Goal: Check status: Check status

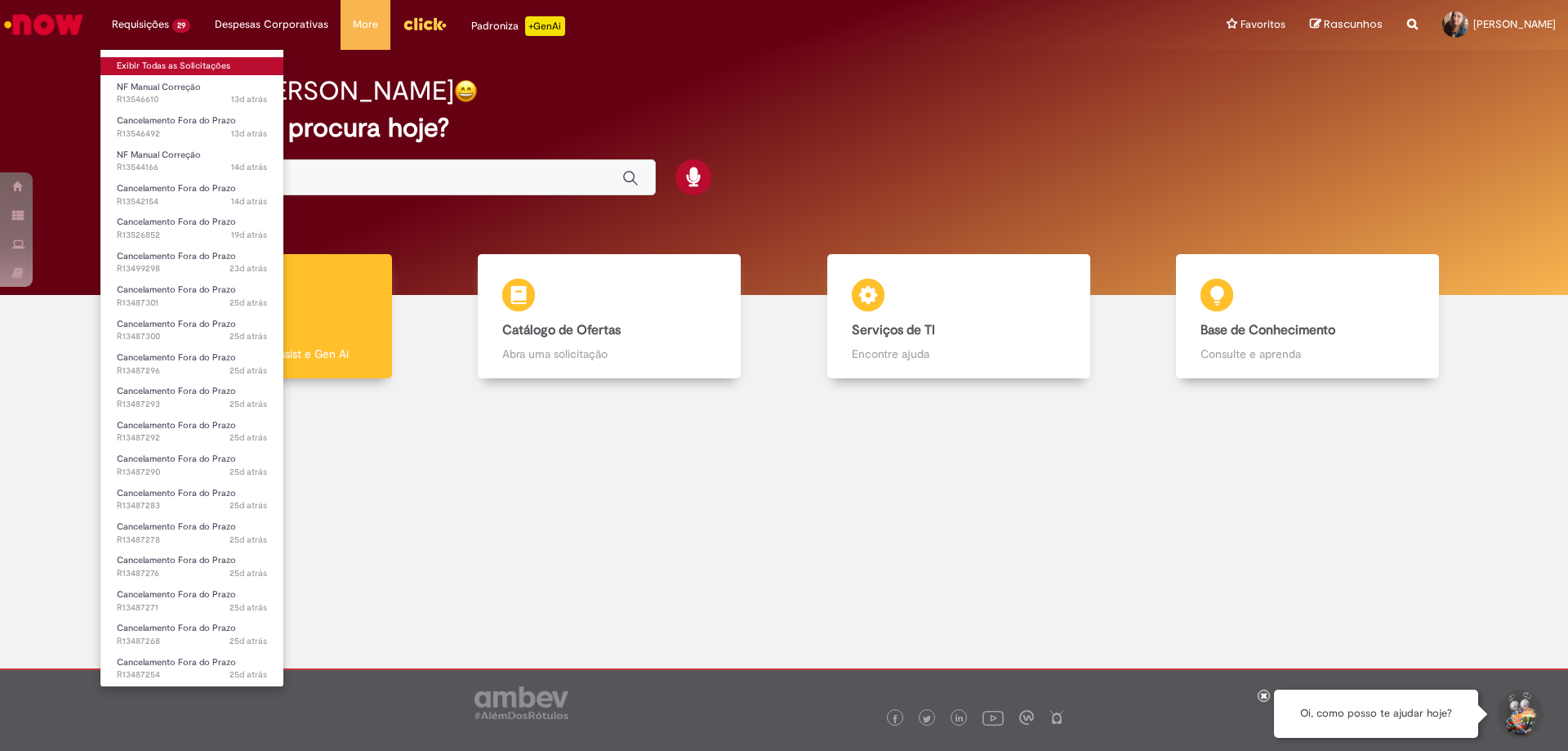
click at [159, 59] on link "Exibir Todas as Solicitações" at bounding box center [192, 67] width 183 height 18
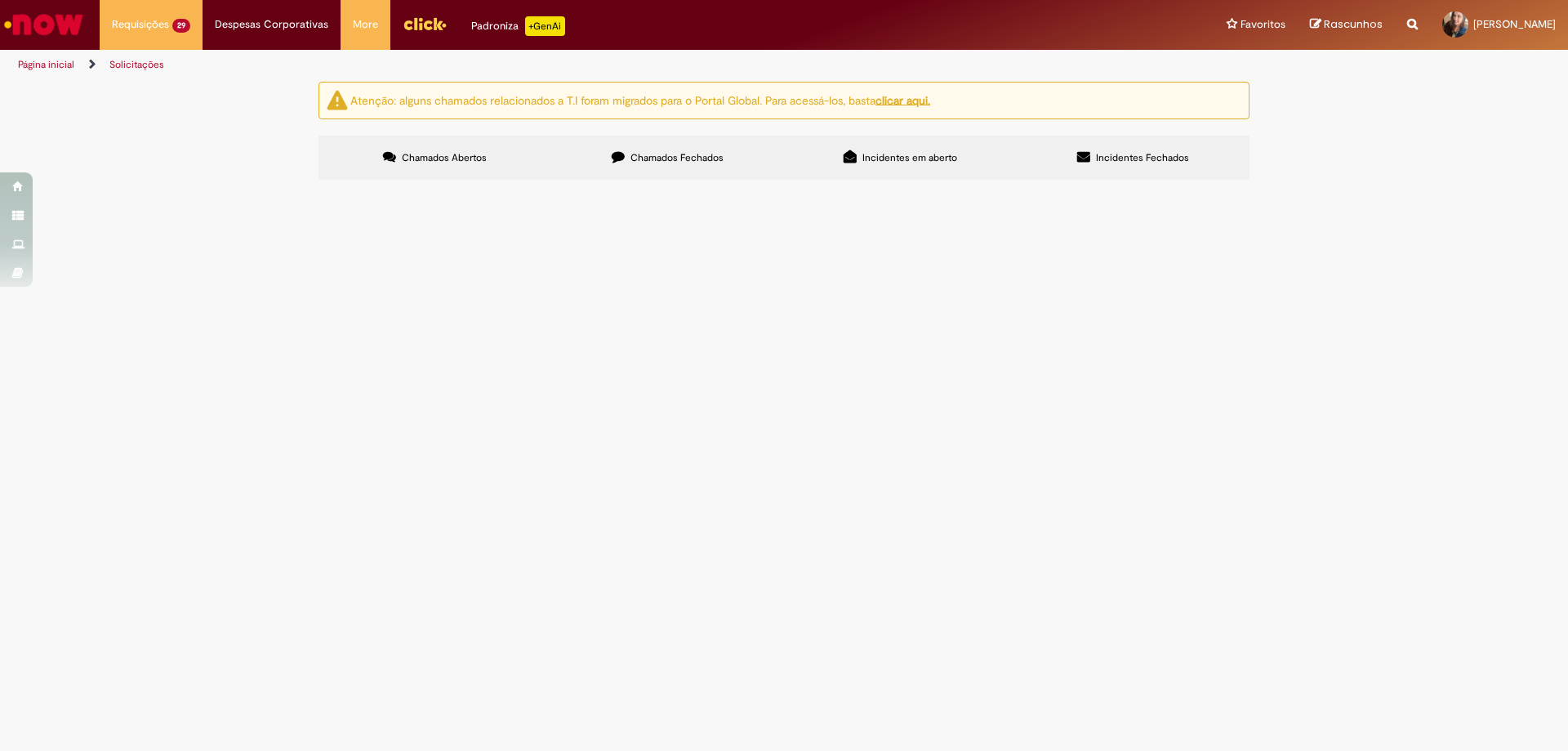
scroll to position [204, 0]
click at [0, 0] on span "R13487268" at bounding box center [0, 0] width 0 height 0
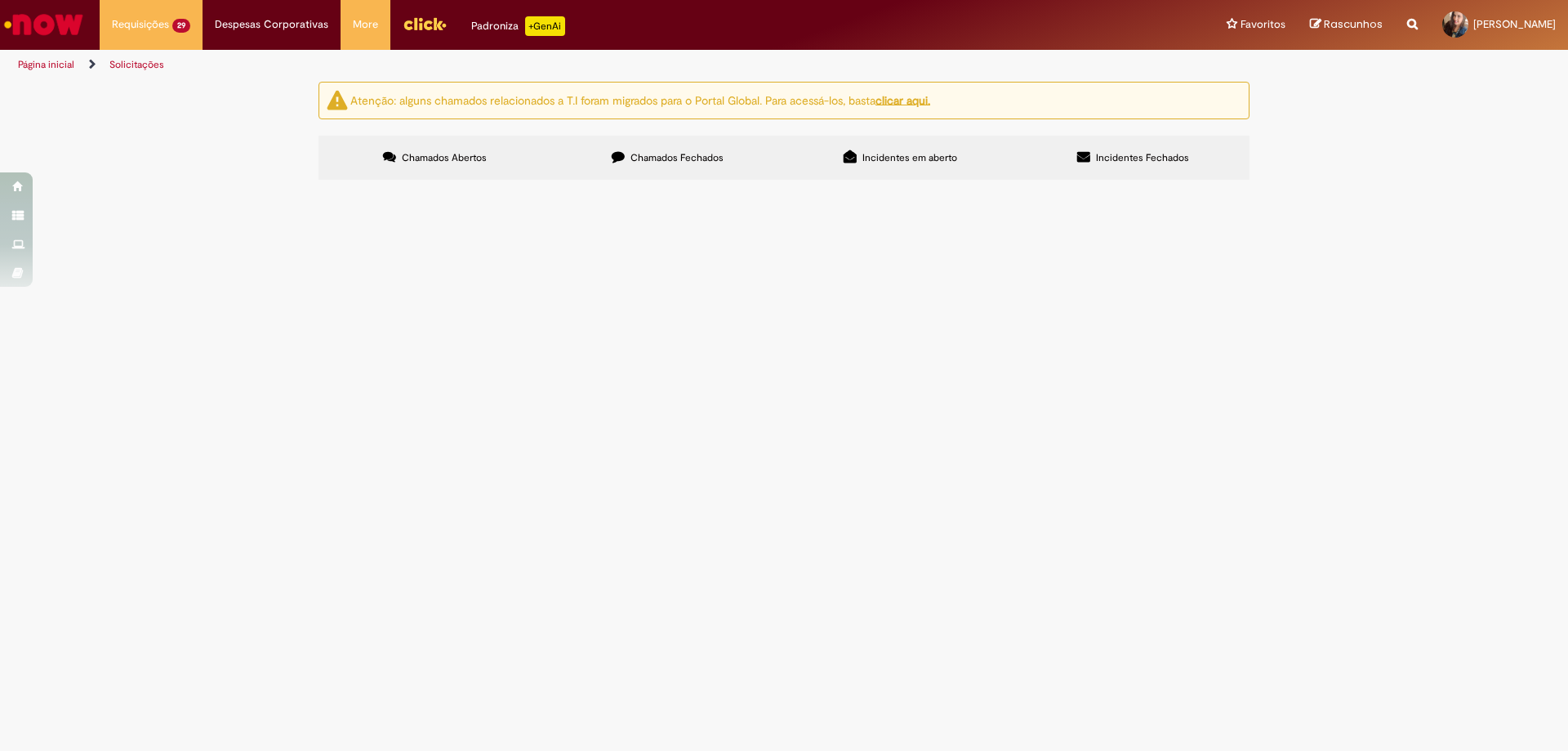
click at [0, 0] on span "R13487268" at bounding box center [0, 0] width 0 height 0
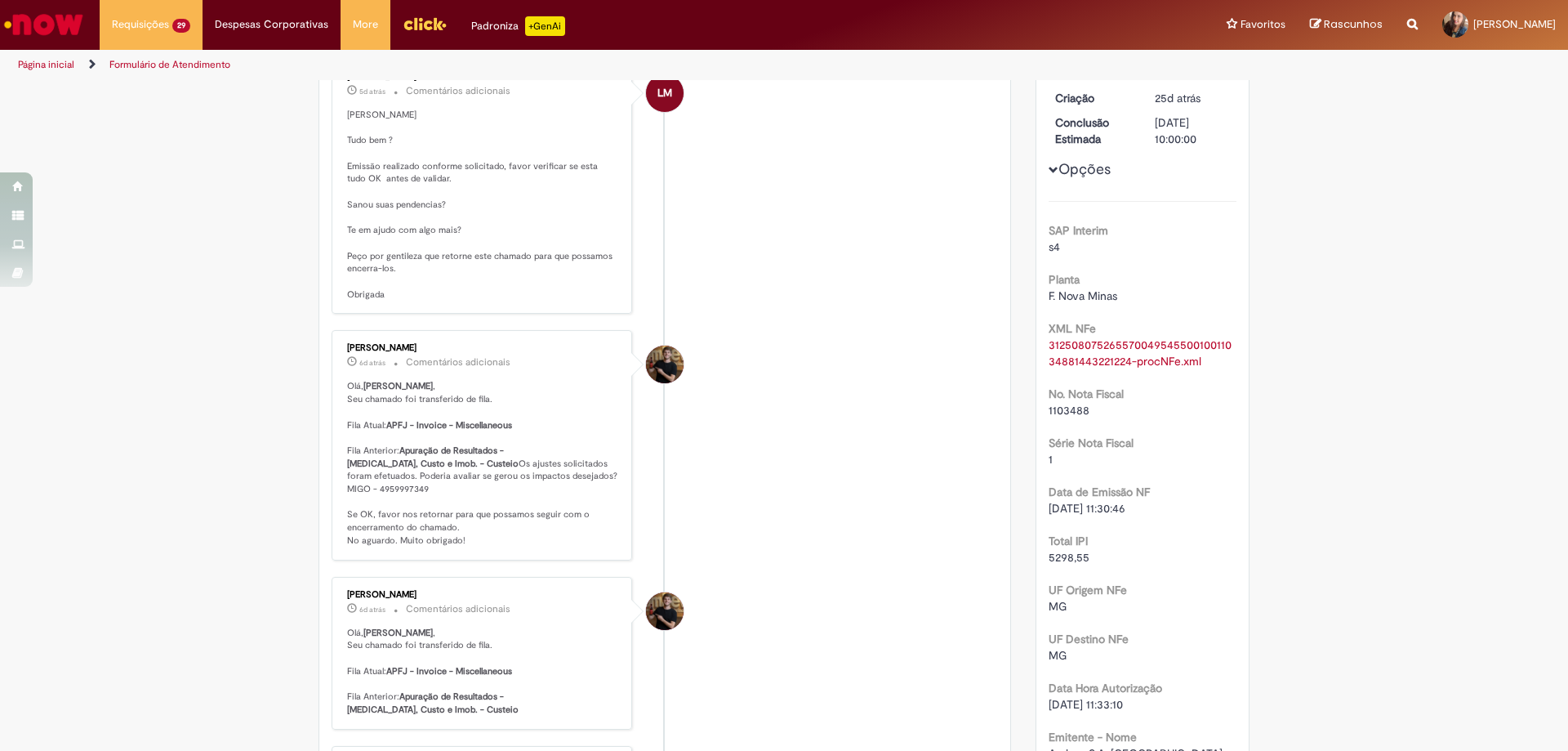
scroll to position [163, 0]
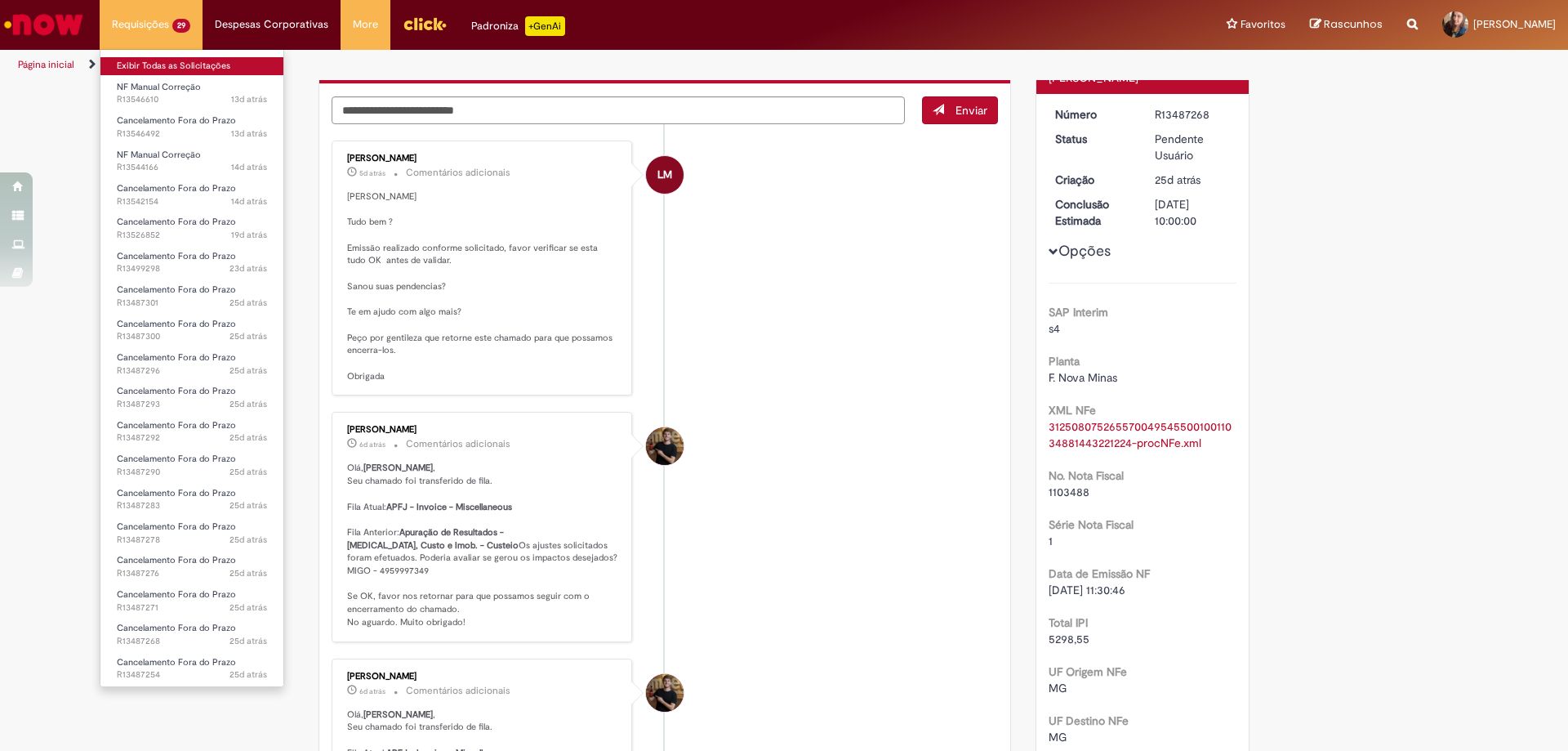
click at [176, 70] on link "Exibir Todas as Solicitações" at bounding box center [192, 67] width 183 height 18
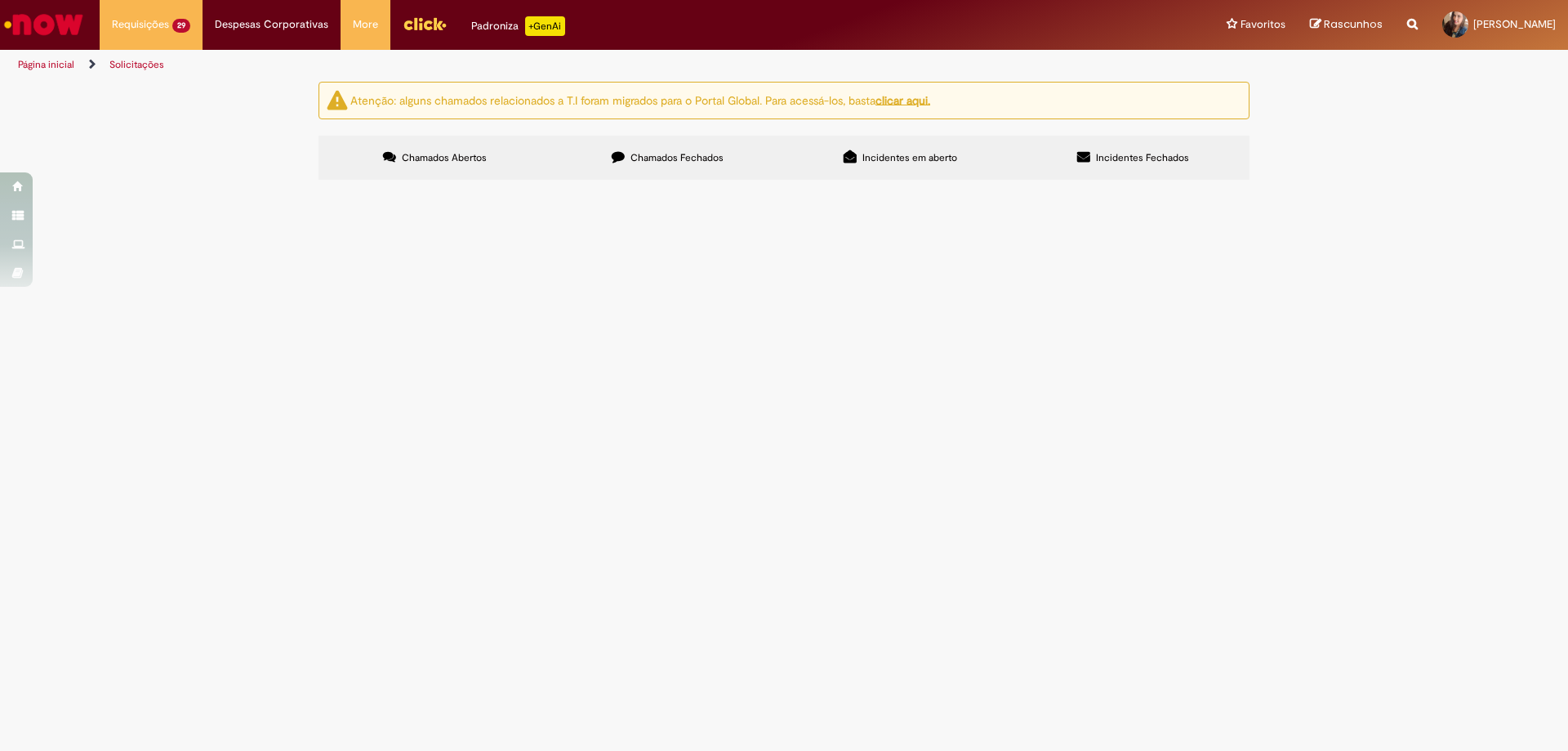
scroll to position [204, 0]
click at [0, 0] on span "R13487271" at bounding box center [0, 0] width 0 height 0
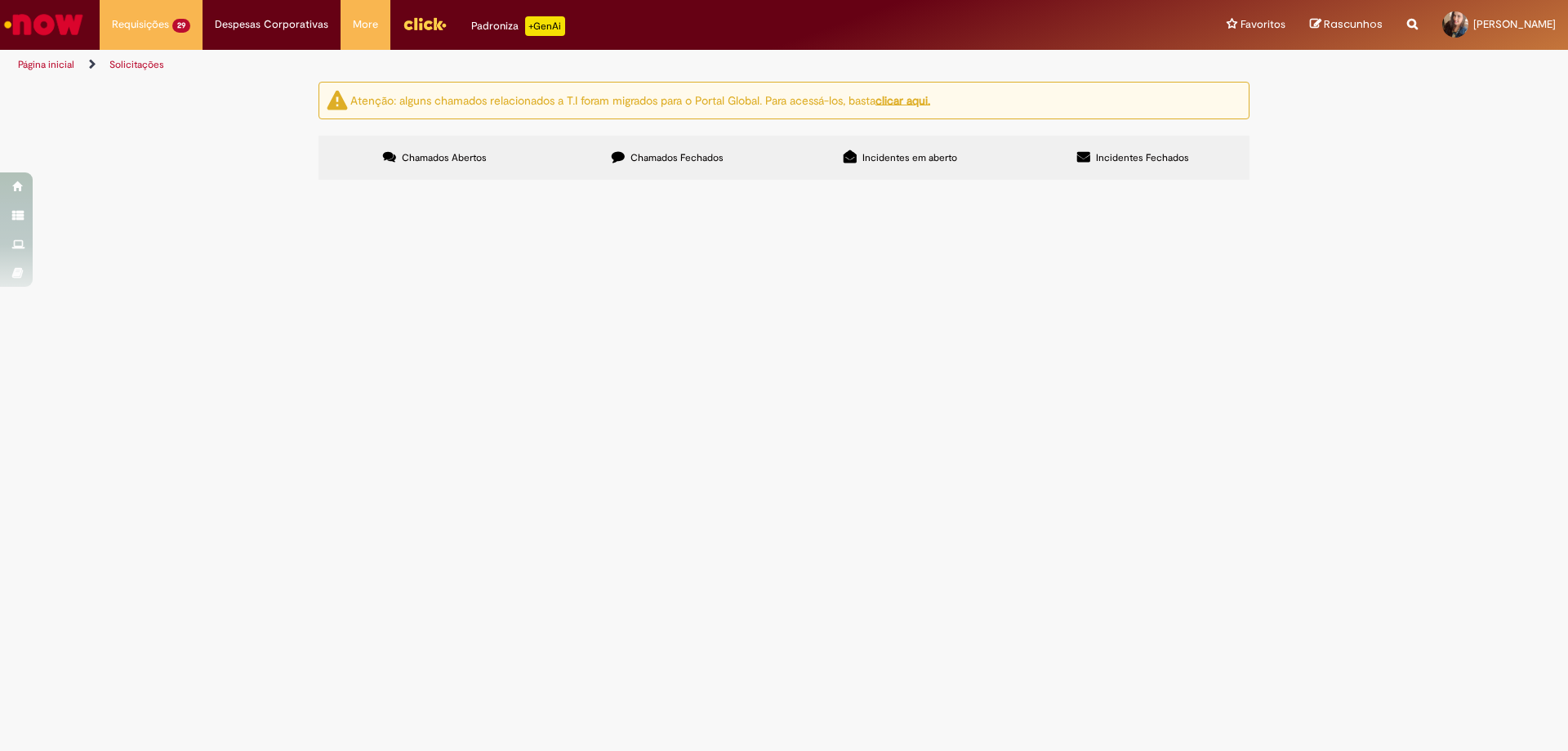
click at [0, 0] on span "R13487271" at bounding box center [0, 0] width 0 height 0
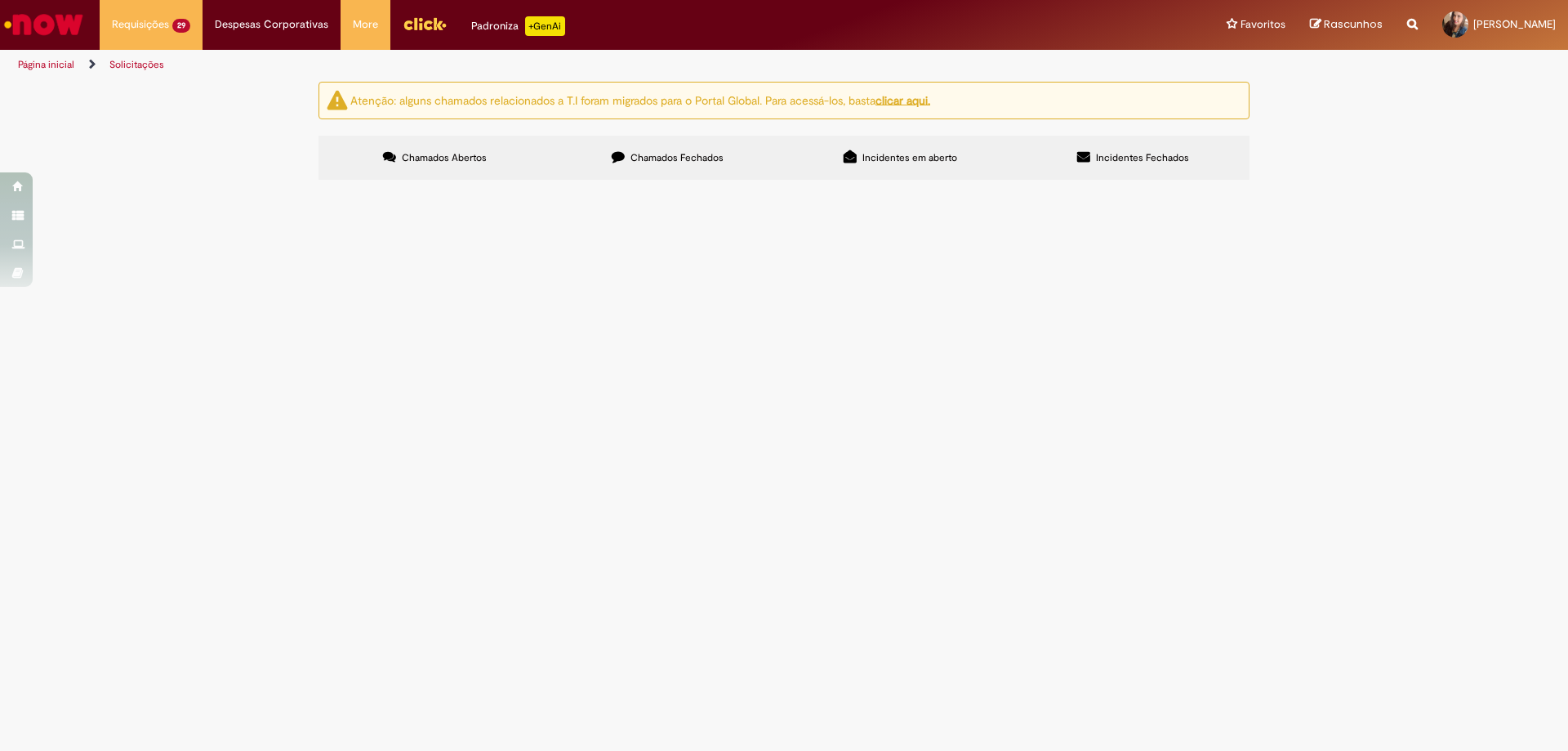
click at [0, 0] on span "R13487271" at bounding box center [0, 0] width 0 height 0
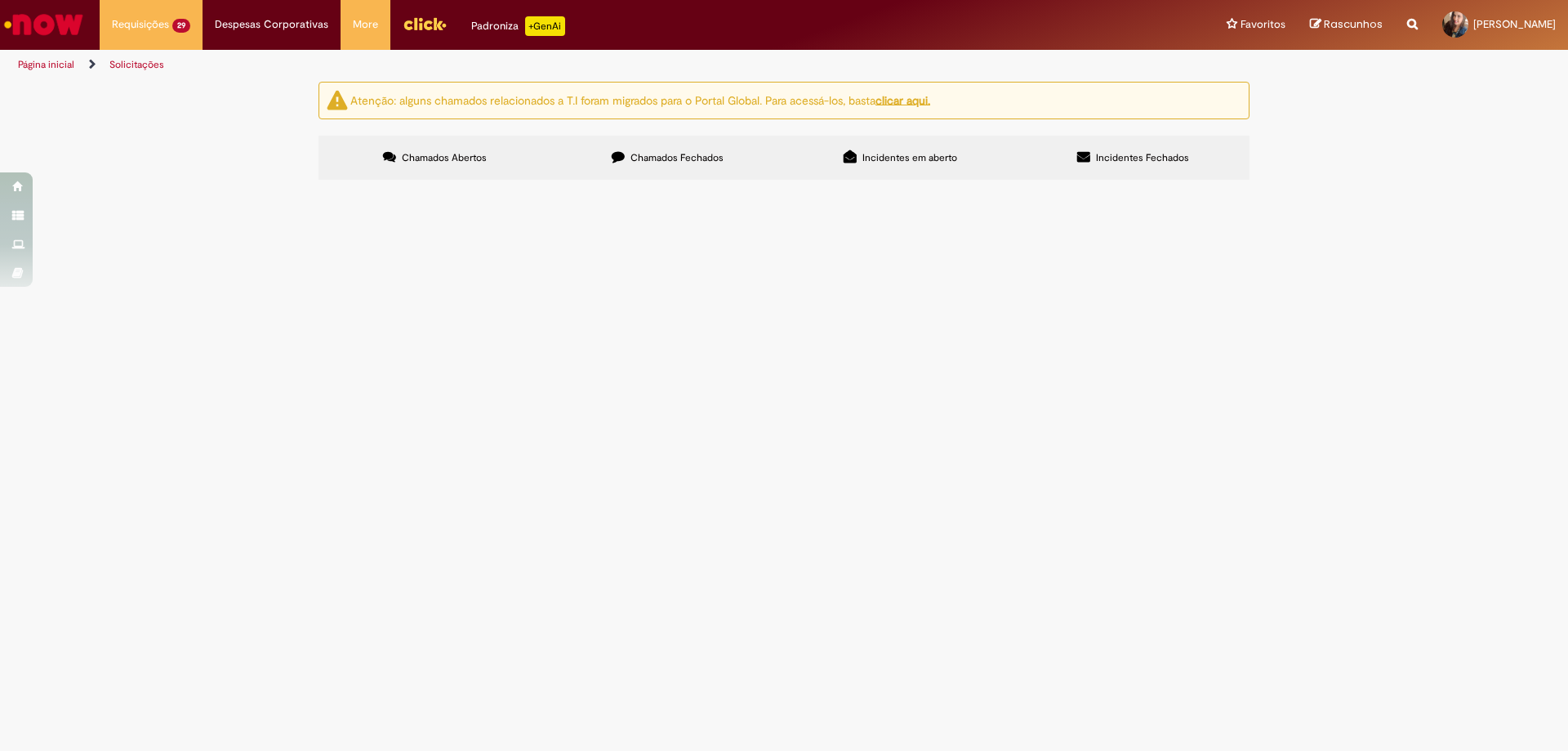
click at [0, 0] on span "R13487271" at bounding box center [0, 0] width 0 height 0
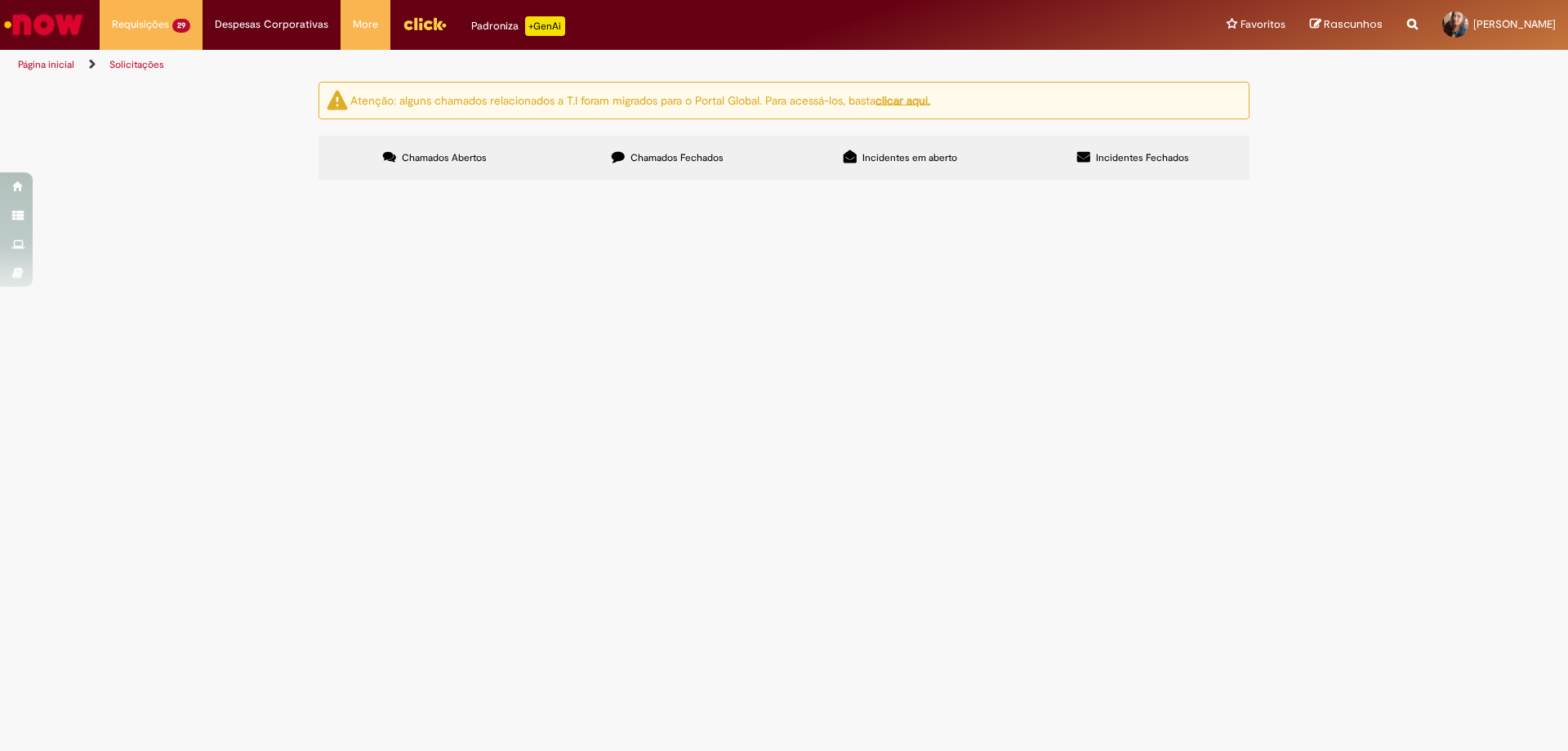
click at [0, 0] on span "R13487271" at bounding box center [0, 0] width 0 height 0
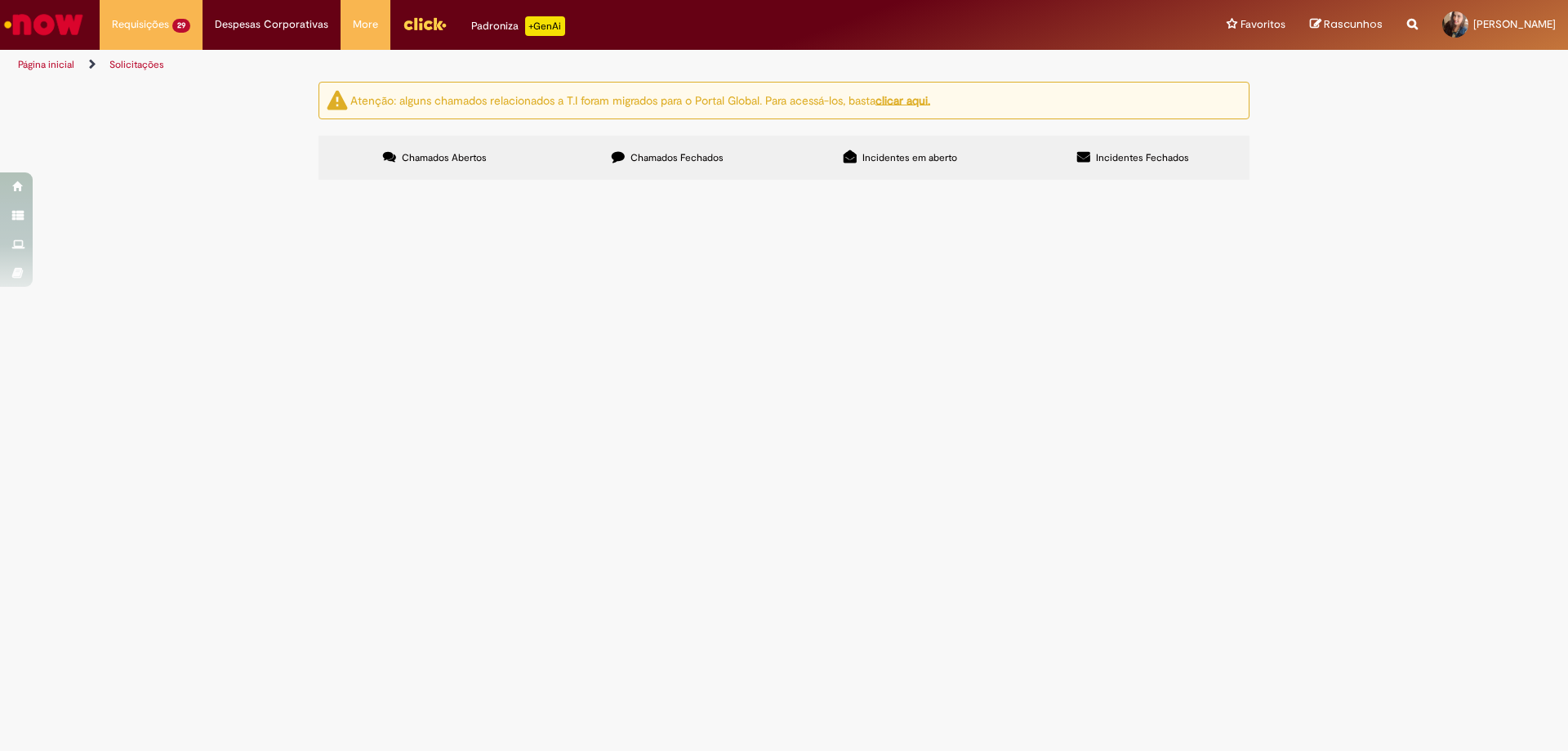
click at [0, 0] on span "R13487271" at bounding box center [0, 0] width 0 height 0
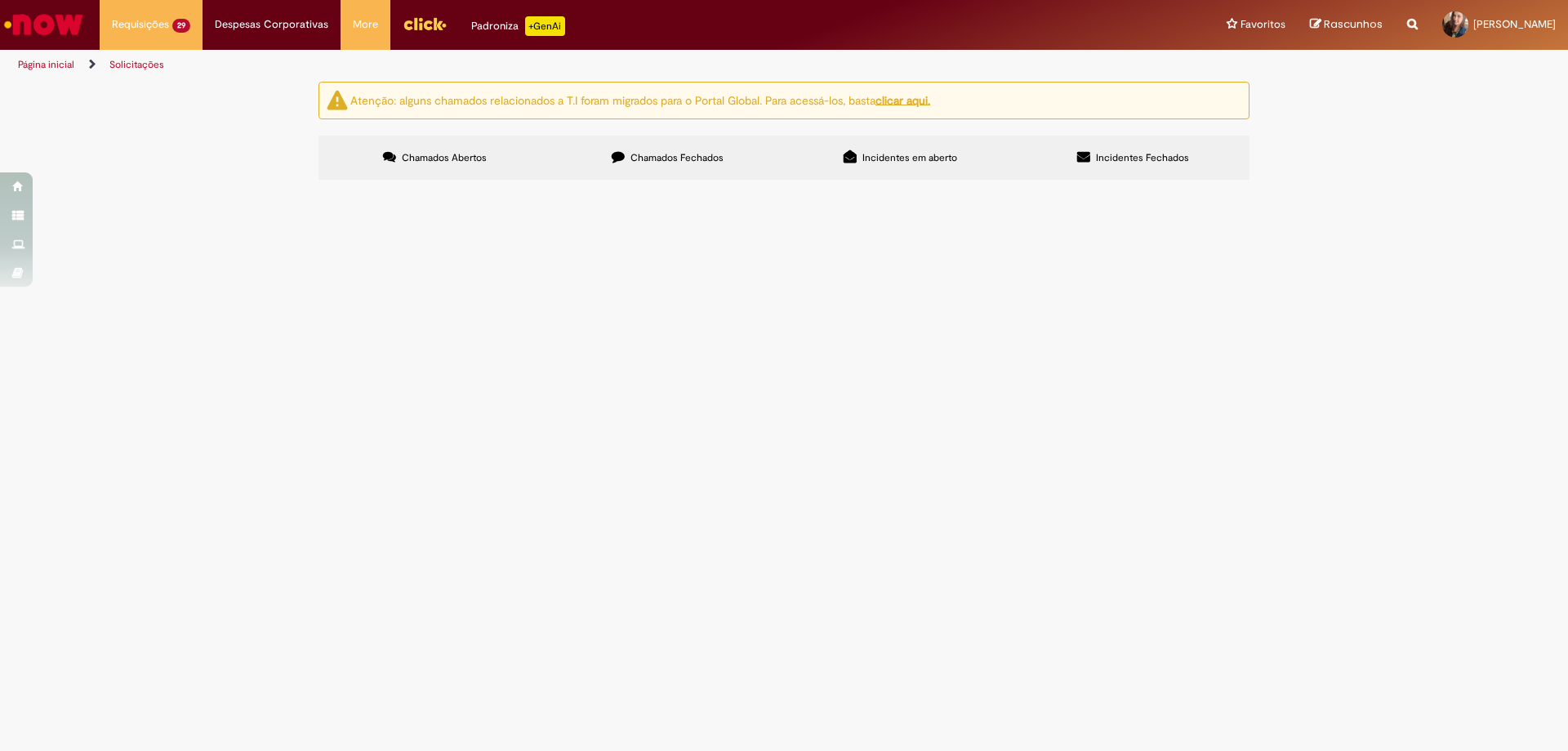
click at [0, 0] on span "R13487271" at bounding box center [0, 0] width 0 height 0
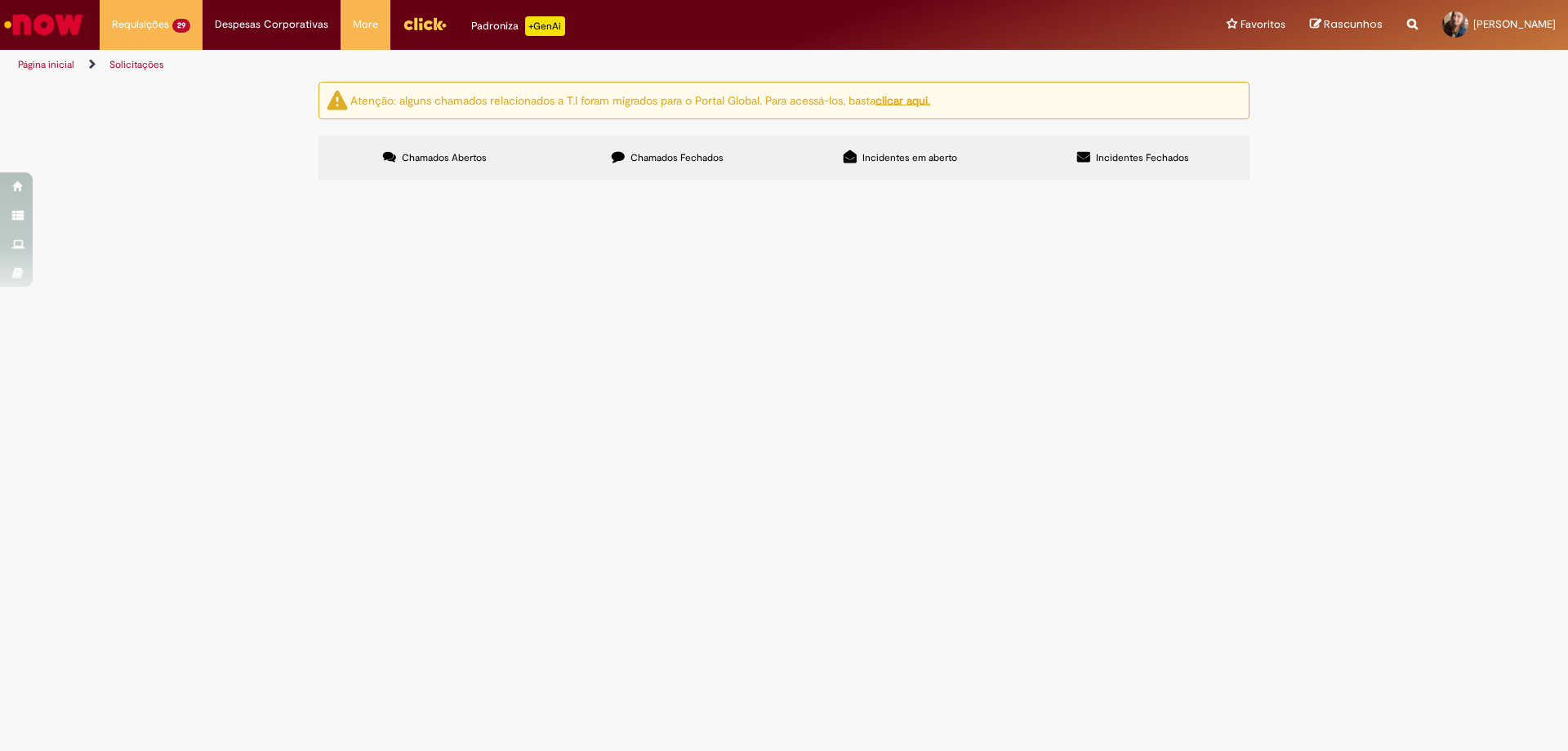
click at [0, 0] on span "R13487271" at bounding box center [0, 0] width 0 height 0
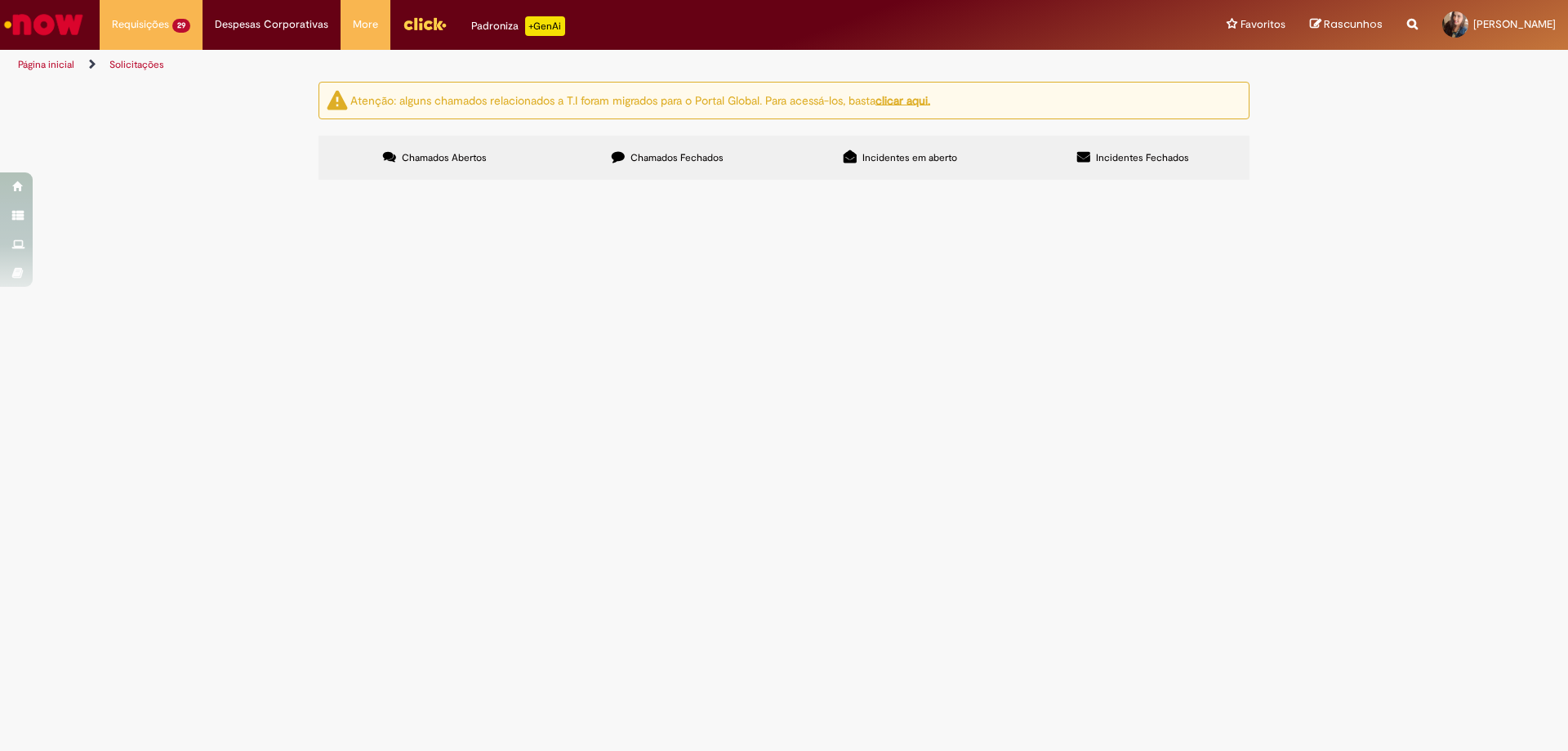
click at [0, 0] on span "R13487271" at bounding box center [0, 0] width 0 height 0
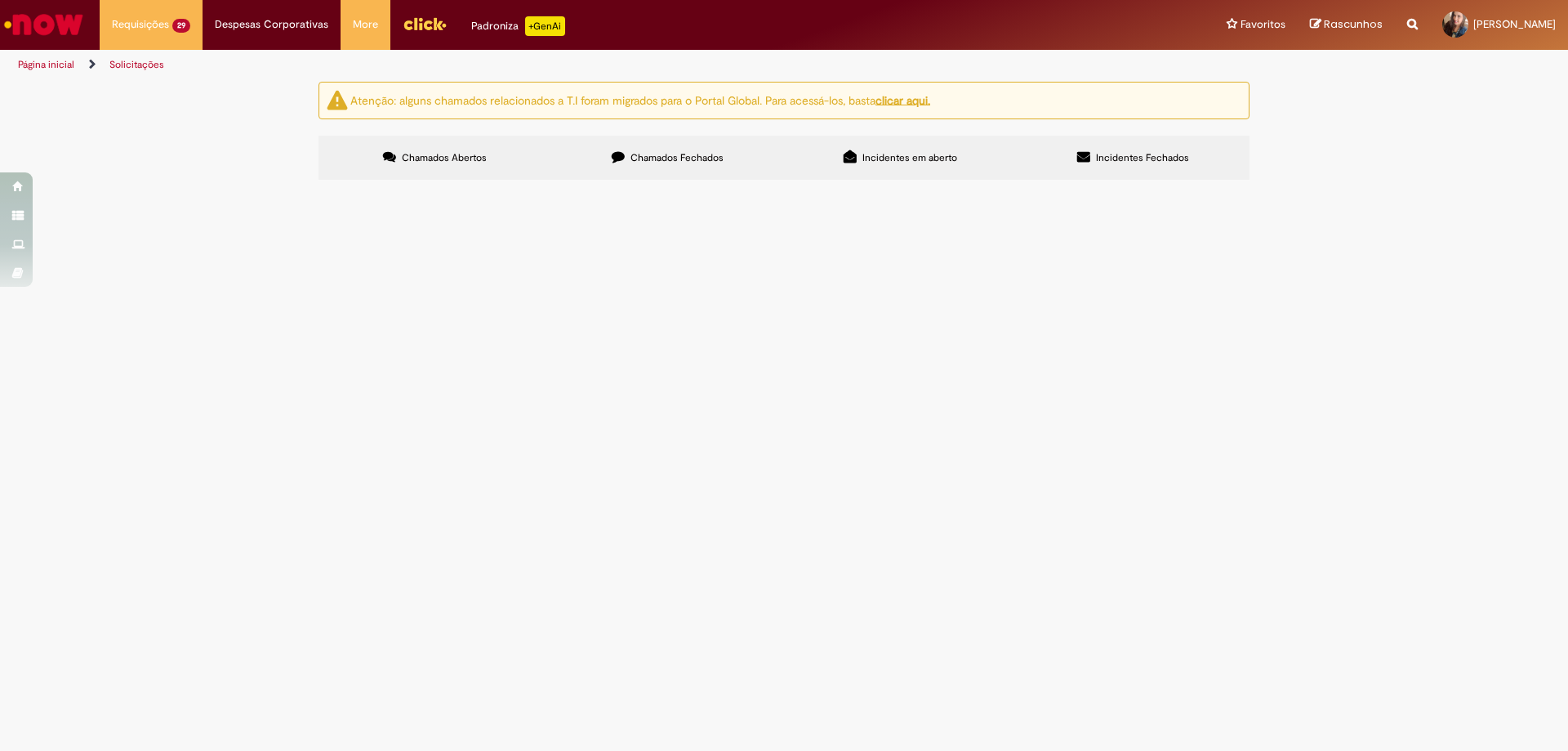
click at [0, 0] on span "R13487271" at bounding box center [0, 0] width 0 height 0
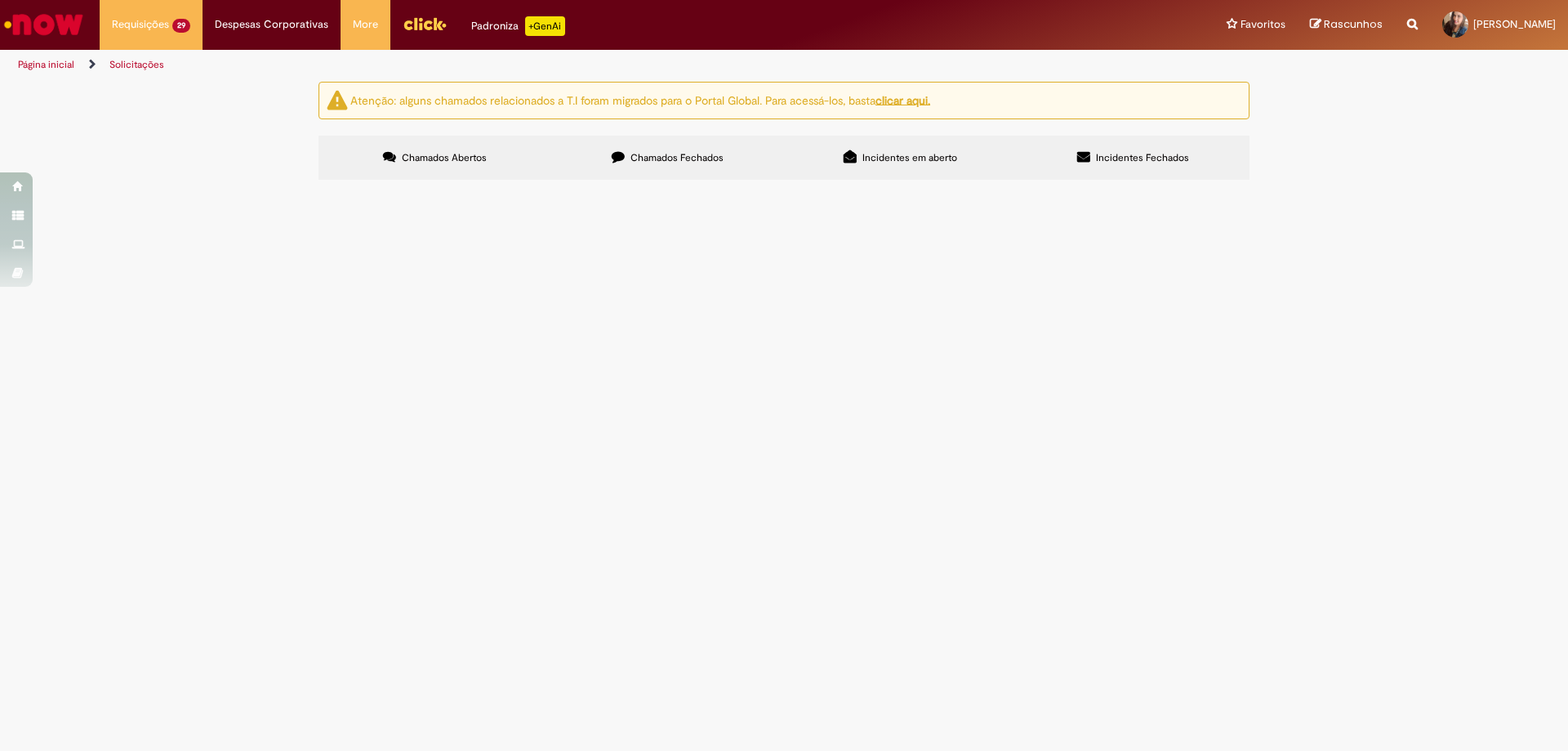
click at [0, 0] on span "R13487271" at bounding box center [0, 0] width 0 height 0
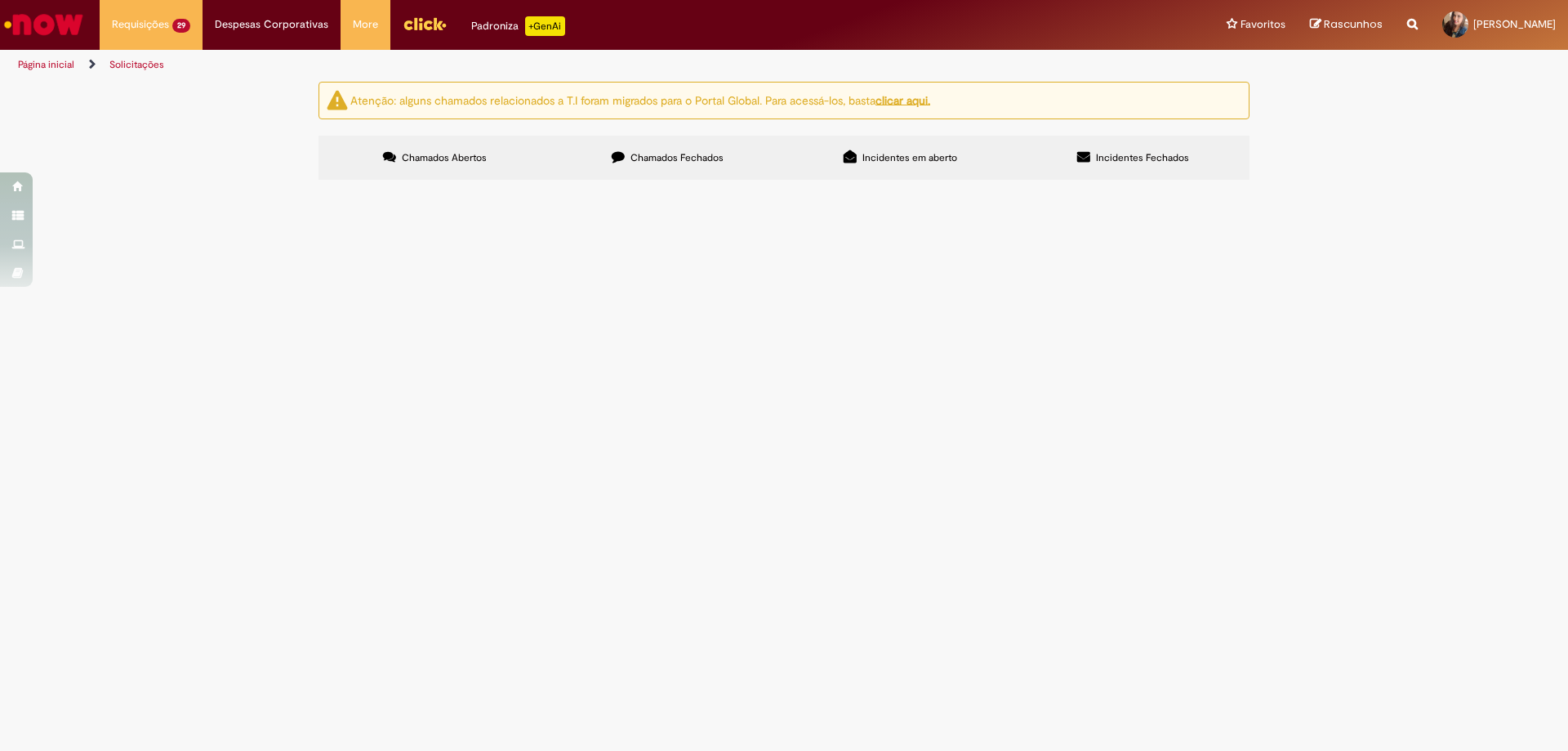
click at [0, 0] on span "R13487271" at bounding box center [0, 0] width 0 height 0
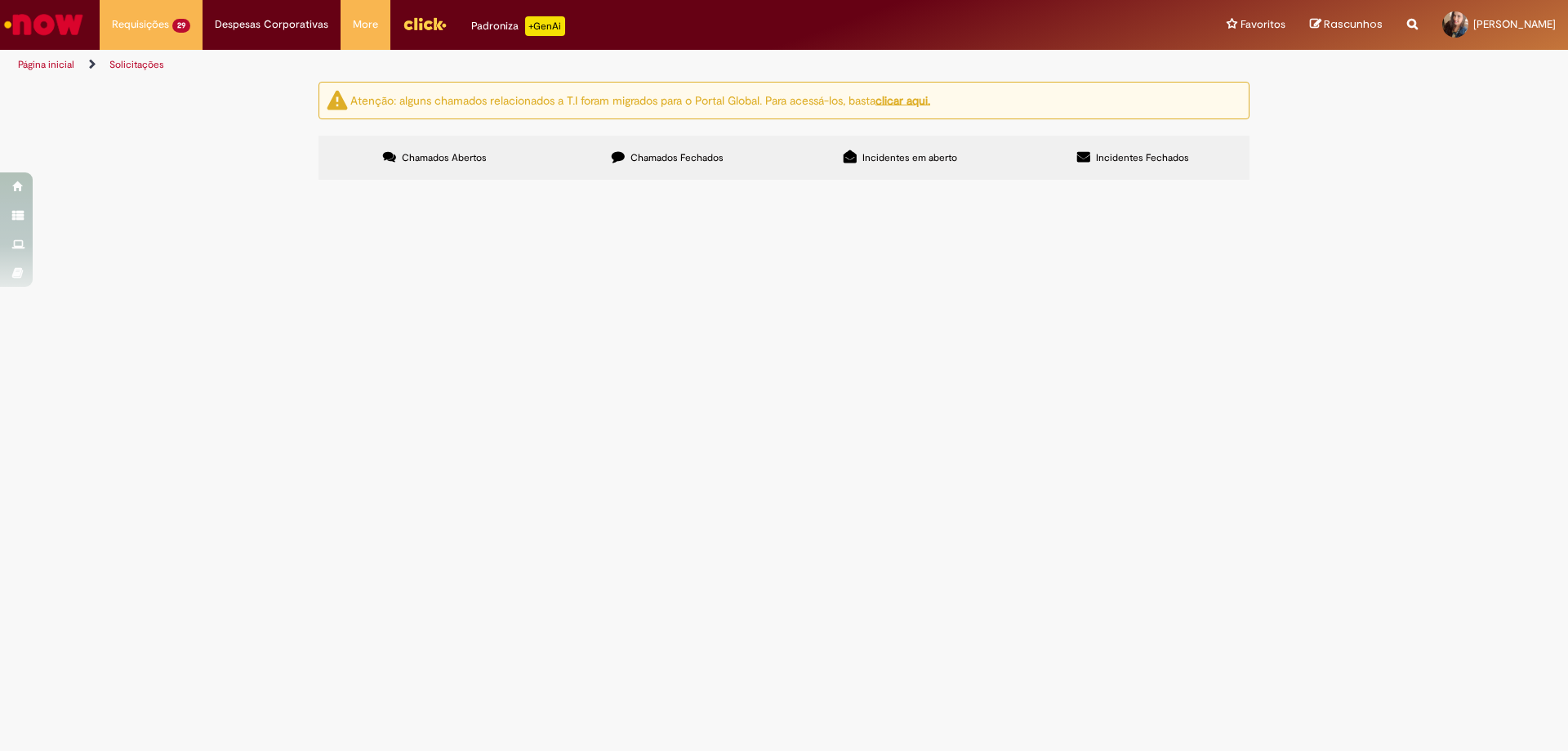
click at [0, 0] on span "R13487271" at bounding box center [0, 0] width 0 height 0
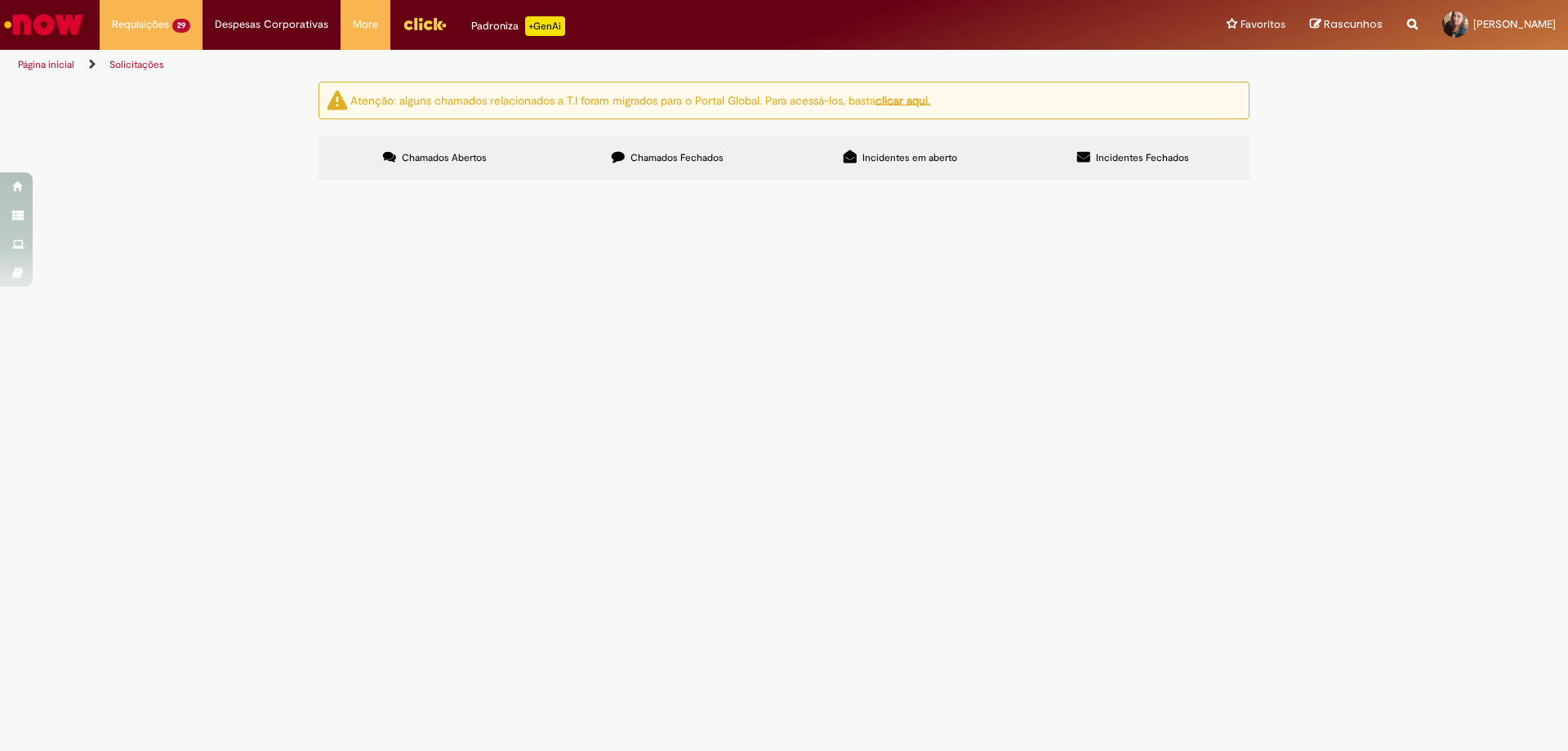
click at [0, 0] on span "R13487271" at bounding box center [0, 0] width 0 height 0
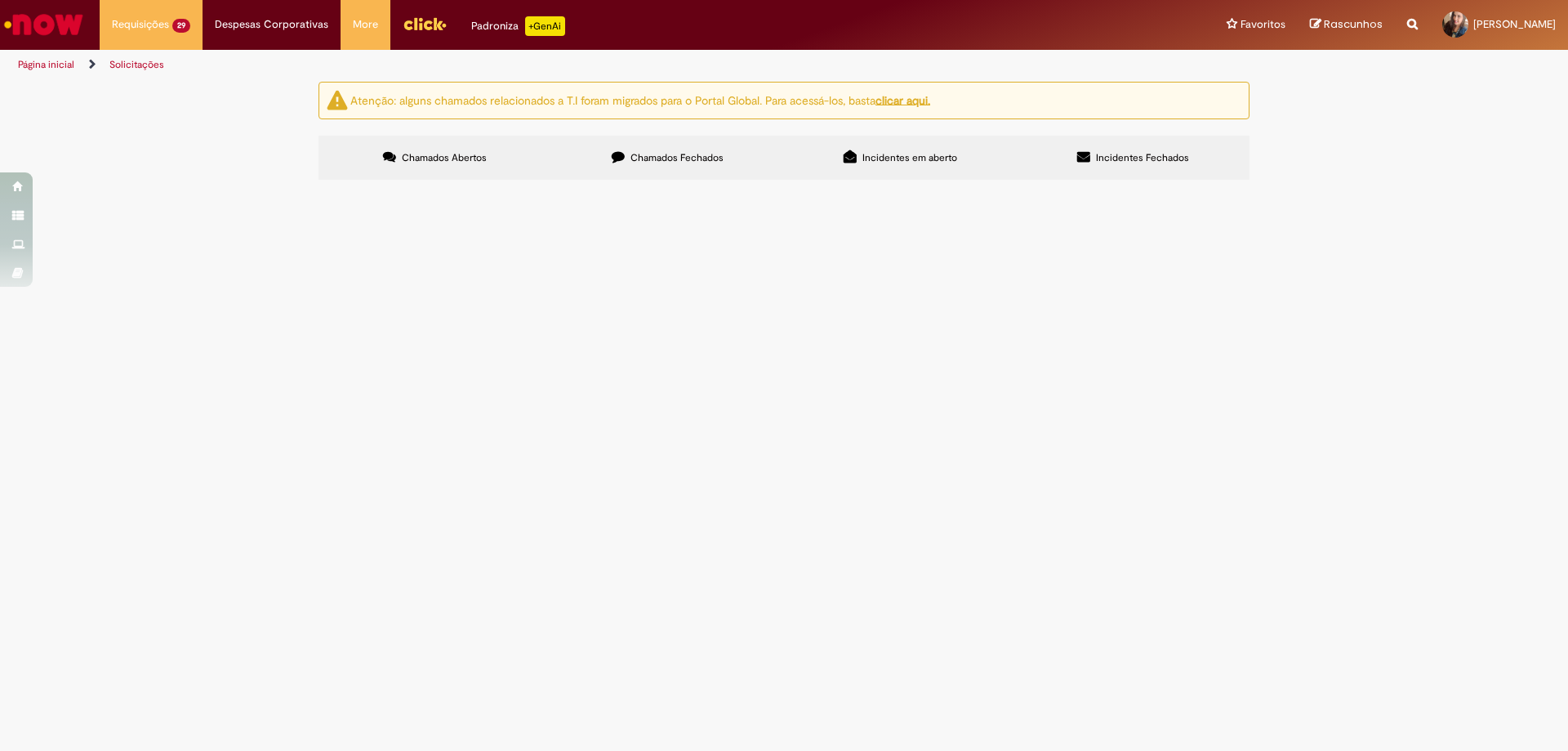
click at [0, 0] on span "R13487271" at bounding box center [0, 0] width 0 height 0
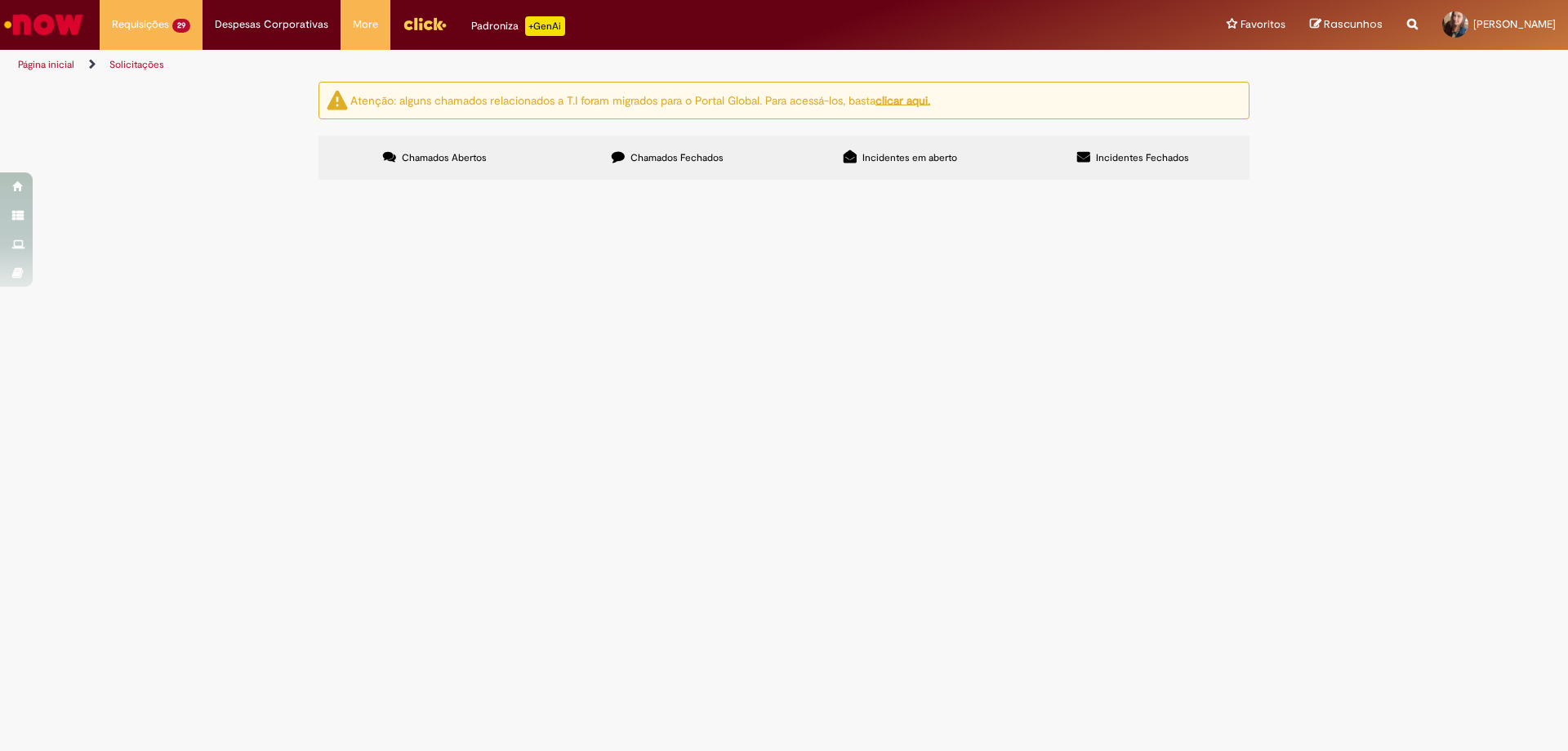
click at [0, 0] on span "R13487271" at bounding box center [0, 0] width 0 height 0
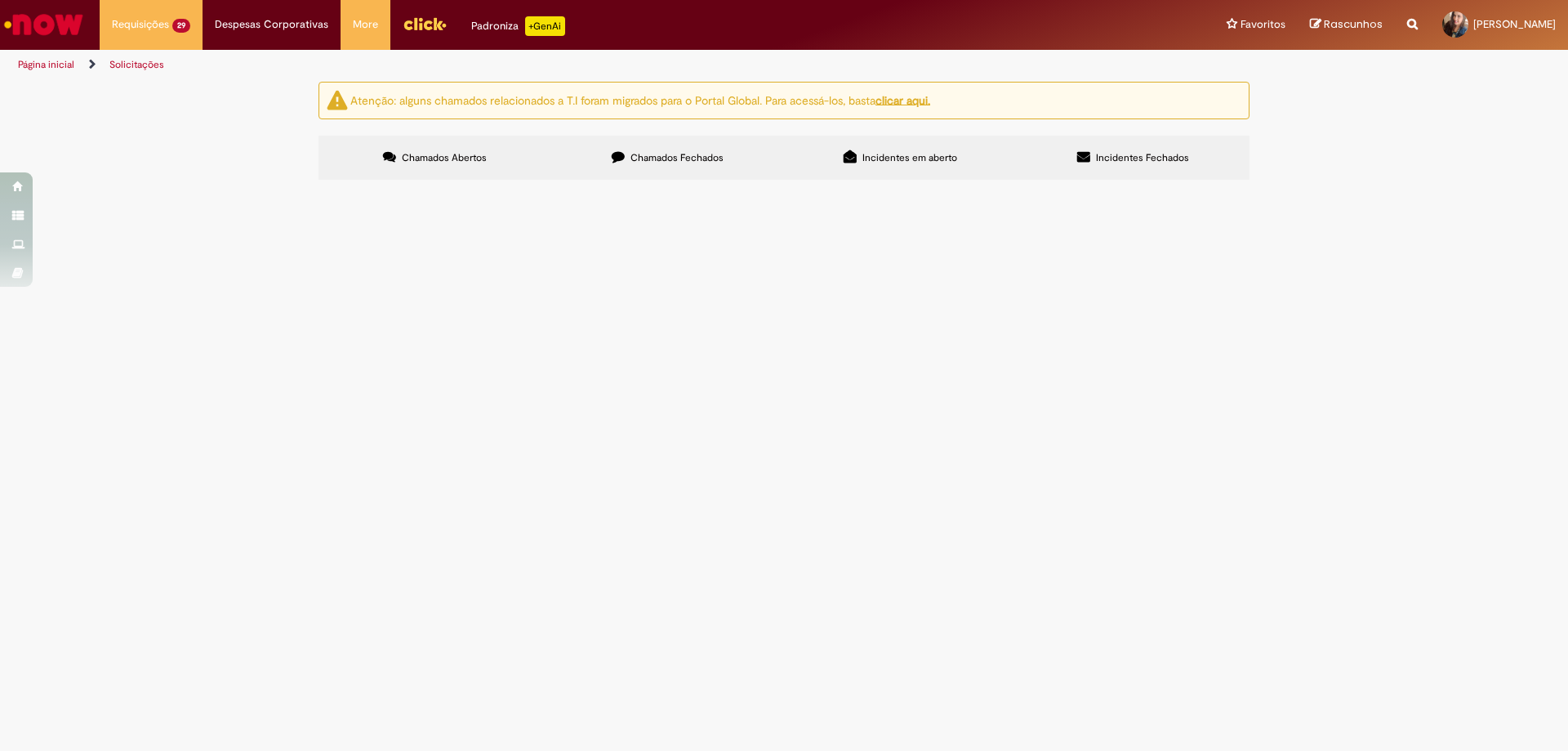
click at [0, 0] on span "R13487271" at bounding box center [0, 0] width 0 height 0
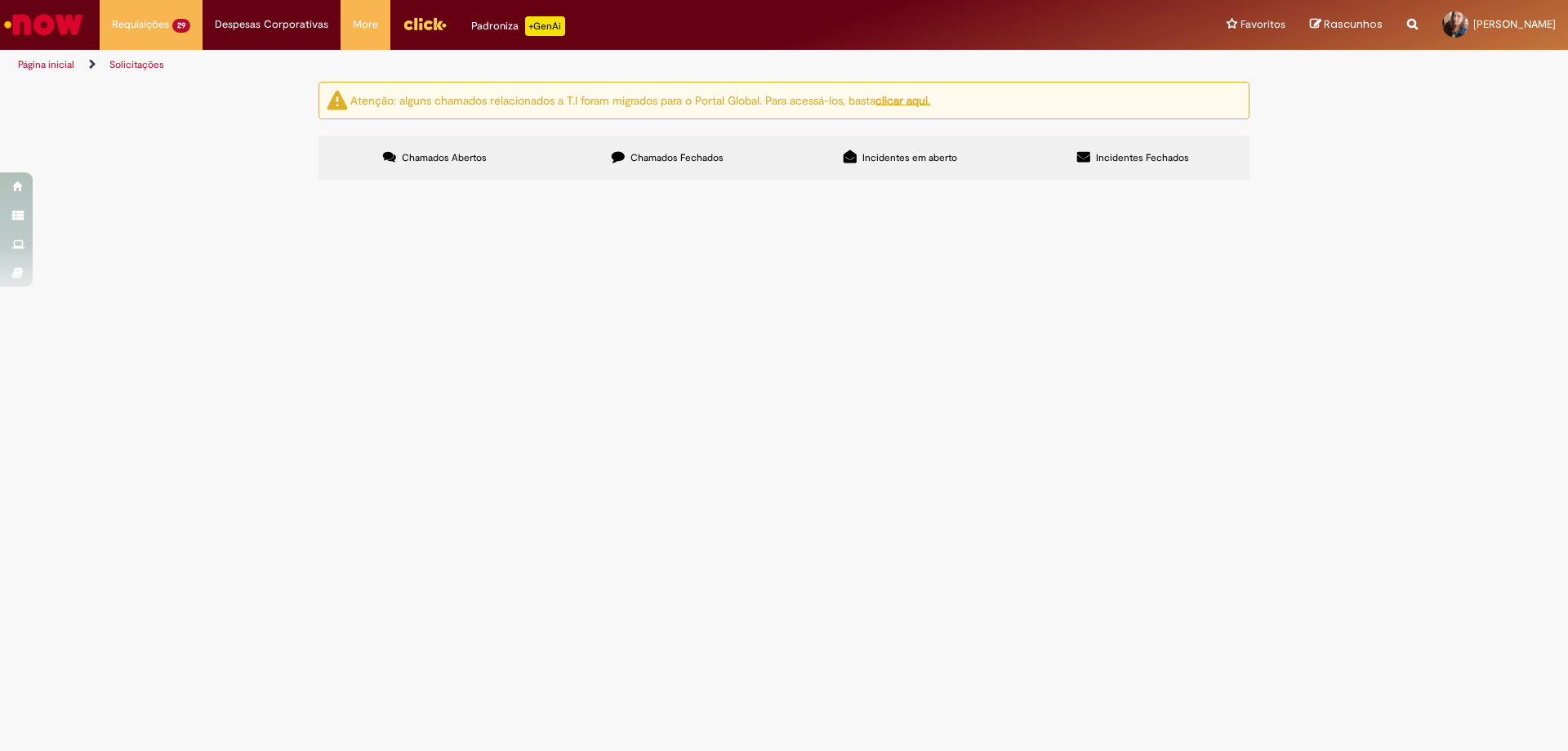
click at [0, 0] on span "R13487271" at bounding box center [0, 0] width 0 height 0
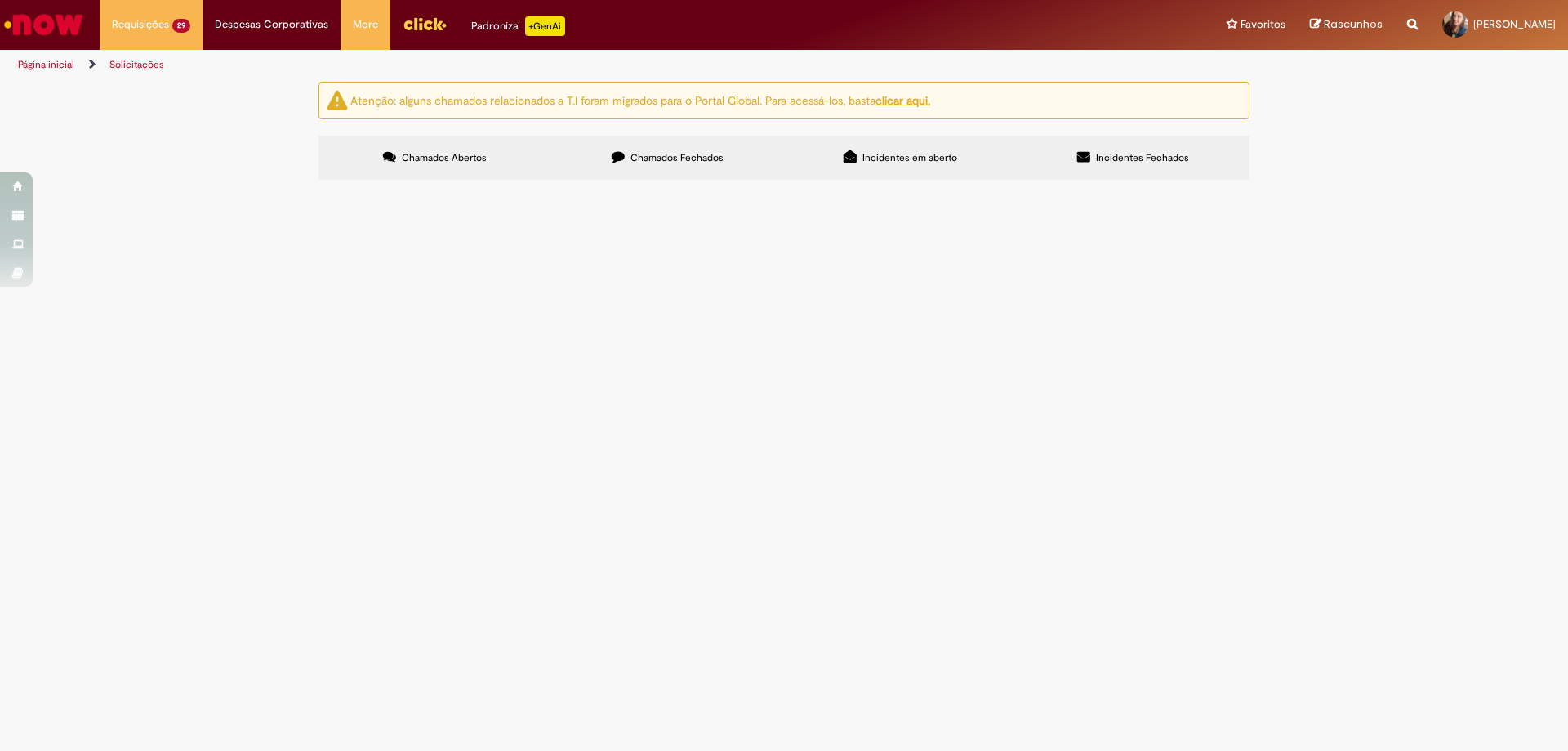
click at [0, 0] on span "R13487271" at bounding box center [0, 0] width 0 height 0
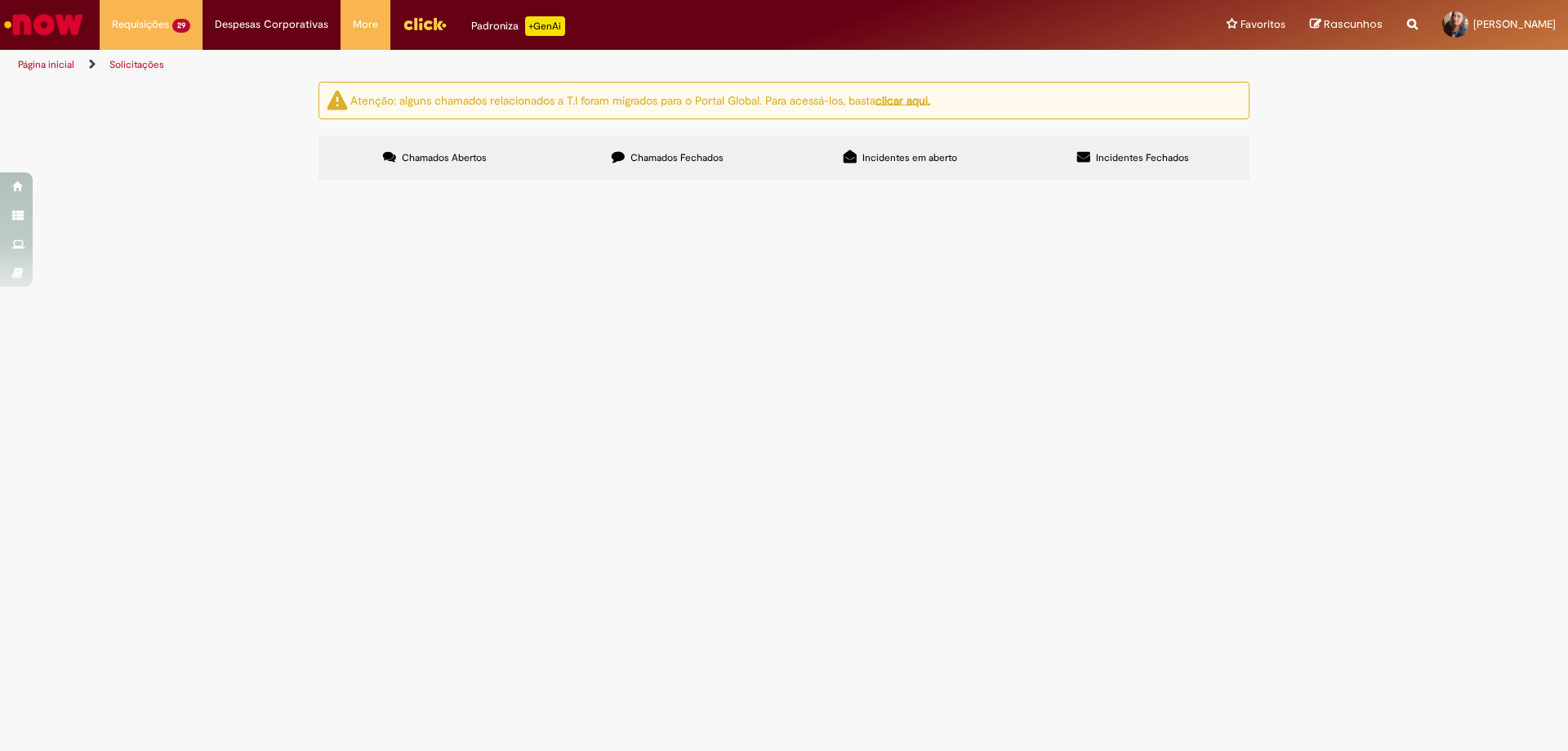
click at [0, 0] on span "R13487271" at bounding box center [0, 0] width 0 height 0
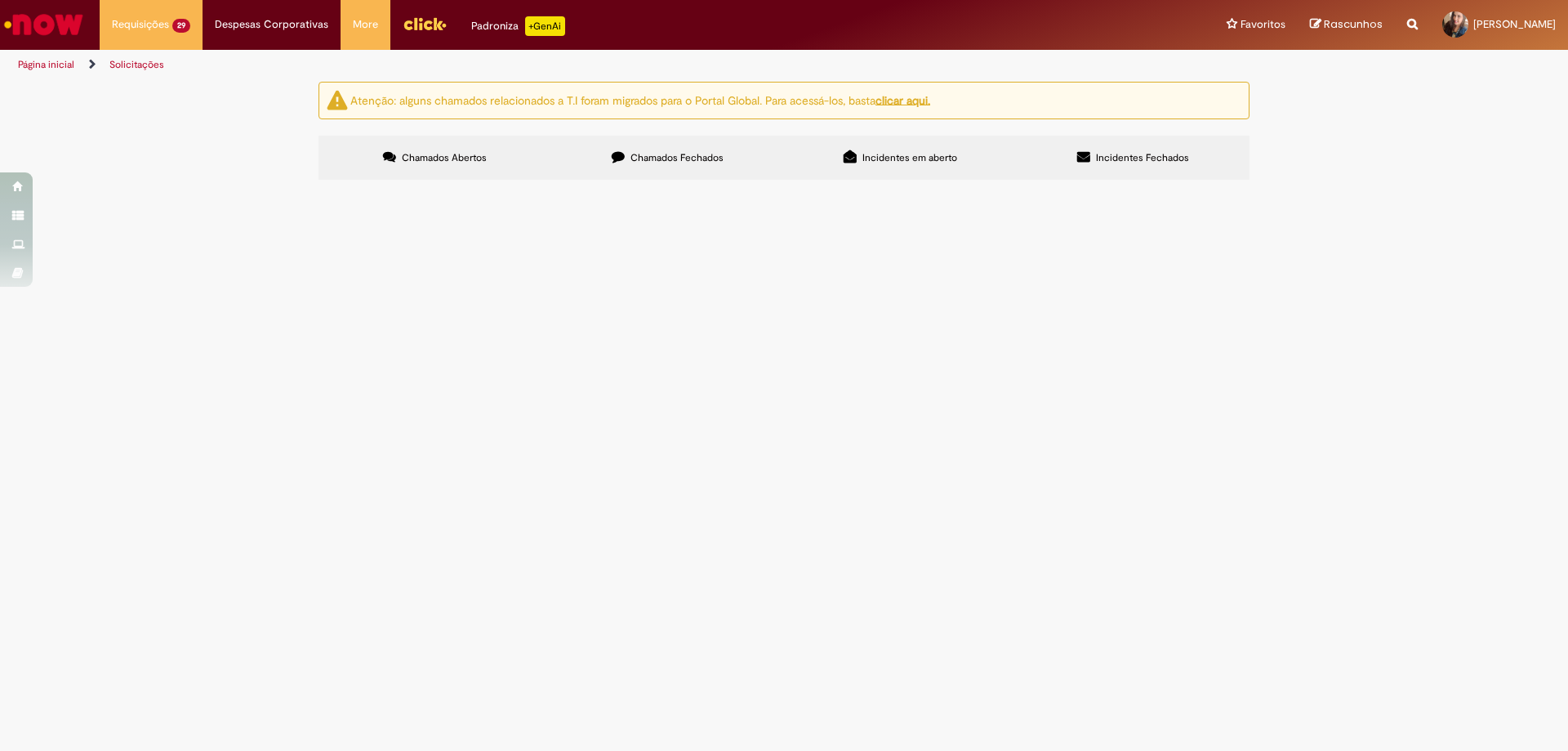
click at [0, 0] on span "R13487271" at bounding box center [0, 0] width 0 height 0
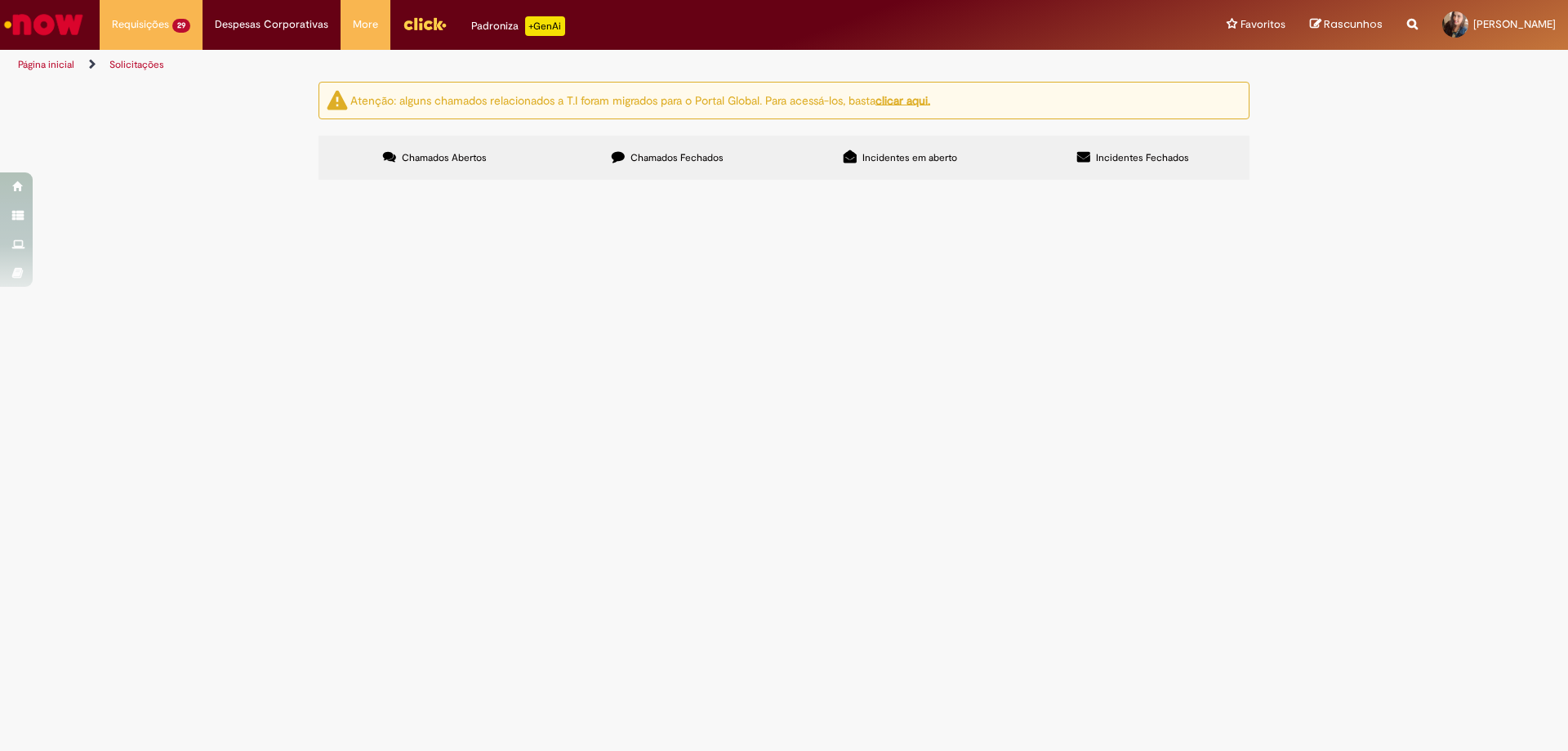
click at [0, 0] on span "R13487271" at bounding box center [0, 0] width 0 height 0
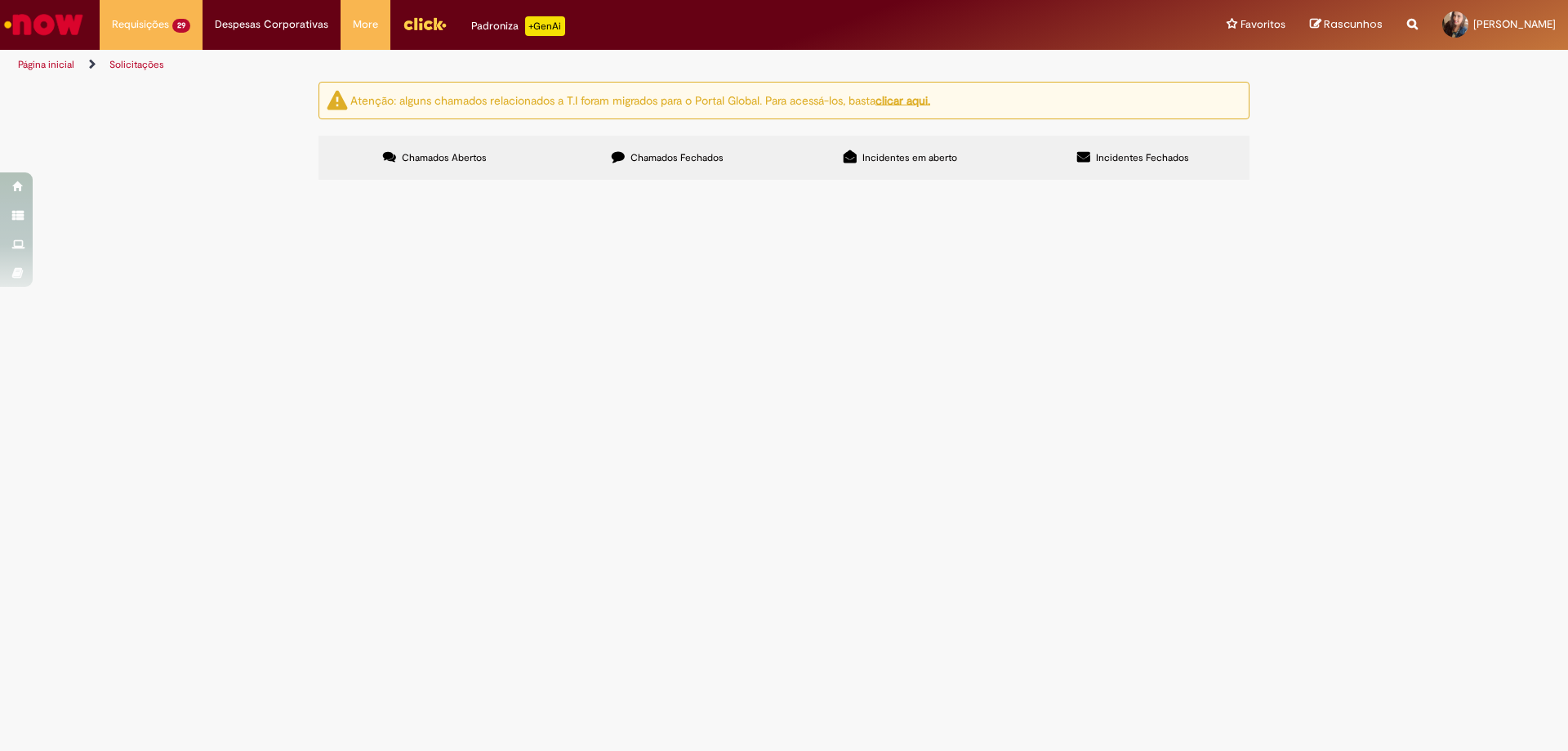
click at [0, 0] on span "R13487271" at bounding box center [0, 0] width 0 height 0
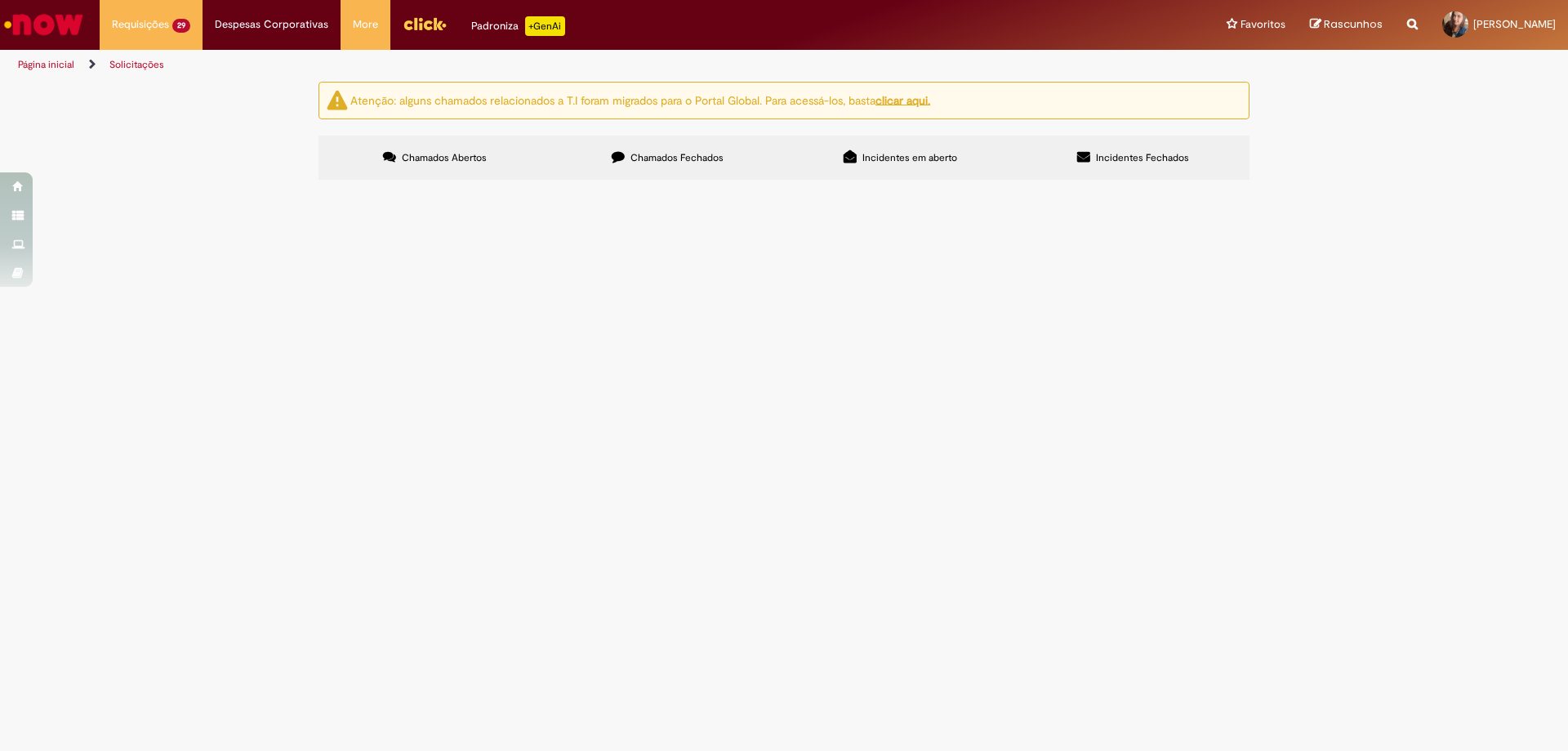
click at [0, 0] on span "R13487271" at bounding box center [0, 0] width 0 height 0
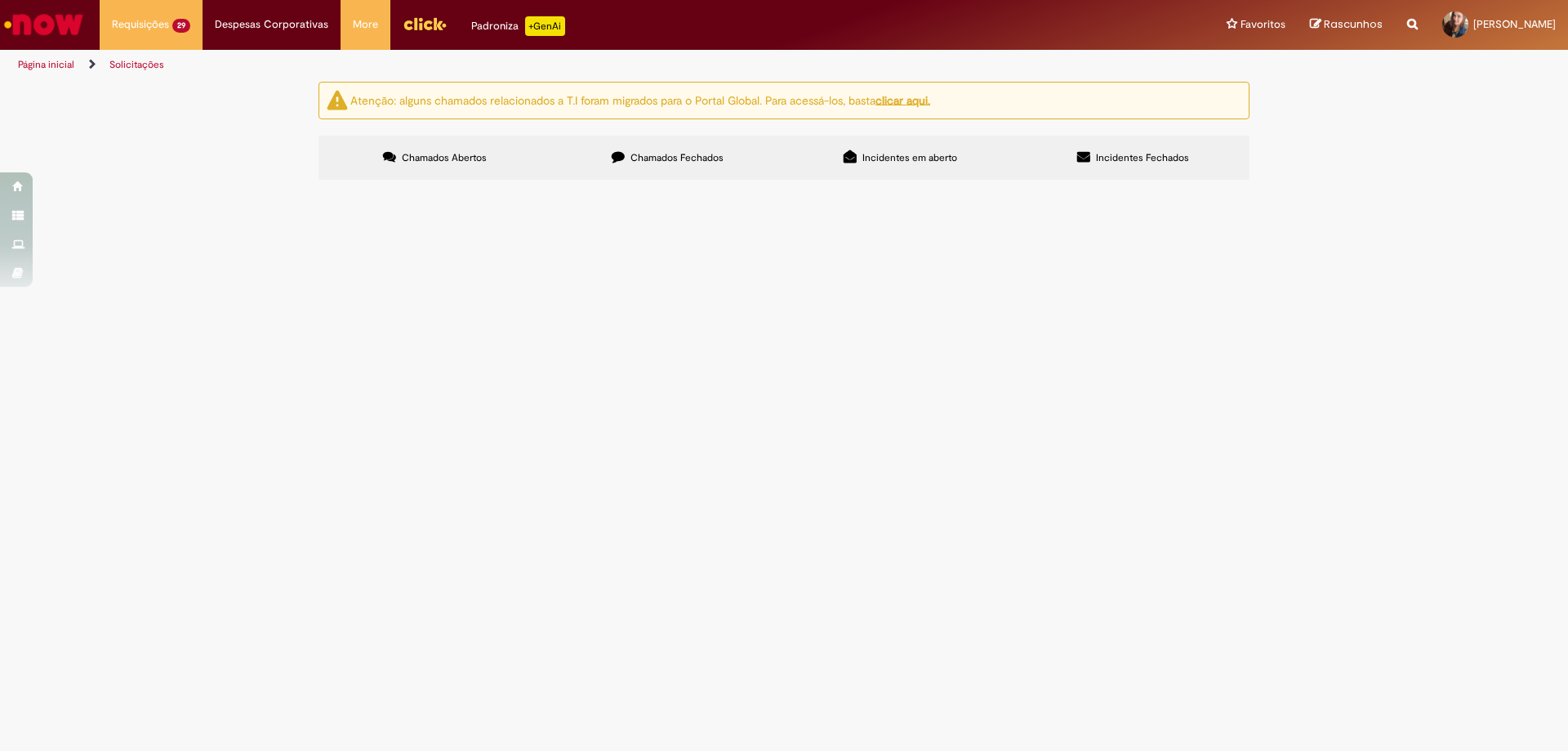
click at [0, 0] on span "R13487271" at bounding box center [0, 0] width 0 height 0
click at [0, 0] on tbody "R13546610 NF Manual Correção Favor verificar nota 1086948 Em Tratamento R135464…" at bounding box center [0, 0] width 0 height 0
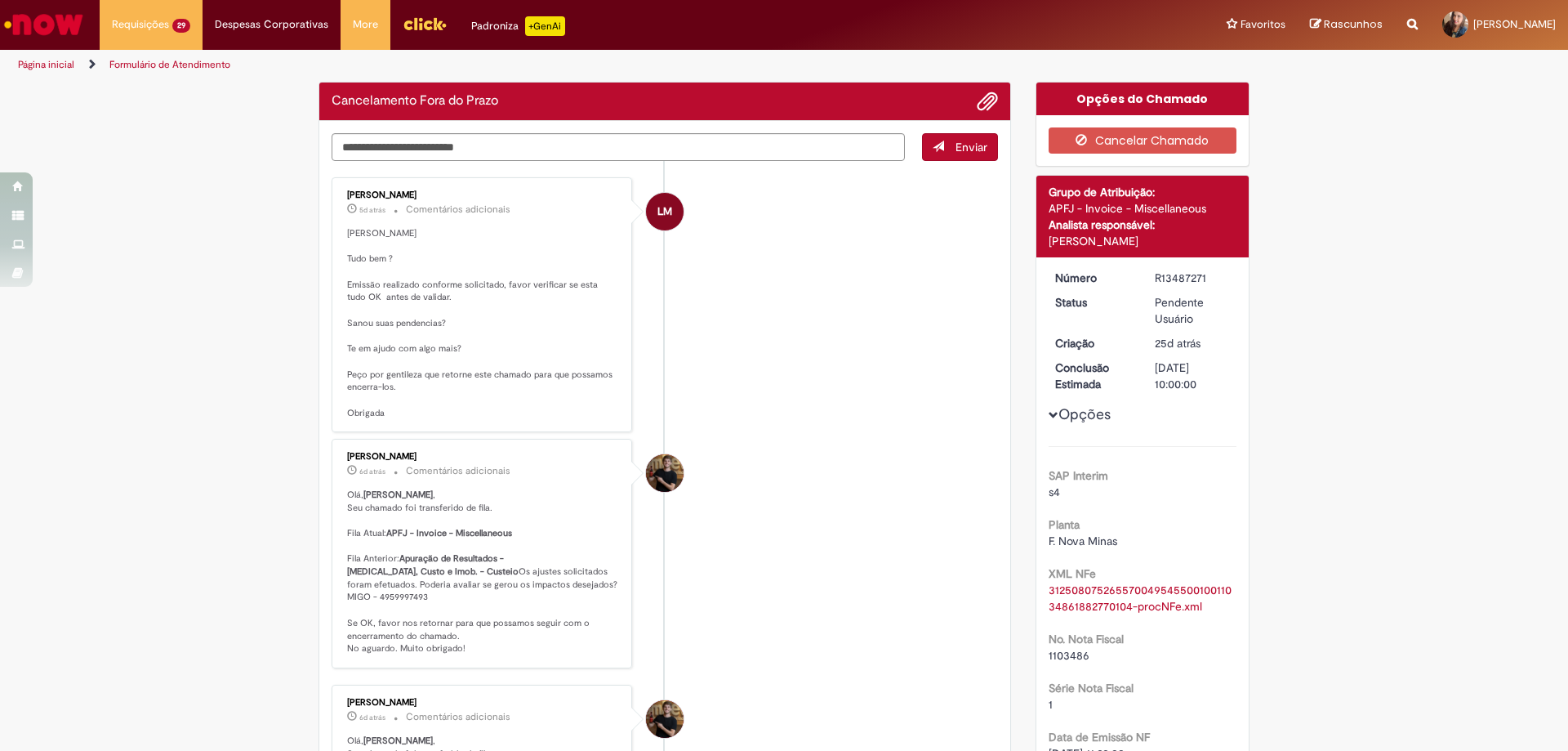
click at [355, 530] on p "[PERSON_NAME] , Seu chamado foi transferido de fila. Fila Atual: APFJ - Invoice…" at bounding box center [483, 572] width 272 height 167
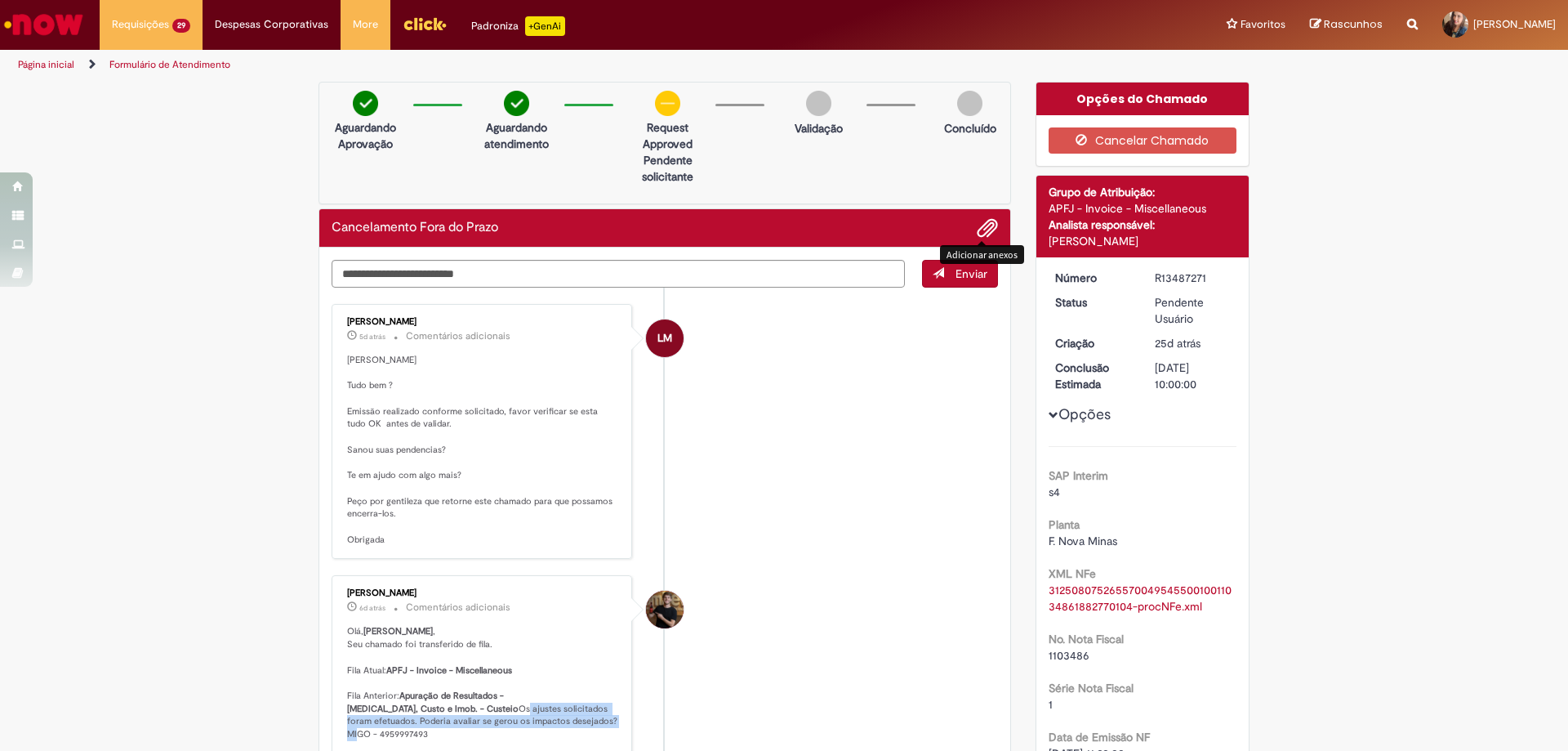
click at [977, 223] on span "Adicionar anexos" at bounding box center [987, 228] width 20 height 20
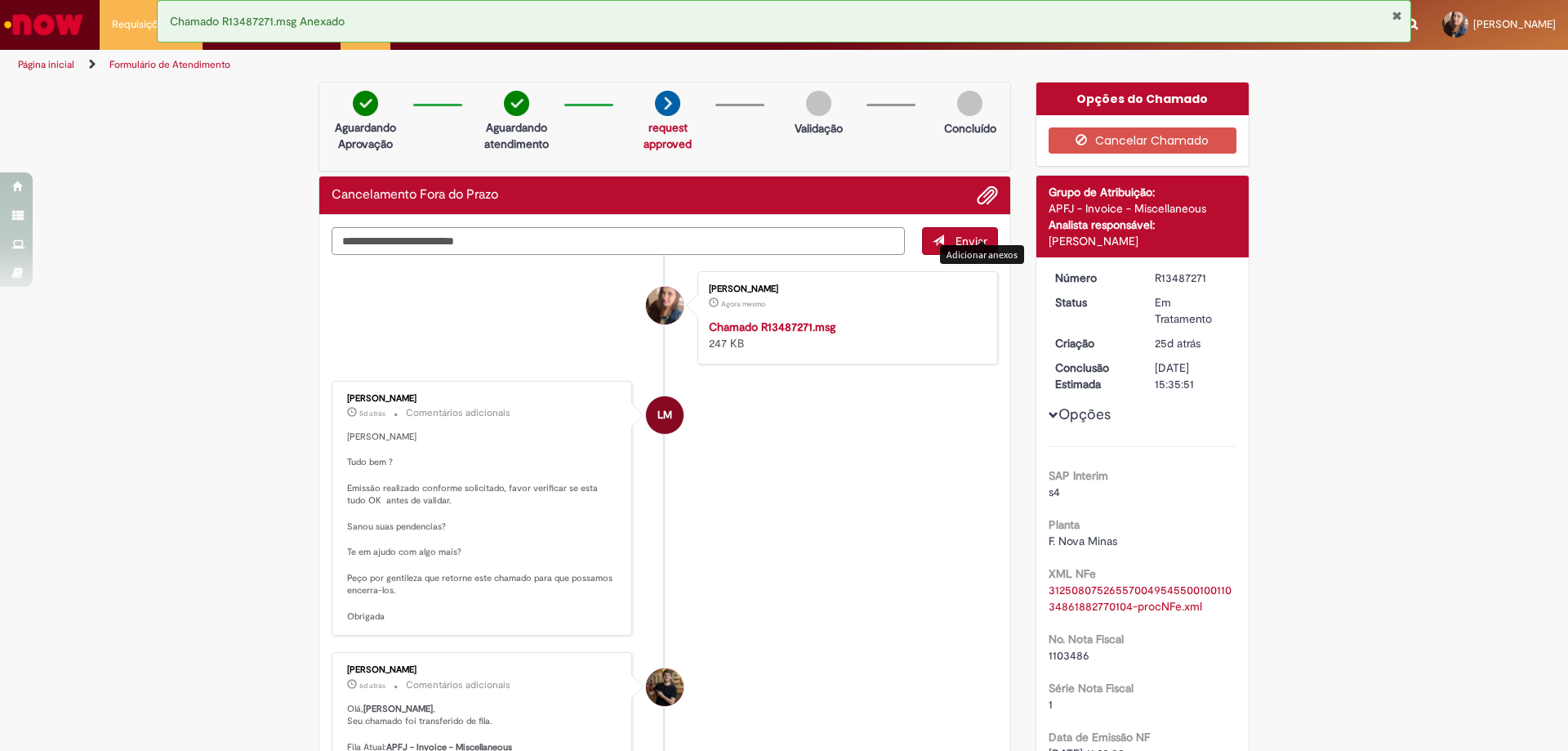
click at [420, 247] on textarea "Digite sua mensagem aqui..." at bounding box center [618, 241] width 573 height 28
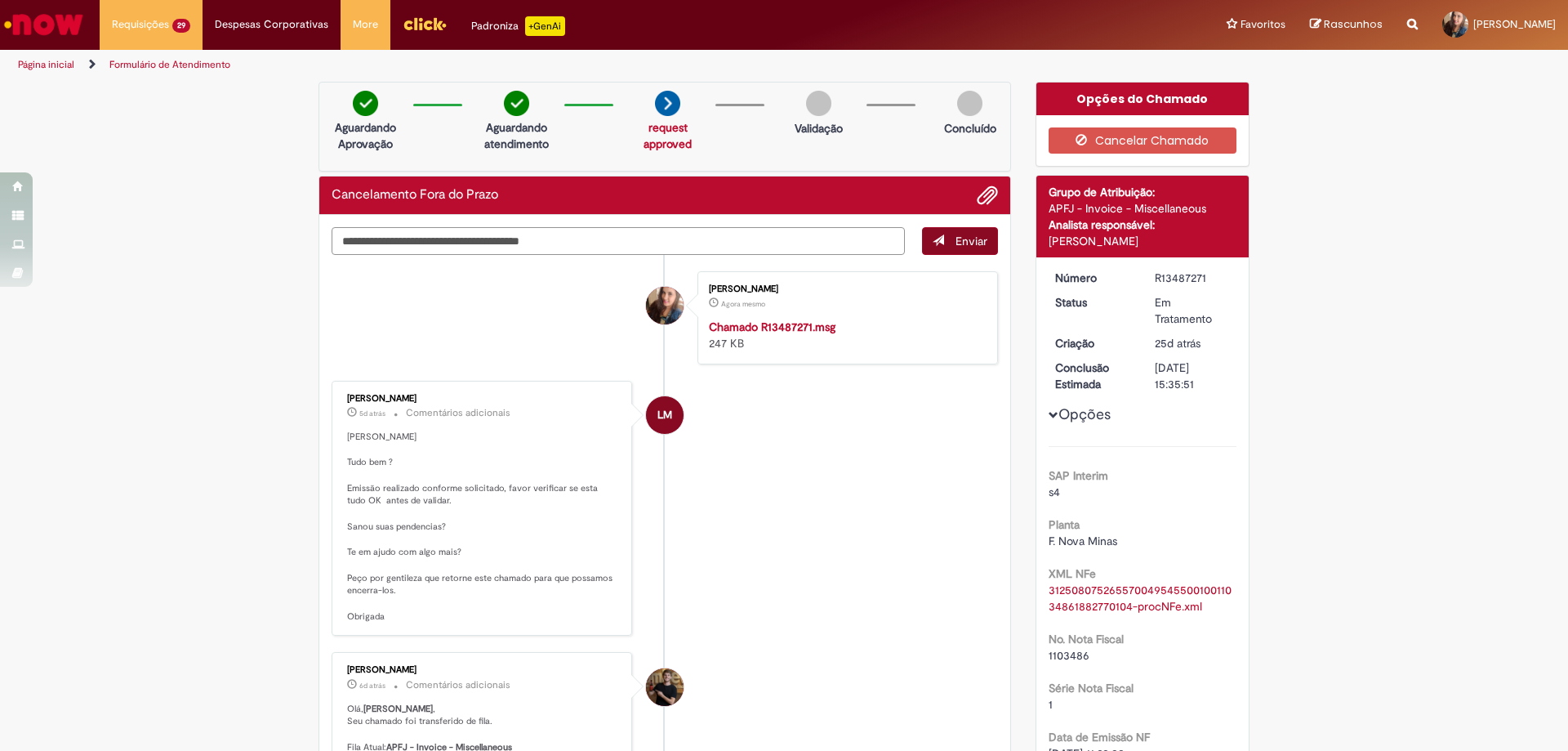
type textarea "**********"
click at [935, 238] on span "submit" at bounding box center [938, 240] width 12 height 12
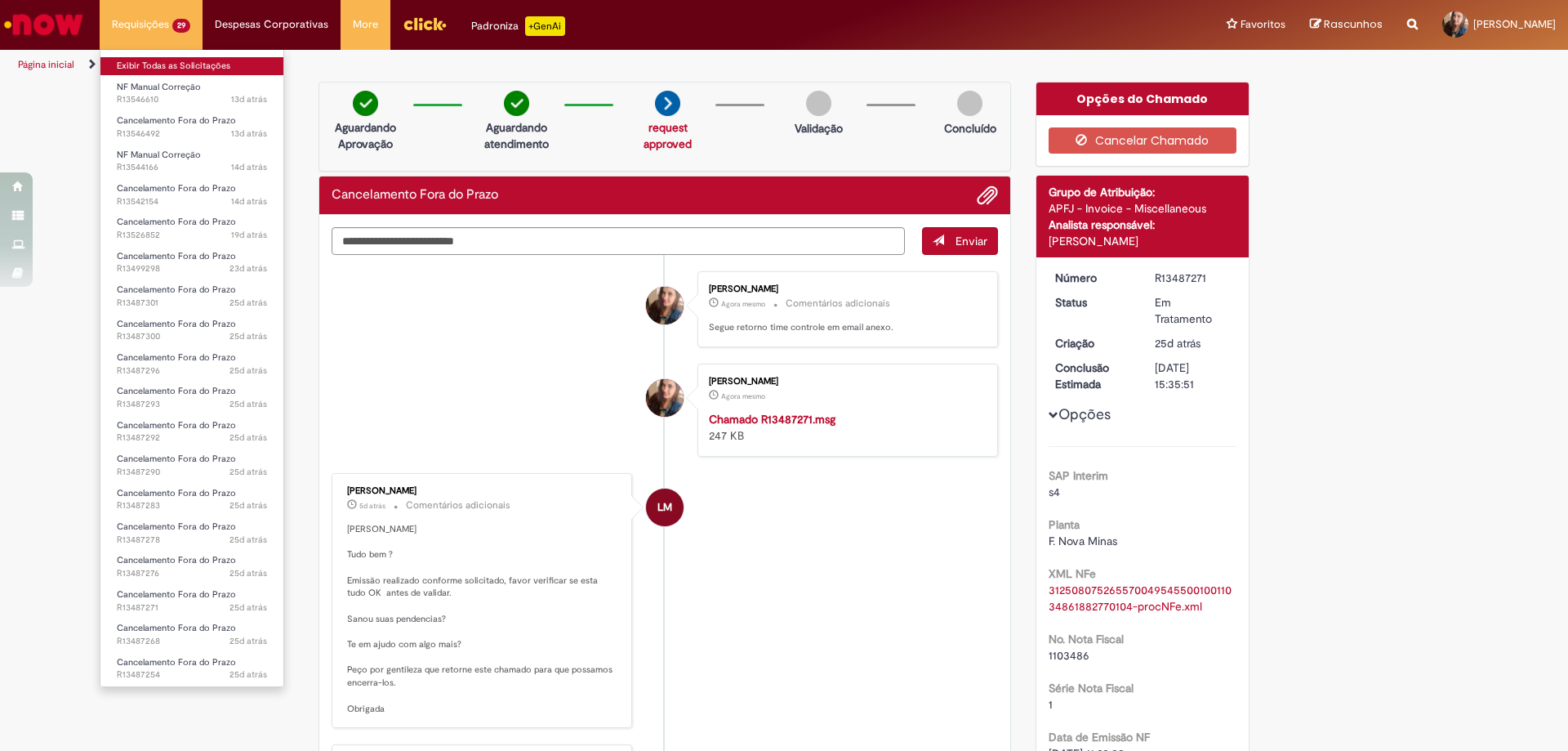
click at [176, 62] on link "Exibir Todas as Solicitações" at bounding box center [192, 67] width 183 height 18
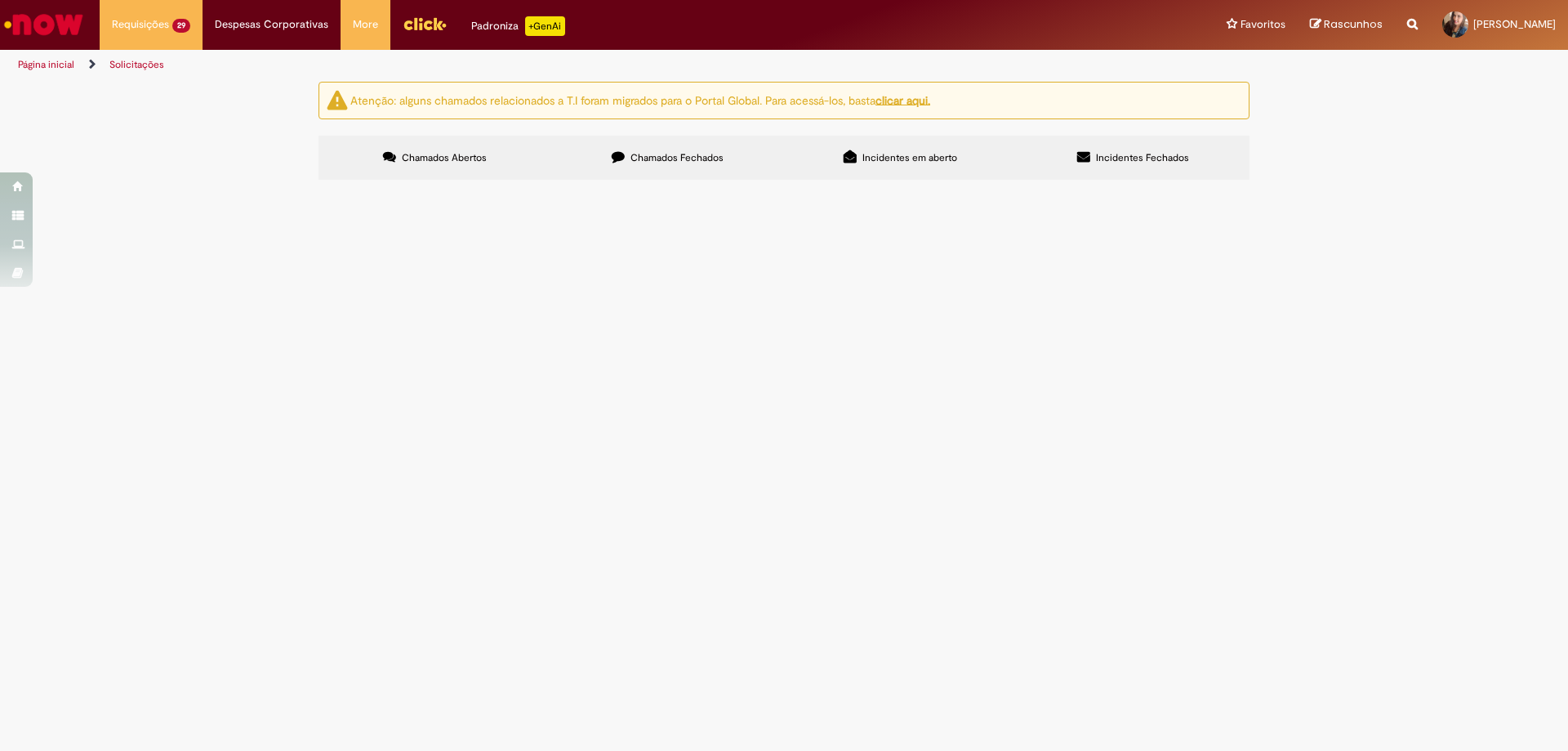
scroll to position [204, 0]
click at [0, 0] on span "R13487278" at bounding box center [0, 0] width 0 height 0
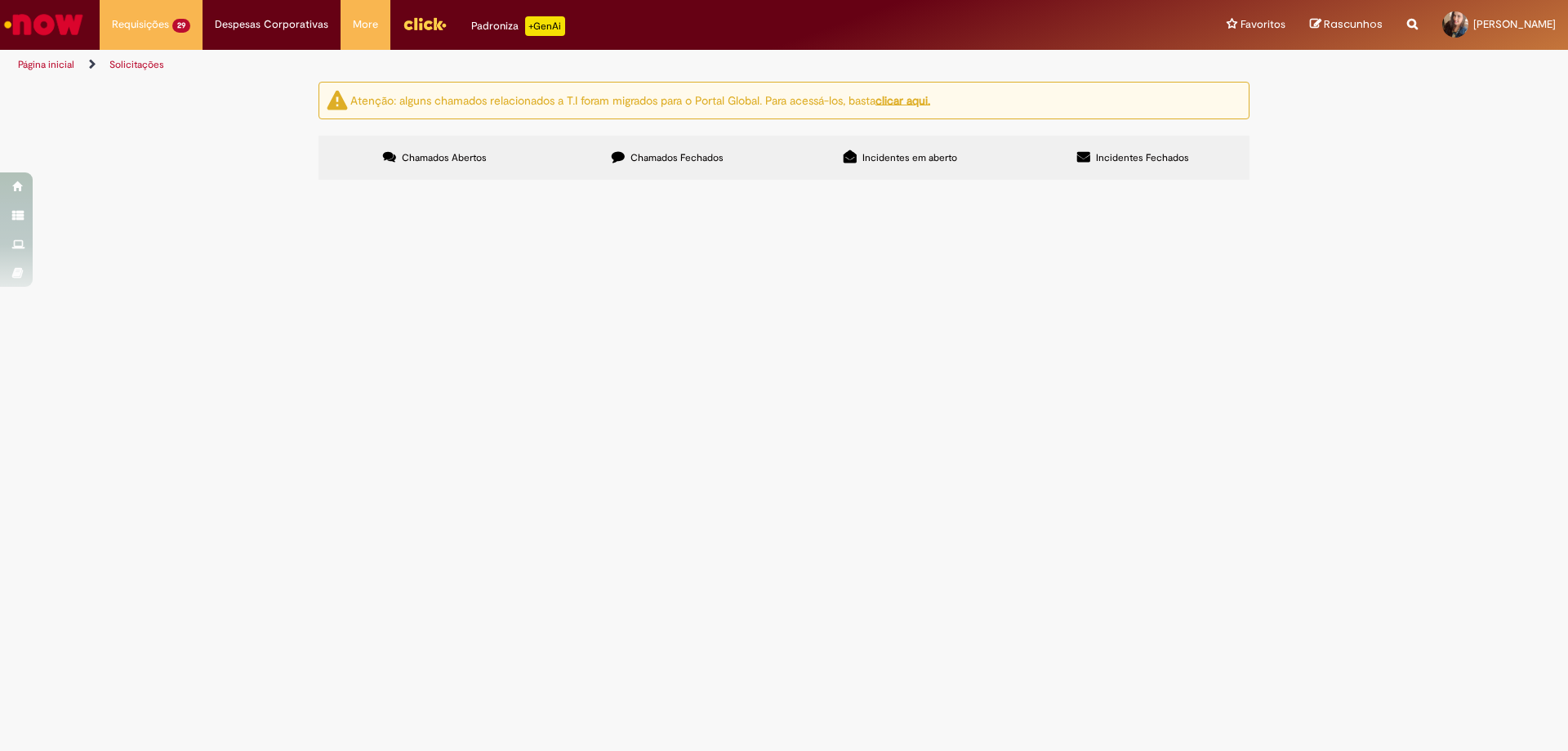
click at [0, 0] on span "R13487278" at bounding box center [0, 0] width 0 height 0
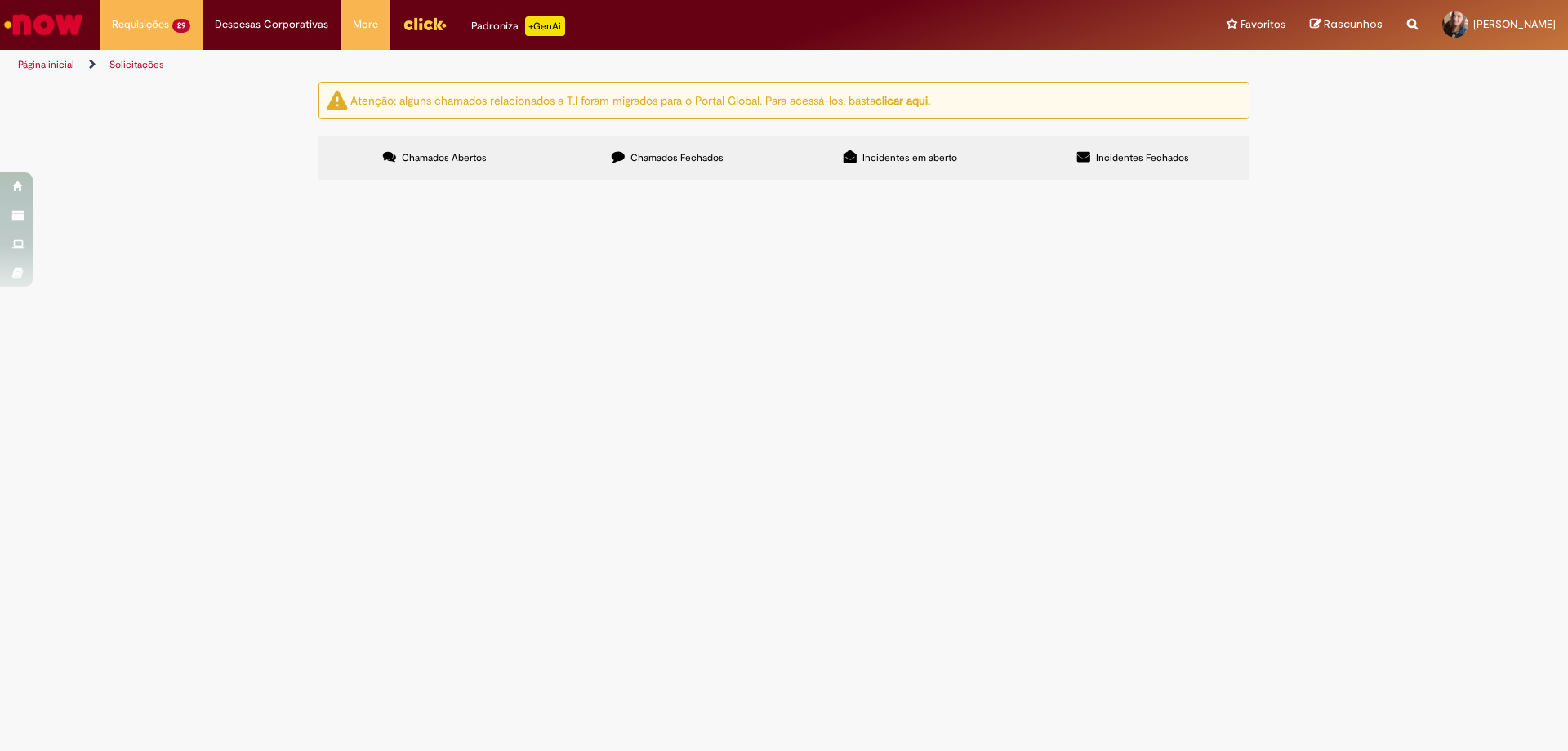
click at [0, 0] on span "R13487278" at bounding box center [0, 0] width 0 height 0
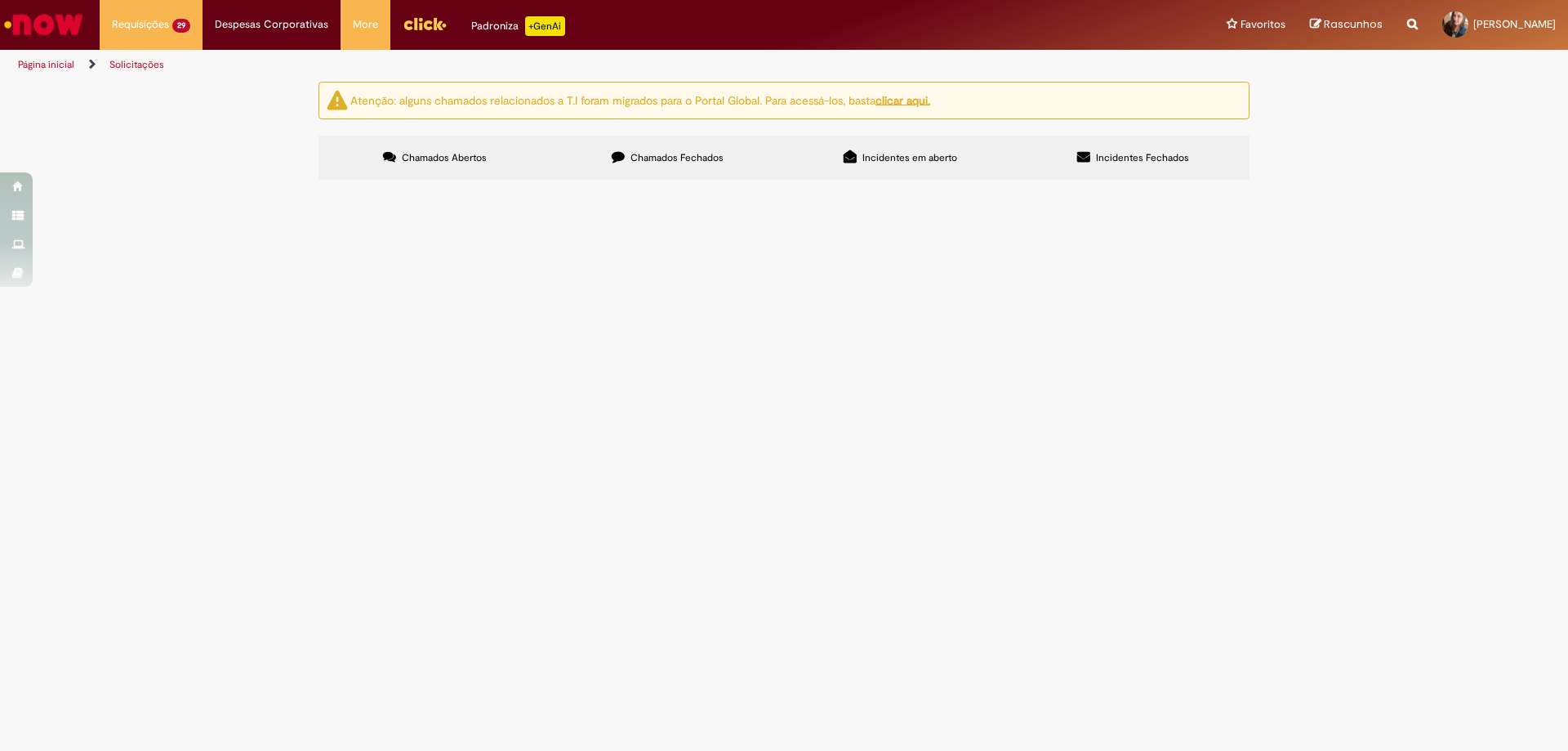
click at [0, 0] on span "R13487278" at bounding box center [0, 0] width 0 height 0
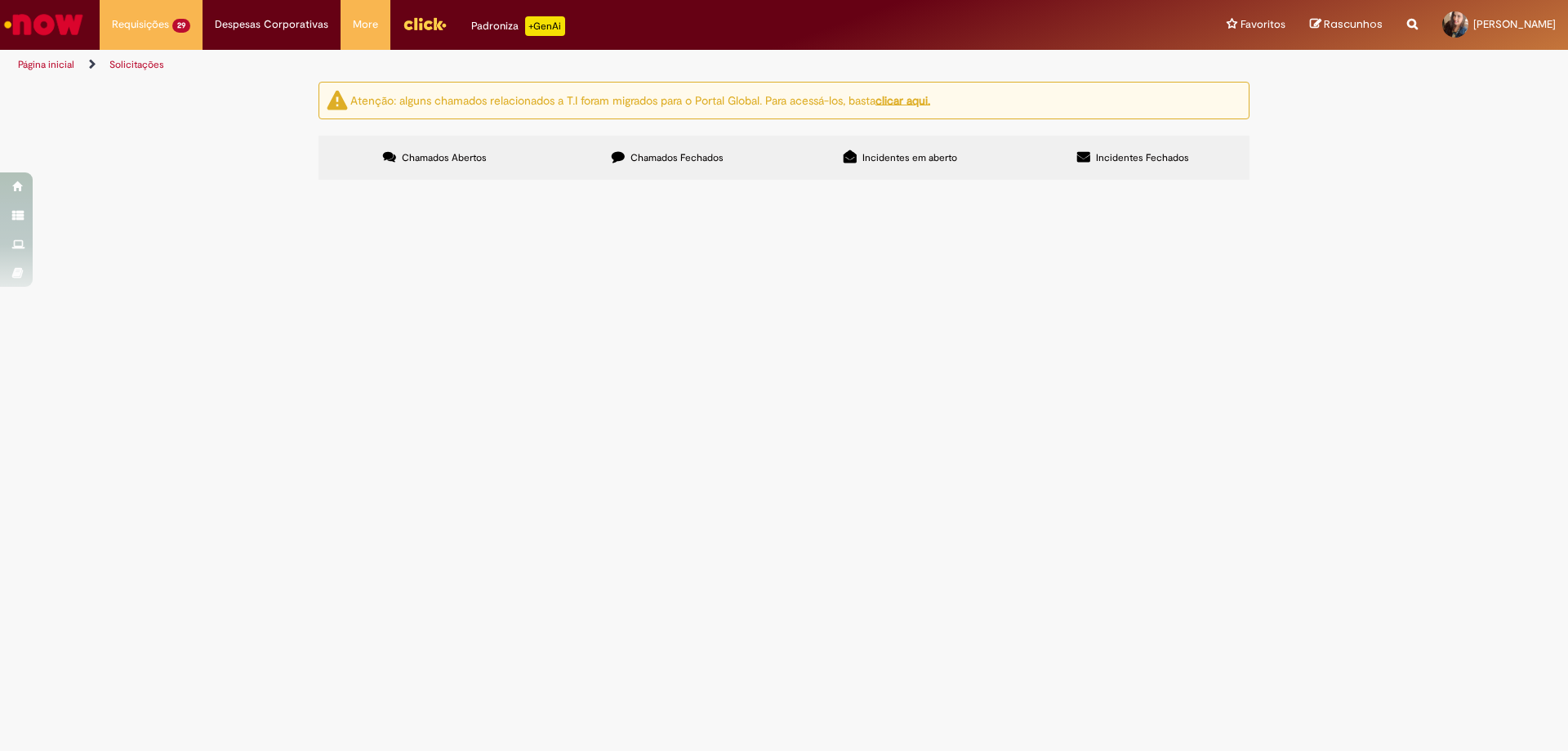
click at [0, 0] on span "R13487278" at bounding box center [0, 0] width 0 height 0
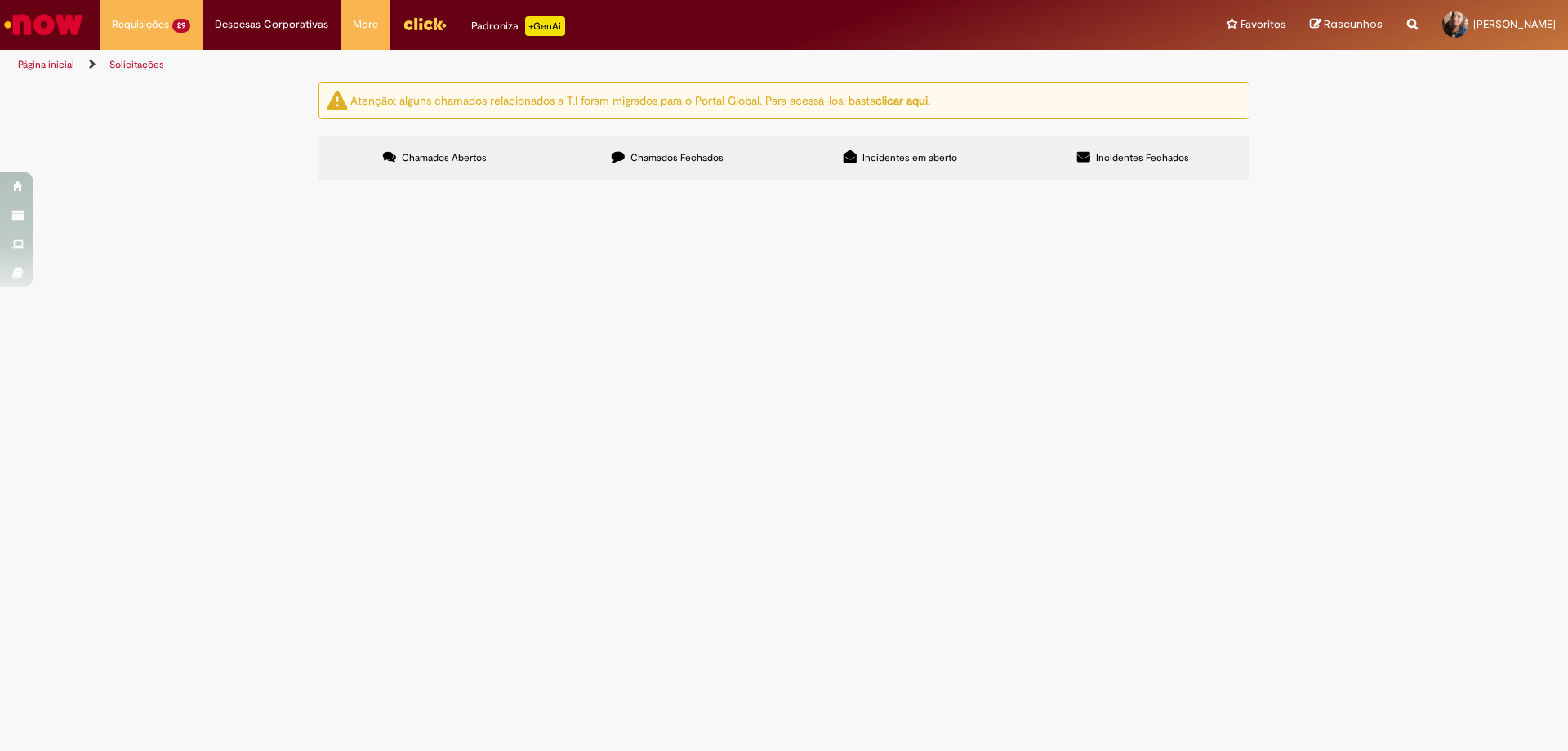
click at [0, 0] on span "R13487278" at bounding box center [0, 0] width 0 height 0
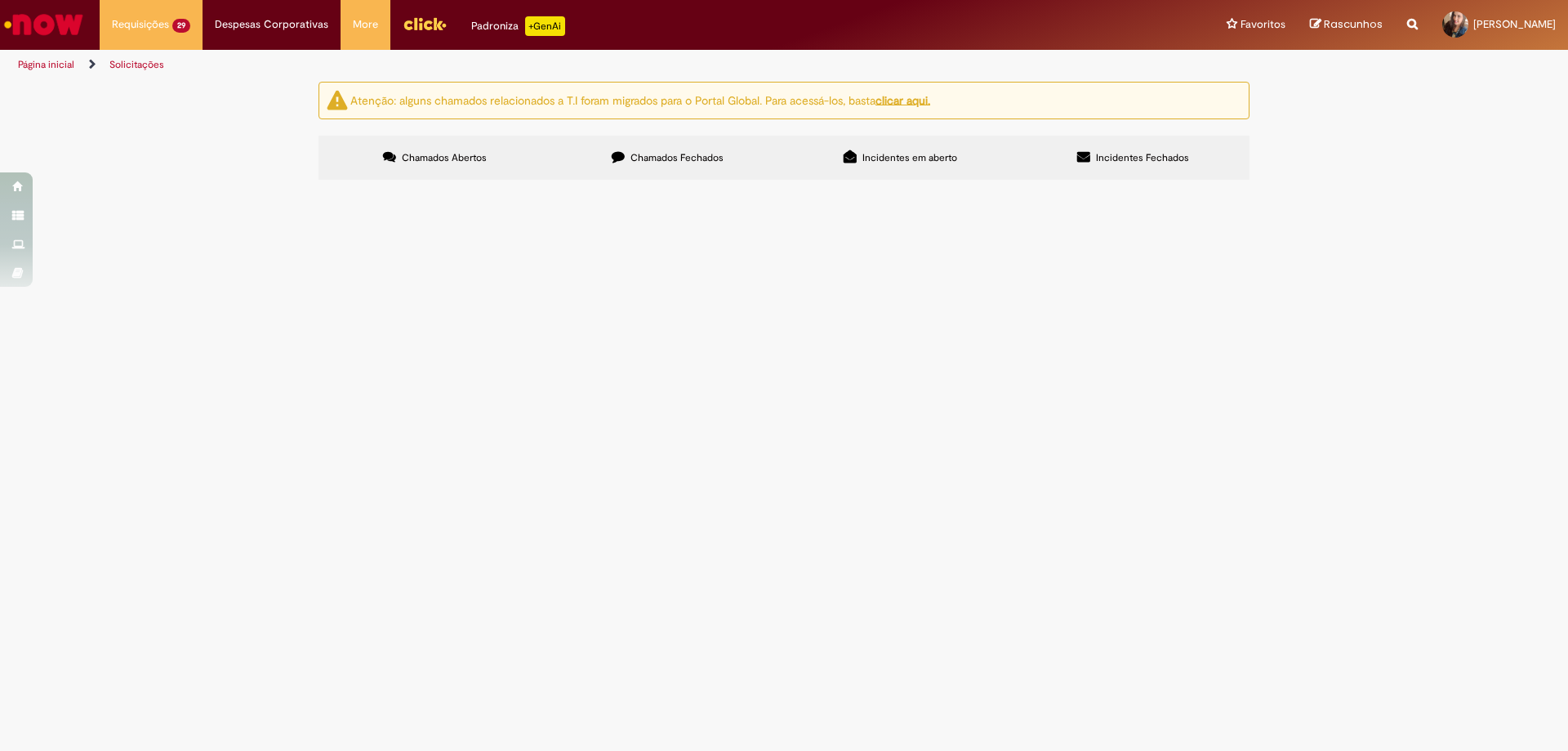
click at [0, 0] on span "R13487278" at bounding box center [0, 0] width 0 height 0
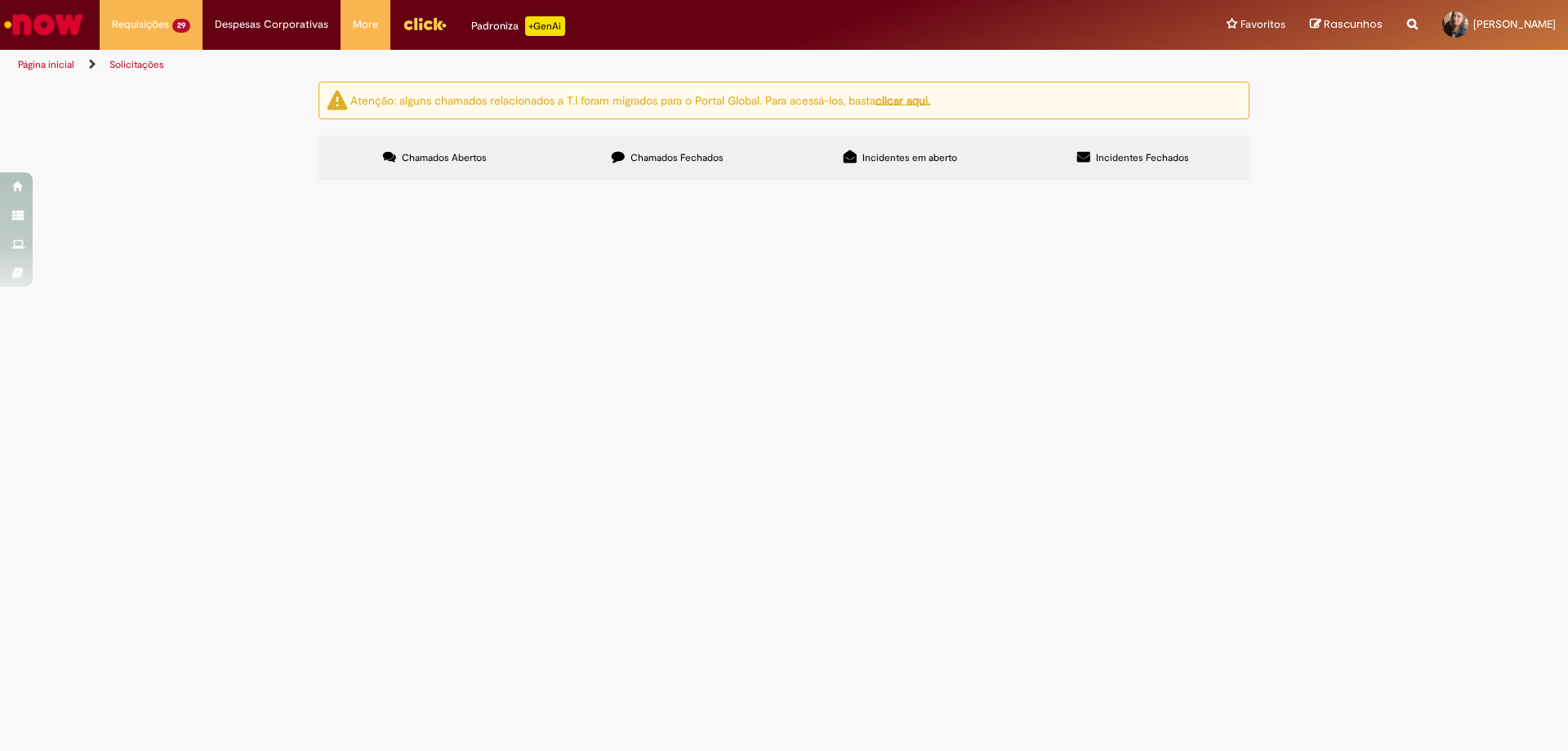
click at [0, 0] on span "R13487278" at bounding box center [0, 0] width 0 height 0
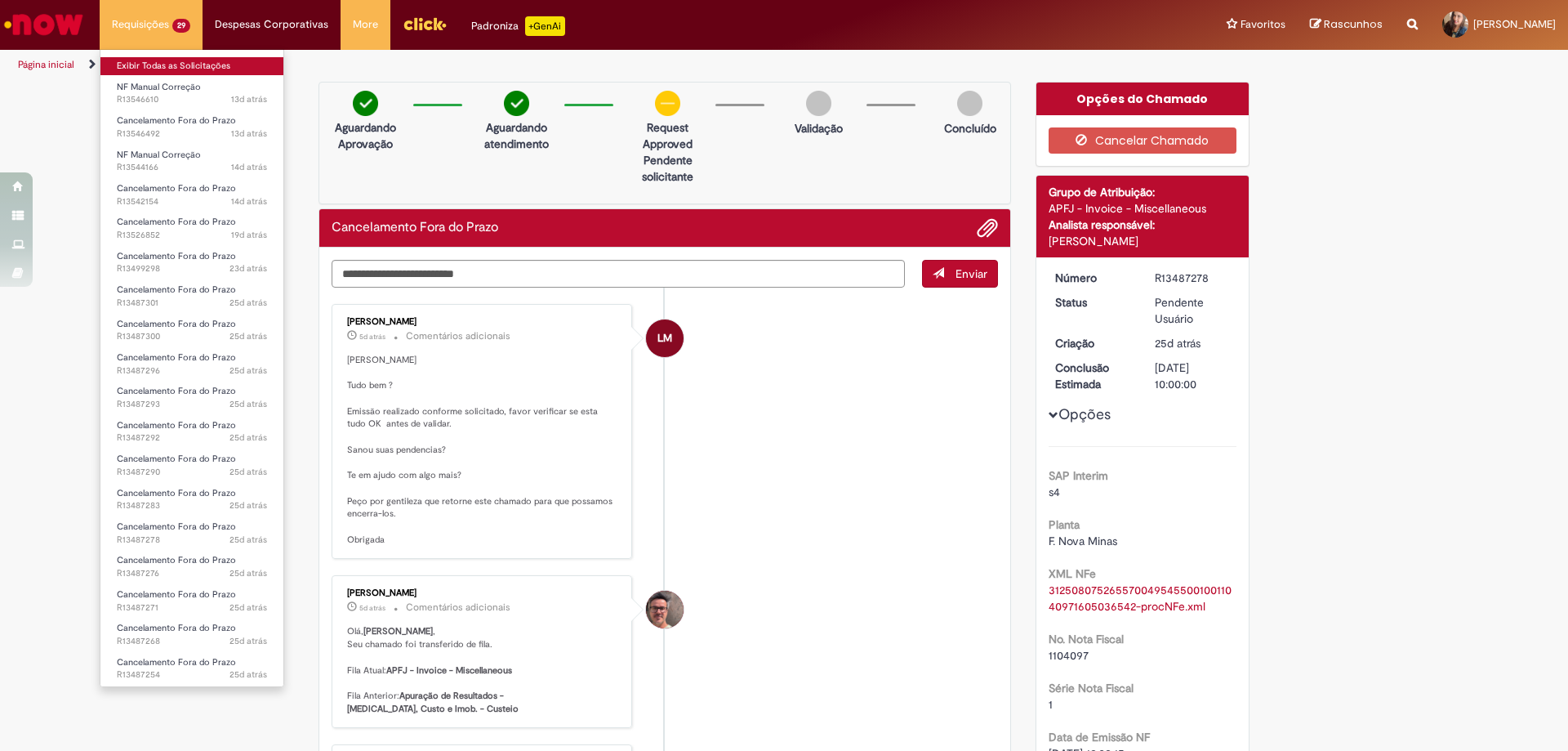
click at [147, 67] on link "Exibir Todas as Solicitações" at bounding box center [192, 67] width 183 height 18
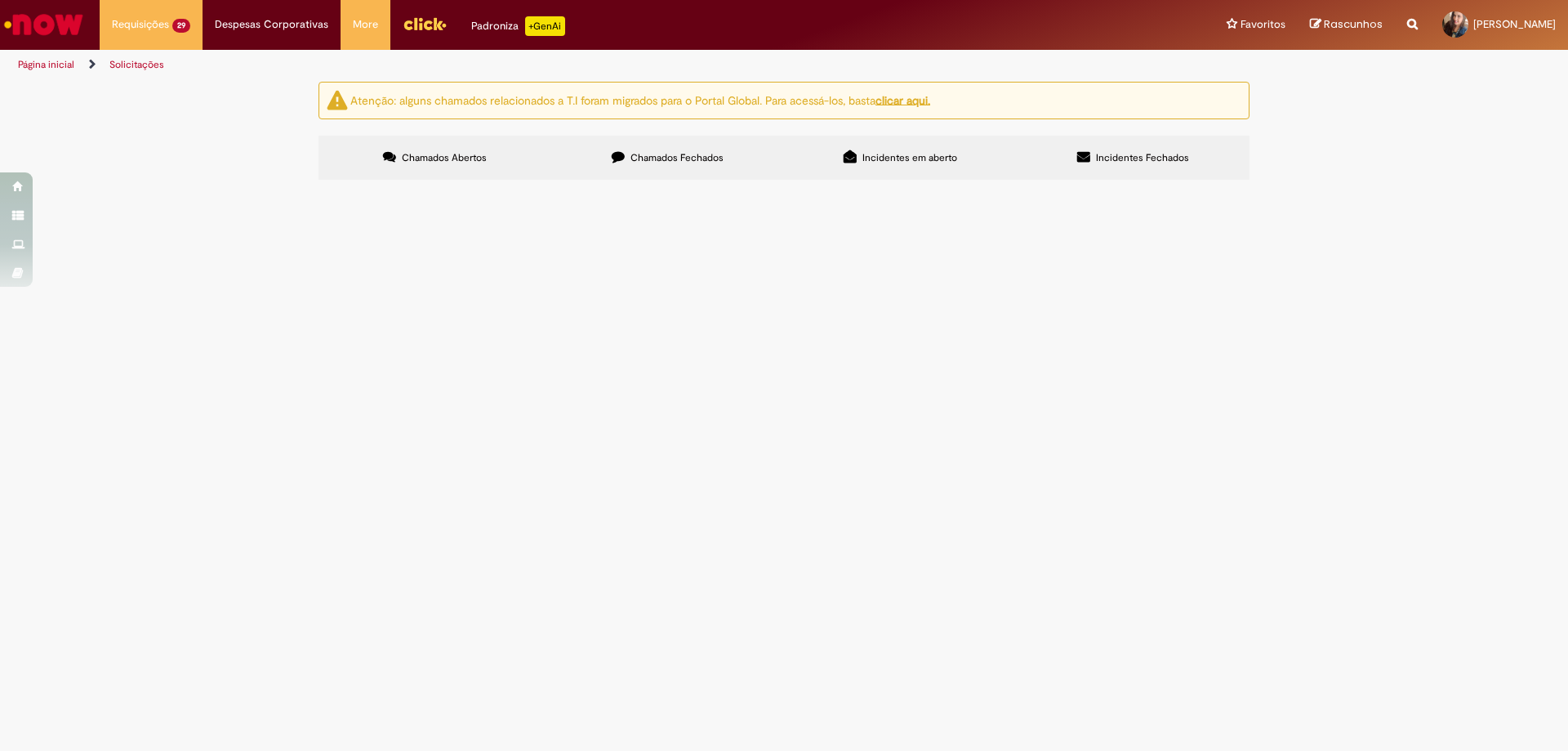
scroll to position [163, 0]
click at [0, 0] on span "R13487283" at bounding box center [0, 0] width 0 height 0
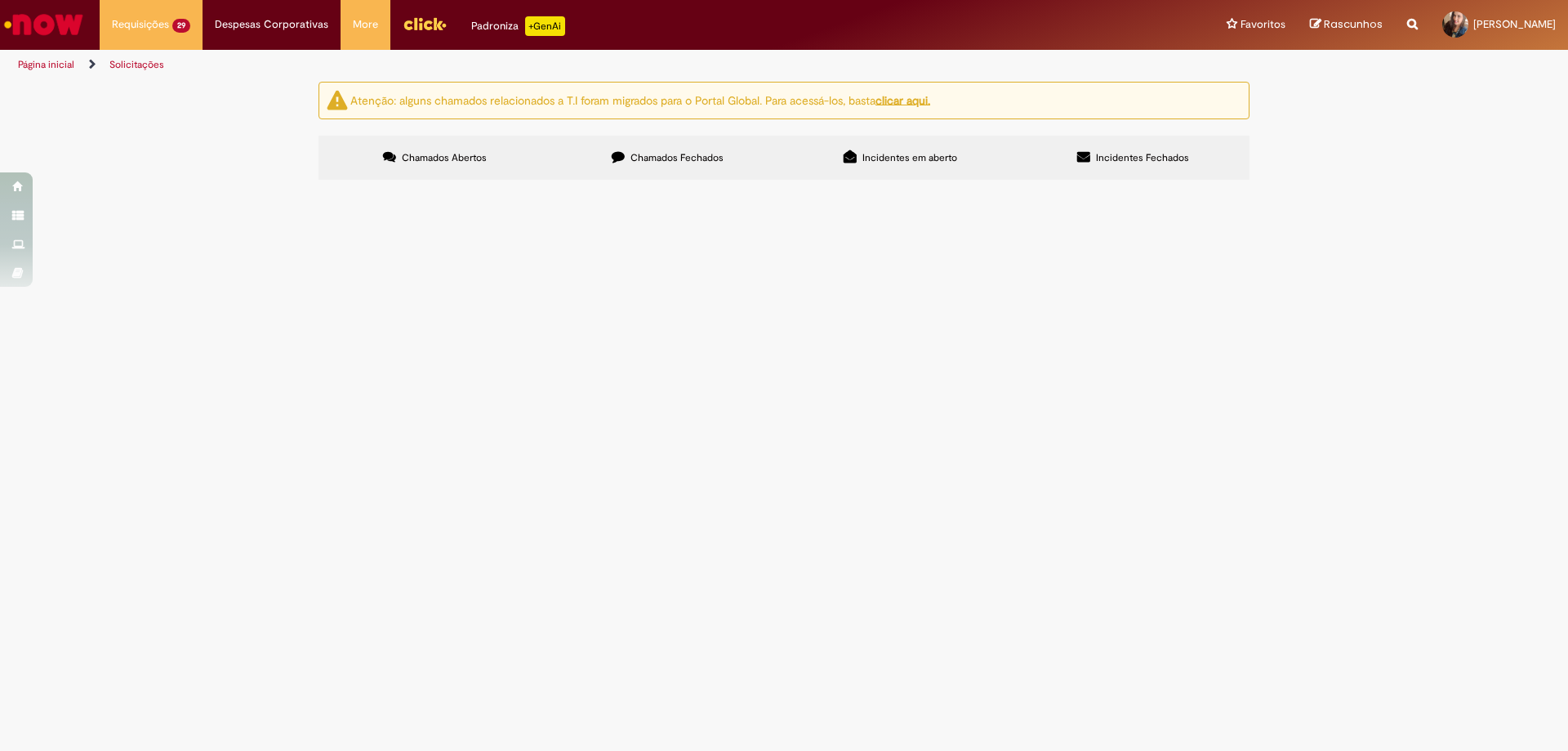
click at [0, 0] on span "R13487283" at bounding box center [0, 0] width 0 height 0
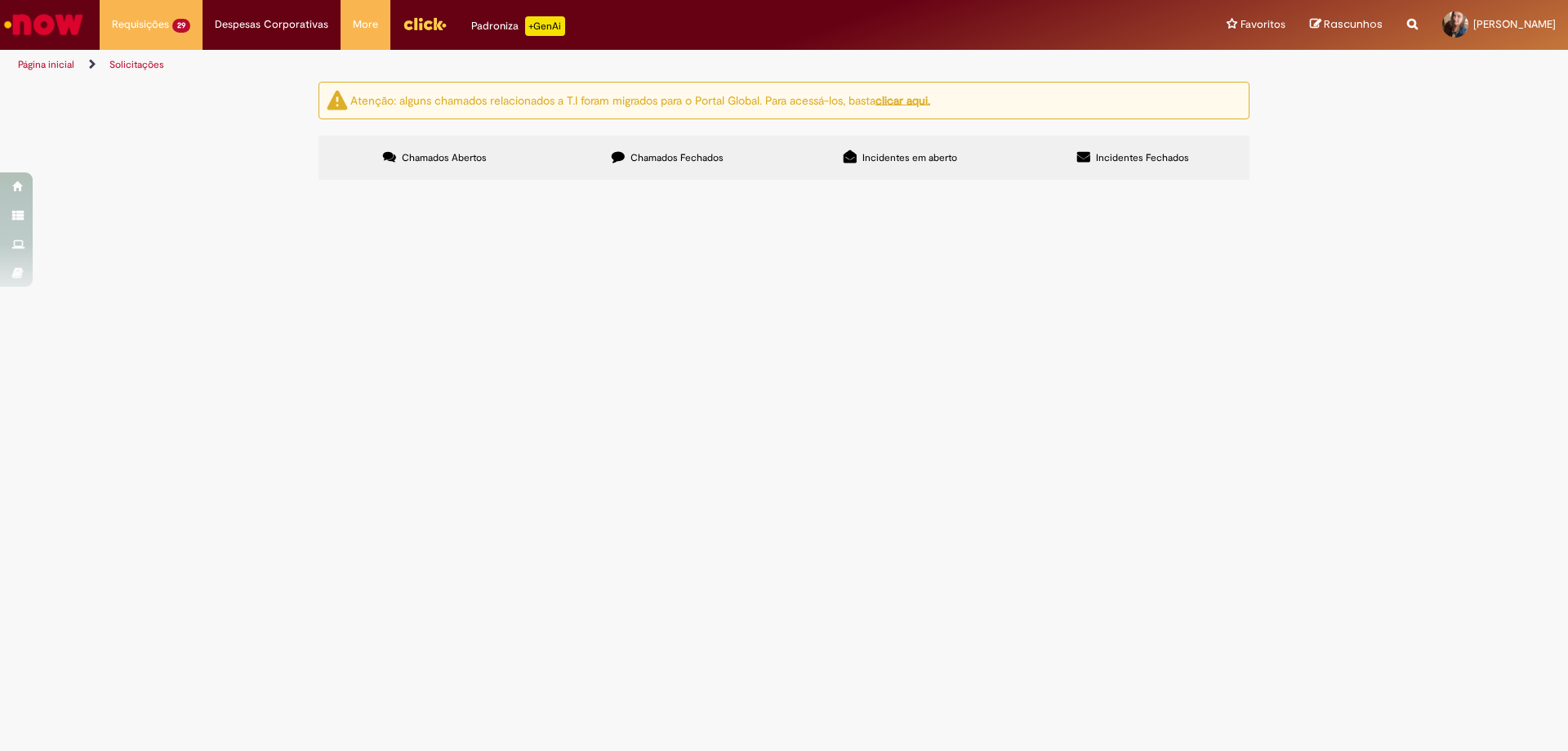
click at [0, 0] on span "R13487283" at bounding box center [0, 0] width 0 height 0
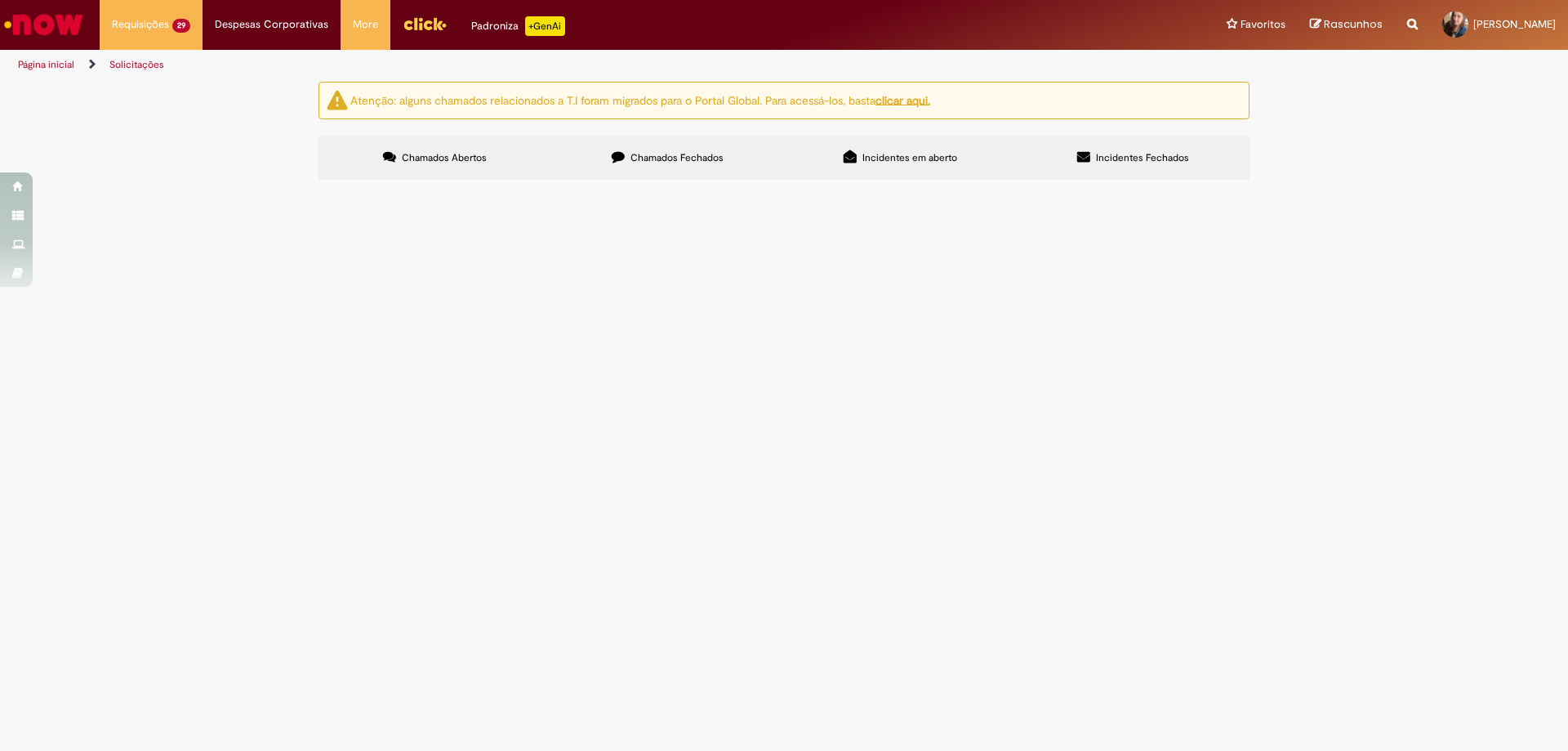
click at [0, 0] on span "R13487283" at bounding box center [0, 0] width 0 height 0
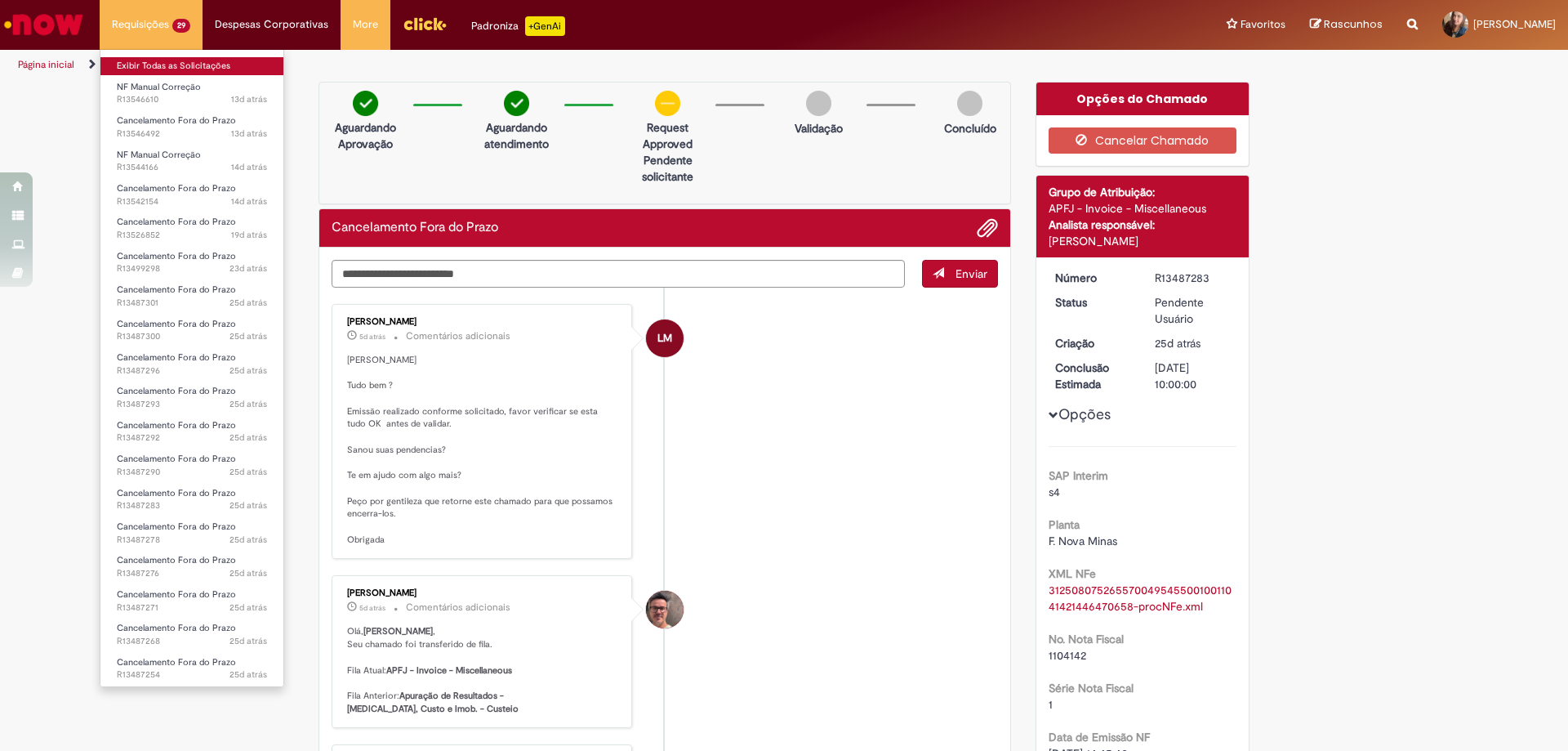
click at [165, 63] on link "Exibir Todas as Solicitações" at bounding box center [192, 67] width 183 height 18
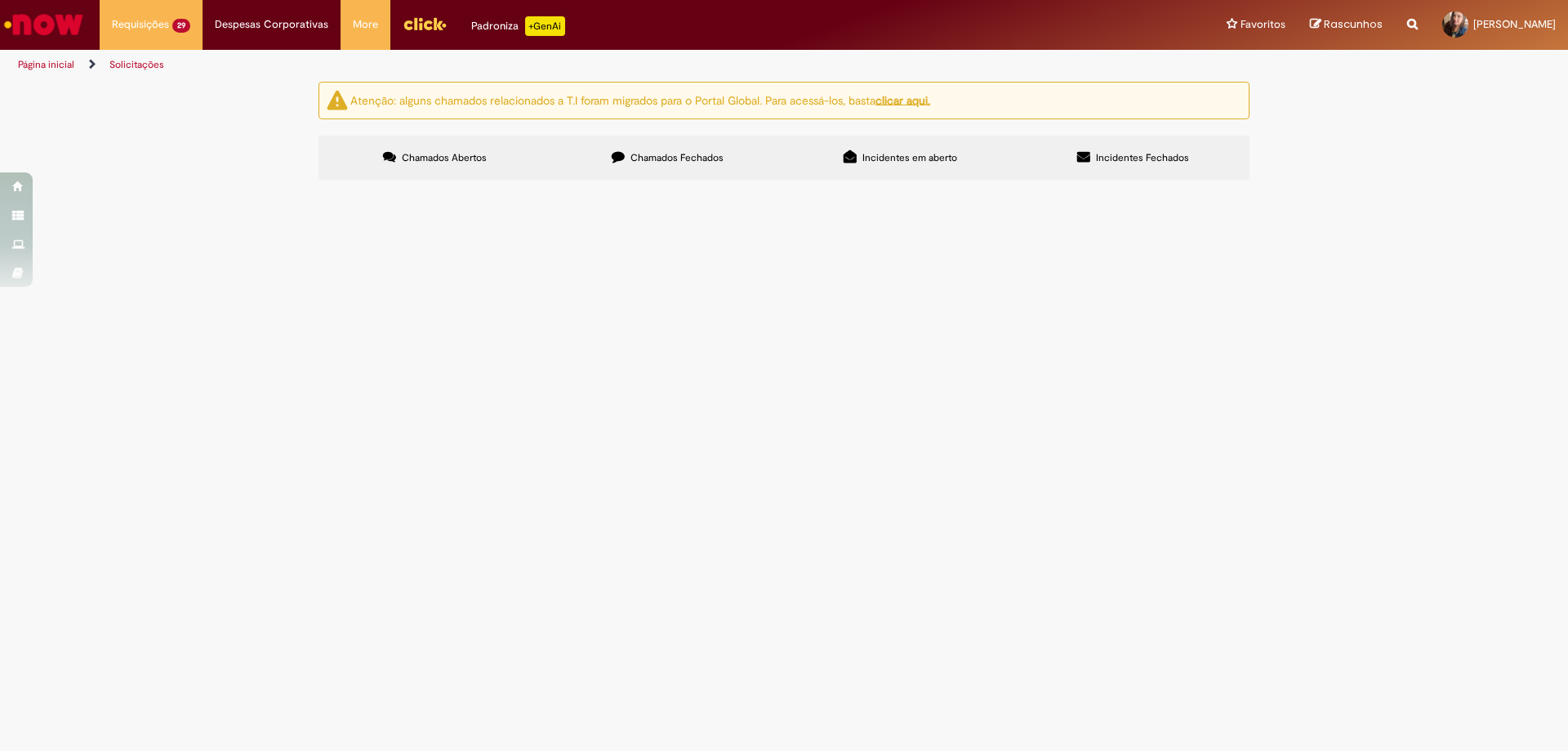
scroll to position [204, 0]
click at [0, 0] on span "R13487290" at bounding box center [0, 0] width 0 height 0
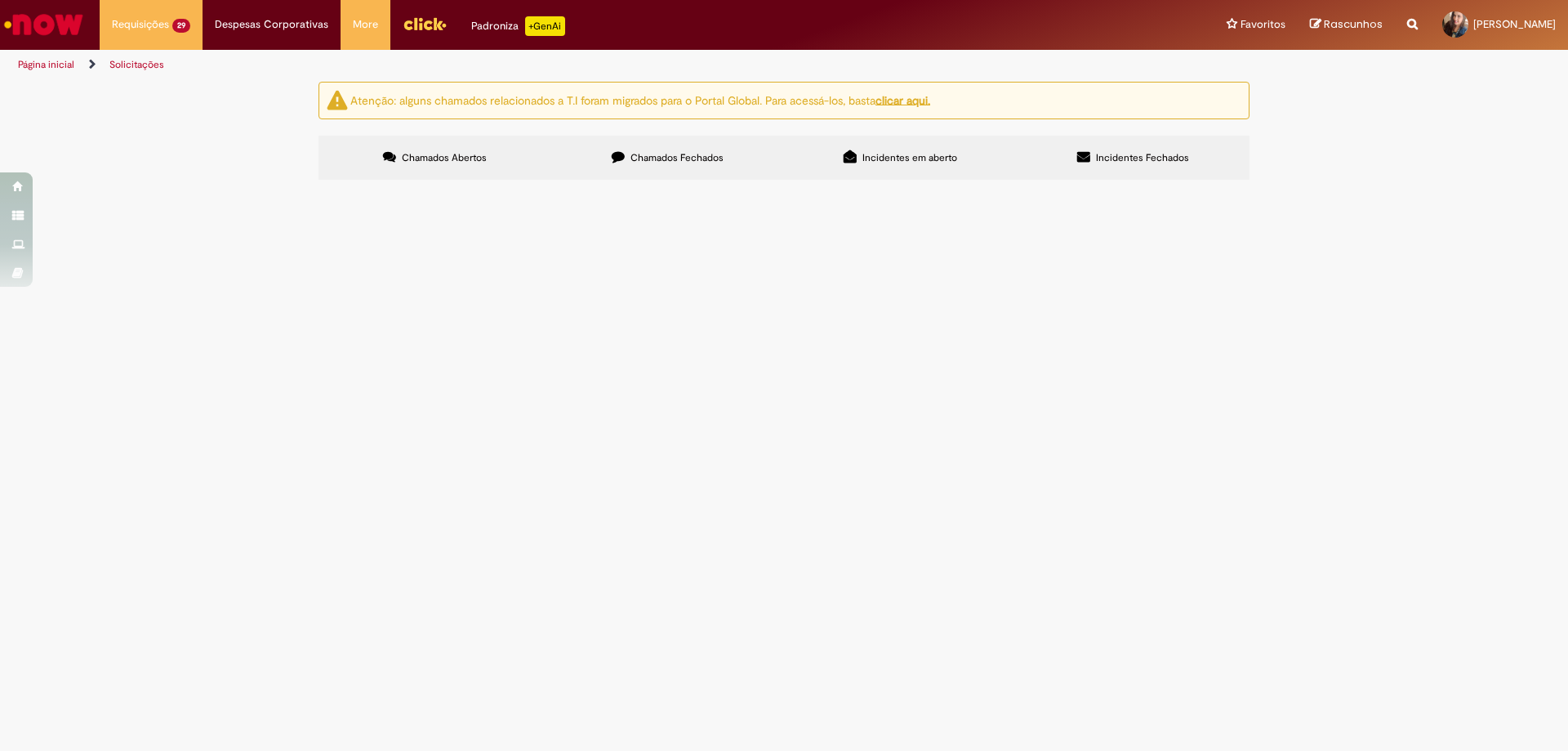
click at [0, 0] on span "R13487290" at bounding box center [0, 0] width 0 height 0
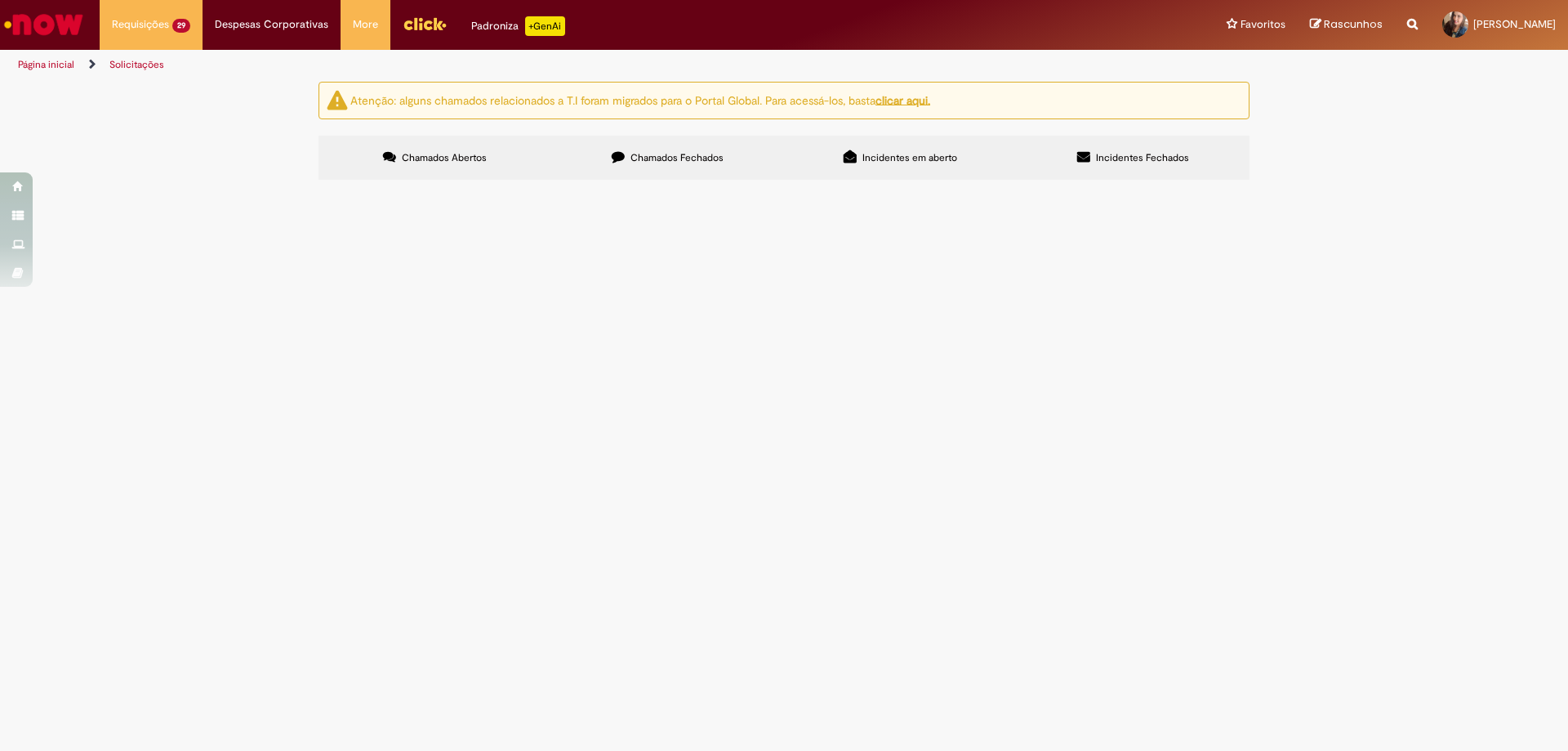
click at [0, 0] on span "R13487290" at bounding box center [0, 0] width 0 height 0
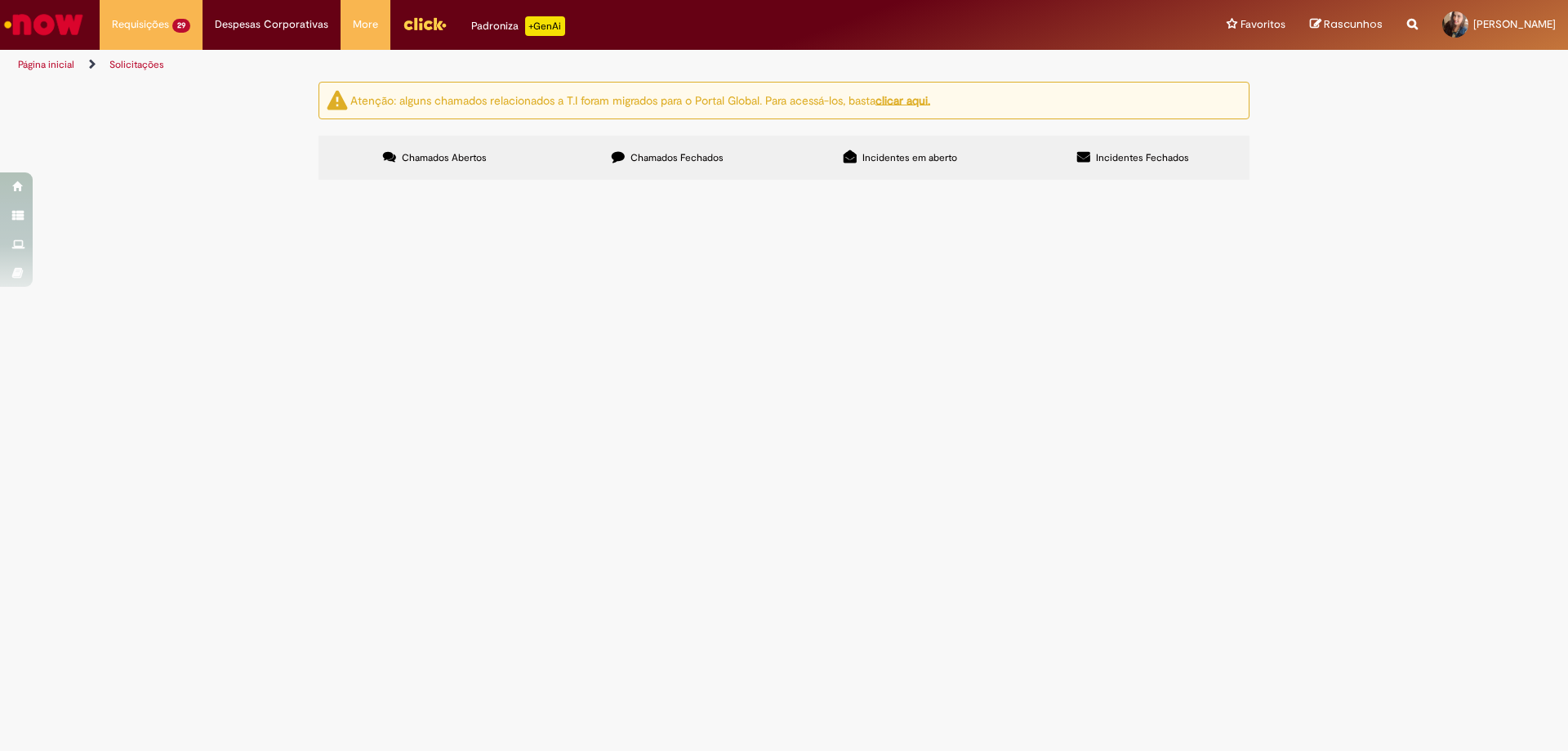
click at [0, 0] on span "R13487290" at bounding box center [0, 0] width 0 height 0
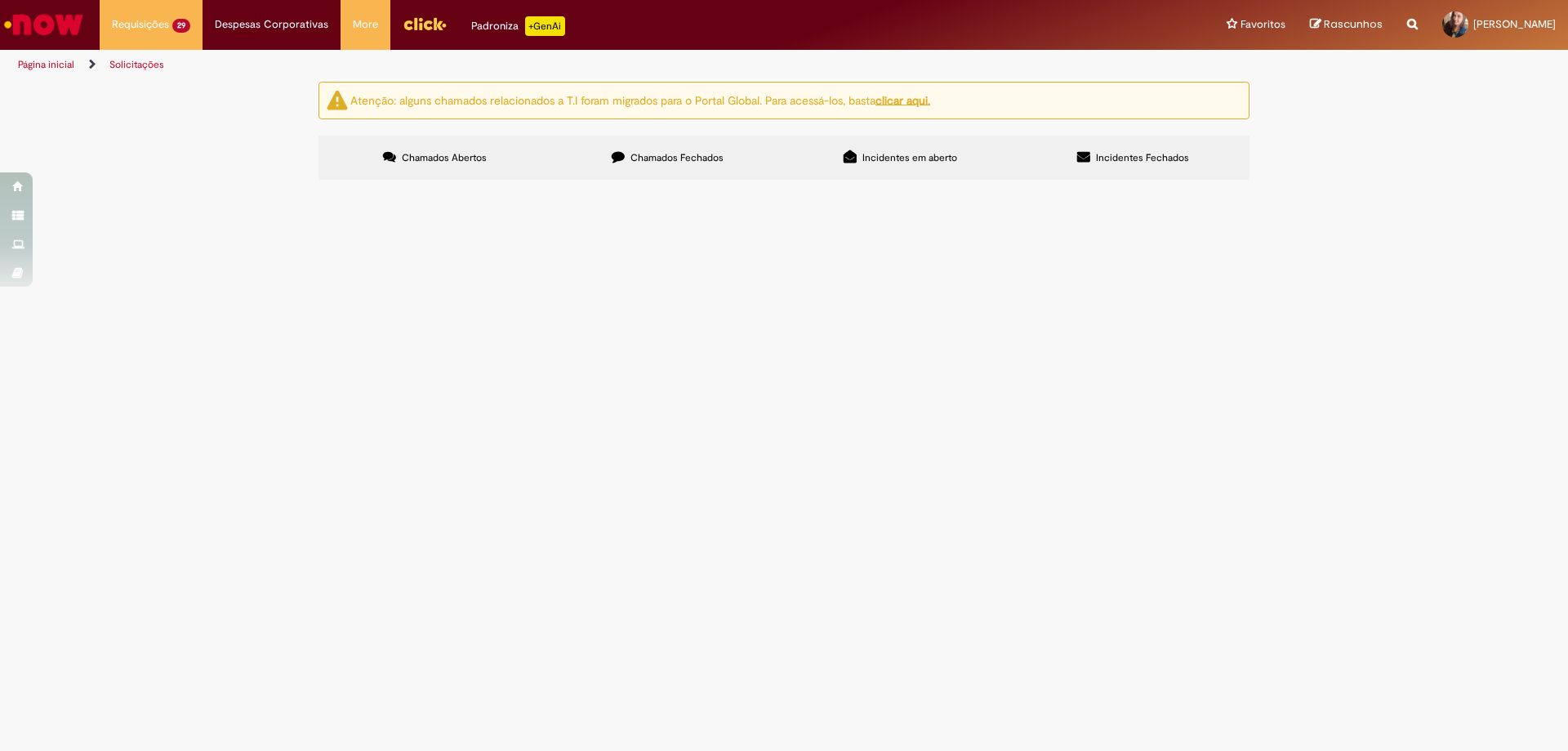
click at [0, 0] on span "R13487290" at bounding box center [0, 0] width 0 height 0
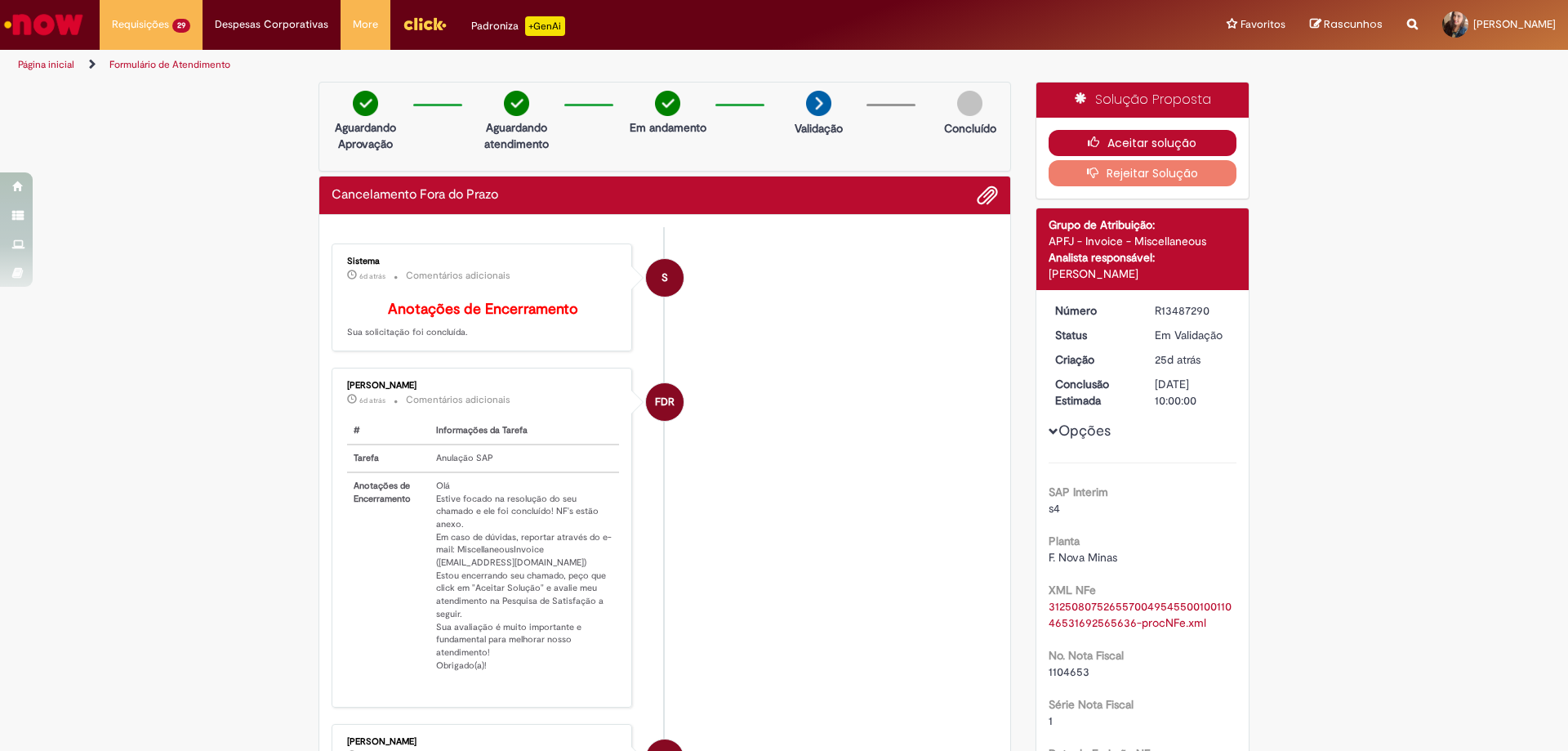
click at [1126, 133] on button "Aceitar solução" at bounding box center [1143, 143] width 189 height 26
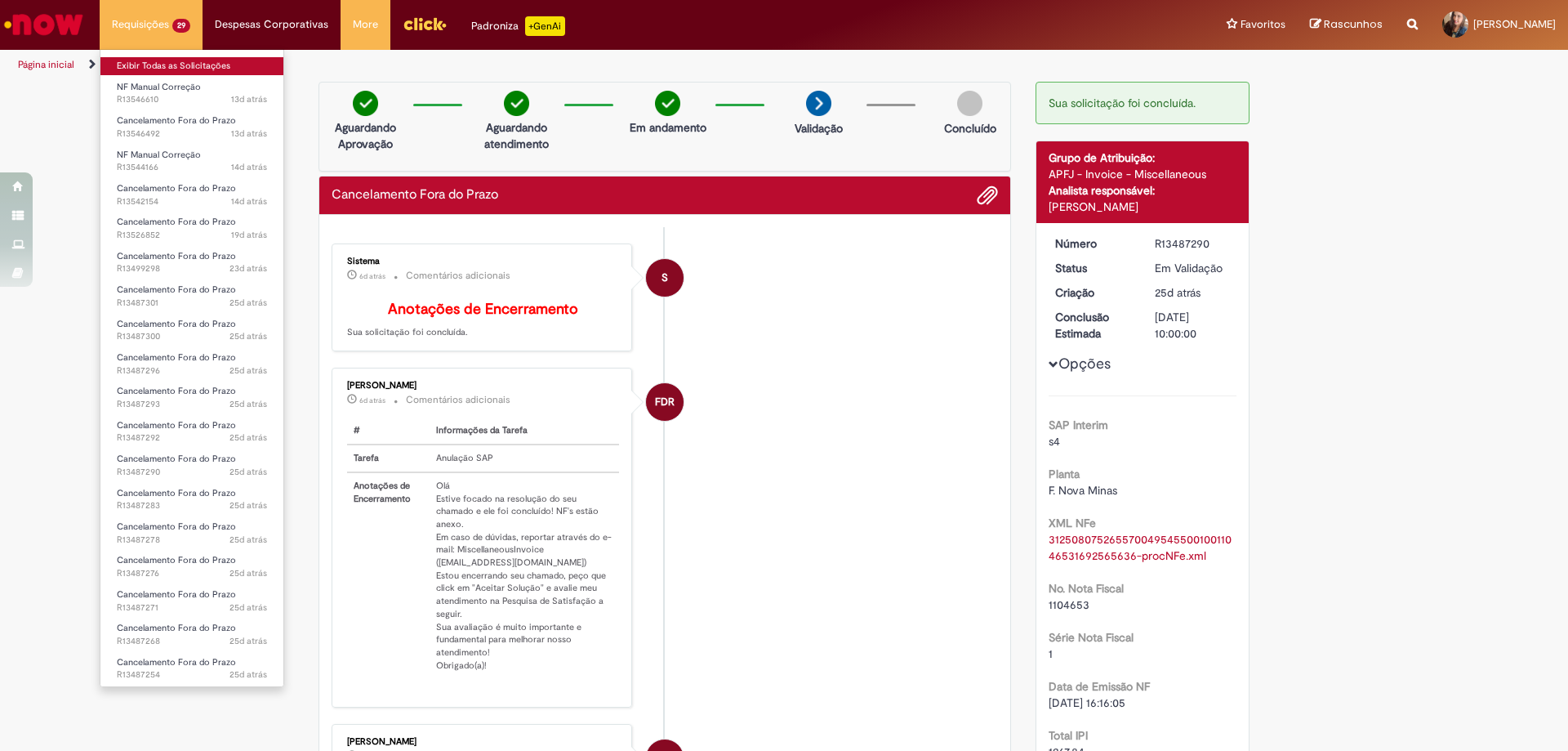
click at [171, 67] on link "Exibir Todas as Solicitações" at bounding box center [192, 67] width 183 height 18
click at [158, 63] on link "Exibir Todas as Solicitações" at bounding box center [192, 67] width 183 height 18
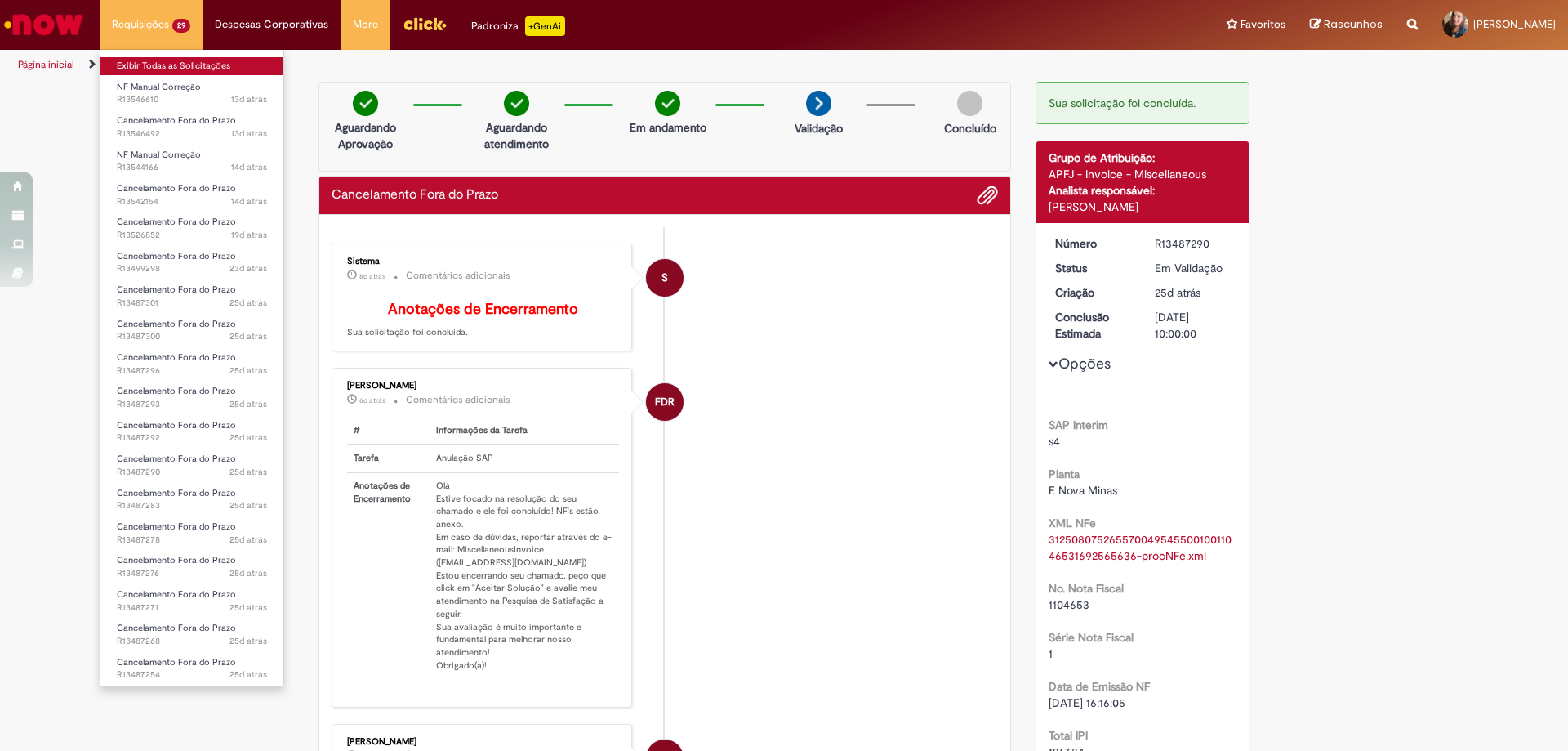
click at [158, 63] on link "Exibir Todas as Solicitações" at bounding box center [192, 67] width 183 height 18
click at [220, 68] on link "Exibir Todas as Solicitações" at bounding box center [192, 67] width 183 height 18
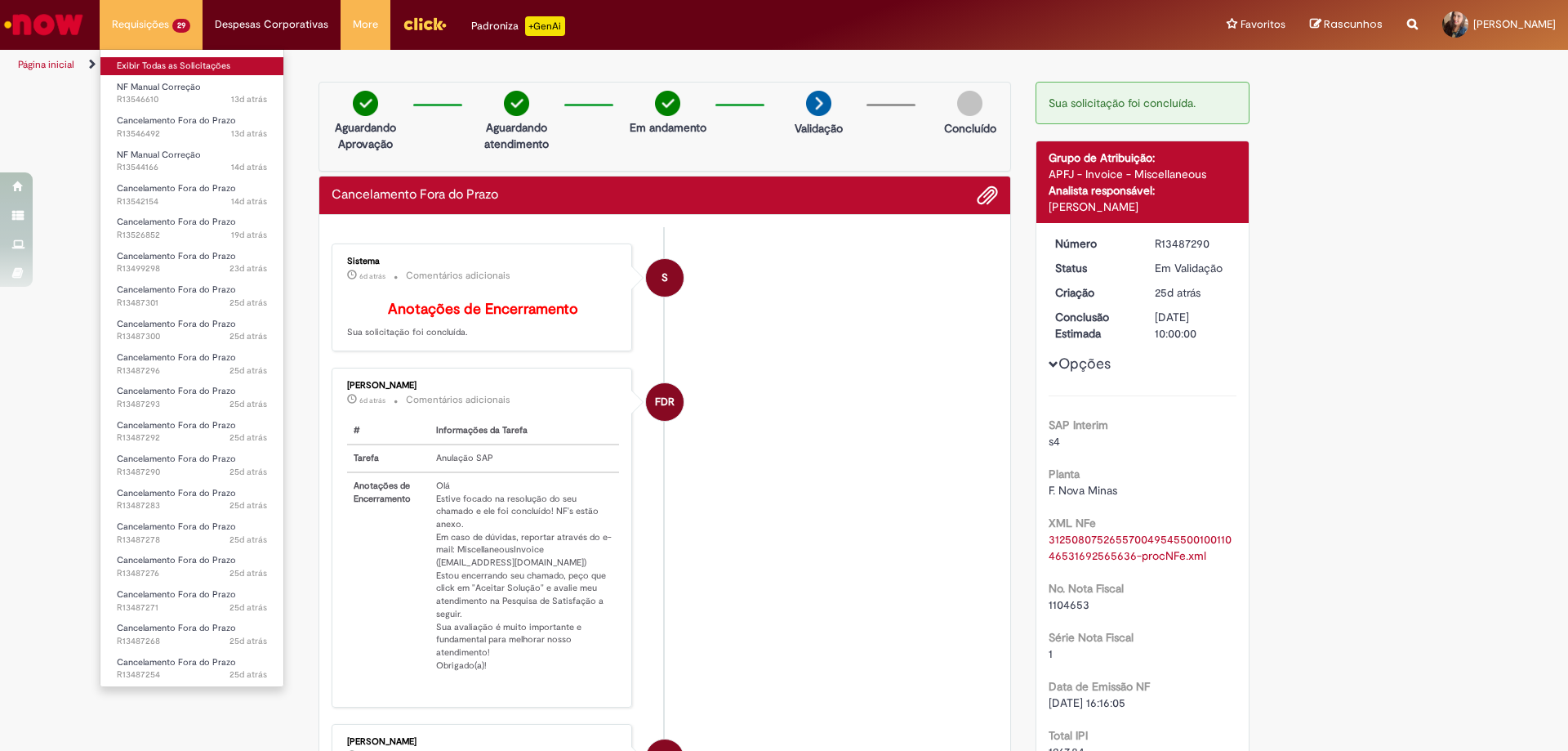
click at [220, 68] on link "Exibir Todas as Solicitações" at bounding box center [192, 67] width 183 height 18
click at [172, 63] on link "Exibir Todas as Solicitações" at bounding box center [192, 67] width 183 height 18
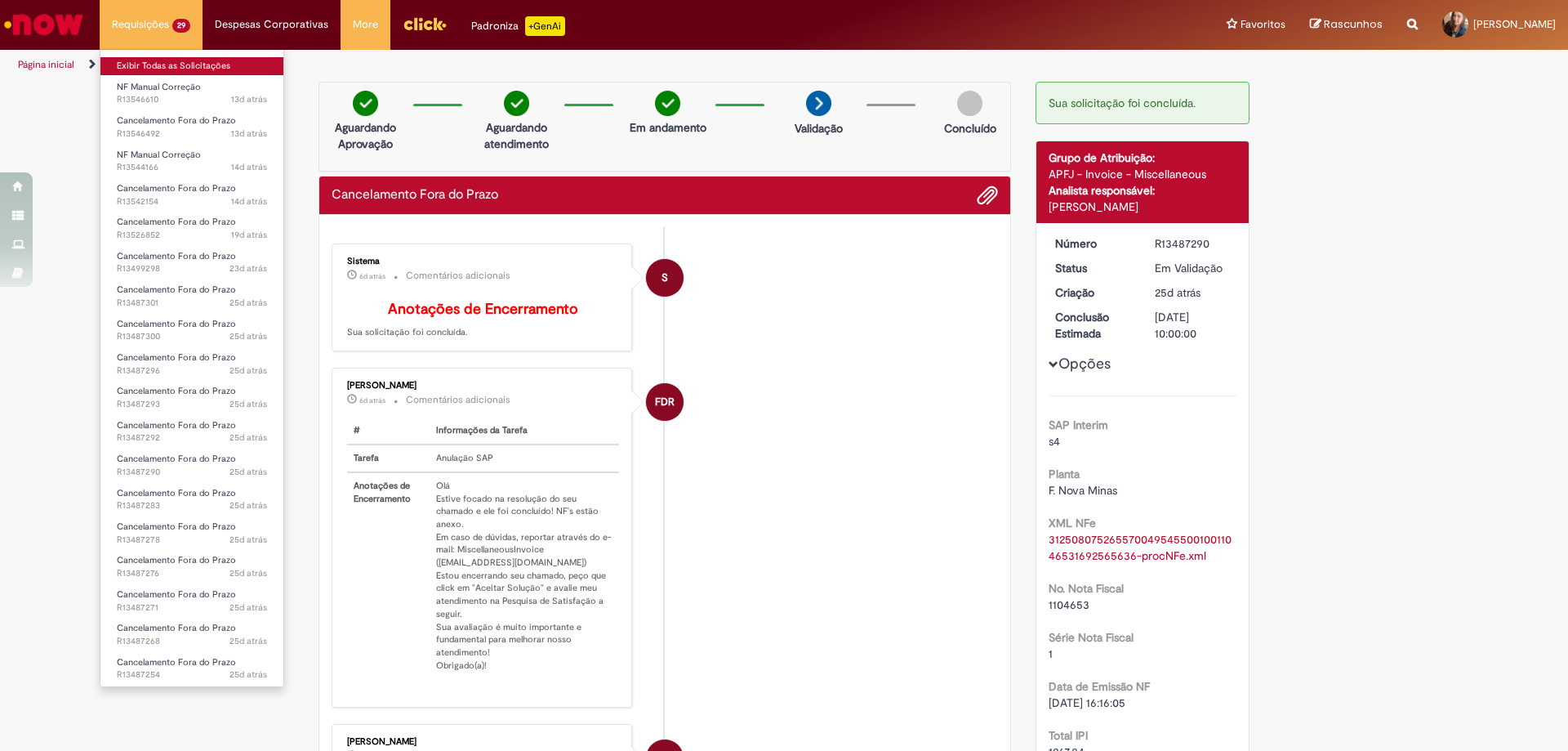
click at [172, 63] on link "Exibir Todas as Solicitações" at bounding box center [192, 67] width 183 height 18
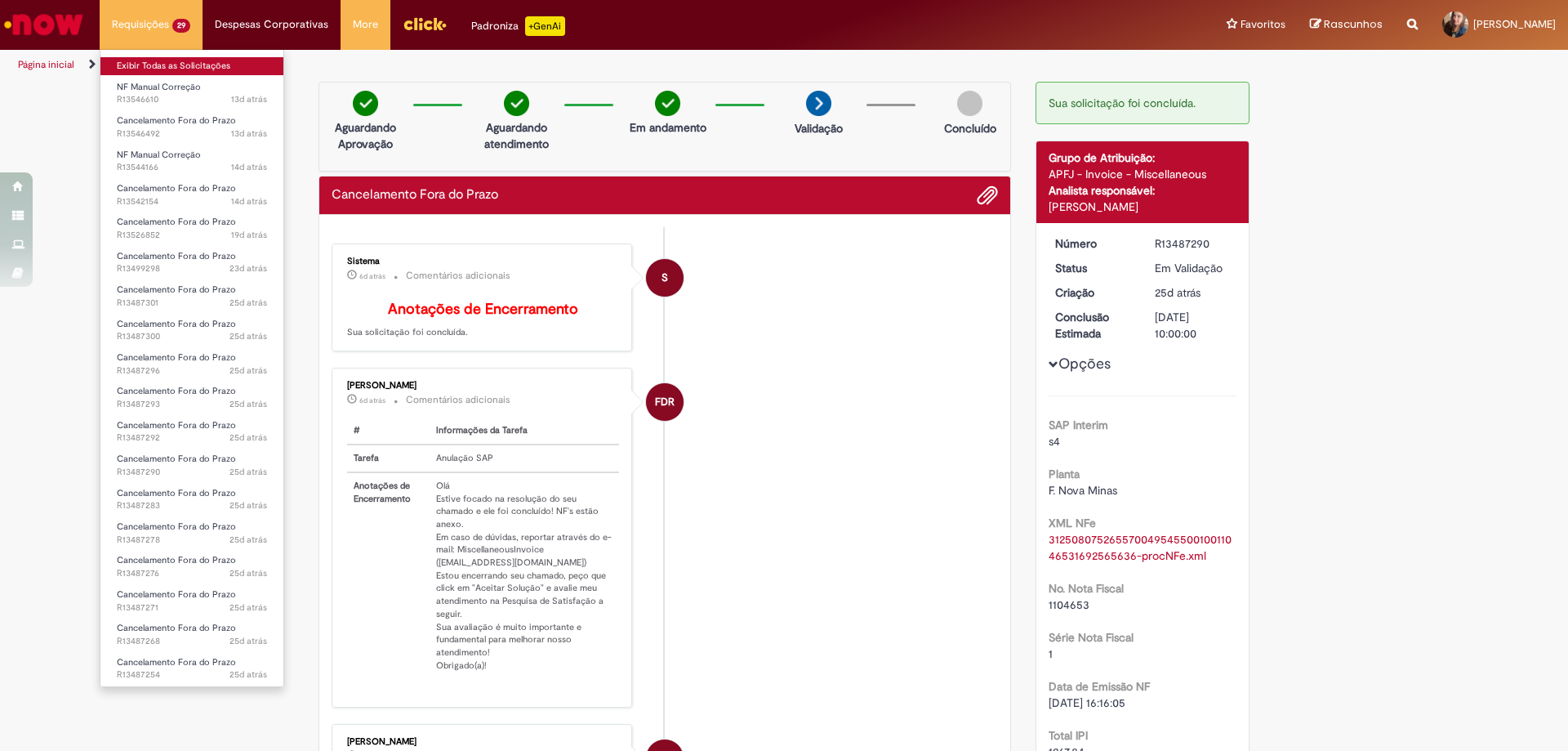
click at [172, 63] on link "Exibir Todas as Solicitações" at bounding box center [192, 67] width 183 height 18
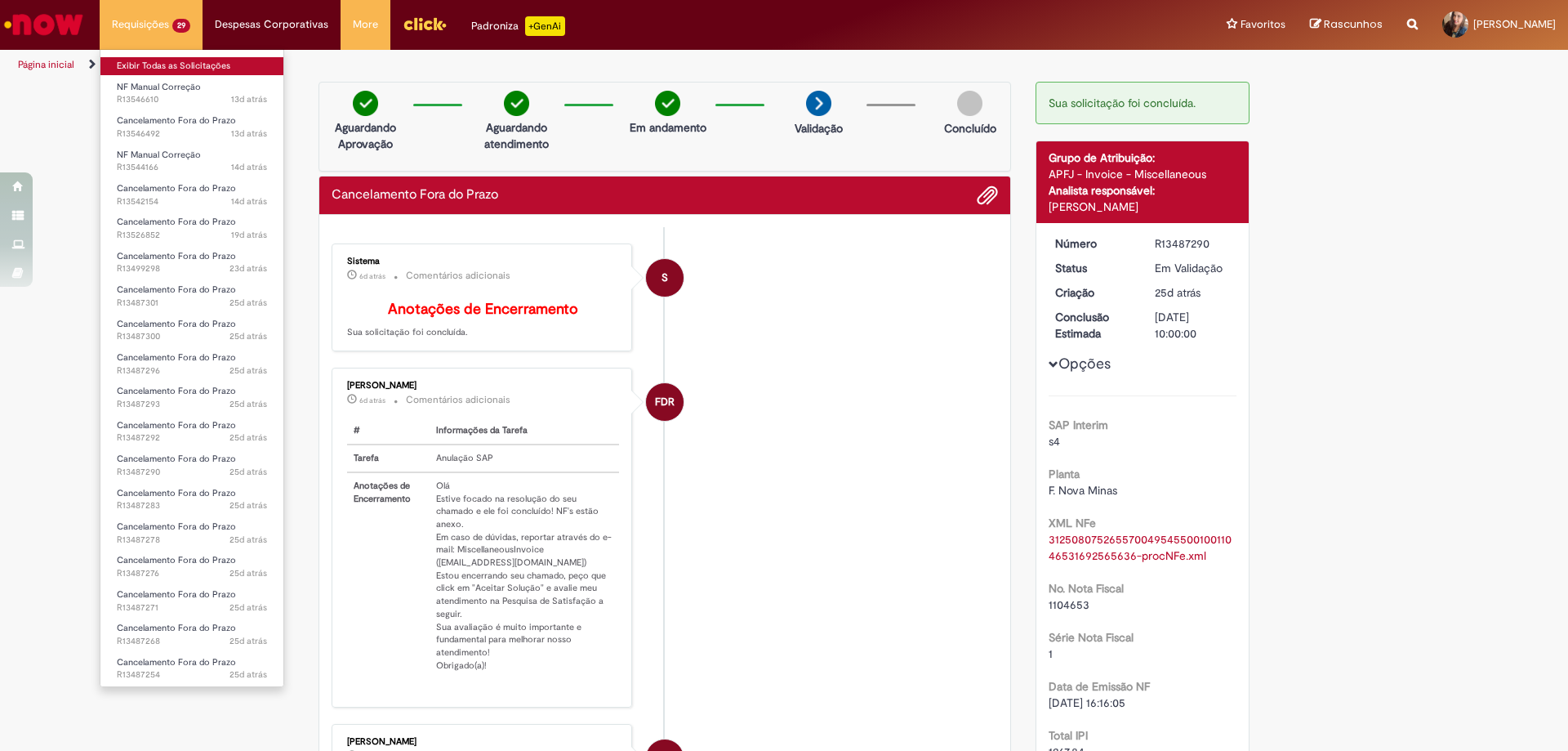
click at [173, 63] on link "Exibir Todas as Solicitações" at bounding box center [192, 67] width 183 height 18
click at [175, 63] on link "Exibir Todas as Solicitações" at bounding box center [192, 67] width 183 height 18
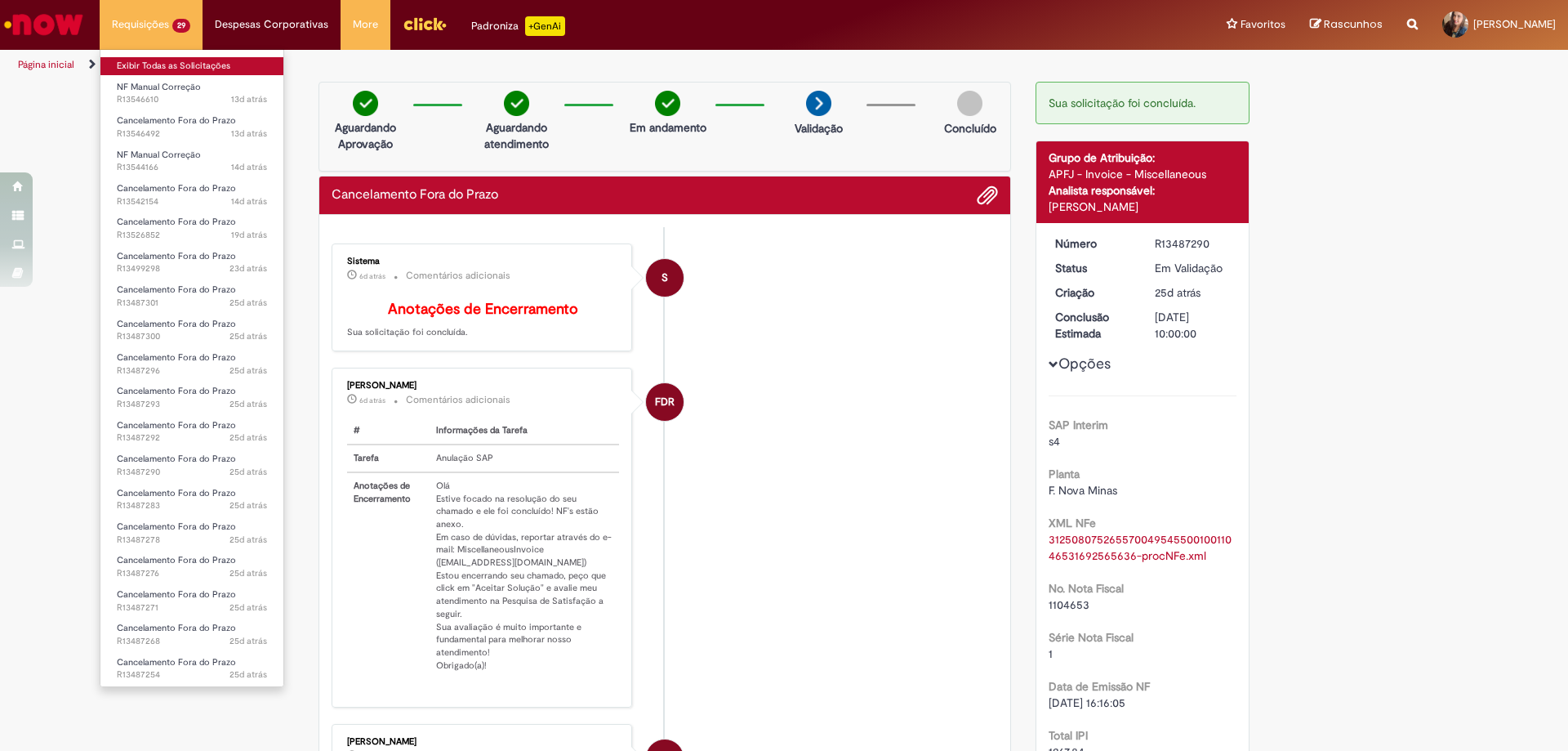
click at [175, 63] on link "Exibir Todas as Solicitações" at bounding box center [192, 67] width 183 height 18
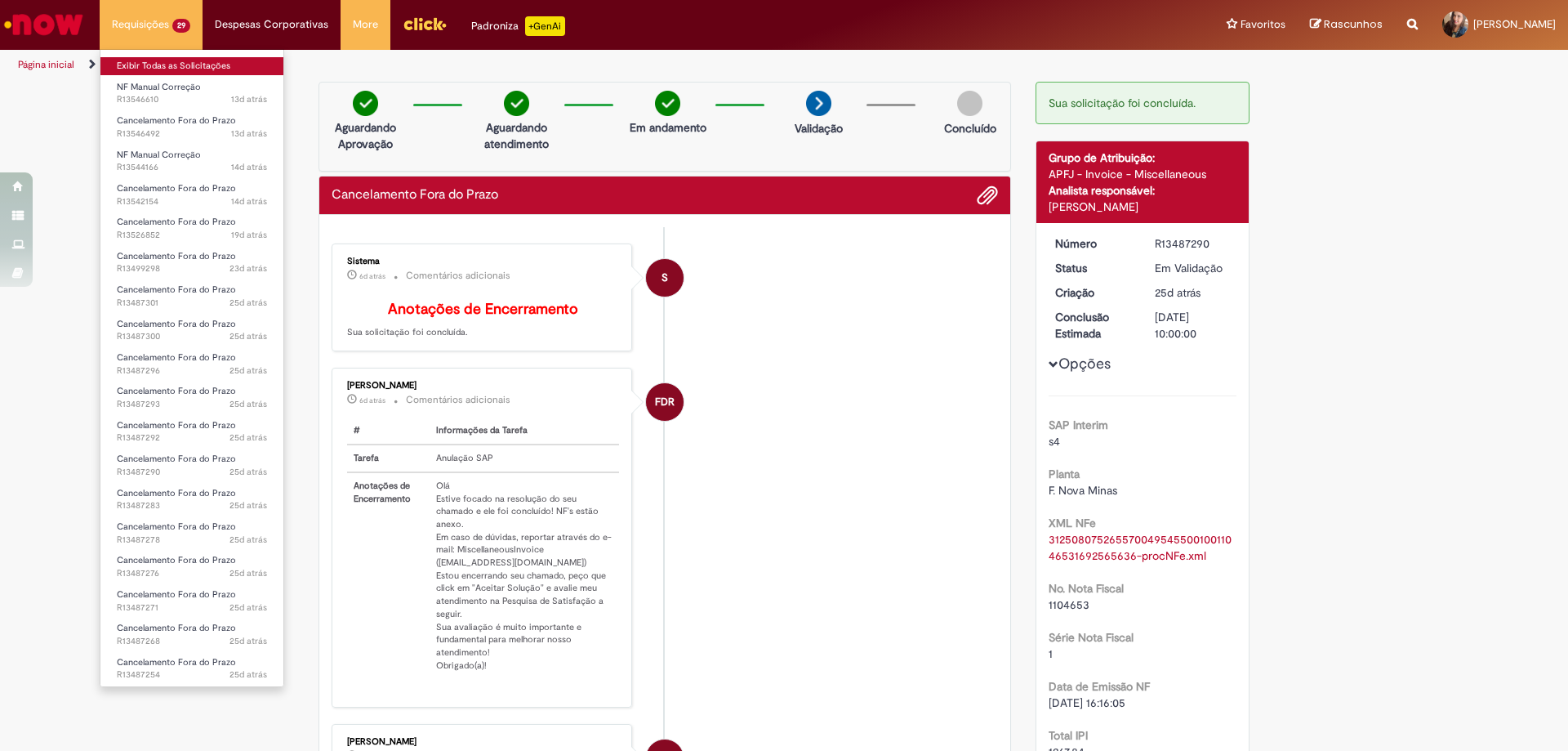
click at [175, 63] on link "Exibir Todas as Solicitações" at bounding box center [192, 67] width 183 height 18
click at [176, 63] on link "Exibir Todas as Solicitações" at bounding box center [192, 67] width 183 height 18
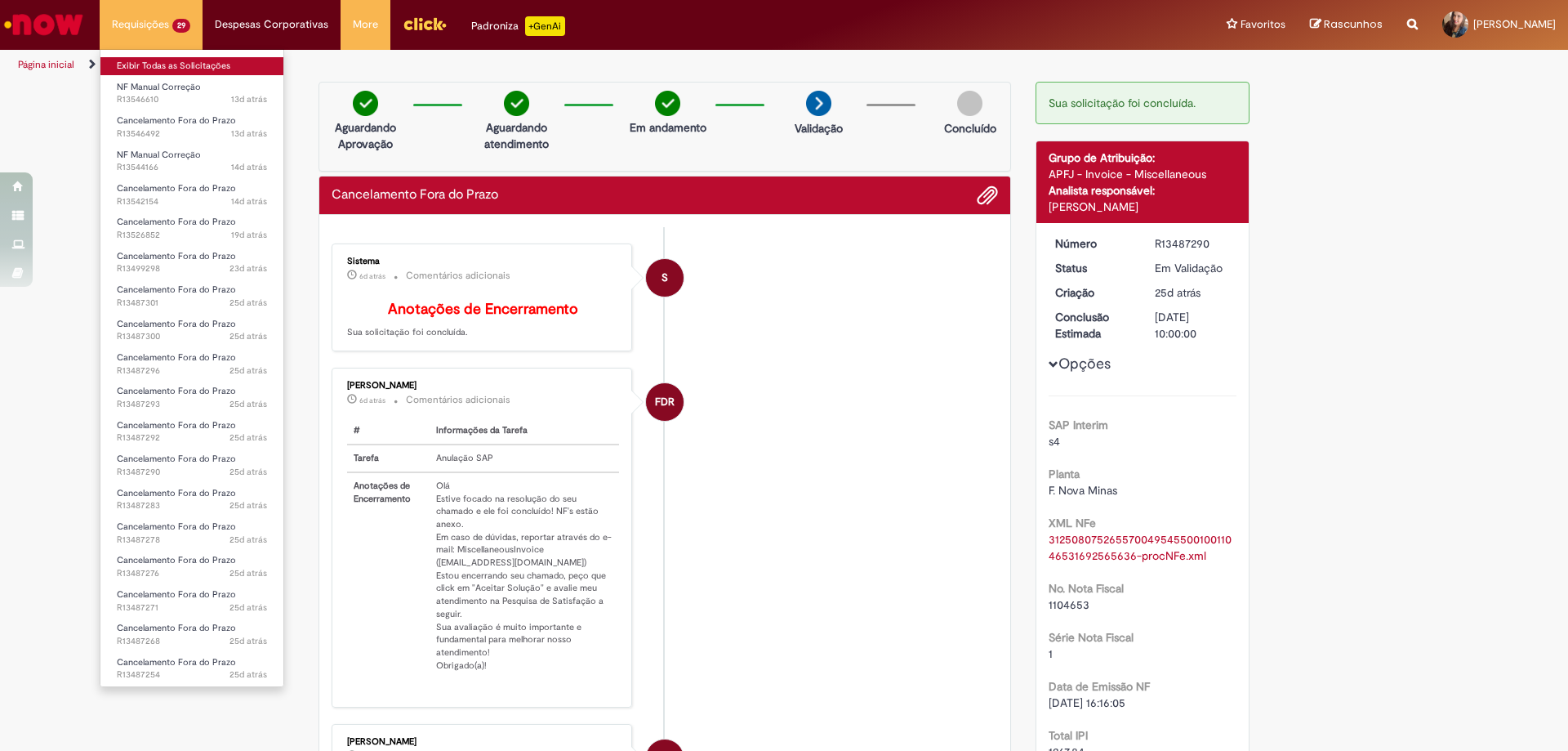
click at [176, 63] on link "Exibir Todas as Solicitações" at bounding box center [192, 67] width 183 height 18
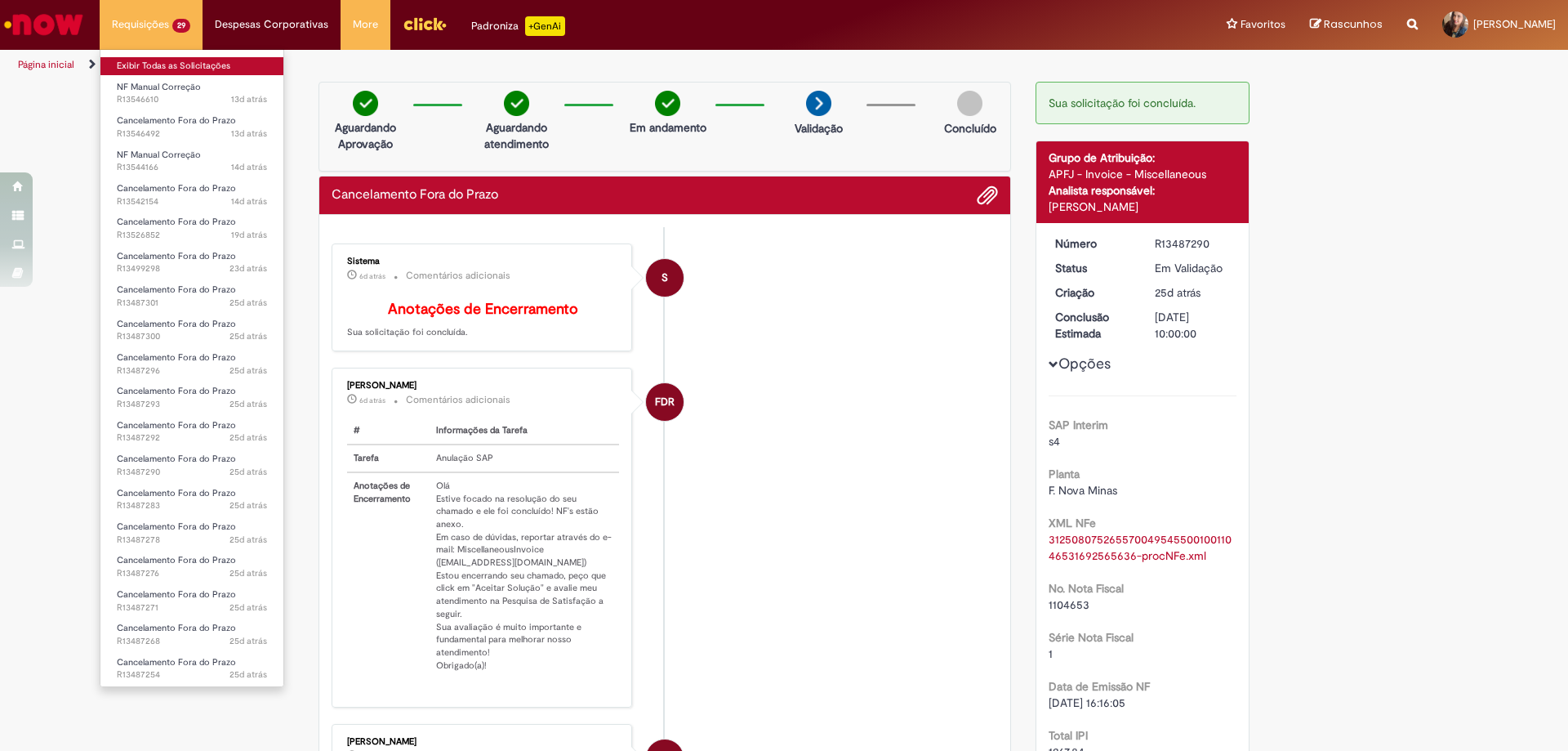
click at [154, 61] on link "Exibir Todas as Solicitações" at bounding box center [192, 67] width 183 height 18
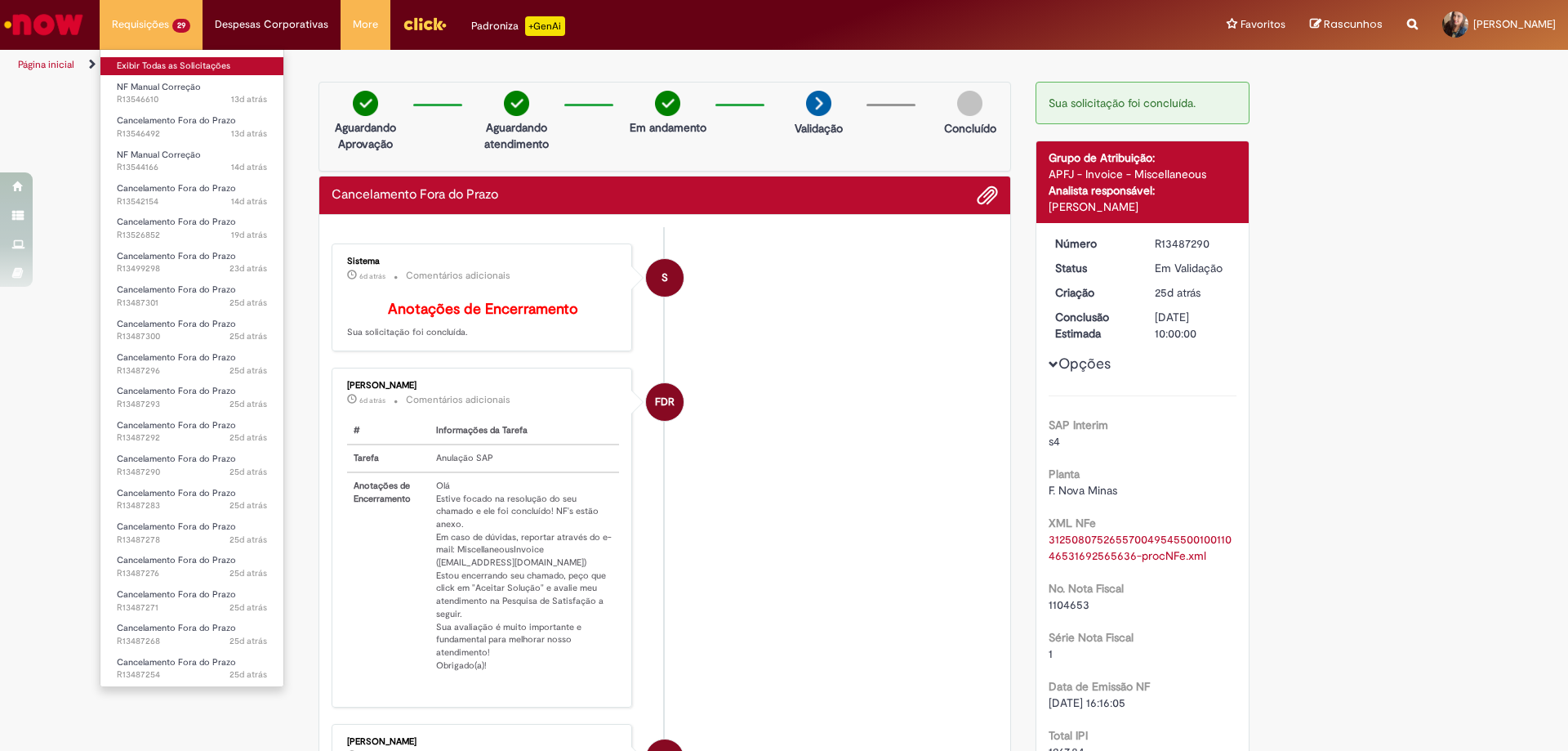
click at [154, 61] on link "Exibir Todas as Solicitações" at bounding box center [192, 67] width 183 height 18
click at [161, 62] on link "Exibir Todas as Solicitações" at bounding box center [192, 67] width 183 height 18
click at [178, 64] on link "Exibir Todas as Solicitações" at bounding box center [192, 67] width 183 height 18
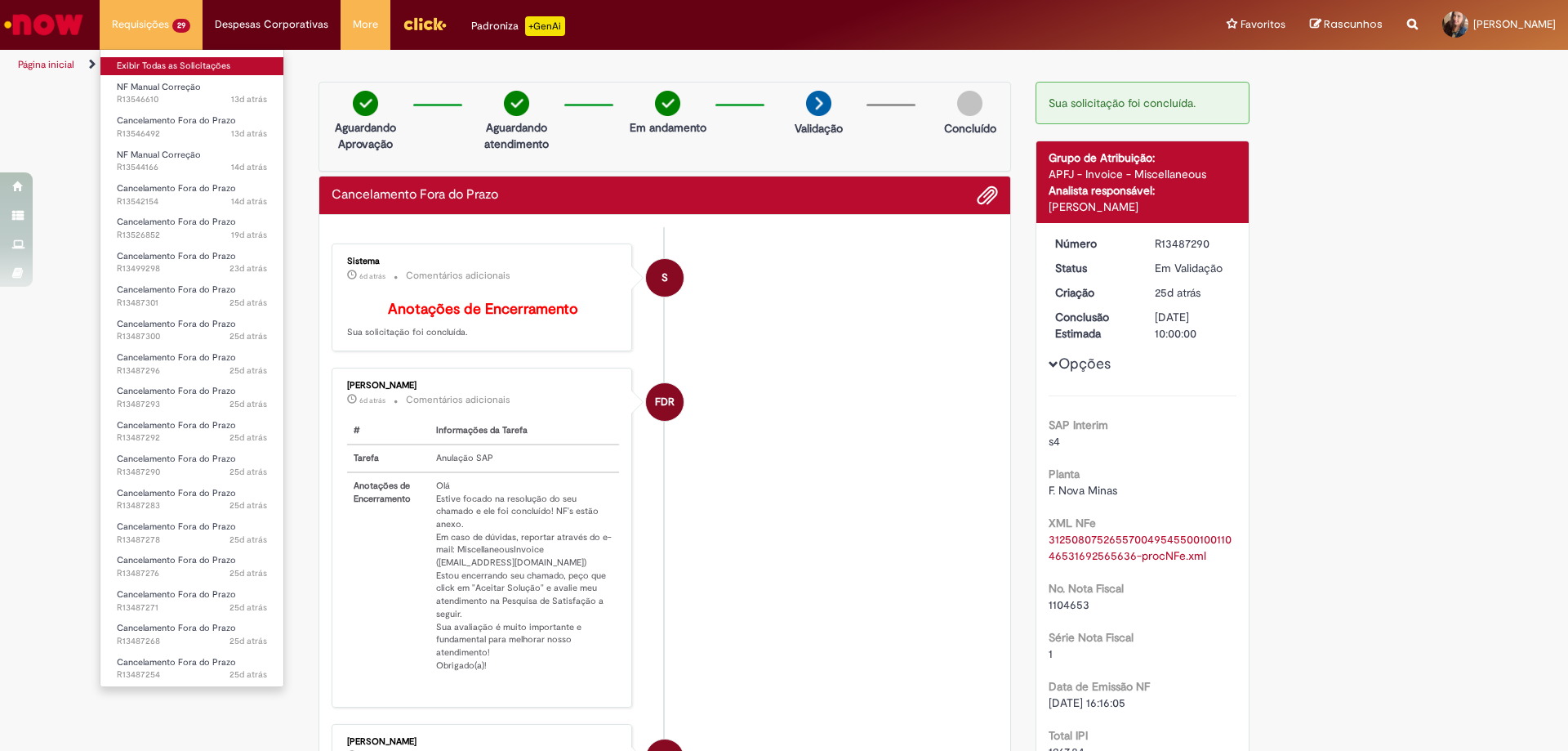
click at [178, 64] on link "Exibir Todas as Solicitações" at bounding box center [192, 67] width 183 height 18
click at [187, 62] on link "Exibir Todas as Solicitações" at bounding box center [192, 67] width 183 height 18
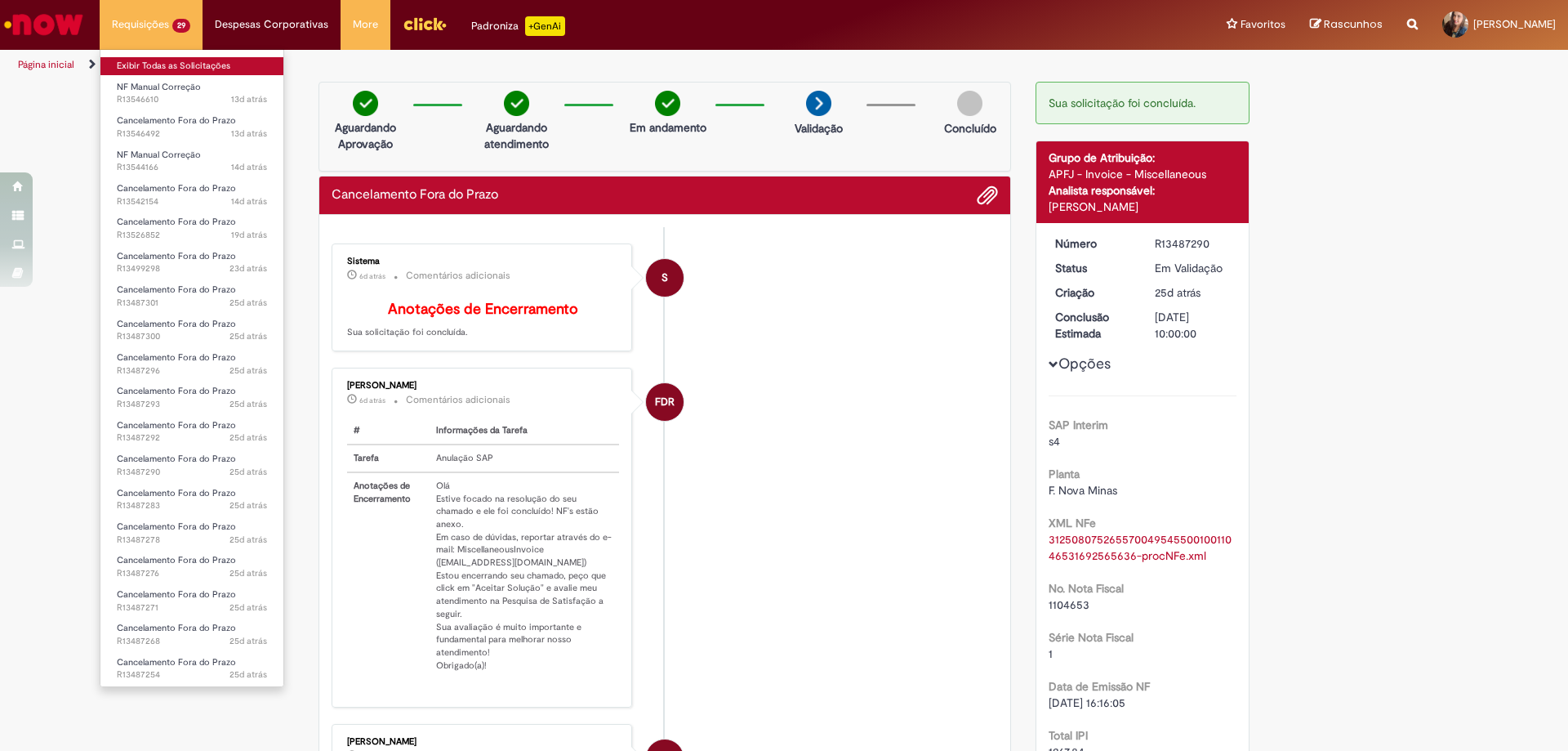
click at [148, 66] on link "Exibir Todas as Solicitações" at bounding box center [192, 67] width 183 height 18
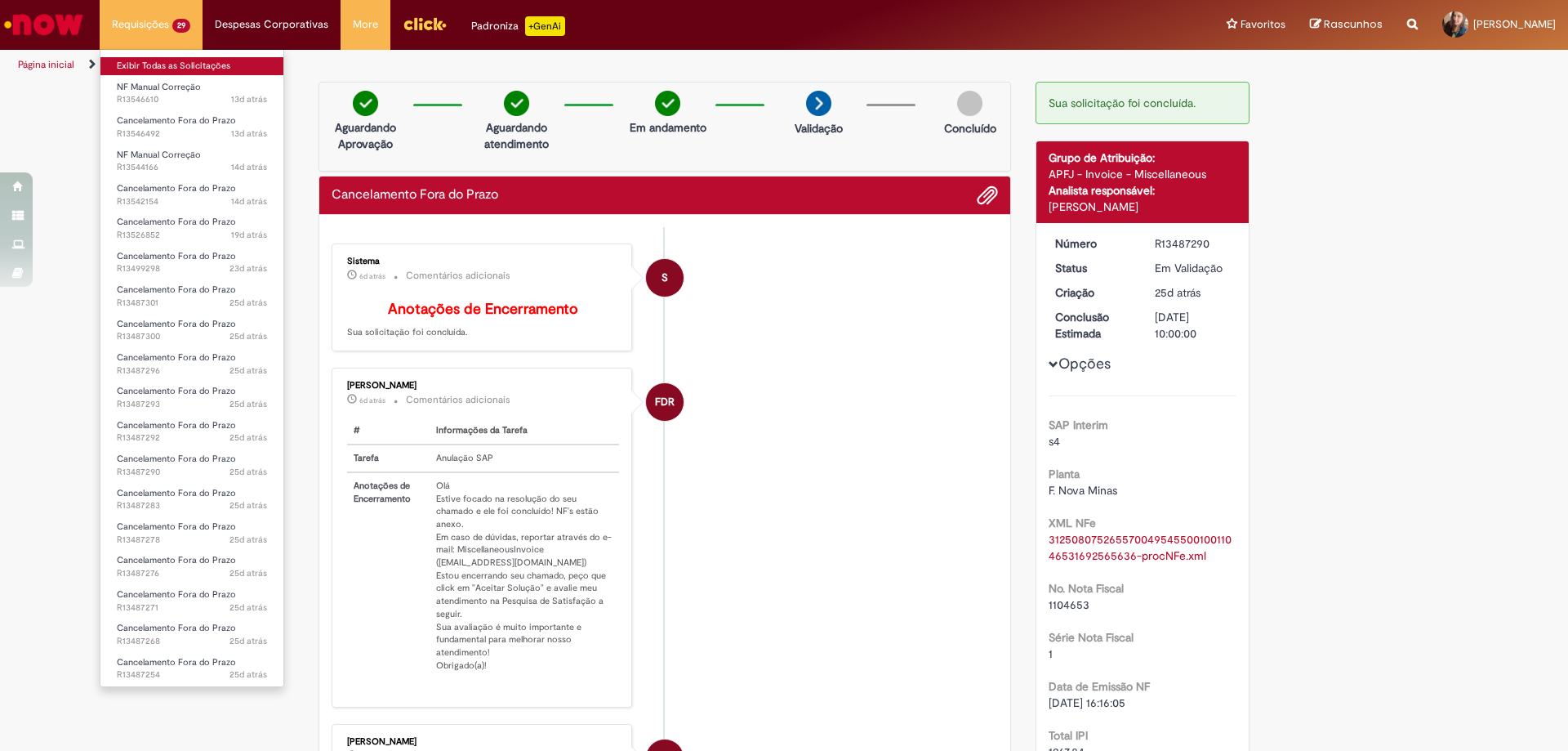
click at [194, 60] on link "Exibir Todas as Solicitações" at bounding box center [192, 67] width 183 height 18
click at [140, 69] on link "Exibir Todas as Solicitações" at bounding box center [192, 67] width 183 height 18
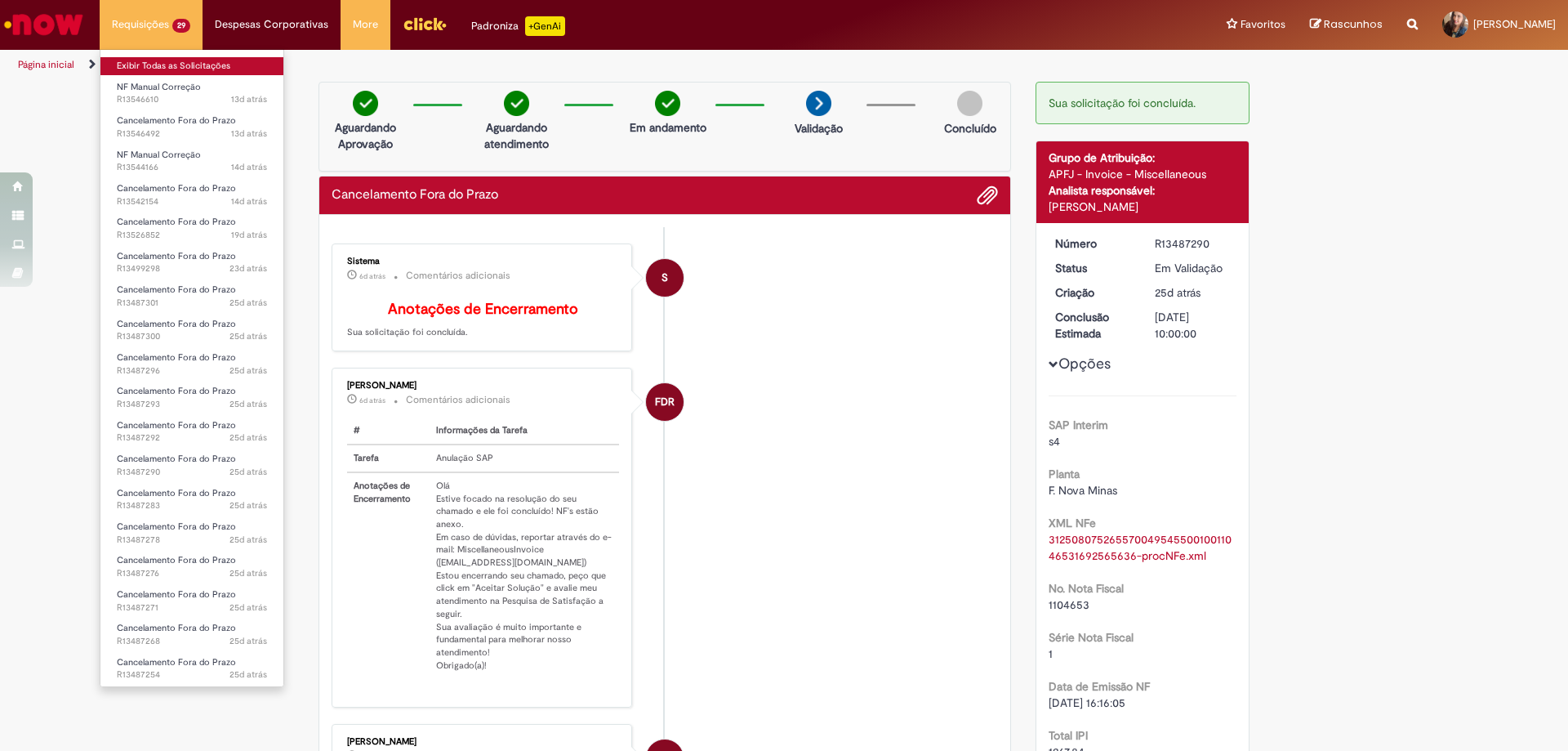
click at [140, 69] on link "Exibir Todas as Solicitações" at bounding box center [192, 67] width 183 height 18
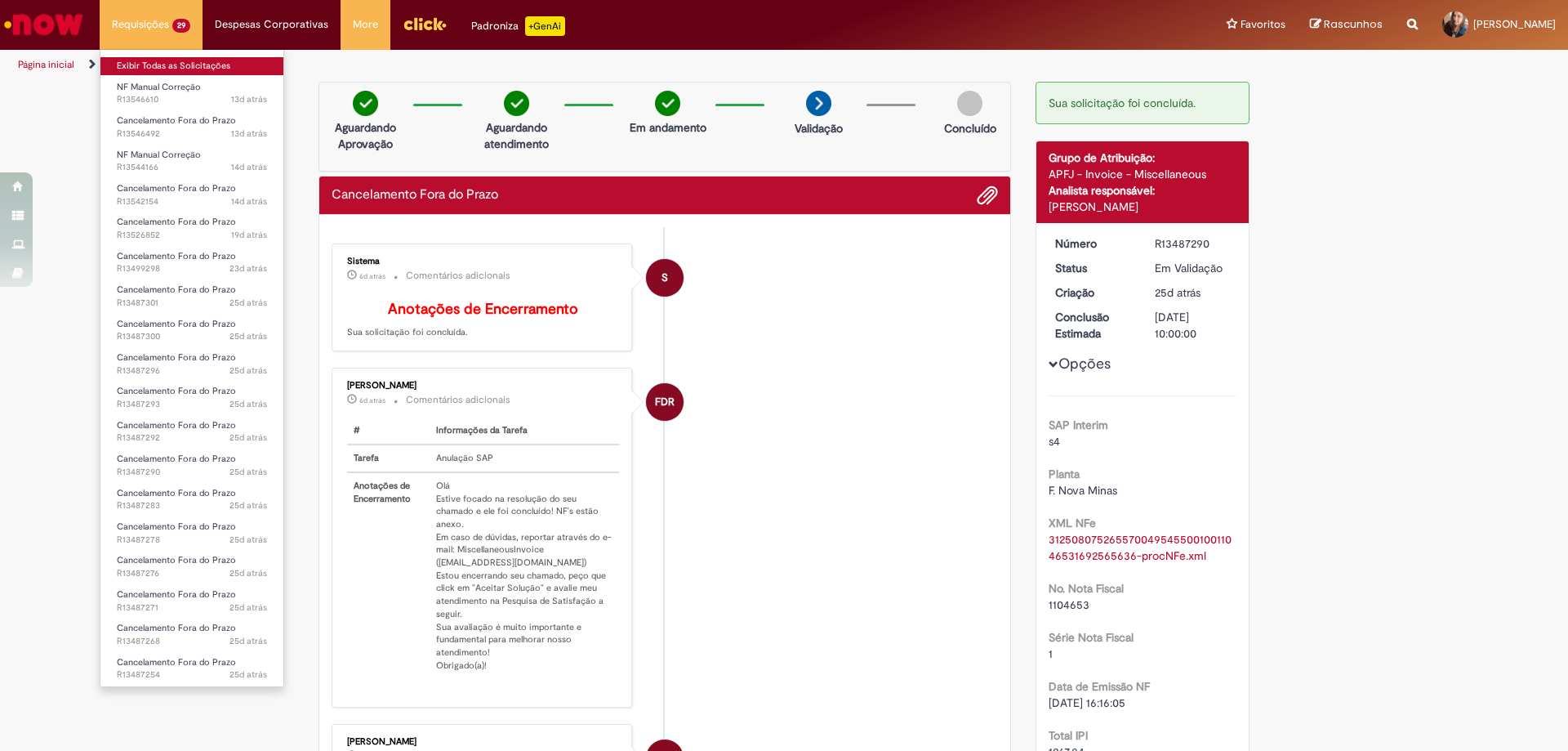
click at [140, 69] on link "Exibir Todas as Solicitações" at bounding box center [192, 67] width 183 height 18
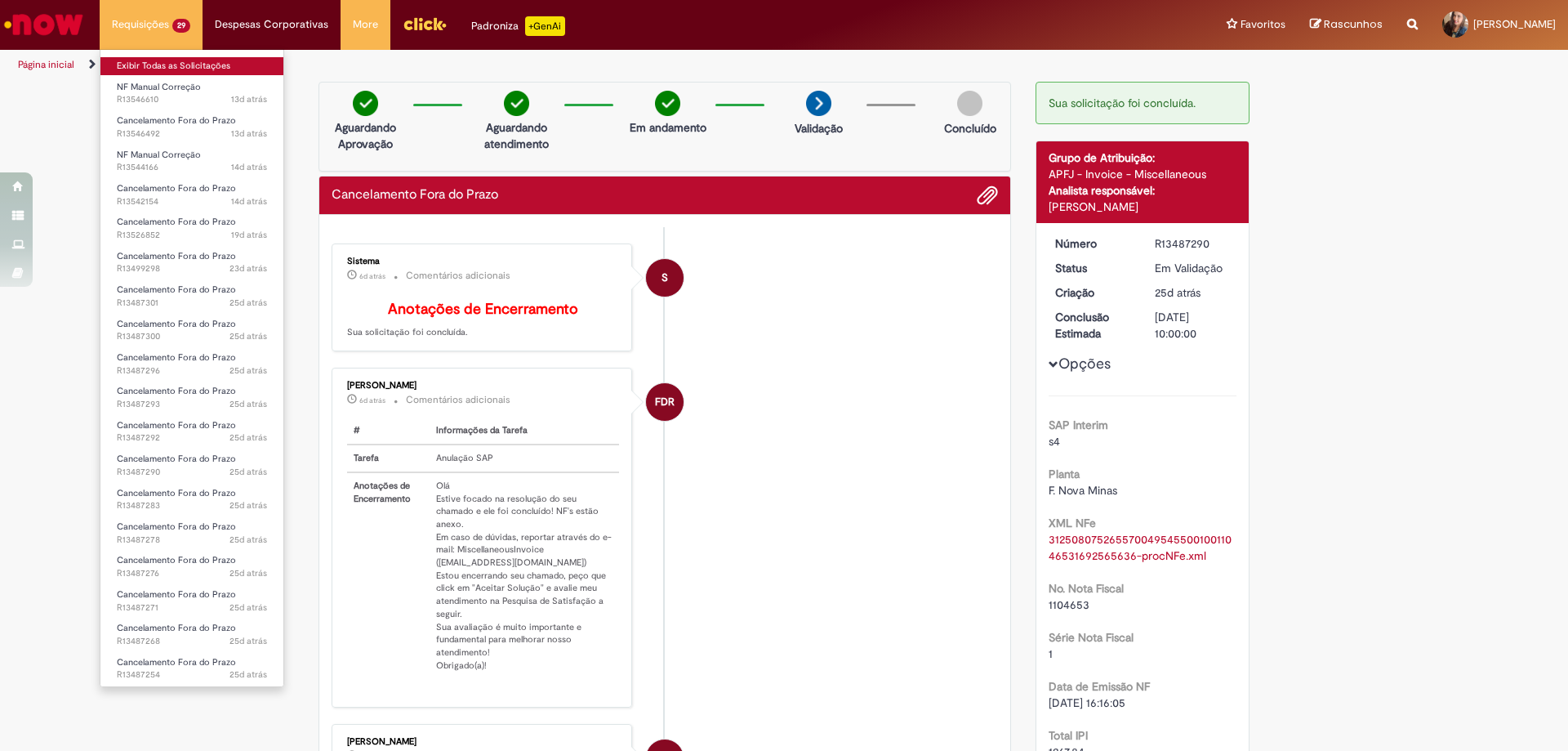
click at [140, 69] on link "Exibir Todas as Solicitações" at bounding box center [192, 67] width 183 height 18
click at [141, 70] on link "Exibir Todas as Solicitações" at bounding box center [192, 67] width 183 height 18
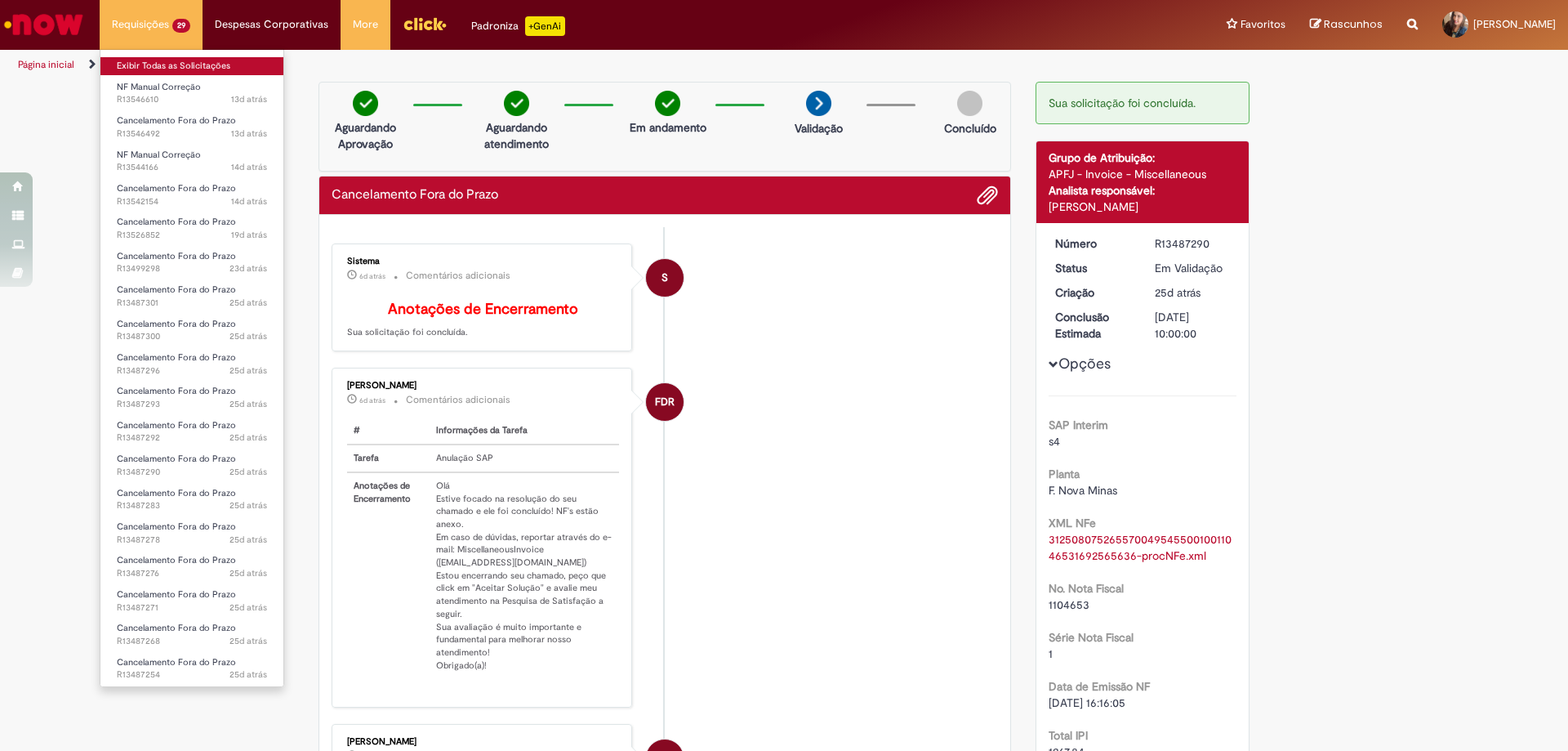
click at [141, 70] on link "Exibir Todas as Solicitações" at bounding box center [192, 67] width 183 height 18
click at [146, 70] on link "Exibir Todas as Solicitações" at bounding box center [192, 67] width 183 height 18
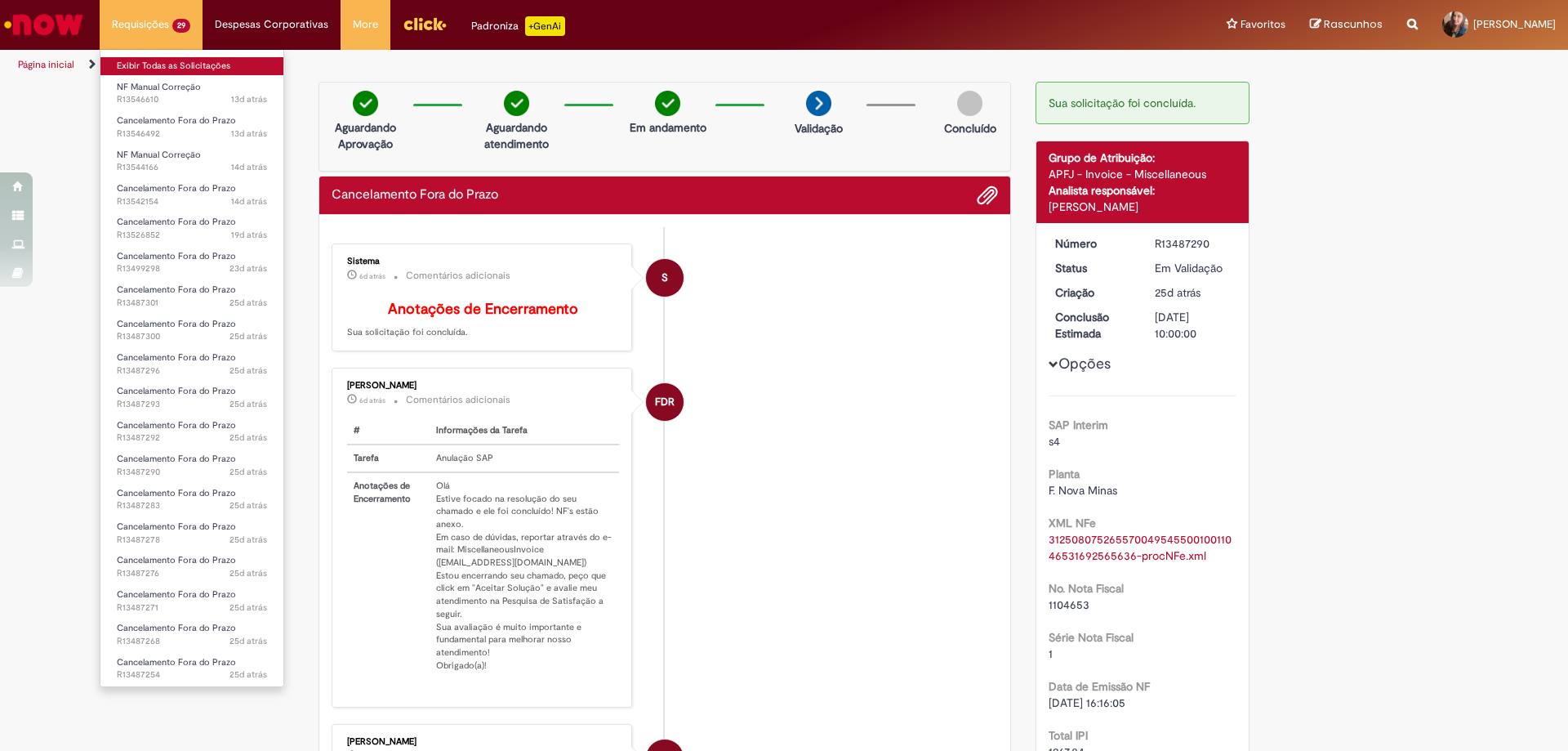
click at [146, 70] on link "Exibir Todas as Solicitações" at bounding box center [192, 67] width 183 height 18
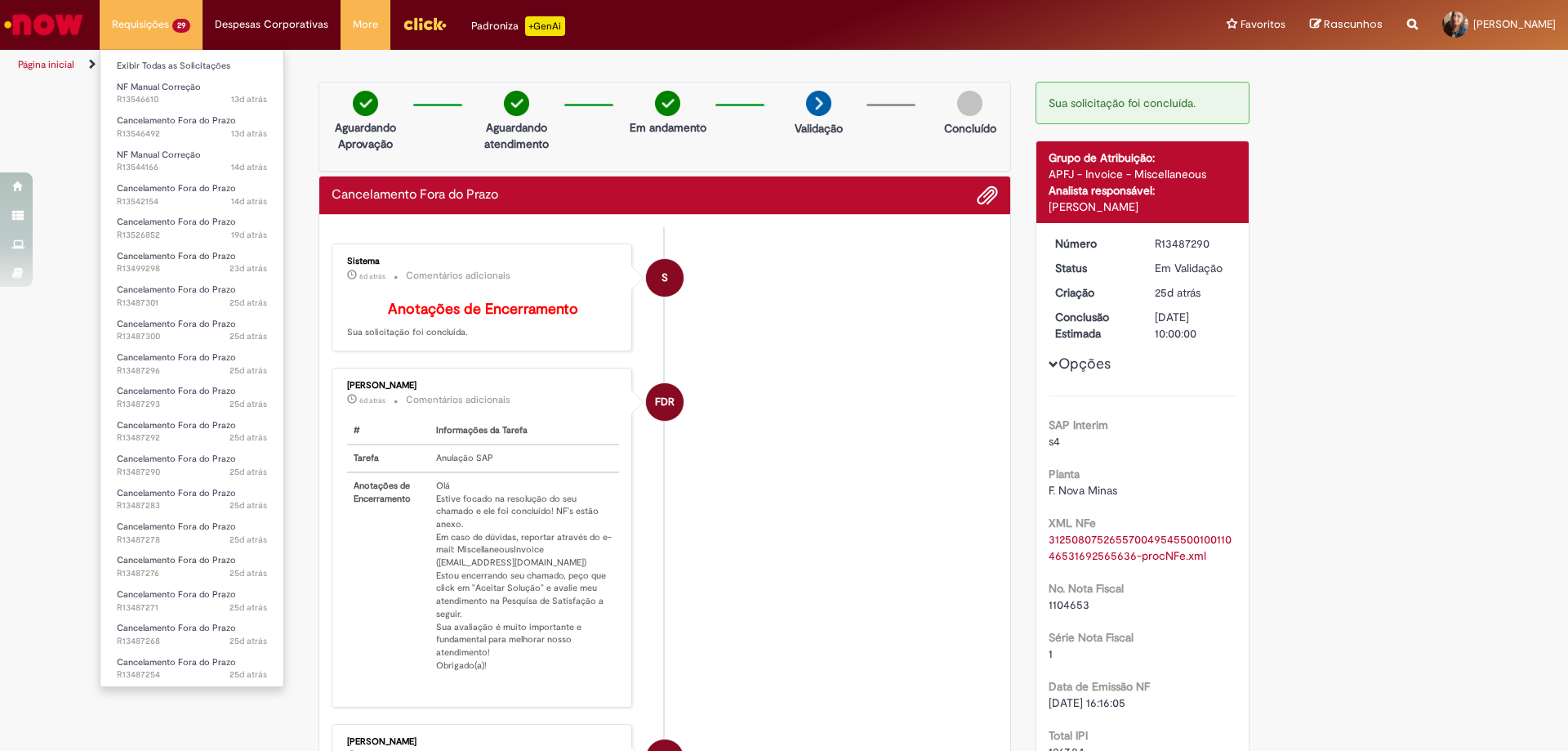
click at [117, 29] on li "Requisições 29 Exibir Todas as Solicitações NF Manual Correção 13d atrás 13 dia…" at bounding box center [151, 24] width 103 height 49
click at [123, 72] on link "Exibir Todas as Solicitações" at bounding box center [192, 67] width 183 height 18
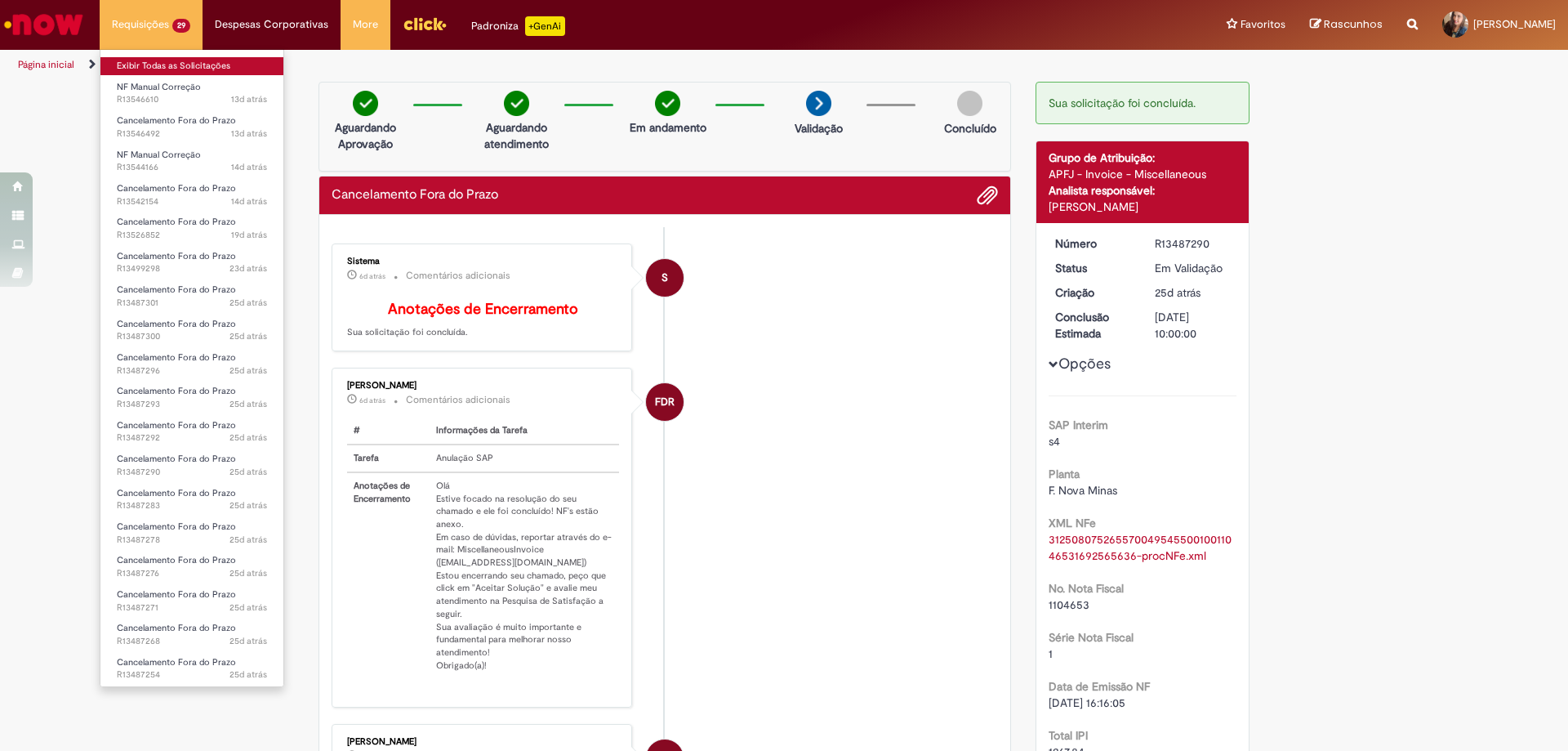
click at [123, 72] on link "Exibir Todas as Solicitações" at bounding box center [192, 67] width 183 height 18
click at [145, 63] on link "Exibir Todas as Solicitações" at bounding box center [192, 67] width 183 height 18
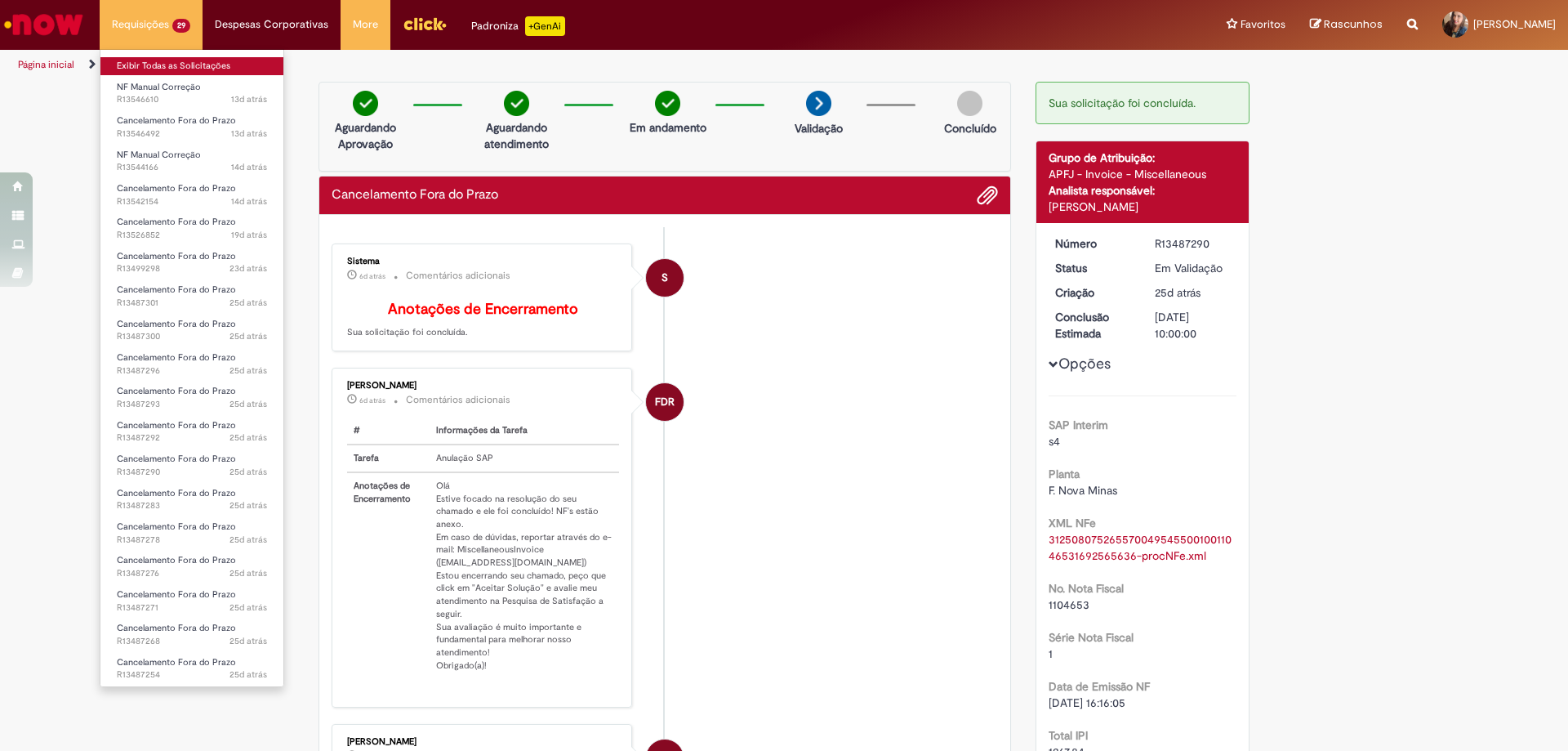
click at [145, 63] on link "Exibir Todas as Solicitações" at bounding box center [192, 67] width 183 height 18
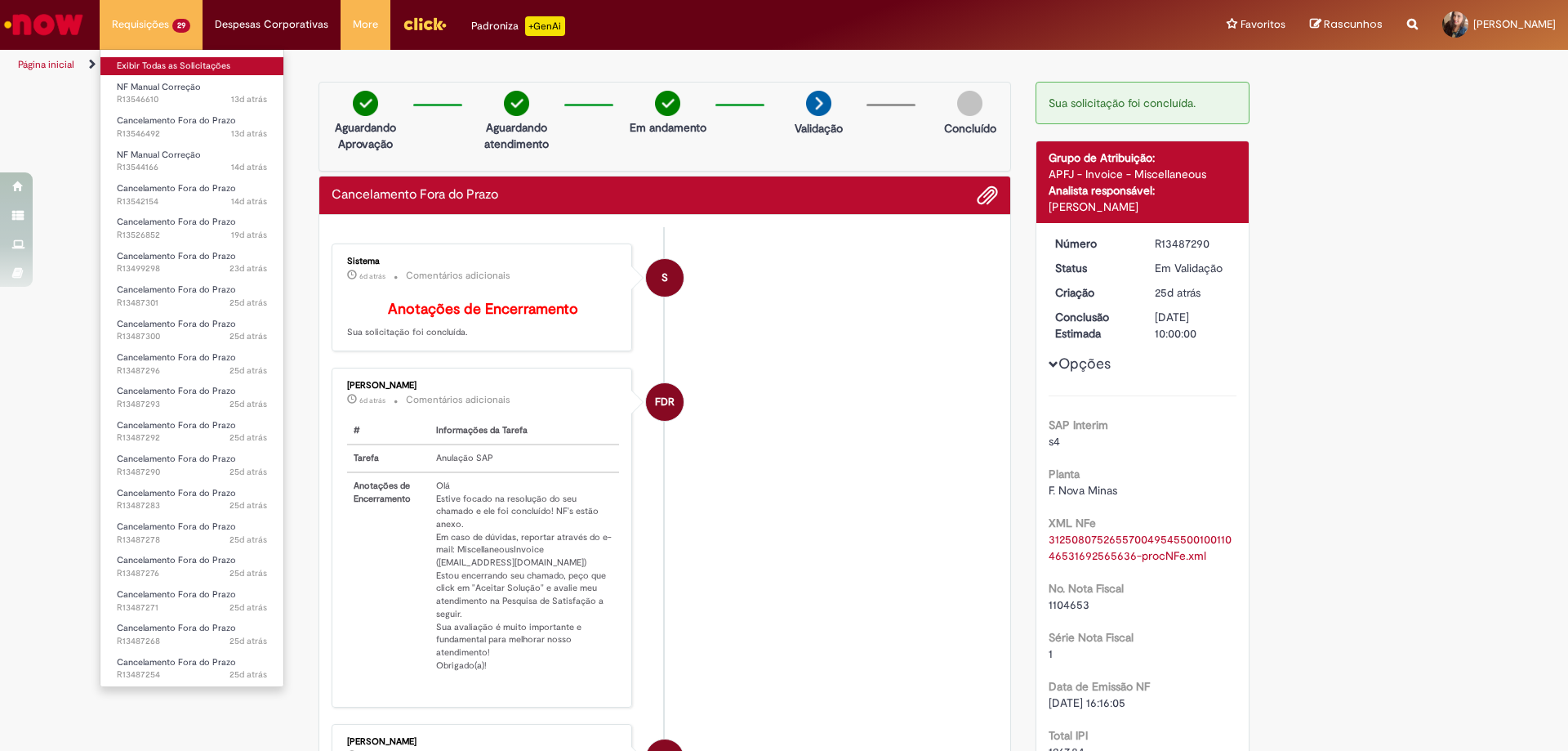
click at [145, 63] on link "Exibir Todas as Solicitações" at bounding box center [192, 67] width 183 height 18
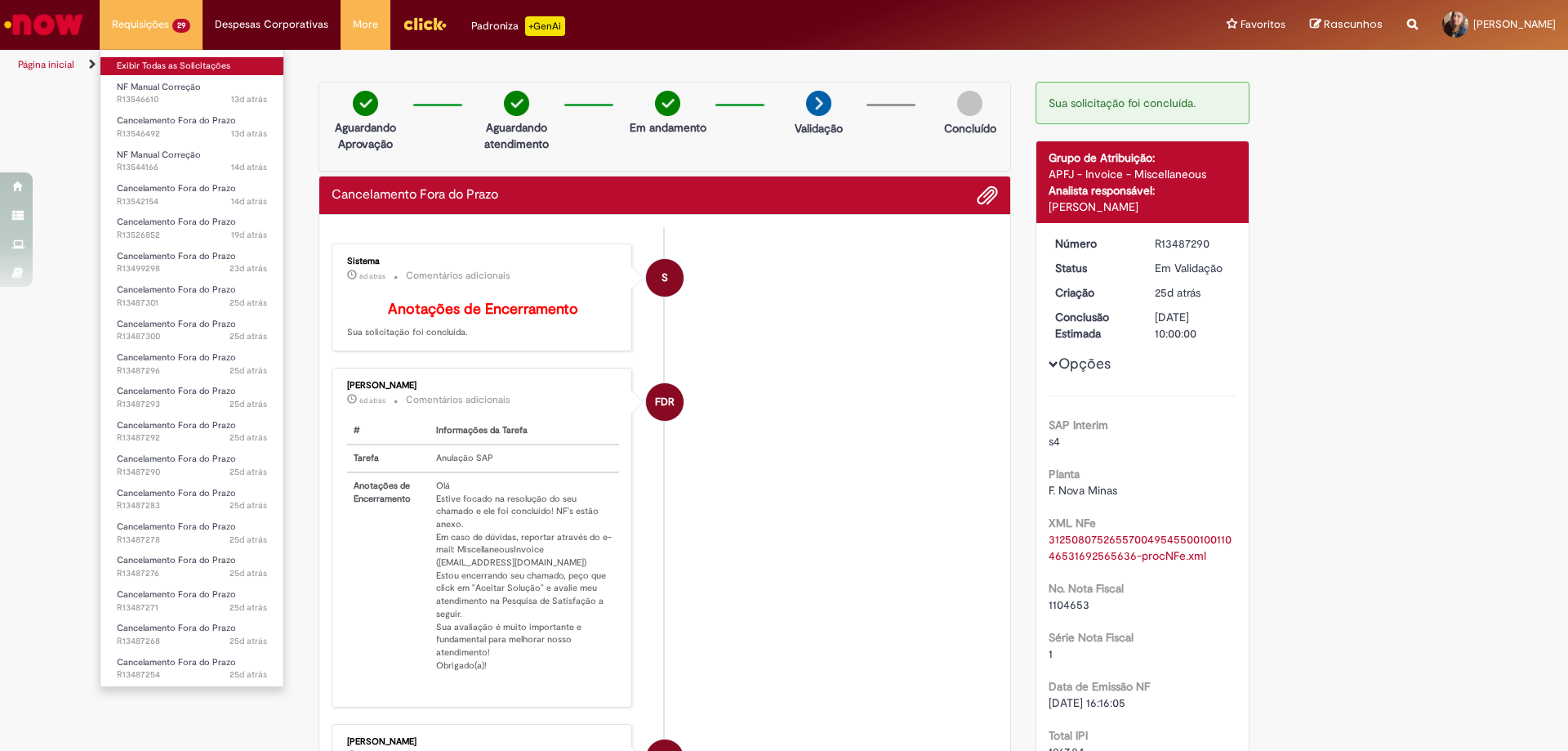
click at [145, 63] on link "Exibir Todas as Solicitações" at bounding box center [192, 67] width 183 height 18
click at [147, 63] on link "Exibir Todas as Solicitações" at bounding box center [192, 67] width 183 height 18
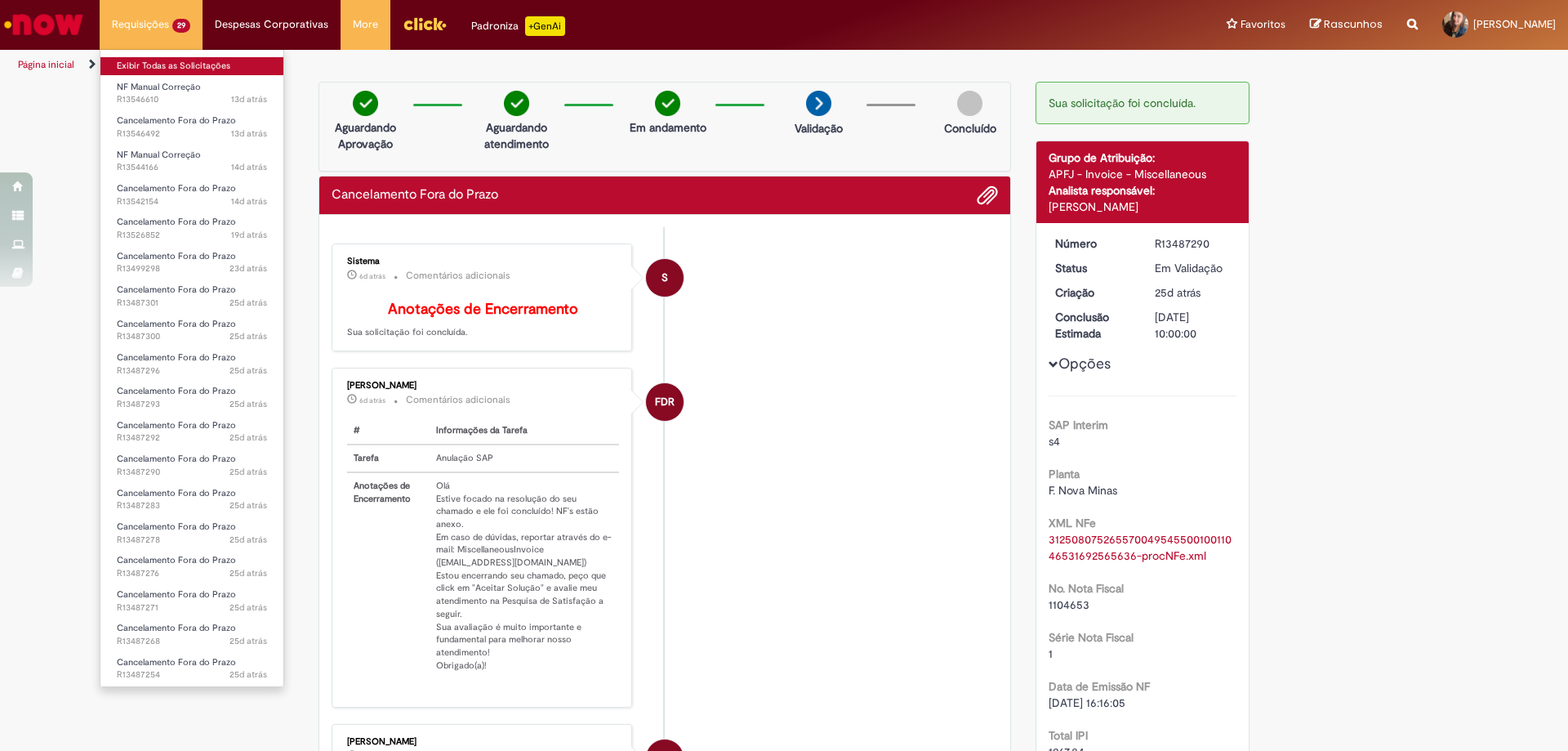
click at [147, 63] on link "Exibir Todas as Solicitações" at bounding box center [192, 67] width 183 height 18
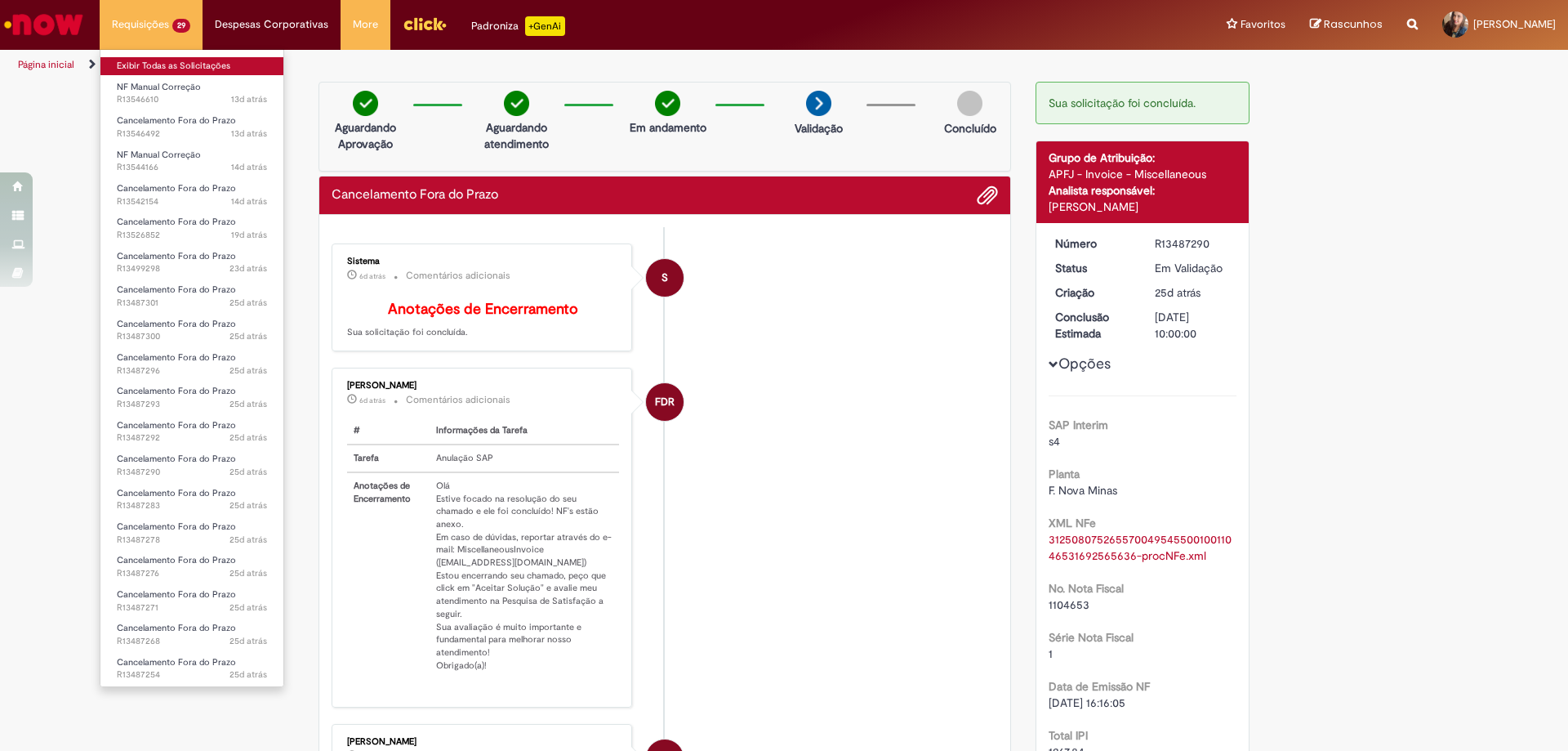
click at [147, 63] on link "Exibir Todas as Solicitações" at bounding box center [192, 67] width 183 height 18
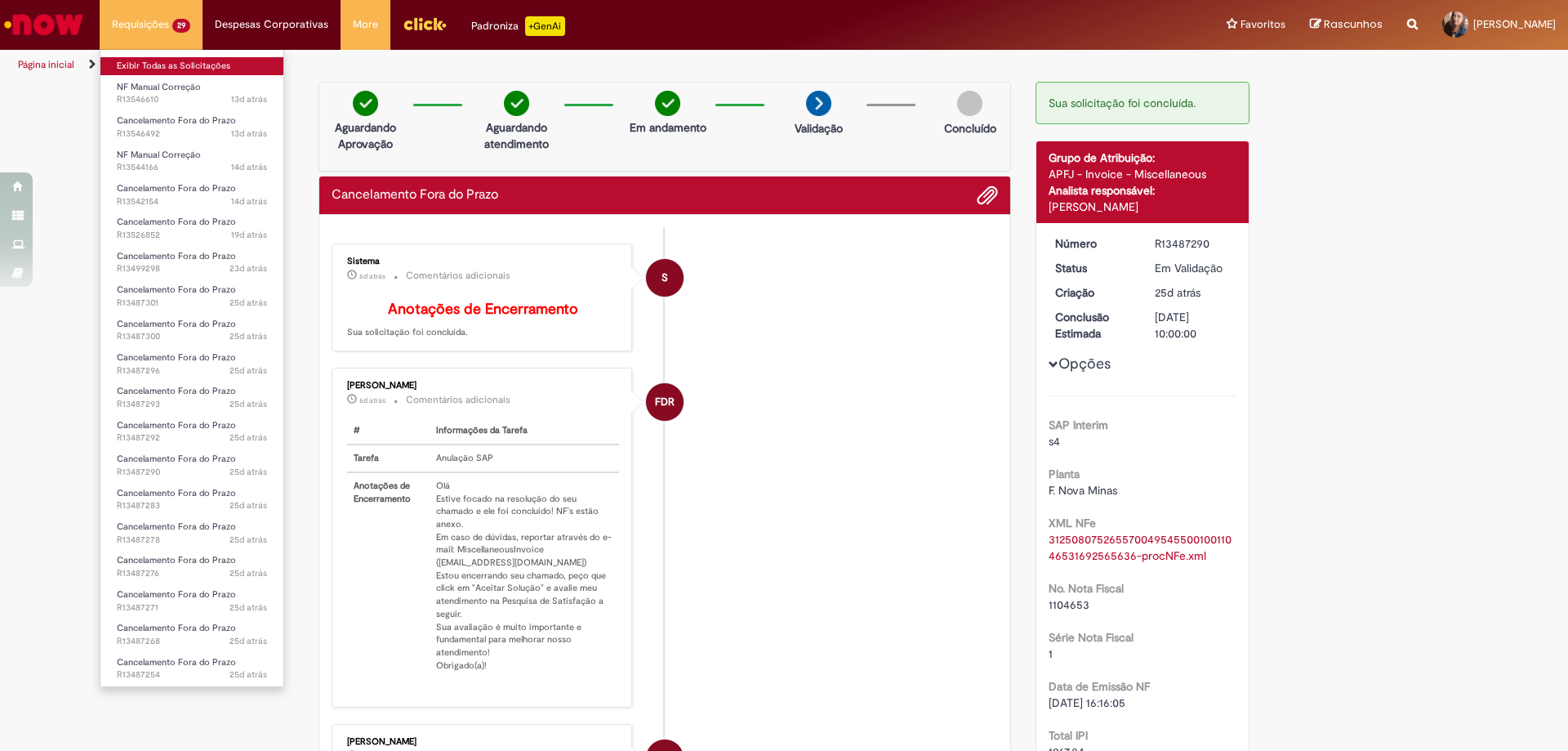
click at [147, 63] on link "Exibir Todas as Solicitações" at bounding box center [192, 67] width 183 height 18
click at [175, 67] on link "Exibir Todas as Solicitações" at bounding box center [192, 67] width 183 height 18
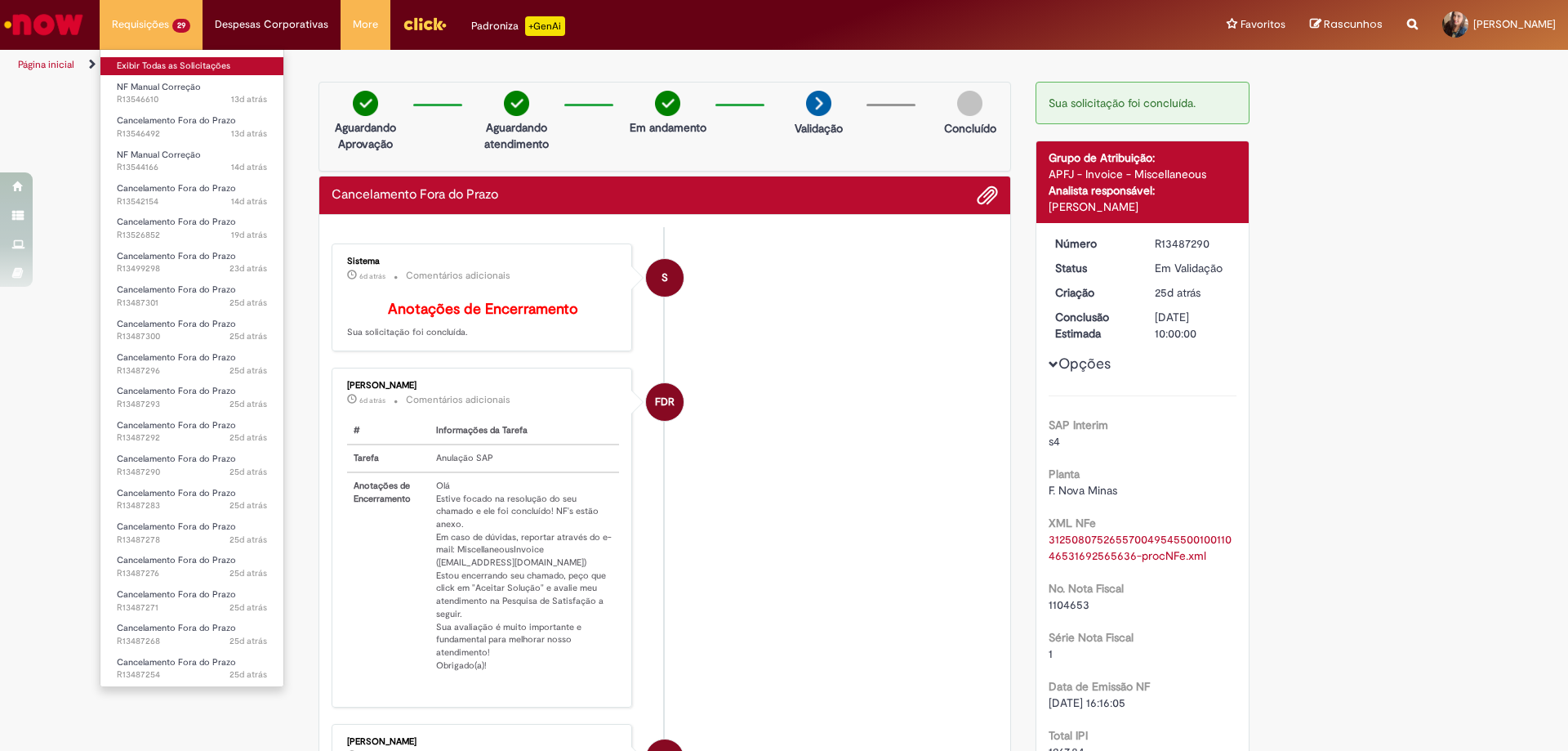
click at [175, 67] on link "Exibir Todas as Solicitações" at bounding box center [192, 67] width 183 height 18
click at [177, 67] on link "Exibir Todas as Solicitações" at bounding box center [192, 67] width 183 height 18
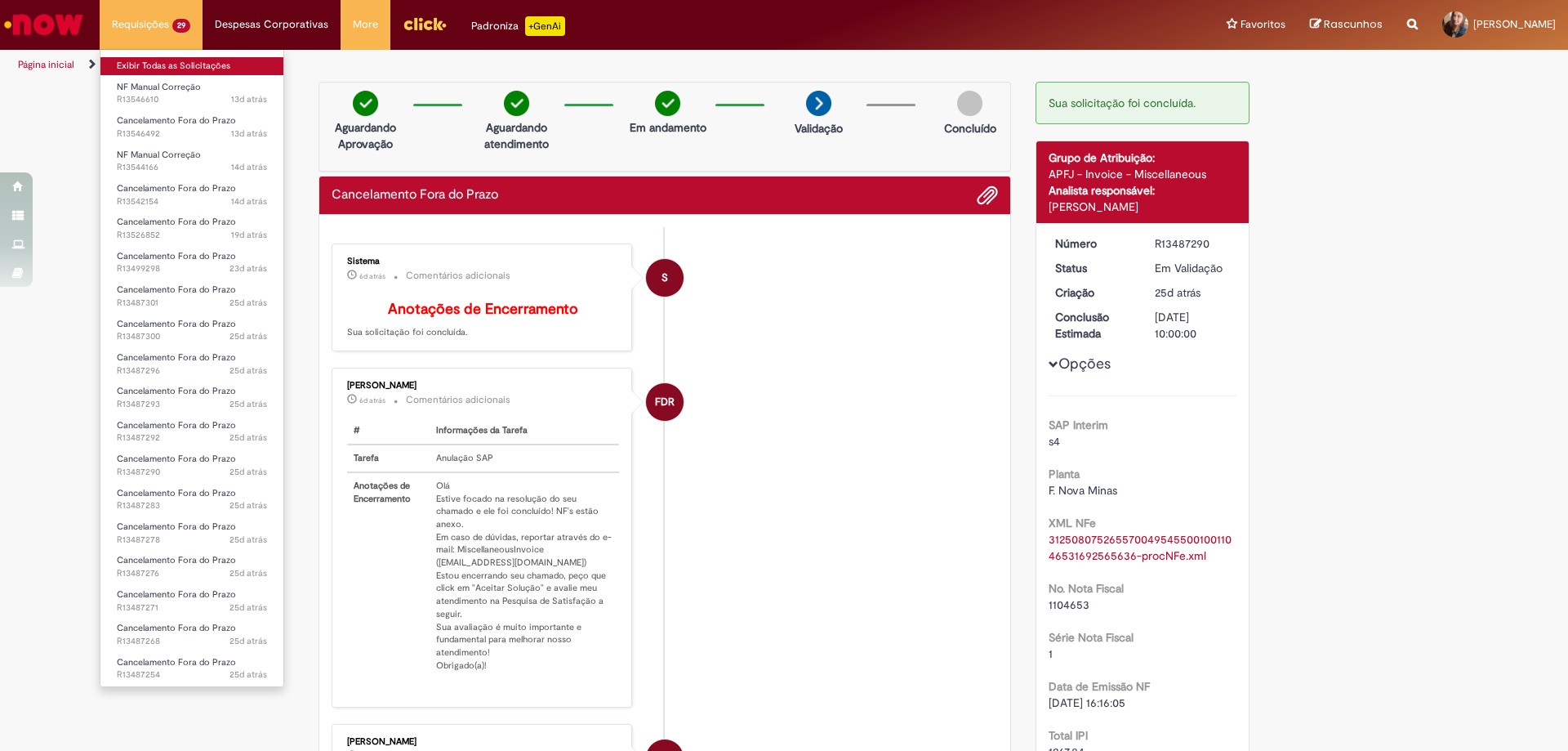
click at [177, 67] on link "Exibir Todas as Solicitações" at bounding box center [192, 67] width 183 height 18
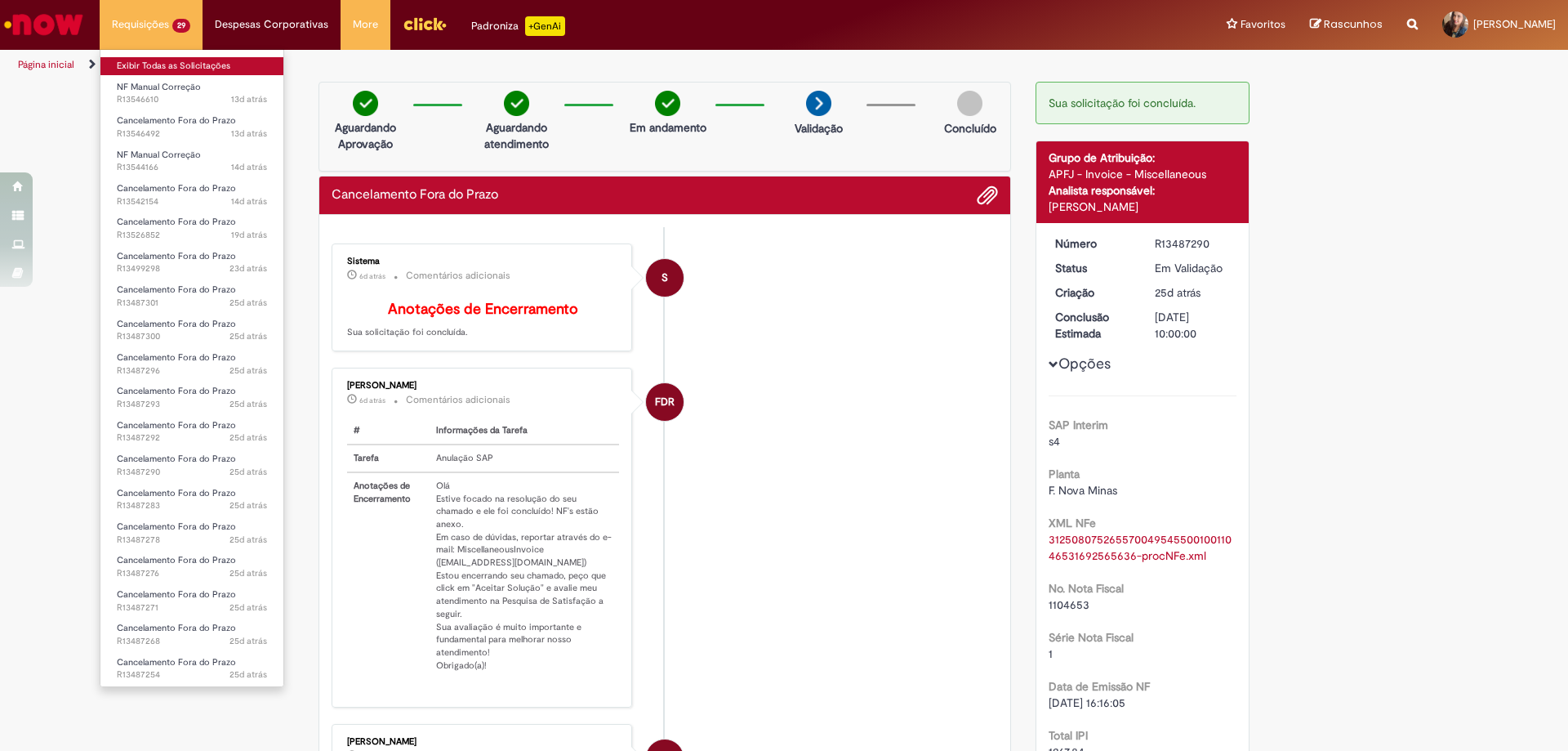
click at [177, 67] on link "Exibir Todas as Solicitações" at bounding box center [192, 67] width 183 height 18
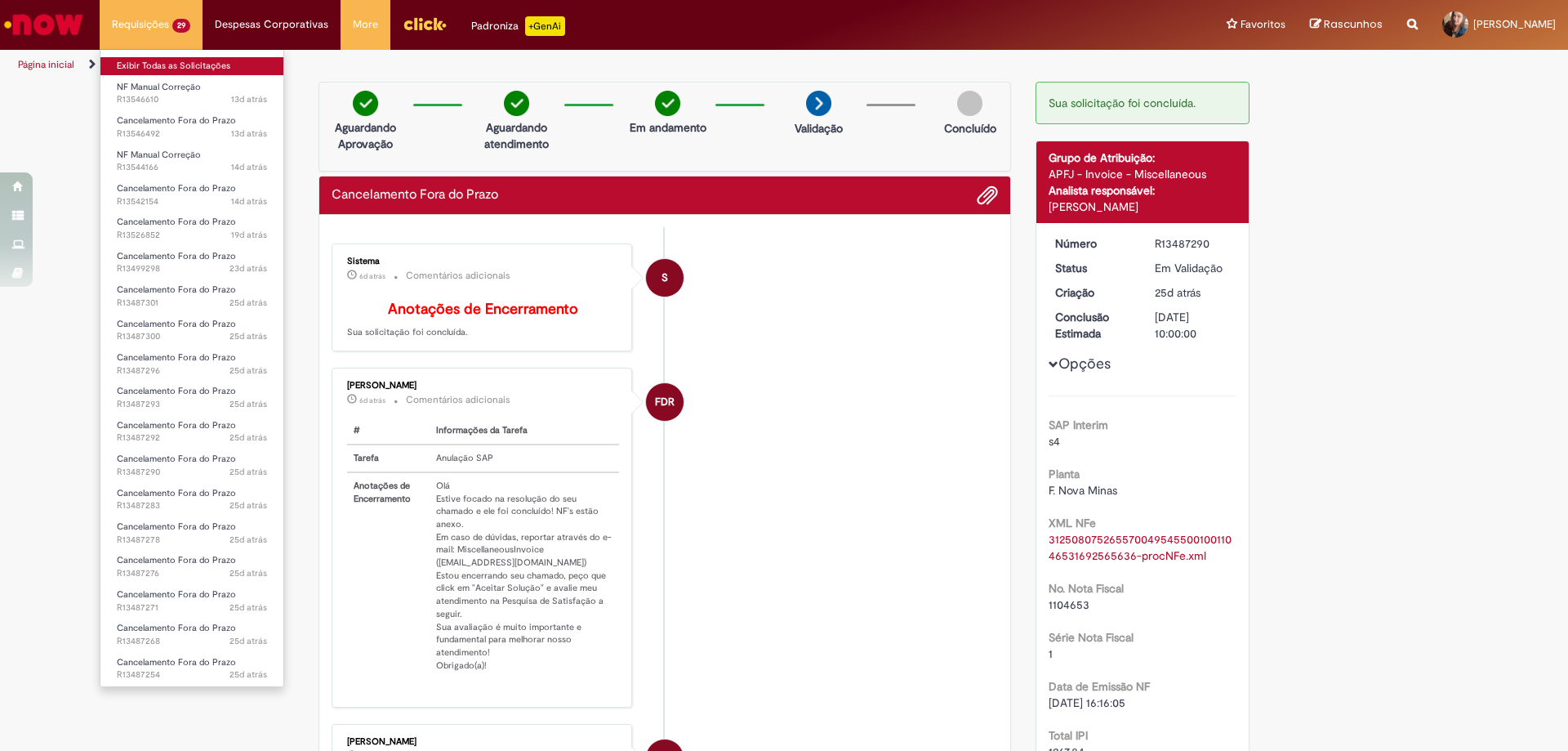
click at [177, 67] on link "Exibir Todas as Solicitações" at bounding box center [192, 67] width 183 height 18
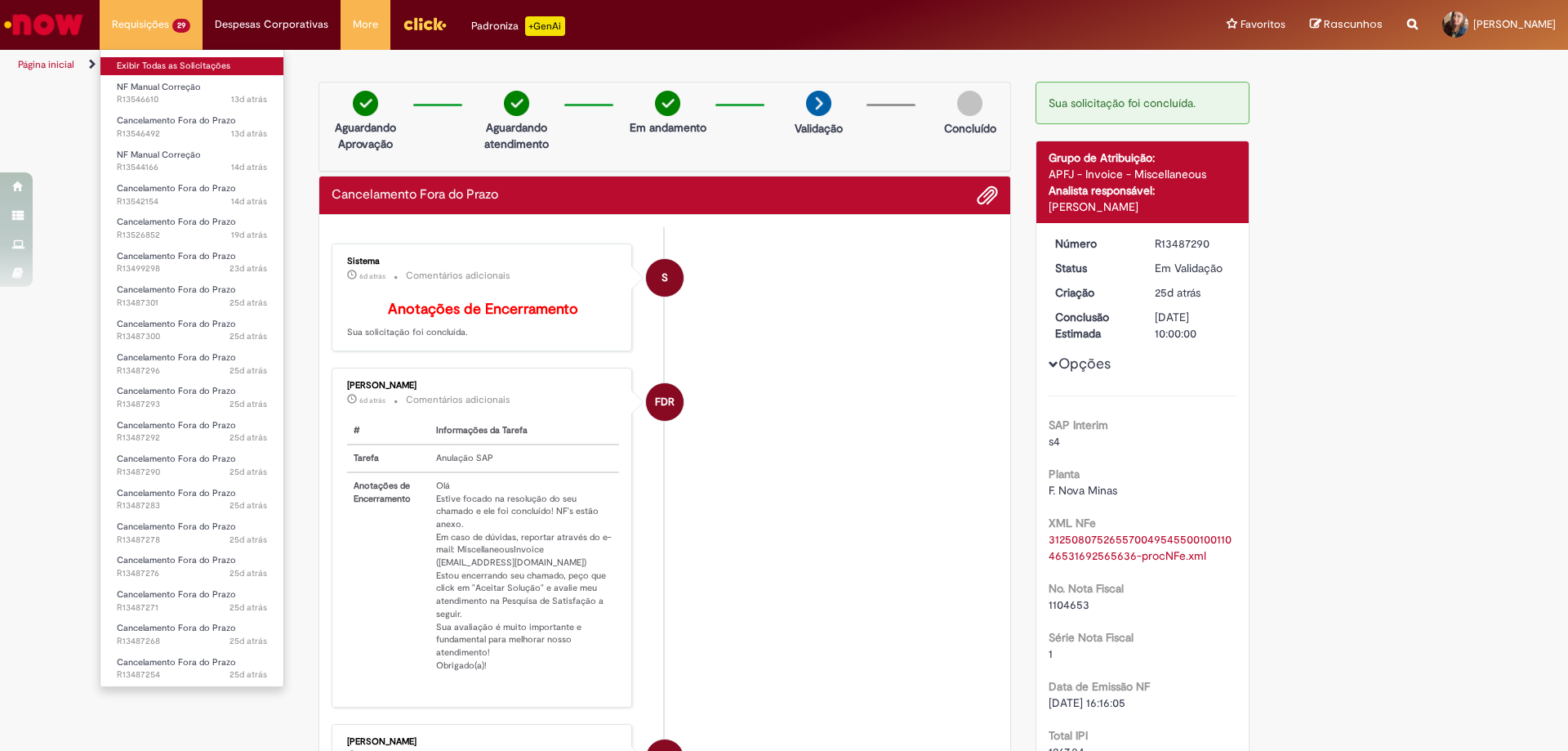
click at [177, 67] on link "Exibir Todas as Solicitações" at bounding box center [192, 67] width 183 height 18
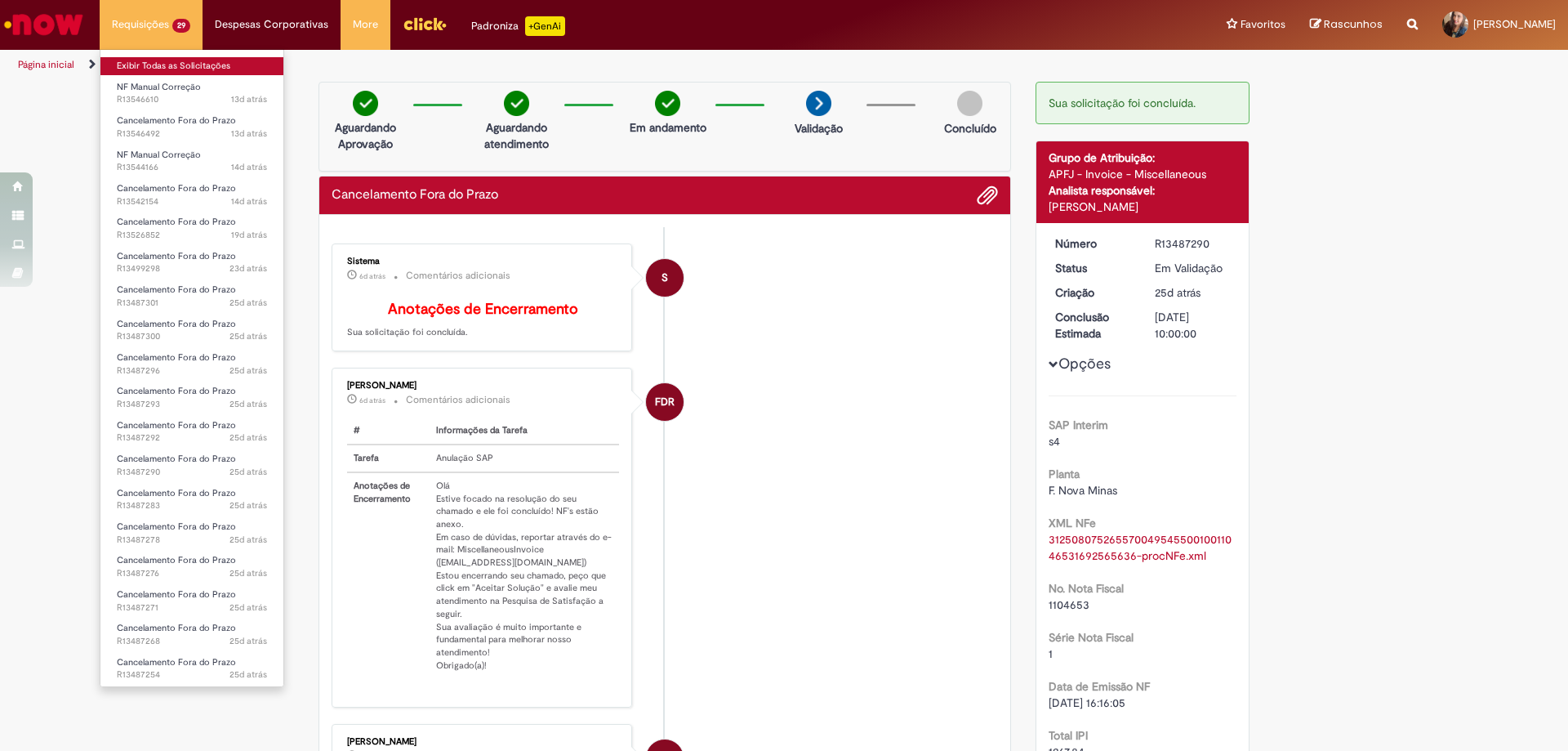
click at [177, 67] on link "Exibir Todas as Solicitações" at bounding box center [192, 67] width 183 height 18
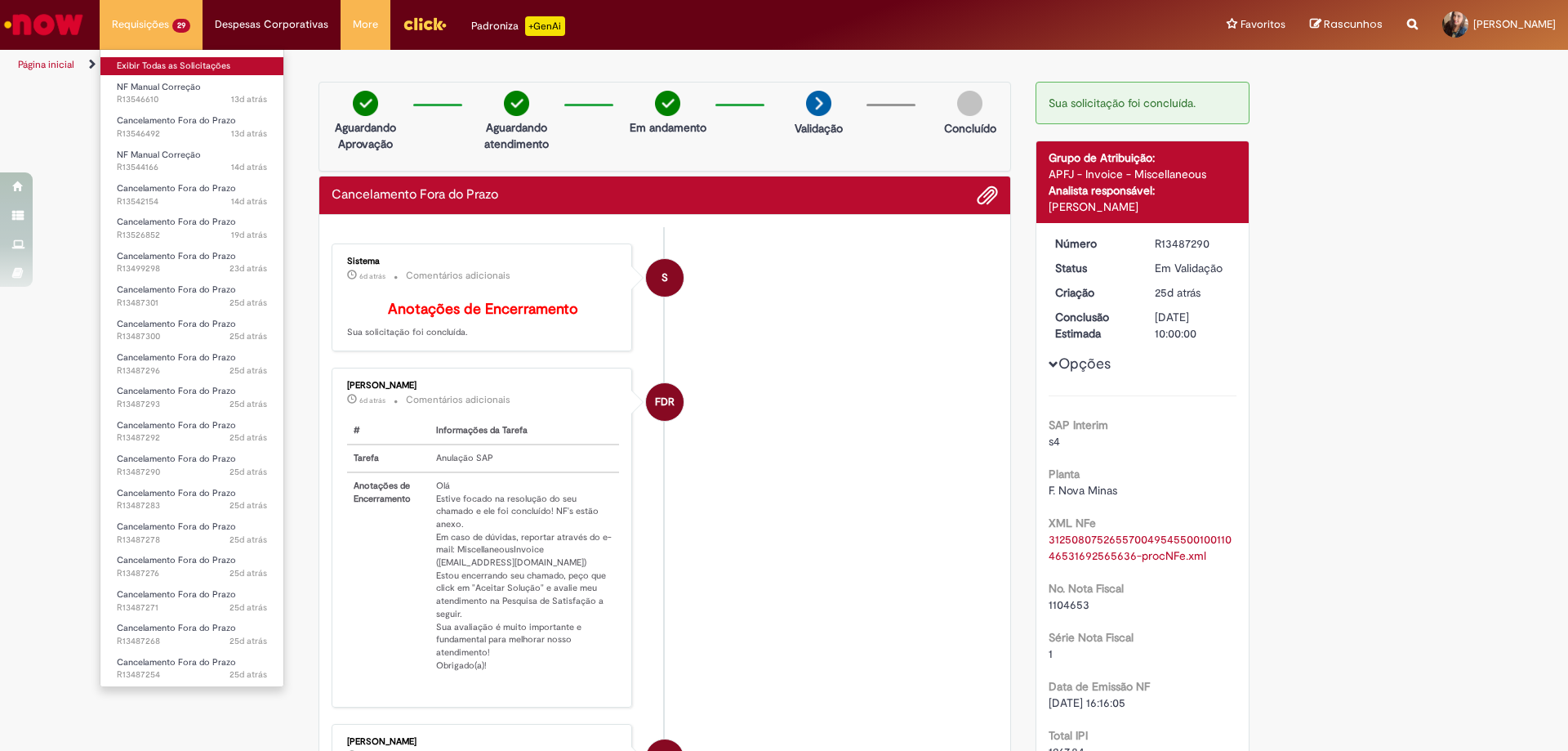
click at [177, 67] on link "Exibir Todas as Solicitações" at bounding box center [192, 67] width 183 height 18
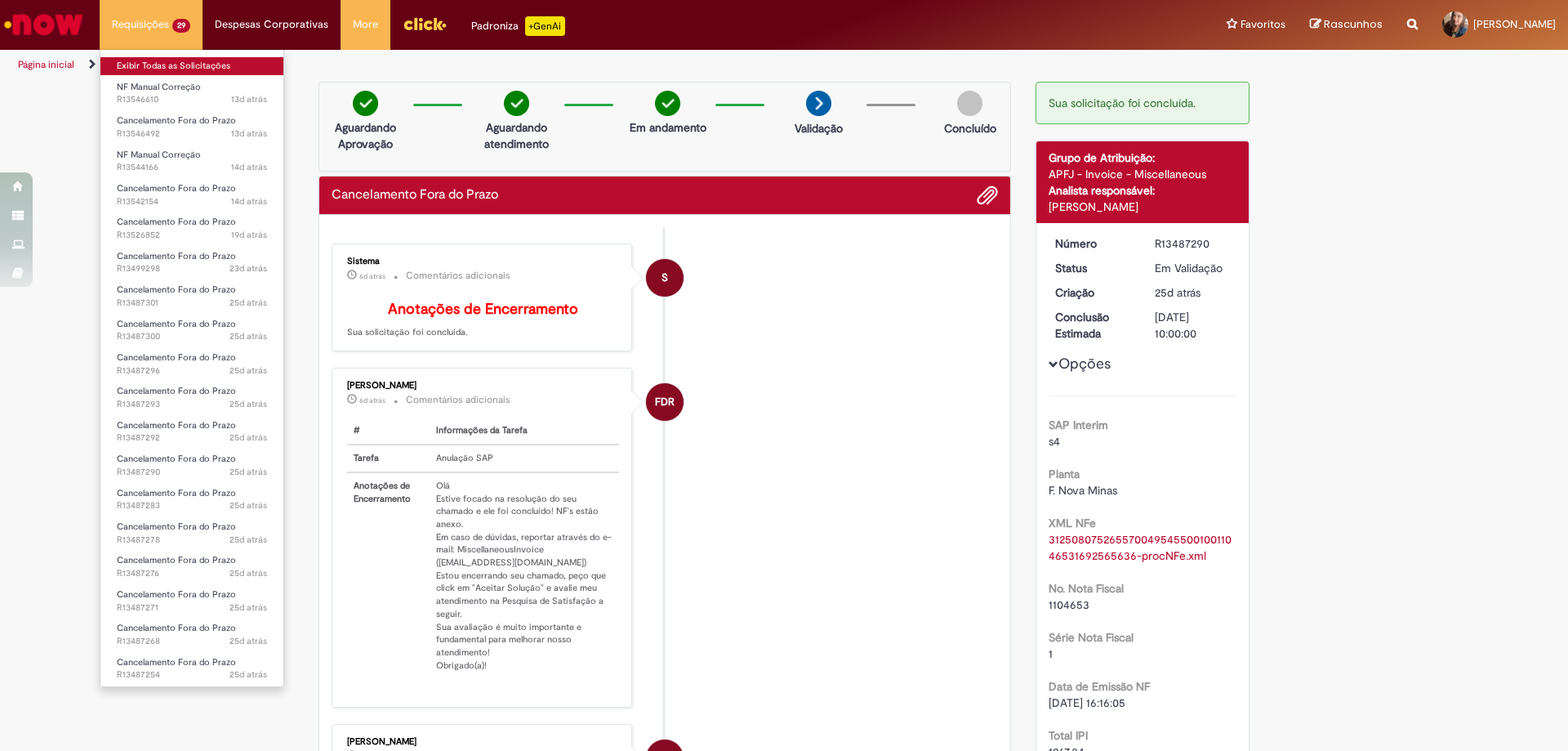
click at [177, 67] on link "Exibir Todas as Solicitações" at bounding box center [192, 67] width 183 height 18
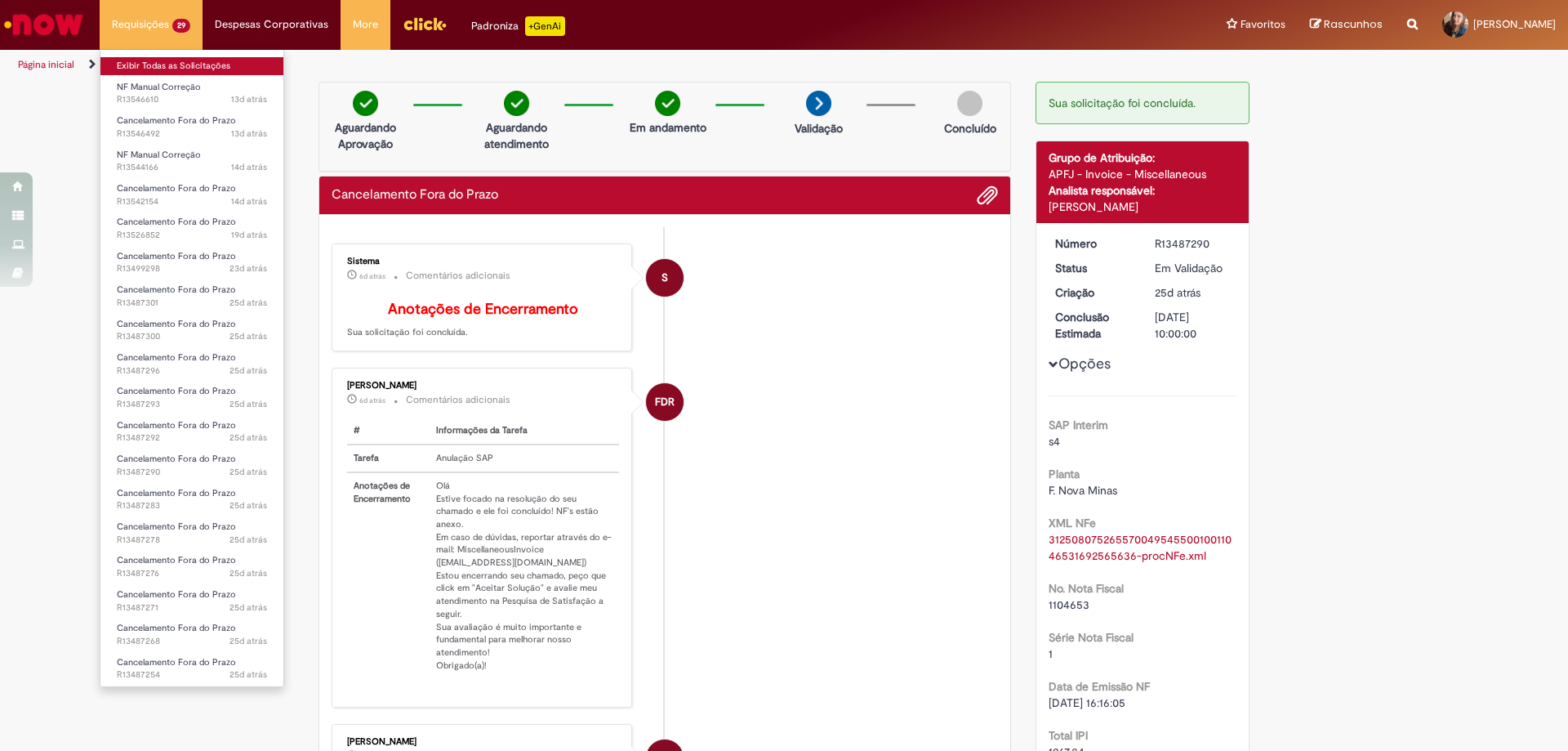
click at [177, 67] on link "Exibir Todas as Solicitações" at bounding box center [192, 67] width 183 height 18
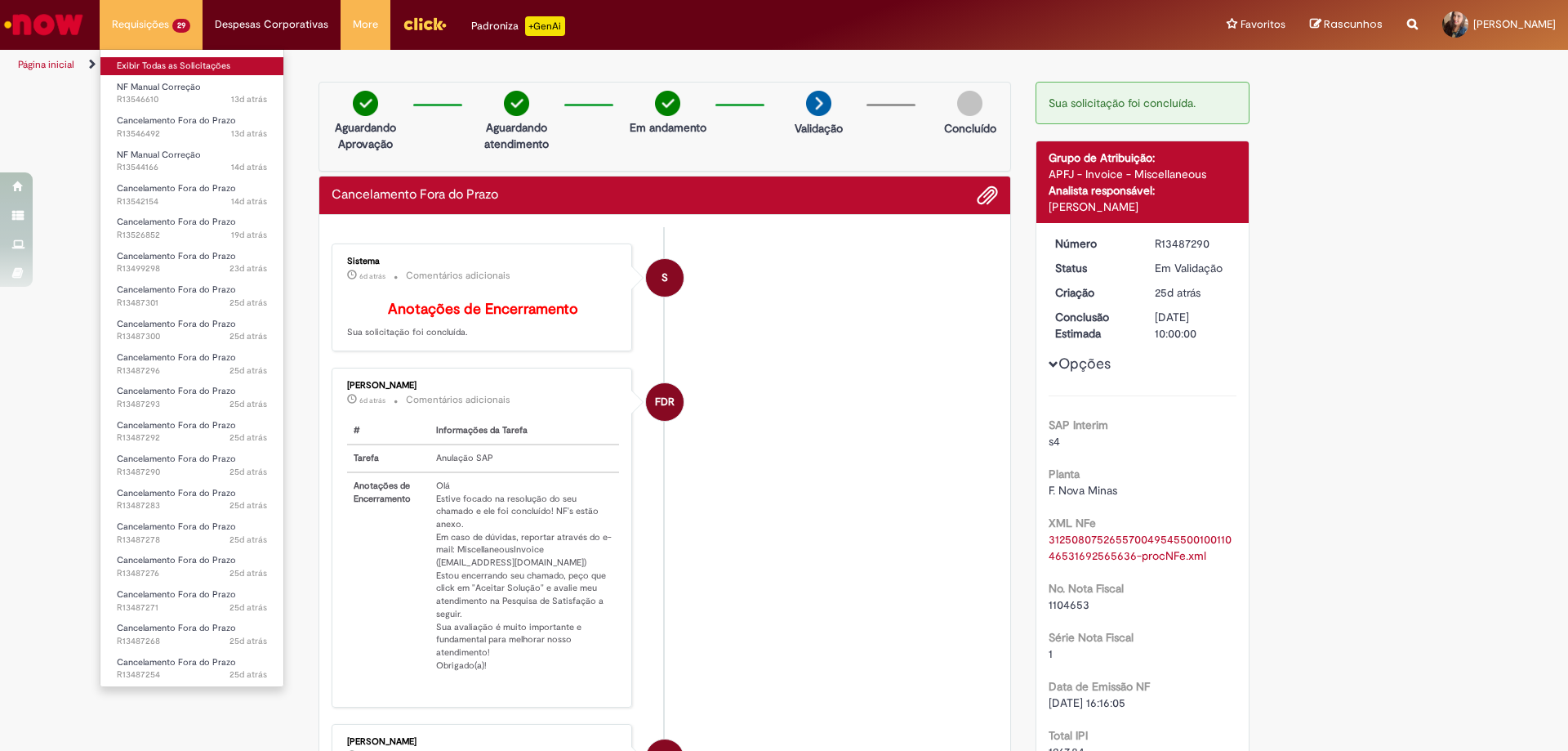
click at [177, 67] on link "Exibir Todas as Solicitações" at bounding box center [192, 67] width 183 height 18
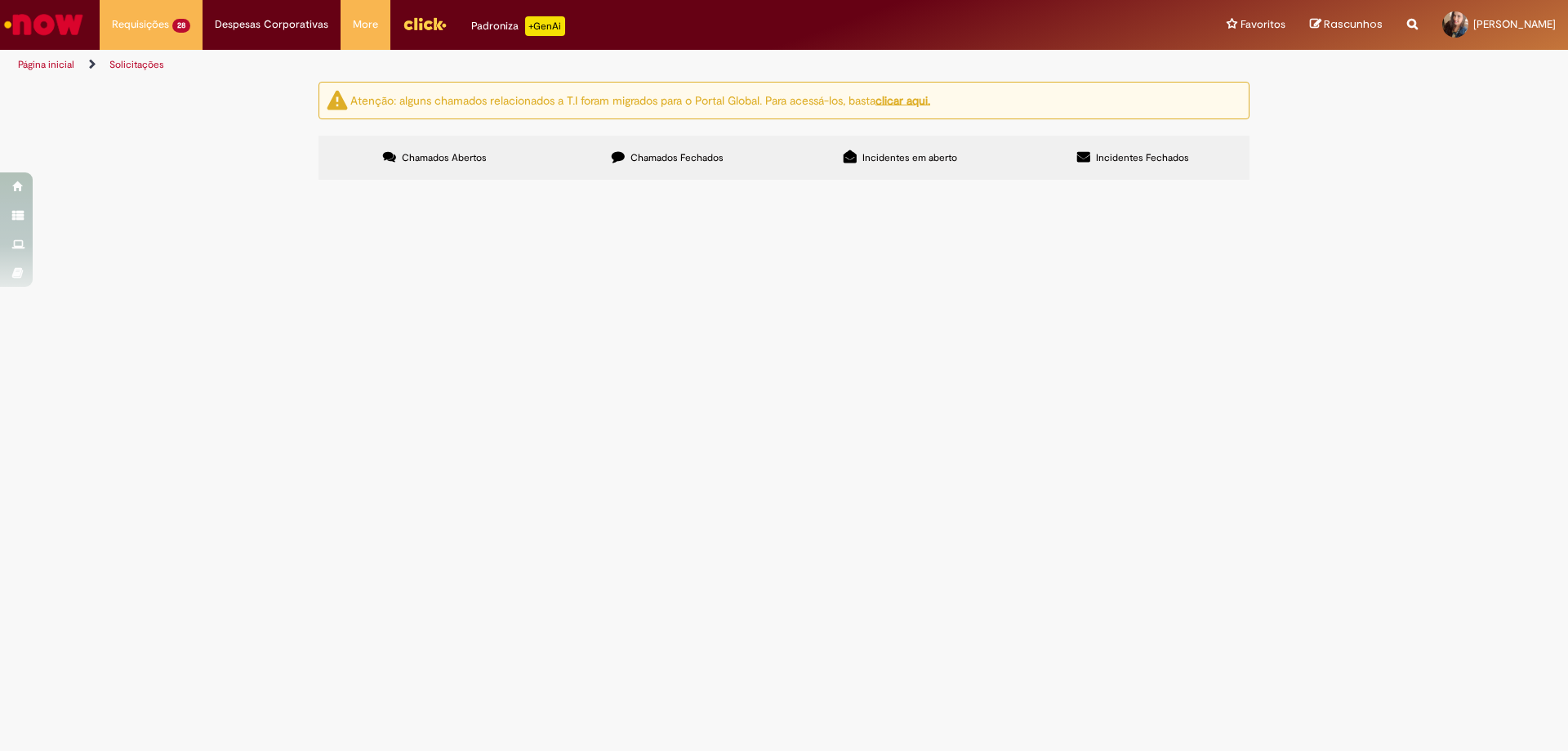
click at [840, 489] on main "Solicitações Atenção: alguns chamados relacionados a T.I foram migrados para o …" at bounding box center [784, 415] width 1568 height 670
click at [0, 0] on span "R13487292" at bounding box center [0, 0] width 0 height 0
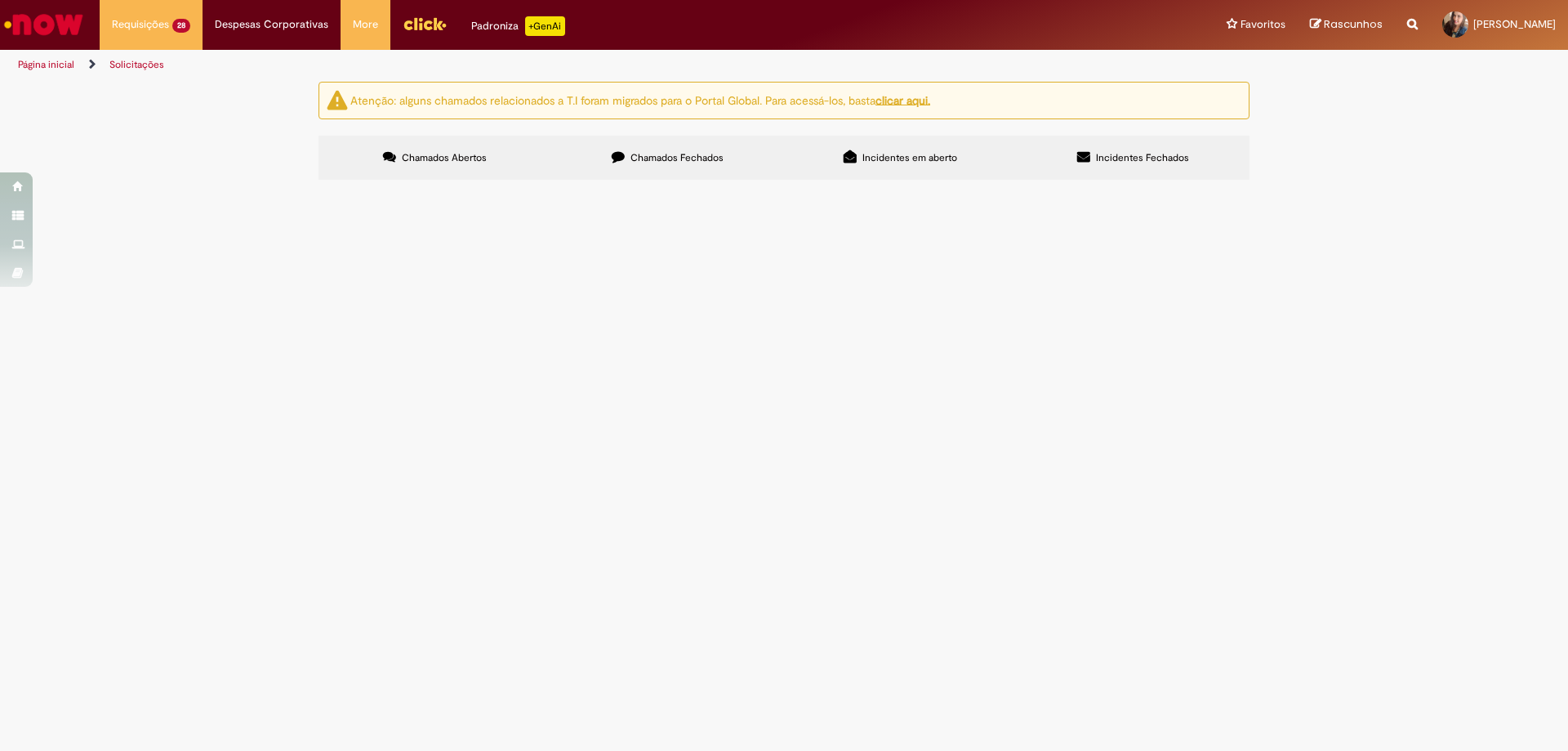
click at [0, 0] on span "R13487292" at bounding box center [0, 0] width 0 height 0
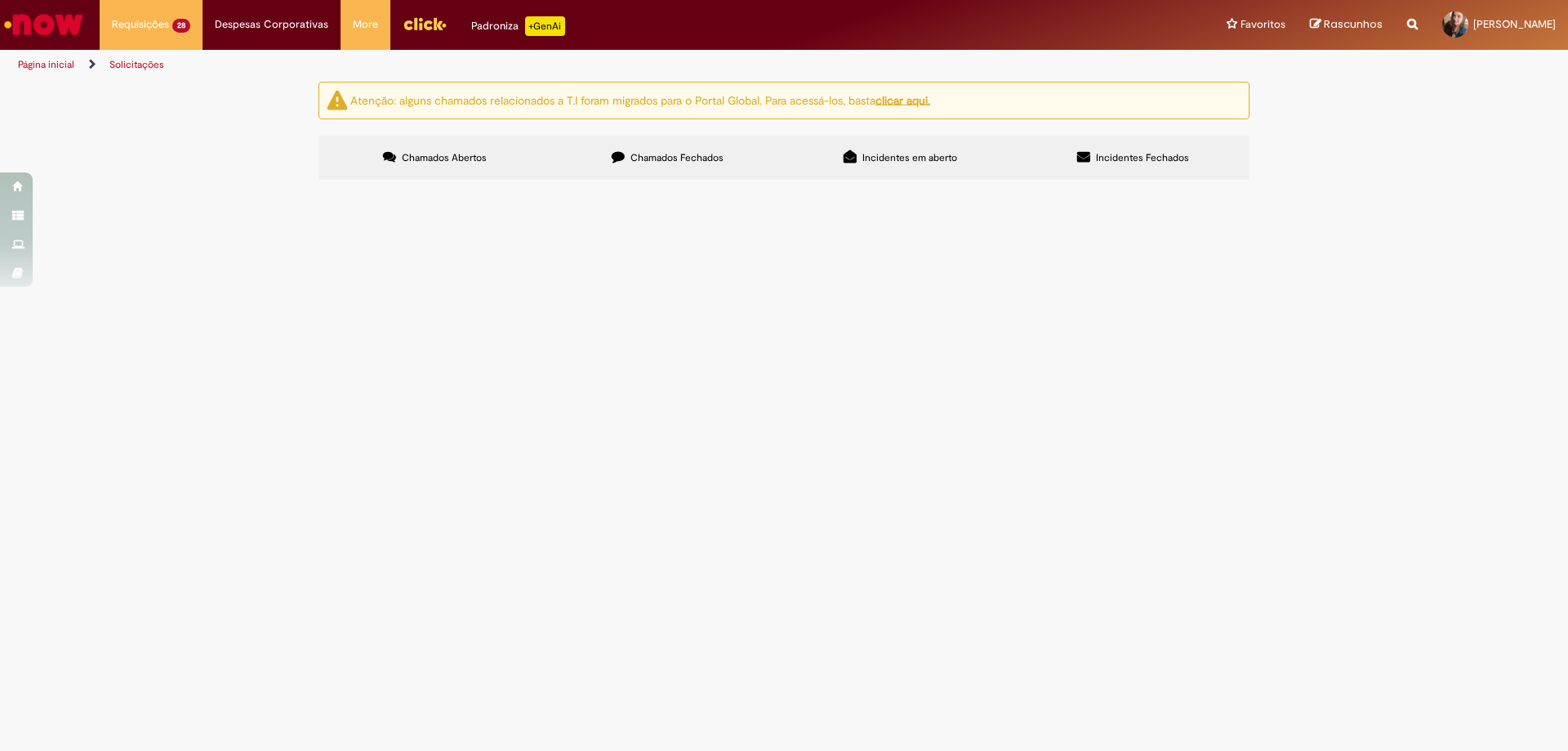
click at [0, 0] on span "R13487292" at bounding box center [0, 0] width 0 height 0
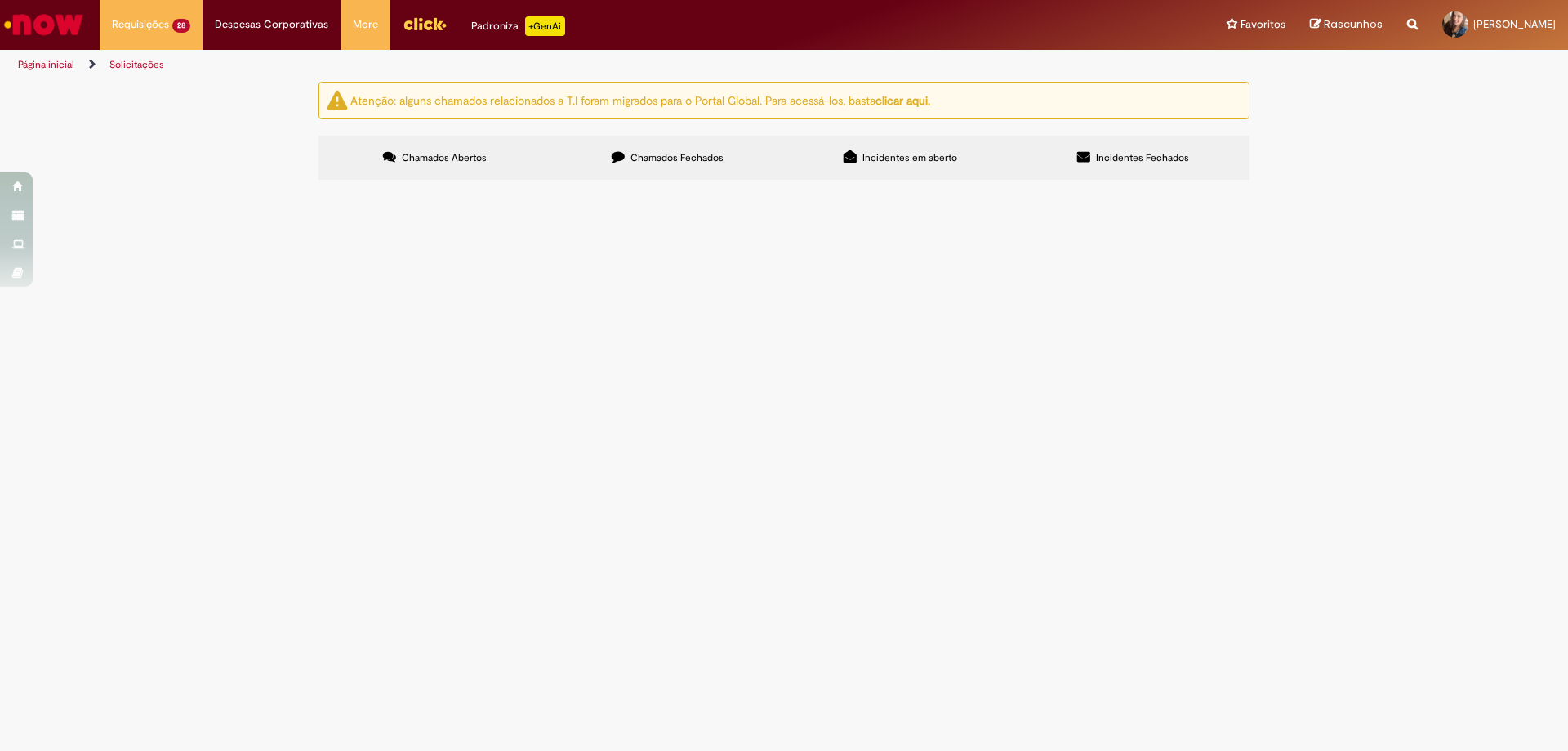
click at [0, 0] on span "R13487292" at bounding box center [0, 0] width 0 height 0
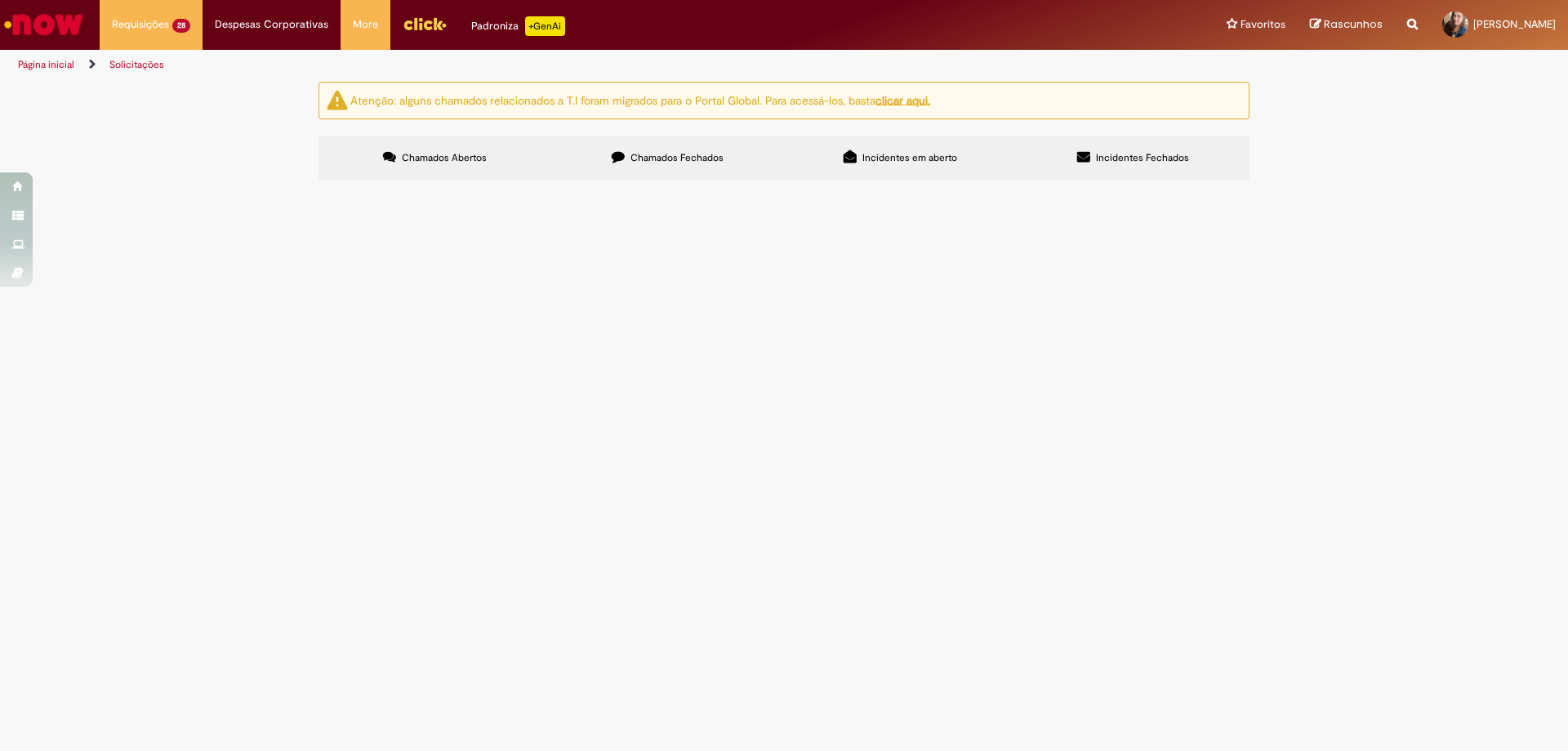
click at [0, 0] on span "R13487292" at bounding box center [0, 0] width 0 height 0
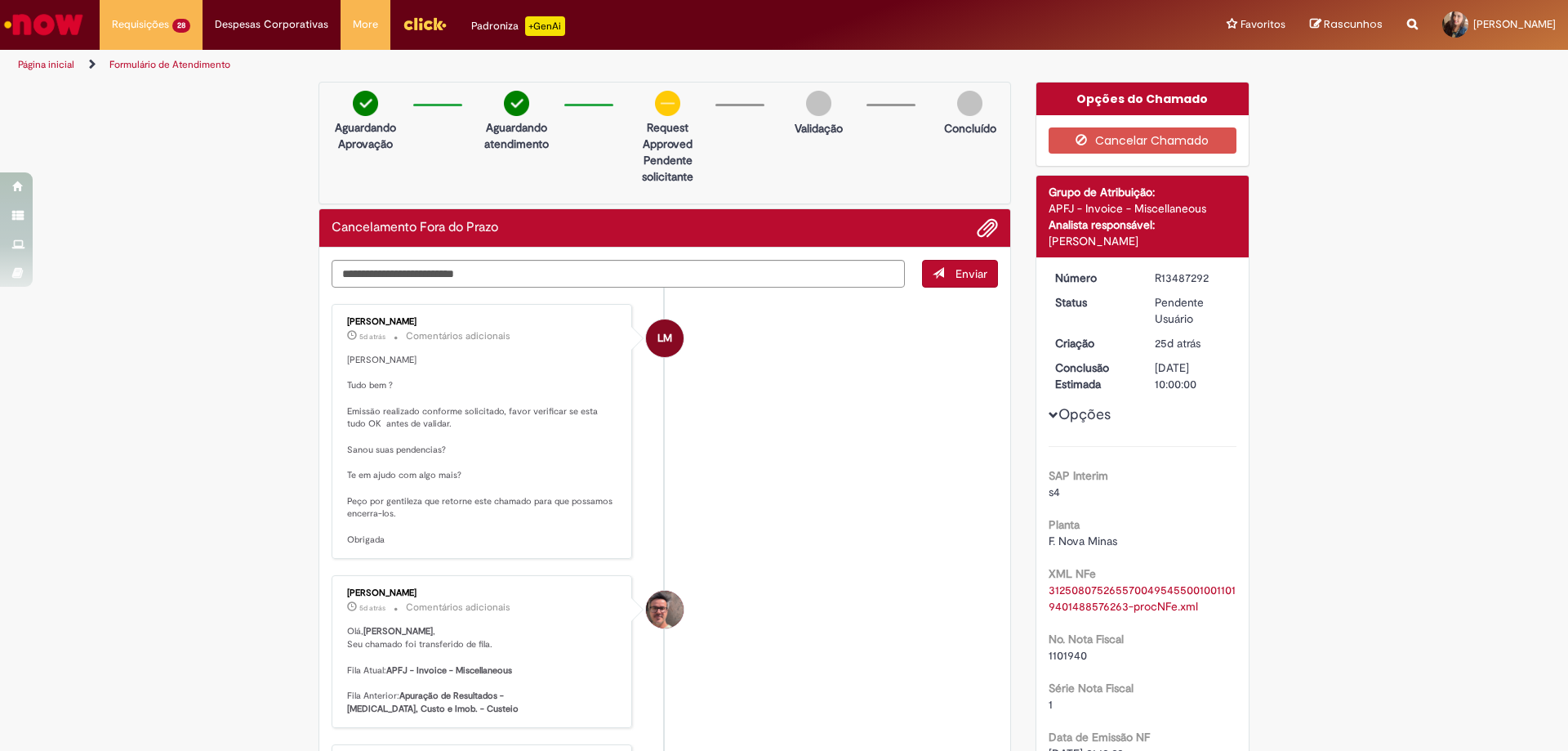
scroll to position [81, 0]
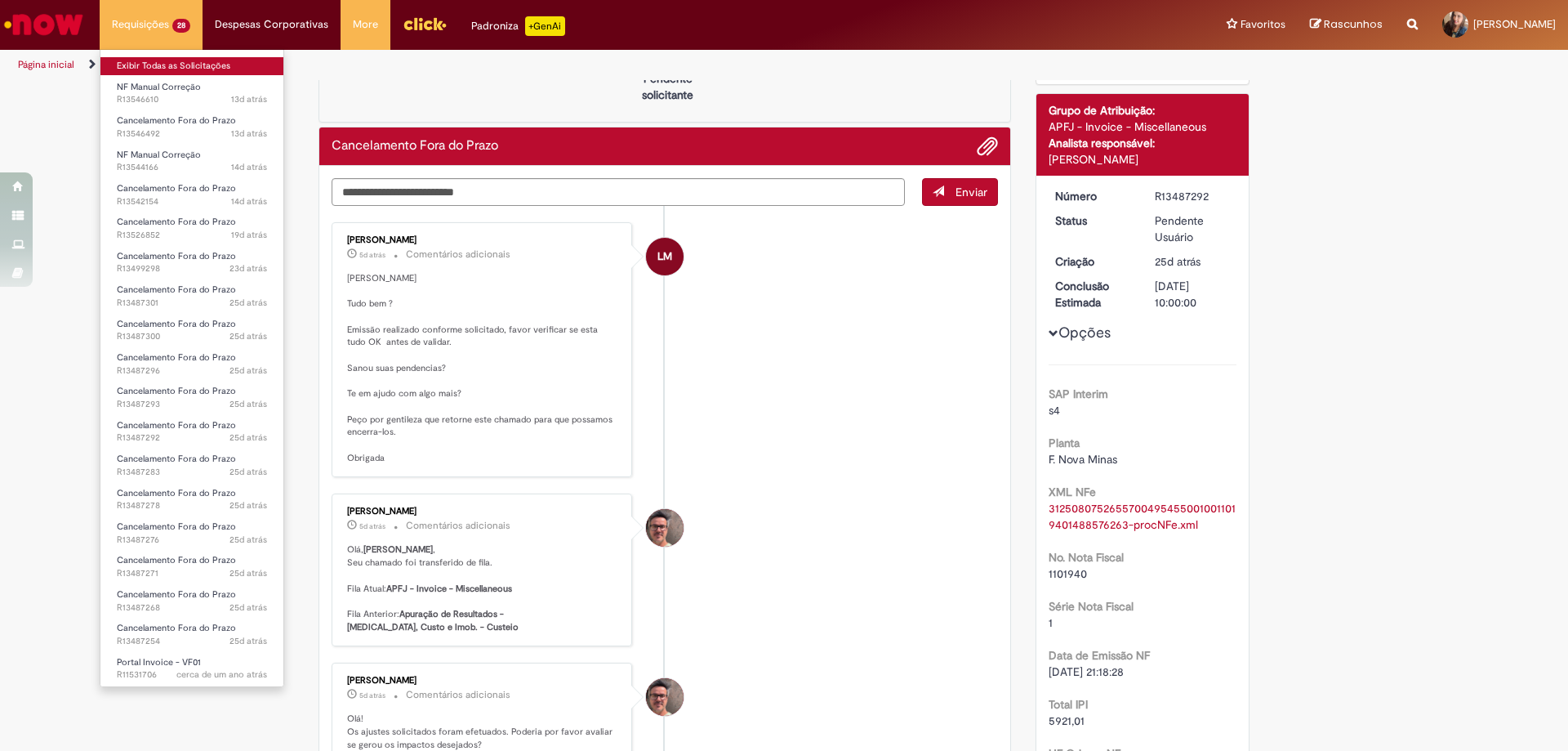
click at [167, 62] on link "Exibir Todas as Solicitações" at bounding box center [192, 67] width 183 height 18
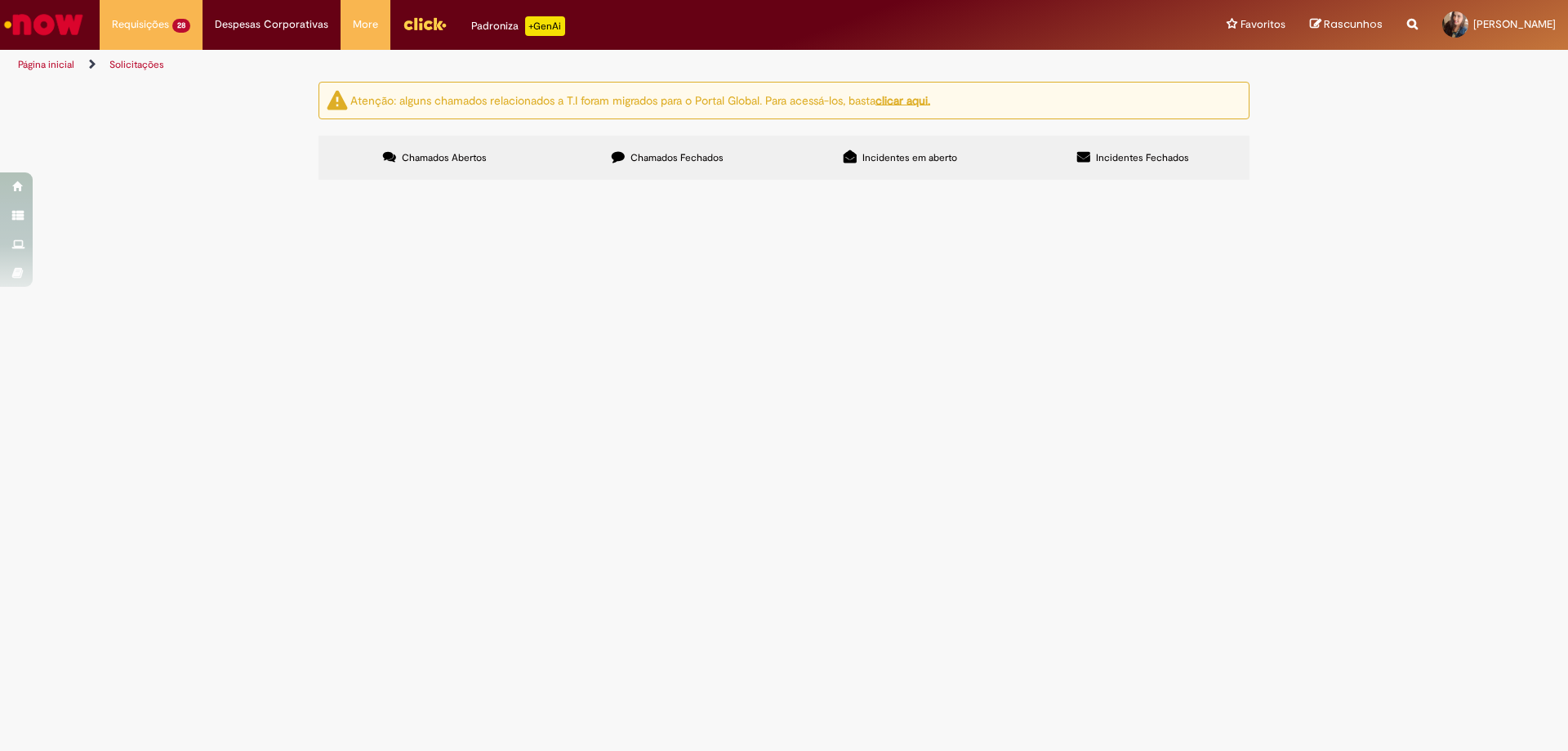
scroll to position [163, 0]
click at [0, 0] on span "R13487293" at bounding box center [0, 0] width 0 height 0
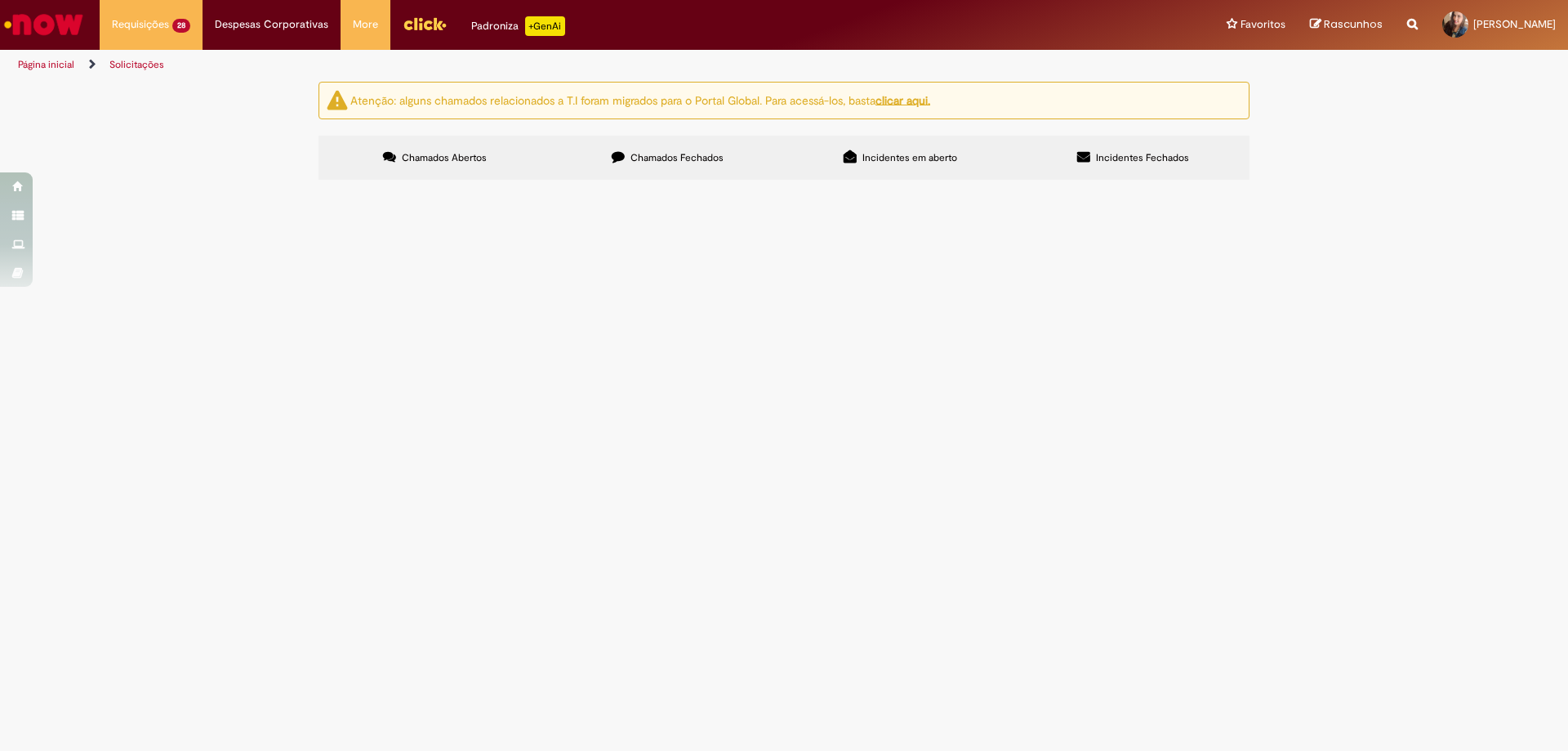
click at [0, 0] on span "R13487293" at bounding box center [0, 0] width 0 height 0
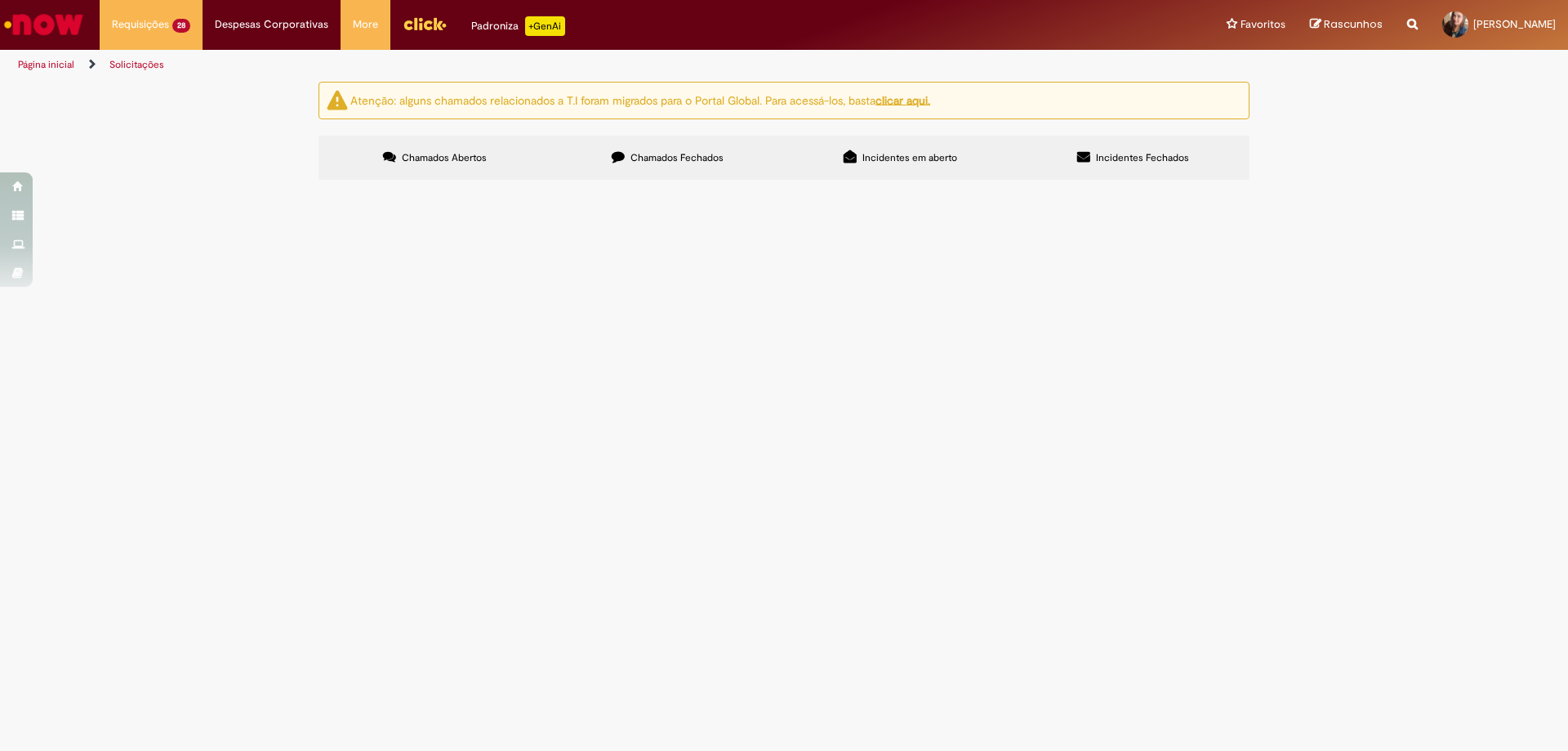
click at [0, 0] on span "R13487293" at bounding box center [0, 0] width 0 height 0
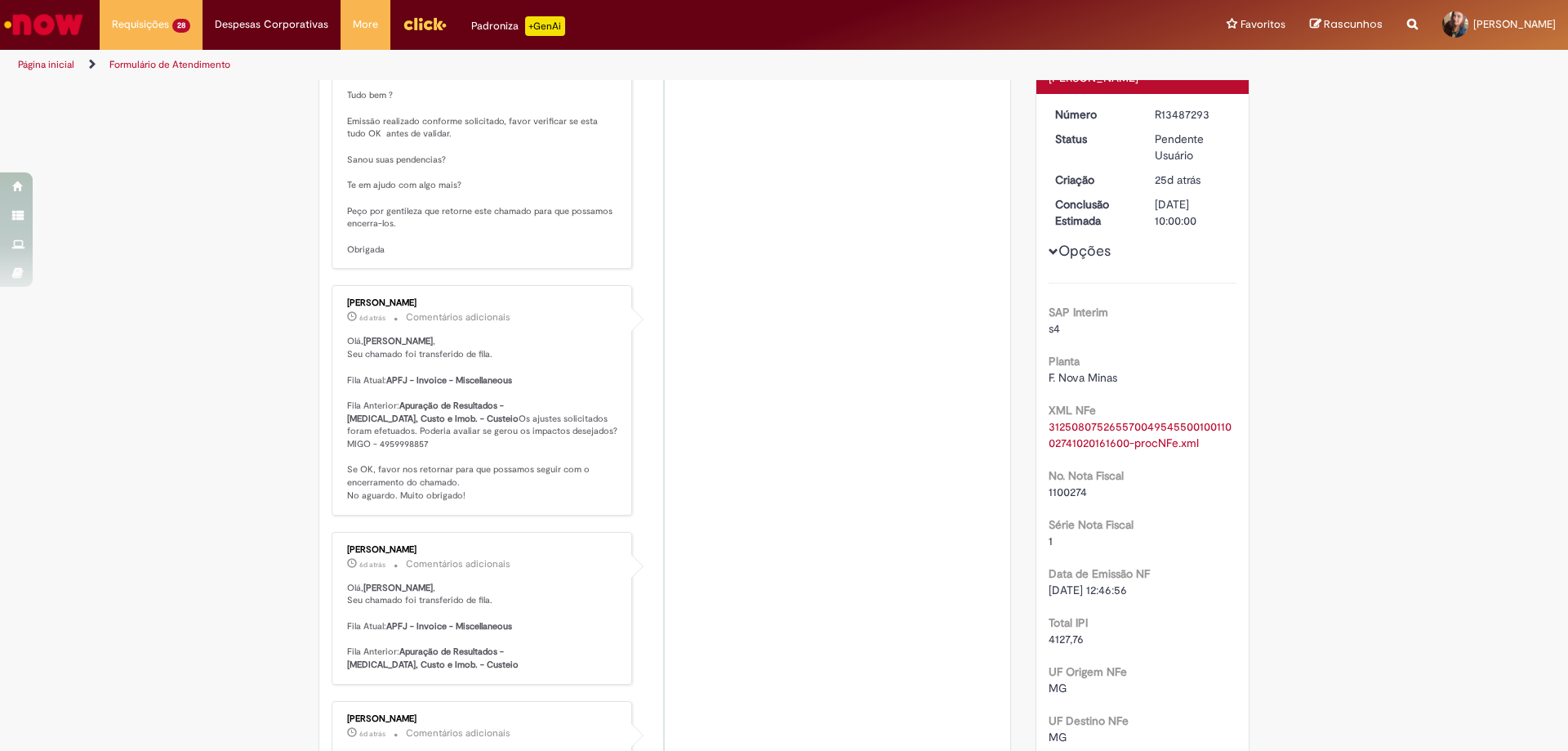
click at [361, 256] on p "[PERSON_NAME] Tudo bem ? Emissão realizado conforme solicitado, favor verificar…" at bounding box center [483, 160] width 272 height 193
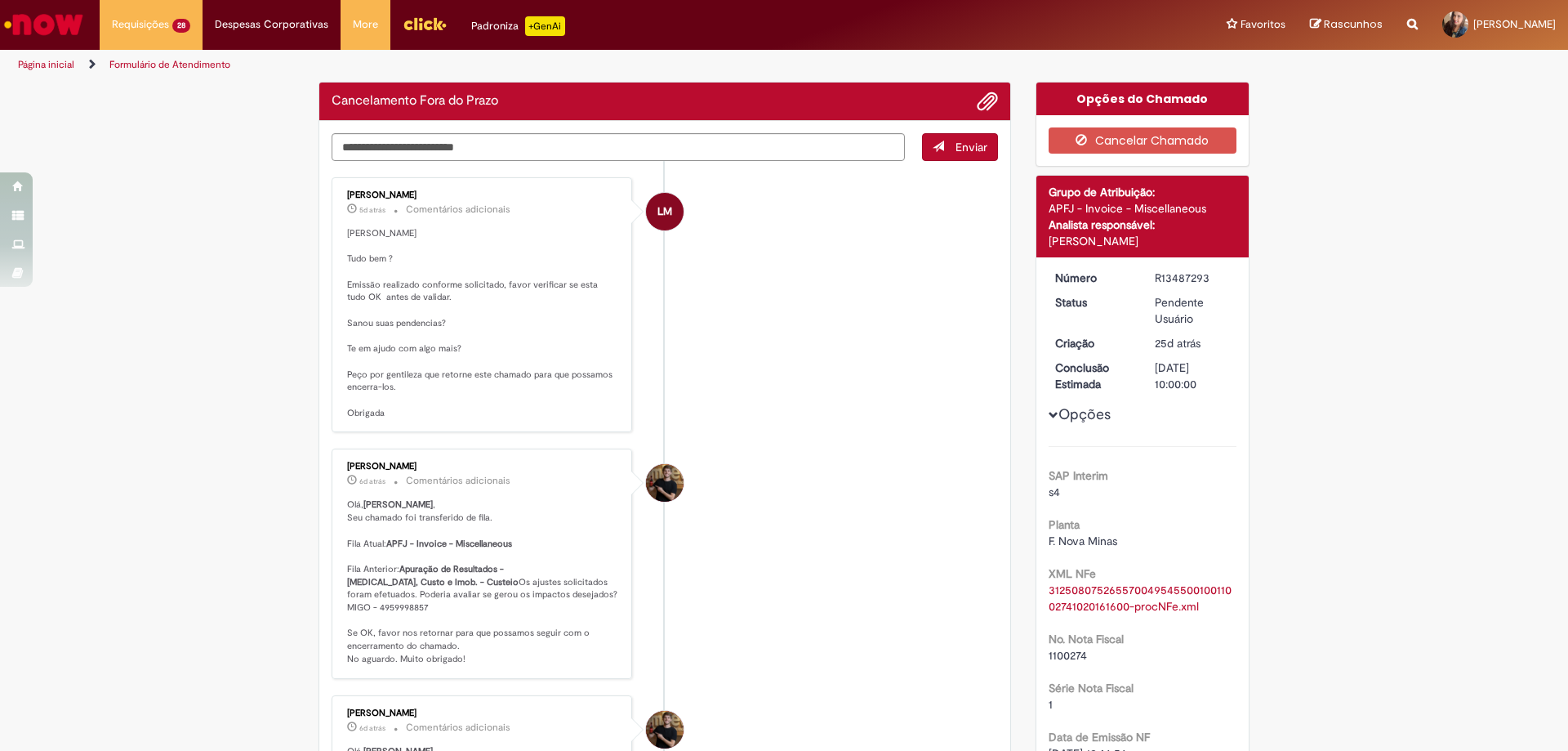
click at [361, 392] on p "[PERSON_NAME] Tudo bem ? Emissão realizado conforme solicitado, favor verificar…" at bounding box center [483, 324] width 272 height 193
click at [861, 349] on li "LM [PERSON_NAME] 5d atrás 5 dias atrás Comentários adicionais [PERSON_NAME] Tud…" at bounding box center [664, 304] width 666 height 255
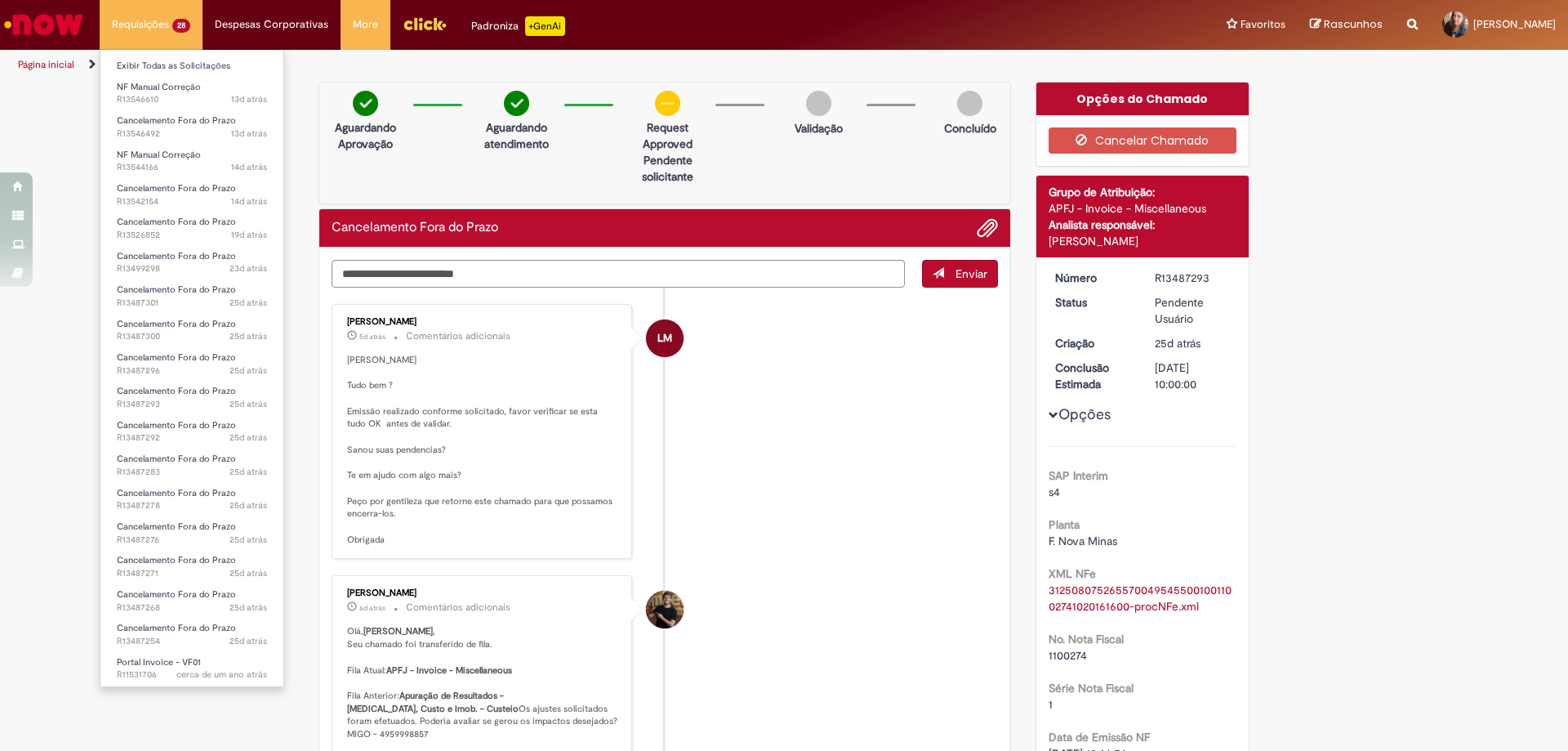
click at [145, 17] on li "Requisições 28 Exibir Todas as Solicitações NF Manual Correção 13d atrás 13 dia…" at bounding box center [151, 24] width 103 height 49
click at [172, 57] on li "Exibir Todas as Solicitações" at bounding box center [192, 64] width 183 height 21
click at [176, 62] on link "Exibir Todas as Solicitações" at bounding box center [192, 67] width 183 height 18
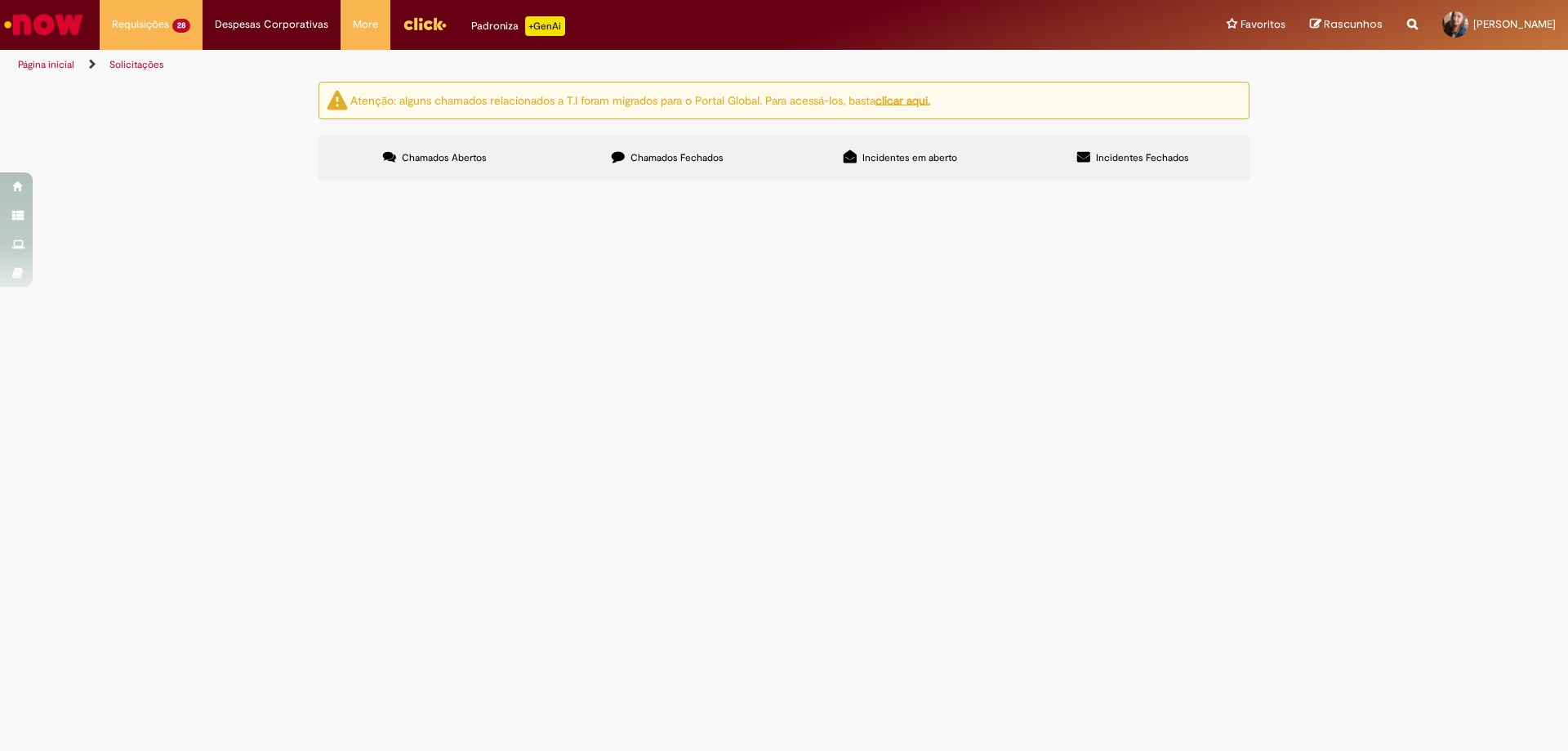
click at [0, 0] on span "R13487296" at bounding box center [0, 0] width 0 height 0
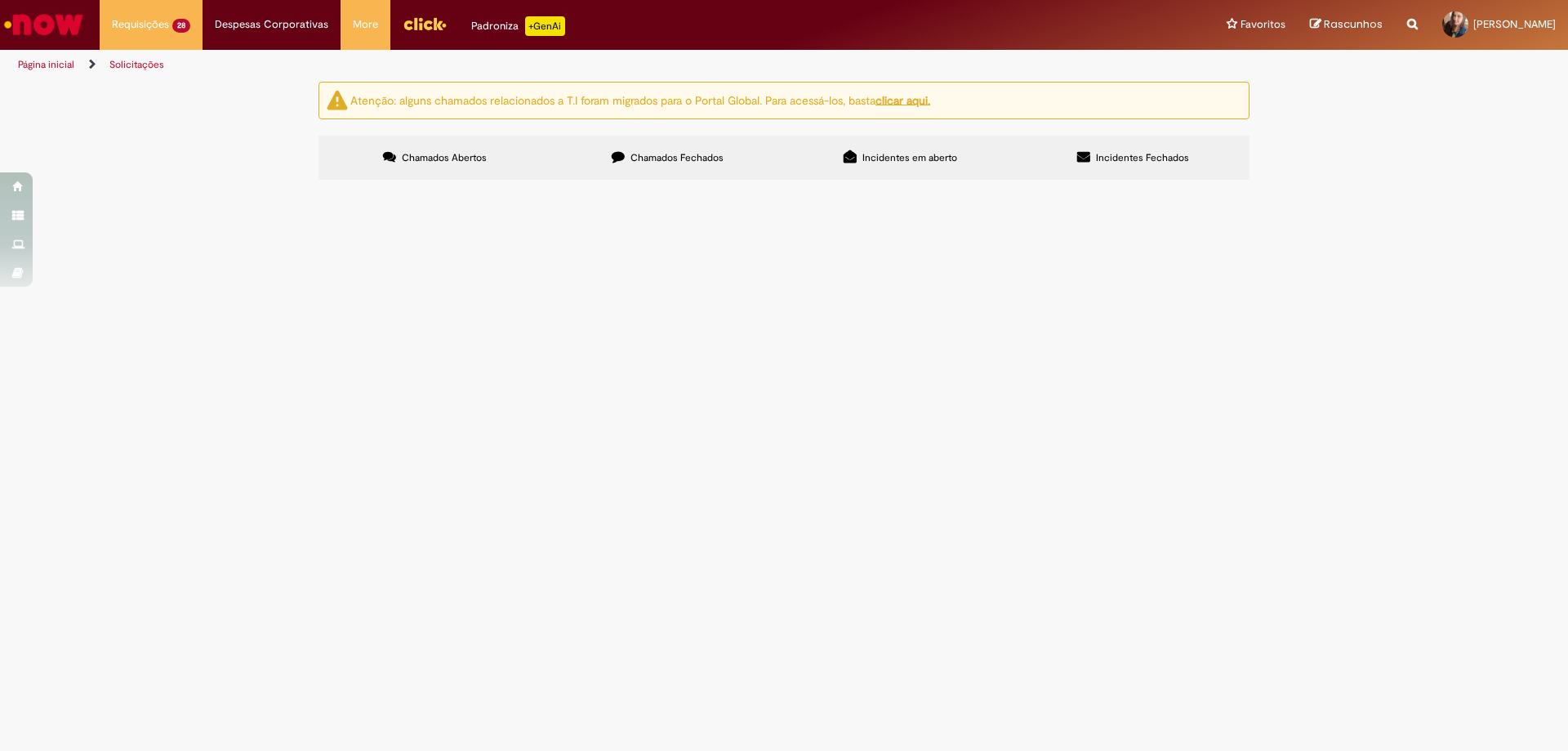
click at [0, 0] on span "R13487296" at bounding box center [0, 0] width 0 height 0
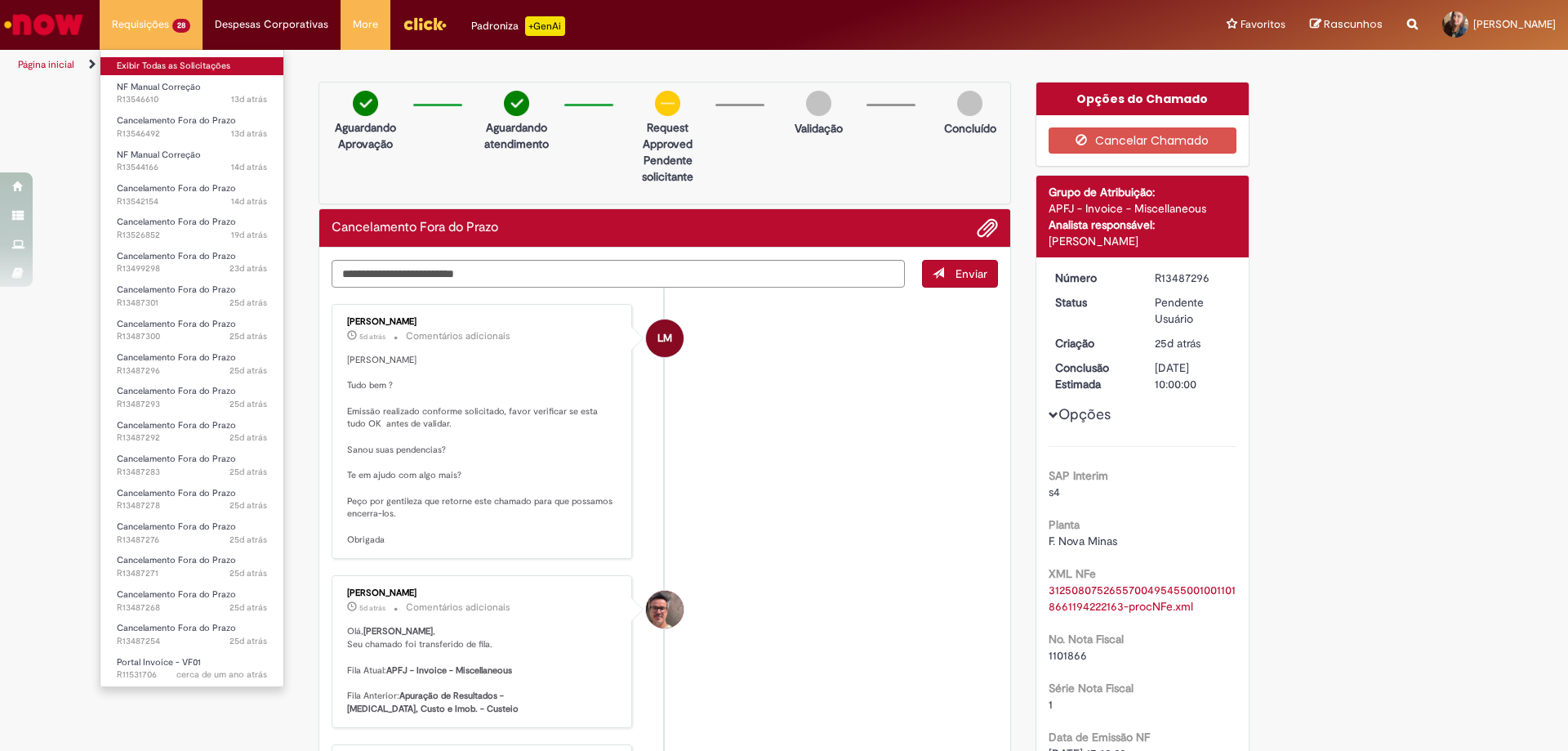
click at [151, 64] on link "Exibir Todas as Solicitações" at bounding box center [192, 67] width 183 height 18
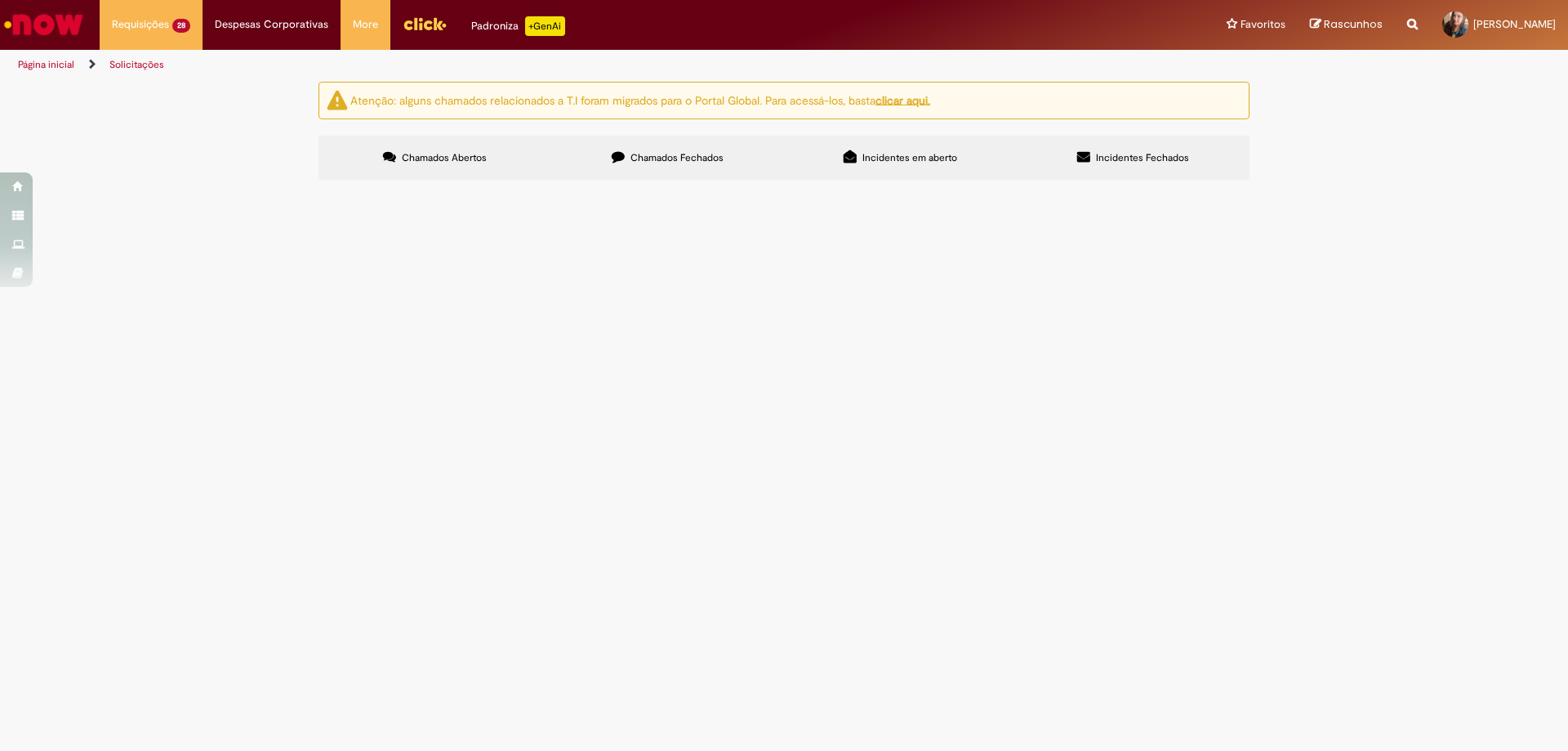
click at [0, 0] on span "R13487300" at bounding box center [0, 0] width 0 height 0
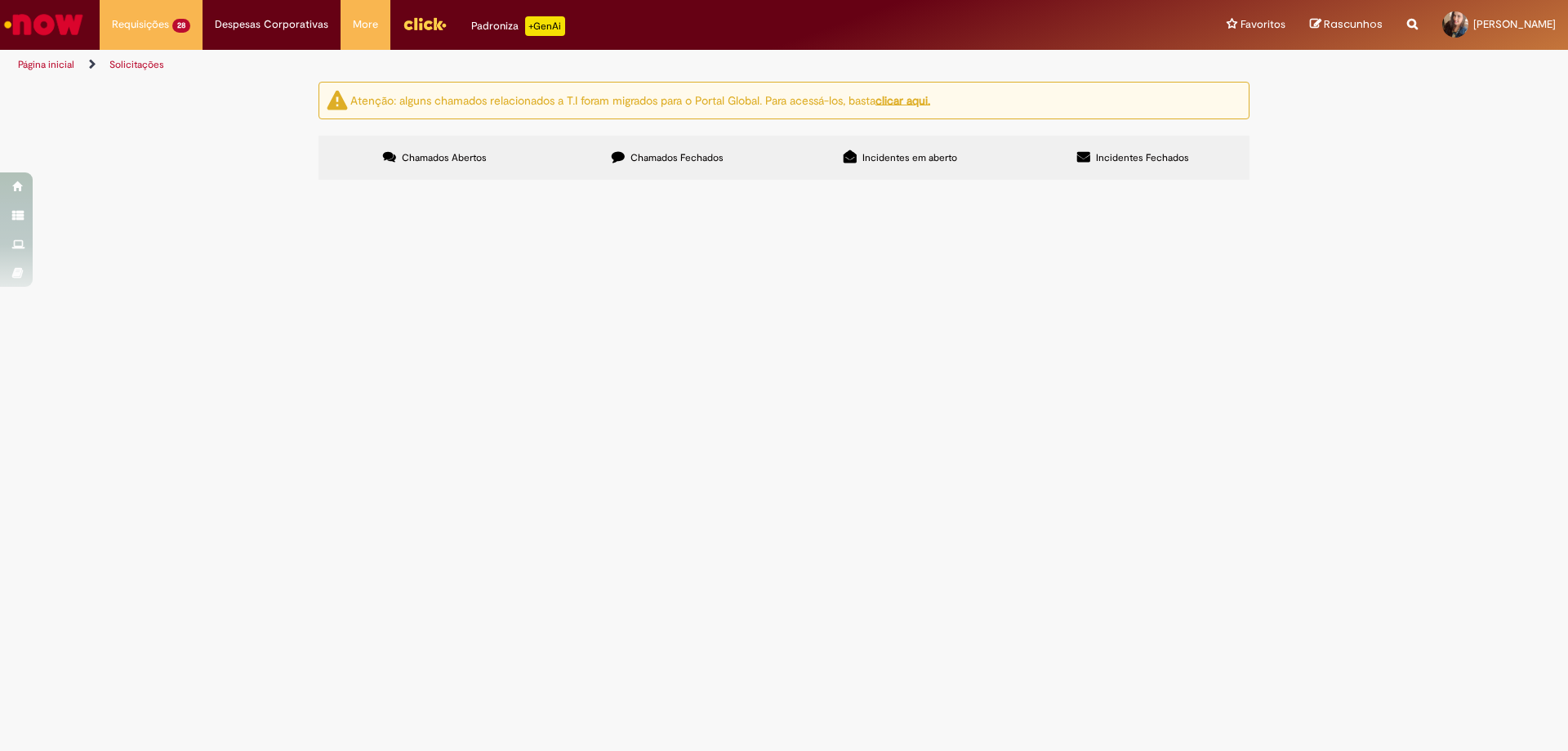
click at [0, 0] on span "R13487300" at bounding box center [0, 0] width 0 height 0
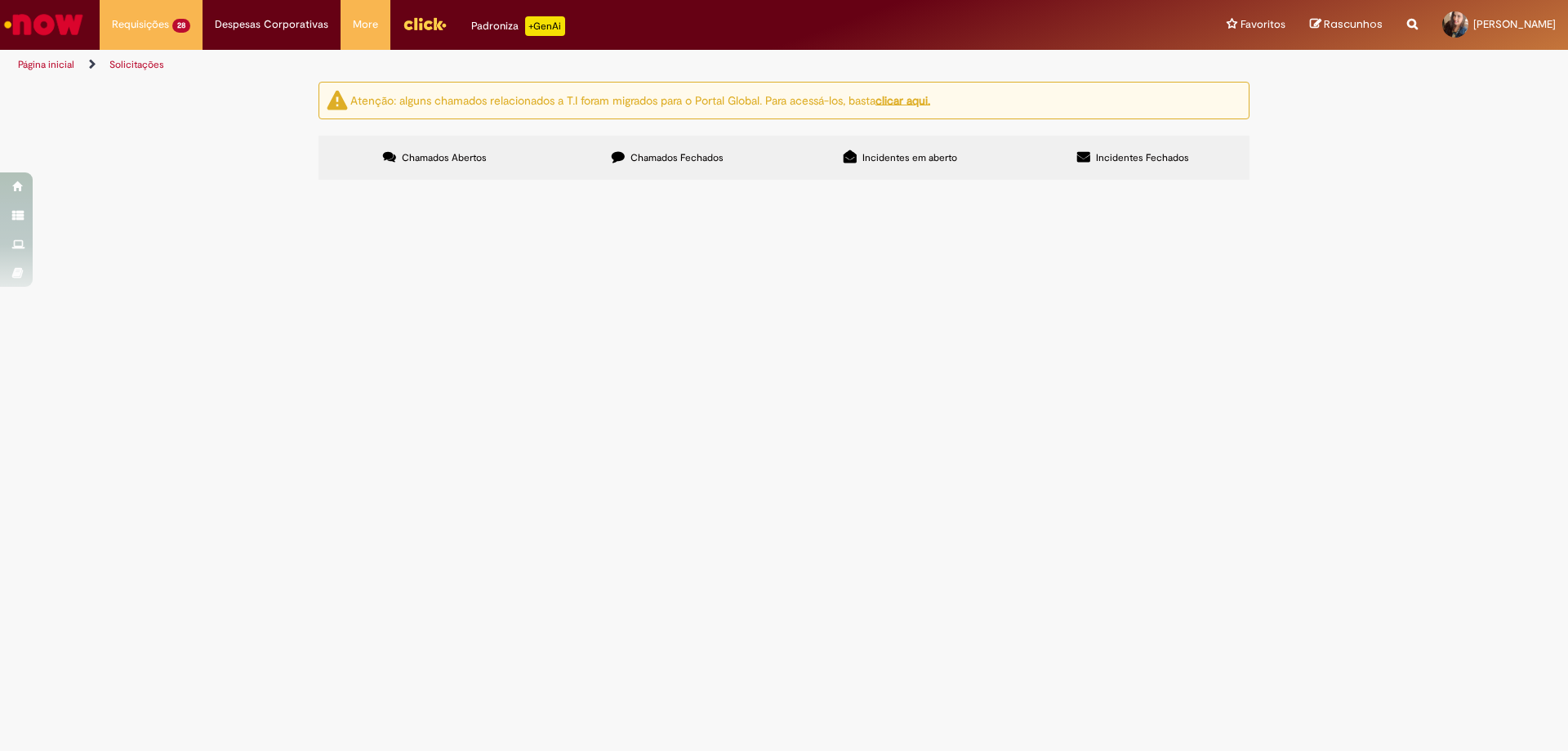
click at [0, 0] on span "R13487300" at bounding box center [0, 0] width 0 height 0
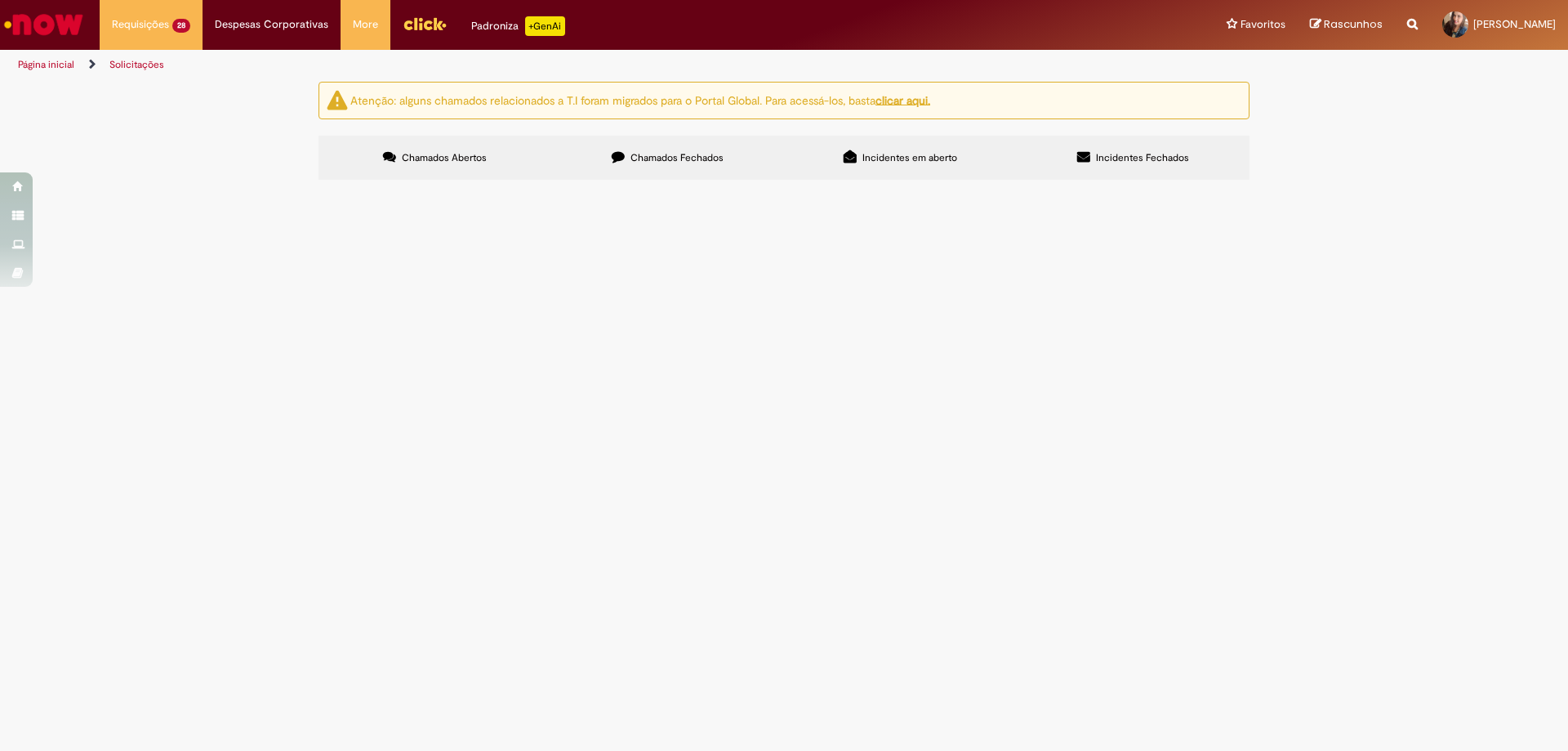
click at [0, 0] on span "R13487300" at bounding box center [0, 0] width 0 height 0
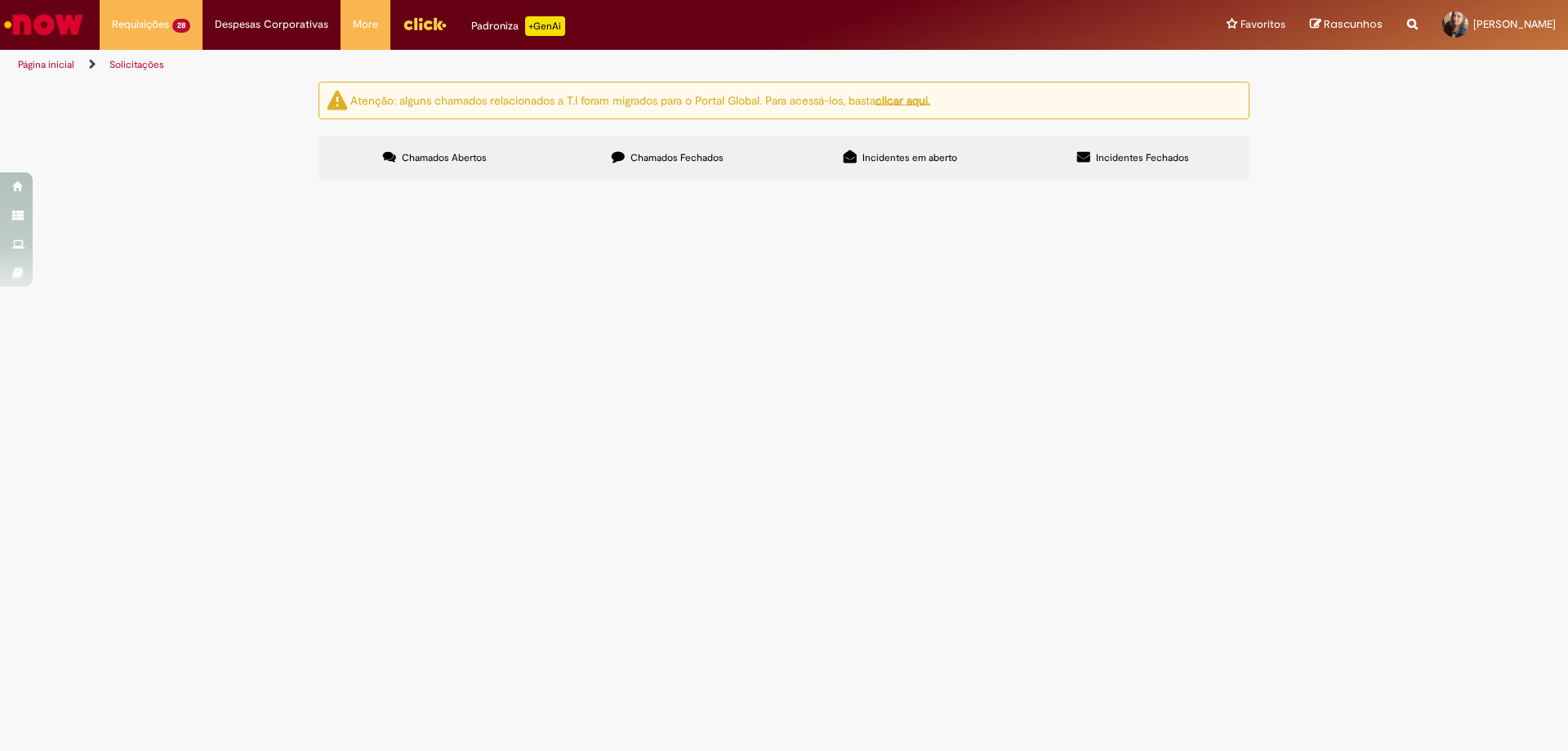
click at [0, 0] on span "R13487300" at bounding box center [0, 0] width 0 height 0
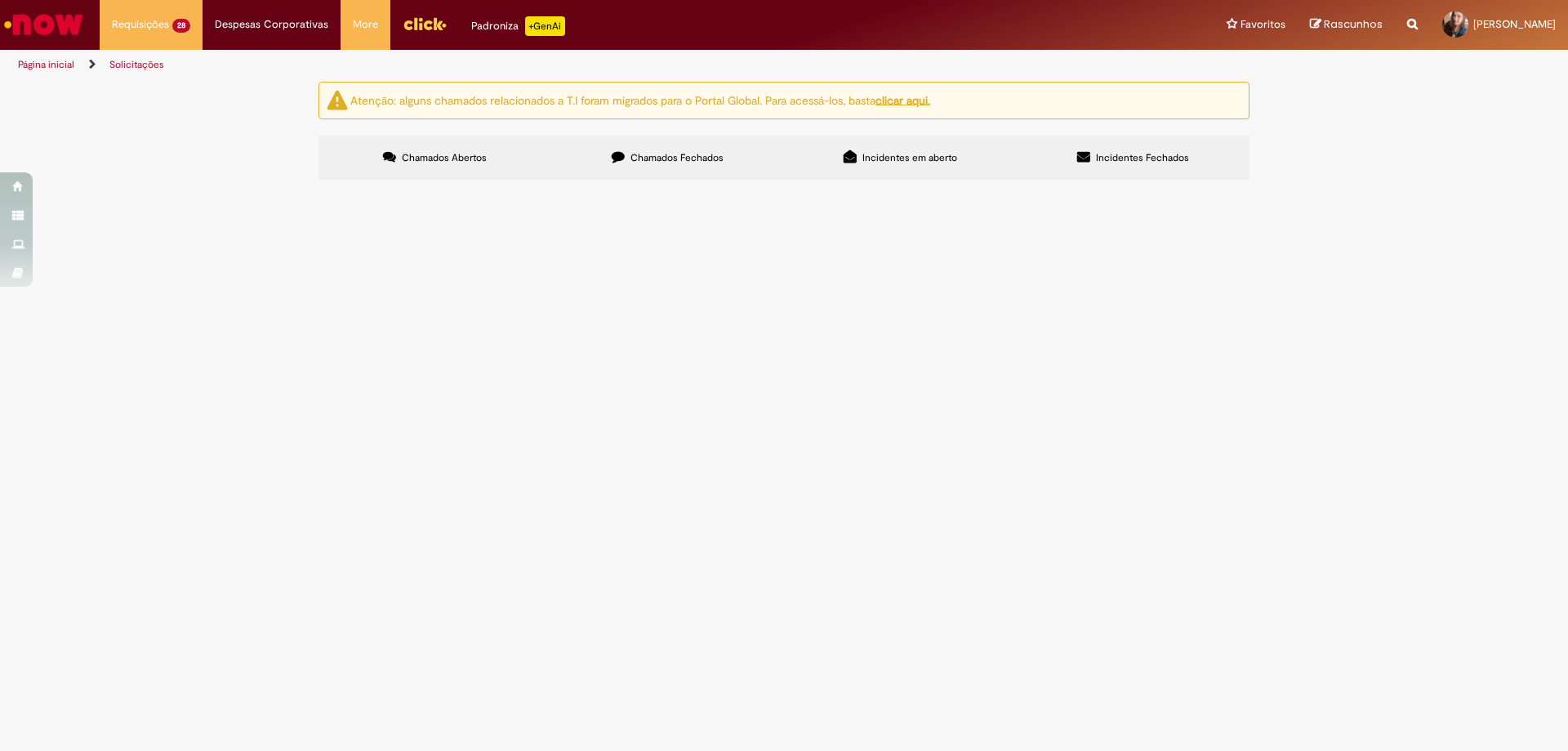
click at [0, 0] on span "R13487300" at bounding box center [0, 0] width 0 height 0
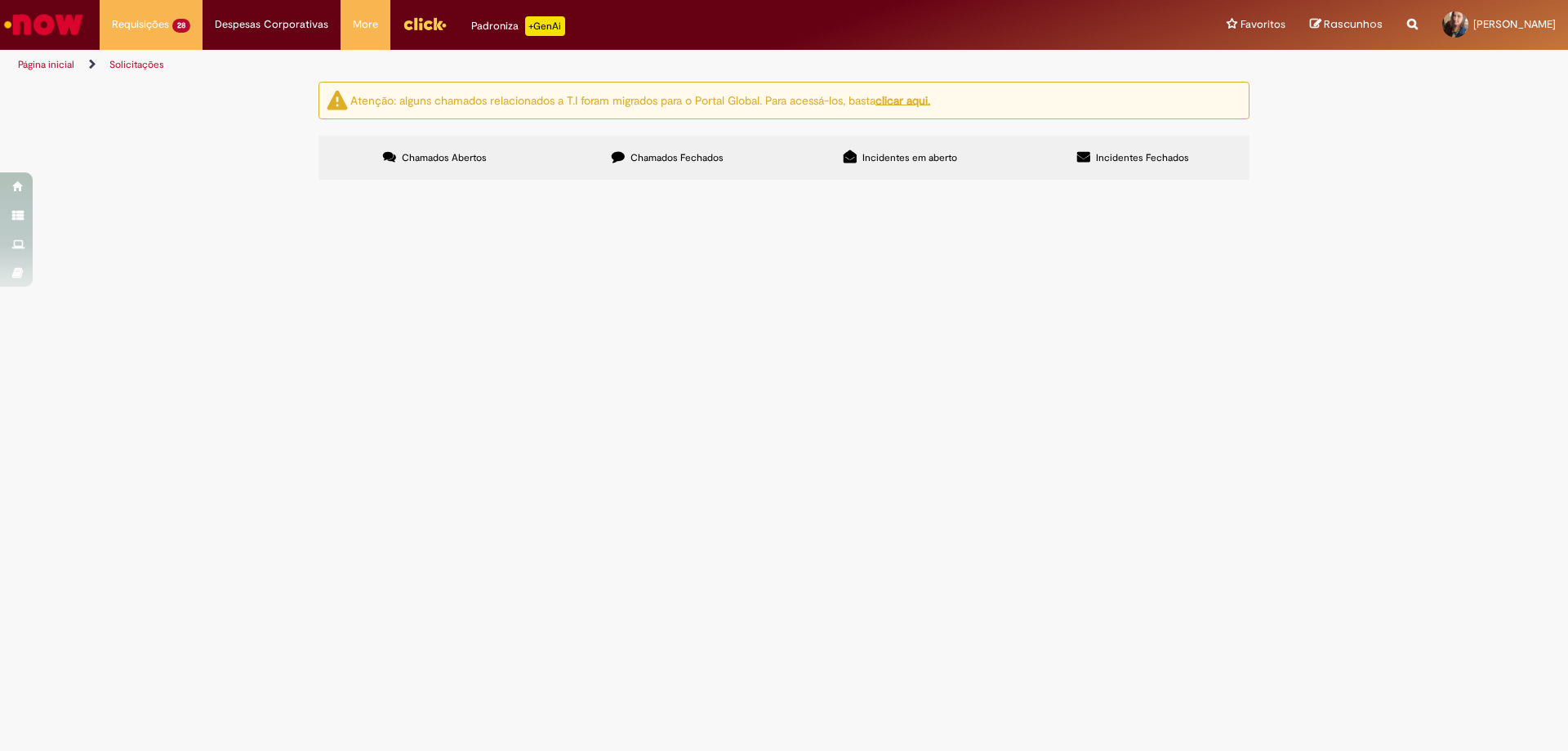
click at [0, 0] on span "R13487300" at bounding box center [0, 0] width 0 height 0
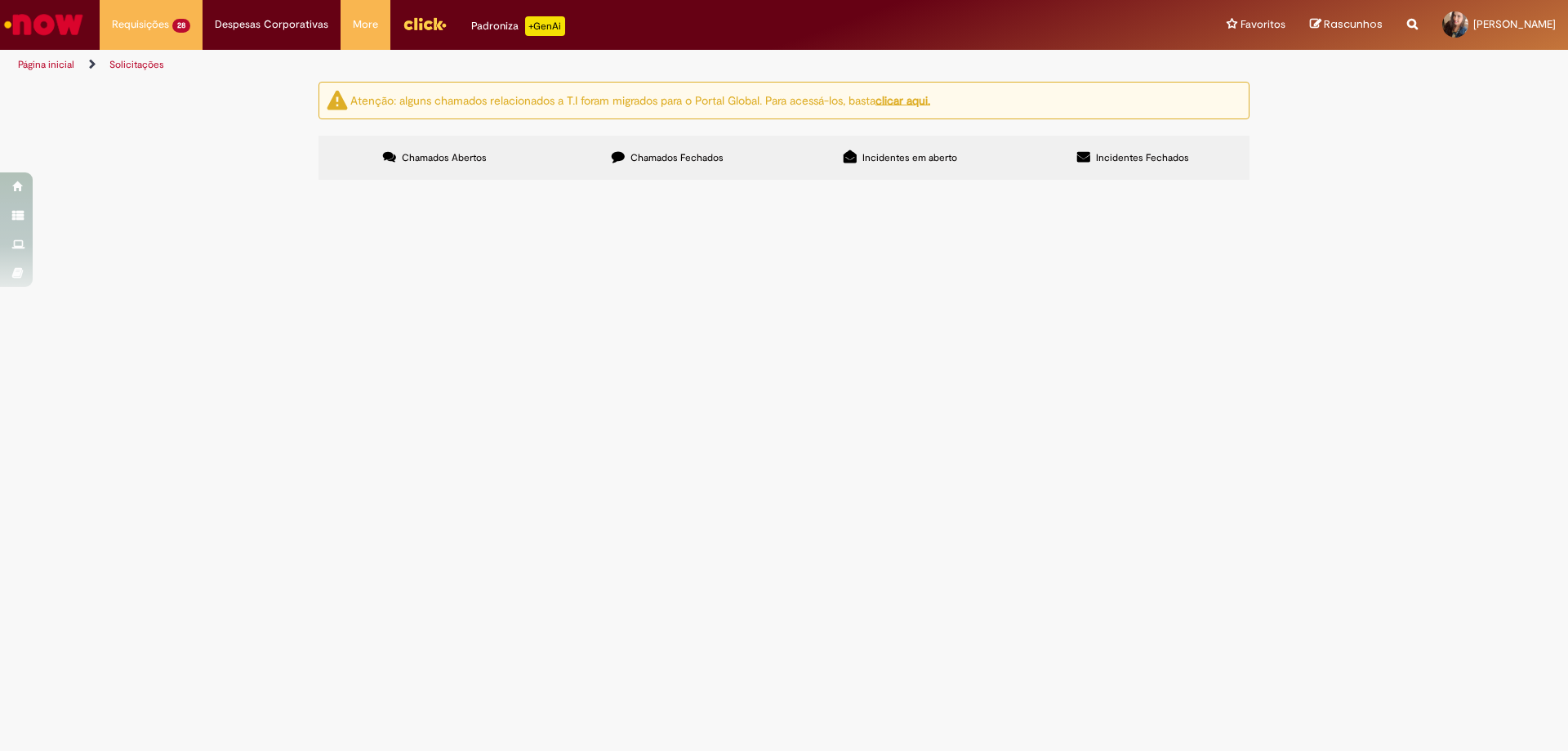
click at [0, 0] on span "R13487300" at bounding box center [0, 0] width 0 height 0
click at [362, 498] on main "Solicitações Atenção: alguns chamados relacionados a T.I foram migrados para o …" at bounding box center [784, 415] width 1568 height 670
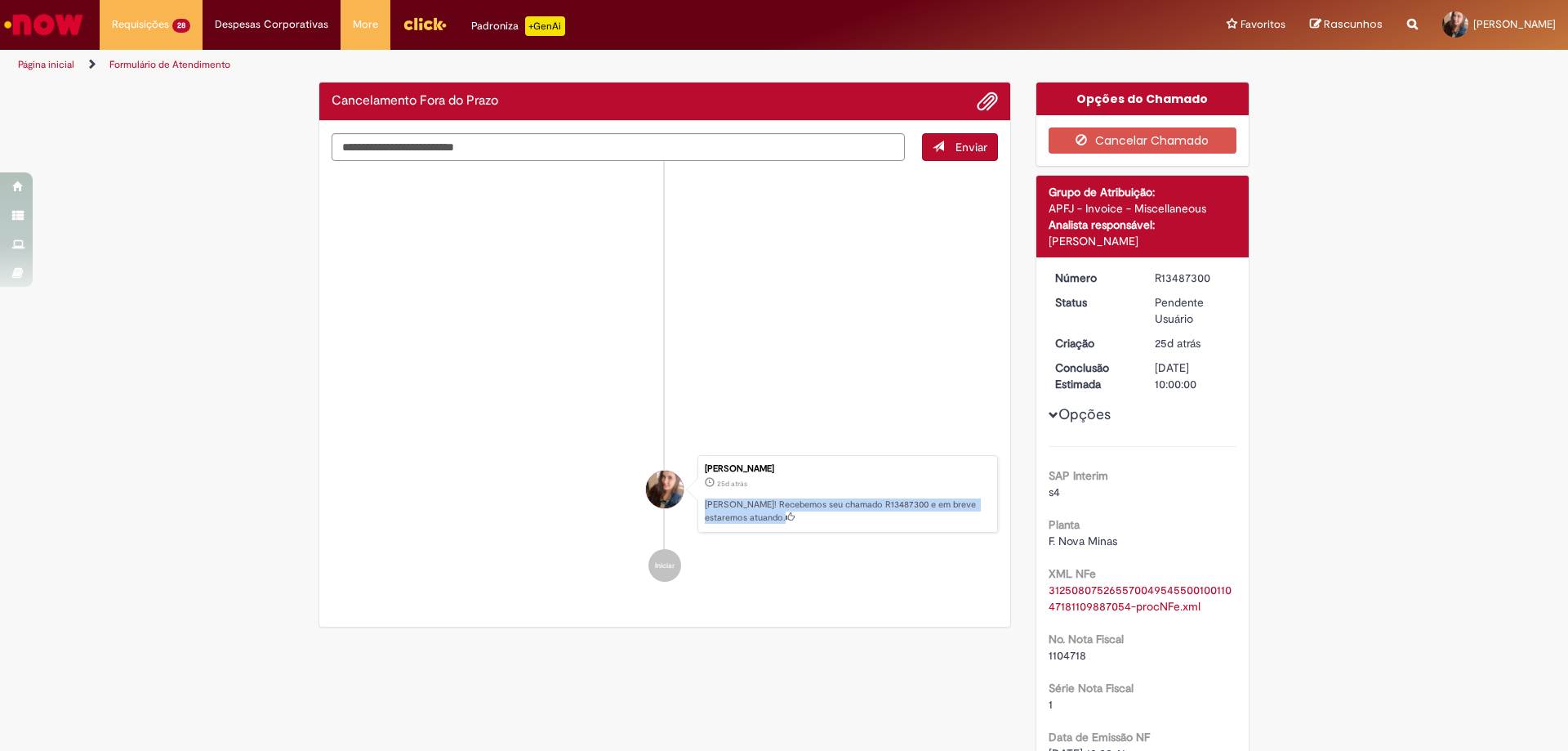
click at [362, 498] on ul "[PERSON_NAME] 5d atrás 5 dias atrás Comentários adicionais [PERSON_NAME] Tudo b…" at bounding box center [664, 379] width 666 height 438
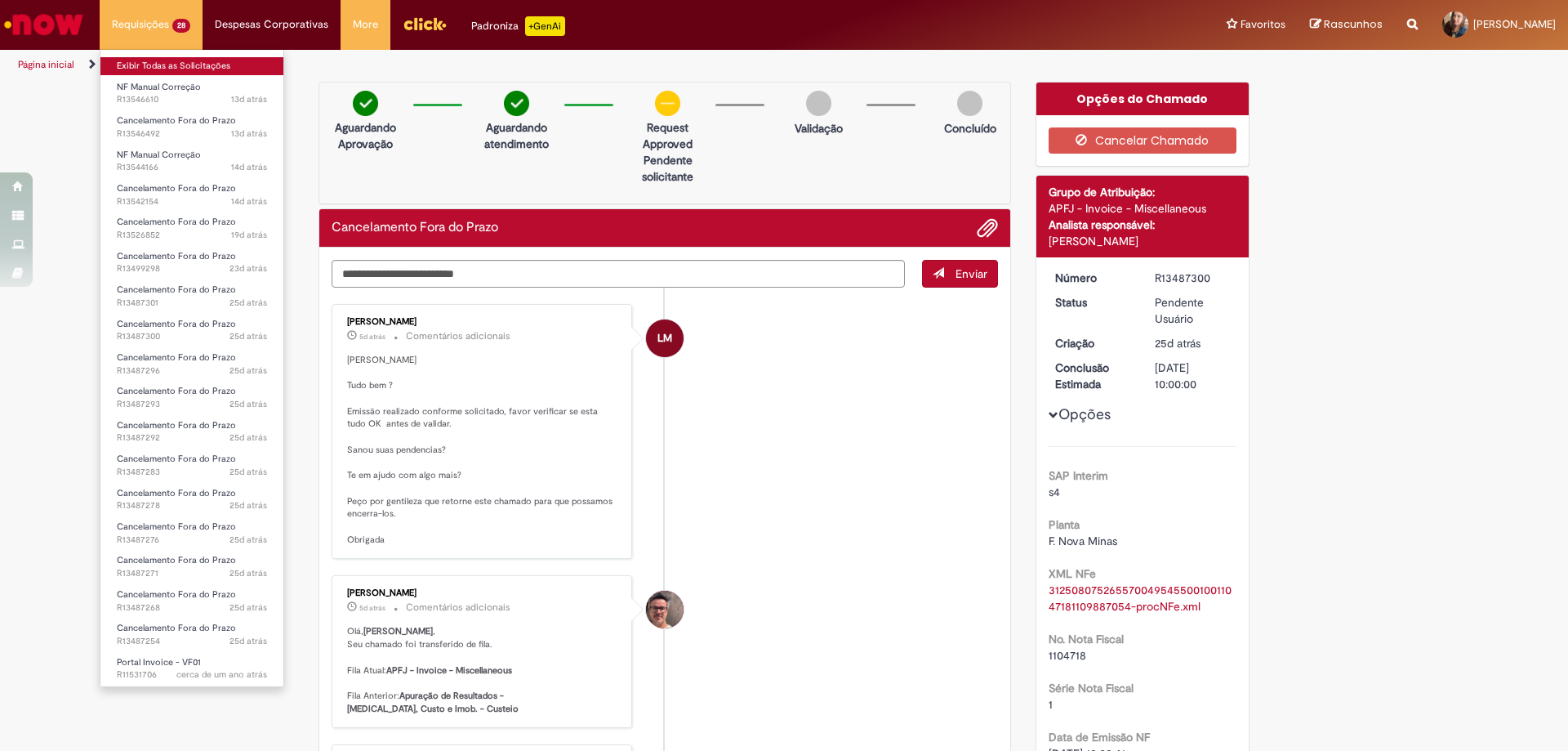
click at [171, 68] on link "Exibir Todas as Solicitações" at bounding box center [192, 67] width 183 height 18
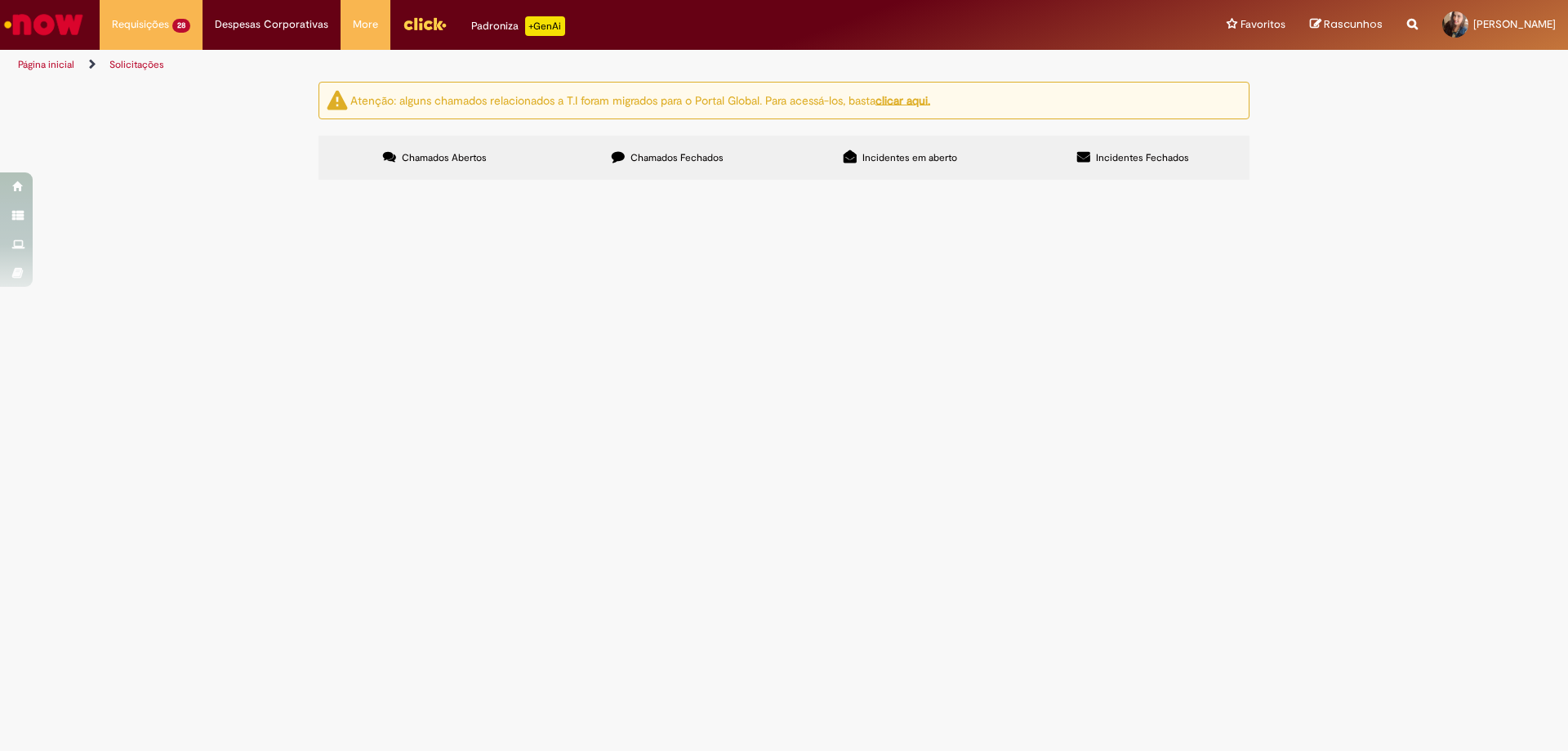
click at [0, 0] on span "R13487301" at bounding box center [0, 0] width 0 height 0
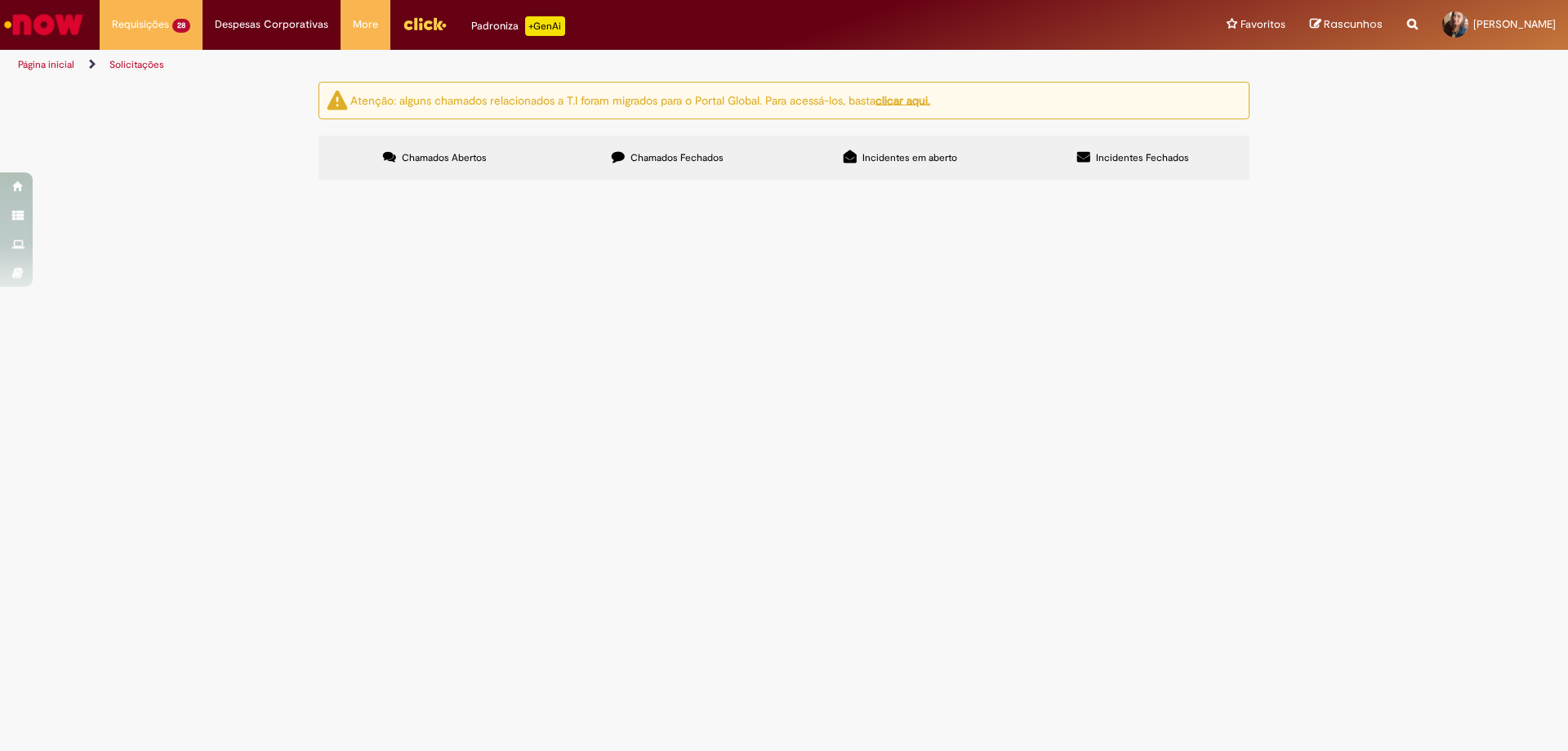
click at [0, 0] on span "R13487301" at bounding box center [0, 0] width 0 height 0
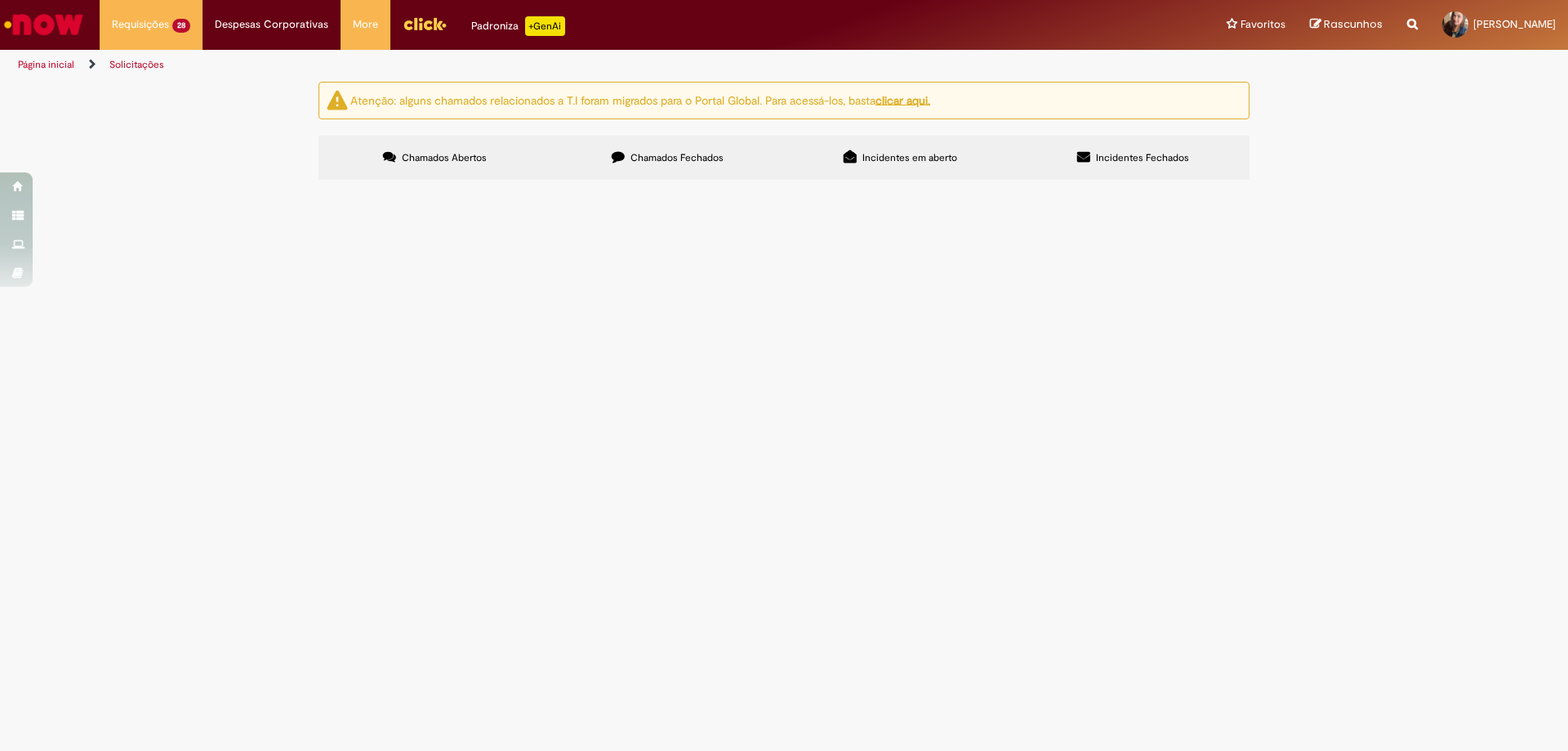
click at [0, 0] on span "R13487301" at bounding box center [0, 0] width 0 height 0
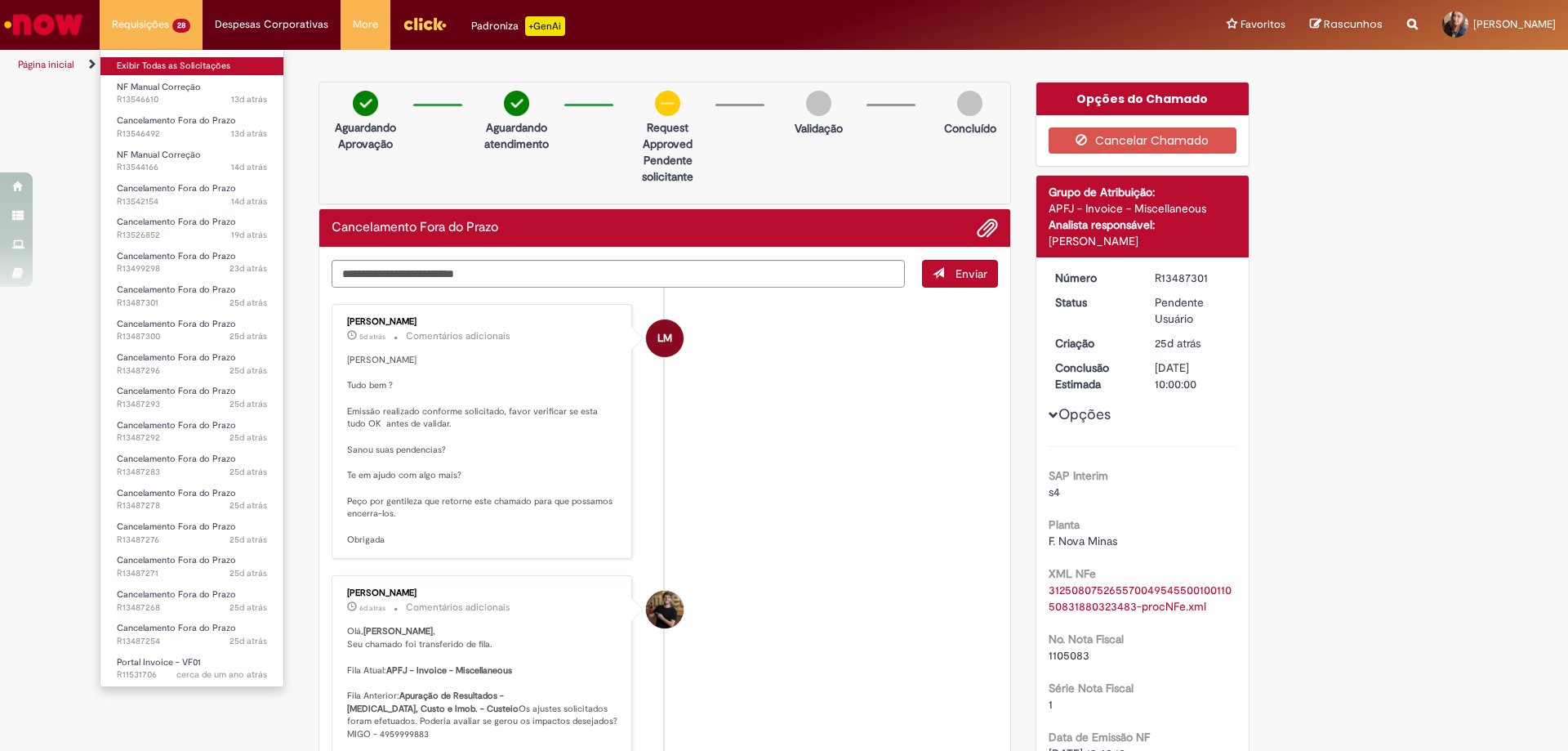
click at [159, 65] on link "Exibir Todas as Solicitações" at bounding box center [192, 67] width 183 height 18
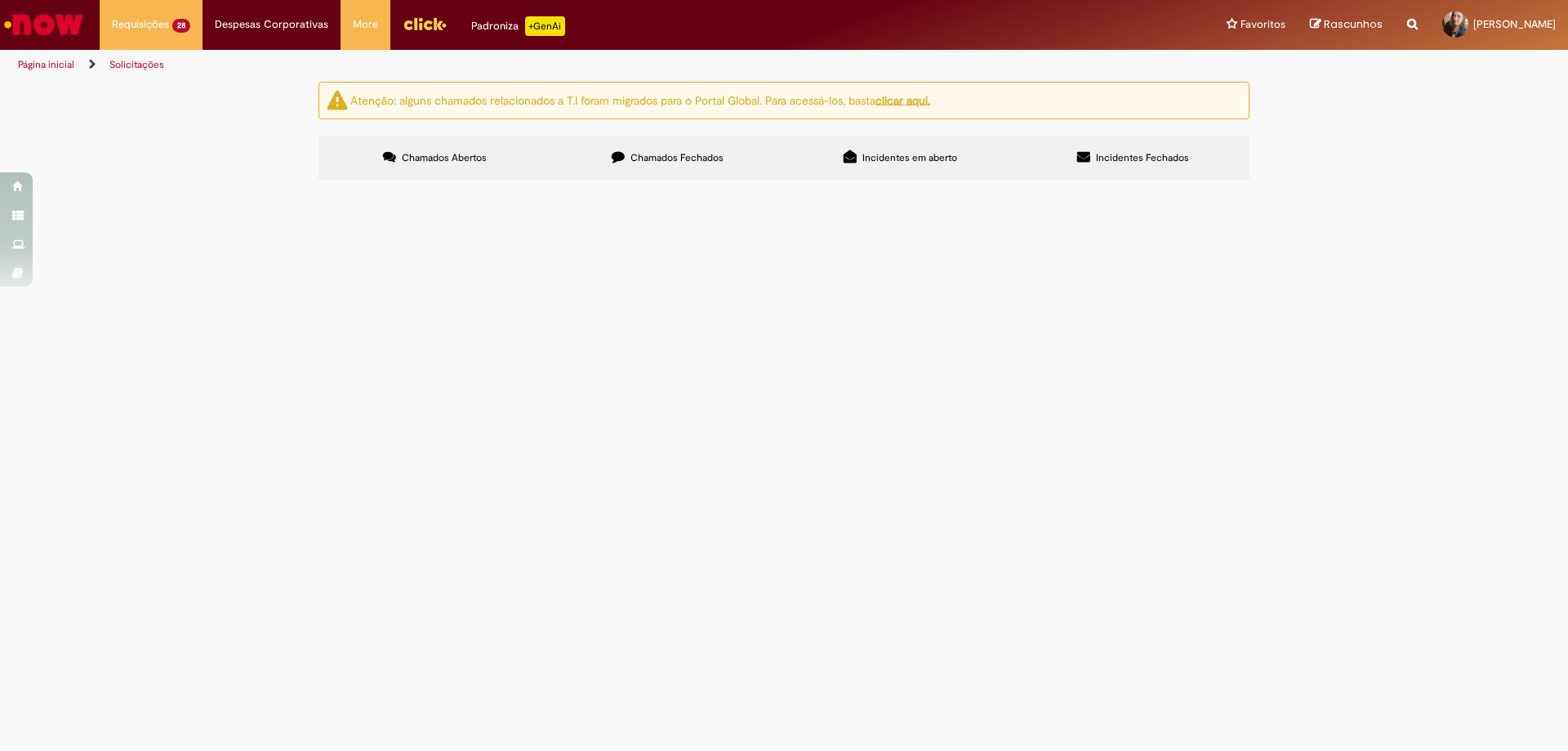
click at [0, 0] on span "R13499298" at bounding box center [0, 0] width 0 height 0
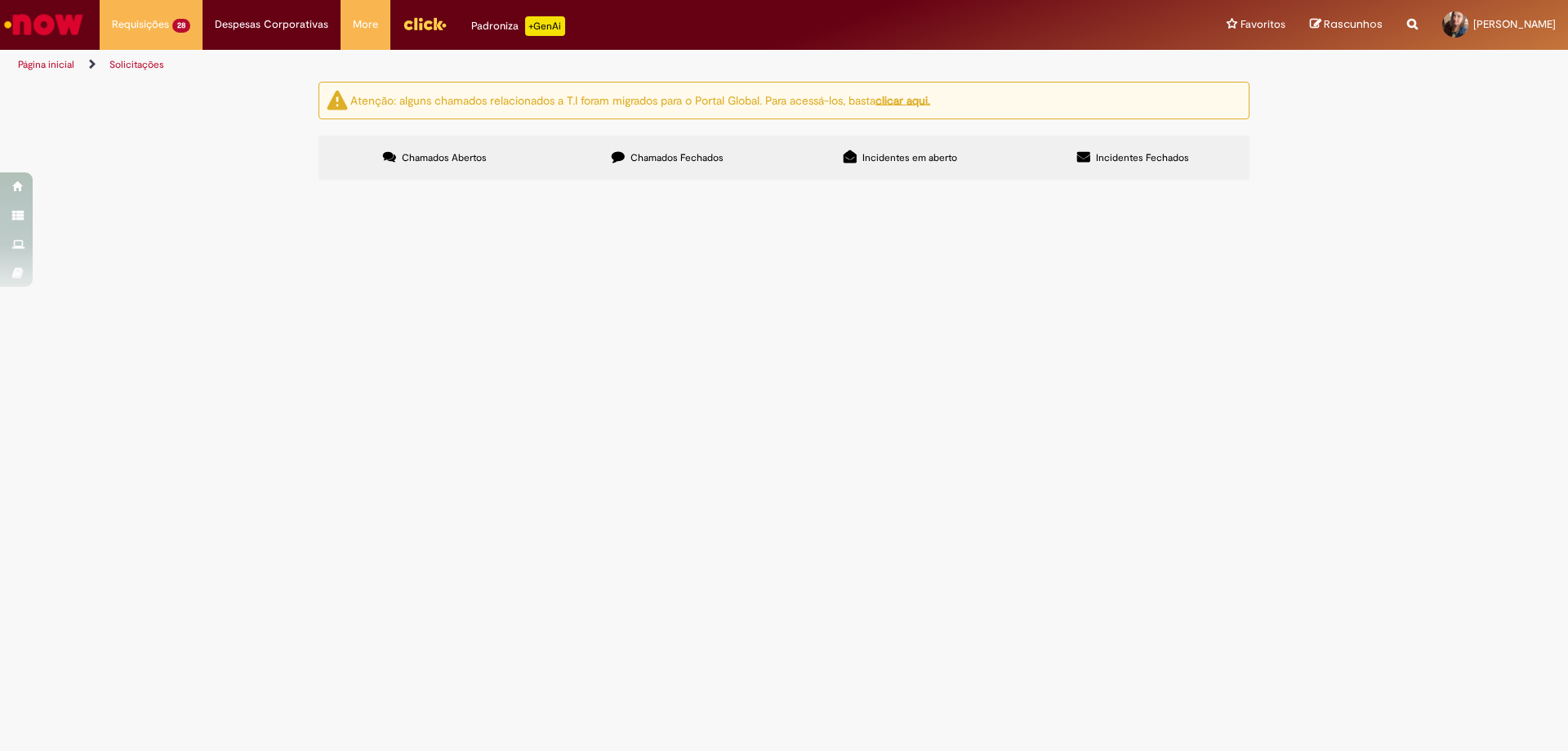
click at [0, 0] on span "R13499298" at bounding box center [0, 0] width 0 height 0
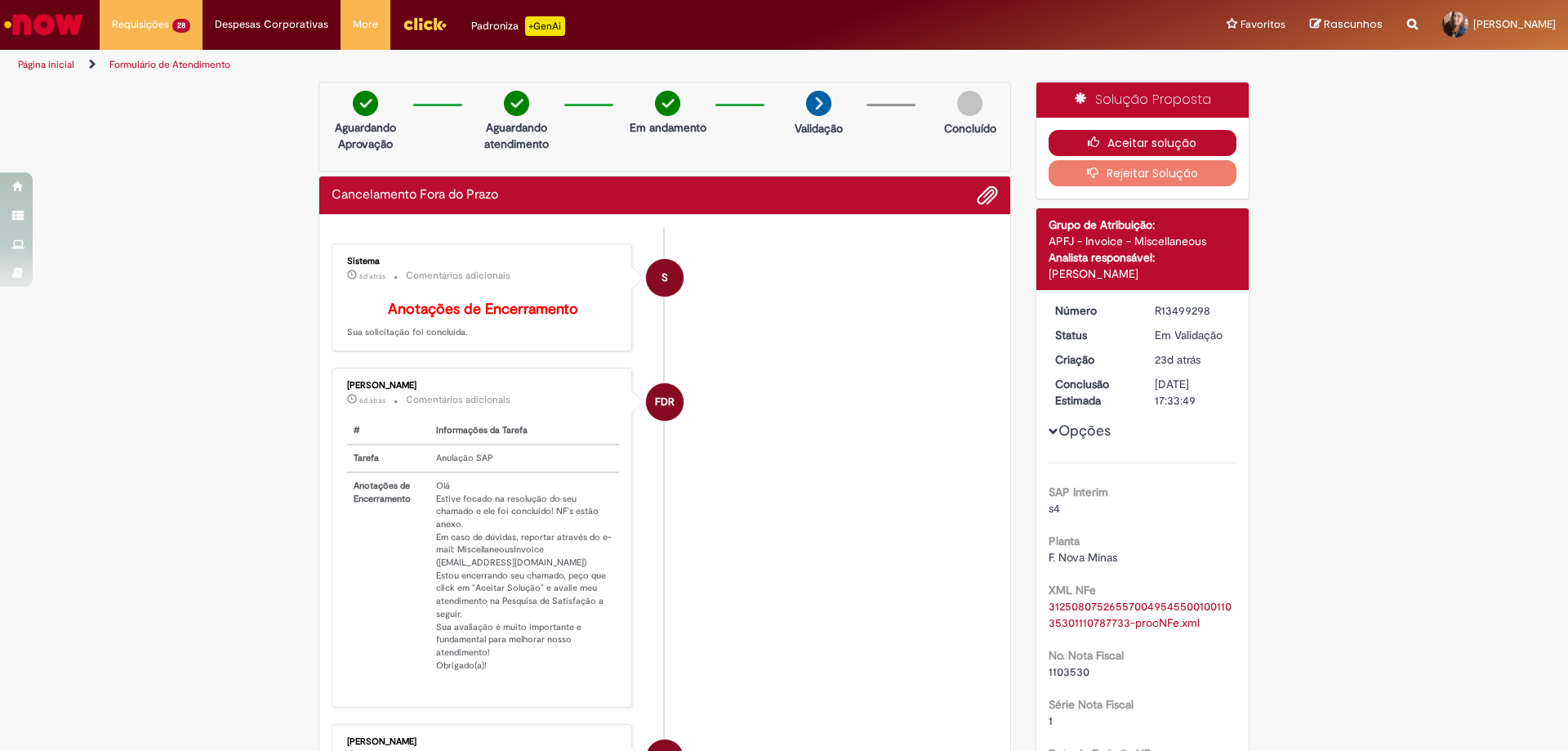
click at [1122, 144] on button "Aceitar solução" at bounding box center [1143, 143] width 189 height 26
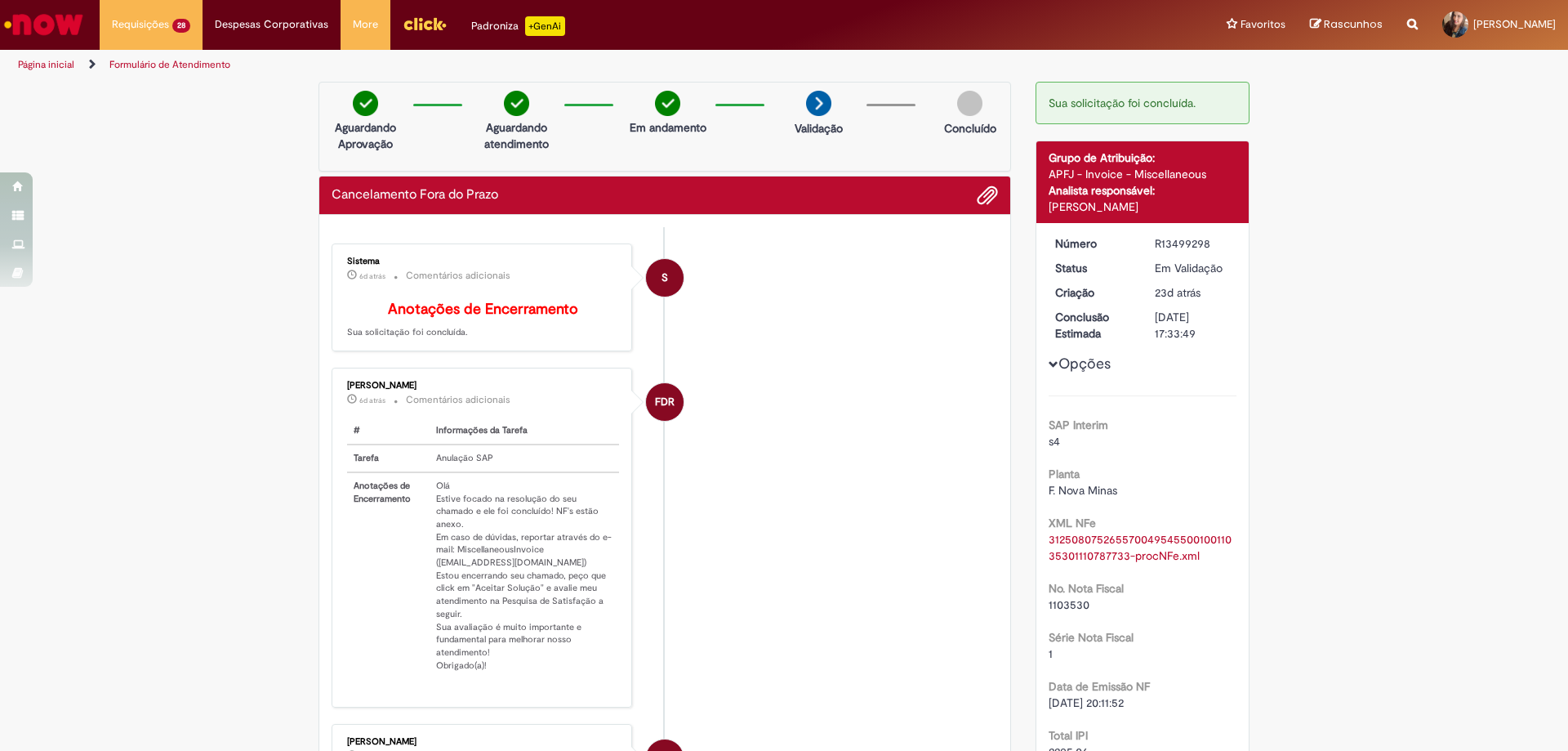
click at [896, 282] on li "S Sistema 6d atrás 6 dias atrás Comentários adicionais Anotações de Encerrament…" at bounding box center [664, 297] width 666 height 108
click at [781, 328] on li "S Sistema 6d atrás 6 dias atrás Comentários adicionais Anotações de Encerrament…" at bounding box center [664, 297] width 666 height 108
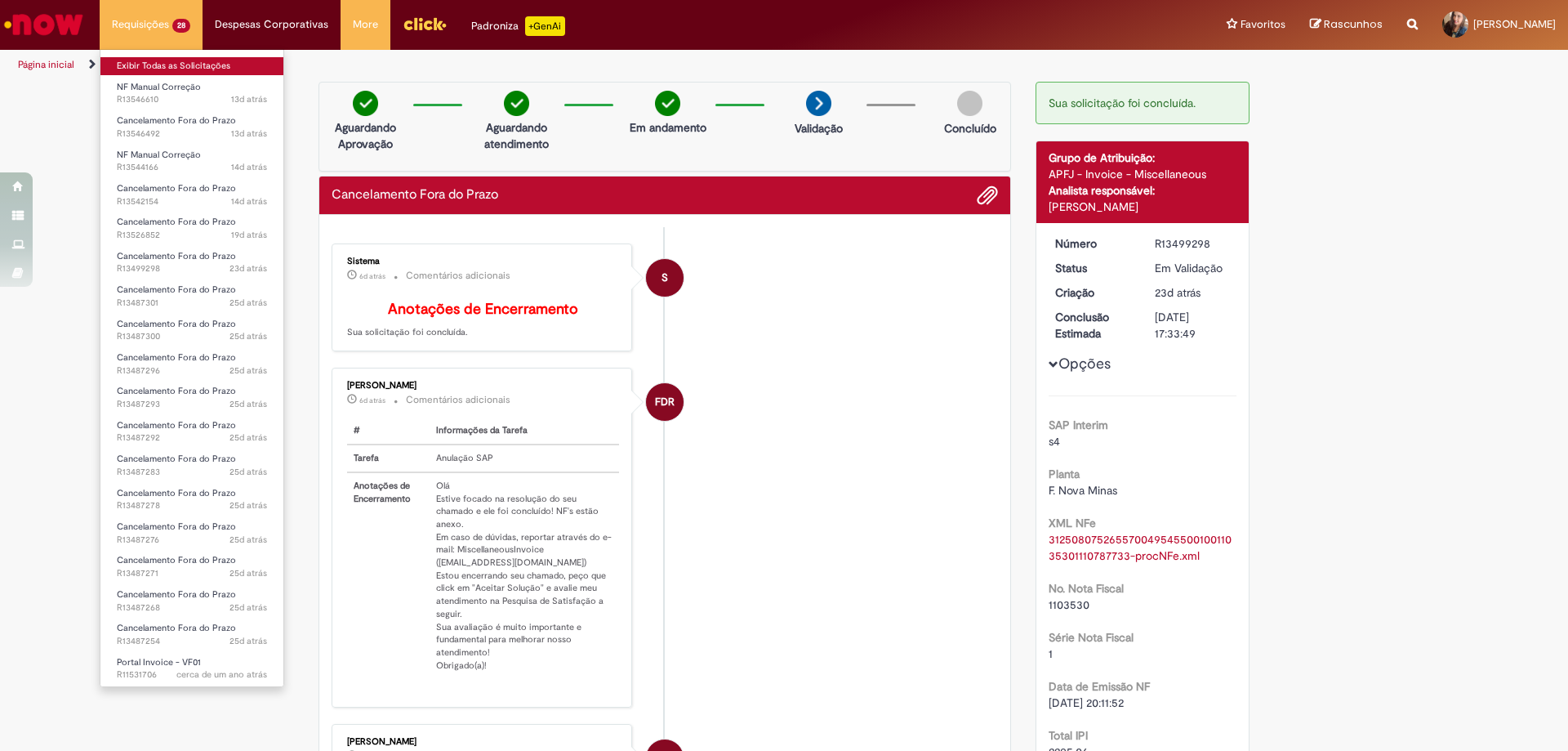
click at [171, 66] on link "Exibir Todas as Solicitações" at bounding box center [192, 67] width 183 height 18
click at [172, 67] on link "Exibir Todas as Solicitações" at bounding box center [192, 67] width 183 height 18
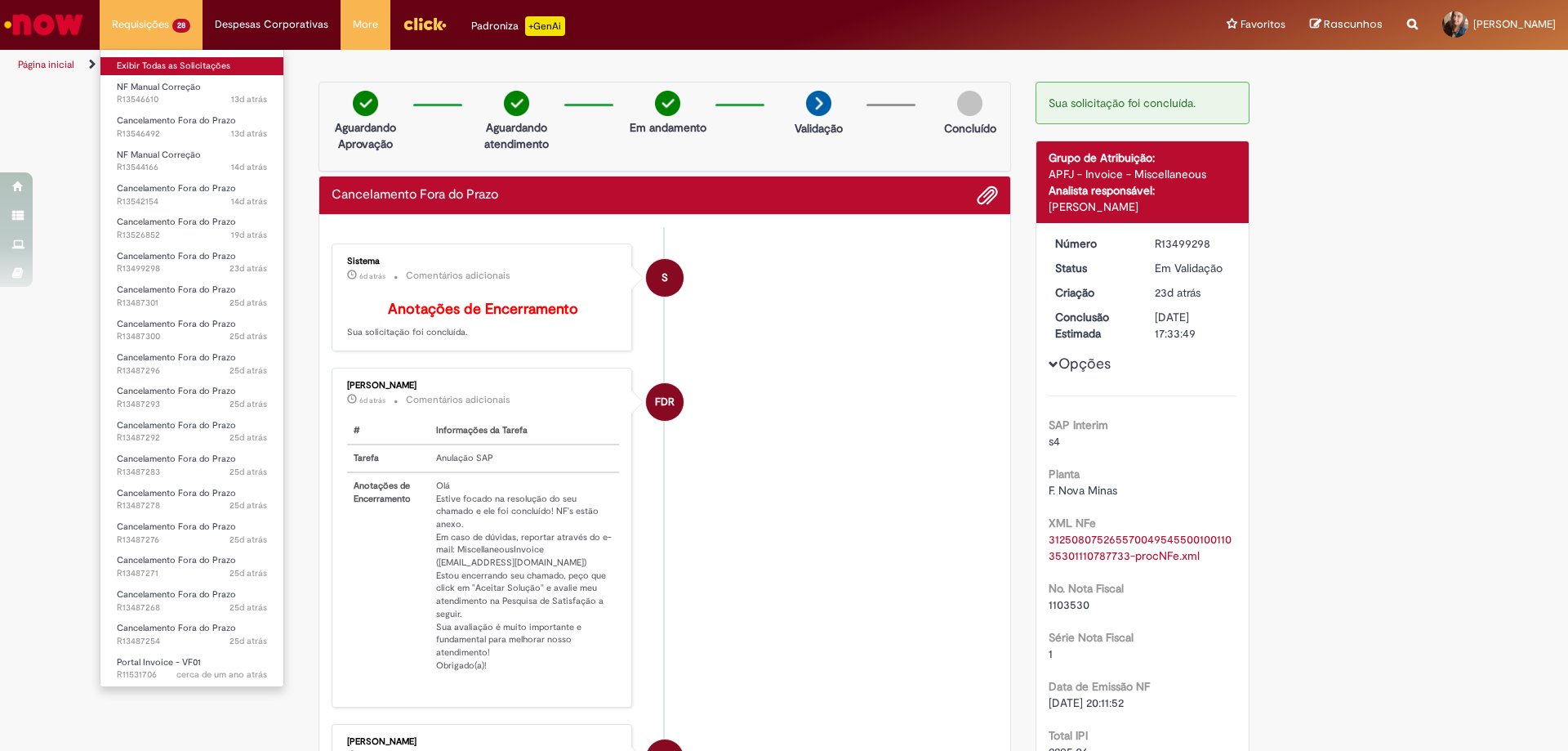
click at [172, 67] on link "Exibir Todas as Solicitações" at bounding box center [192, 67] width 183 height 18
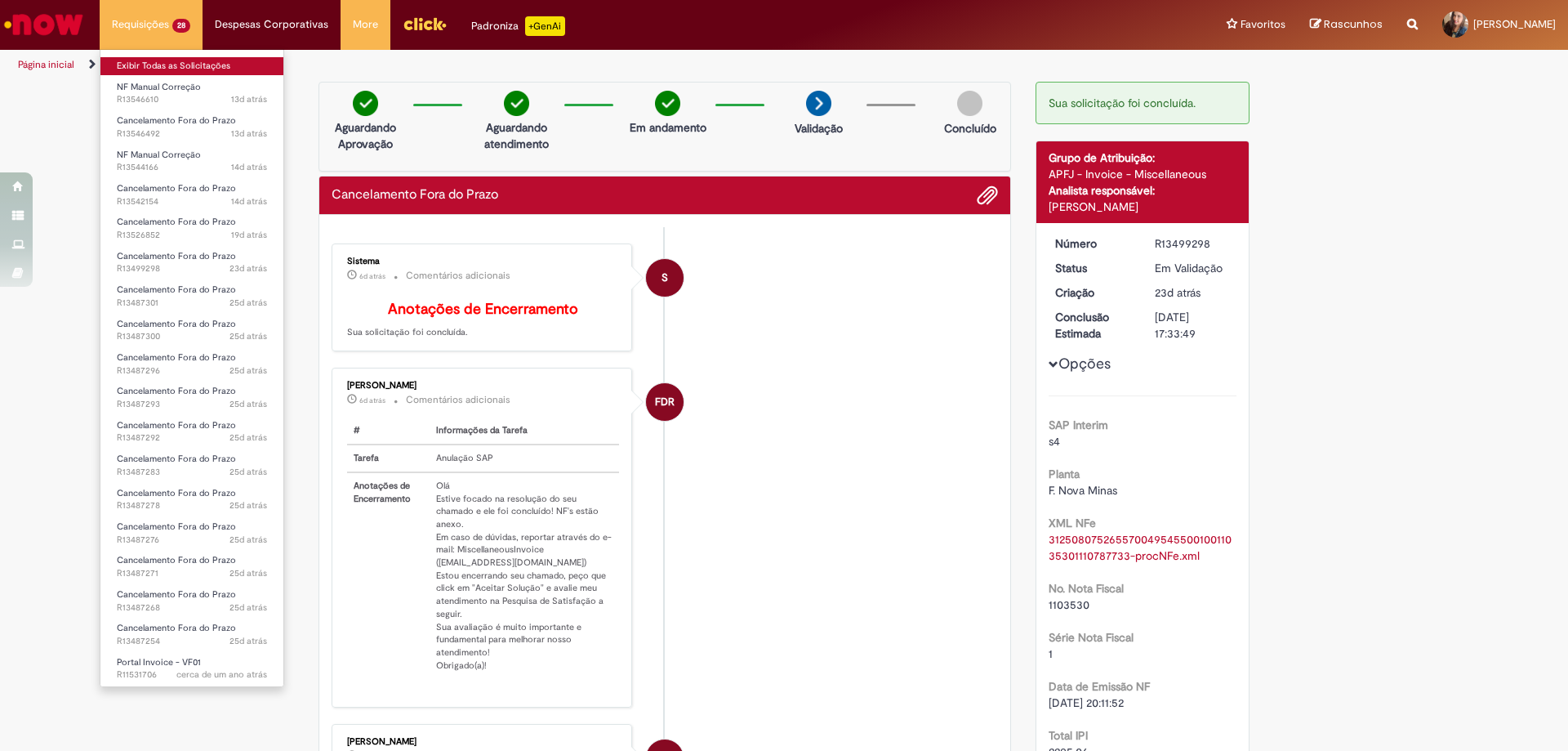
click at [172, 67] on link "Exibir Todas as Solicitações" at bounding box center [192, 67] width 183 height 18
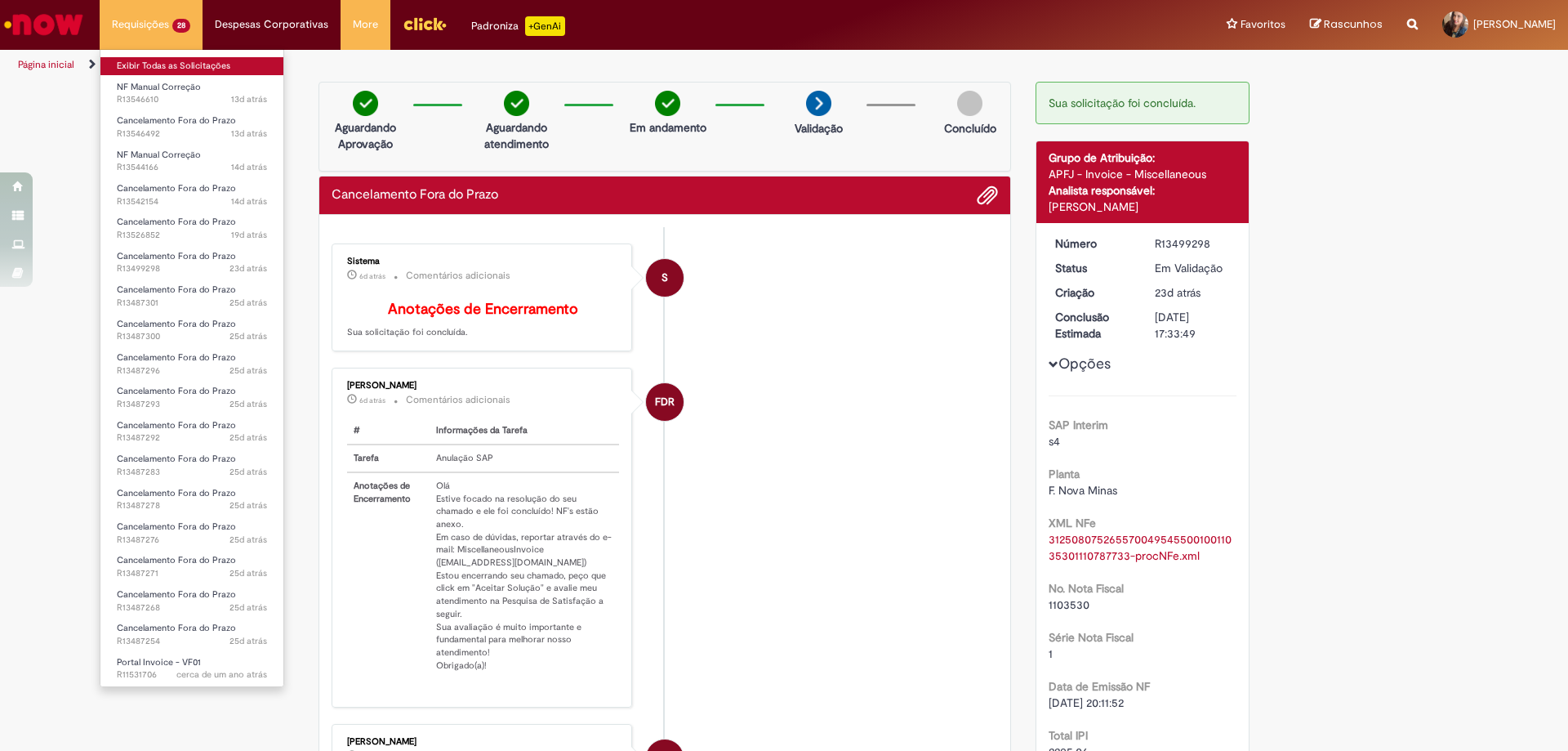
click at [172, 67] on link "Exibir Todas as Solicitações" at bounding box center [192, 67] width 183 height 18
click at [175, 67] on link "Exibir Todas as Solicitações" at bounding box center [192, 67] width 183 height 18
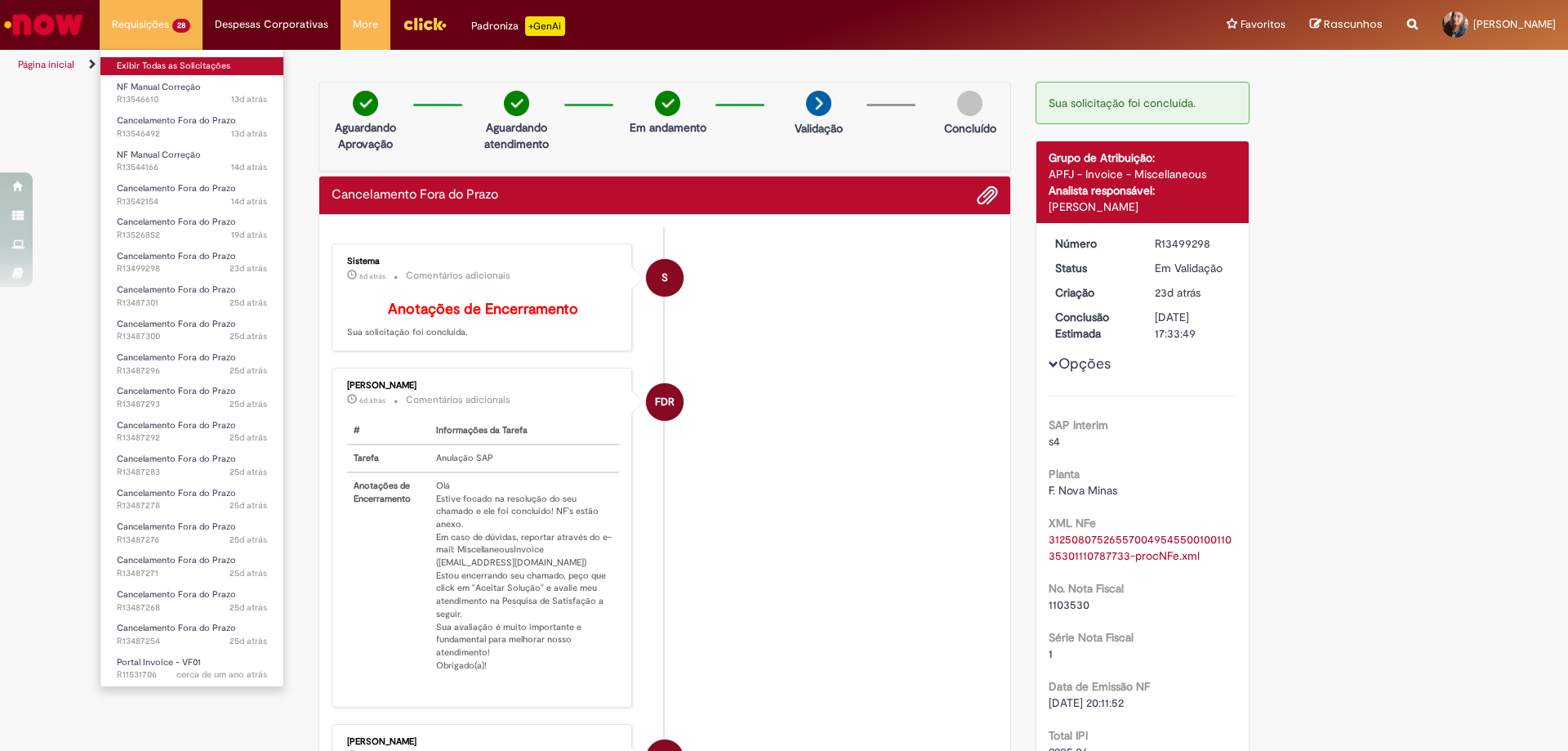
click at [175, 67] on link "Exibir Todas as Solicitações" at bounding box center [192, 67] width 183 height 18
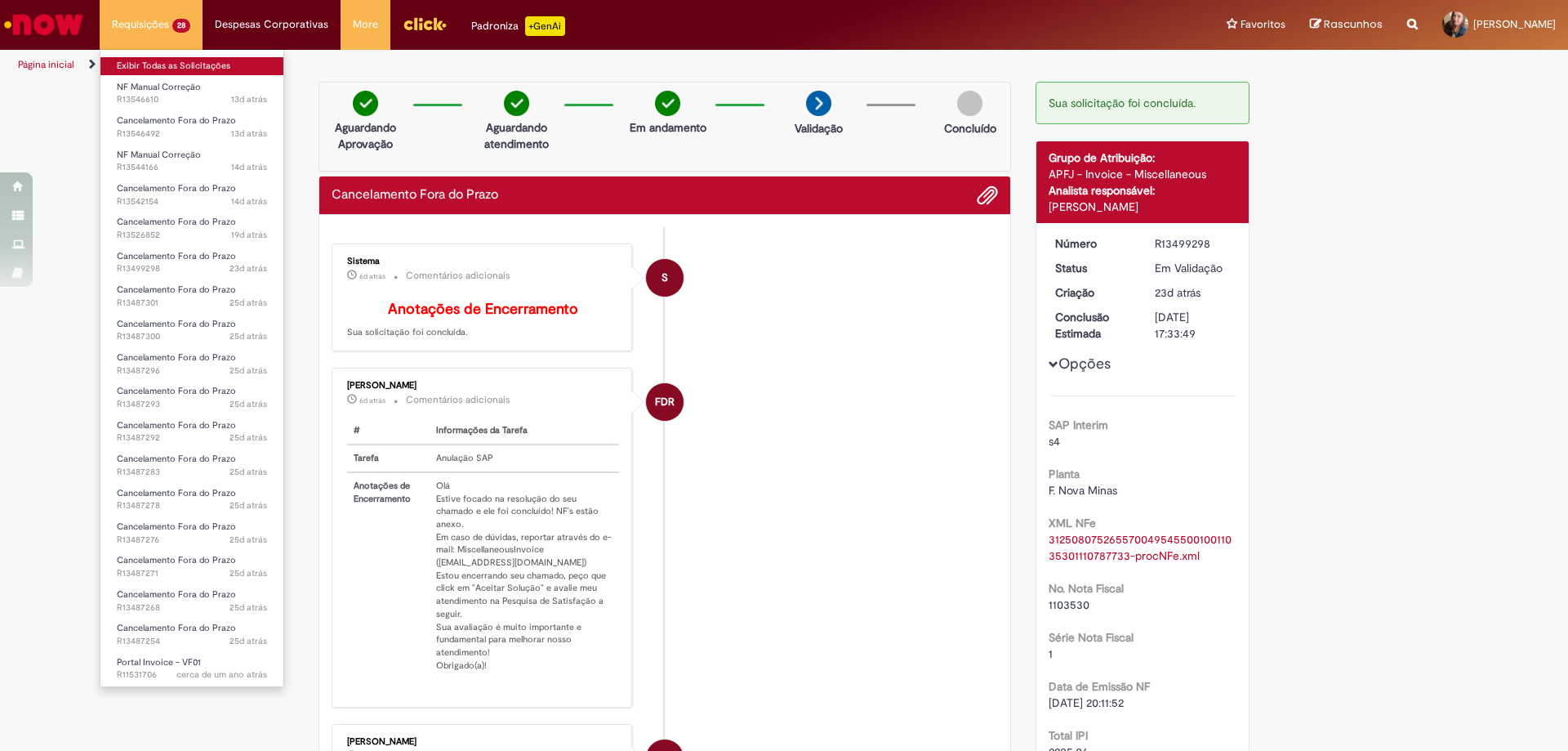
click at [175, 67] on link "Exibir Todas as Solicitações" at bounding box center [192, 67] width 183 height 18
click at [175, 66] on link "Exibir Todas as Solicitações" at bounding box center [192, 67] width 183 height 18
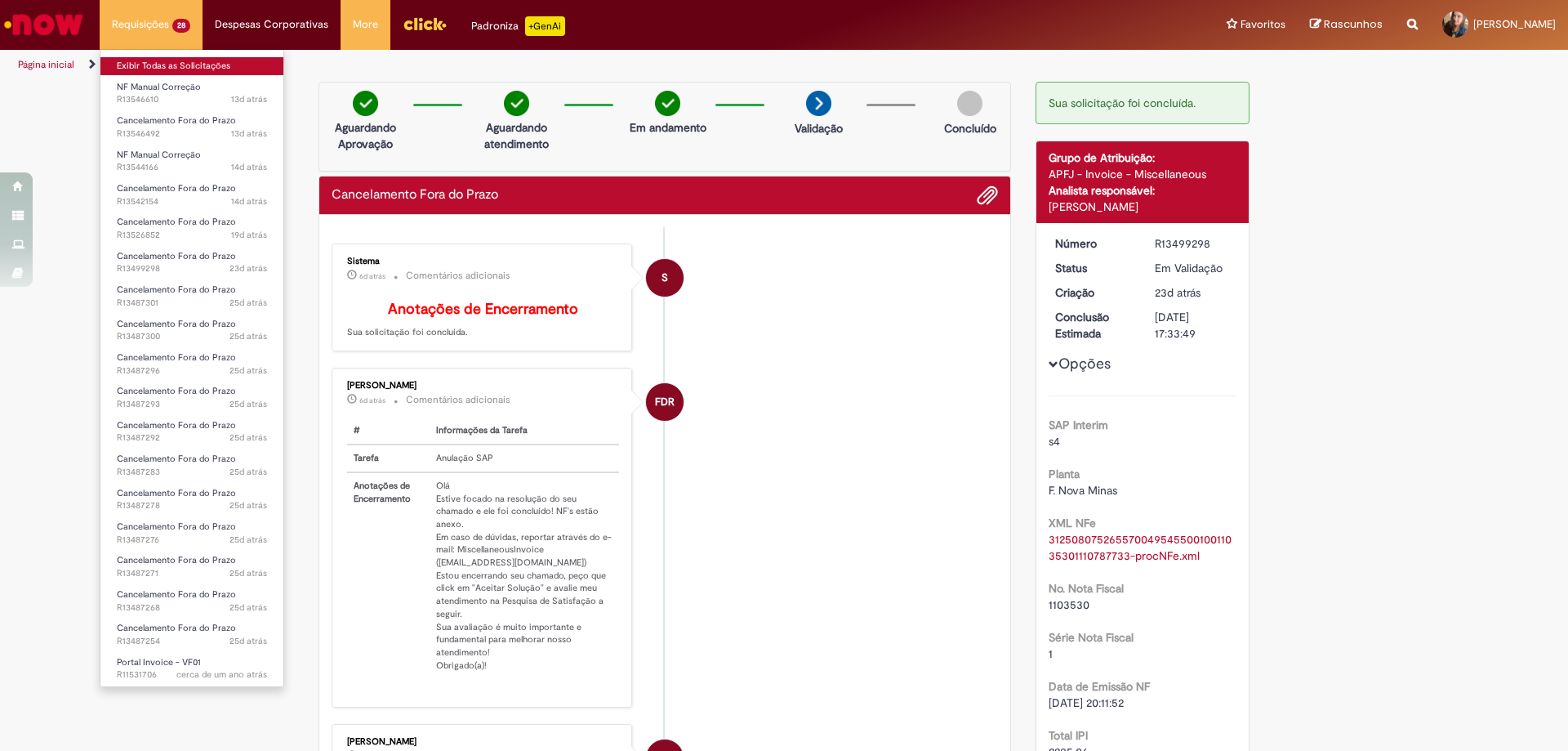
click at [175, 65] on link "Exibir Todas as Solicitações" at bounding box center [192, 67] width 183 height 18
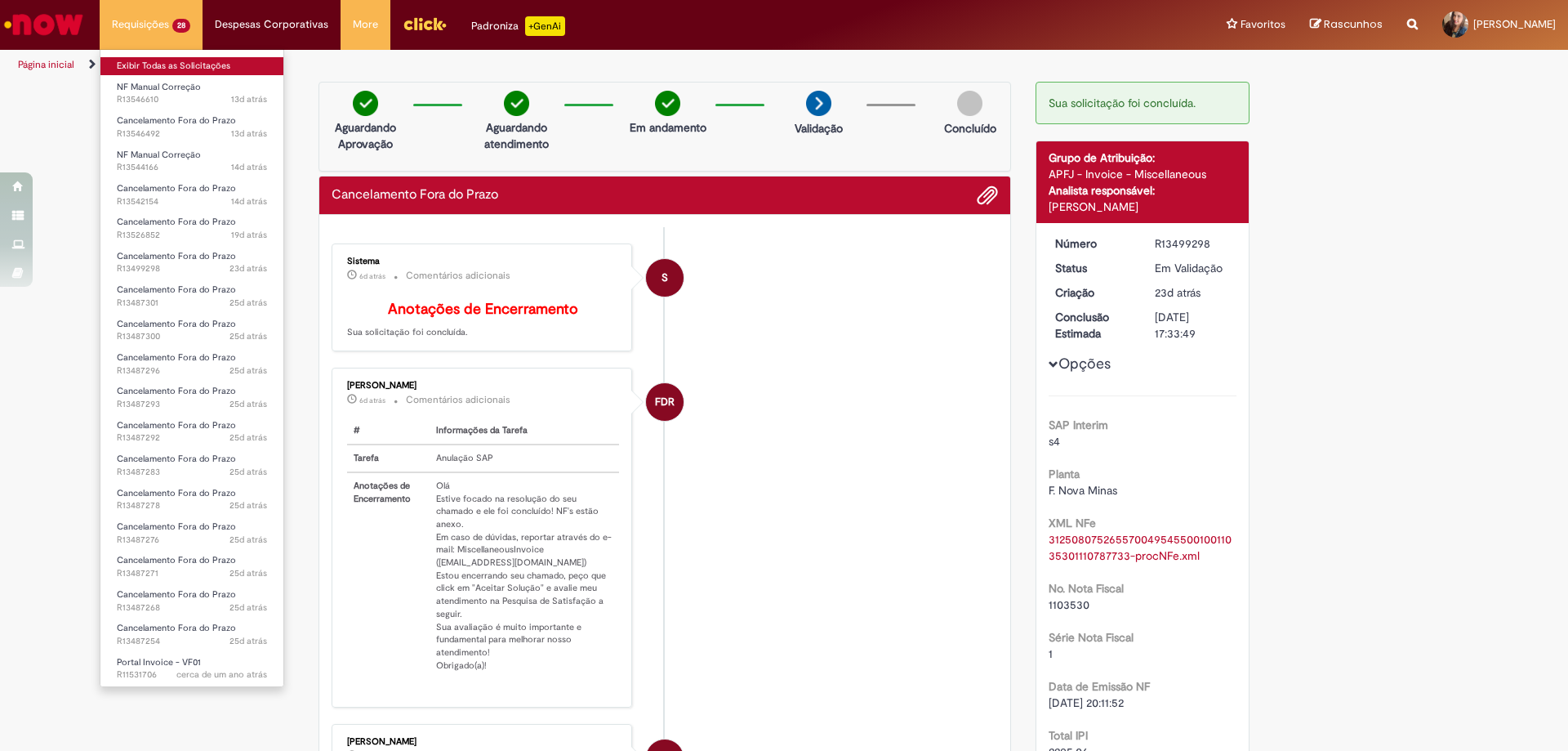
click at [175, 65] on link "Exibir Todas as Solicitações" at bounding box center [192, 67] width 183 height 18
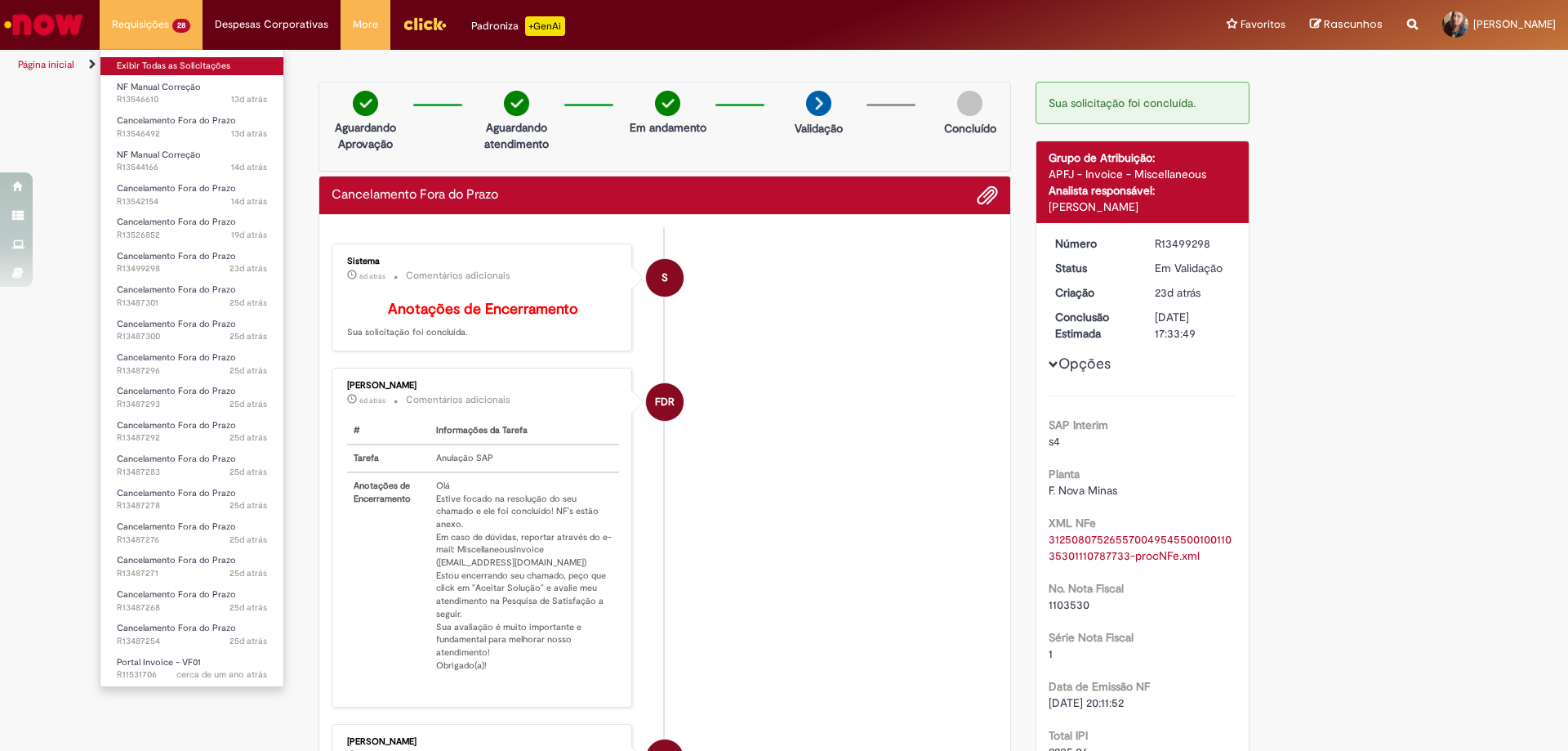
click at [175, 65] on link "Exibir Todas as Solicitações" at bounding box center [192, 67] width 183 height 18
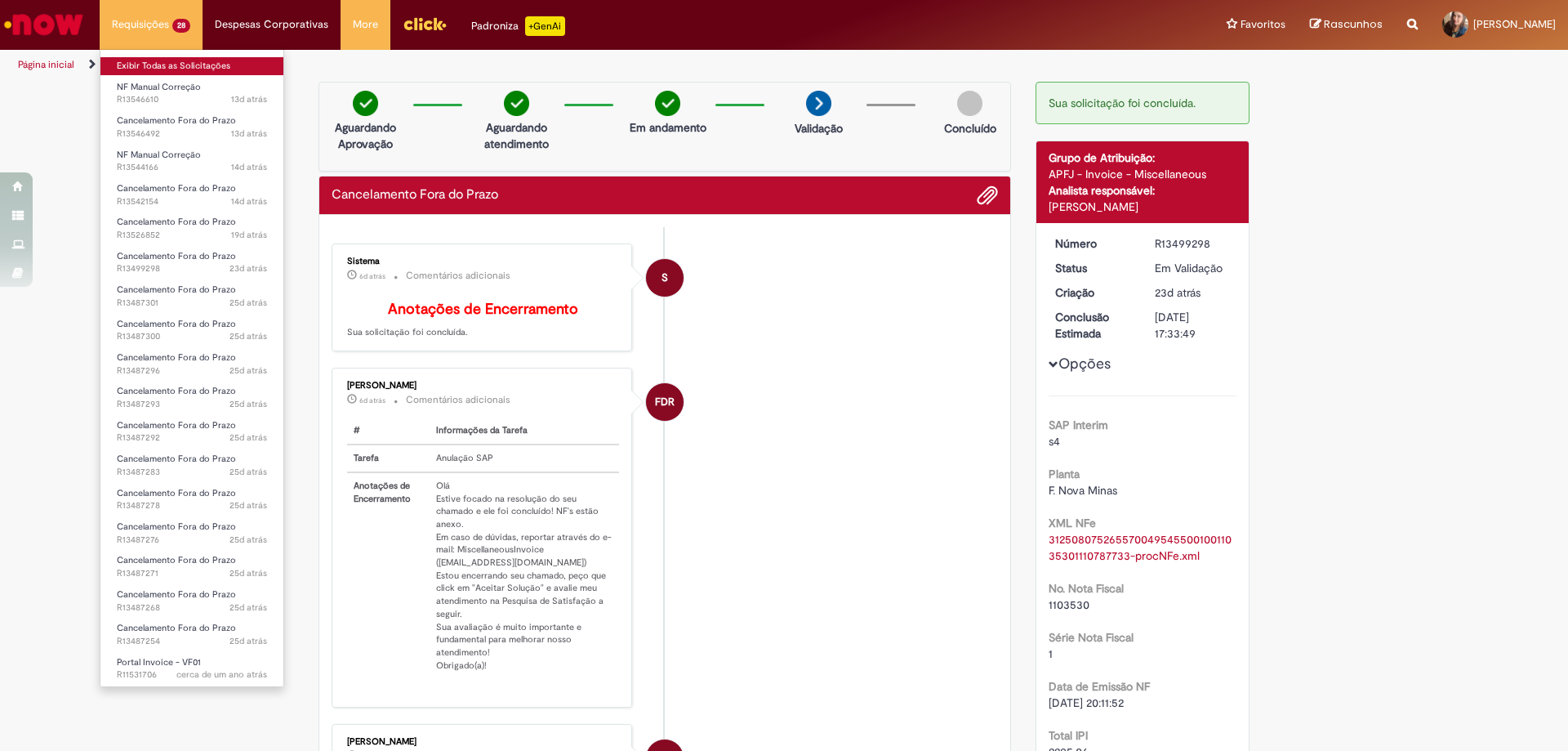
click at [175, 65] on link "Exibir Todas as Solicitações" at bounding box center [192, 67] width 183 height 18
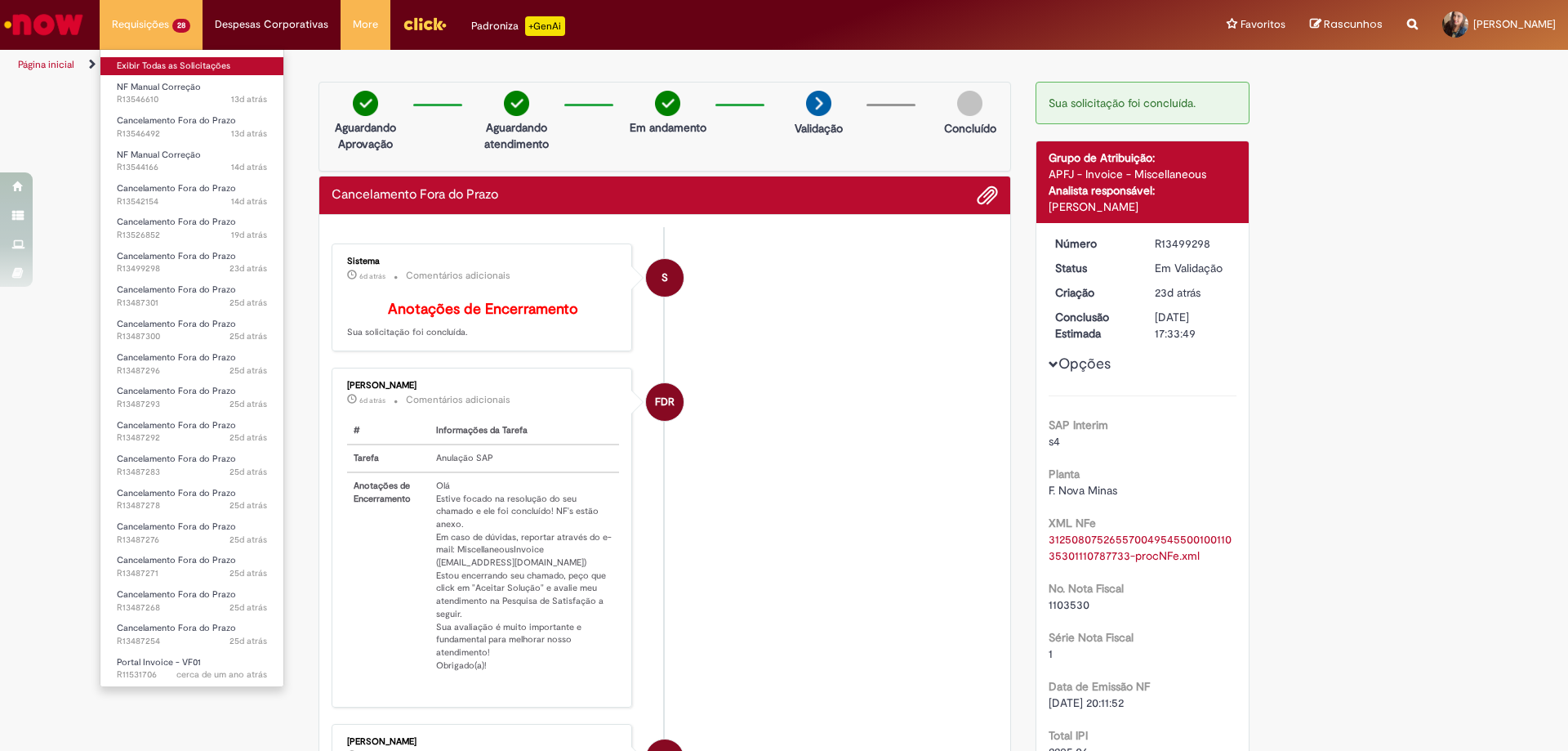
click at [175, 65] on link "Exibir Todas as Solicitações" at bounding box center [192, 67] width 183 height 18
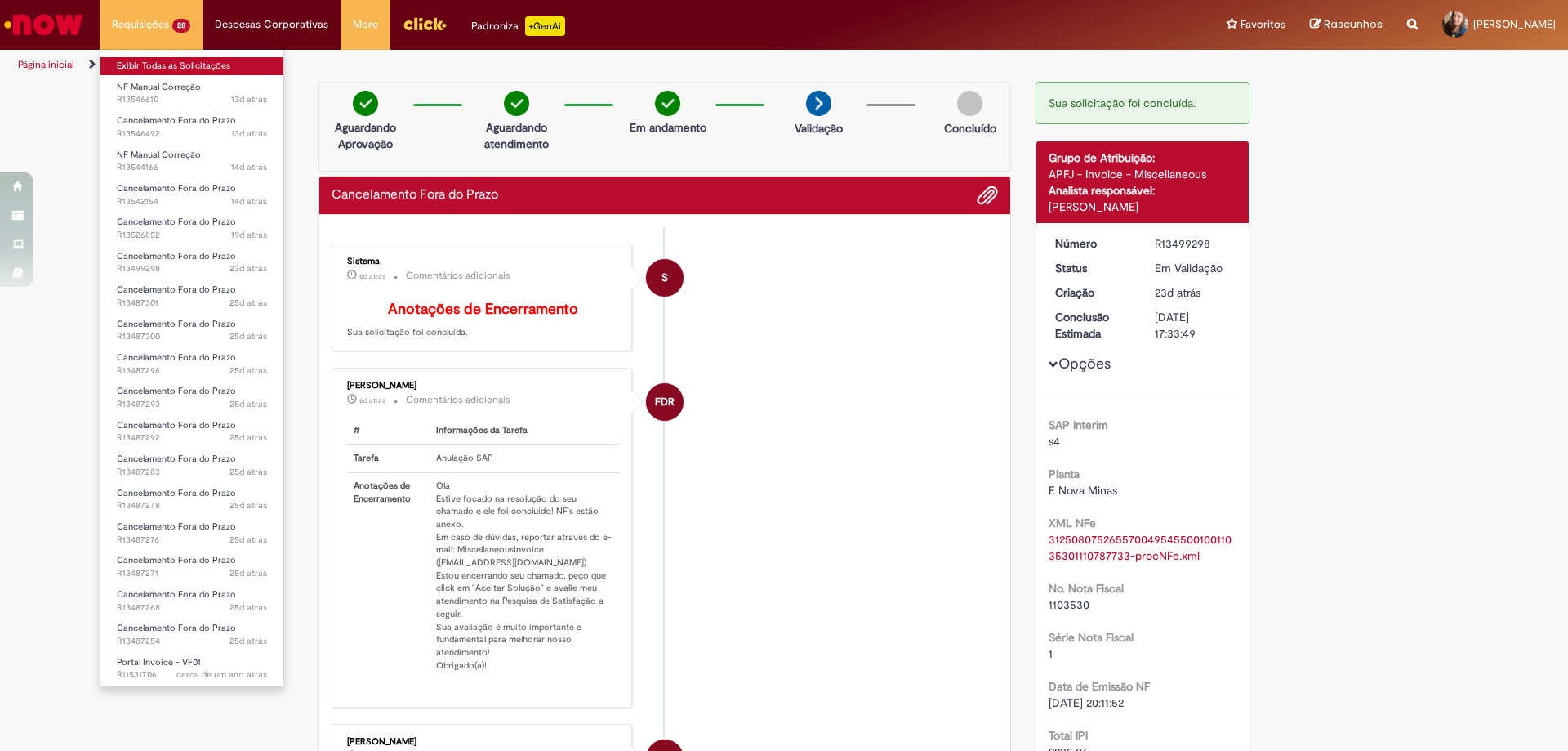
click at [175, 65] on link "Exibir Todas as Solicitações" at bounding box center [192, 67] width 183 height 18
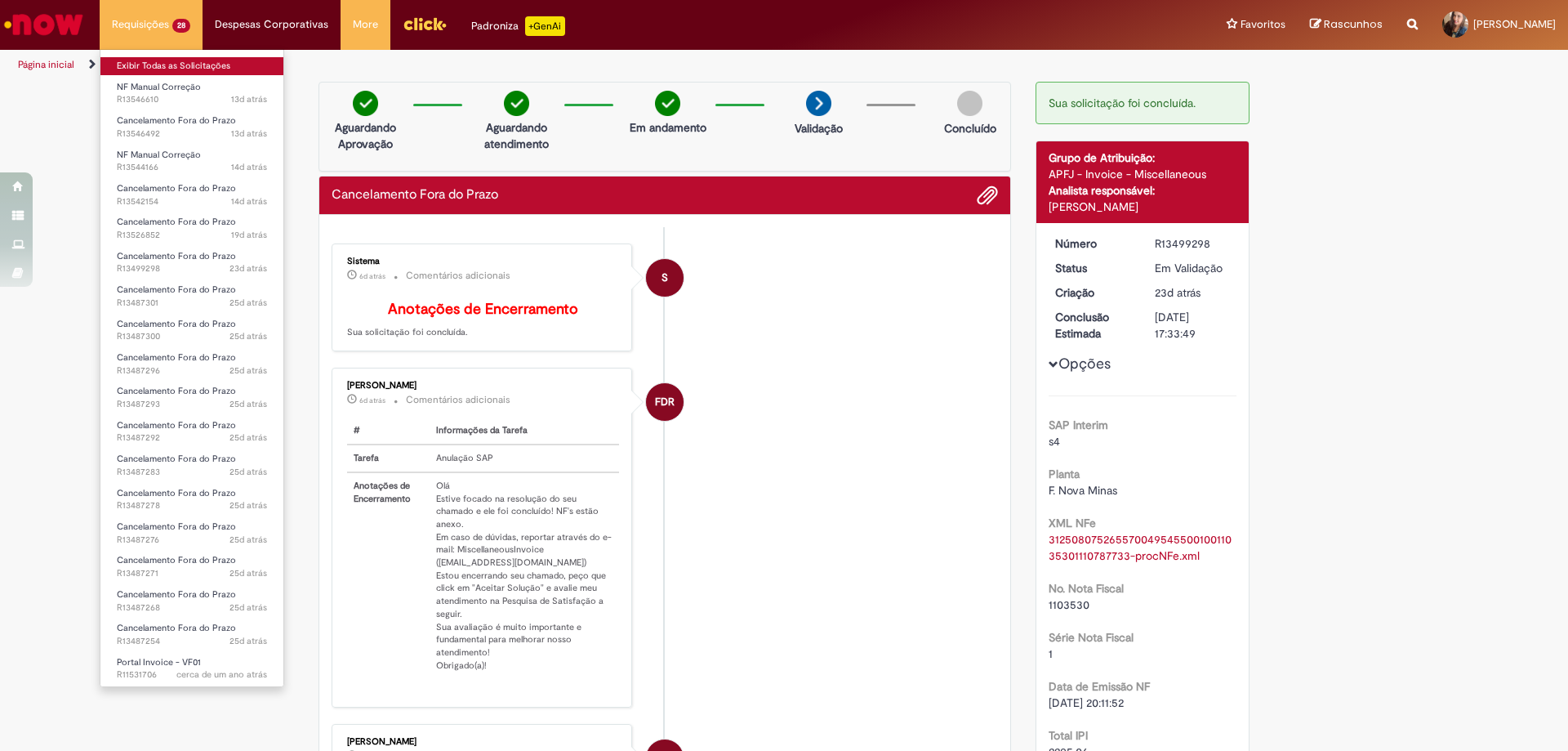
click at [175, 65] on link "Exibir Todas as Solicitações" at bounding box center [192, 67] width 183 height 18
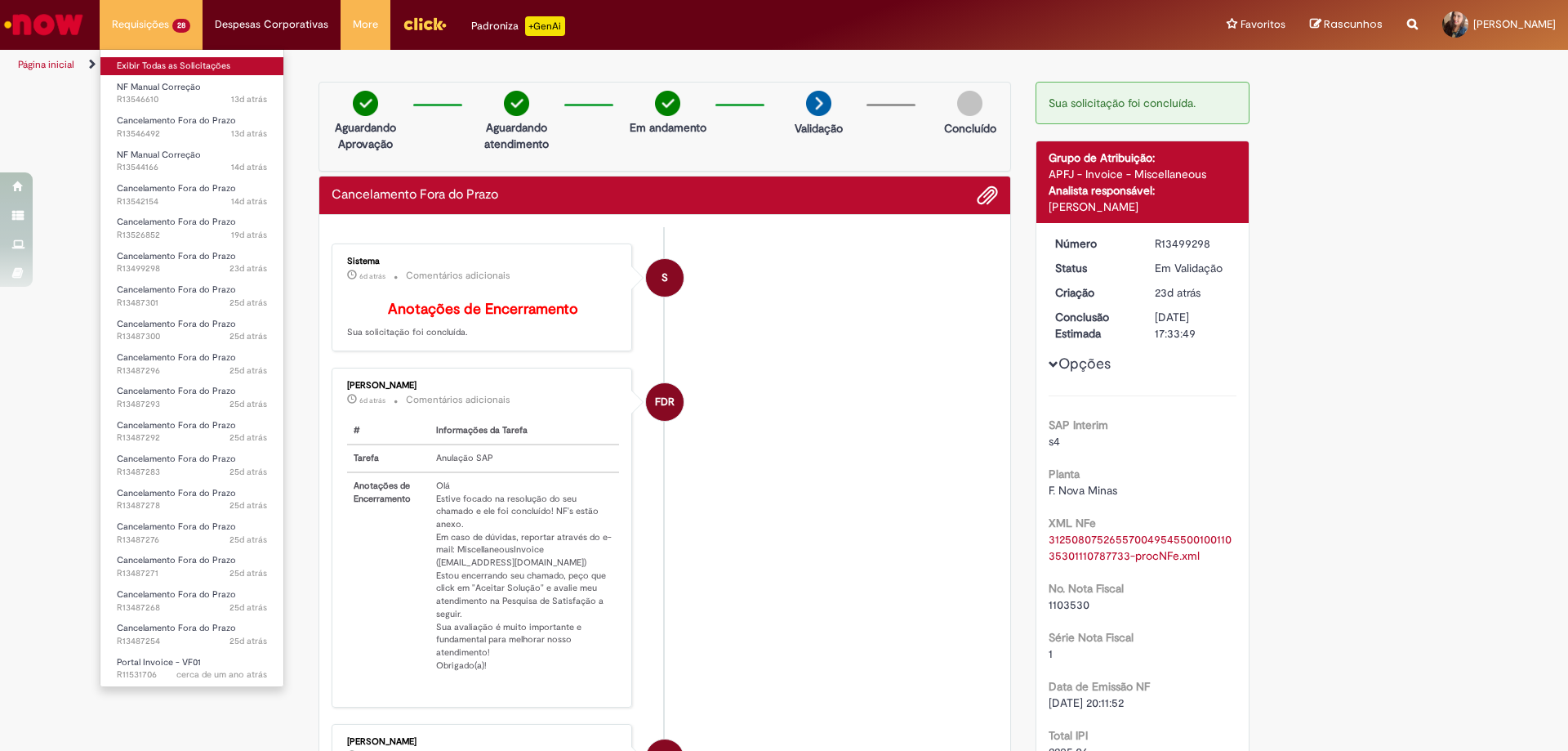
click at [175, 65] on link "Exibir Todas as Solicitações" at bounding box center [192, 67] width 183 height 18
click at [236, 58] on link "Exibir Todas as Solicitações" at bounding box center [192, 67] width 183 height 18
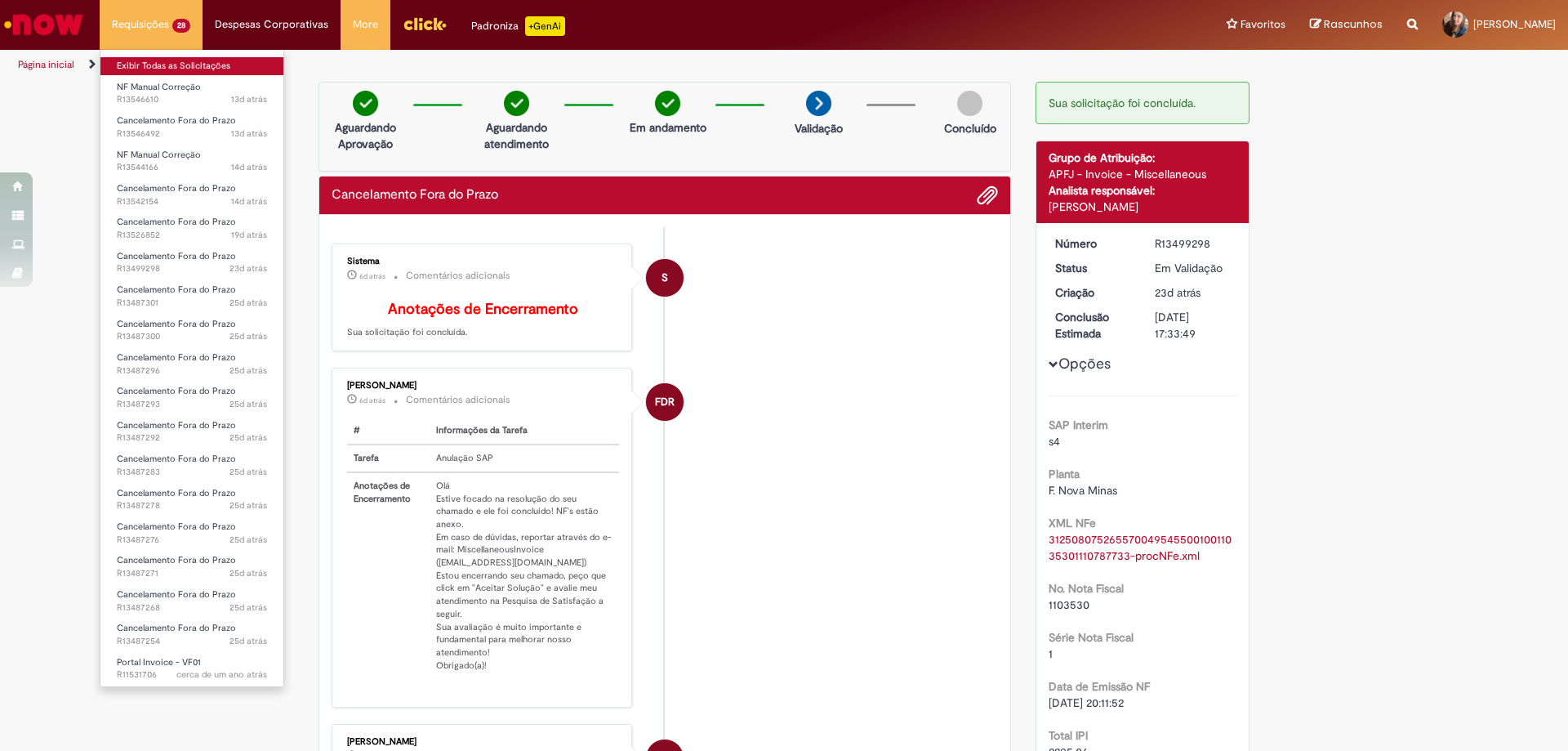
click at [236, 58] on link "Exibir Todas as Solicitações" at bounding box center [192, 67] width 183 height 18
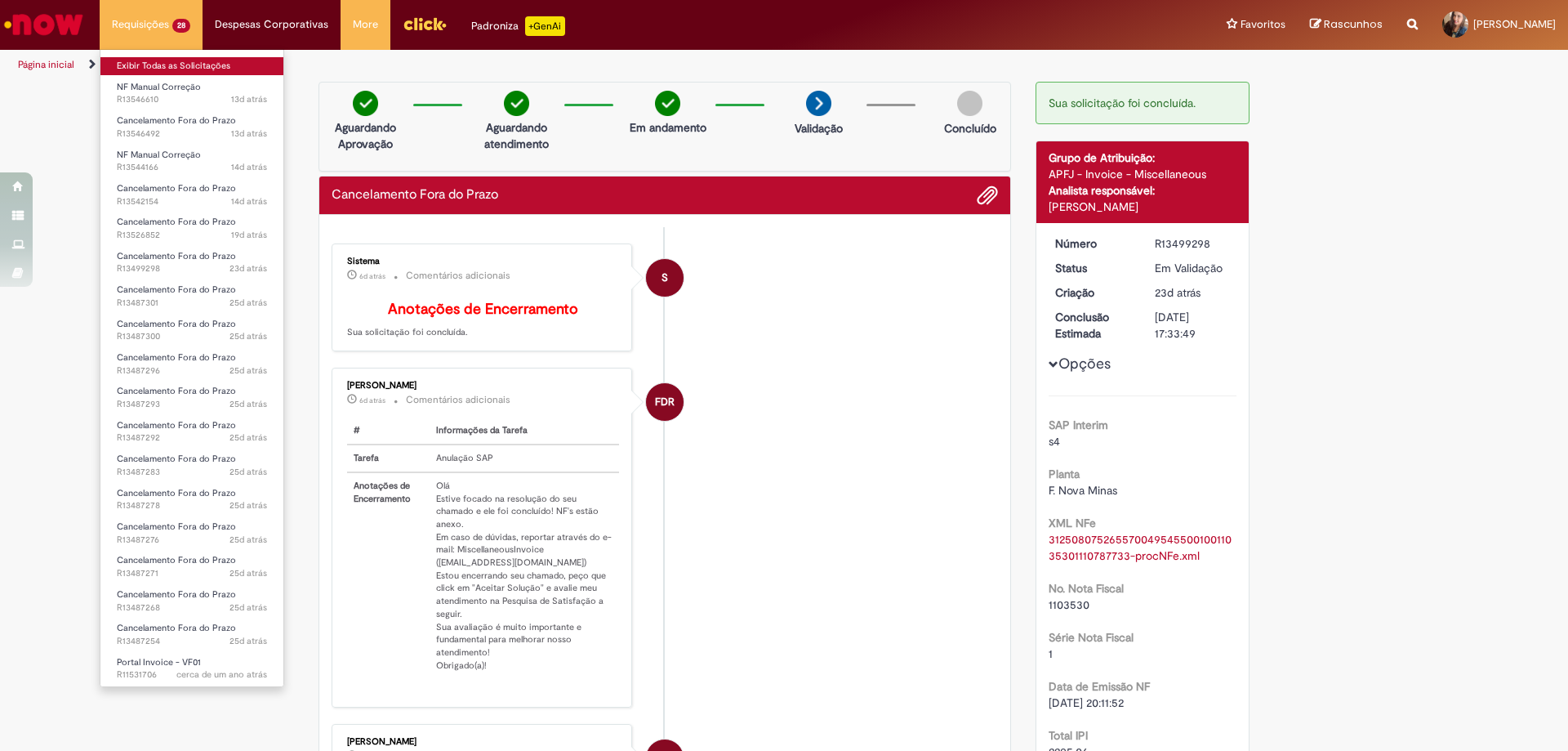
click at [236, 58] on link "Exibir Todas as Solicitações" at bounding box center [192, 67] width 183 height 18
click at [144, 15] on li "Requisições 28 Exibir Todas as Solicitações NF Manual Correção 13d atrás 13 dia…" at bounding box center [151, 24] width 103 height 49
click at [151, 62] on link "Exibir Todas as Solicitações" at bounding box center [192, 67] width 183 height 18
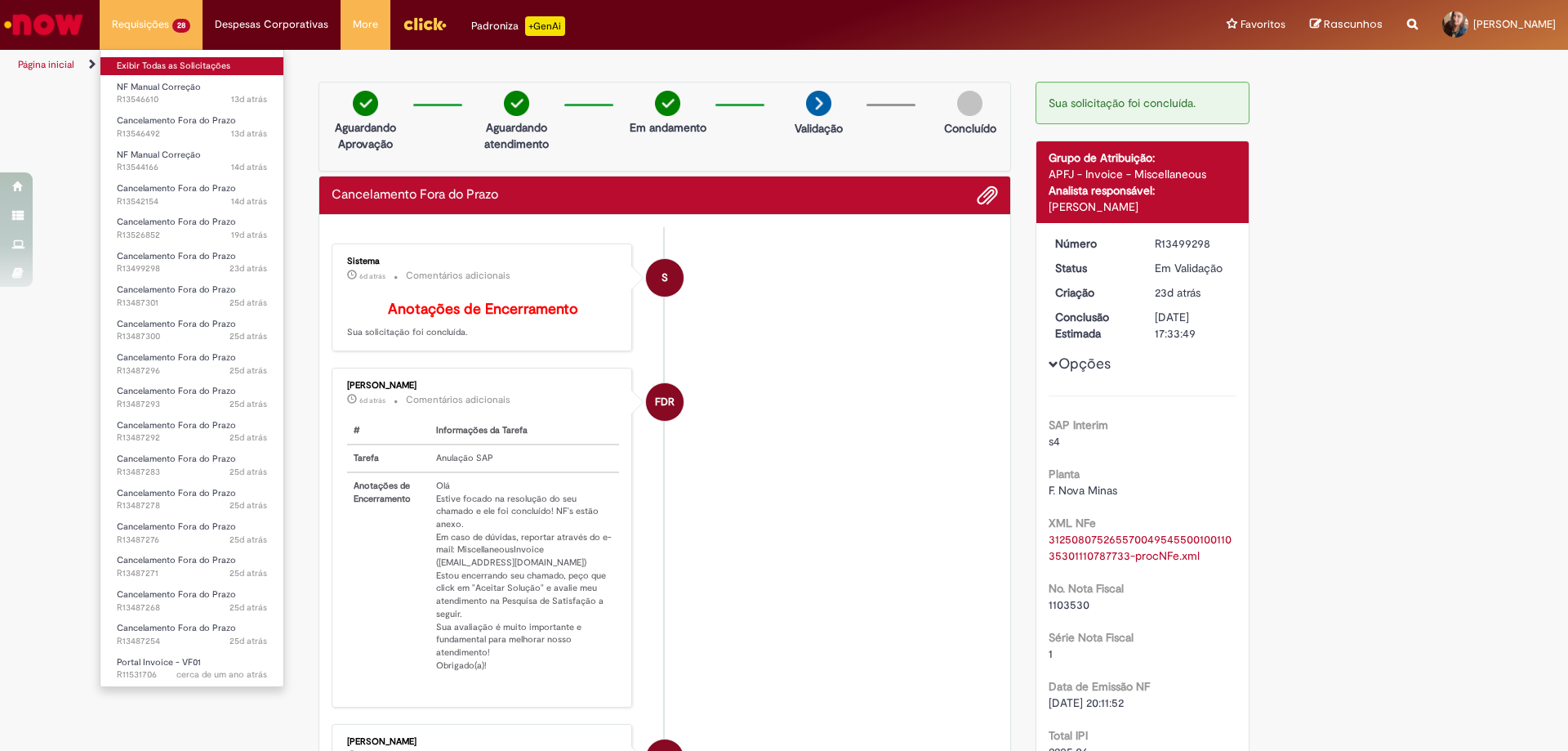
click at [151, 62] on link "Exibir Todas as Solicitações" at bounding box center [192, 67] width 183 height 18
click at [127, 23] on li "Requisições 28 Exibir Todas as Solicitações NF Manual Correção 13d atrás 13 dia…" at bounding box center [151, 24] width 103 height 49
click at [137, 59] on link "Exibir Todas as Solicitações" at bounding box center [192, 67] width 183 height 18
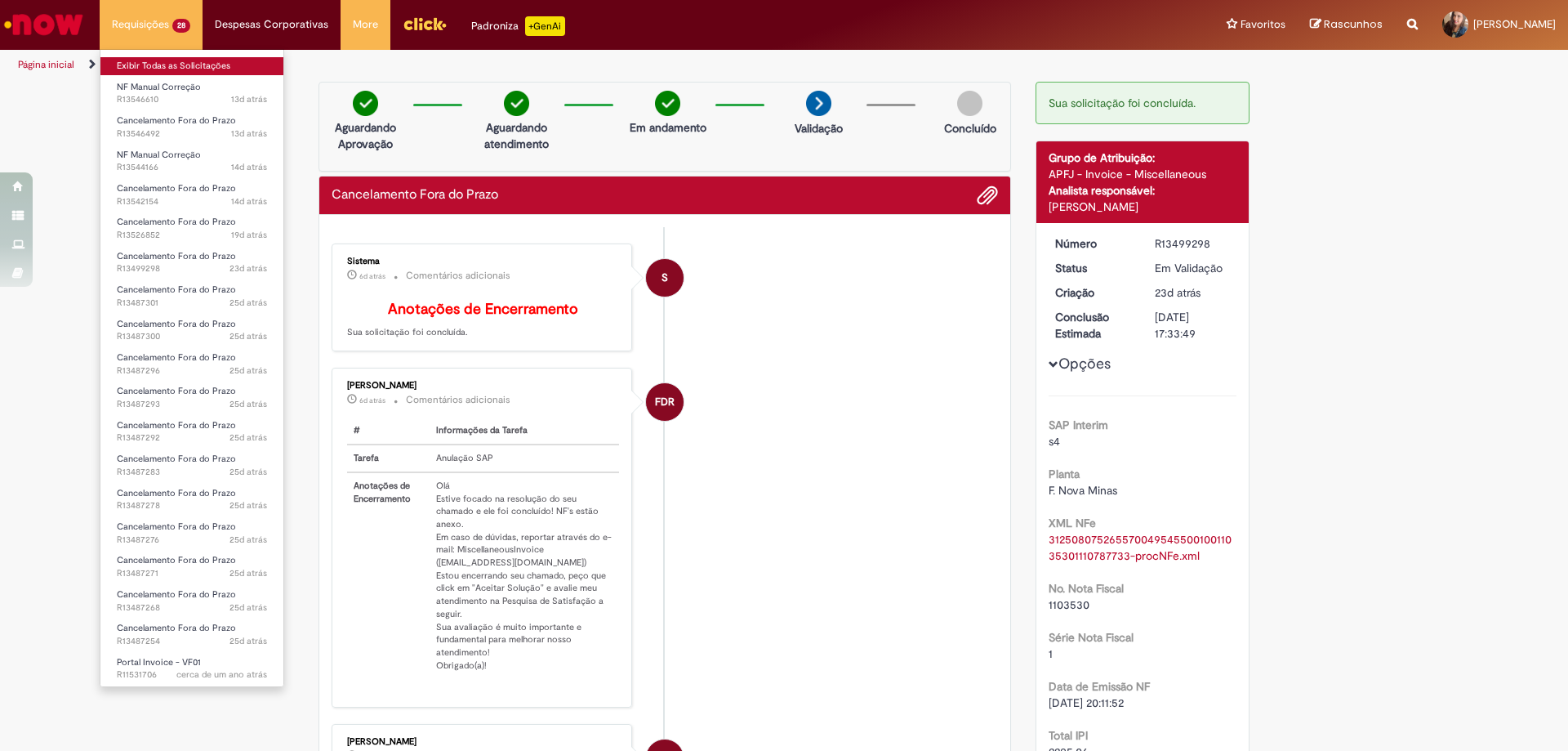
click at [137, 59] on link "Exibir Todas as Solicitações" at bounding box center [192, 67] width 183 height 18
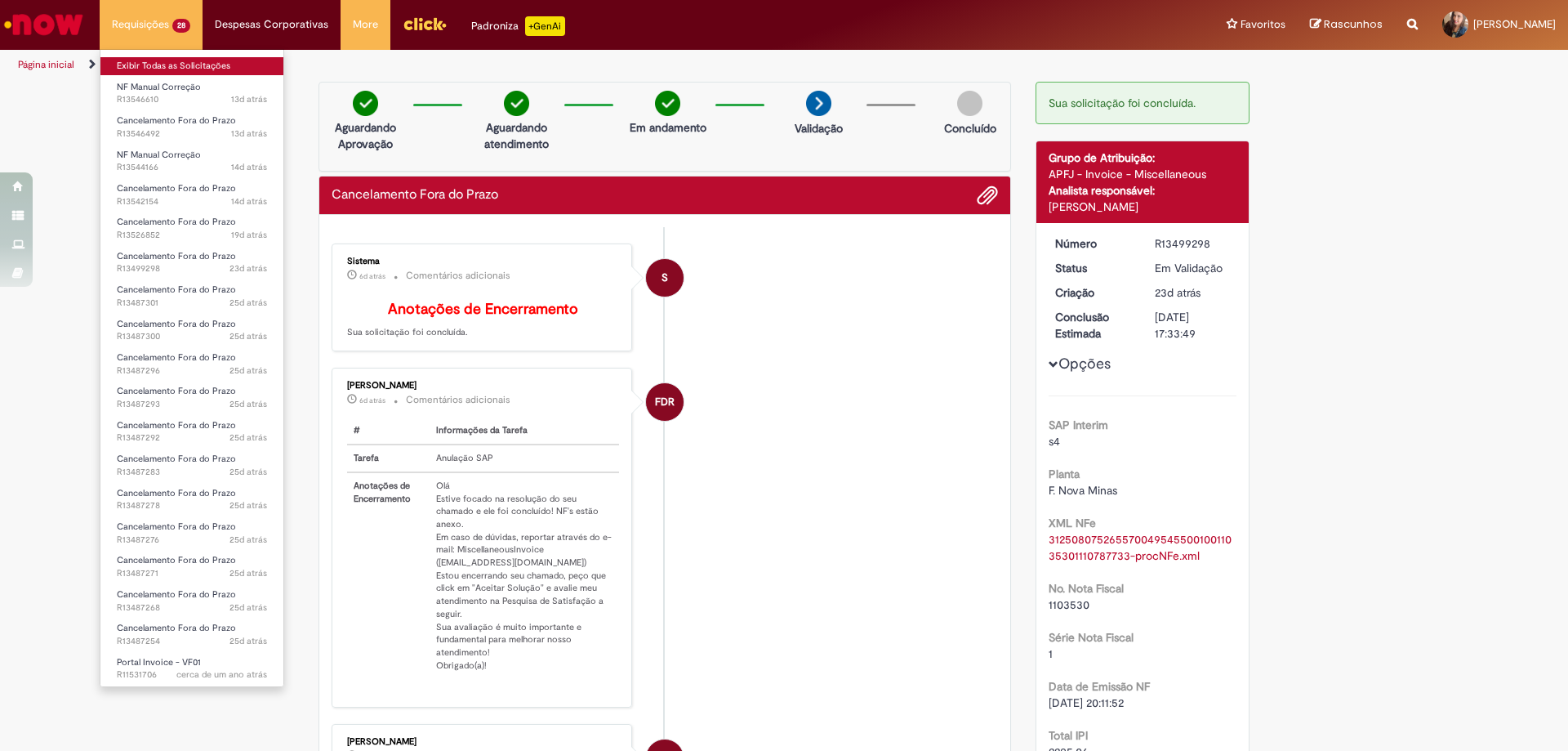
click at [137, 59] on link "Exibir Todas as Solicitações" at bounding box center [192, 67] width 183 height 18
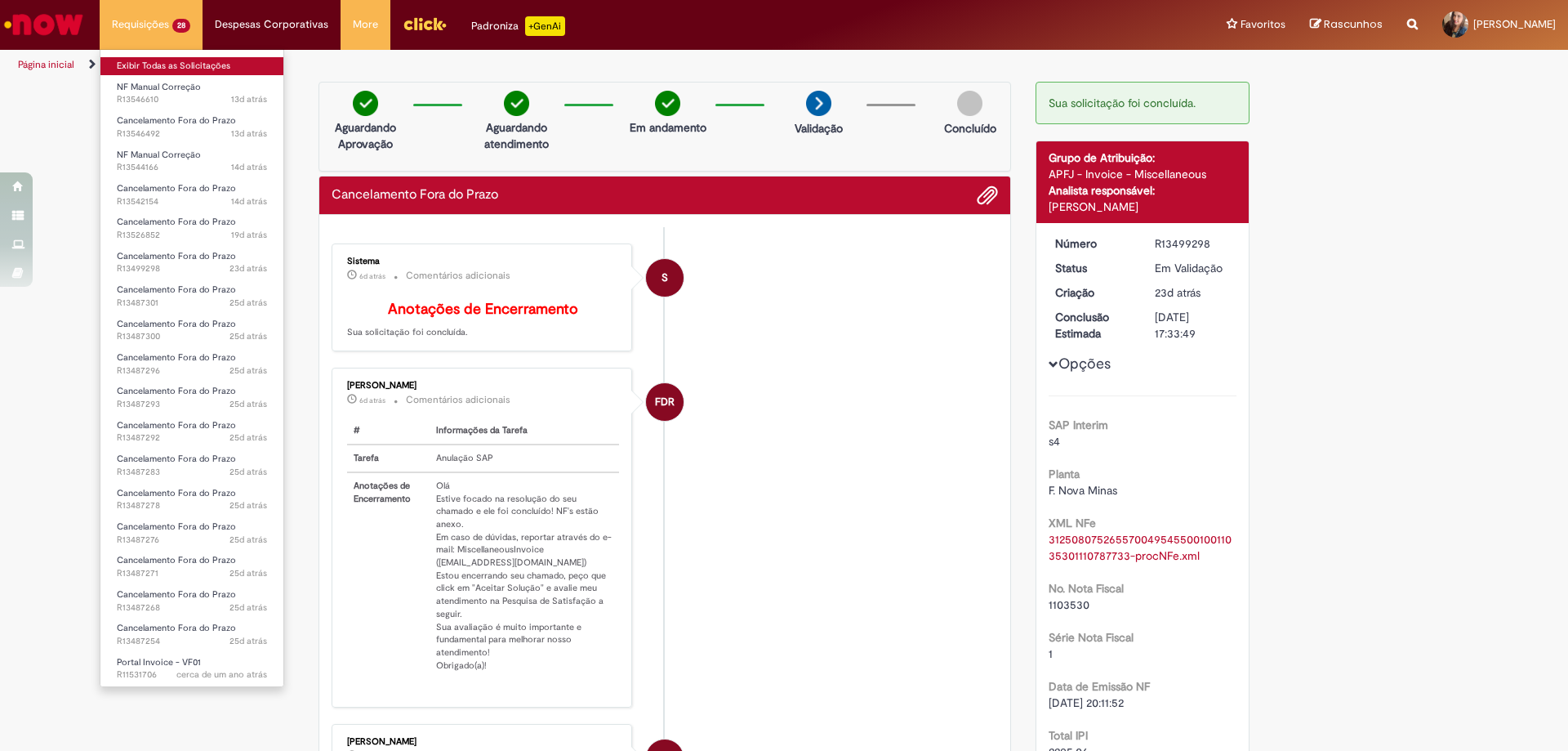
click at [137, 59] on link "Exibir Todas as Solicitações" at bounding box center [192, 67] width 183 height 18
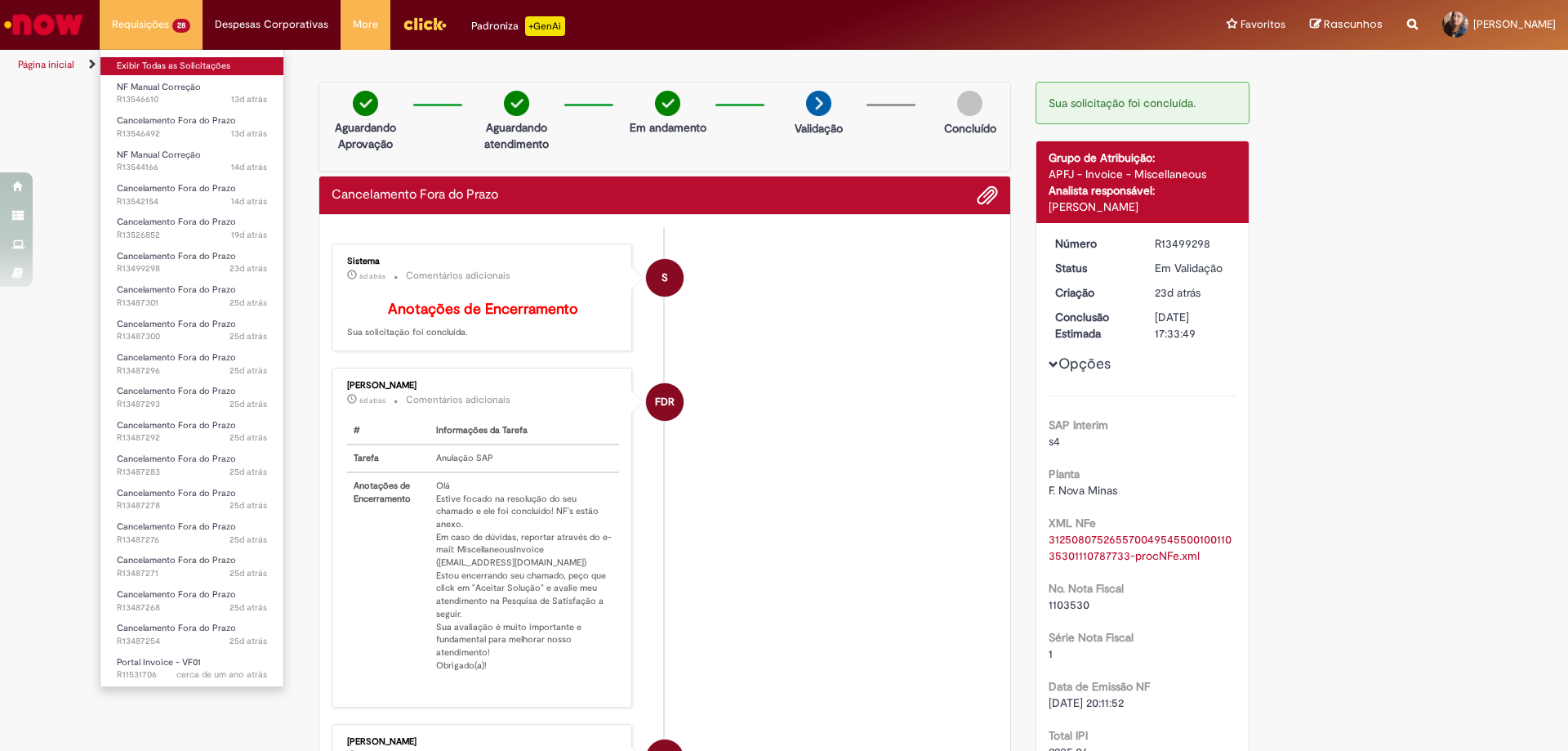
click at [137, 59] on link "Exibir Todas as Solicitações" at bounding box center [192, 67] width 183 height 18
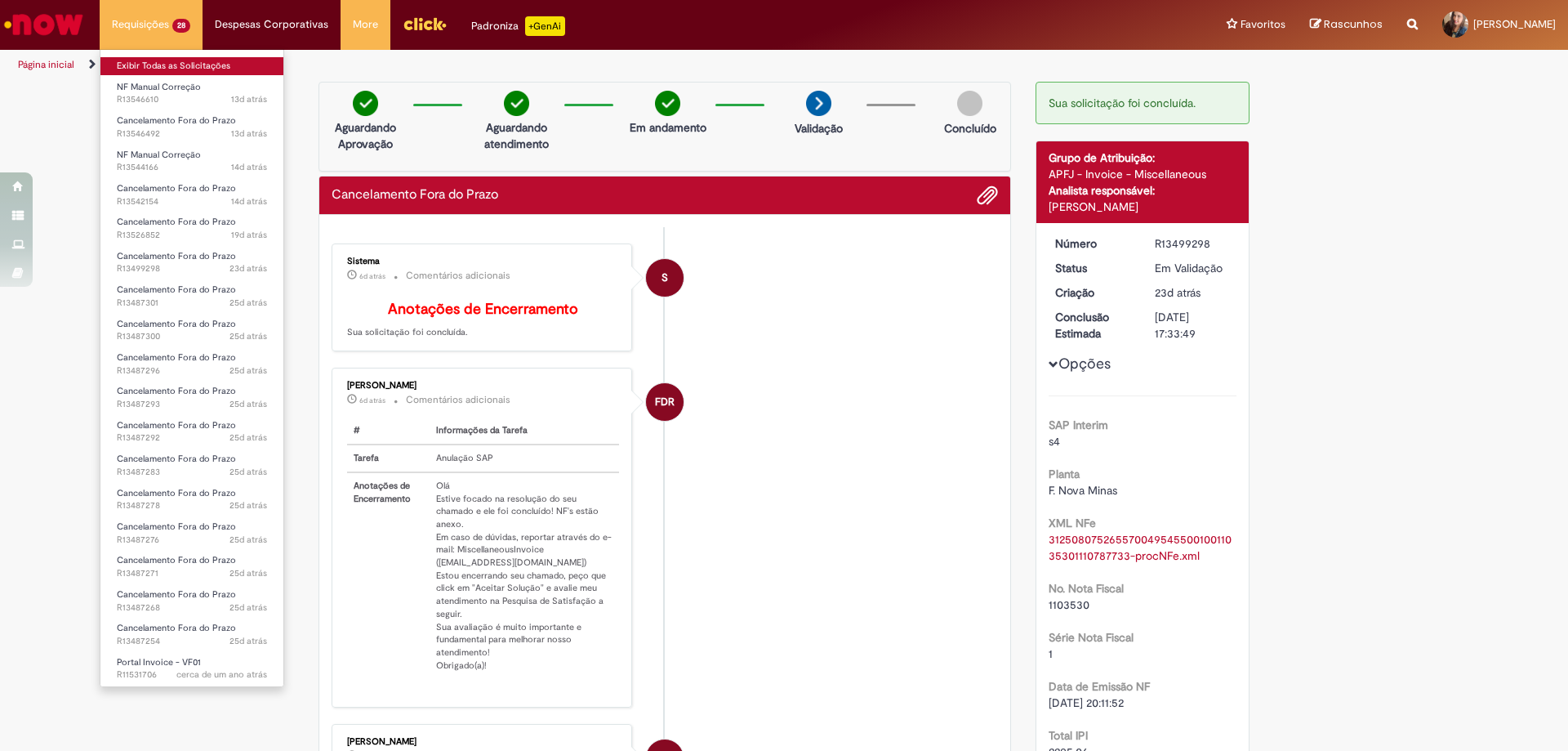
click at [137, 59] on link "Exibir Todas as Solicitações" at bounding box center [192, 67] width 183 height 18
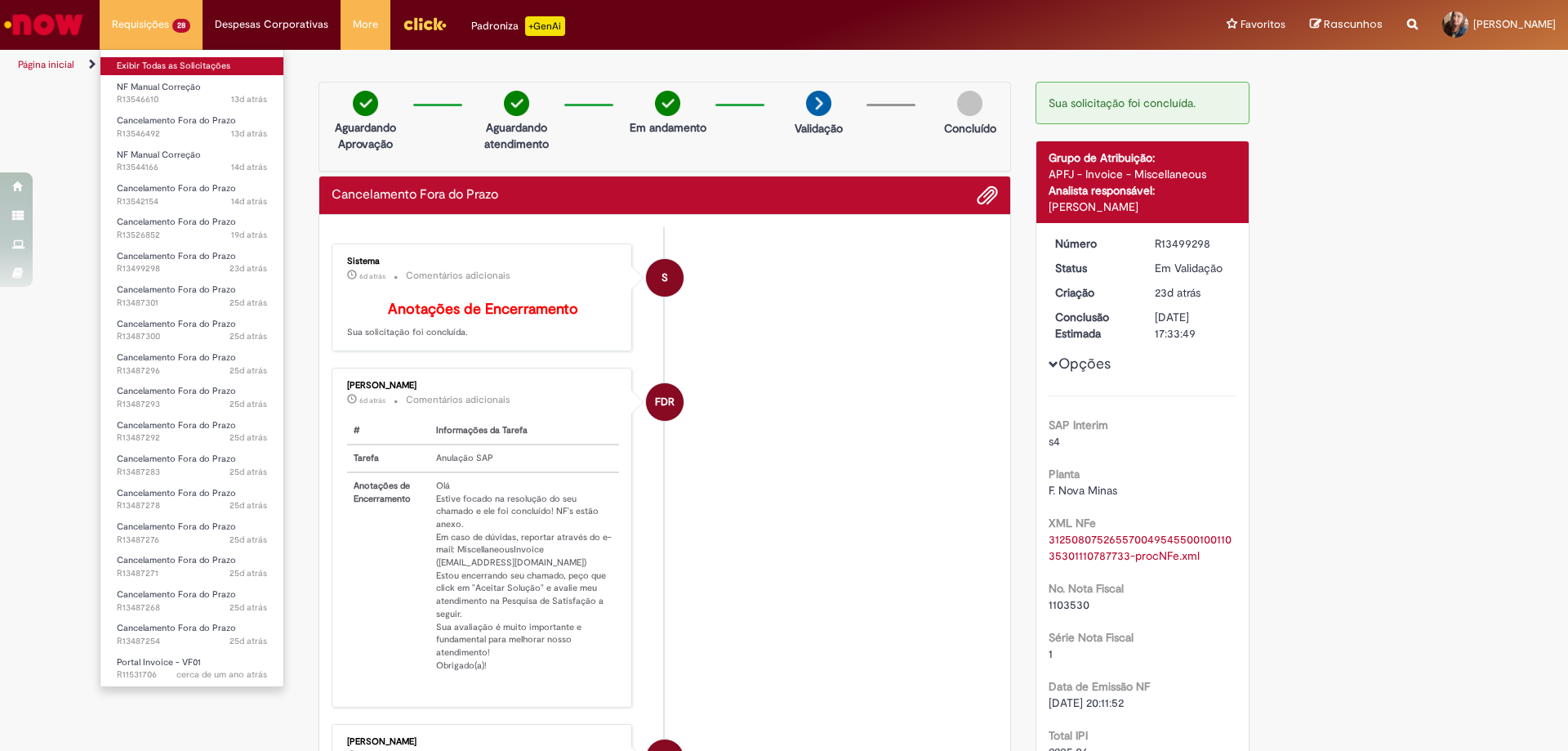
click at [137, 59] on link "Exibir Todas as Solicitações" at bounding box center [192, 67] width 183 height 18
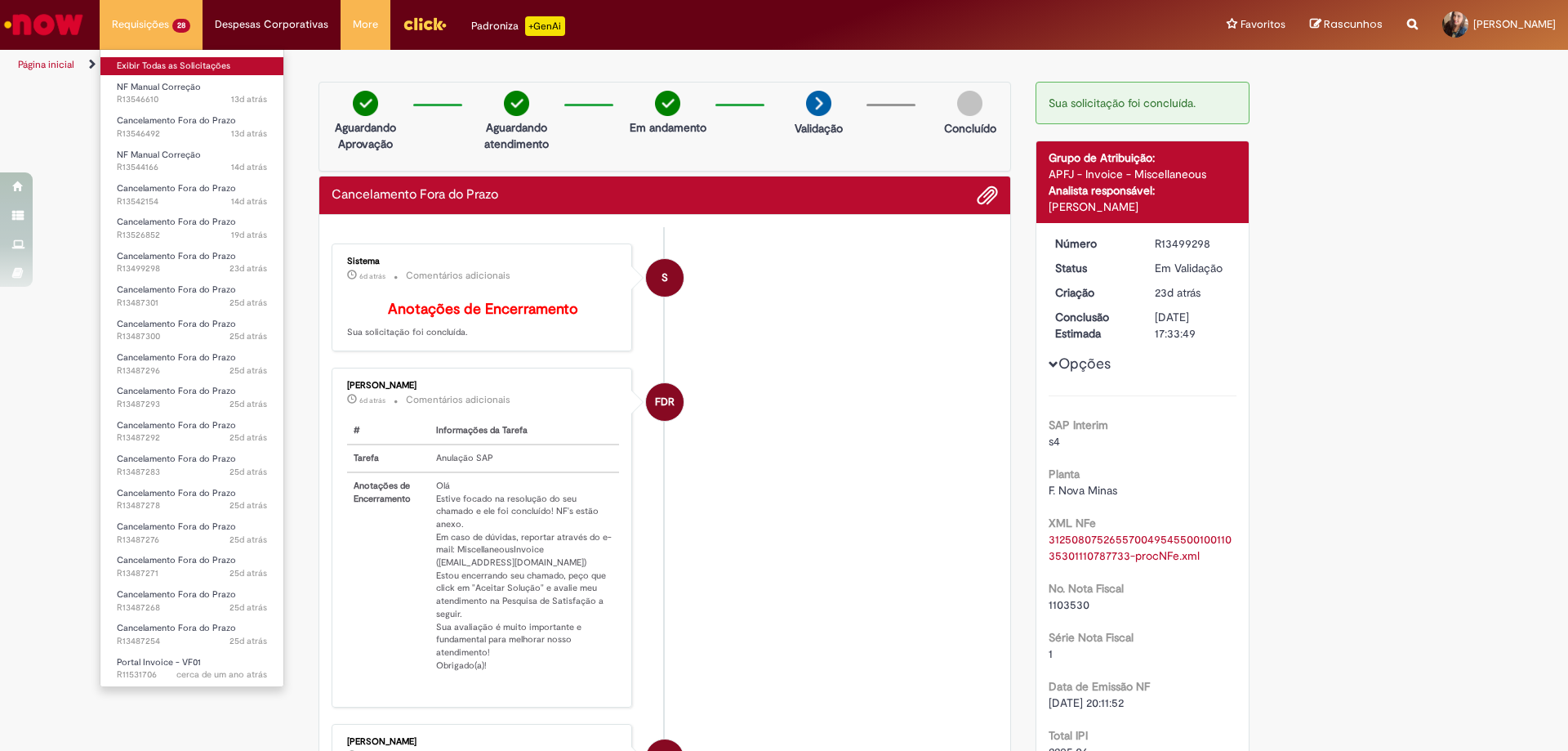
click at [137, 59] on link "Exibir Todas as Solicitações" at bounding box center [192, 67] width 183 height 18
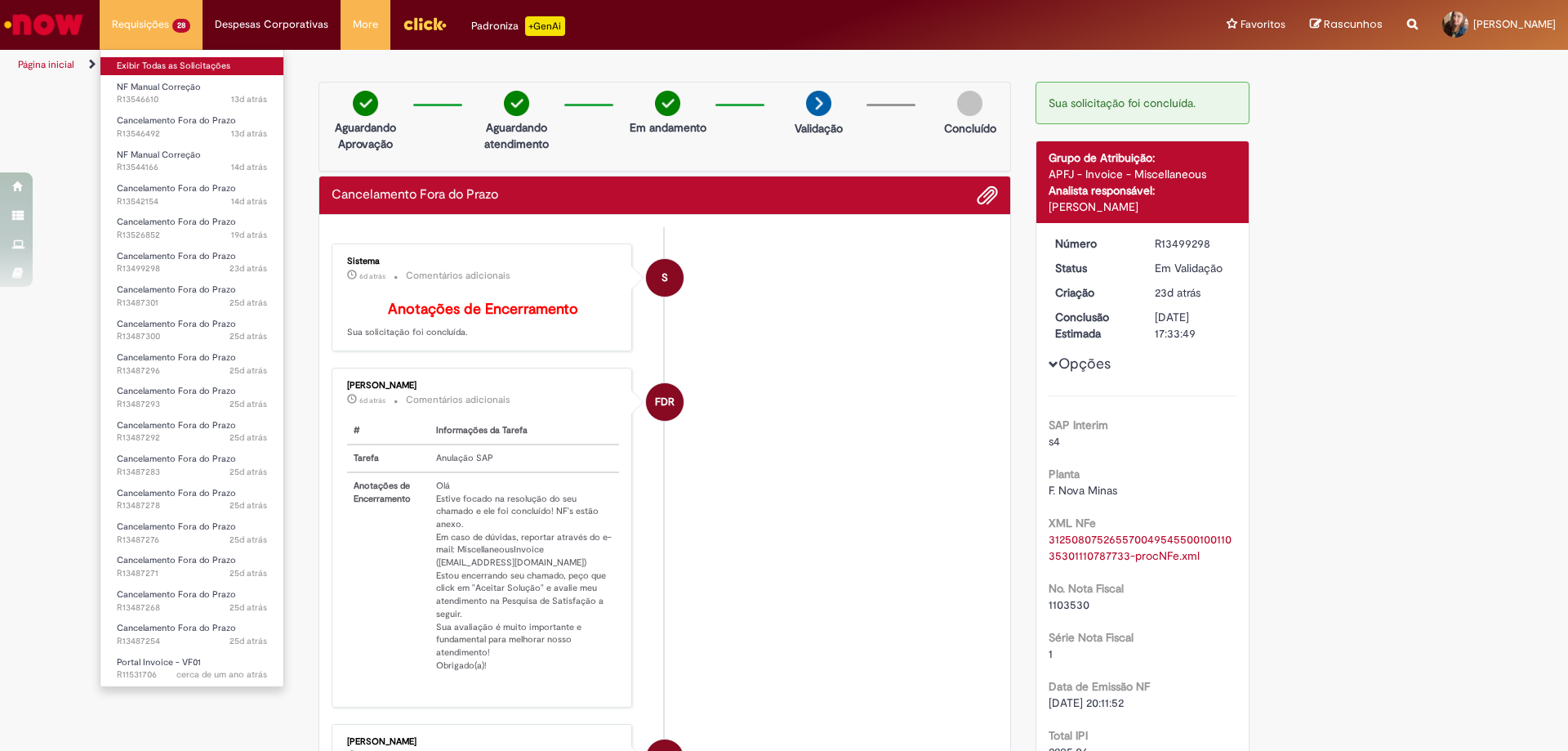
click at [137, 59] on link "Exibir Todas as Solicitações" at bounding box center [192, 67] width 183 height 18
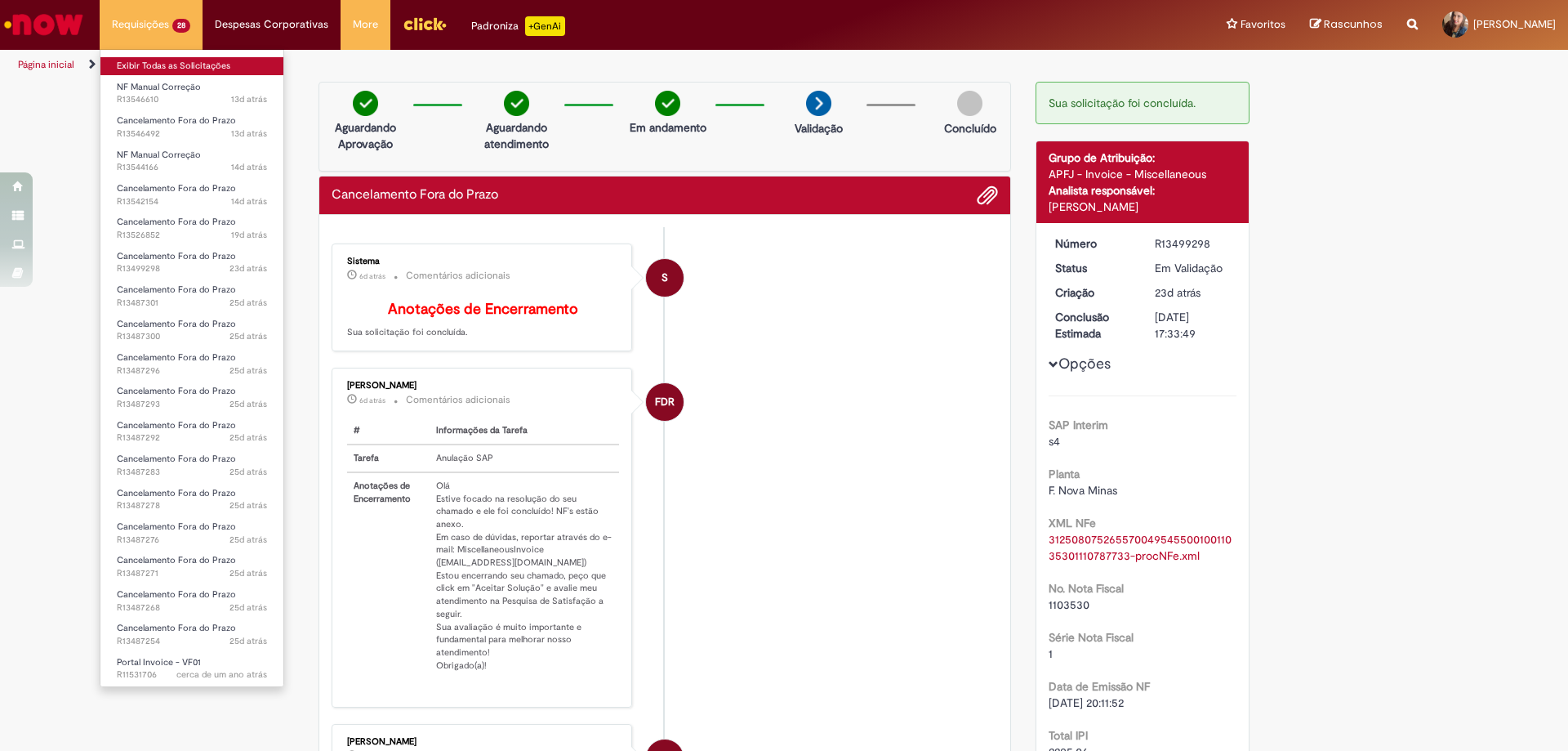
click at [137, 59] on link "Exibir Todas as Solicitações" at bounding box center [192, 67] width 183 height 18
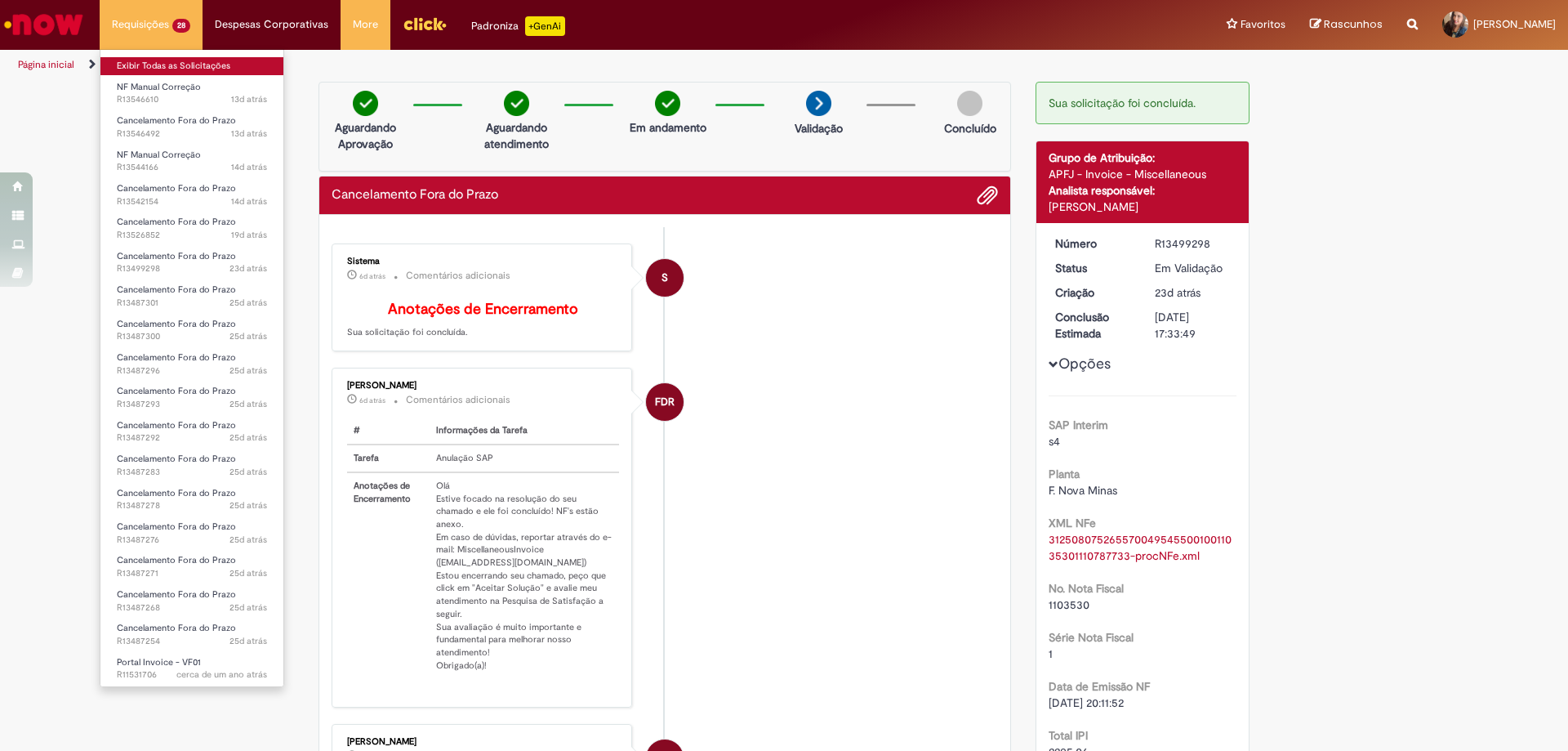
click at [137, 59] on link "Exibir Todas as Solicitações" at bounding box center [192, 67] width 183 height 18
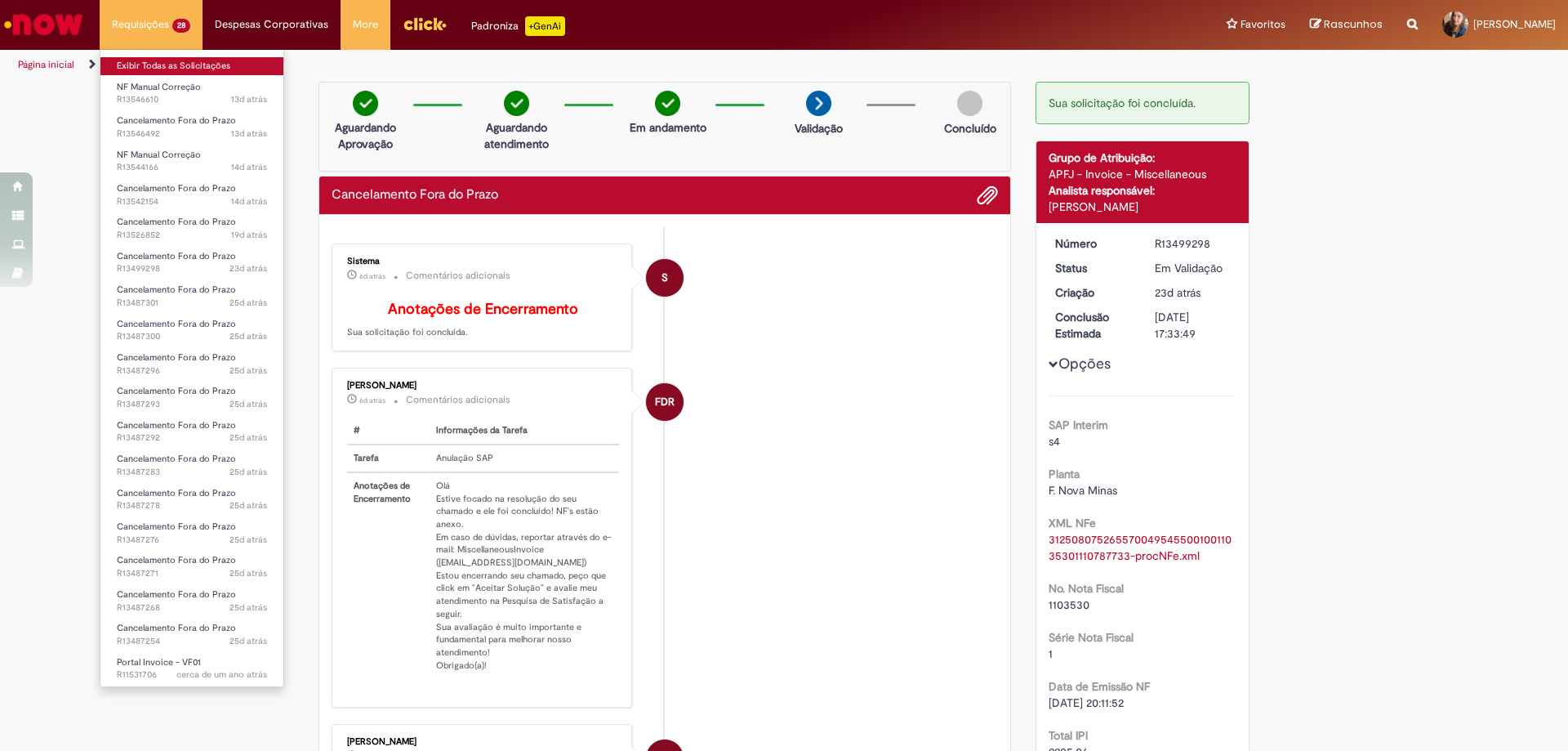
click at [137, 59] on link "Exibir Todas as Solicitações" at bounding box center [192, 67] width 183 height 18
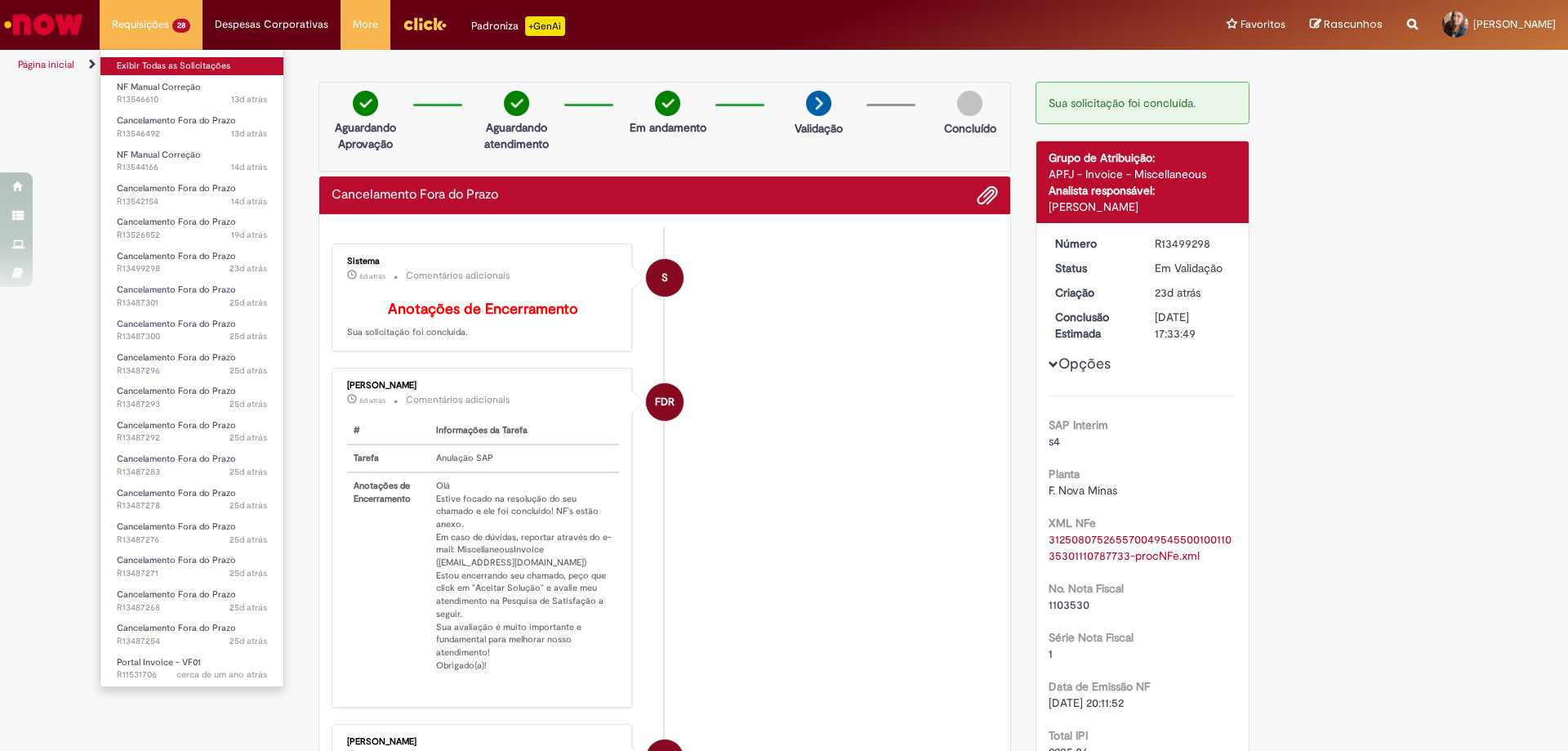
click at [137, 59] on link "Exibir Todas as Solicitações" at bounding box center [192, 67] width 183 height 18
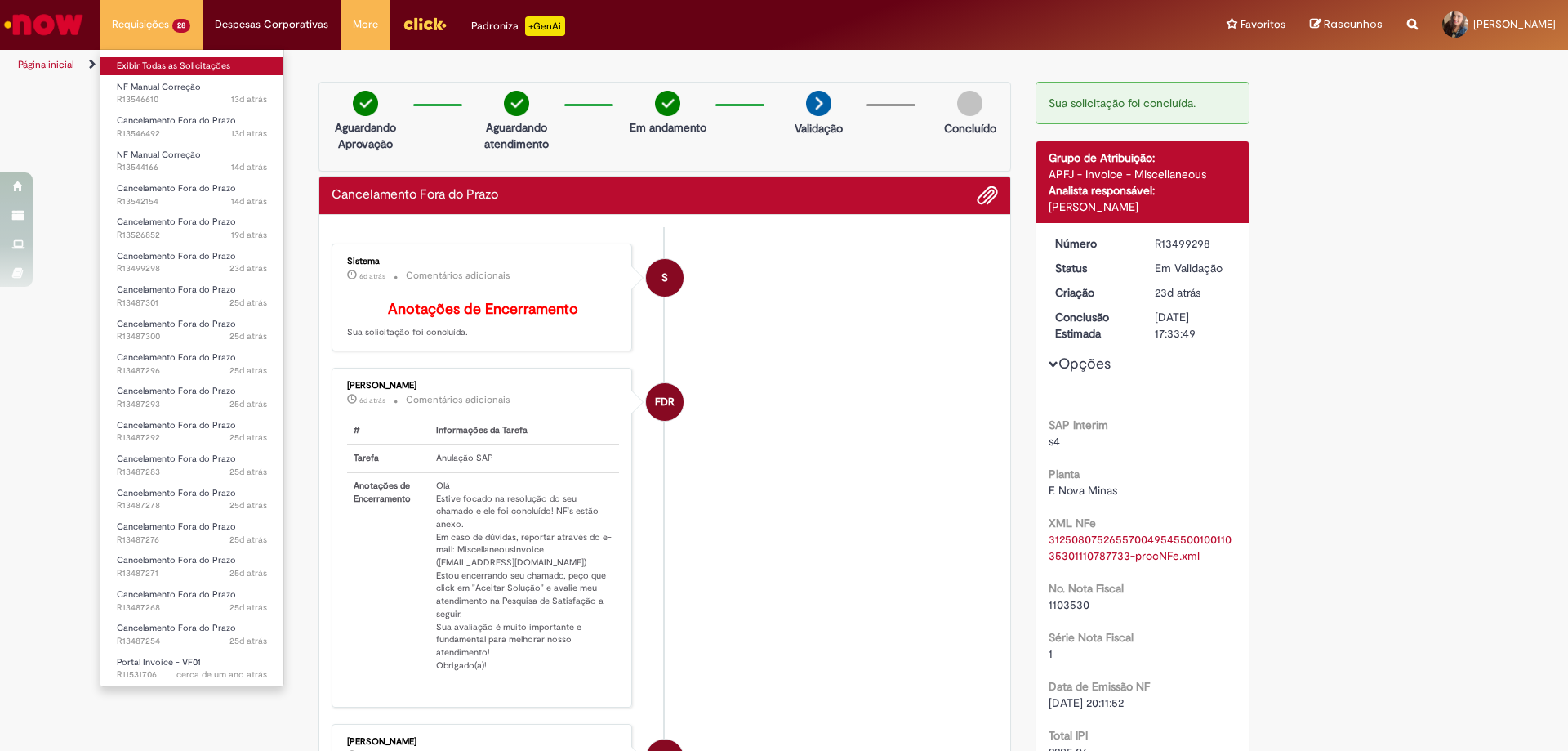
click at [137, 59] on link "Exibir Todas as Solicitações" at bounding box center [192, 67] width 183 height 18
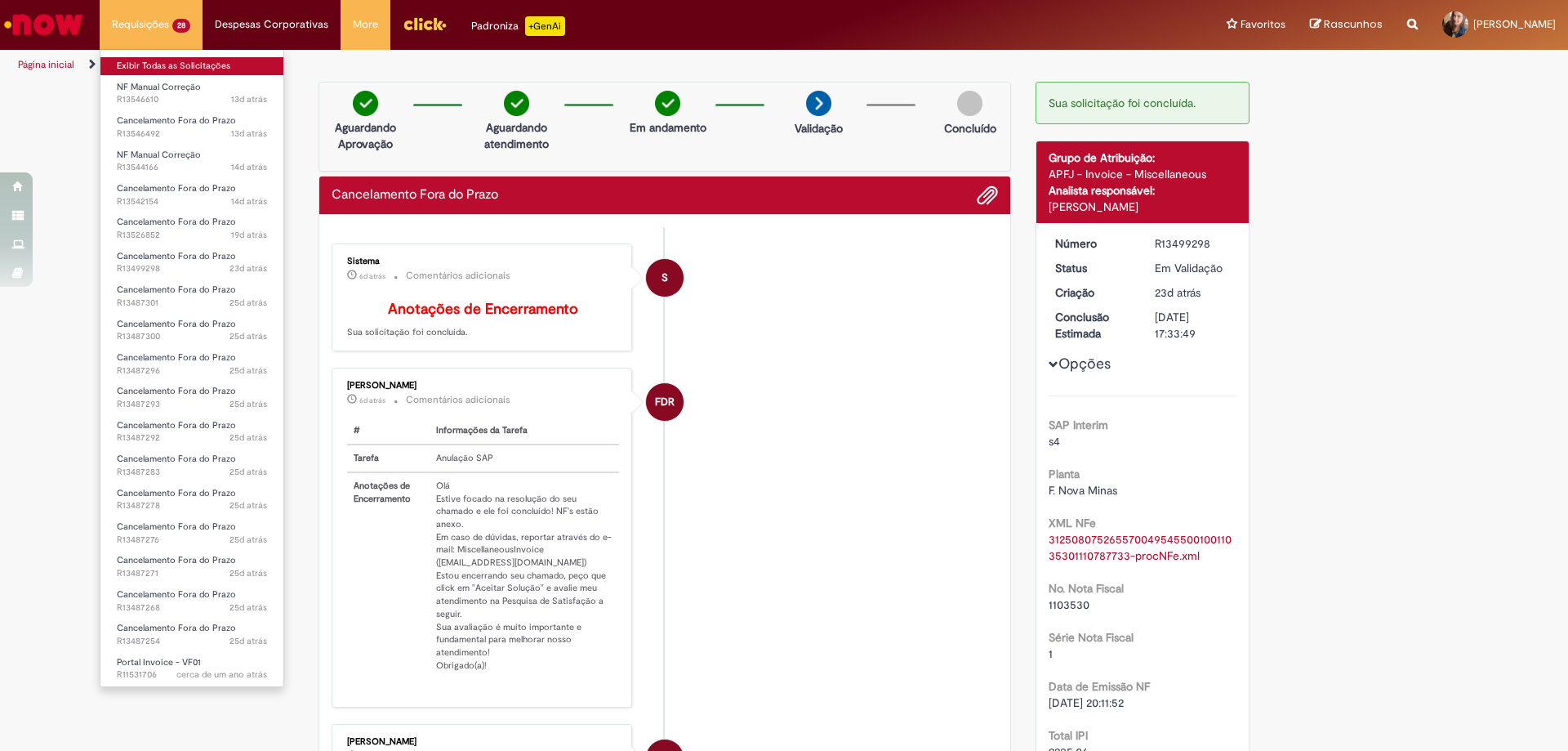
click at [137, 59] on link "Exibir Todas as Solicitações" at bounding box center [192, 67] width 183 height 18
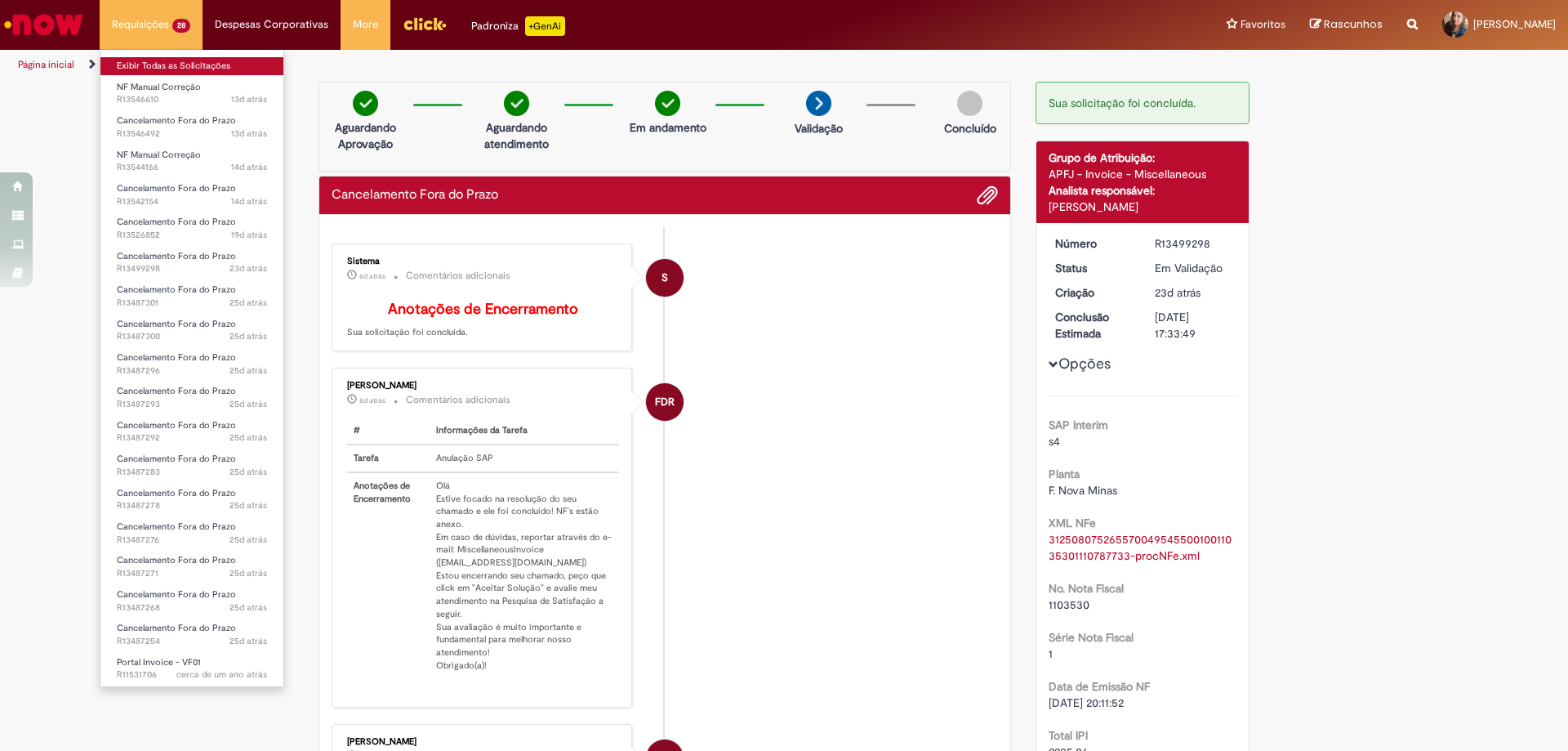
click at [137, 59] on link "Exibir Todas as Solicitações" at bounding box center [192, 67] width 183 height 18
click at [149, 15] on li "Requisições 28 Exibir Todas as Solicitações NF Manual Correção 13d atrás 13 dia…" at bounding box center [151, 24] width 103 height 49
click at [146, 62] on link "Exibir Todas as Solicitações" at bounding box center [192, 67] width 183 height 18
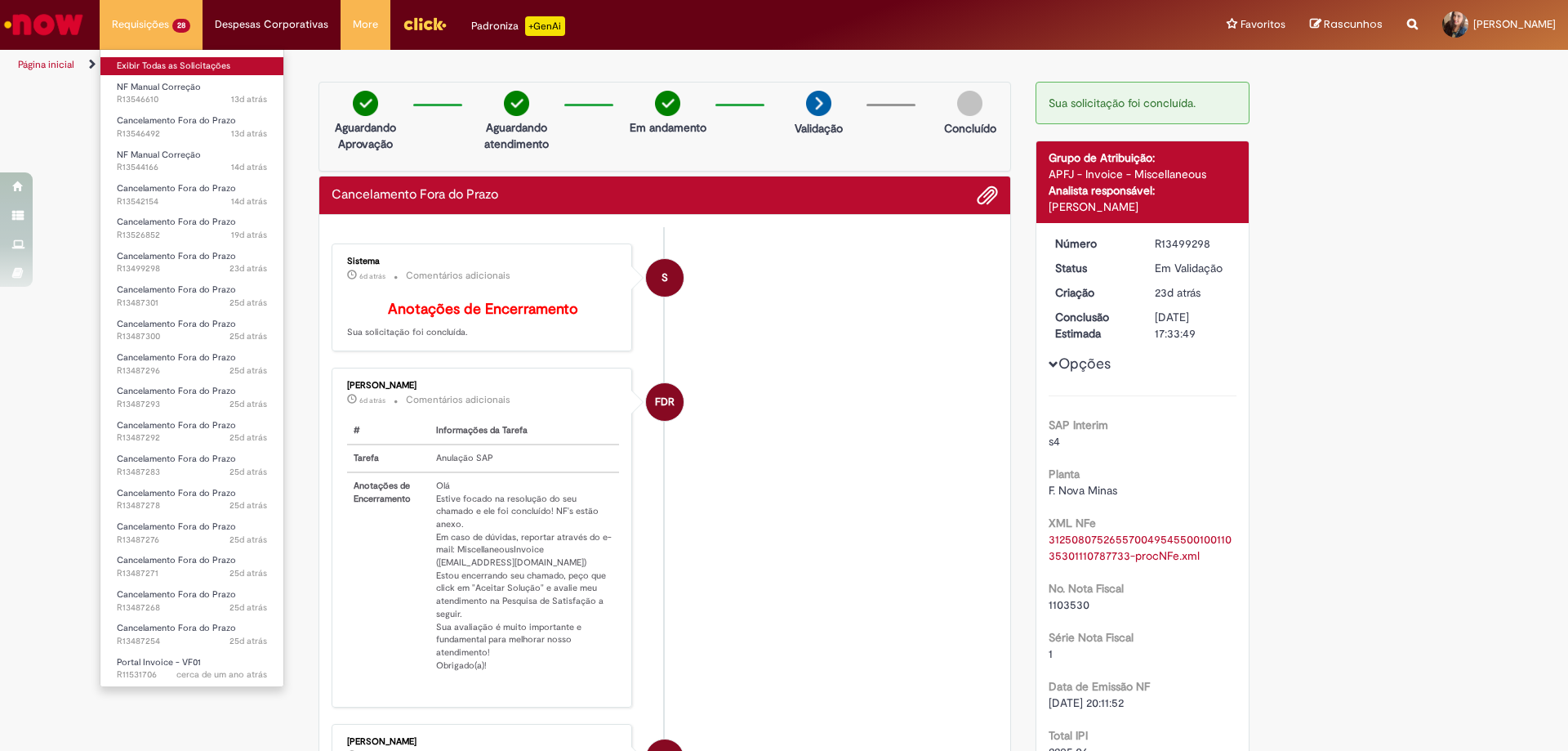
click at [146, 62] on link "Exibir Todas as Solicitações" at bounding box center [192, 67] width 183 height 18
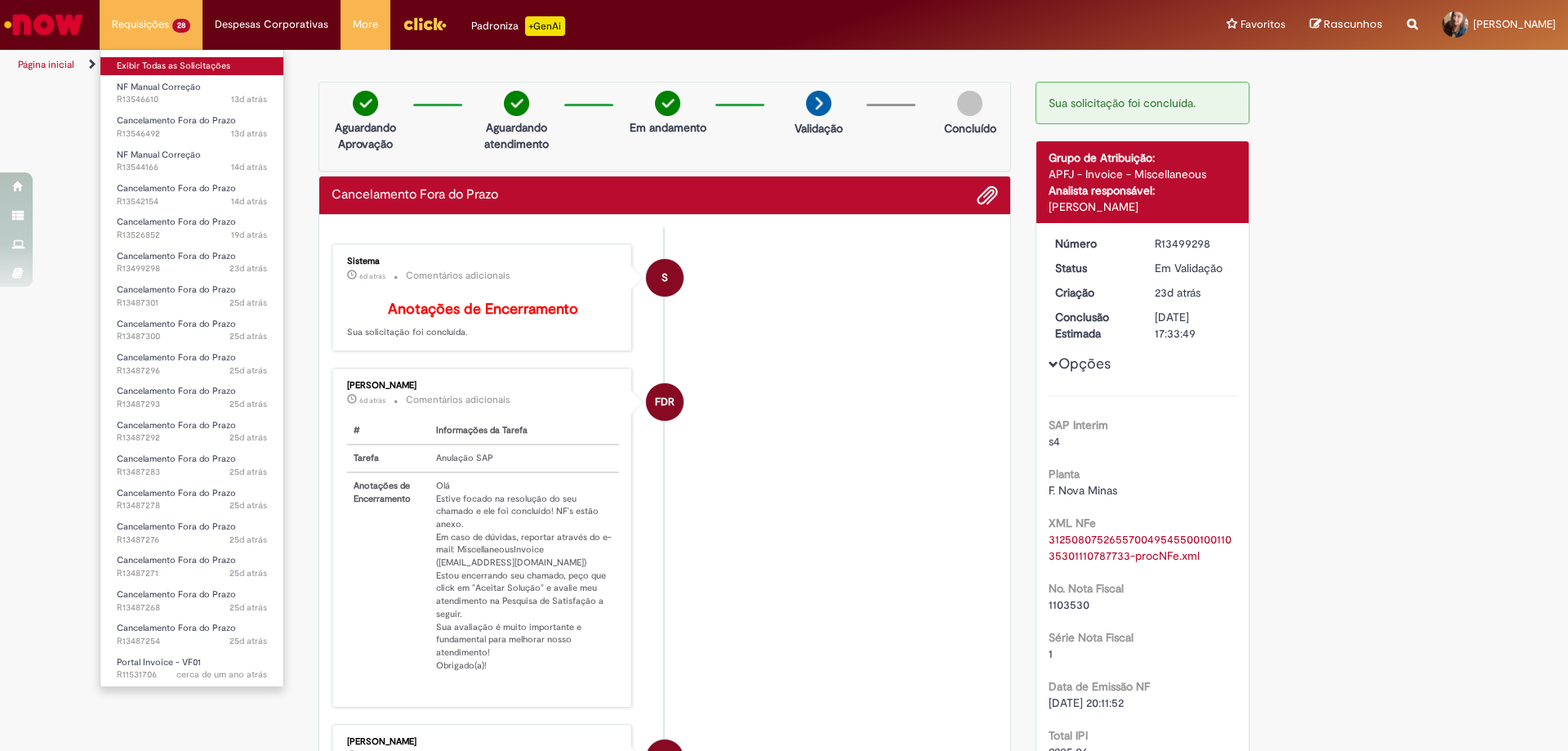
click at [146, 62] on link "Exibir Todas as Solicitações" at bounding box center [192, 67] width 183 height 18
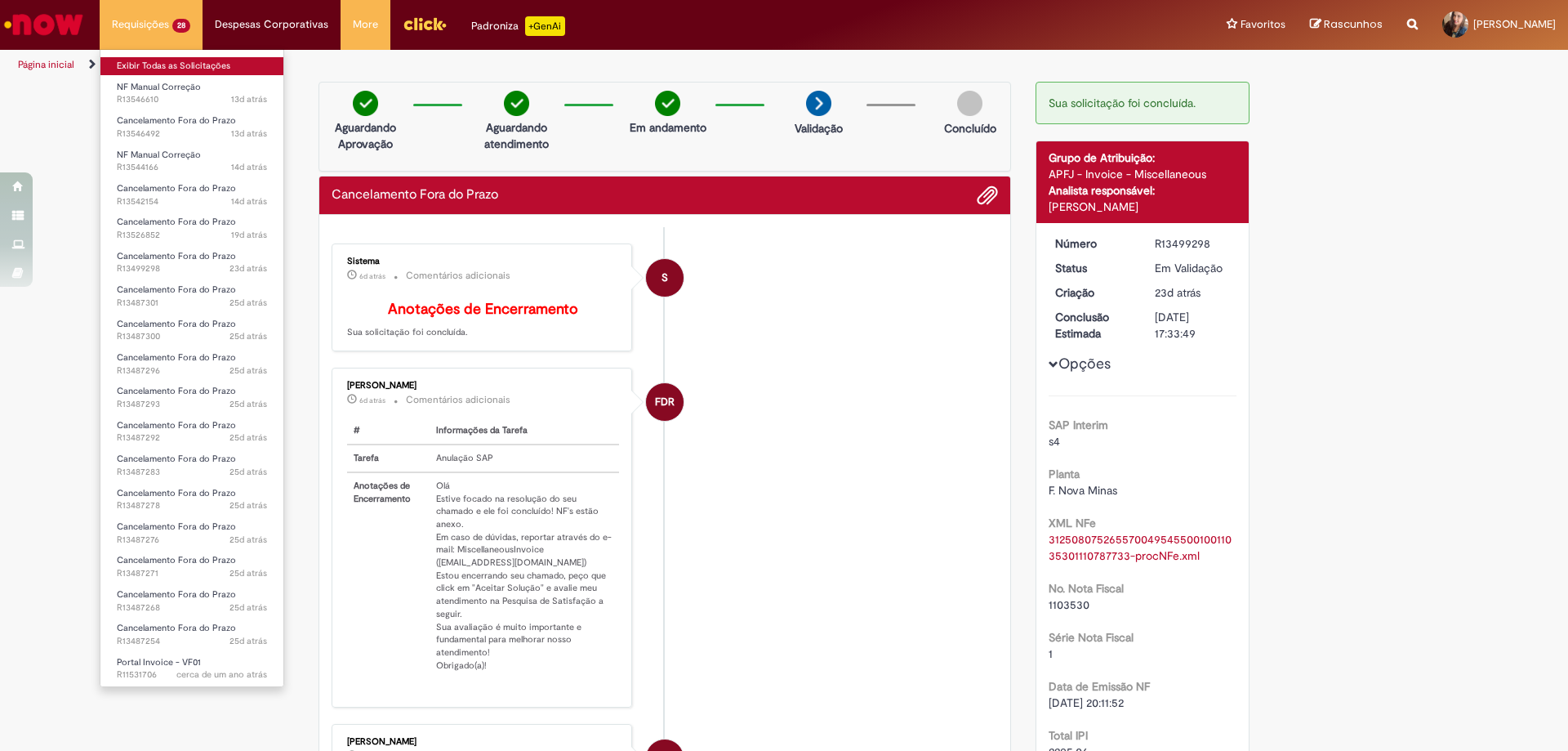
click at [146, 62] on link "Exibir Todas as Solicitações" at bounding box center [192, 67] width 183 height 18
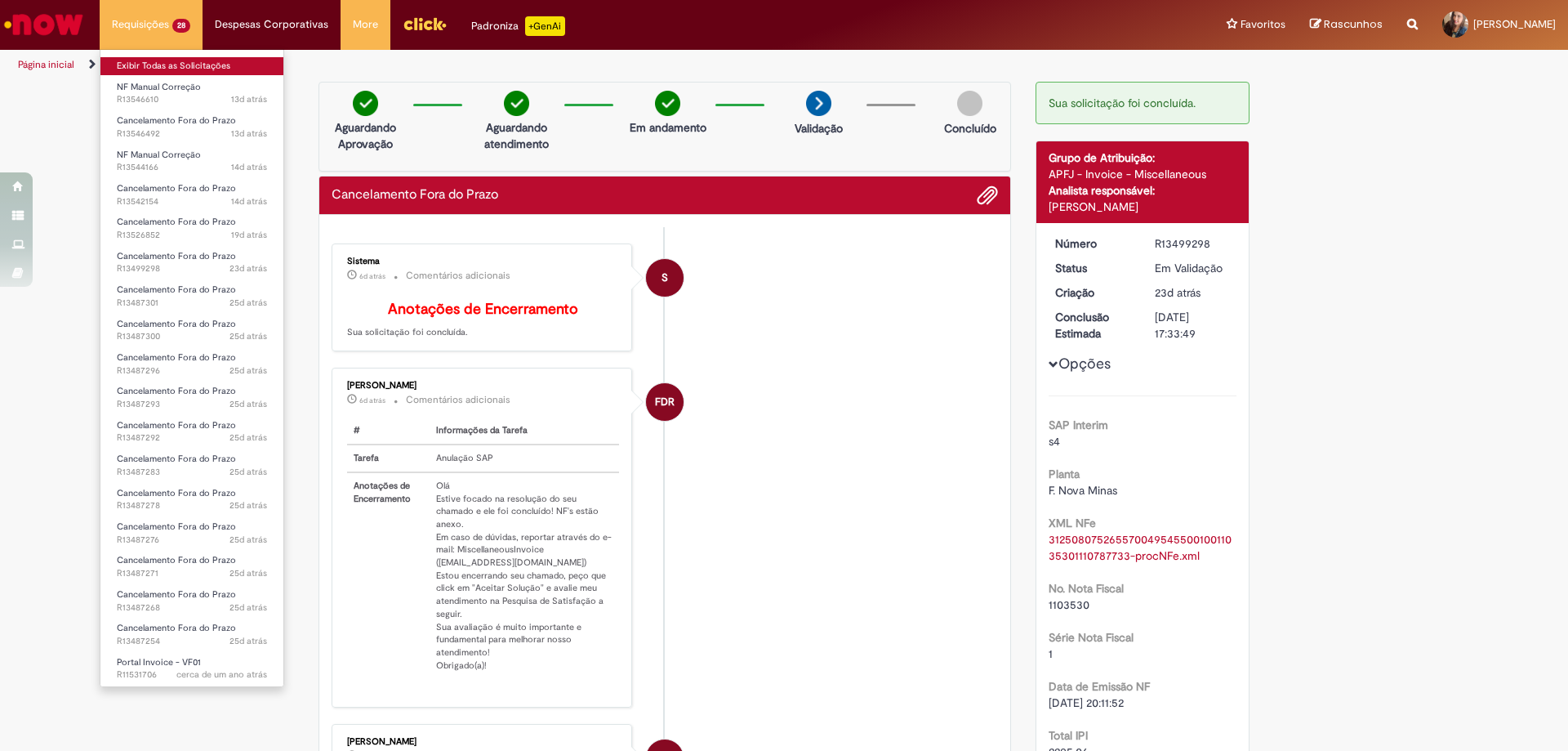
click at [146, 62] on link "Exibir Todas as Solicitações" at bounding box center [192, 67] width 183 height 18
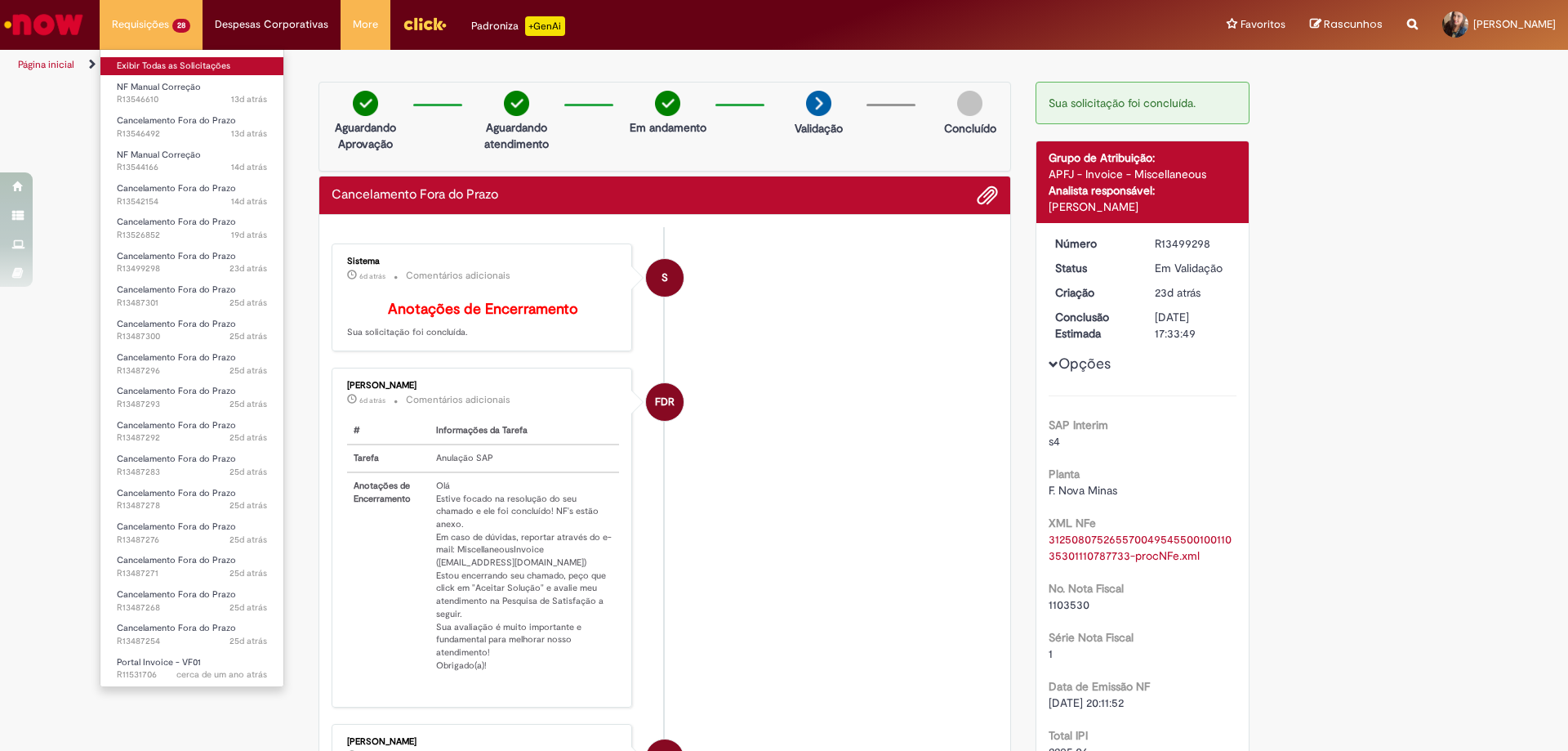
click at [146, 62] on link "Exibir Todas as Solicitações" at bounding box center [192, 67] width 183 height 18
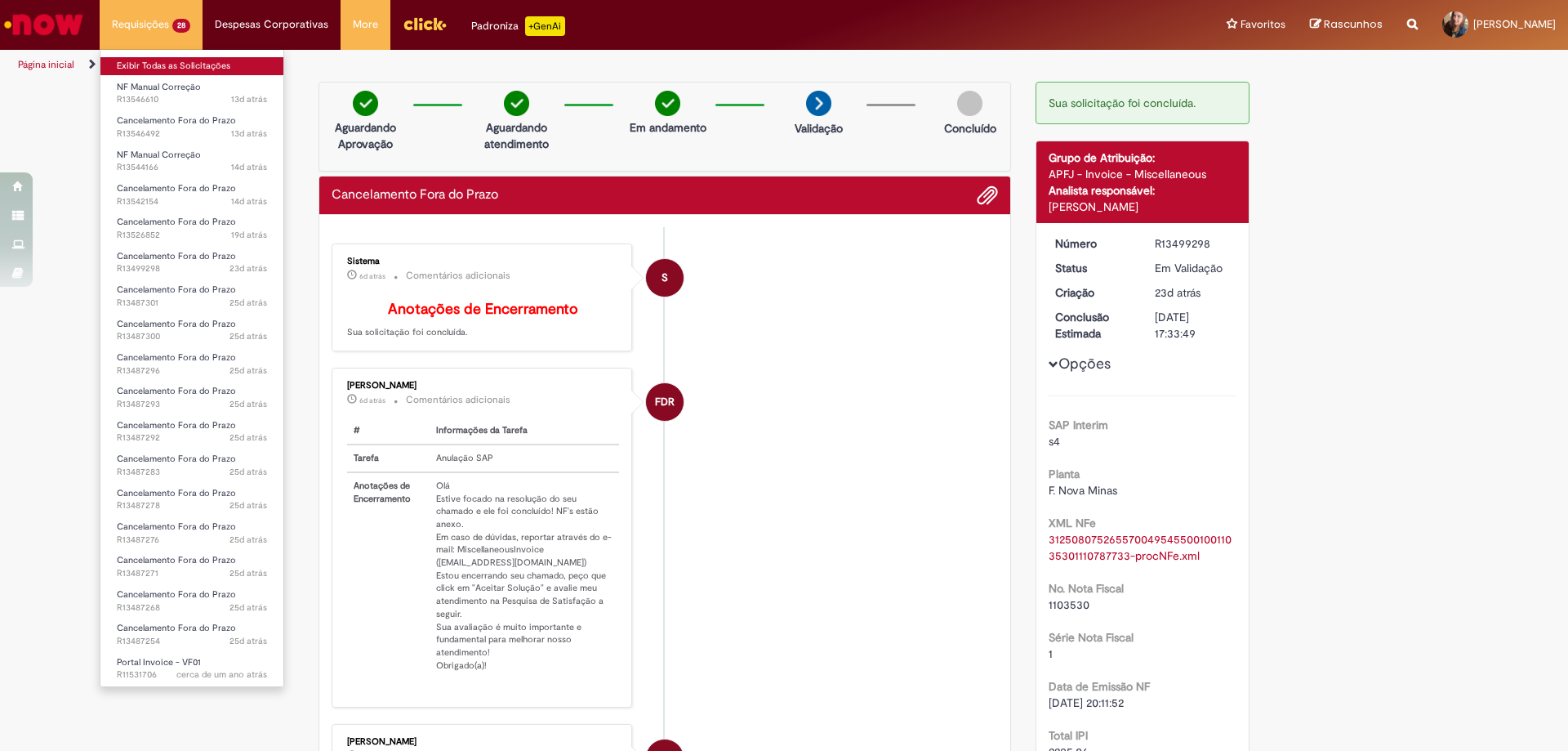
click at [146, 62] on link "Exibir Todas as Solicitações" at bounding box center [192, 67] width 183 height 18
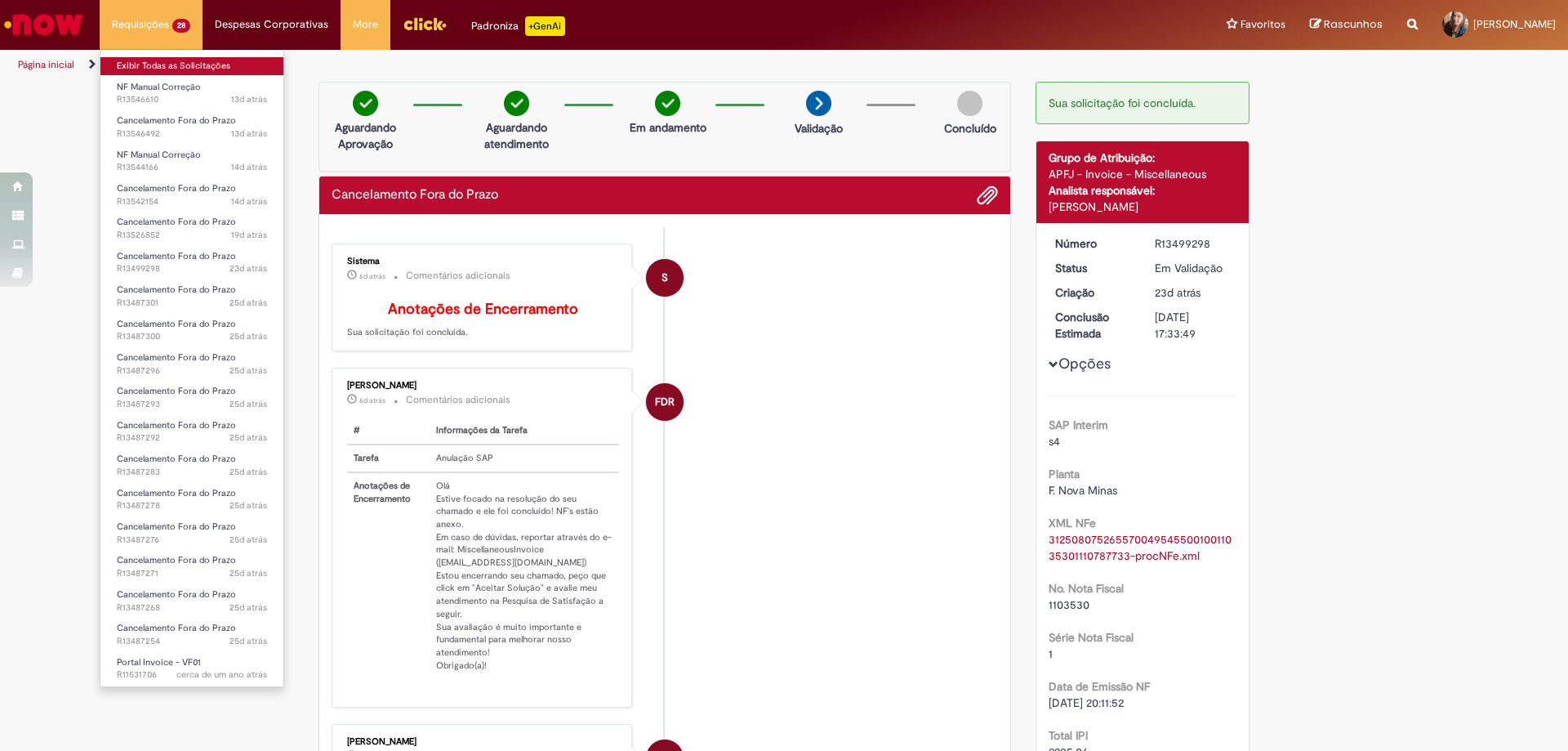
click at [146, 62] on link "Exibir Todas as Solicitações" at bounding box center [192, 67] width 183 height 18
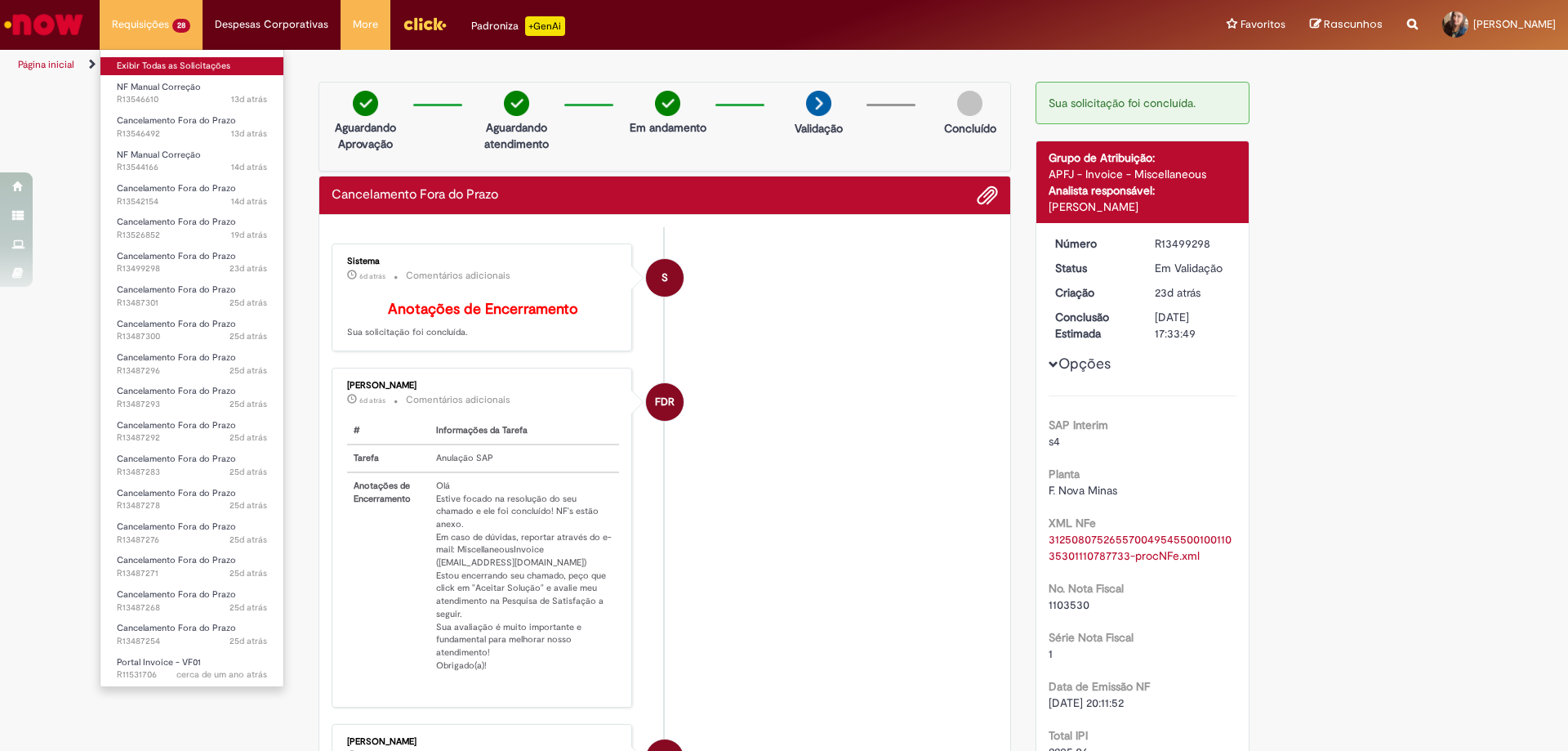
click at [146, 62] on link "Exibir Todas as Solicitações" at bounding box center [192, 67] width 183 height 18
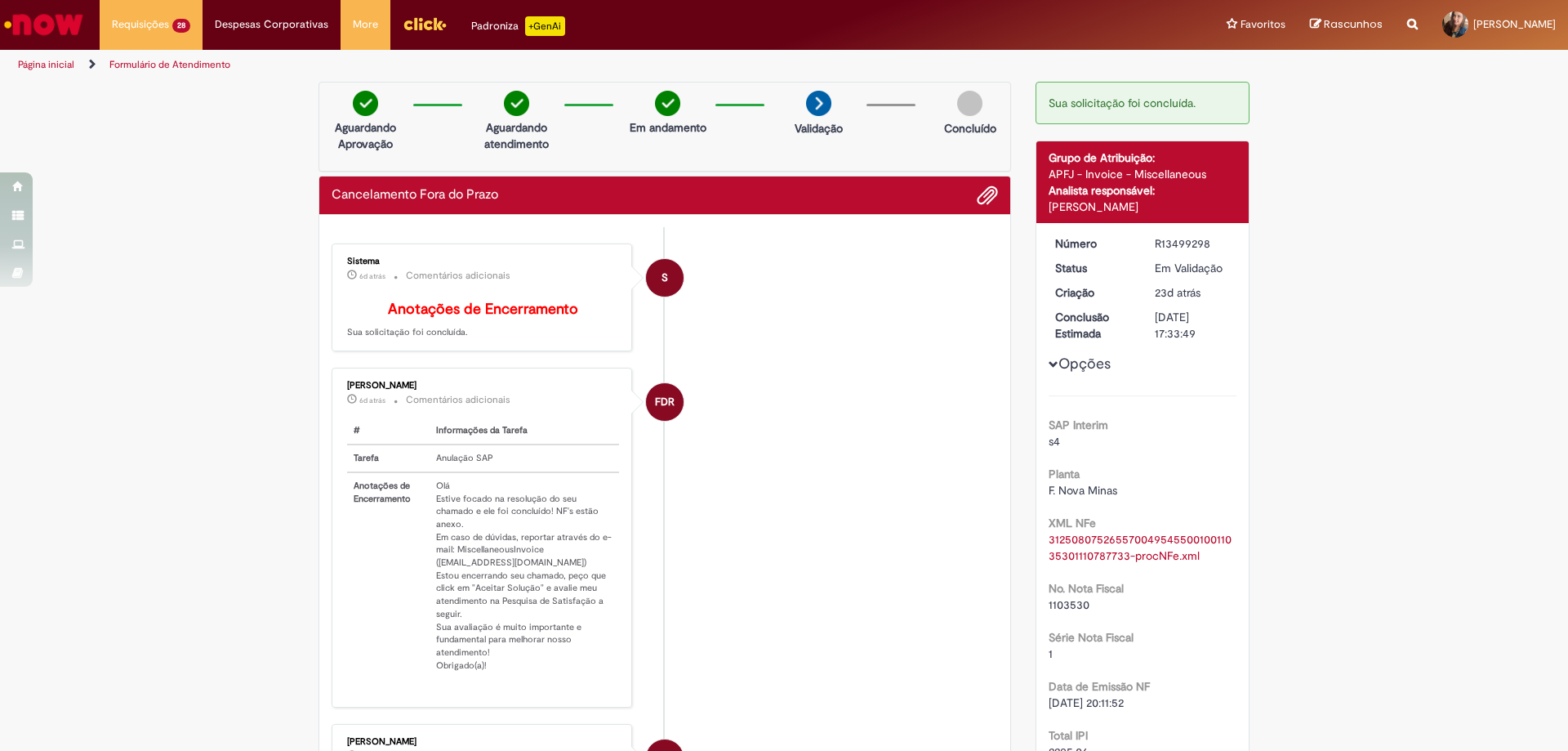
click at [912, 344] on li "S Sistema 6d atrás 6 dias atrás Comentários adicionais Anotações de Encerrament…" at bounding box center [664, 297] width 666 height 108
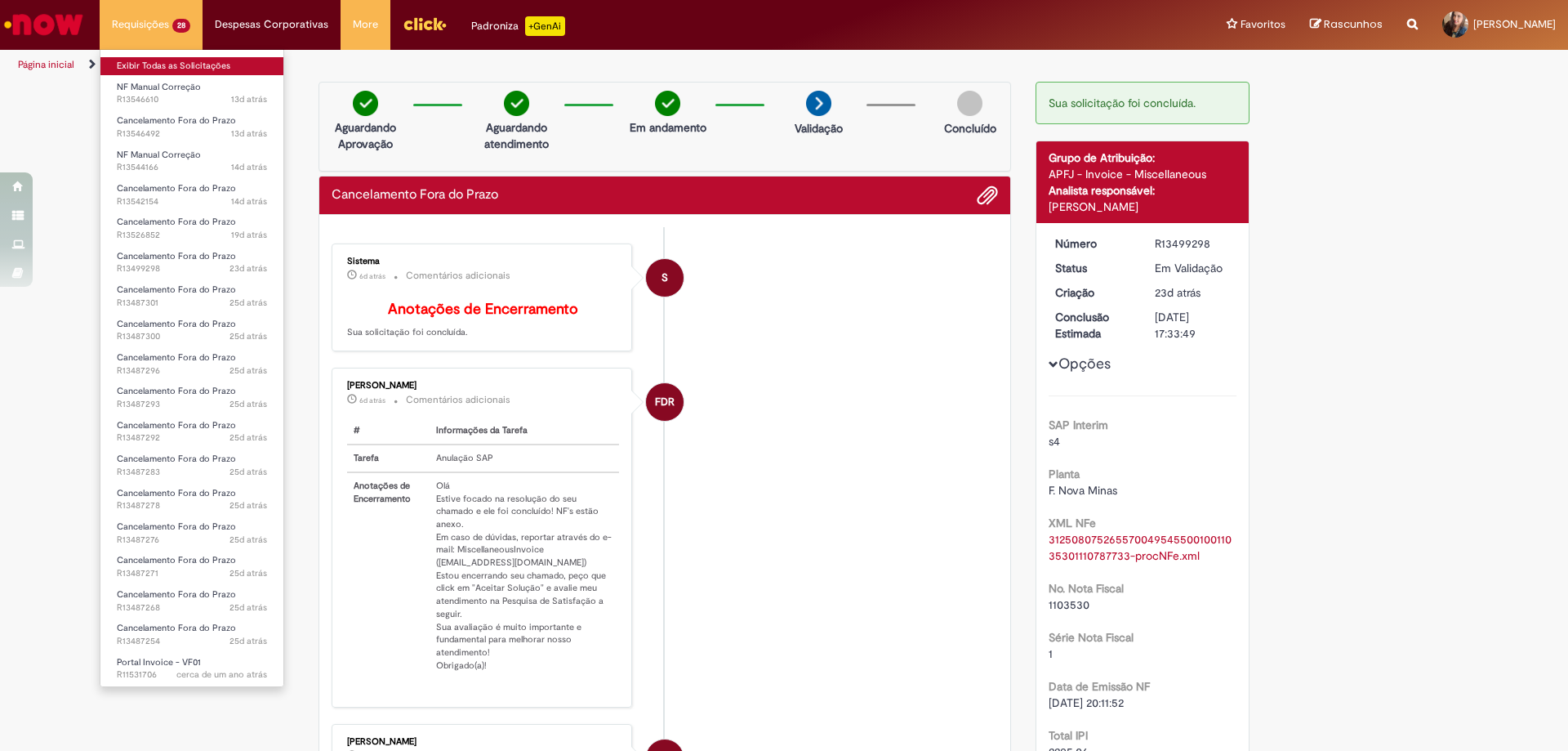
click at [180, 66] on link "Exibir Todas as Solicitações" at bounding box center [192, 67] width 183 height 18
click at [165, 59] on link "Exibir Todas as Solicitações" at bounding box center [192, 67] width 183 height 18
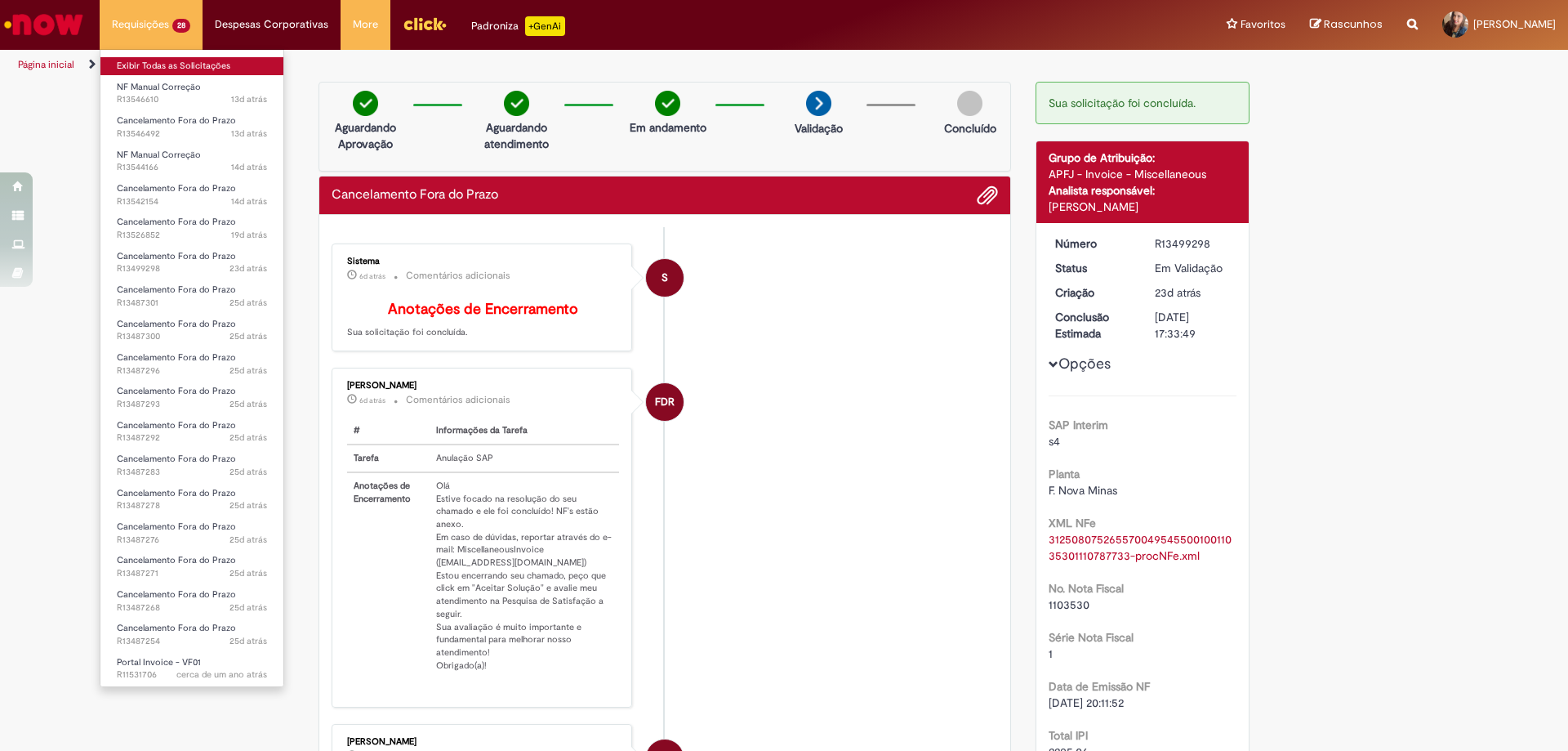
click at [175, 64] on link "Exibir Todas as Solicitações" at bounding box center [192, 67] width 183 height 18
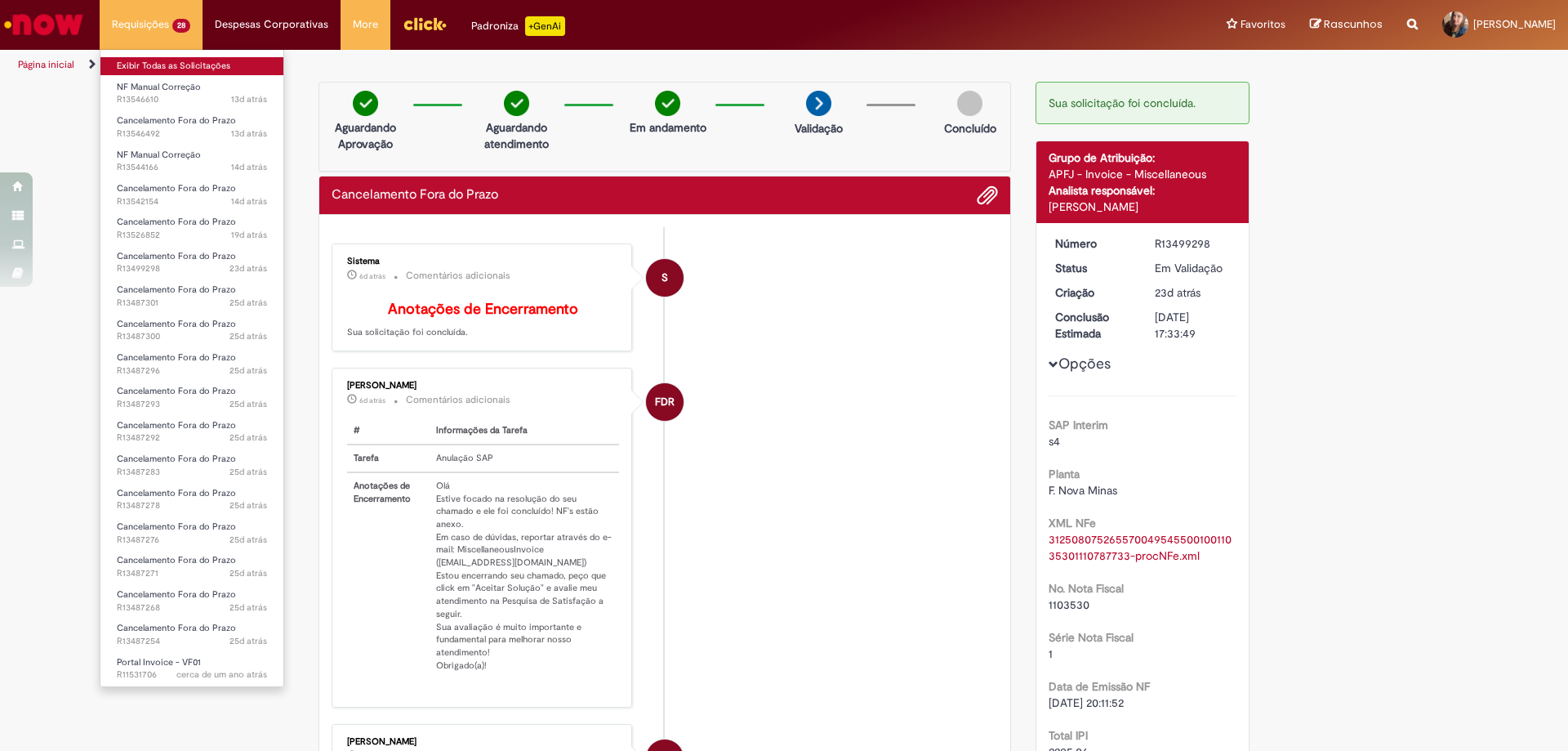
click at [175, 64] on link "Exibir Todas as Solicitações" at bounding box center [192, 67] width 183 height 18
click at [147, 61] on link "Exibir Todas as Solicitações" at bounding box center [192, 67] width 183 height 18
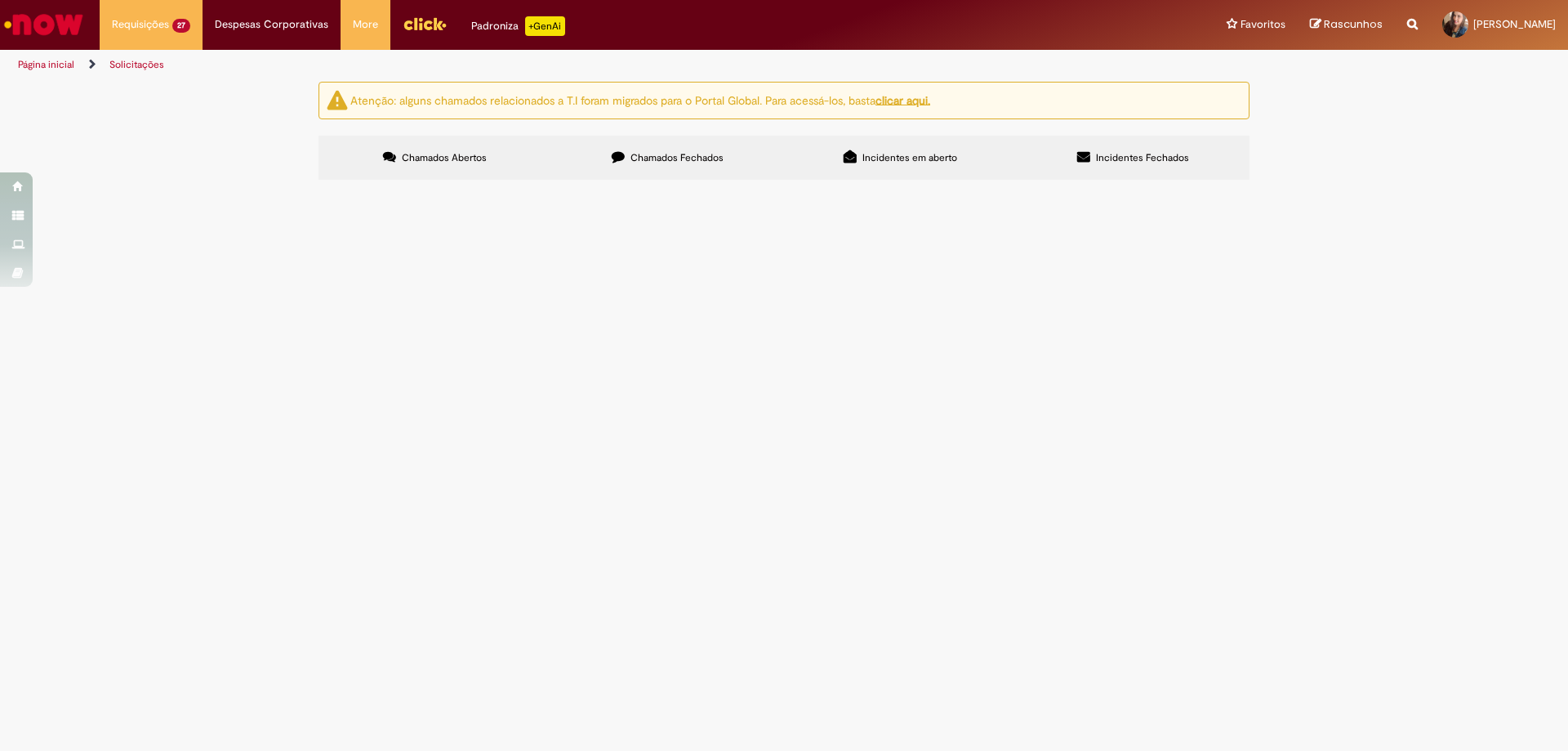
click at [0, 0] on span "R13526852" at bounding box center [0, 0] width 0 height 0
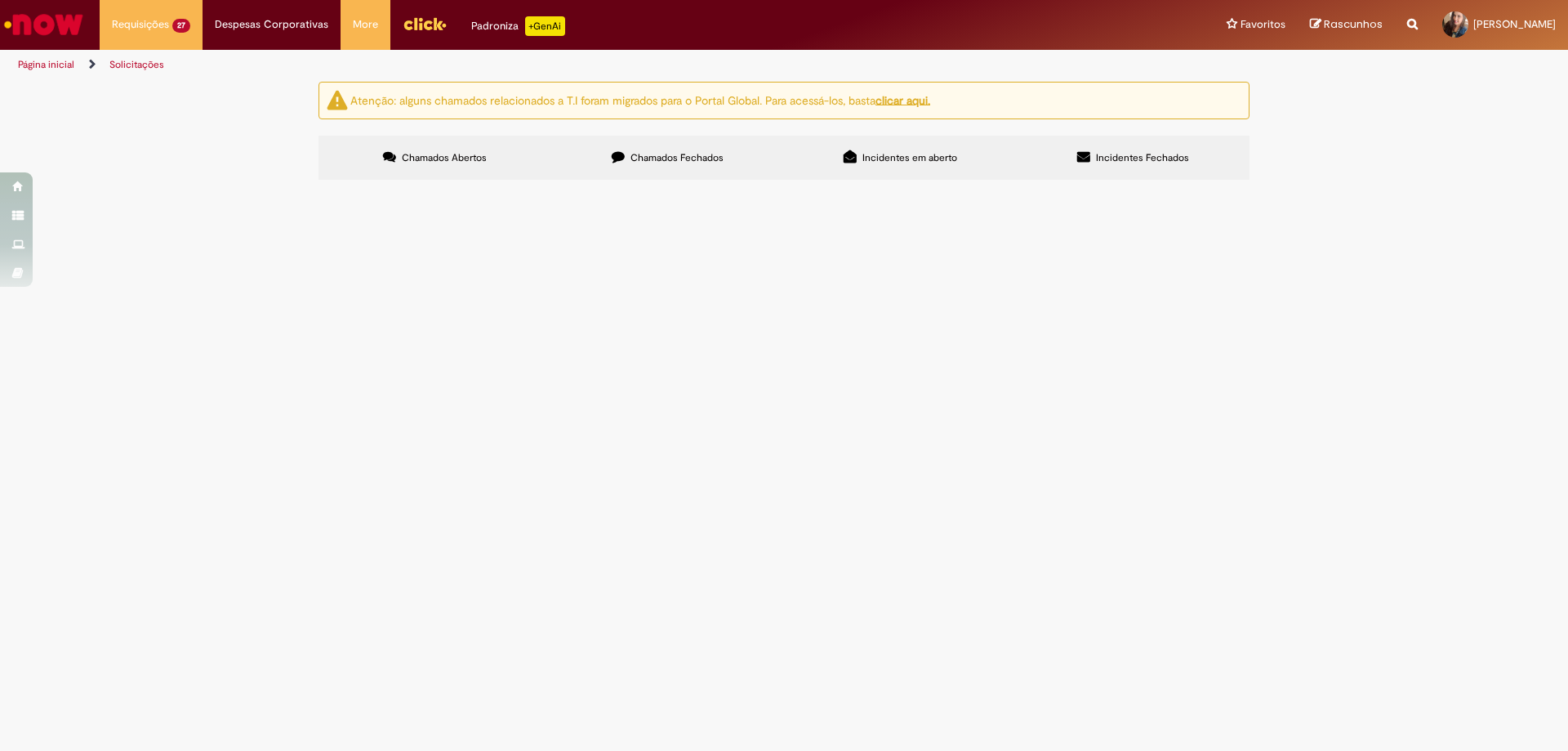
click at [0, 0] on span "R13526852" at bounding box center [0, 0] width 0 height 0
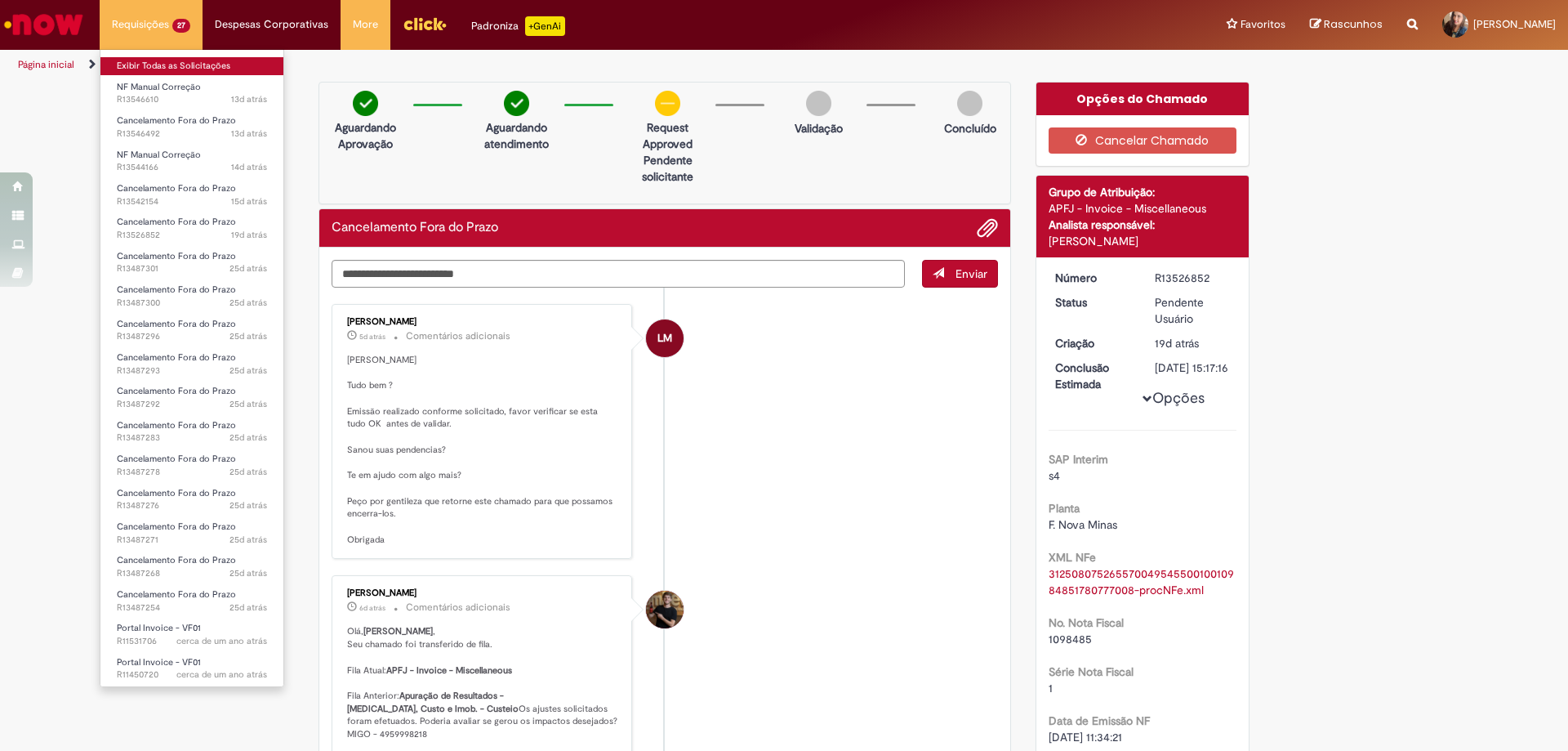
click at [157, 60] on link "Exibir Todas as Solicitações" at bounding box center [192, 67] width 183 height 18
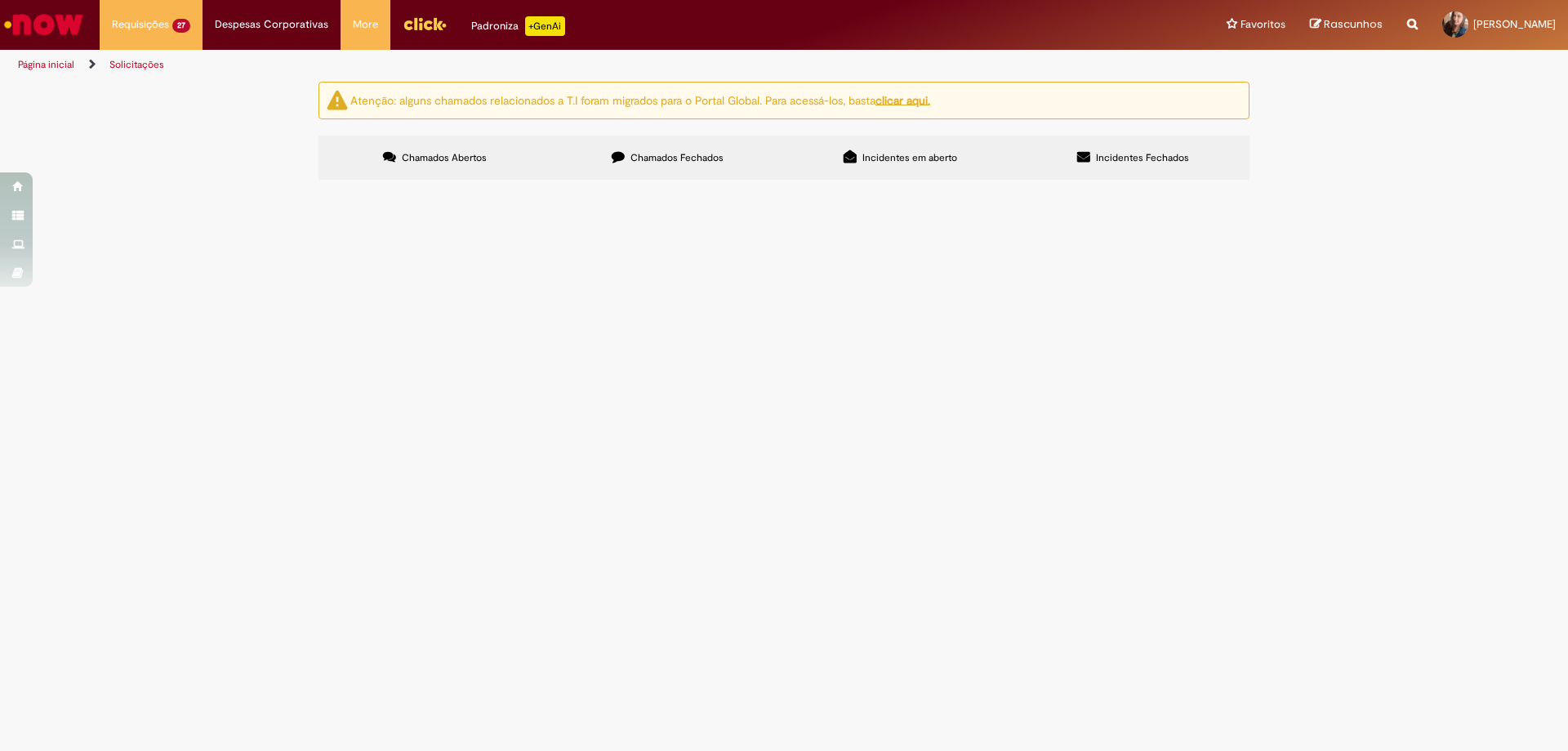
click at [0, 0] on span "R13542154" at bounding box center [0, 0] width 0 height 0
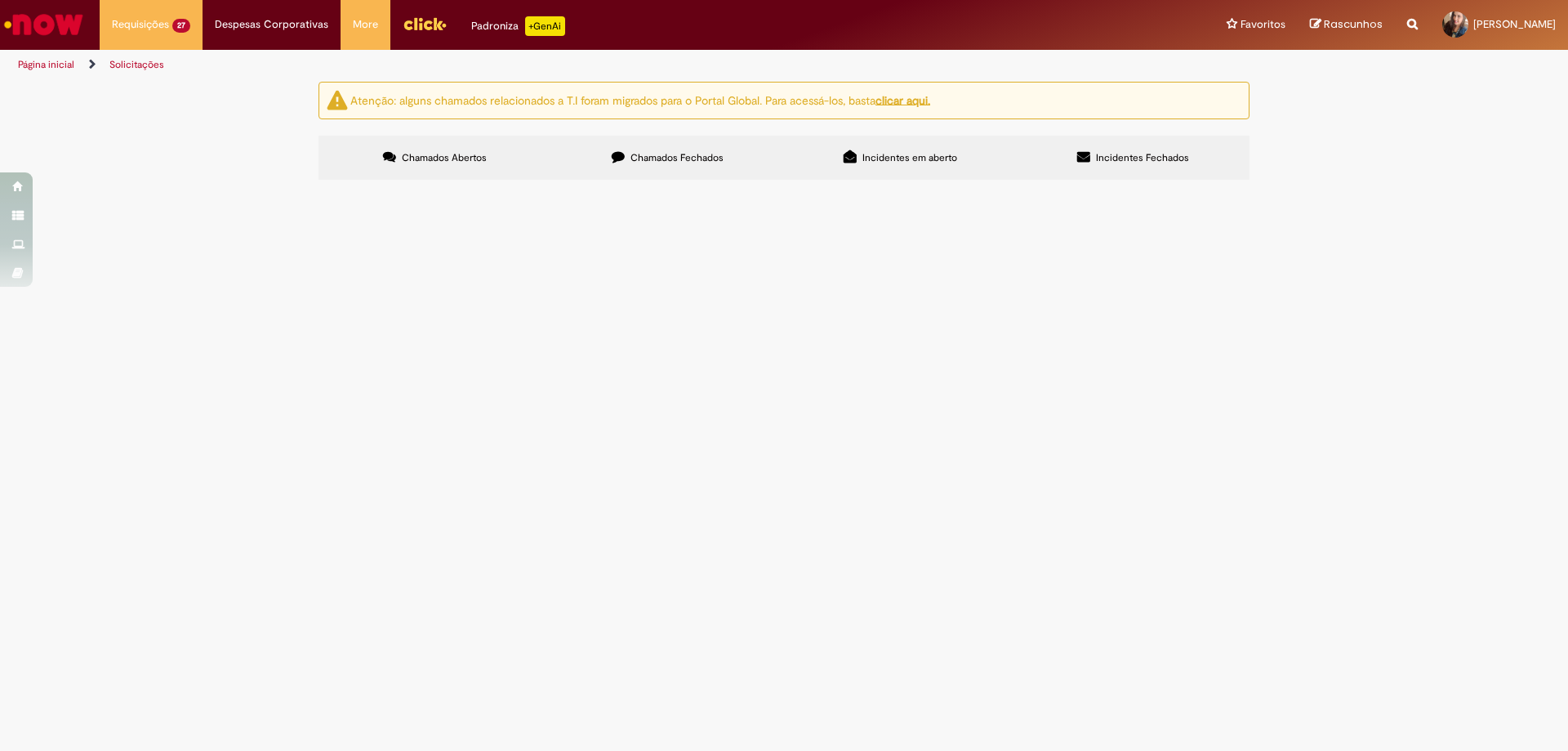
click at [0, 0] on span "R13542154" at bounding box center [0, 0] width 0 height 0
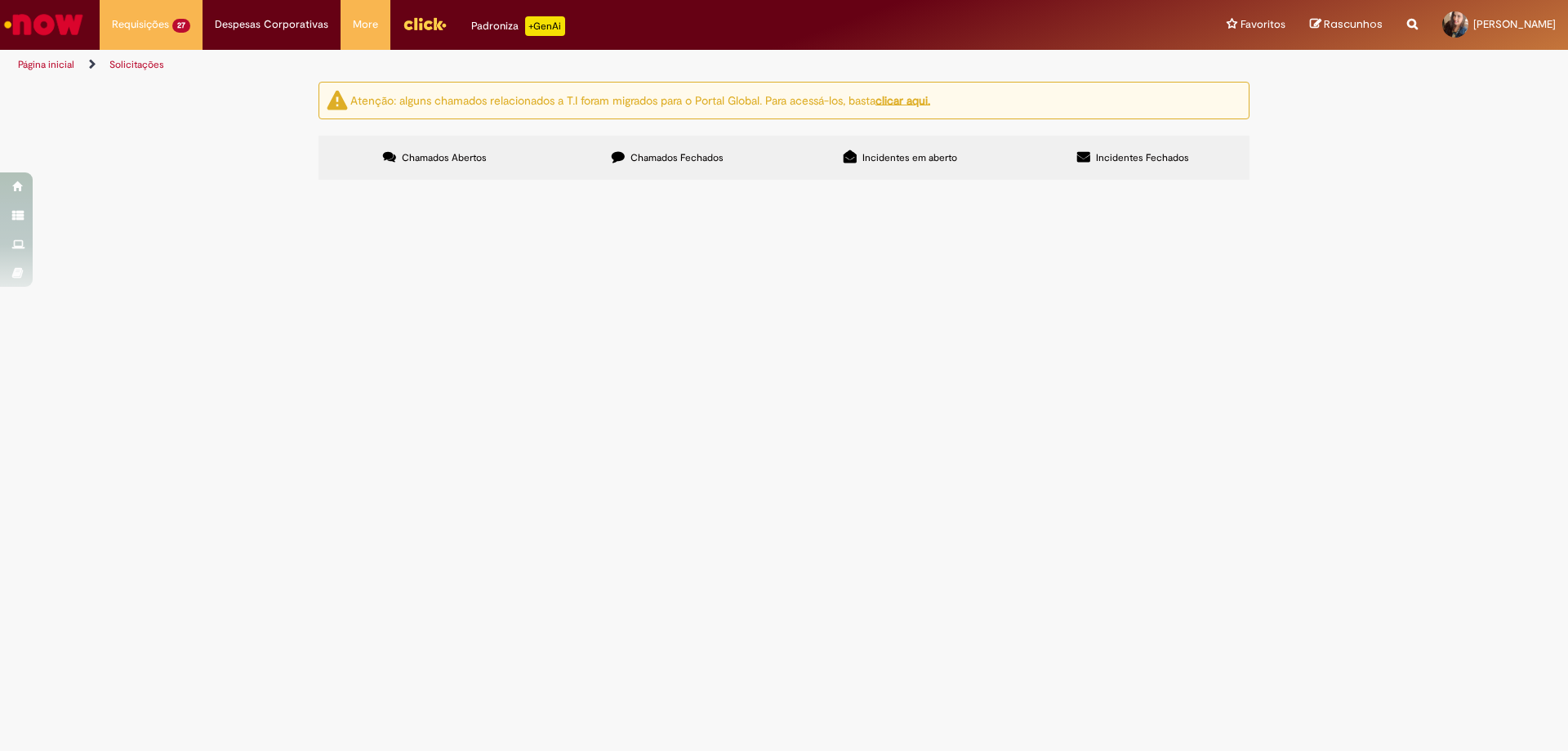
click at [0, 0] on span "R13542154" at bounding box center [0, 0] width 0 height 0
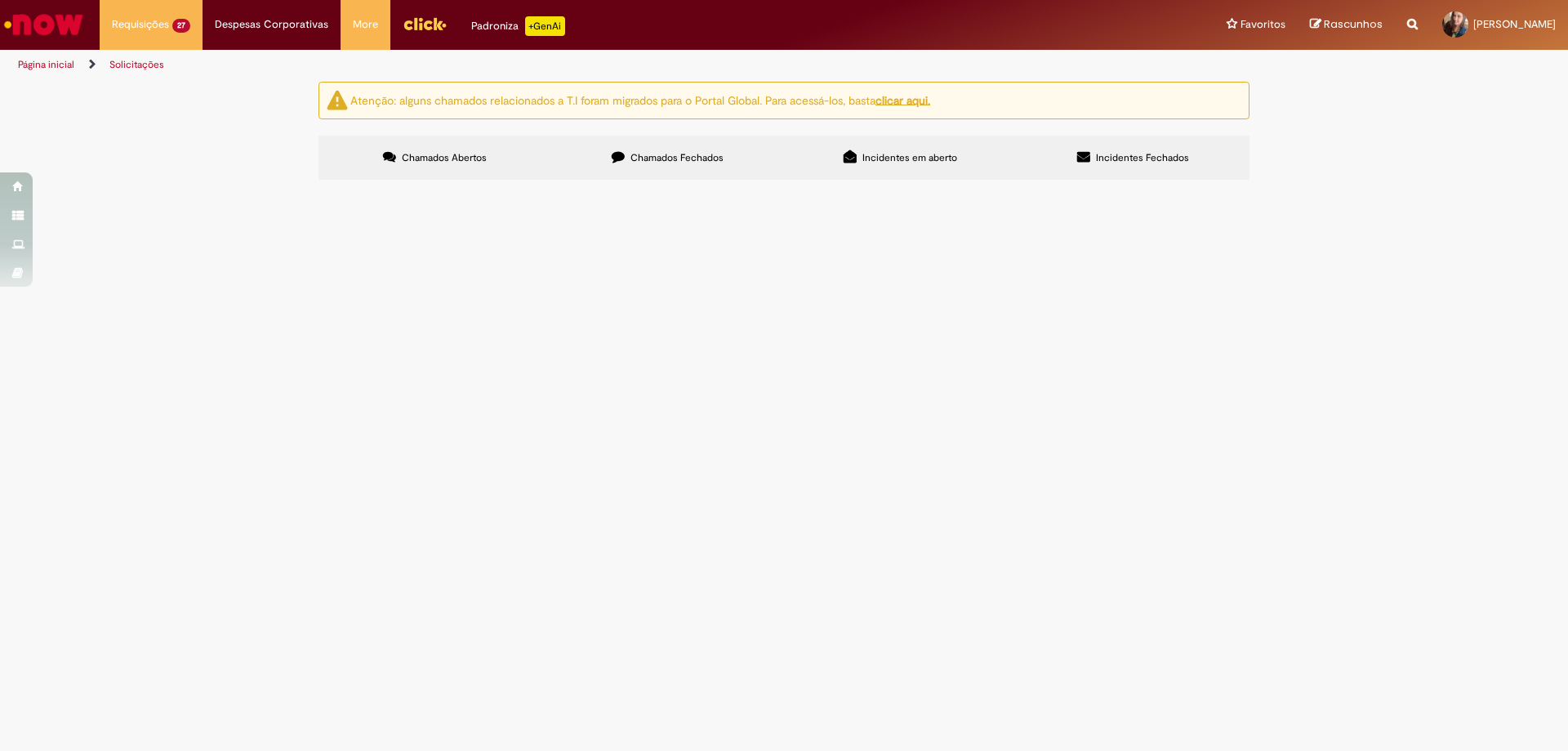
click at [0, 0] on span "R13542154" at bounding box center [0, 0] width 0 height 0
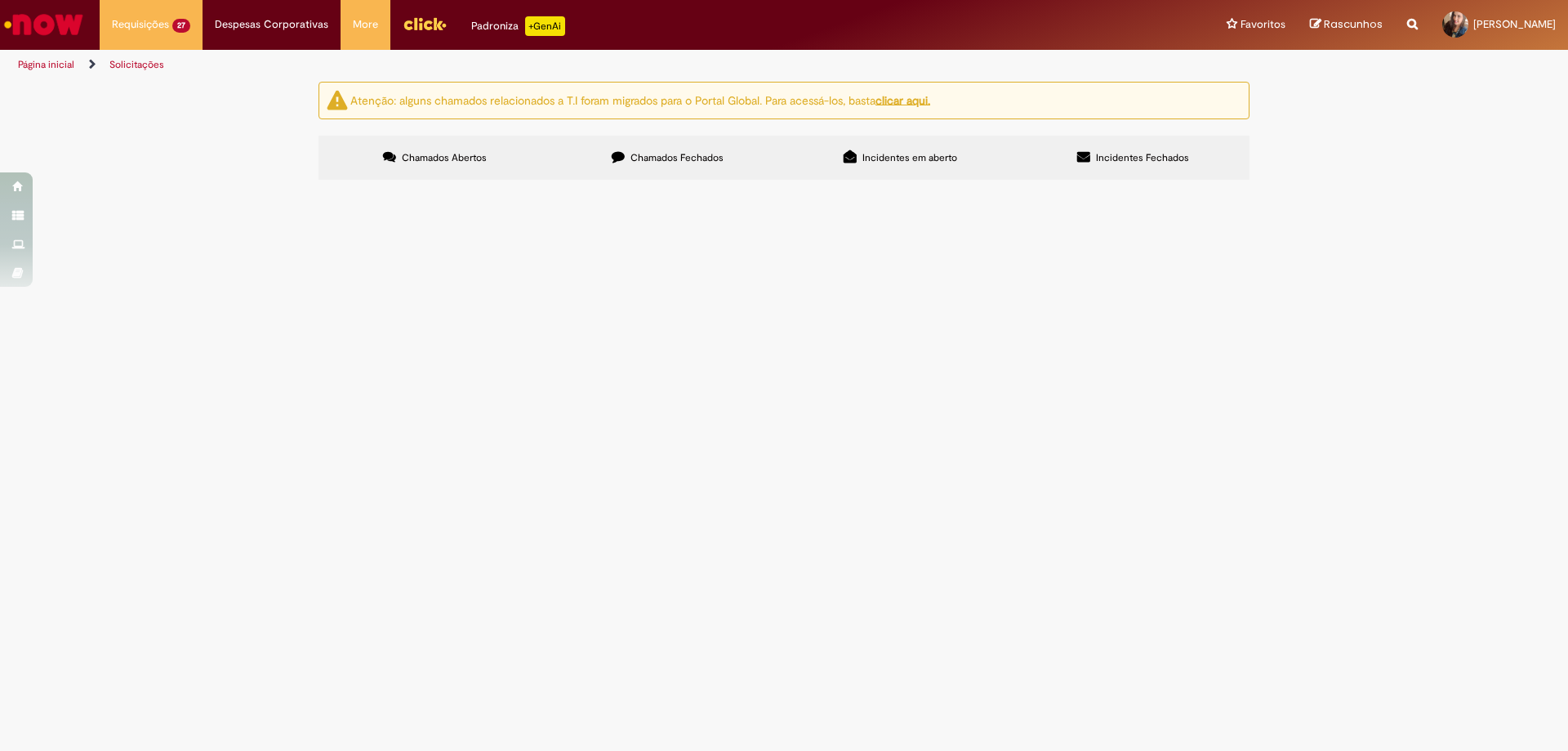
click at [0, 0] on span "R13542154" at bounding box center [0, 0] width 0 height 0
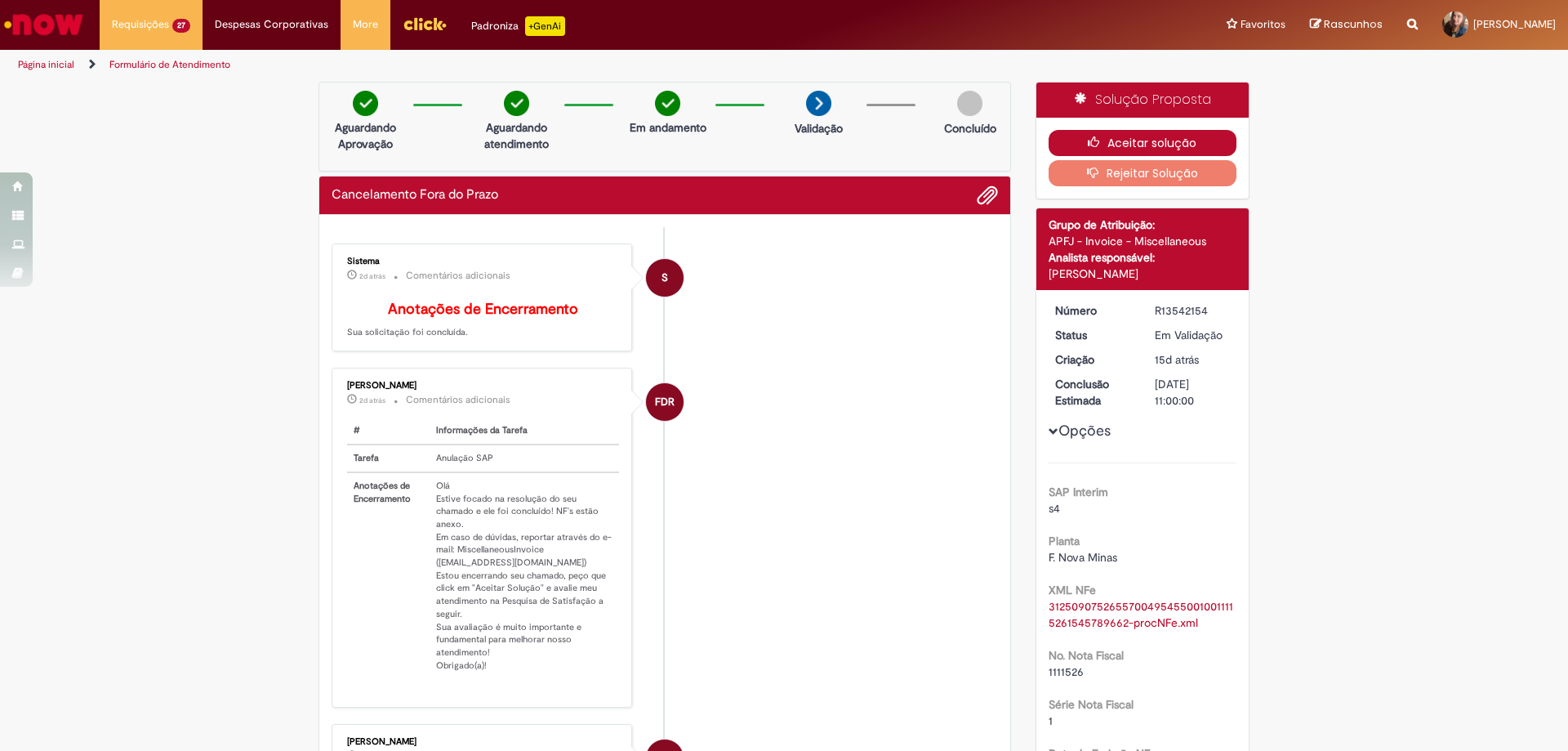
click at [1186, 151] on button "Aceitar solução" at bounding box center [1143, 143] width 189 height 26
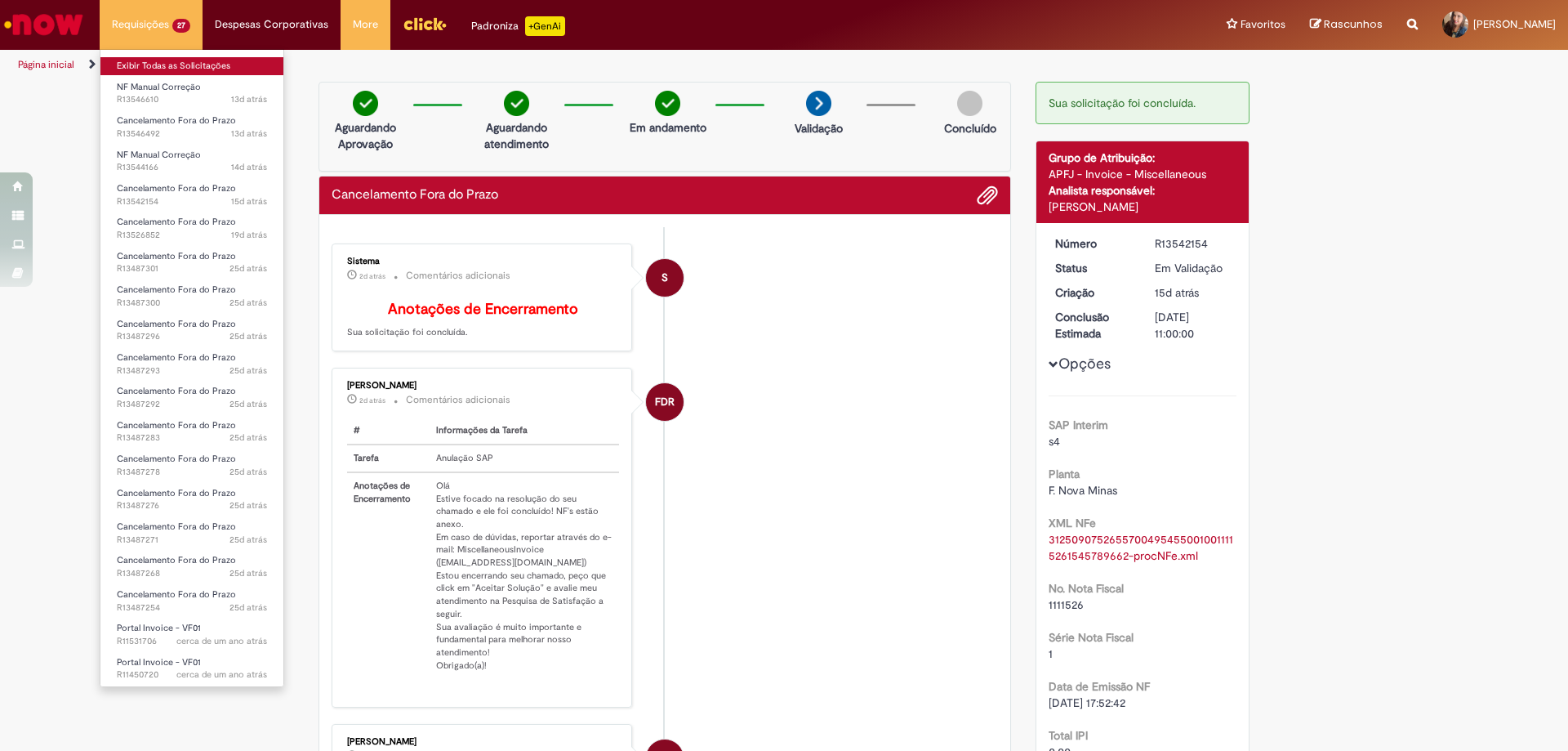
click at [171, 62] on link "Exibir Todas as Solicitações" at bounding box center [192, 67] width 183 height 18
click at [182, 61] on link "Exibir Todas as Solicitações" at bounding box center [192, 67] width 183 height 18
click at [183, 60] on link "Exibir Todas as Solicitações" at bounding box center [192, 67] width 183 height 18
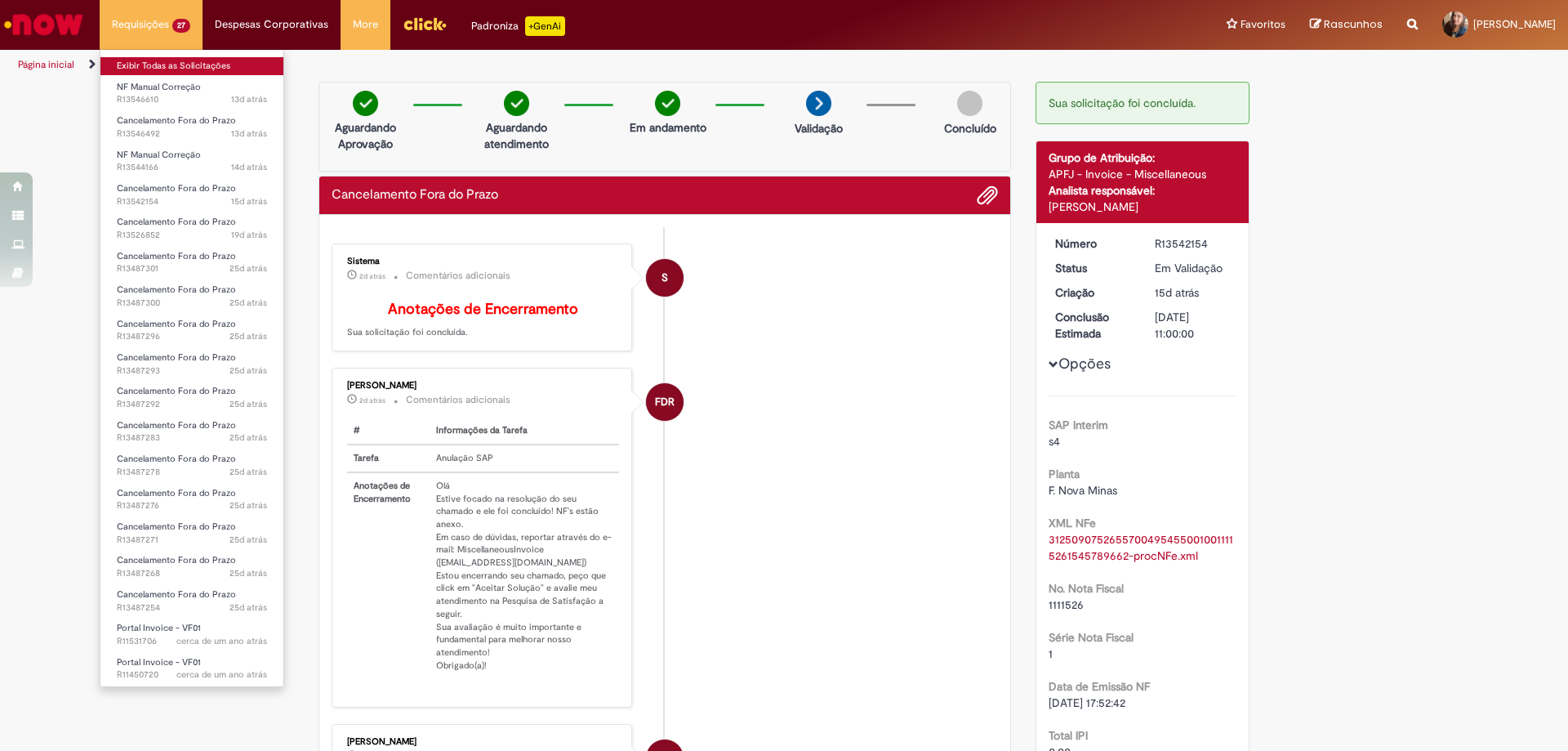
click at [183, 60] on link "Exibir Todas as Solicitações" at bounding box center [192, 67] width 183 height 18
click at [184, 60] on link "Exibir Todas as Solicitações" at bounding box center [192, 67] width 183 height 18
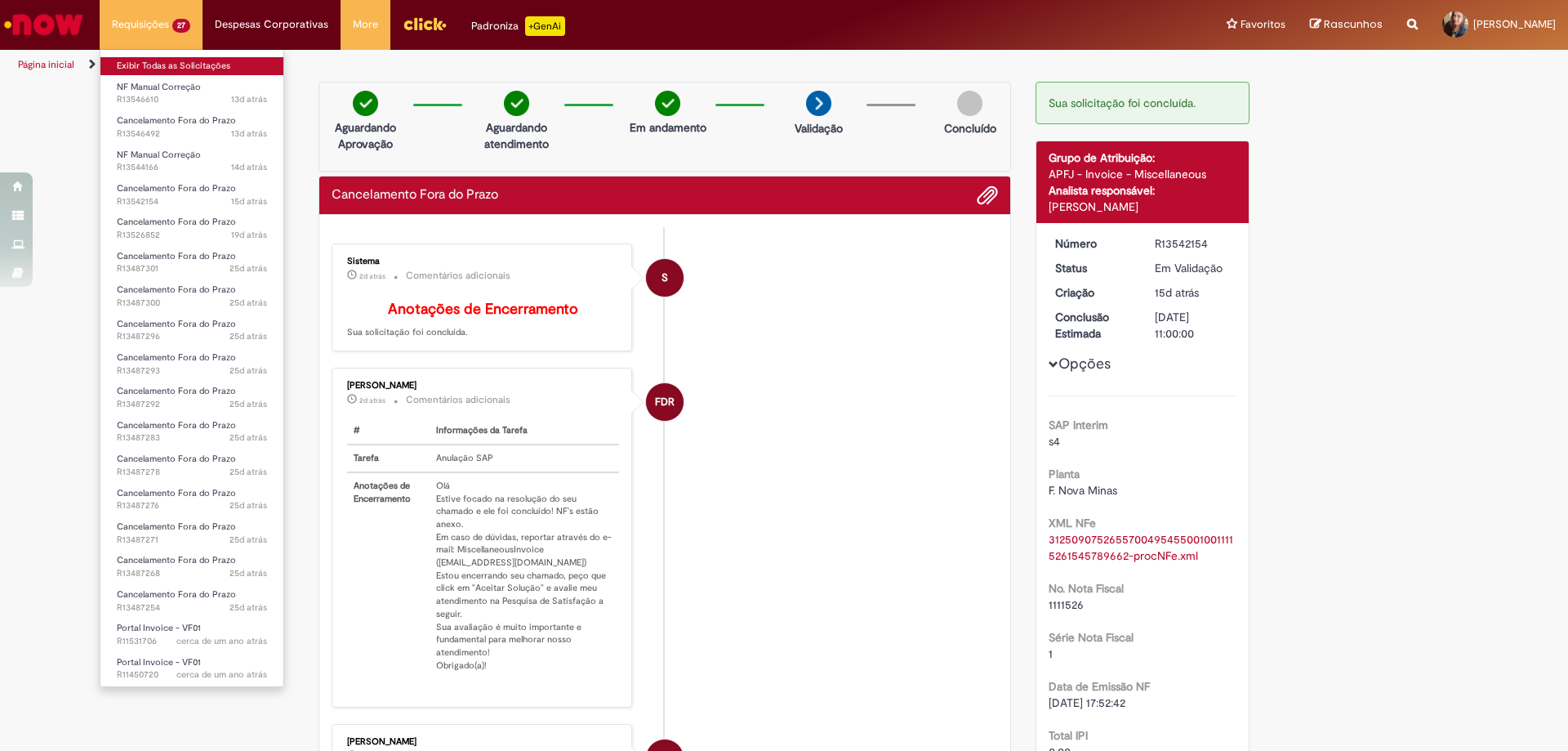
click at [184, 60] on link "Exibir Todas as Solicitações" at bounding box center [192, 67] width 183 height 18
click at [188, 59] on link "Exibir Todas as Solicitações" at bounding box center [192, 67] width 183 height 18
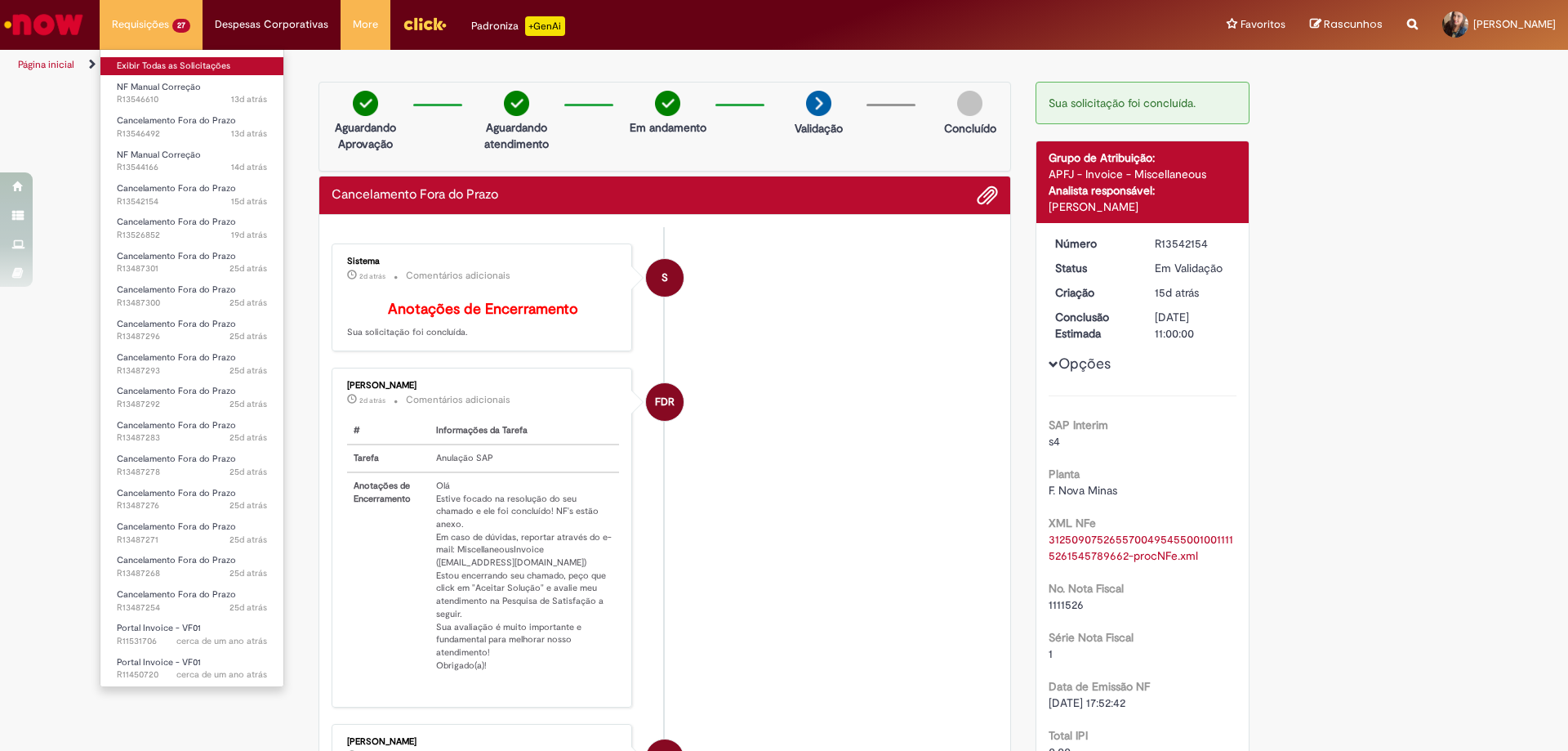
click at [195, 58] on link "Exibir Todas as Solicitações" at bounding box center [192, 67] width 183 height 18
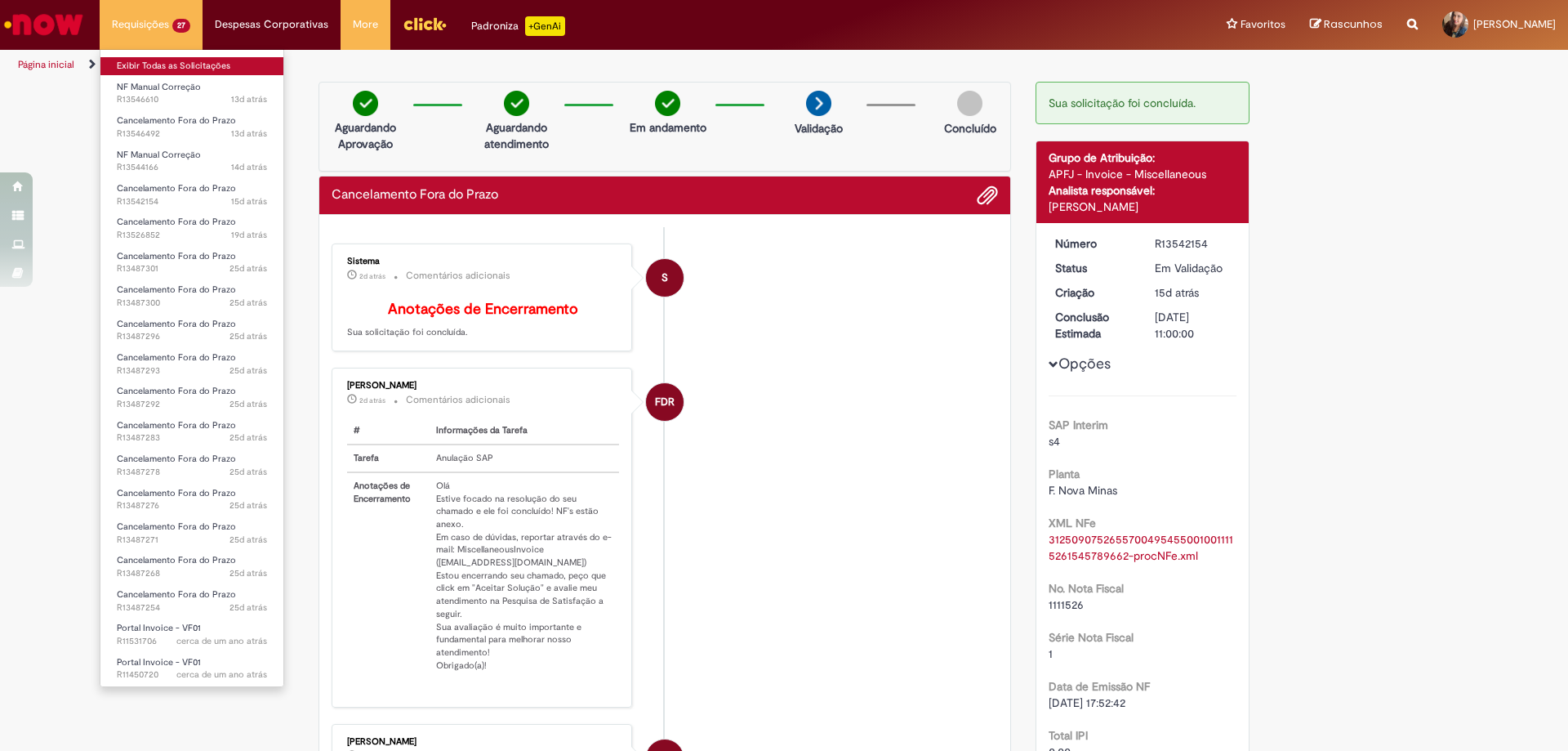
click at [197, 58] on link "Exibir Todas as Solicitações" at bounding box center [192, 67] width 183 height 18
click at [200, 57] on li "Exibir Todas as Solicitações" at bounding box center [192, 64] width 183 height 21
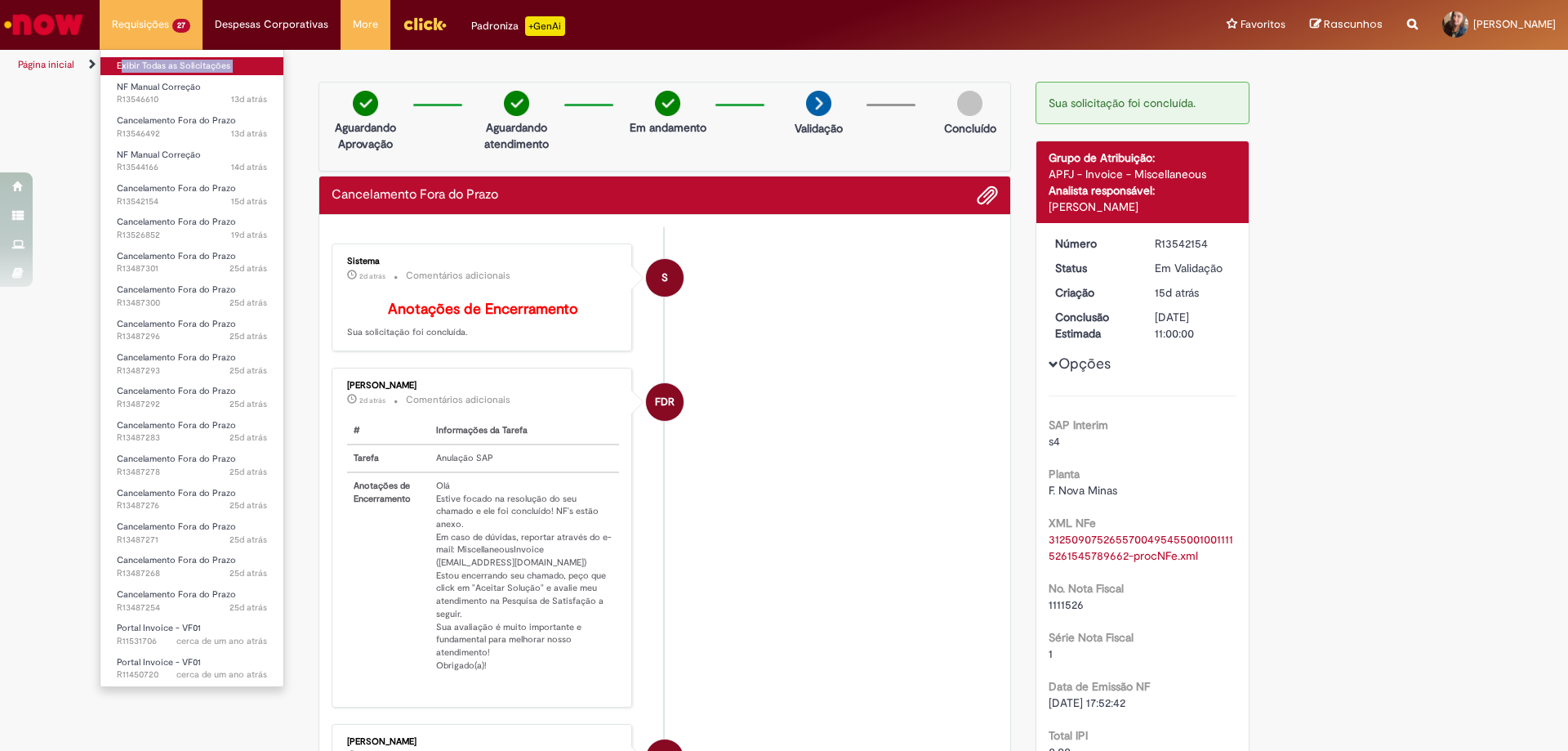
click at [186, 73] on link "Exibir Todas as Solicitações" at bounding box center [192, 67] width 183 height 18
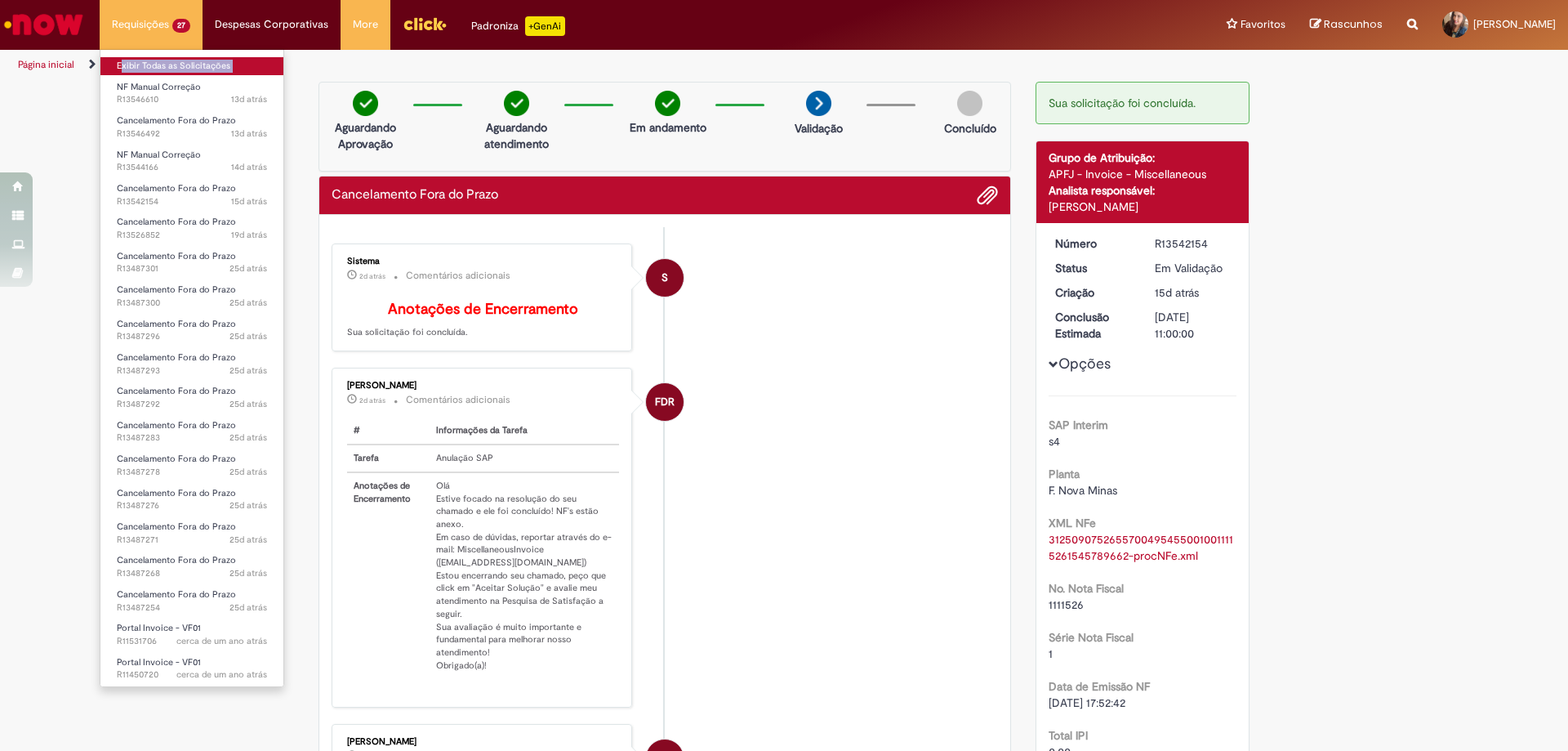
click at [186, 73] on link "Exibir Todas as Solicitações" at bounding box center [192, 67] width 183 height 18
click at [185, 63] on link "Exibir Todas as Solicitações" at bounding box center [192, 67] width 183 height 18
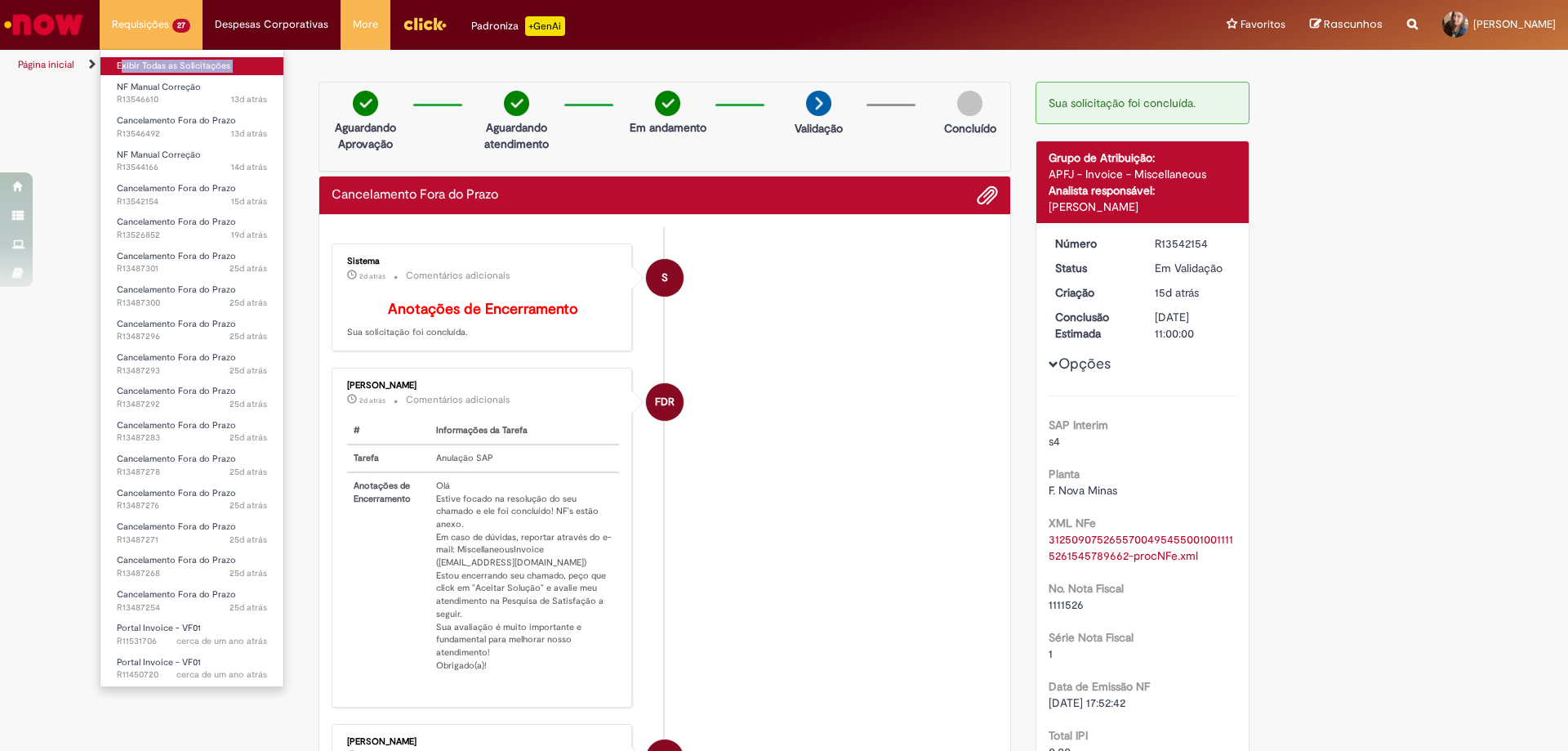
click at [185, 63] on link "Exibir Todas as Solicitações" at bounding box center [192, 67] width 183 height 18
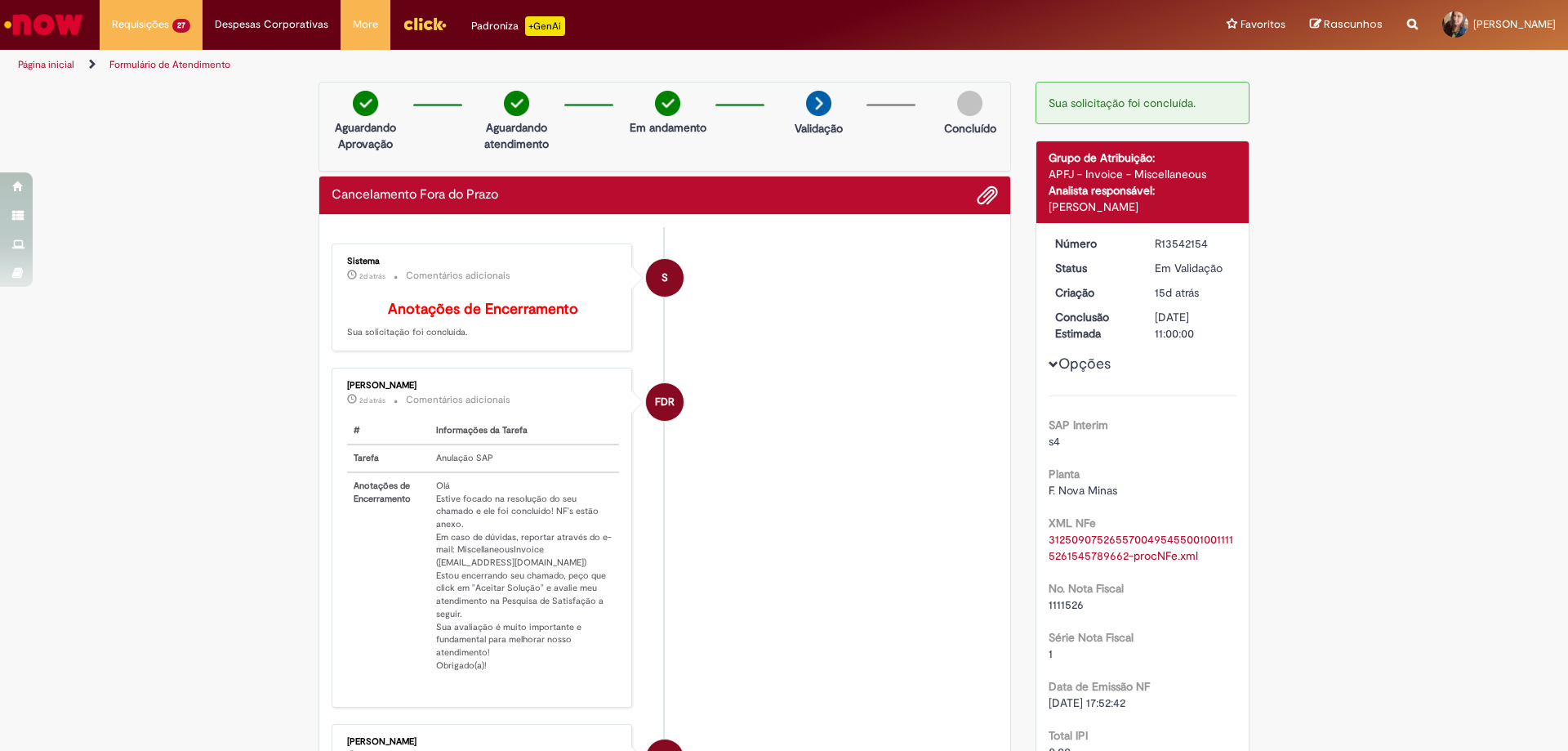
click at [812, 332] on li "S Sistema 2d atrás 2 dias atrás Comentários adicionais Anotações de Encerrament…" at bounding box center [664, 297] width 666 height 108
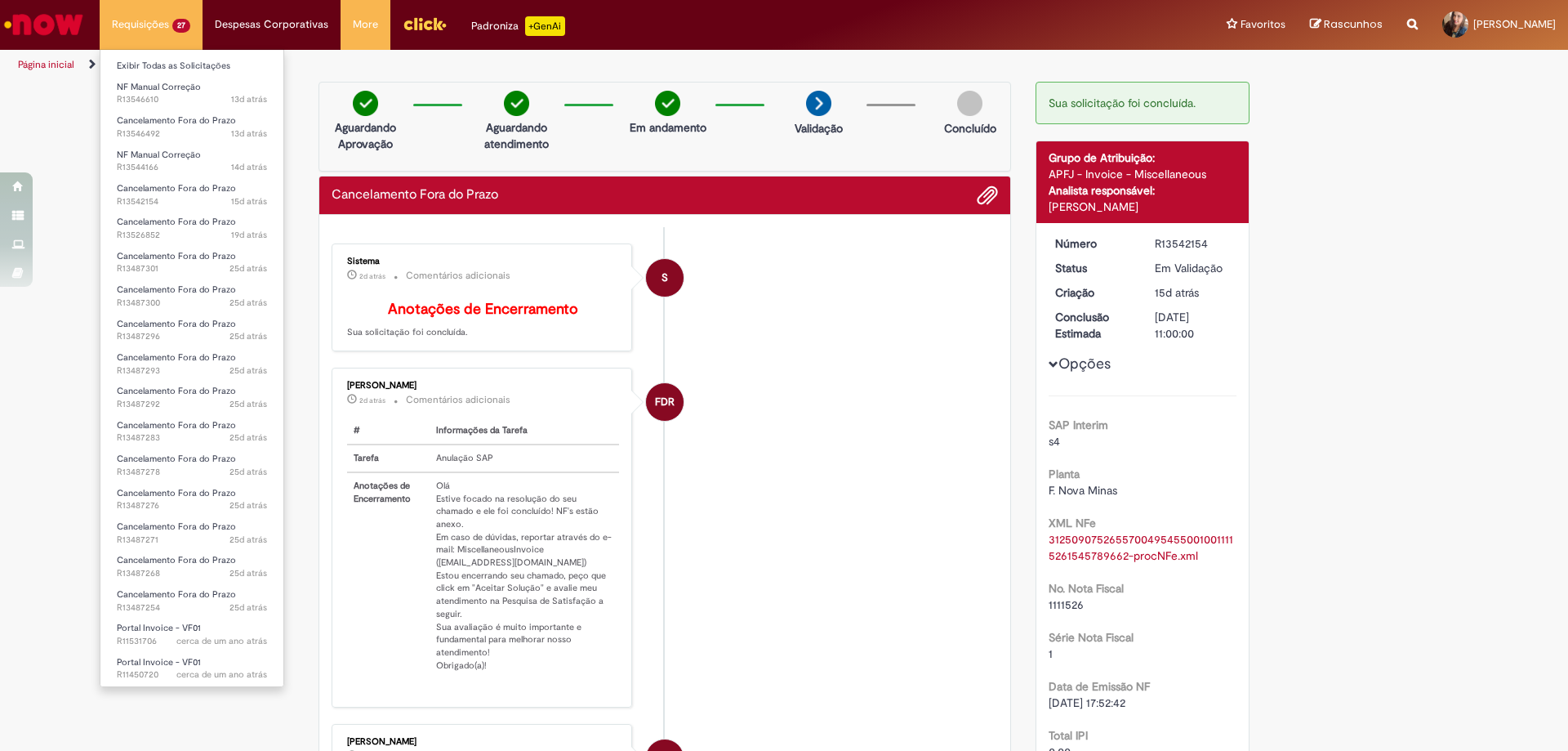
click at [142, 15] on li "Requisições 27 Exibir Todas as Solicitações NF Manual Correção 13d atrás 13 dia…" at bounding box center [151, 24] width 103 height 49
click at [189, 62] on link "Exibir Todas as Solicitações" at bounding box center [192, 67] width 183 height 18
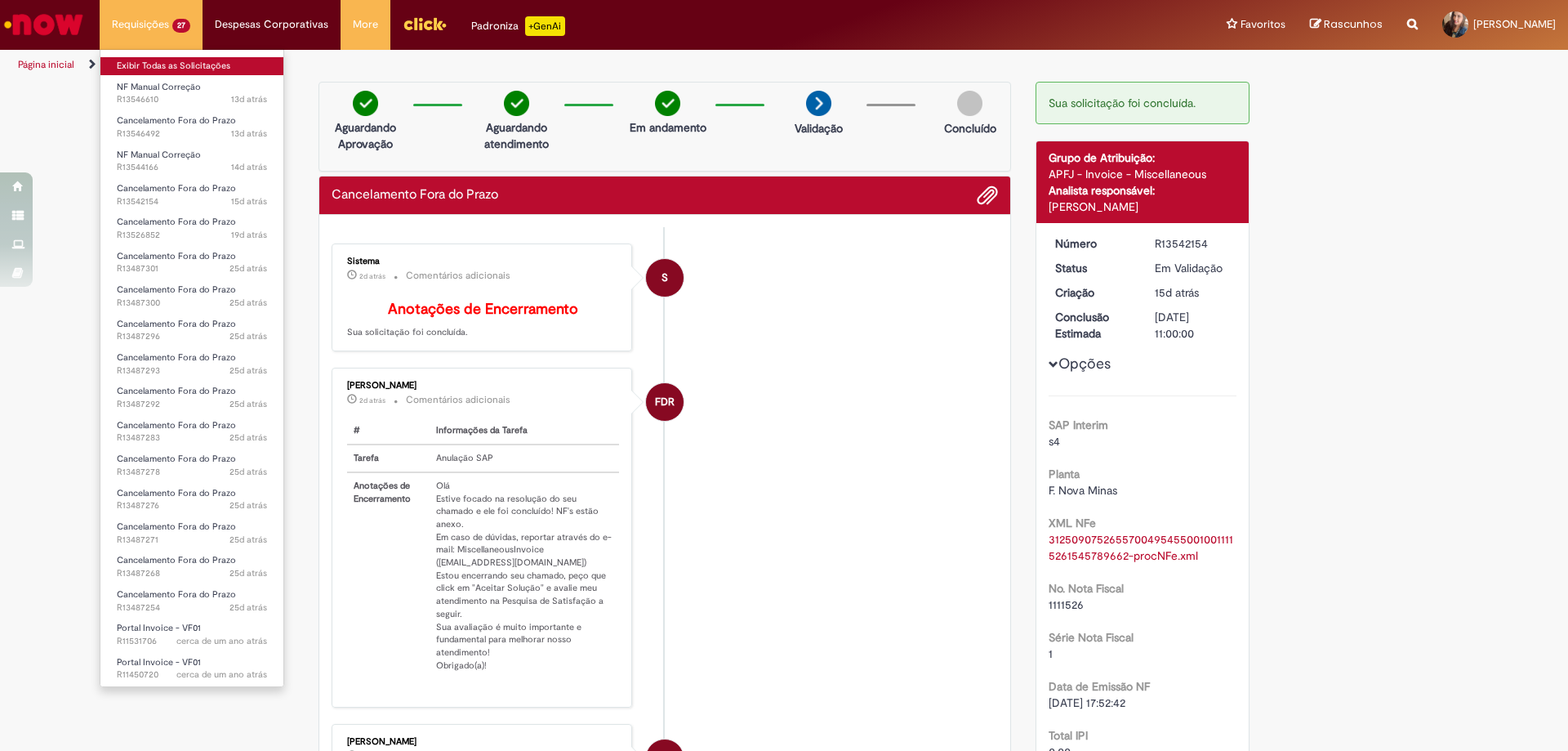
click at [189, 62] on link "Exibir Todas as Solicitações" at bounding box center [192, 67] width 183 height 18
click at [190, 62] on link "Exibir Todas as Solicitações" at bounding box center [192, 67] width 183 height 18
click at [191, 62] on link "Exibir Todas as Solicitações" at bounding box center [192, 67] width 183 height 18
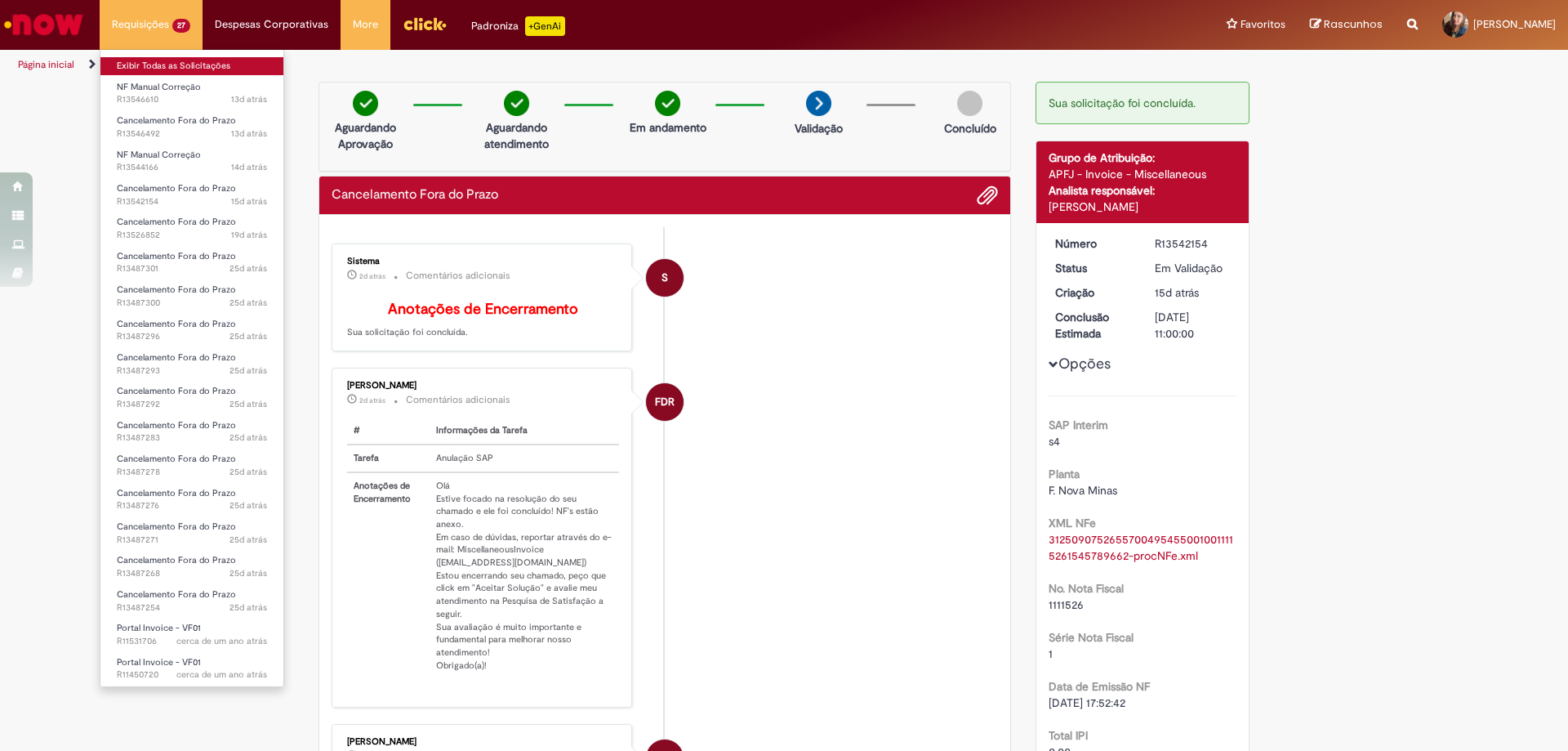
click at [191, 62] on link "Exibir Todas as Solicitações" at bounding box center [192, 67] width 183 height 18
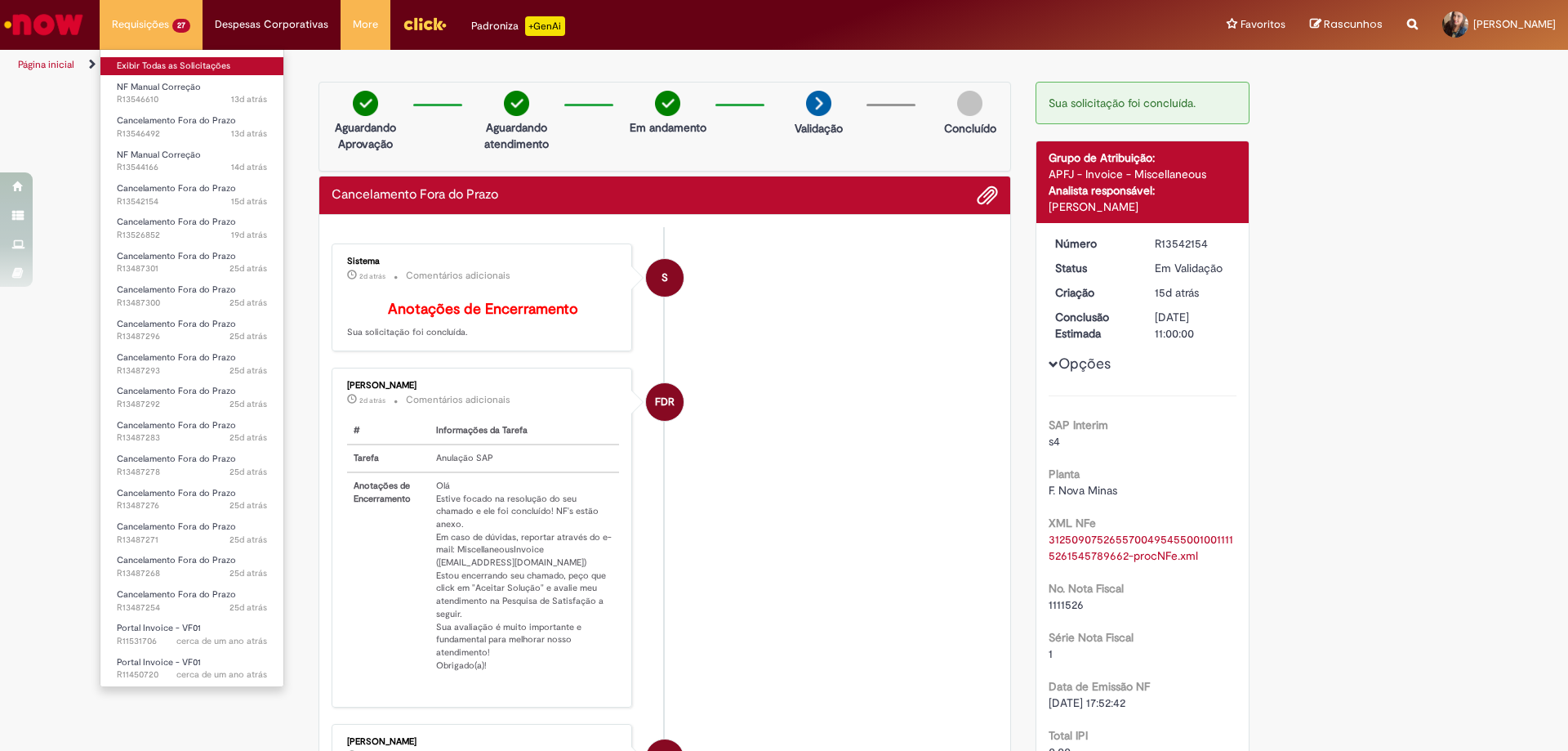
click at [191, 62] on link "Exibir Todas as Solicitações" at bounding box center [192, 67] width 183 height 18
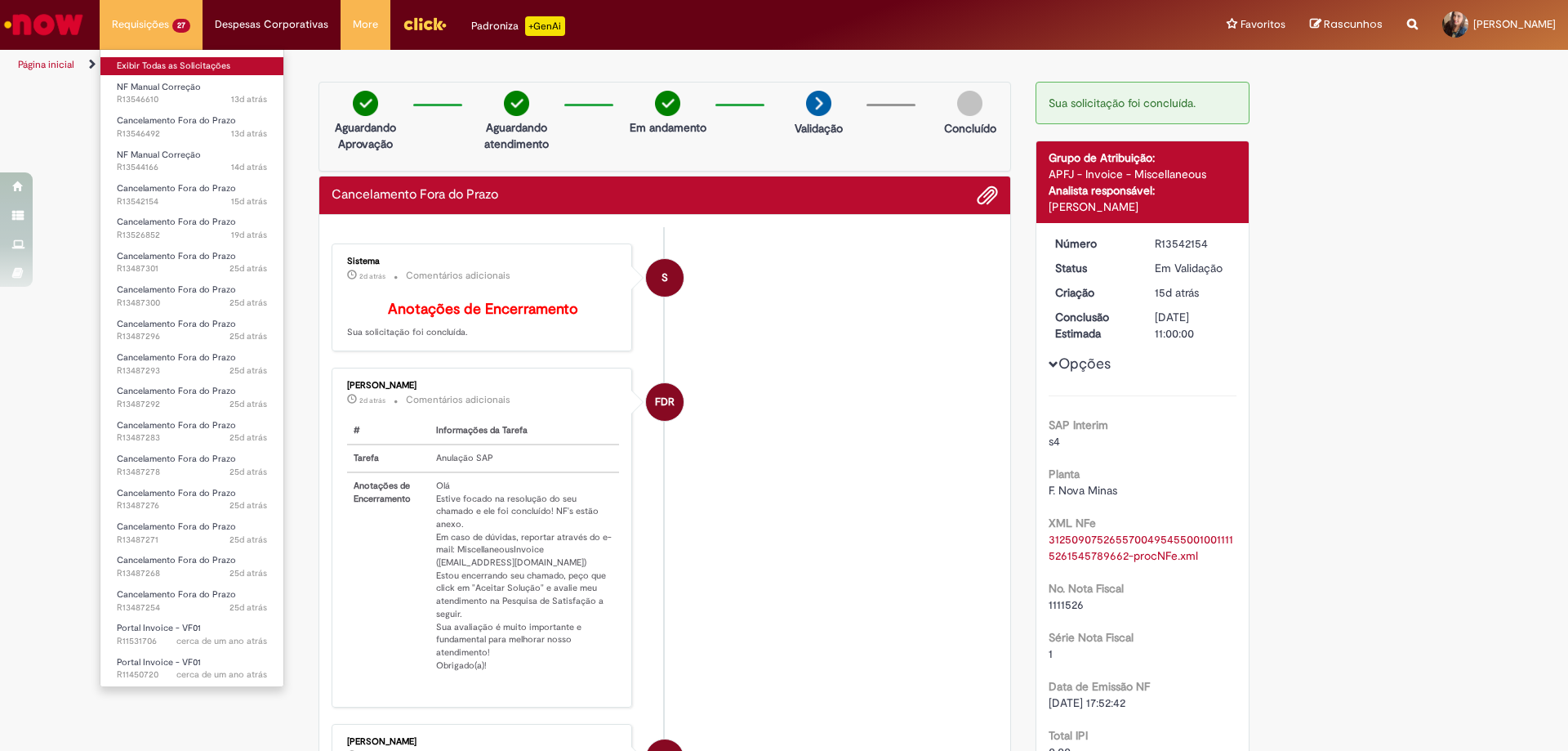
click at [191, 62] on link "Exibir Todas as Solicitações" at bounding box center [192, 67] width 183 height 18
click at [195, 60] on link "Exibir Todas as Solicitações" at bounding box center [192, 67] width 183 height 18
click at [197, 60] on link "Exibir Todas as Solicitações" at bounding box center [192, 67] width 183 height 18
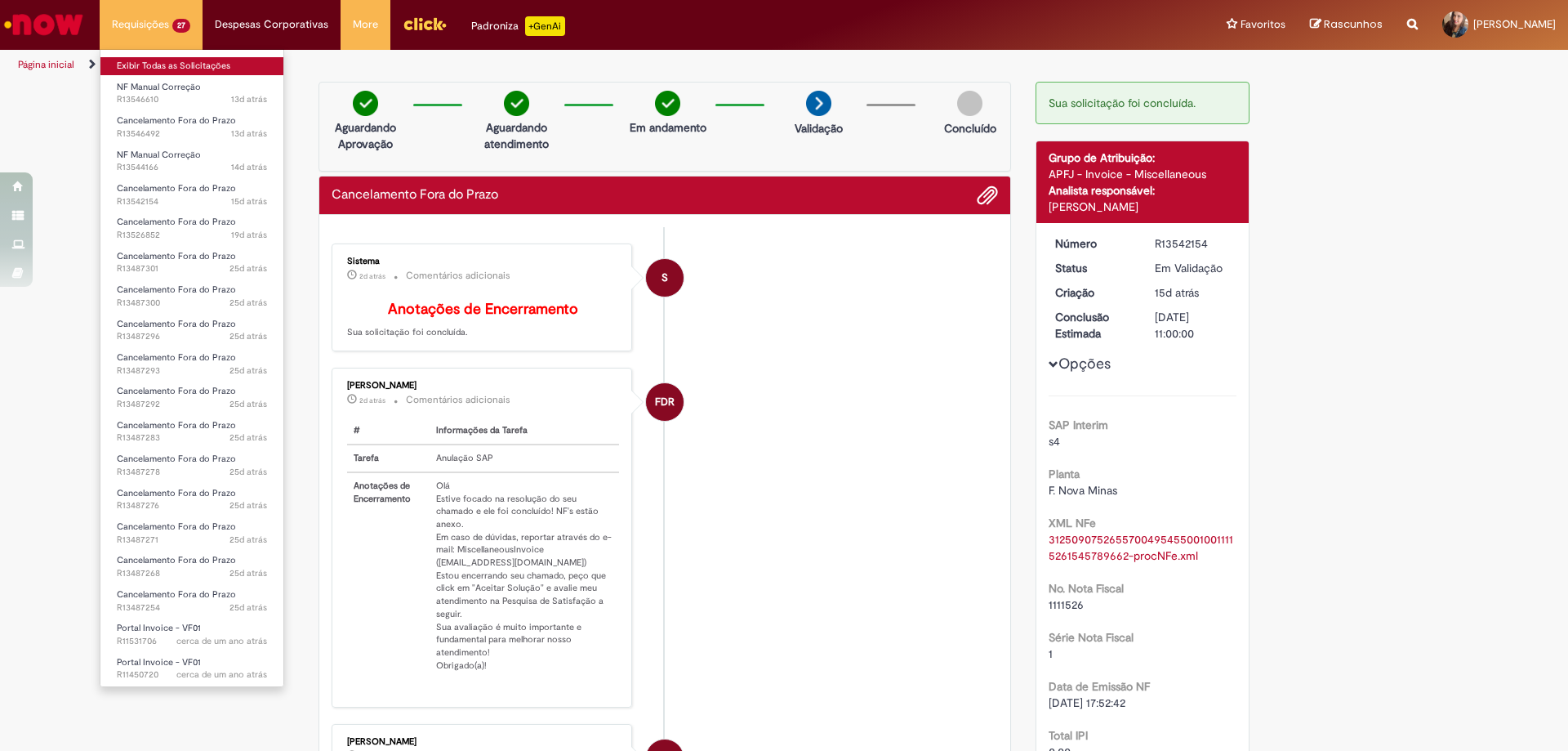
click at [197, 60] on link "Exibir Todas as Solicitações" at bounding box center [192, 67] width 183 height 18
click at [196, 66] on link "Exibir Todas as Solicitações" at bounding box center [192, 67] width 183 height 18
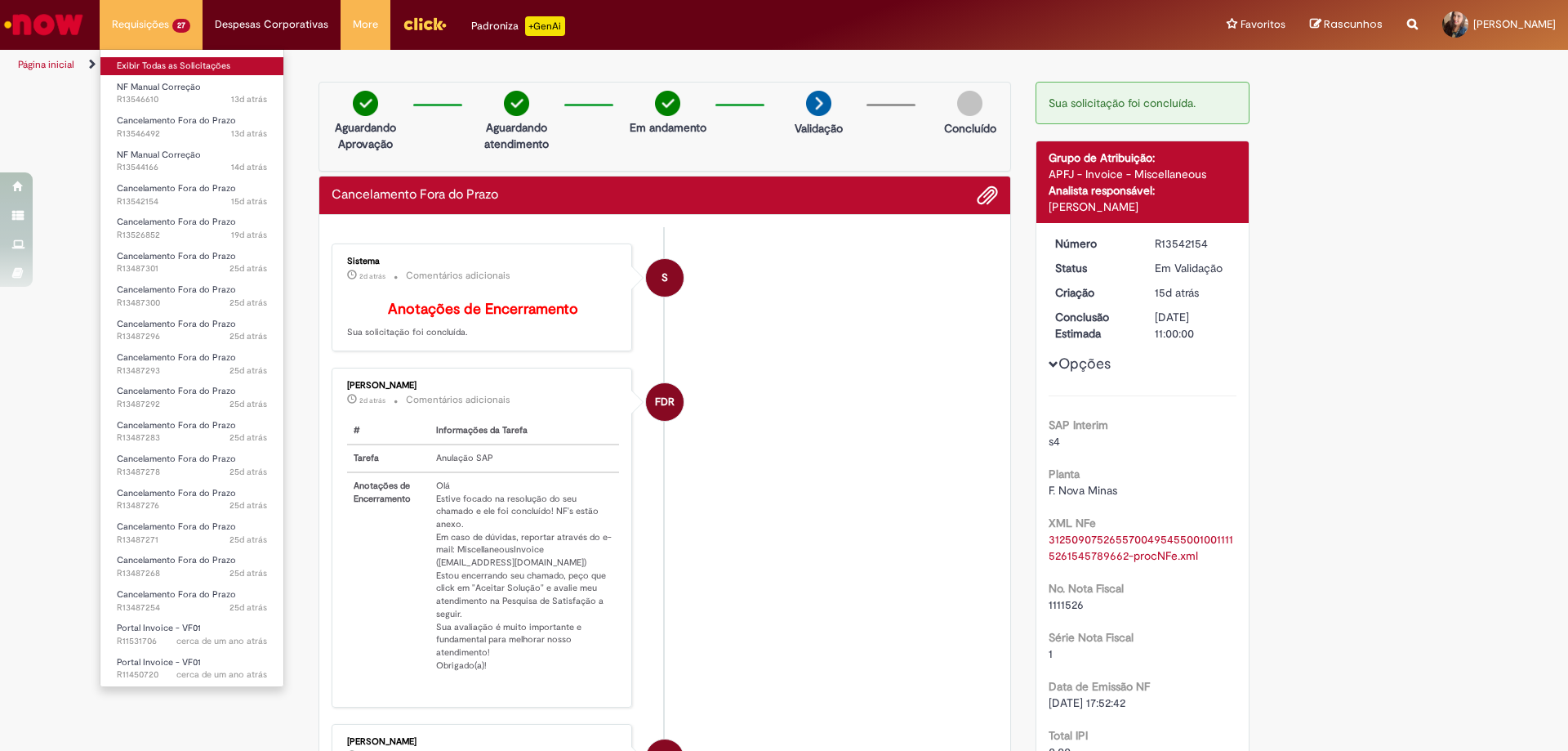
click at [197, 66] on link "Exibir Todas as Solicitações" at bounding box center [192, 67] width 183 height 18
click at [201, 66] on link "Exibir Todas as Solicitações" at bounding box center [192, 67] width 183 height 18
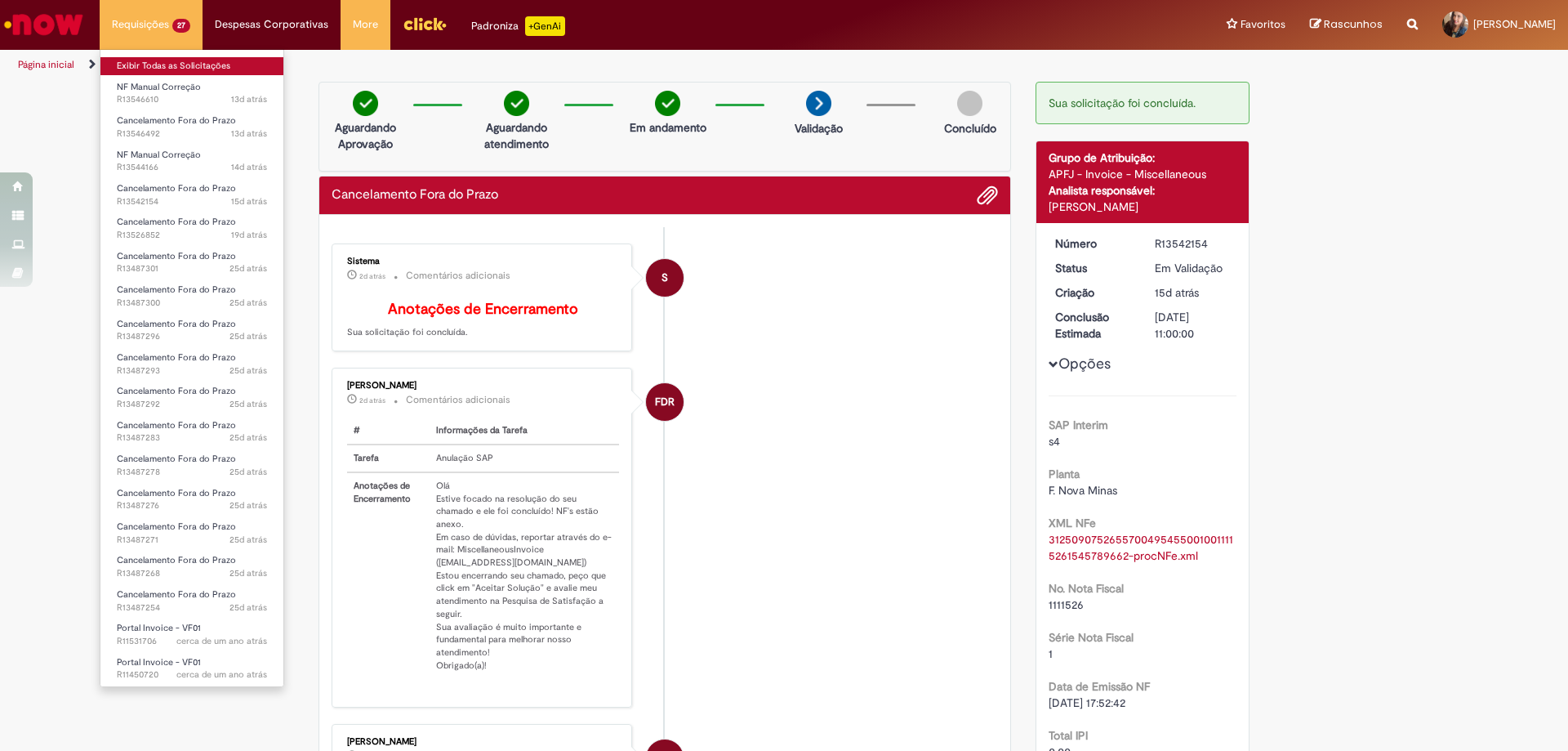
click at [201, 66] on link "Exibir Todas as Solicitações" at bounding box center [192, 67] width 183 height 18
click at [139, 19] on li "Requisições 27 Exibir Todas as Solicitações NF Manual Correção 13d atrás 13 dia…" at bounding box center [151, 24] width 103 height 49
click at [165, 69] on link "Exibir Todas as Solicitações" at bounding box center [192, 67] width 183 height 18
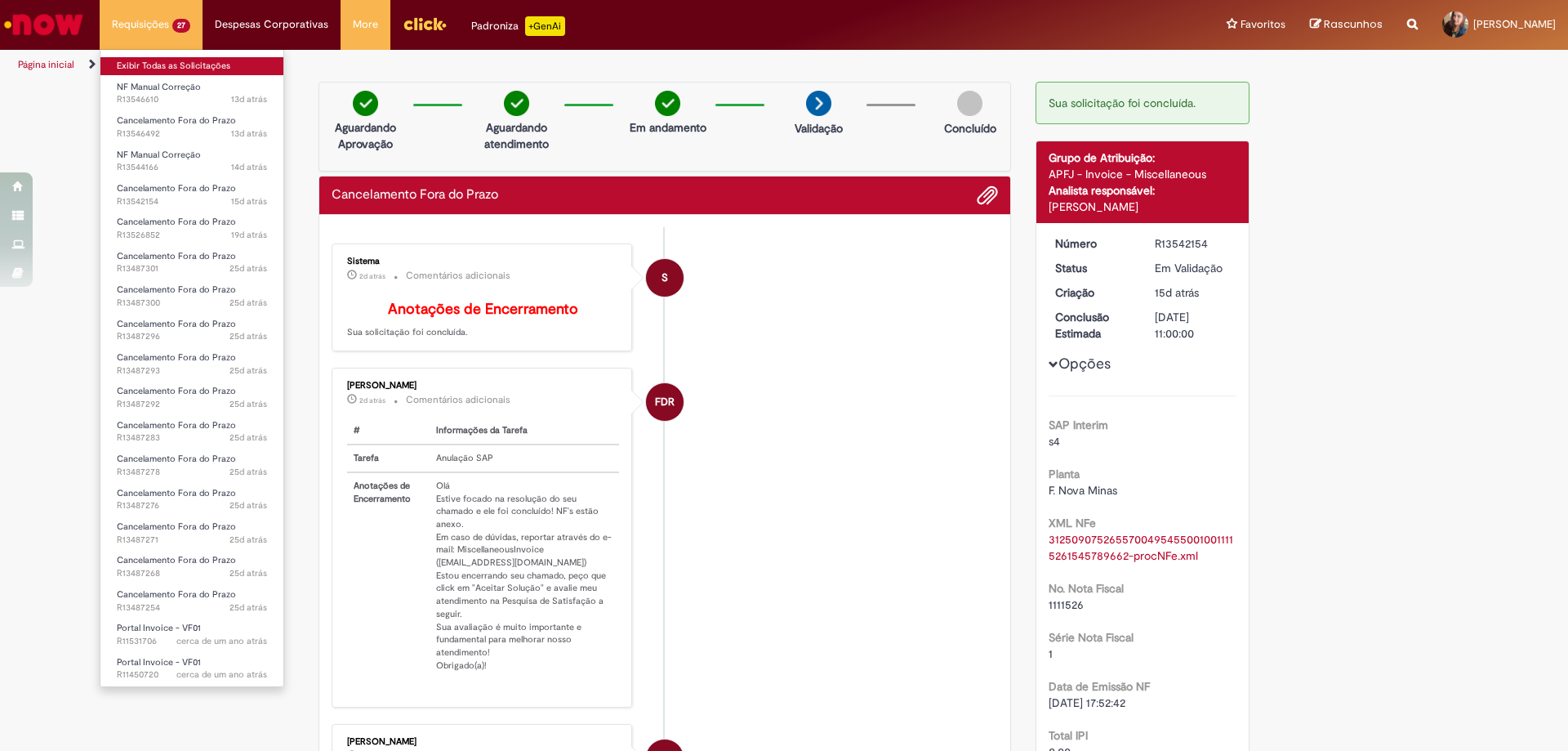
click at [165, 69] on link "Exibir Todas as Solicitações" at bounding box center [192, 67] width 183 height 18
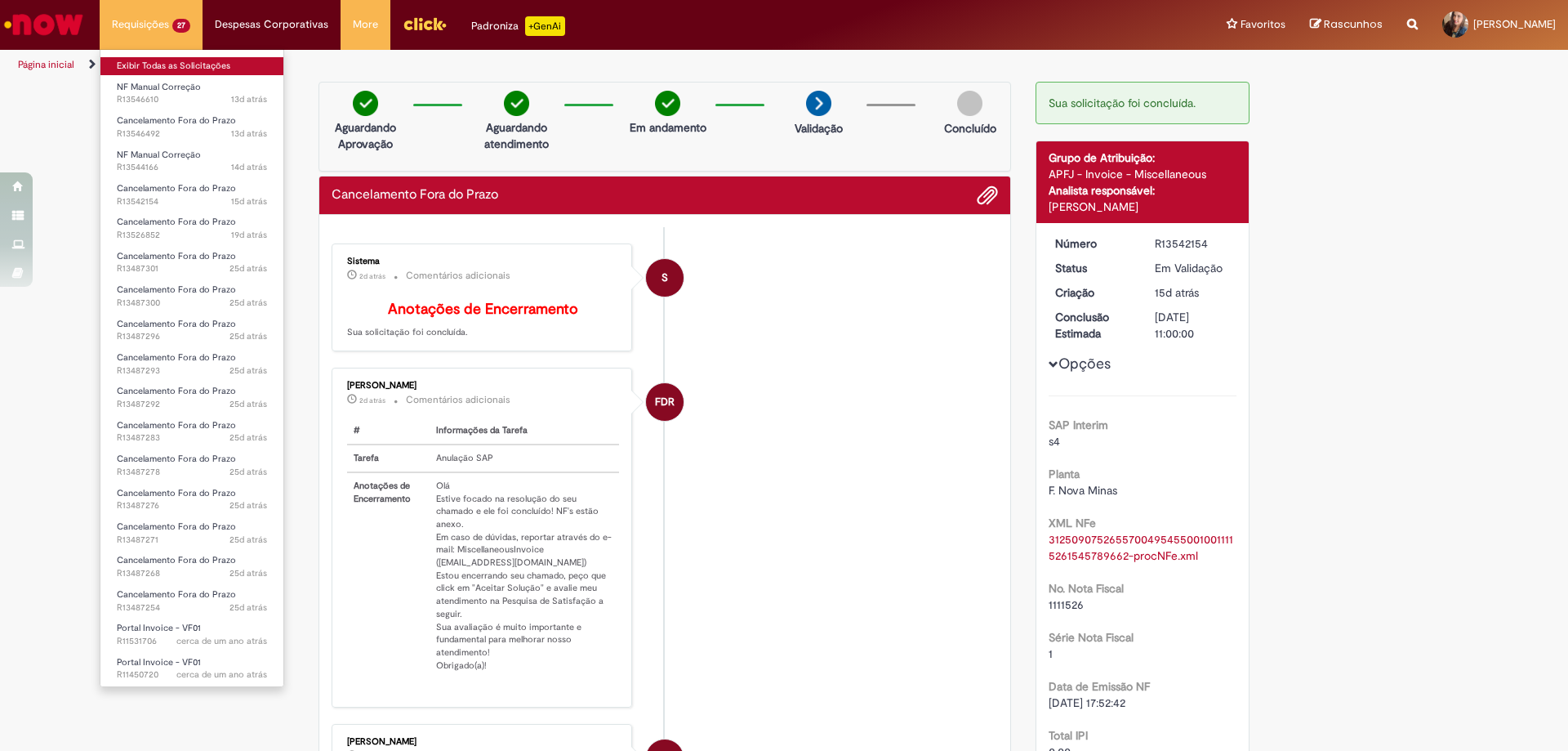
click at [165, 69] on link "Exibir Todas as Solicitações" at bounding box center [192, 67] width 183 height 18
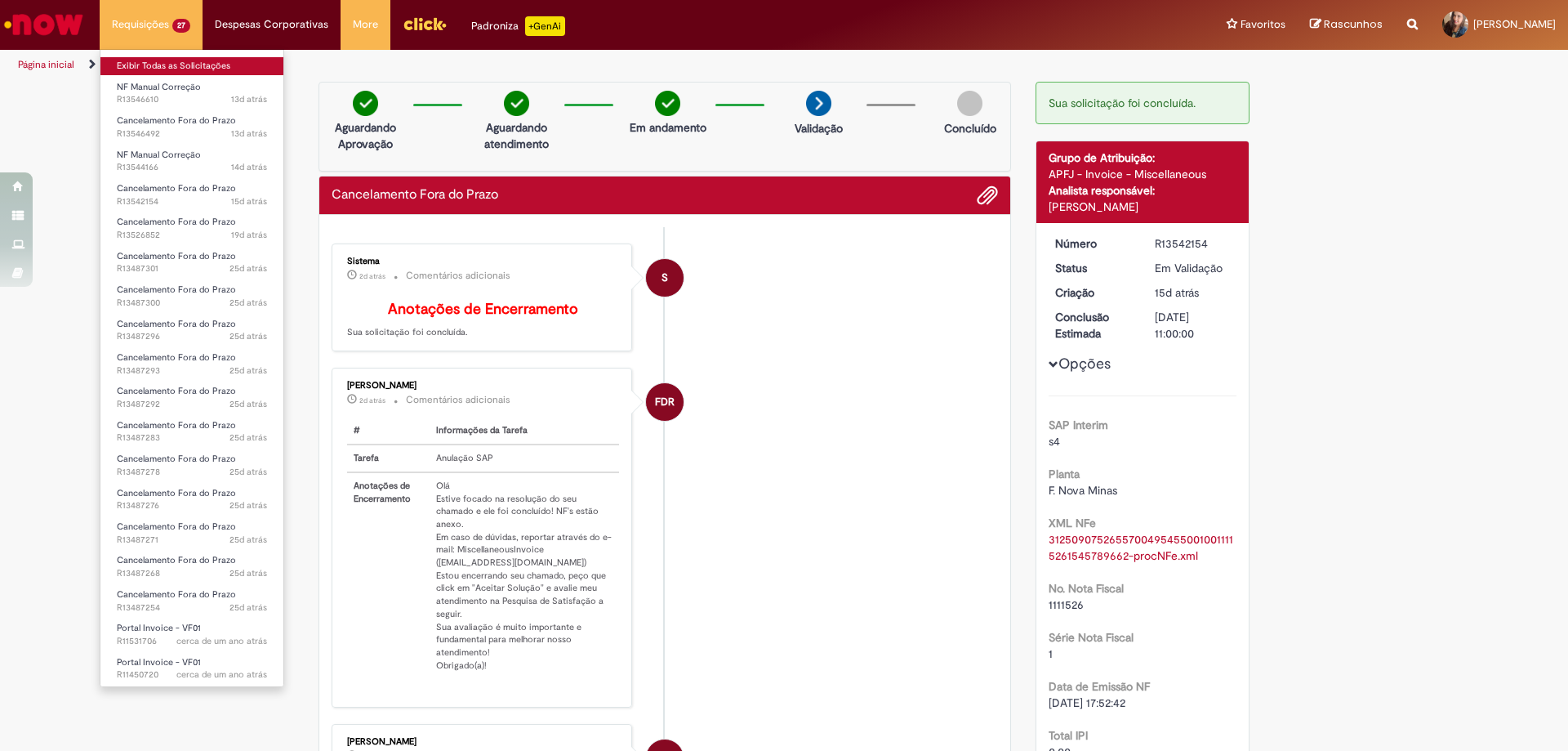
click at [174, 71] on link "Exibir Todas as Solicitações" at bounding box center [192, 67] width 183 height 18
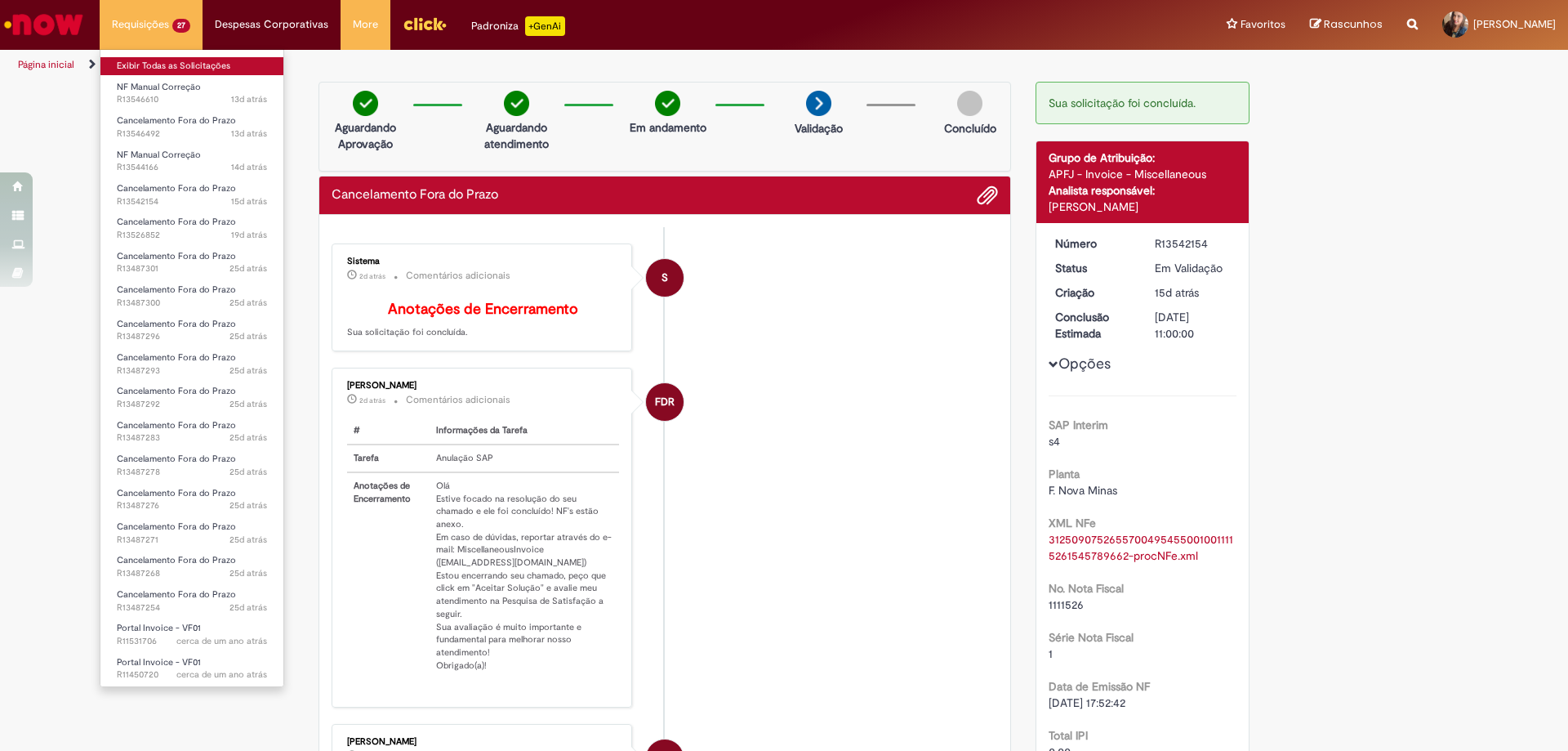
click at [173, 66] on link "Exibir Todas as Solicitações" at bounding box center [192, 67] width 183 height 18
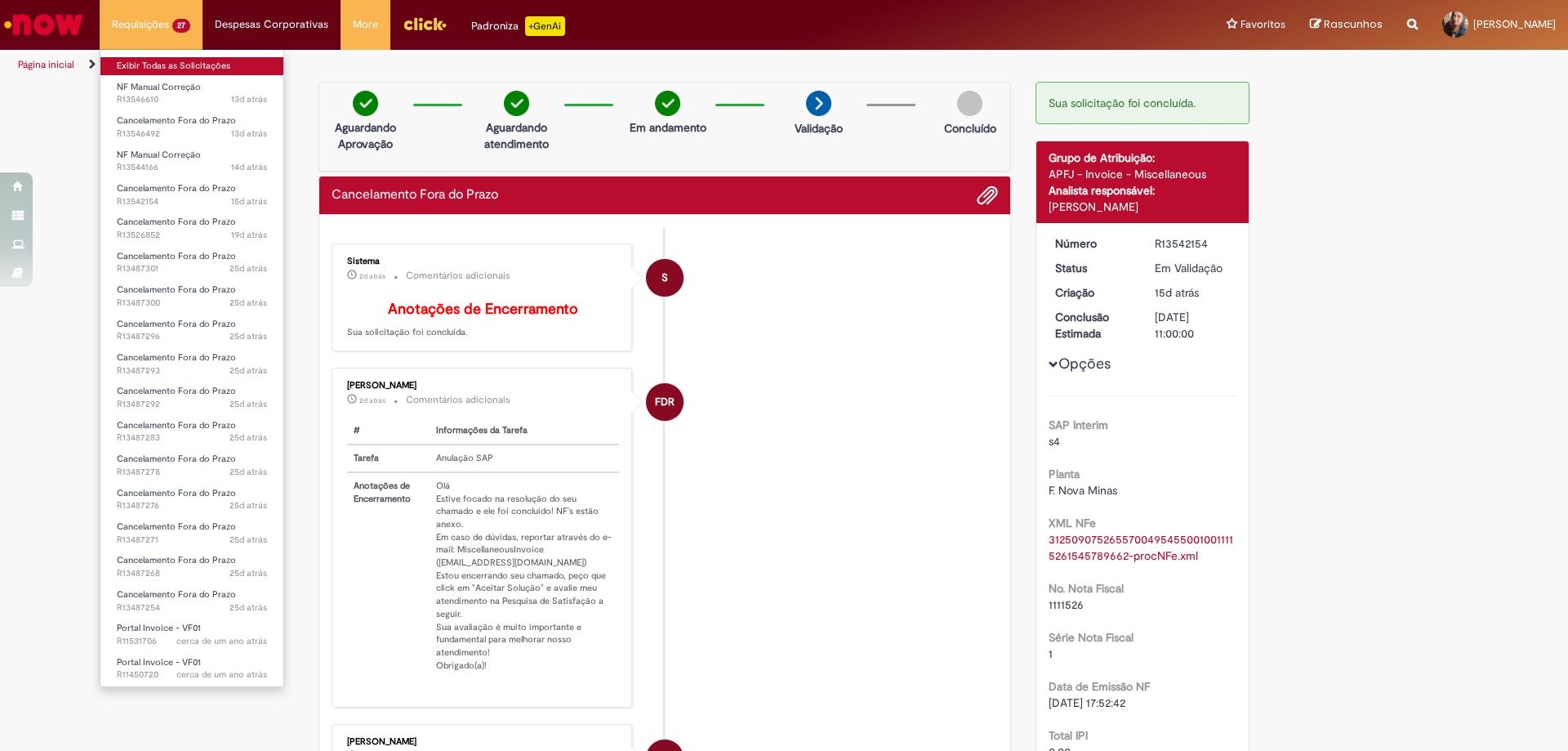
click at [173, 66] on link "Exibir Todas as Solicitações" at bounding box center [192, 67] width 183 height 18
click at [174, 65] on link "Exibir Todas as Solicitações" at bounding box center [192, 67] width 183 height 18
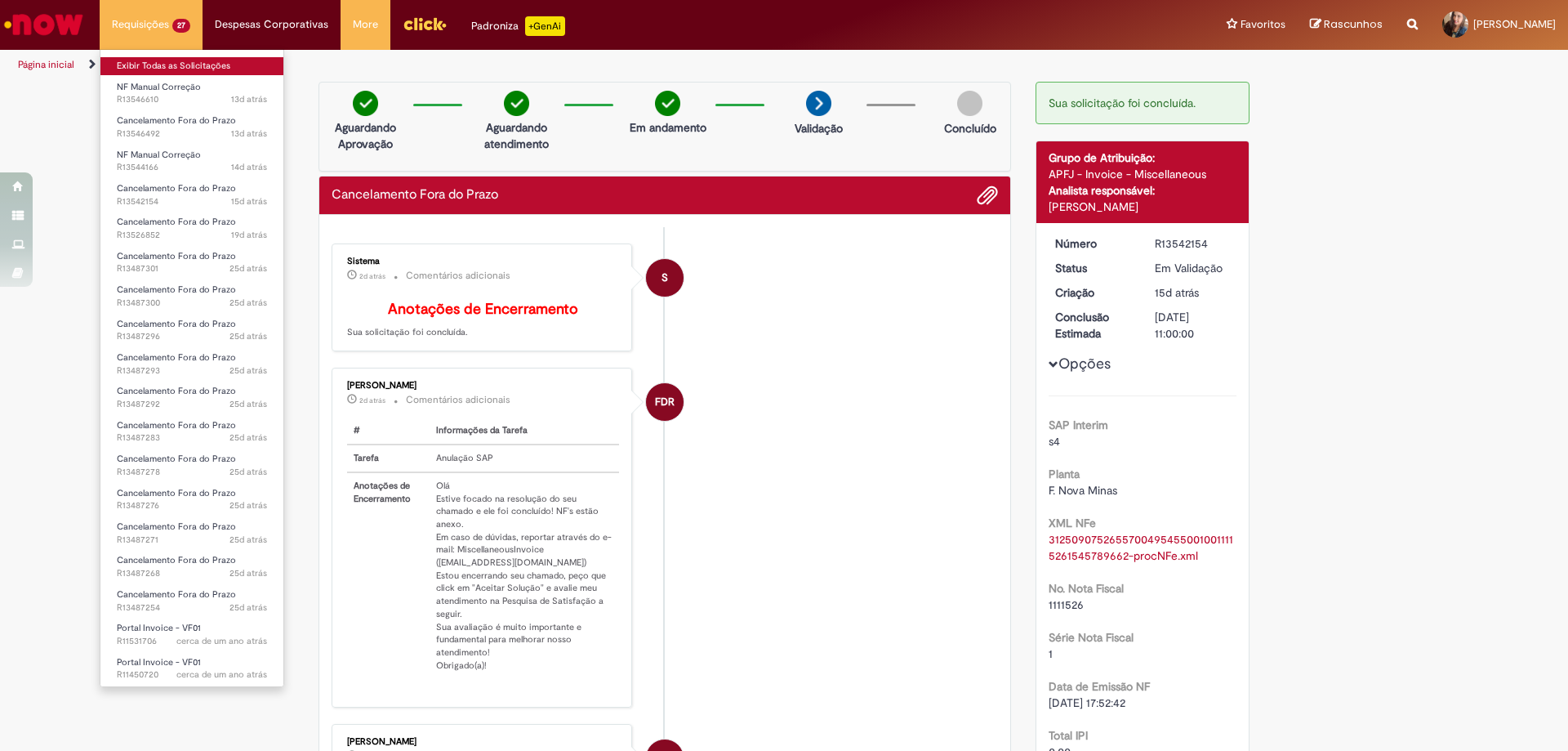
click at [174, 65] on link "Exibir Todas as Solicitações" at bounding box center [192, 67] width 183 height 18
click at [175, 65] on link "Exibir Todas as Solicitações" at bounding box center [192, 67] width 183 height 18
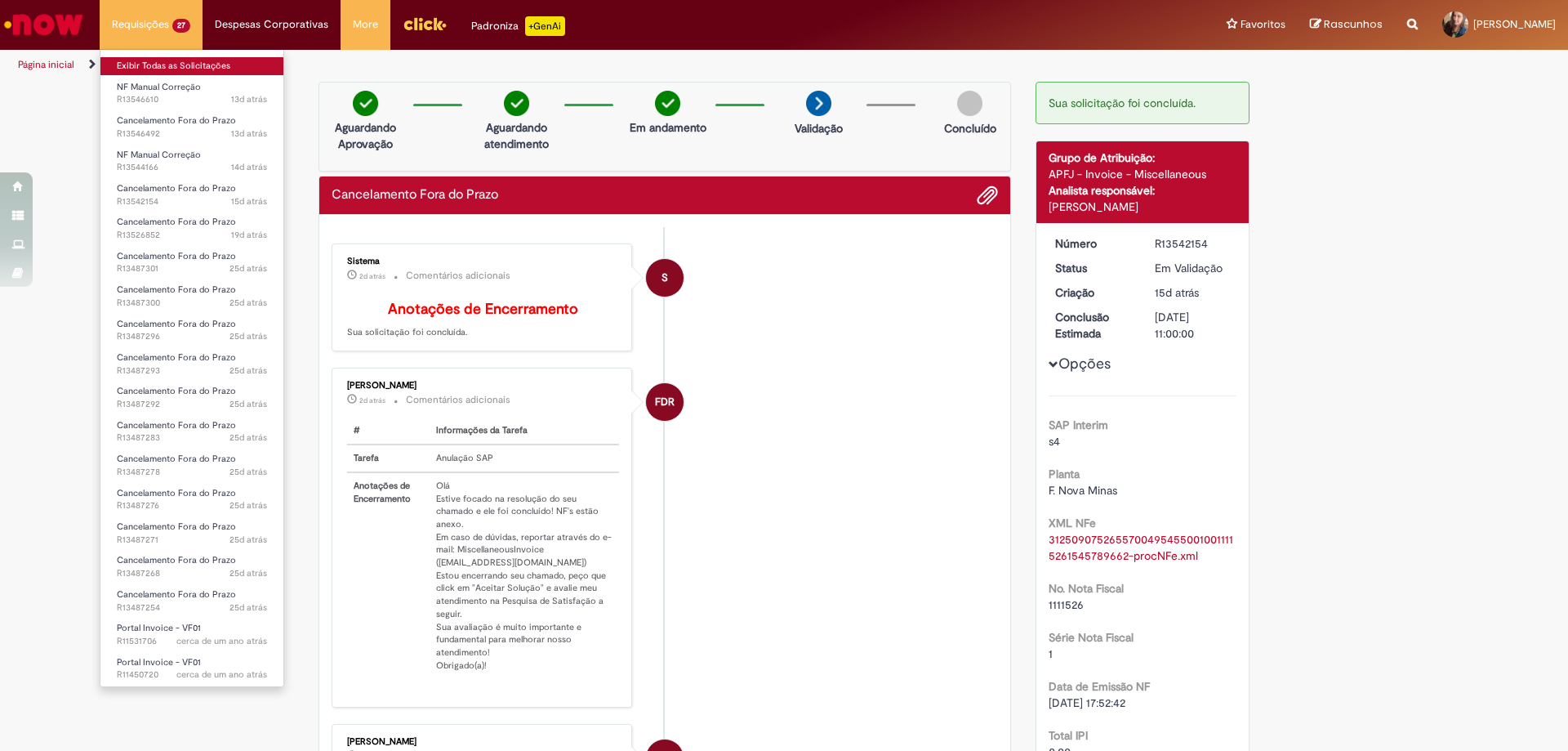
click at [175, 65] on link "Exibir Todas as Solicitações" at bounding box center [192, 67] width 183 height 18
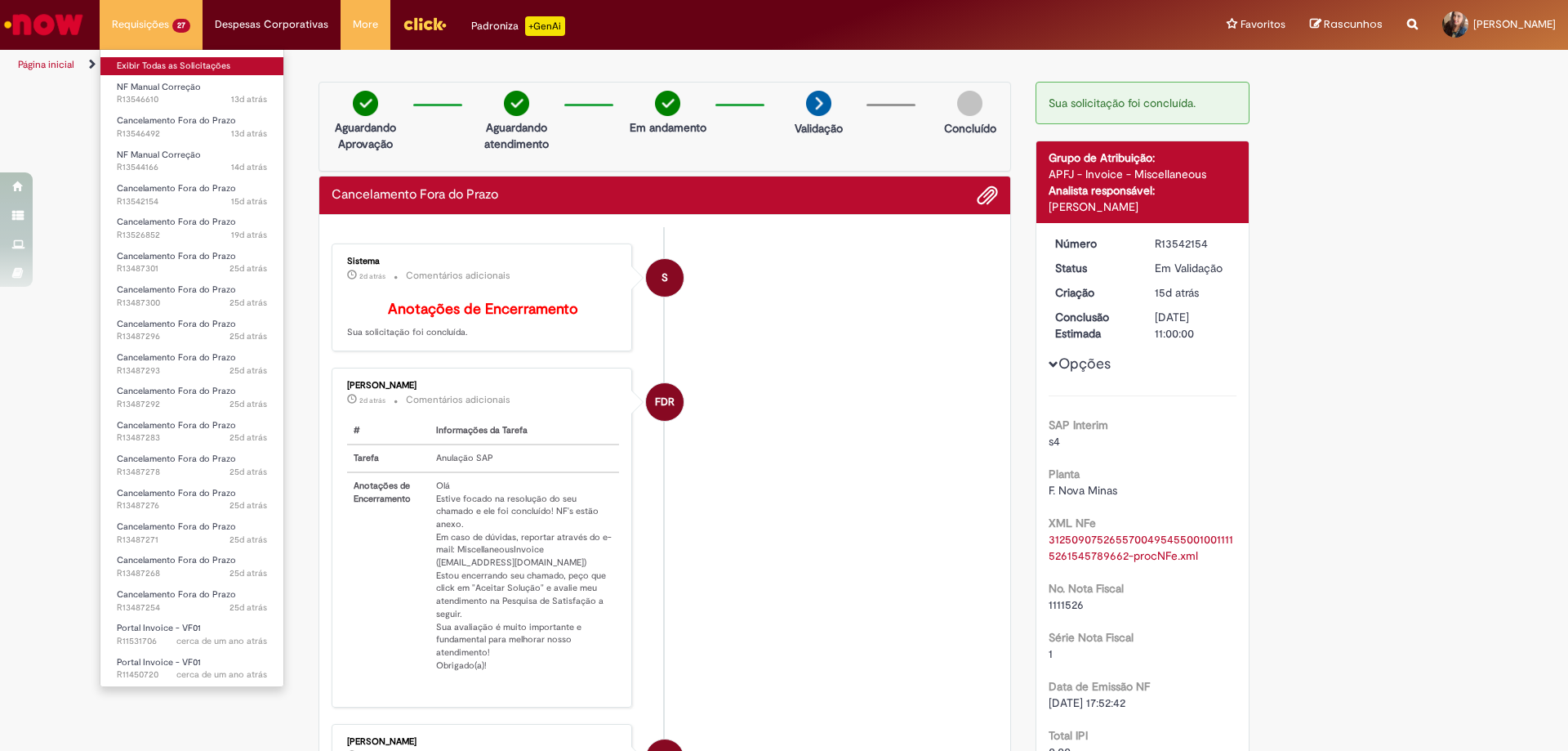
click at [175, 65] on link "Exibir Todas as Solicitações" at bounding box center [192, 67] width 183 height 18
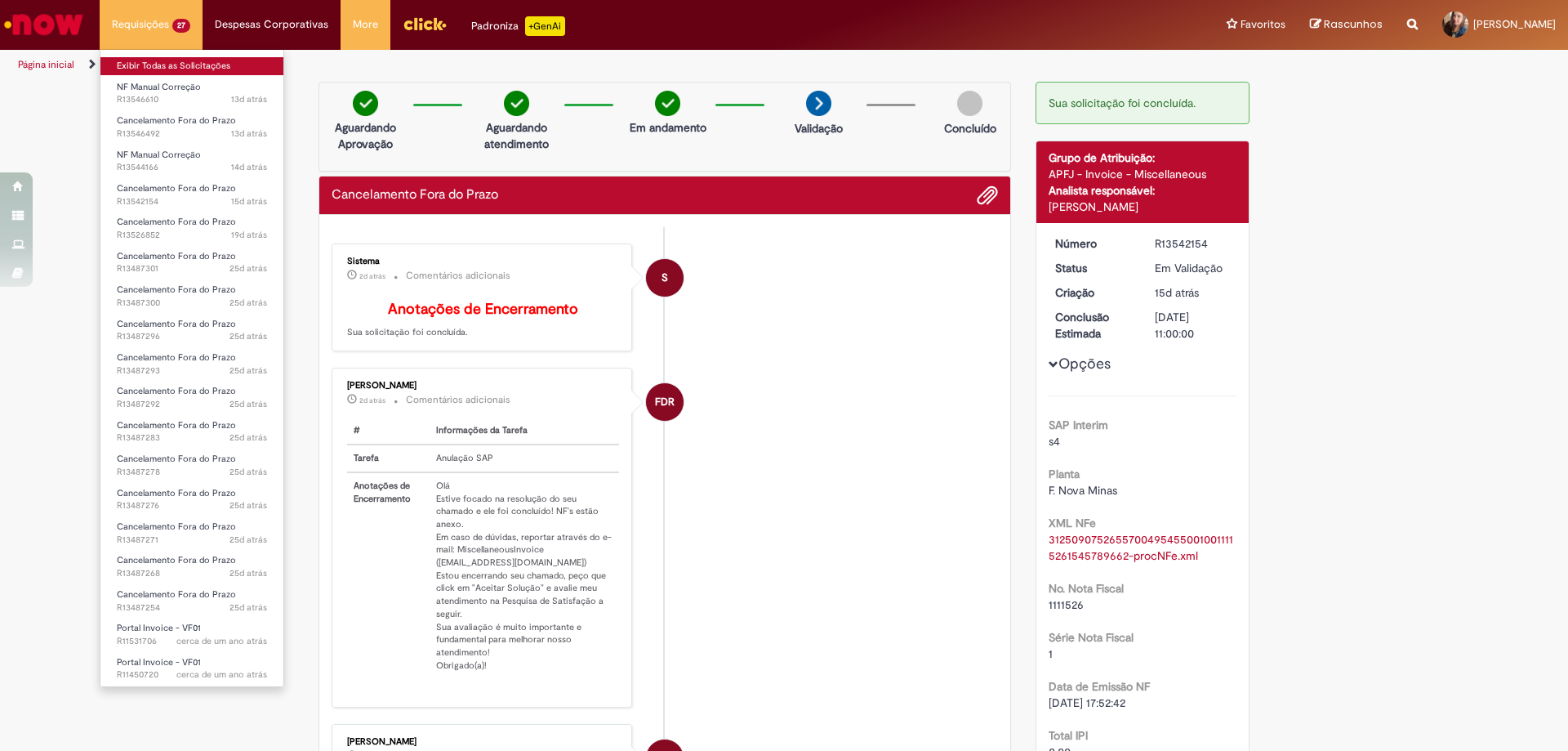
click at [175, 65] on link "Exibir Todas as Solicitações" at bounding box center [192, 67] width 183 height 18
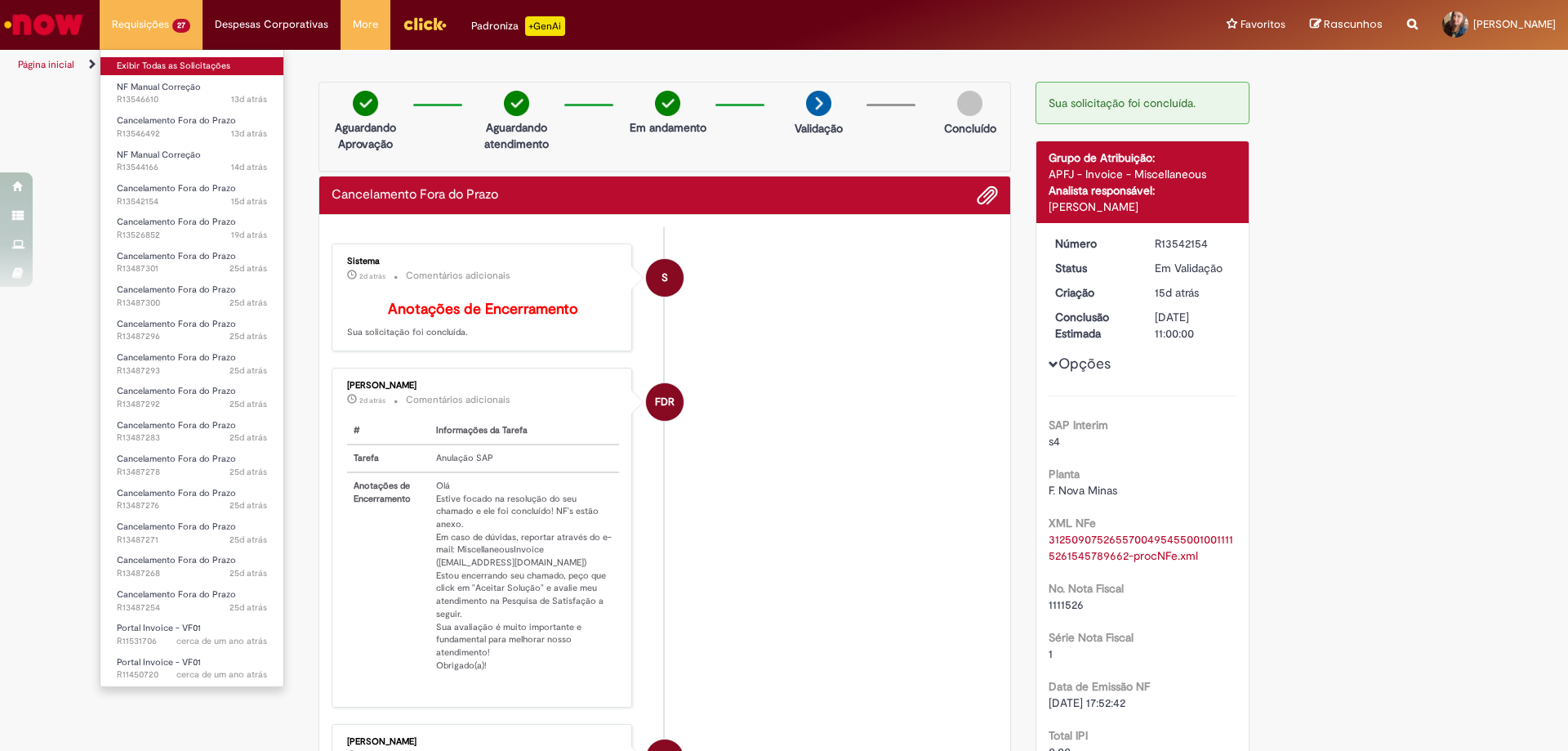
click at [175, 65] on link "Exibir Todas as Solicitações" at bounding box center [192, 67] width 183 height 18
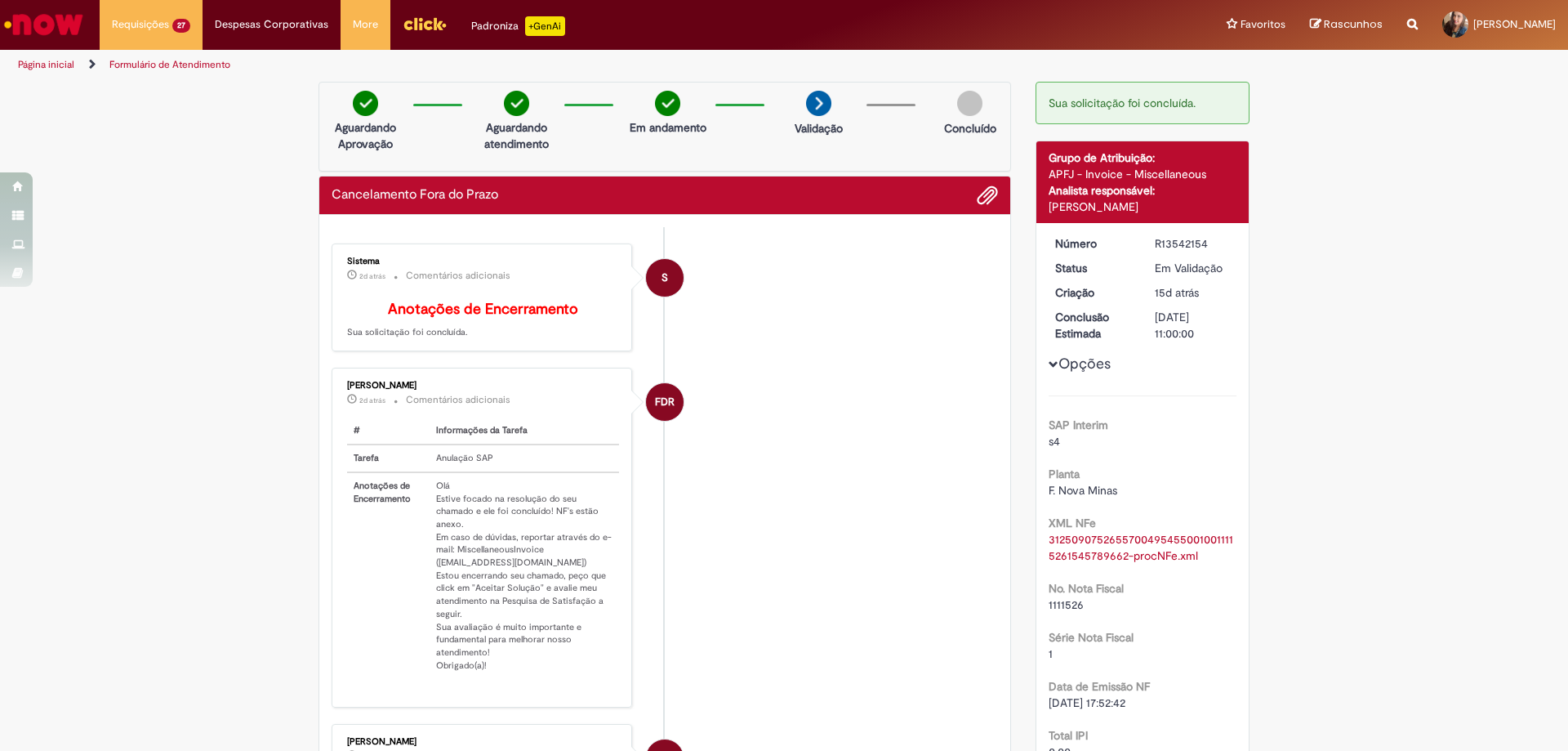
click at [942, 352] on li "S Sistema 2d atrás 2 dias atrás Comentários adicionais Anotações de Encerrament…" at bounding box center [664, 297] width 666 height 108
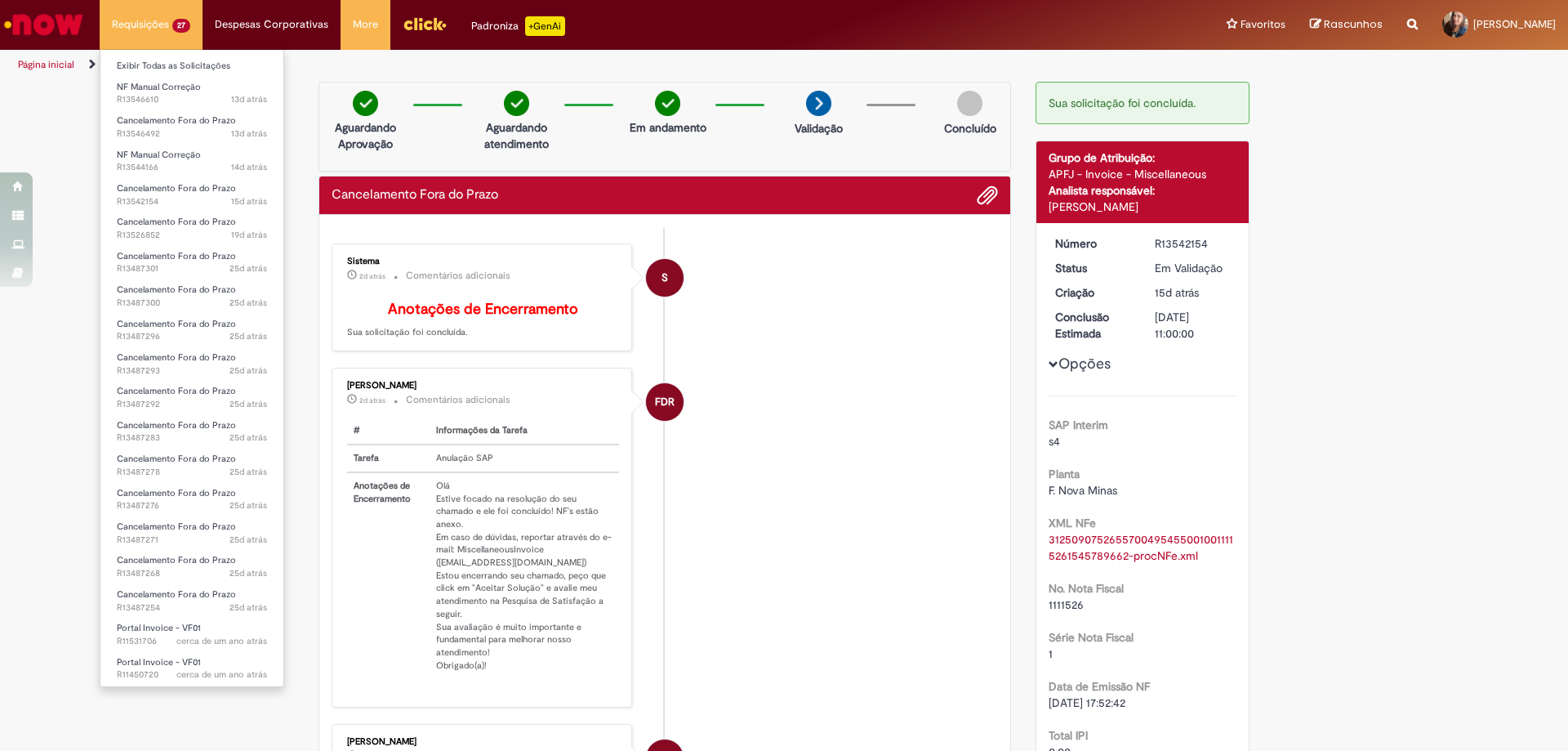
drag, startPoint x: 158, startPoint y: 21, endPoint x: 168, endPoint y: 29, distance: 12.8
click at [159, 21] on li "Requisições 27 Exibir Todas as Solicitações NF Manual Correção 13d atrás 13 dia…" at bounding box center [151, 24] width 103 height 49
click at [191, 65] on link "Exibir Todas as Solicitações" at bounding box center [192, 67] width 183 height 18
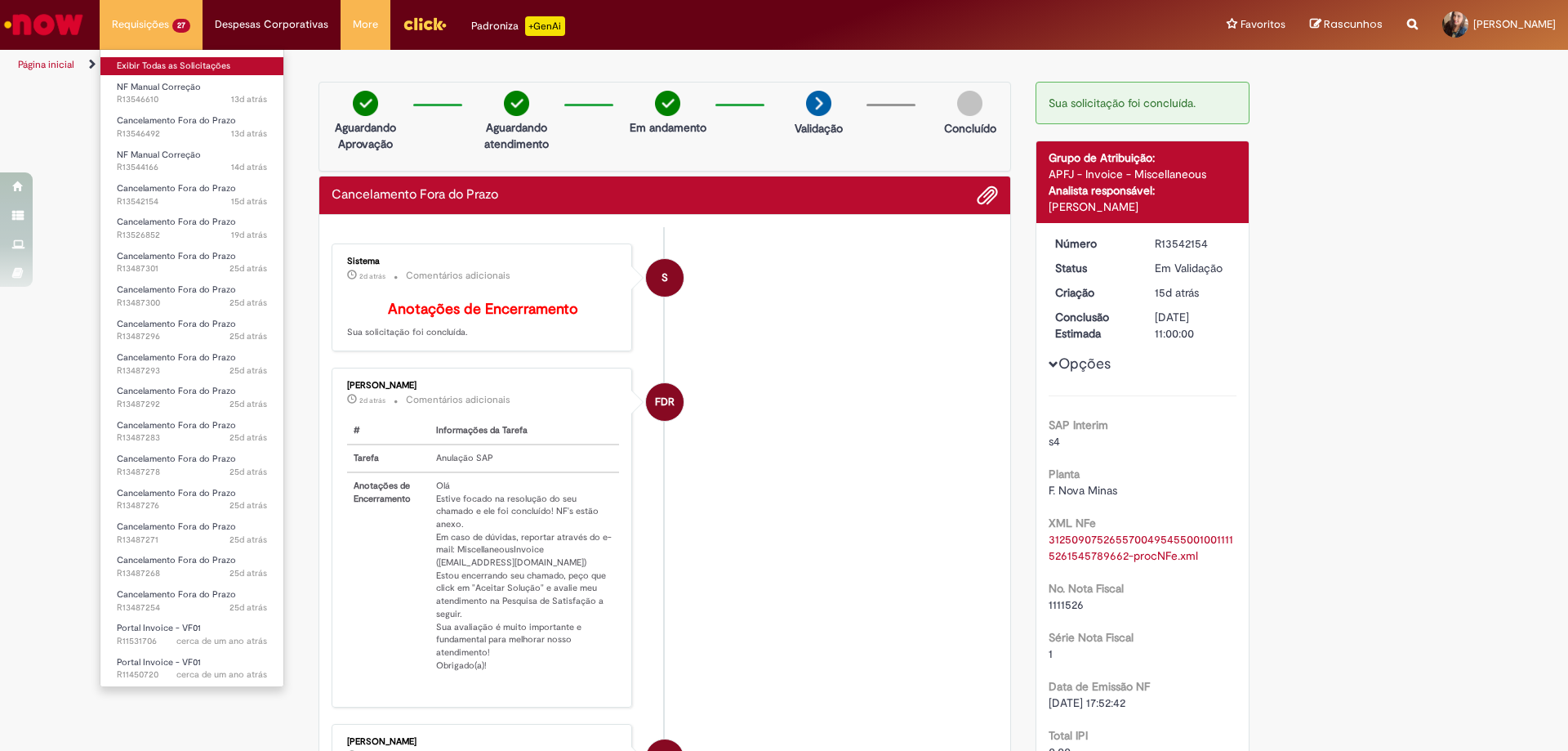
click at [191, 65] on link "Exibir Todas as Solicitações" at bounding box center [192, 67] width 183 height 18
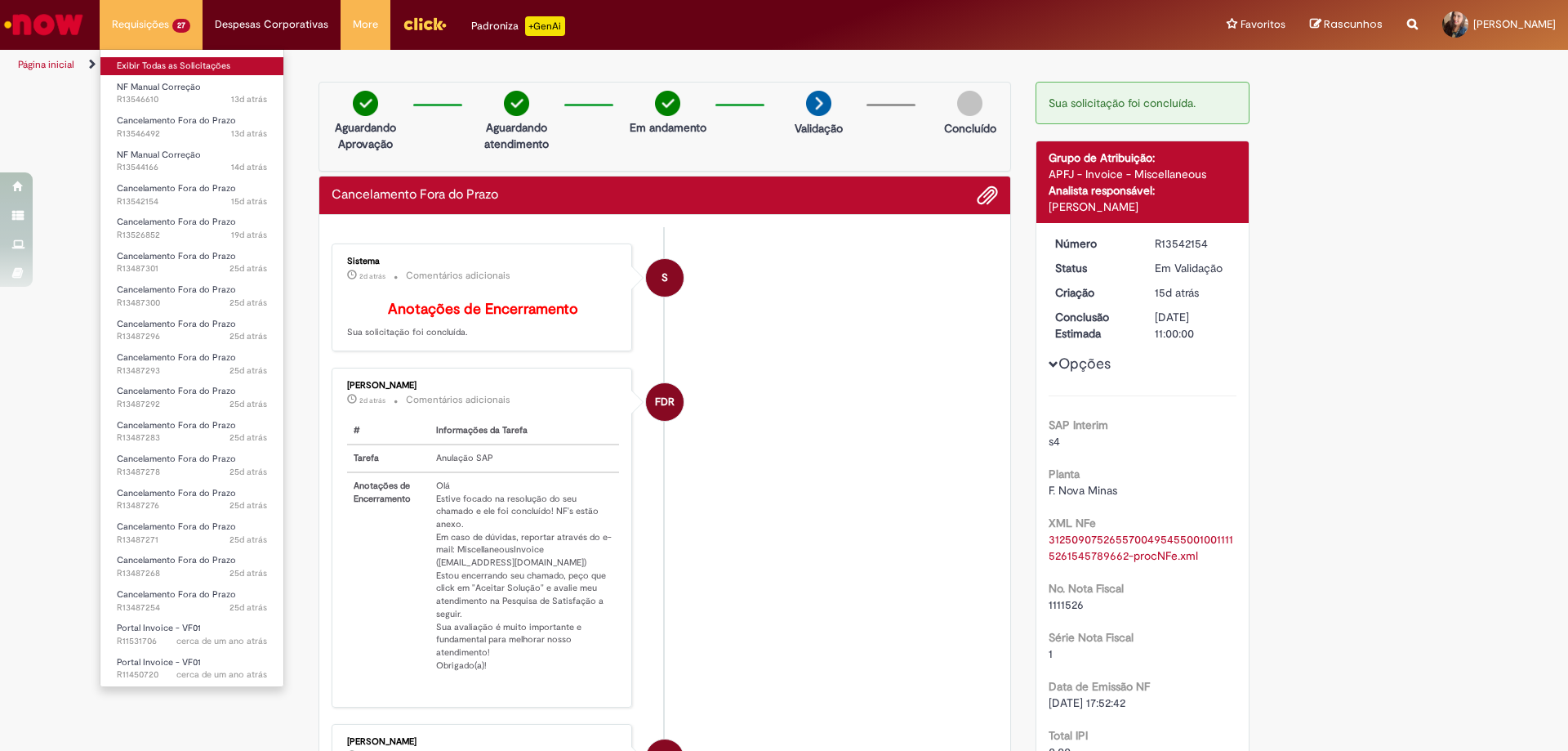
click at [191, 65] on link "Exibir Todas as Solicitações" at bounding box center [192, 67] width 183 height 18
click at [139, 62] on link "Exibir Todas as Solicitações" at bounding box center [192, 67] width 183 height 18
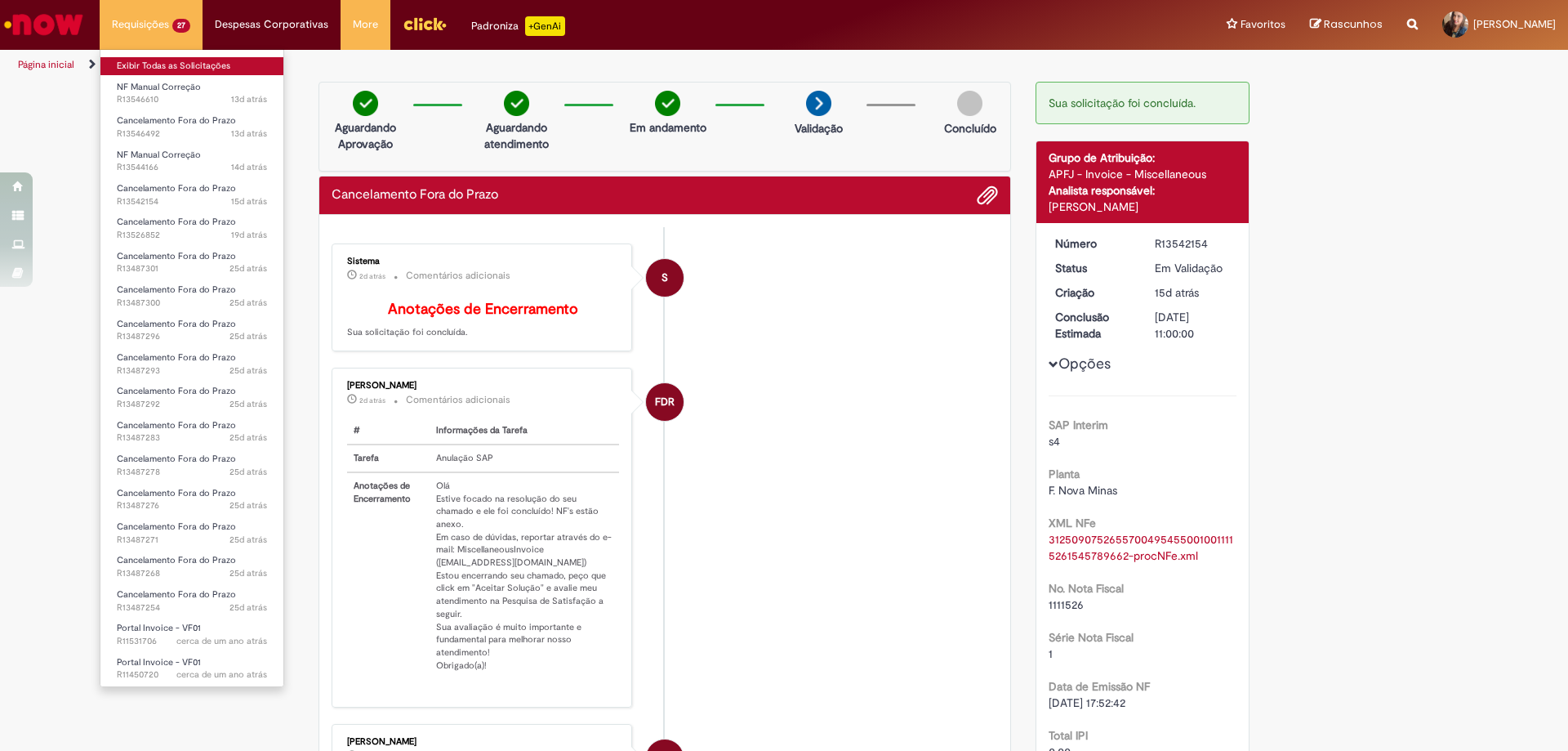
click at [139, 62] on link "Exibir Todas as Solicitações" at bounding box center [192, 67] width 183 height 18
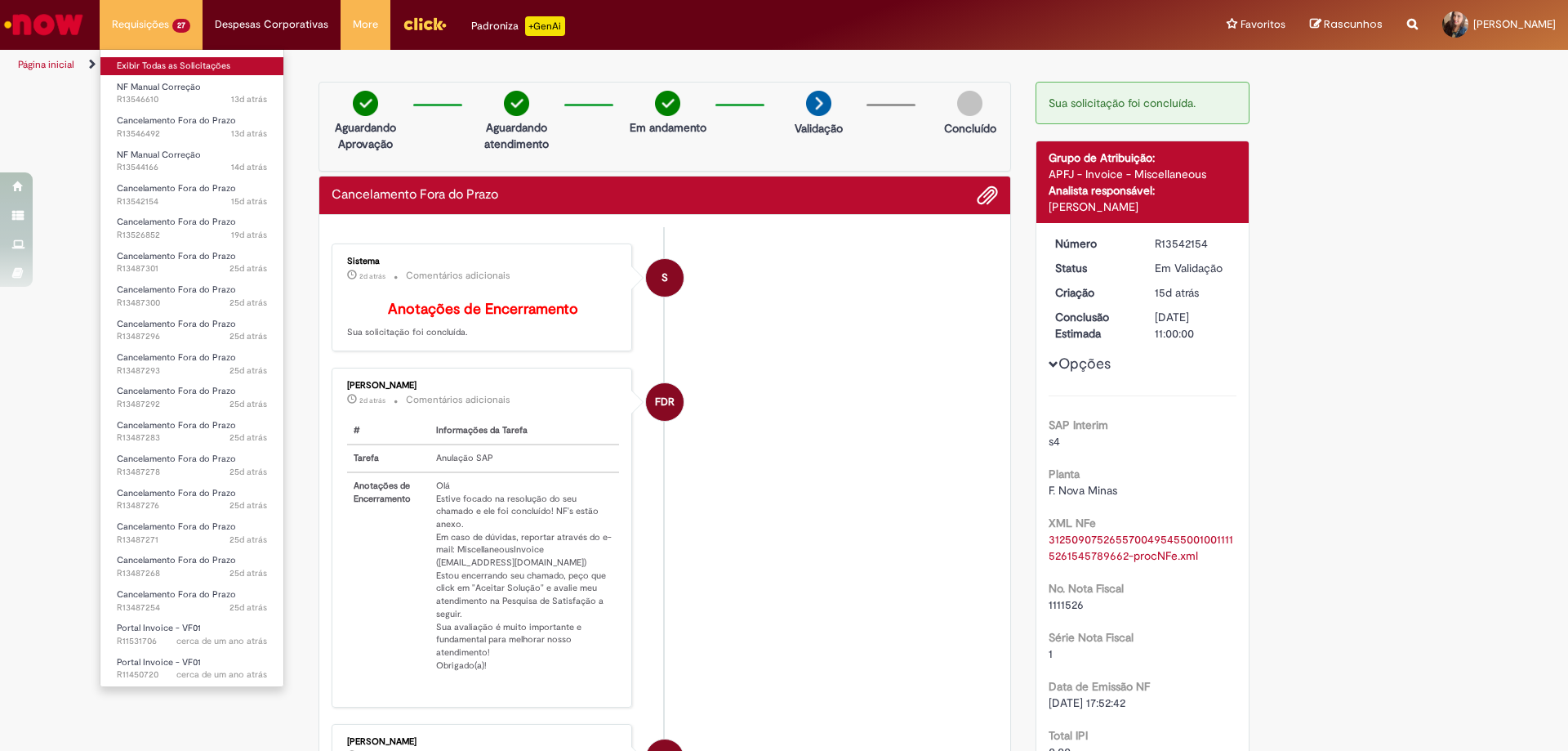
click at [140, 62] on link "Exibir Todas as Solicitações" at bounding box center [192, 67] width 183 height 18
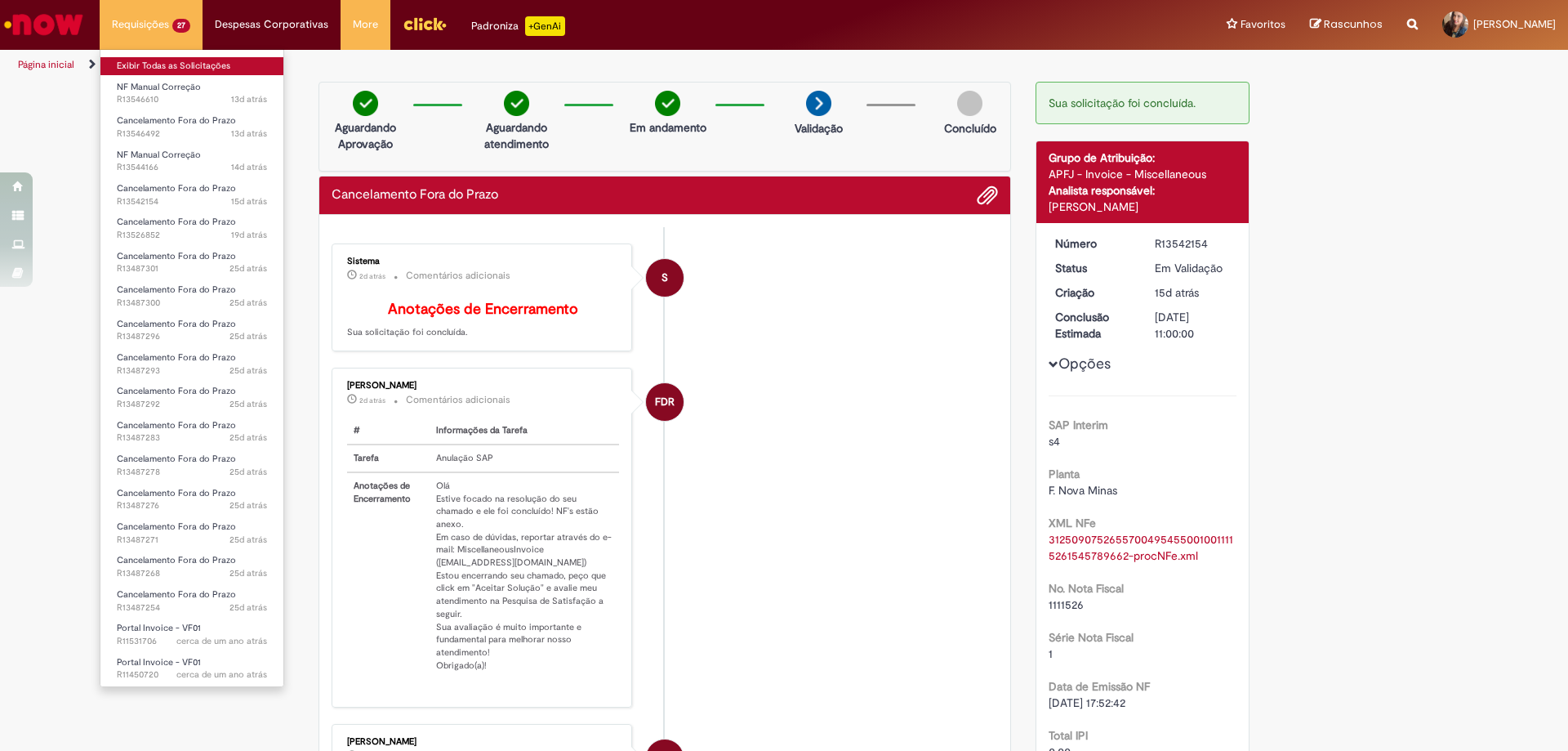
click at [140, 62] on link "Exibir Todas as Solicitações" at bounding box center [192, 67] width 183 height 18
click at [141, 62] on link "Exibir Todas as Solicitações" at bounding box center [192, 67] width 183 height 18
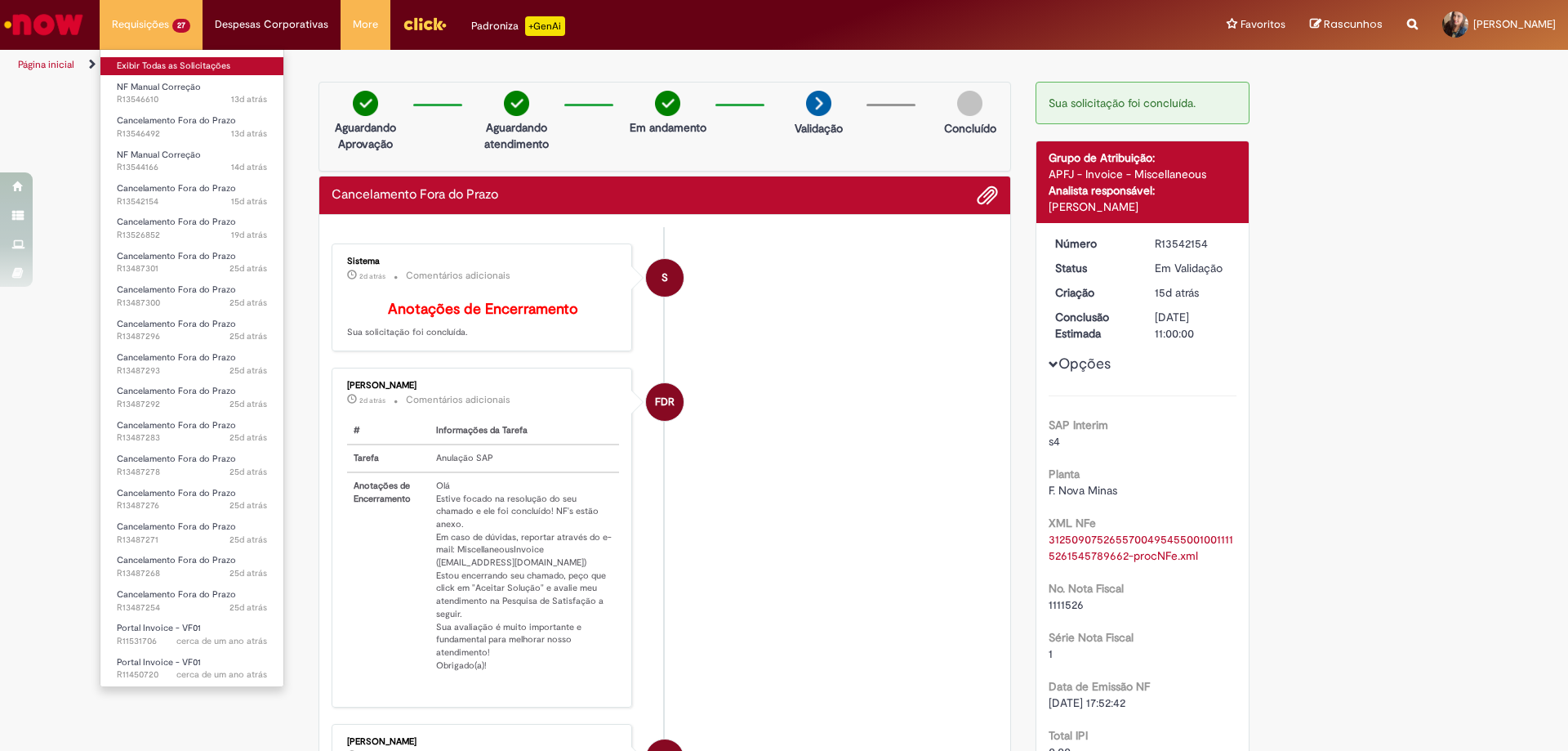
click at [141, 62] on link "Exibir Todas as Solicitações" at bounding box center [192, 67] width 183 height 18
click at [142, 62] on link "Exibir Todas as Solicitações" at bounding box center [192, 67] width 183 height 18
click at [143, 62] on link "Exibir Todas as Solicitações" at bounding box center [192, 67] width 183 height 18
click at [144, 62] on link "Exibir Todas as Solicitações" at bounding box center [192, 67] width 183 height 18
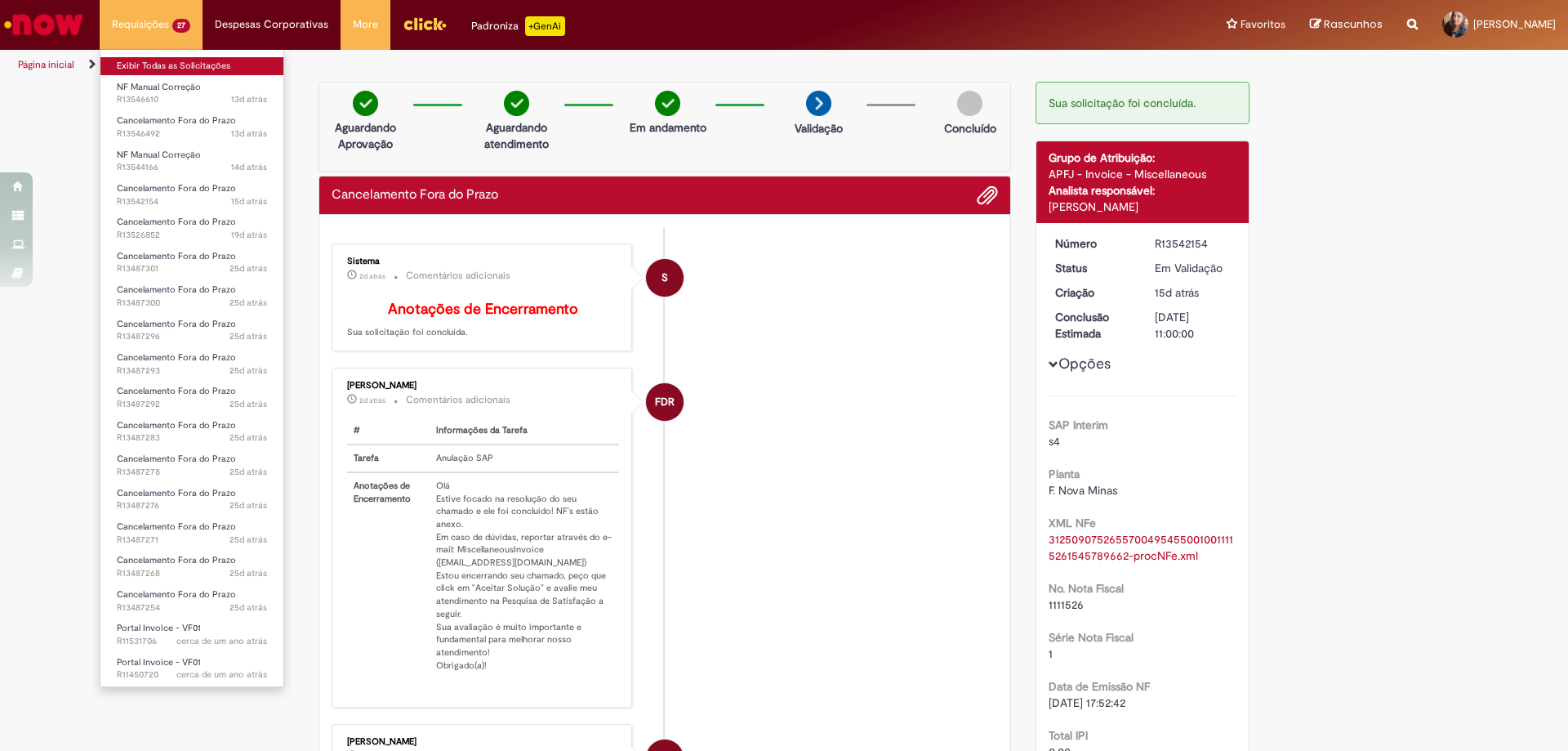
click at [144, 62] on link "Exibir Todas as Solicitações" at bounding box center [192, 67] width 183 height 18
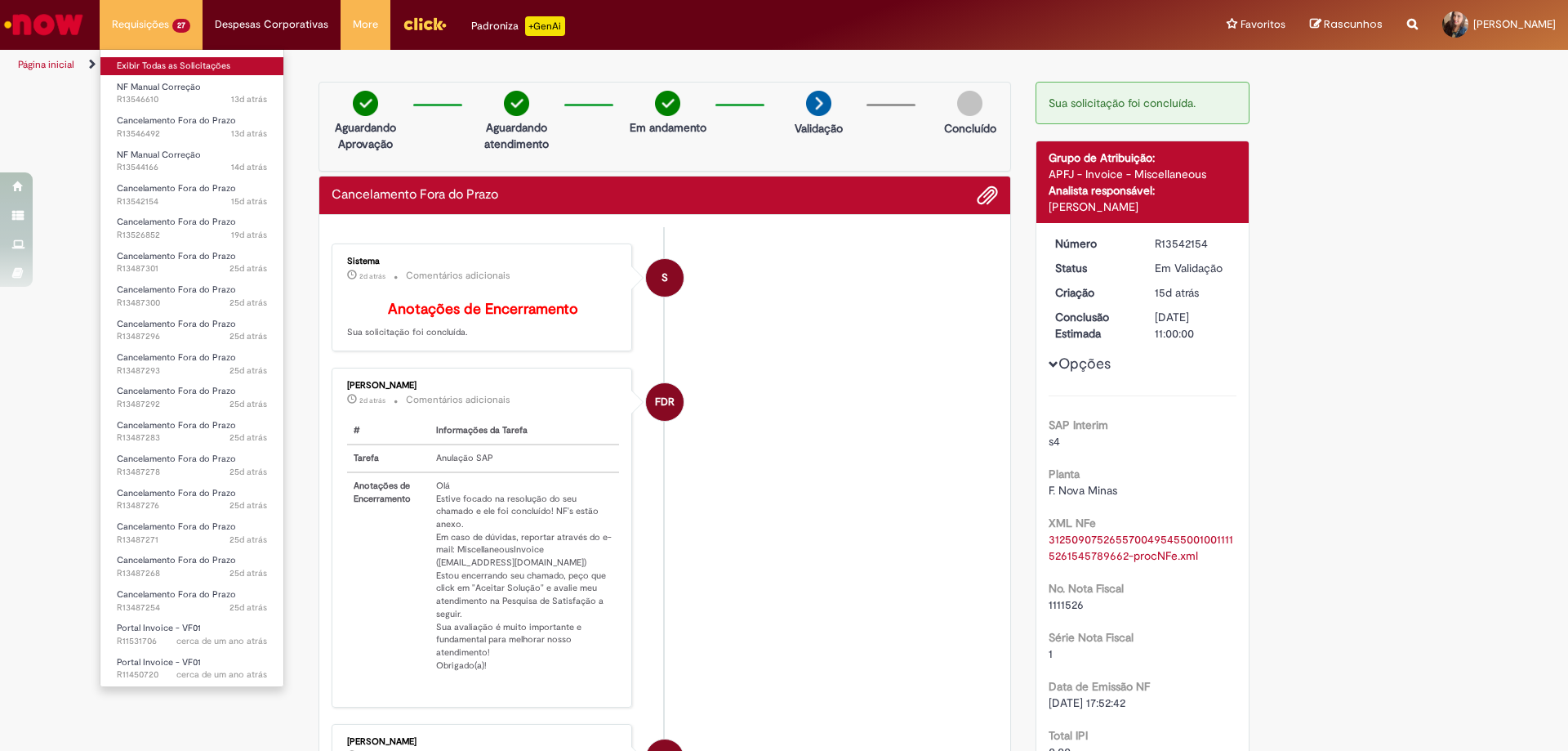
click at [144, 62] on link "Exibir Todas as Solicitações" at bounding box center [192, 67] width 183 height 18
click at [145, 62] on link "Exibir Todas as Solicitações" at bounding box center [192, 67] width 183 height 18
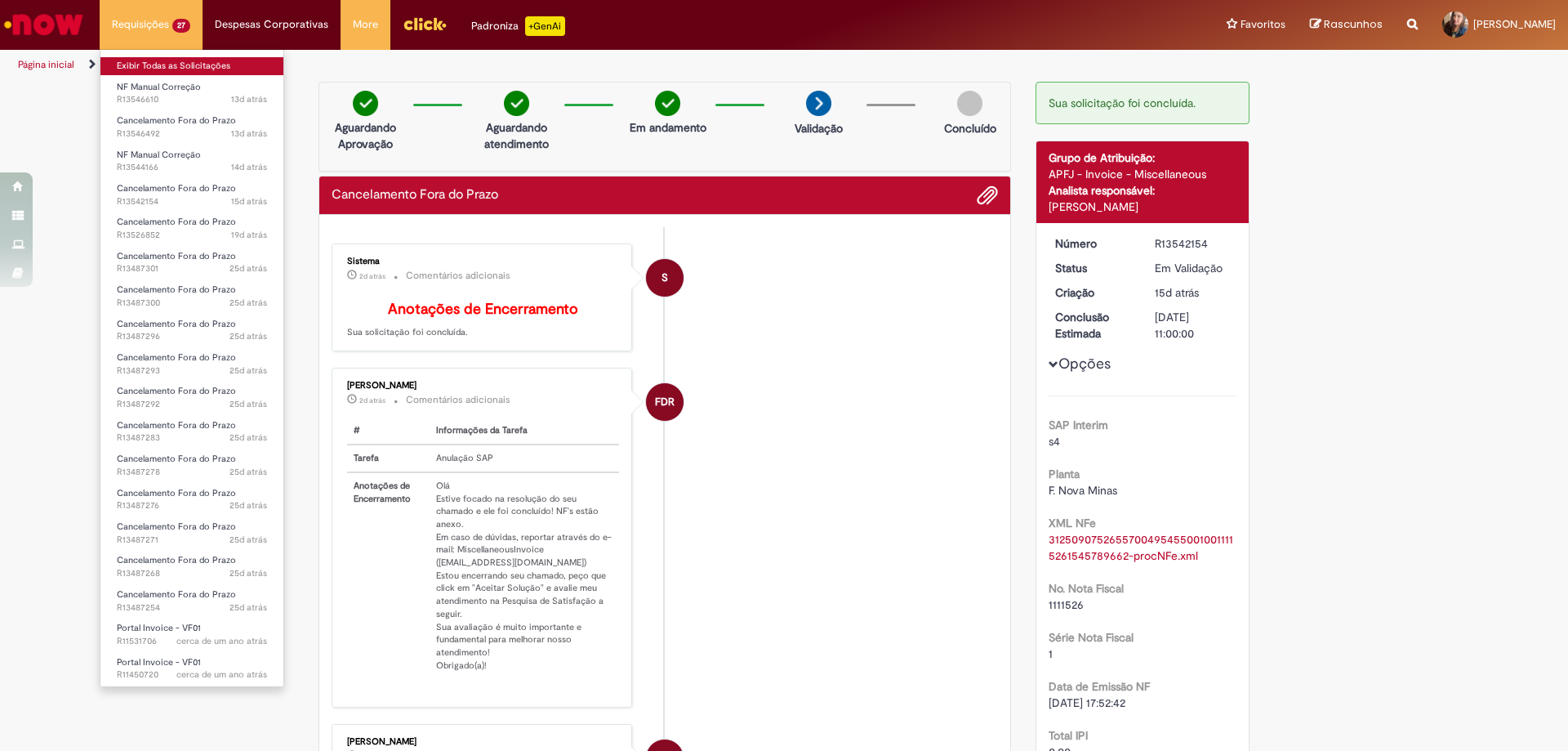
click at [145, 62] on link "Exibir Todas as Solicitações" at bounding box center [192, 67] width 183 height 18
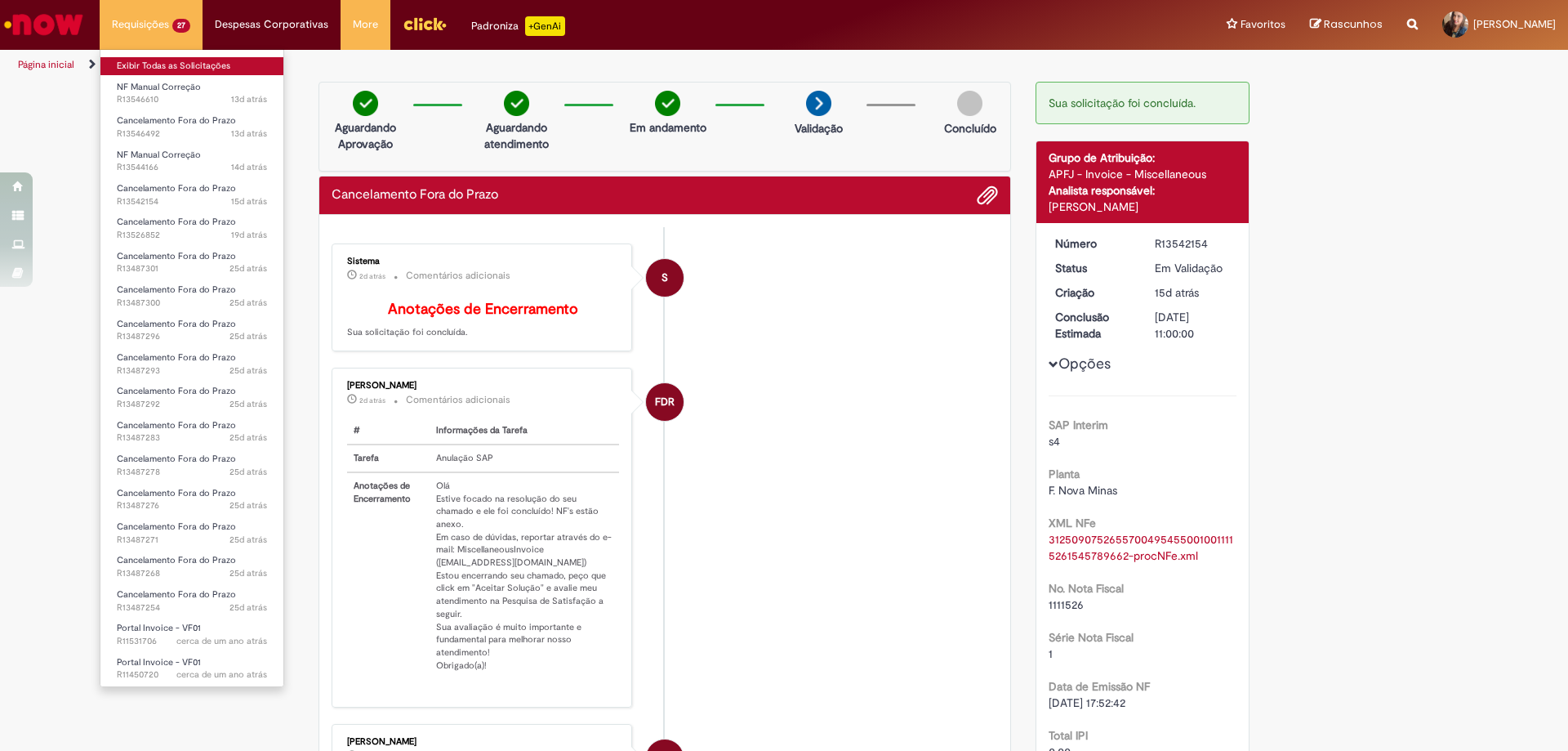
click at [145, 62] on link "Exibir Todas as Solicitações" at bounding box center [192, 67] width 183 height 18
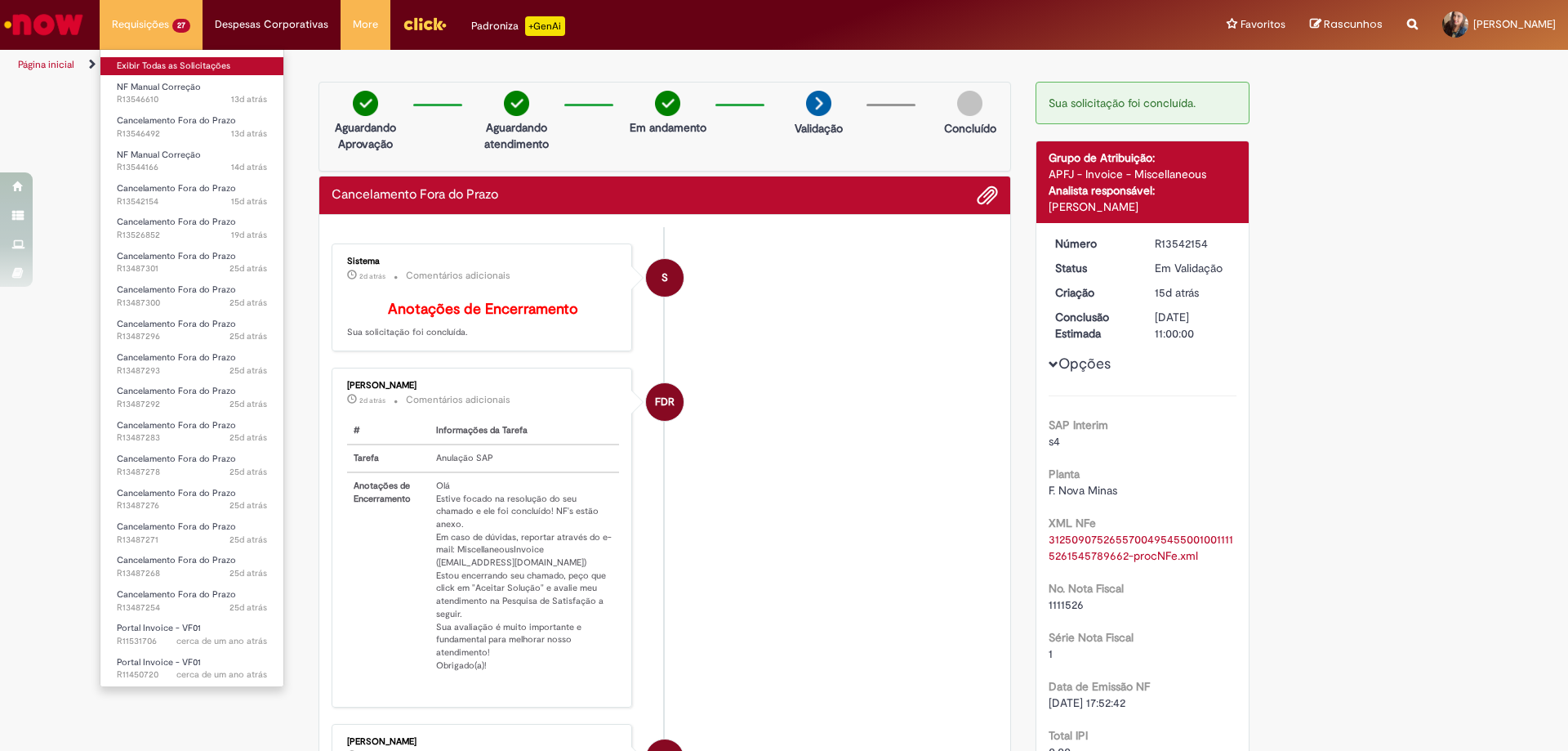
click at [145, 62] on link "Exibir Todas as Solicitações" at bounding box center [192, 67] width 183 height 18
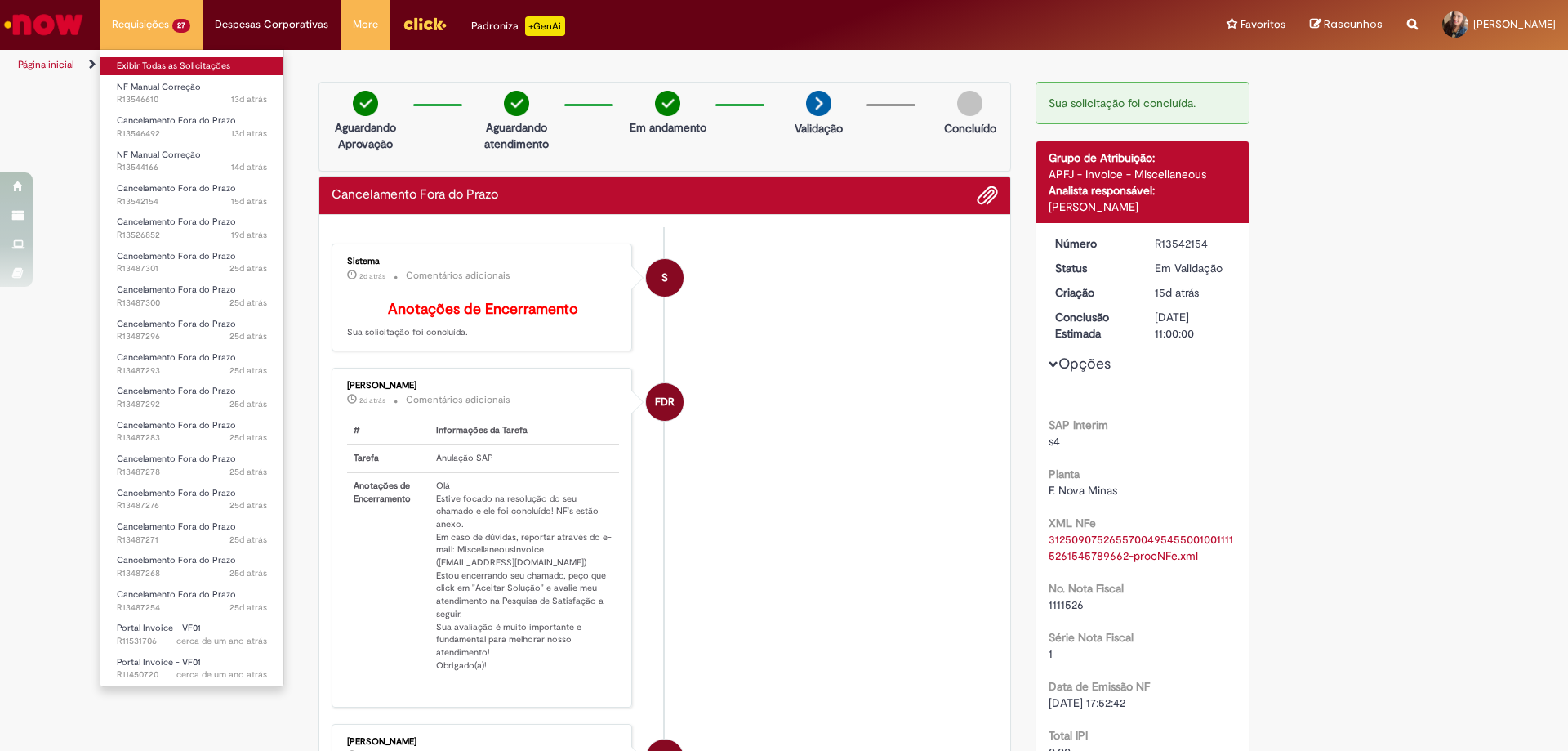
click at [145, 62] on link "Exibir Todas as Solicitações" at bounding box center [192, 67] width 183 height 18
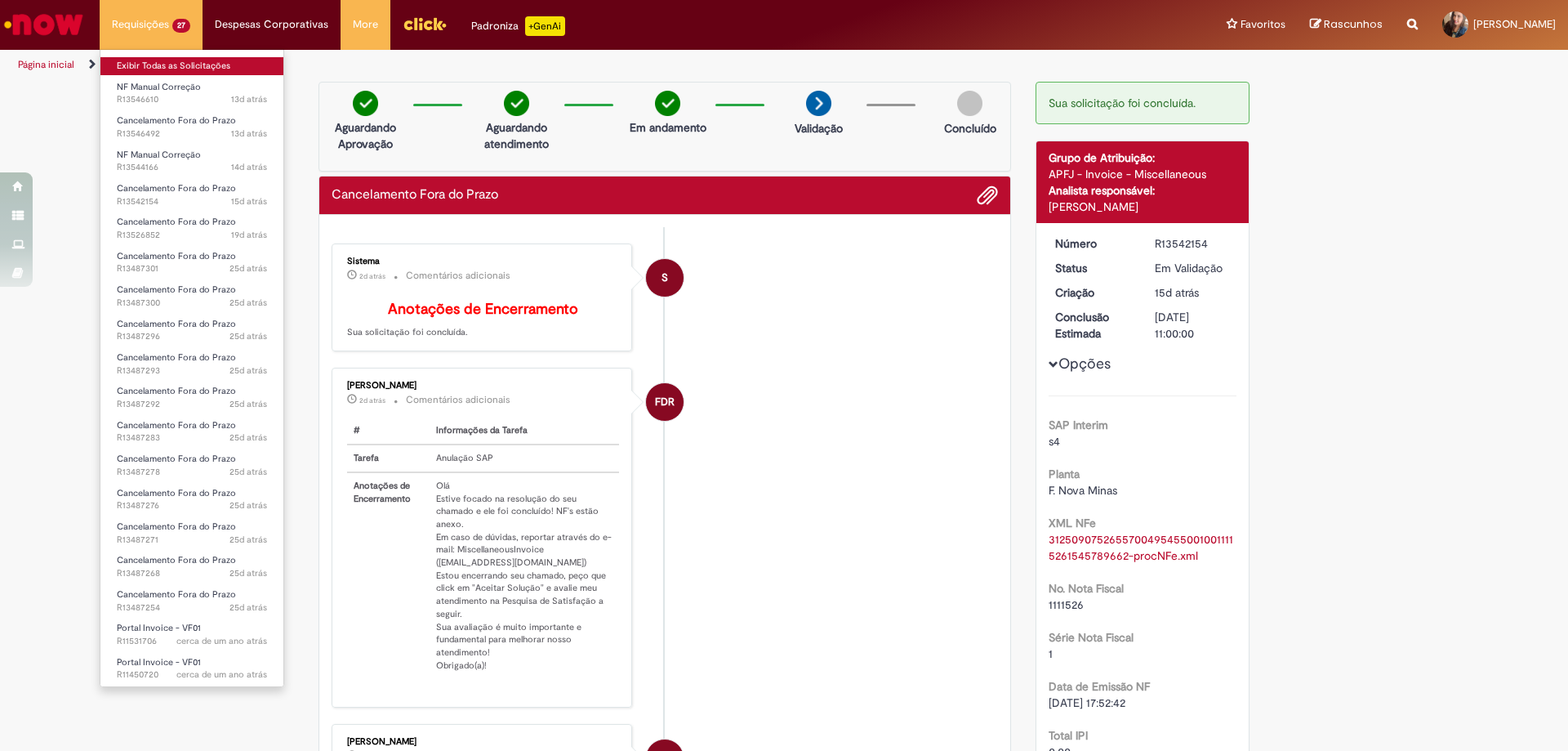
click at [145, 62] on link "Exibir Todas as Solicitações" at bounding box center [192, 67] width 183 height 18
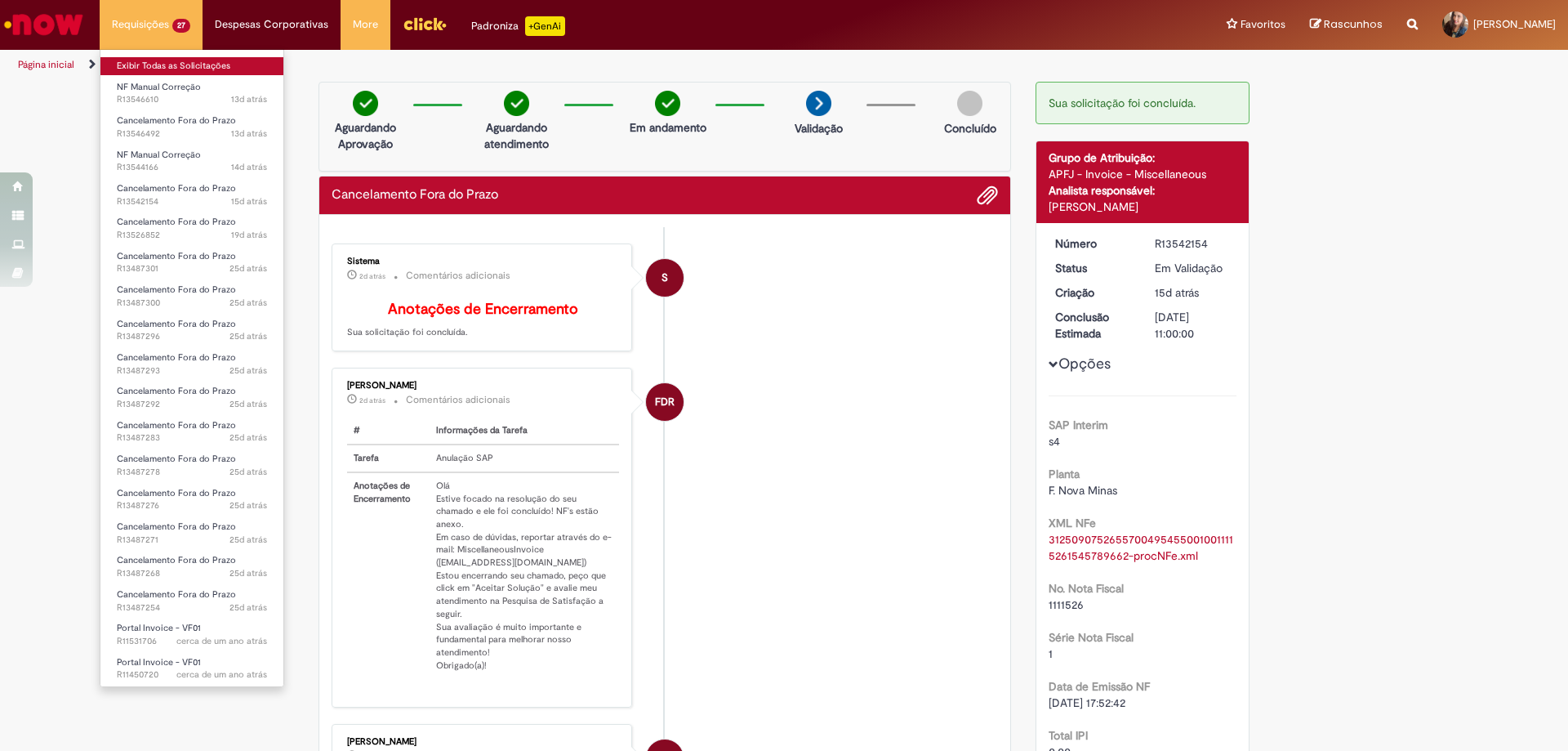
click at [145, 62] on link "Exibir Todas as Solicitações" at bounding box center [192, 67] width 183 height 18
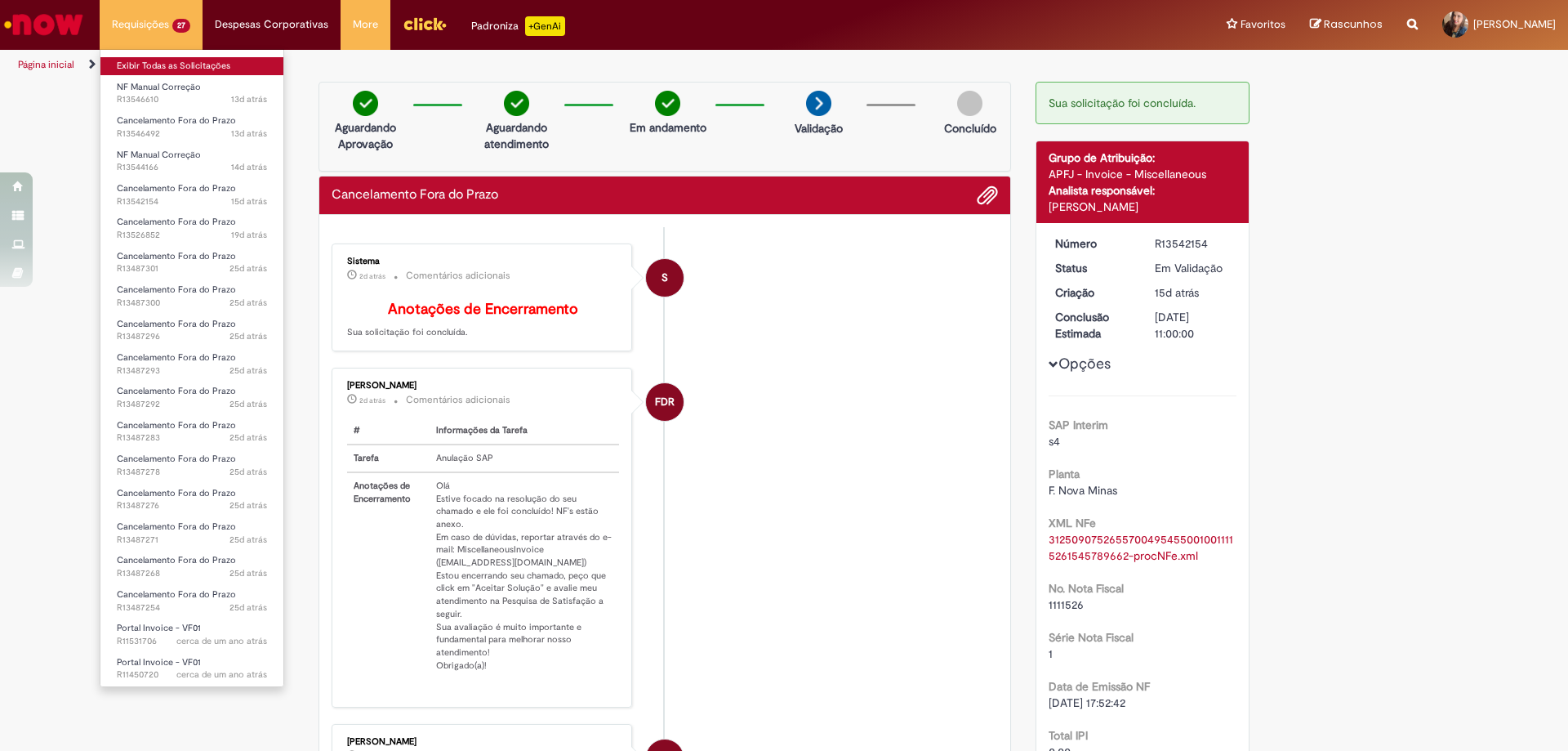
click at [145, 62] on link "Exibir Todas as Solicitações" at bounding box center [192, 67] width 183 height 18
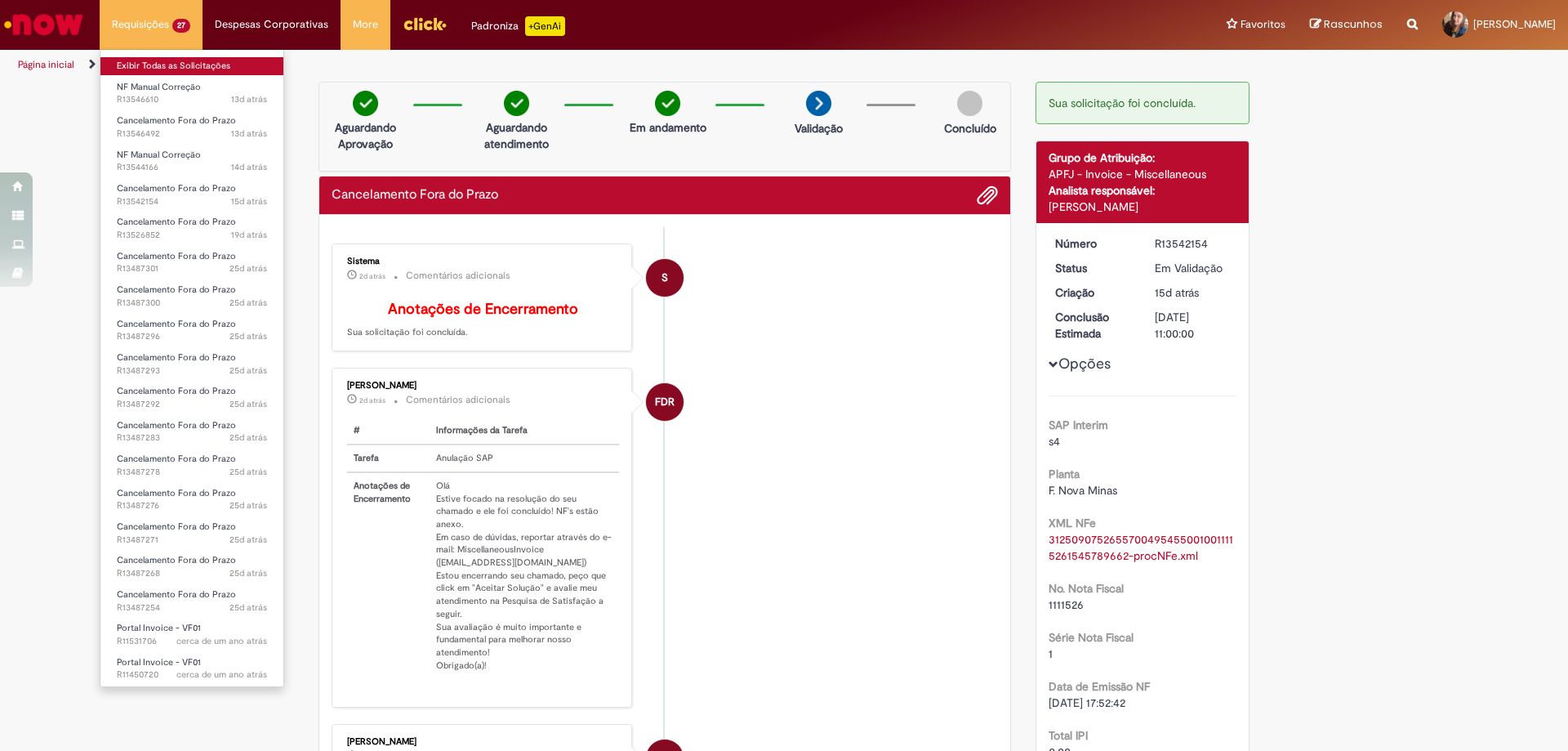
click at [145, 62] on link "Exibir Todas as Solicitações" at bounding box center [192, 67] width 183 height 18
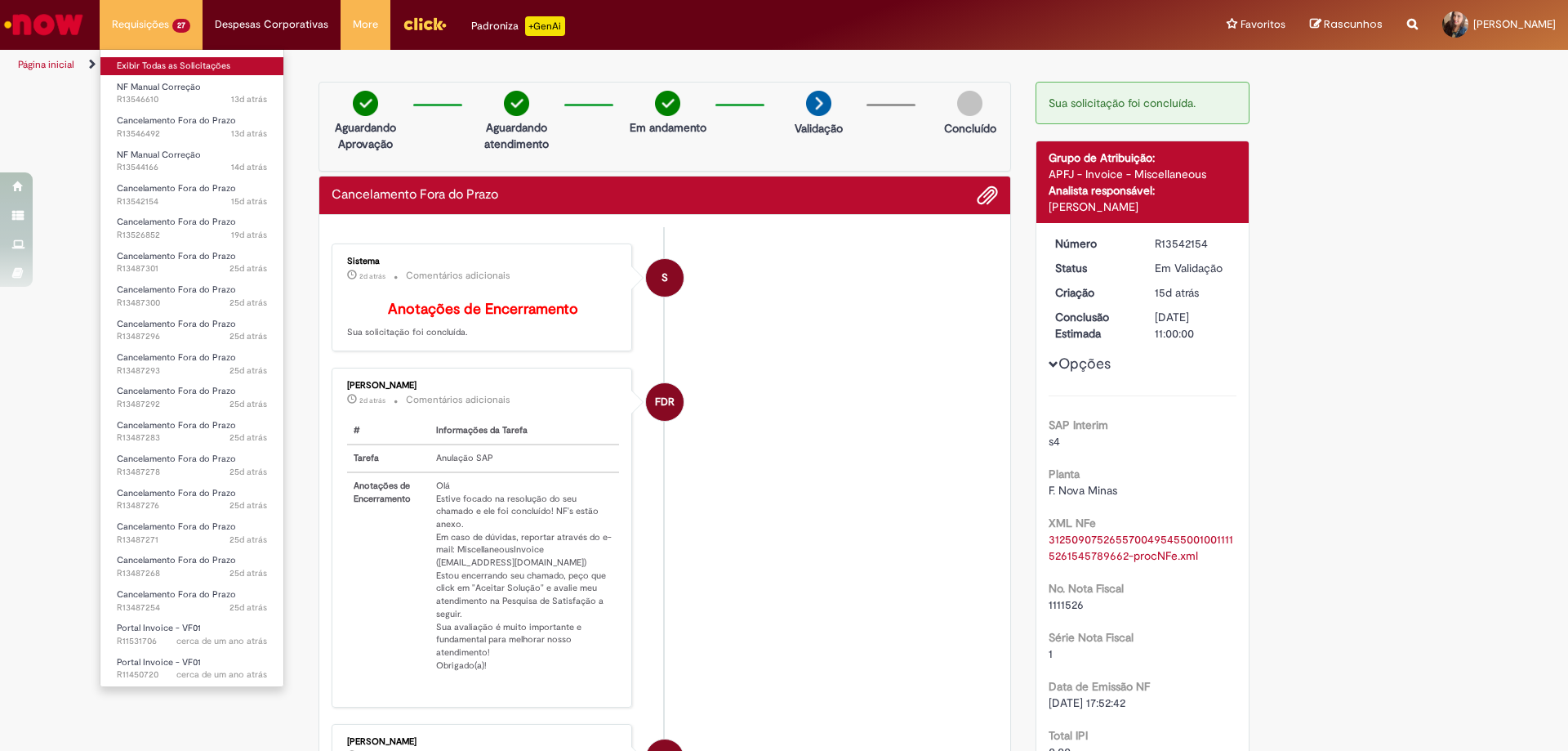
click at [146, 61] on link "Exibir Todas as Solicitações" at bounding box center [192, 67] width 183 height 18
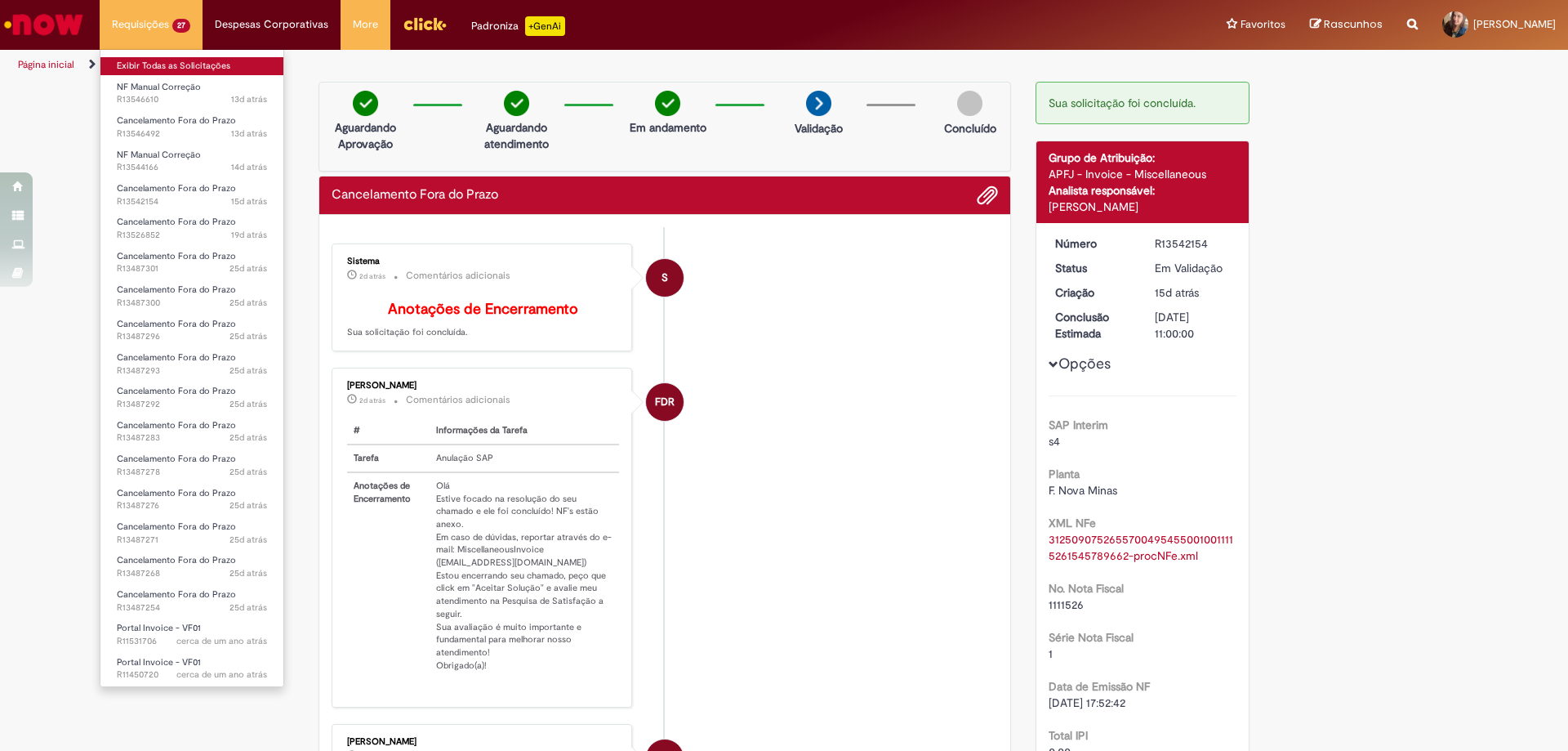
click at [146, 61] on link "Exibir Todas as Solicitações" at bounding box center [192, 67] width 183 height 18
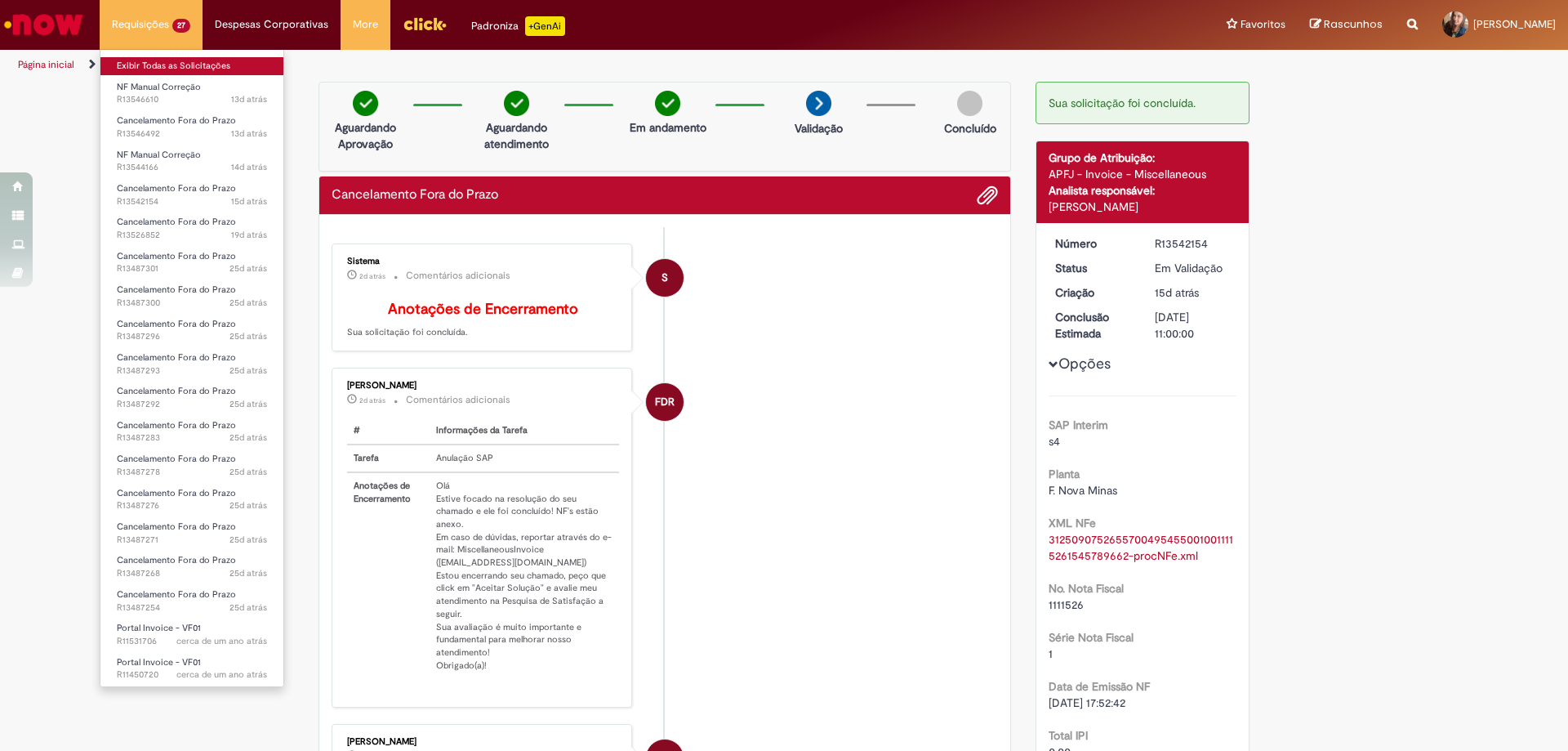
click at [146, 61] on link "Exibir Todas as Solicitações" at bounding box center [192, 67] width 183 height 18
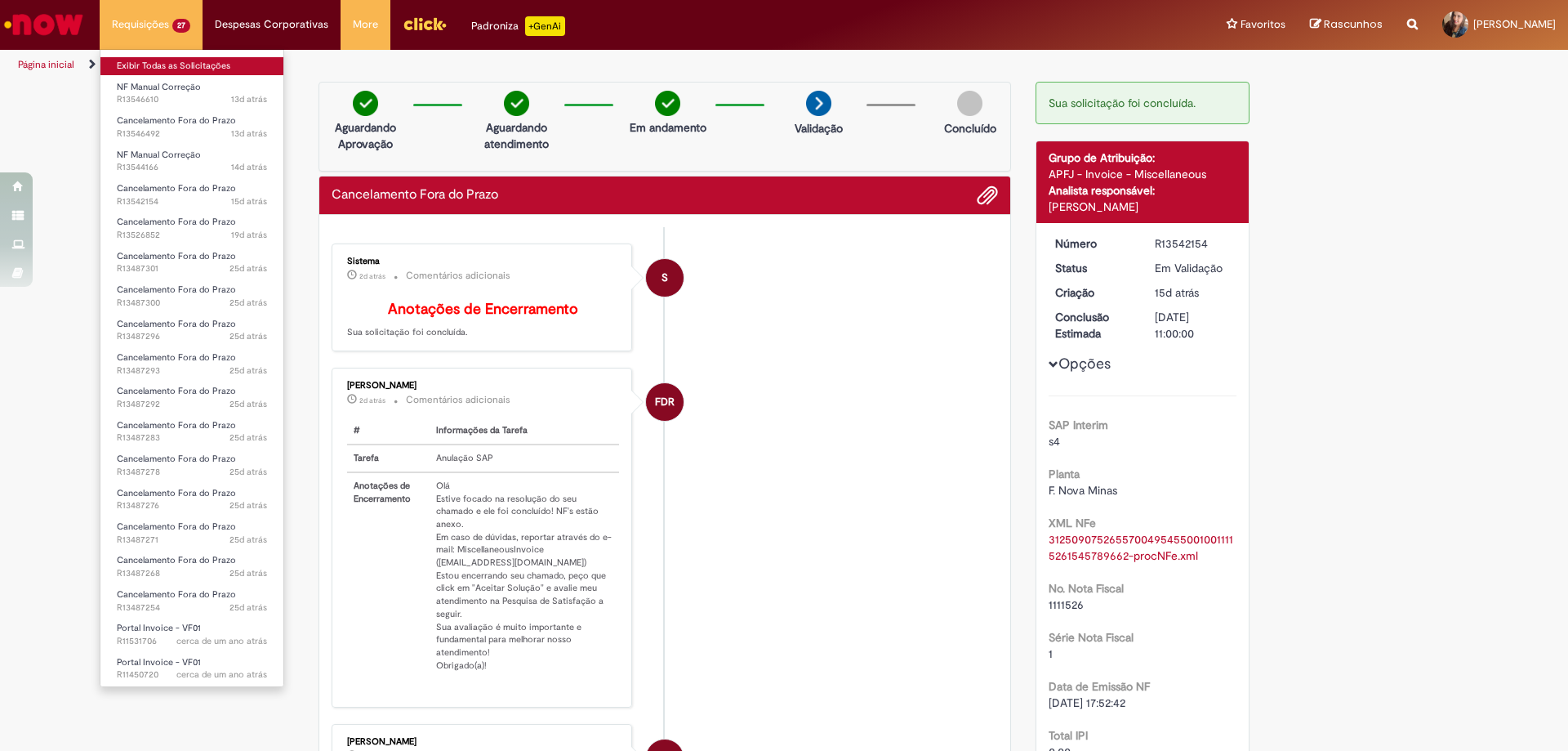
click at [146, 61] on link "Exibir Todas as Solicitações" at bounding box center [192, 67] width 183 height 18
click at [147, 61] on link "Exibir Todas as Solicitações" at bounding box center [192, 67] width 183 height 18
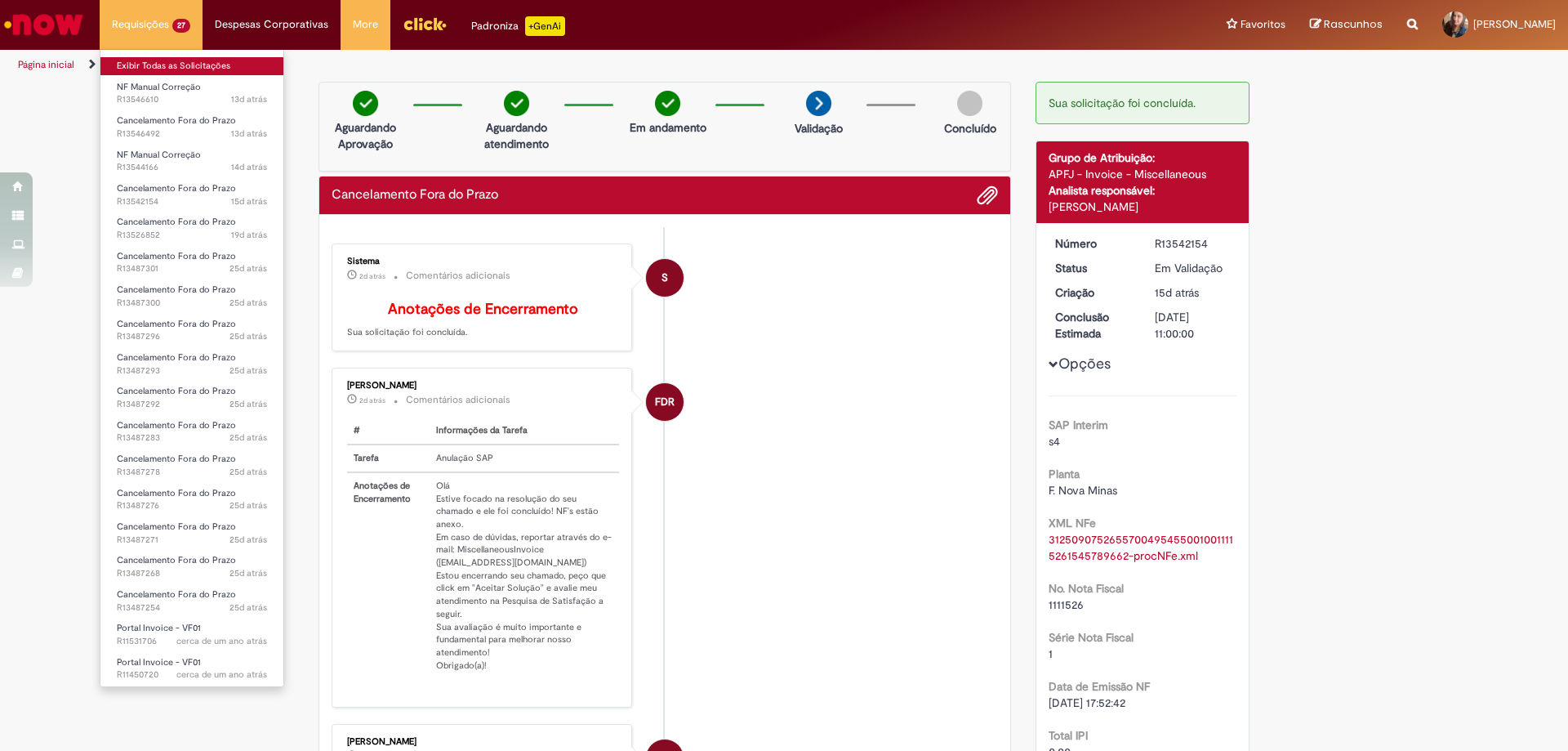
click at [148, 61] on link "Exibir Todas as Solicitações" at bounding box center [192, 67] width 183 height 18
click at [149, 61] on link "Exibir Todas as Solicitações" at bounding box center [192, 67] width 183 height 18
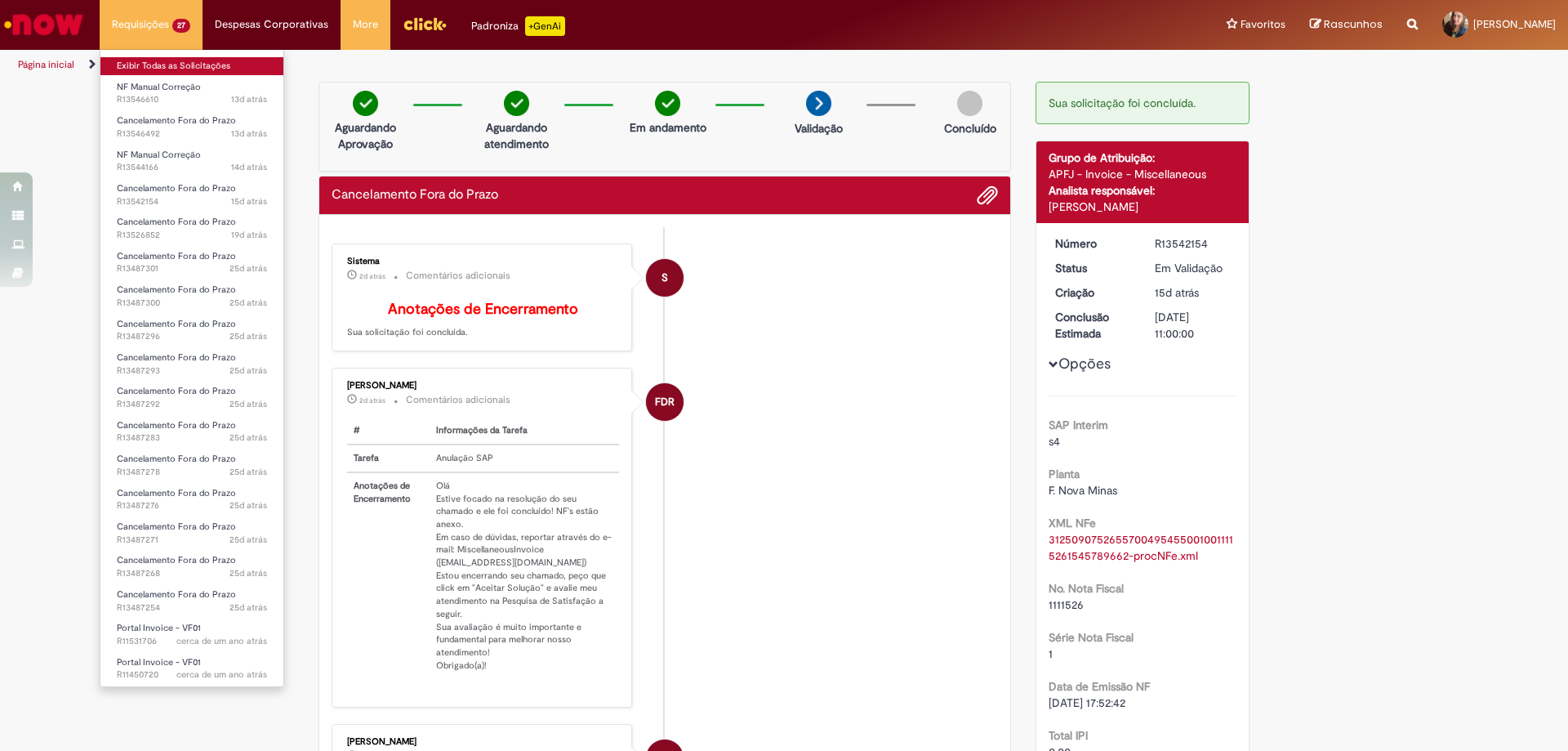
click at [149, 61] on link "Exibir Todas as Solicitações" at bounding box center [192, 67] width 183 height 18
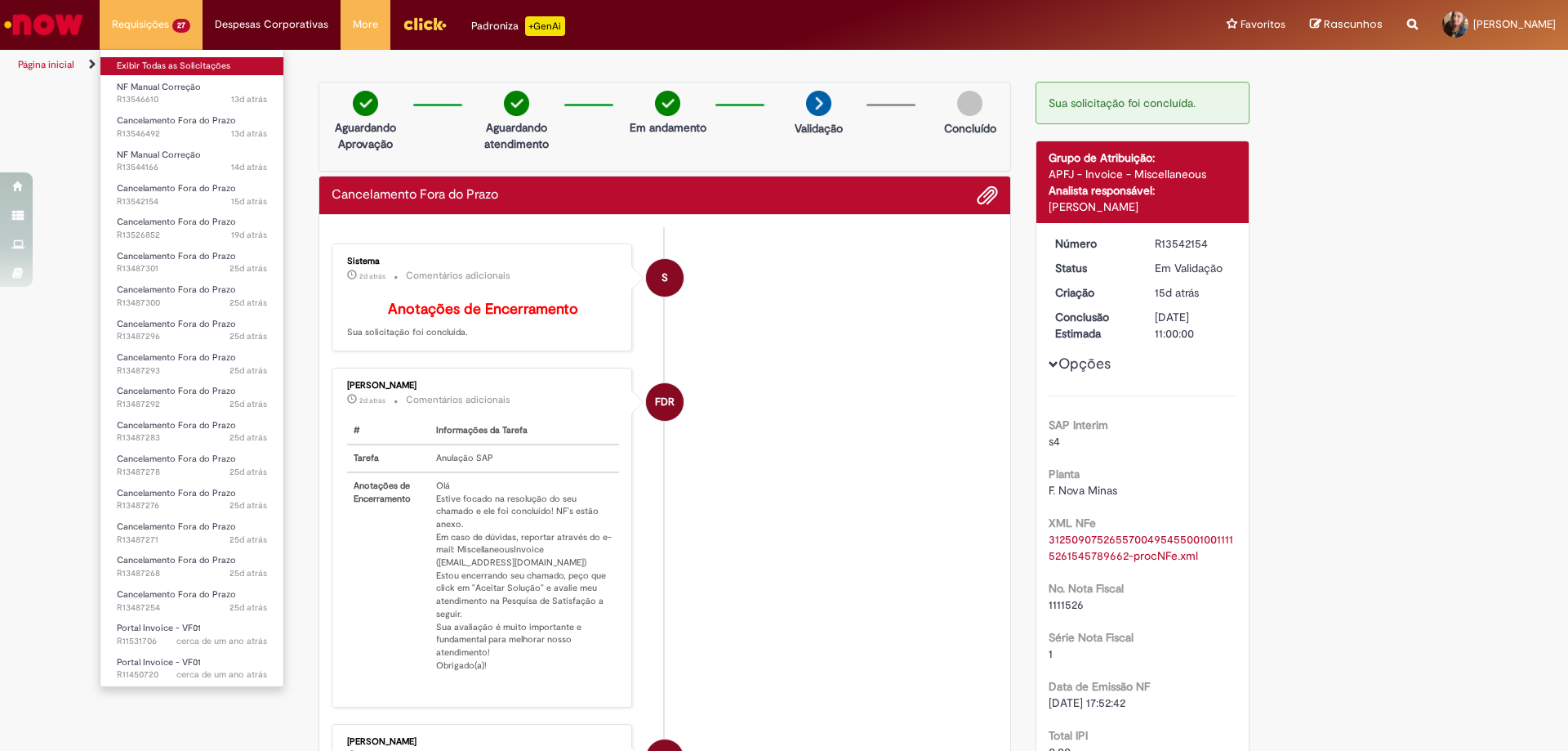
click at [149, 61] on link "Exibir Todas as Solicitações" at bounding box center [192, 67] width 183 height 18
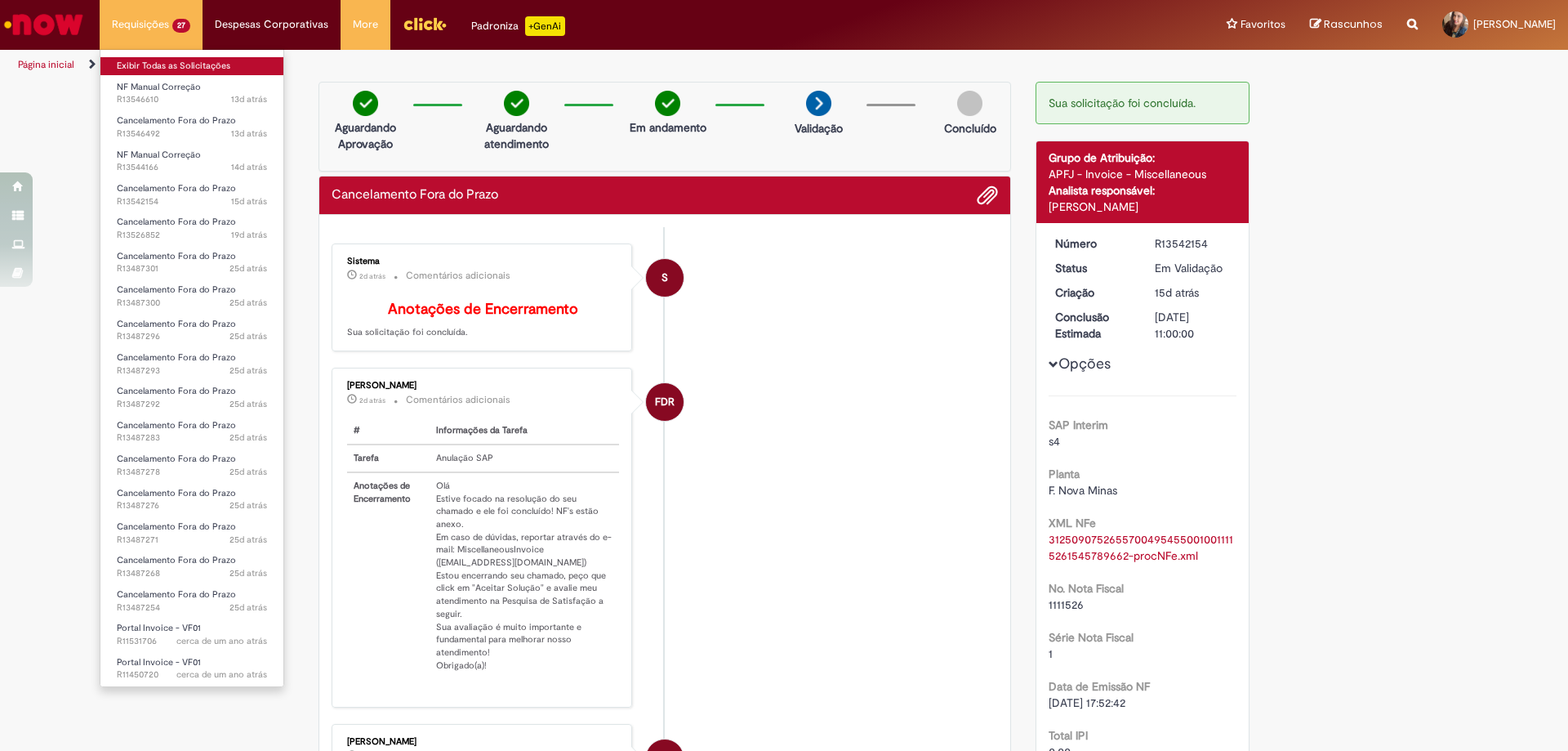
click at [149, 61] on link "Exibir Todas as Solicitações" at bounding box center [192, 67] width 183 height 18
click at [150, 61] on link "Exibir Todas as Solicitações" at bounding box center [192, 67] width 183 height 18
click at [151, 61] on link "Exibir Todas as Solicitações" at bounding box center [192, 67] width 183 height 18
click at [152, 61] on link "Exibir Todas as Solicitações" at bounding box center [192, 67] width 183 height 18
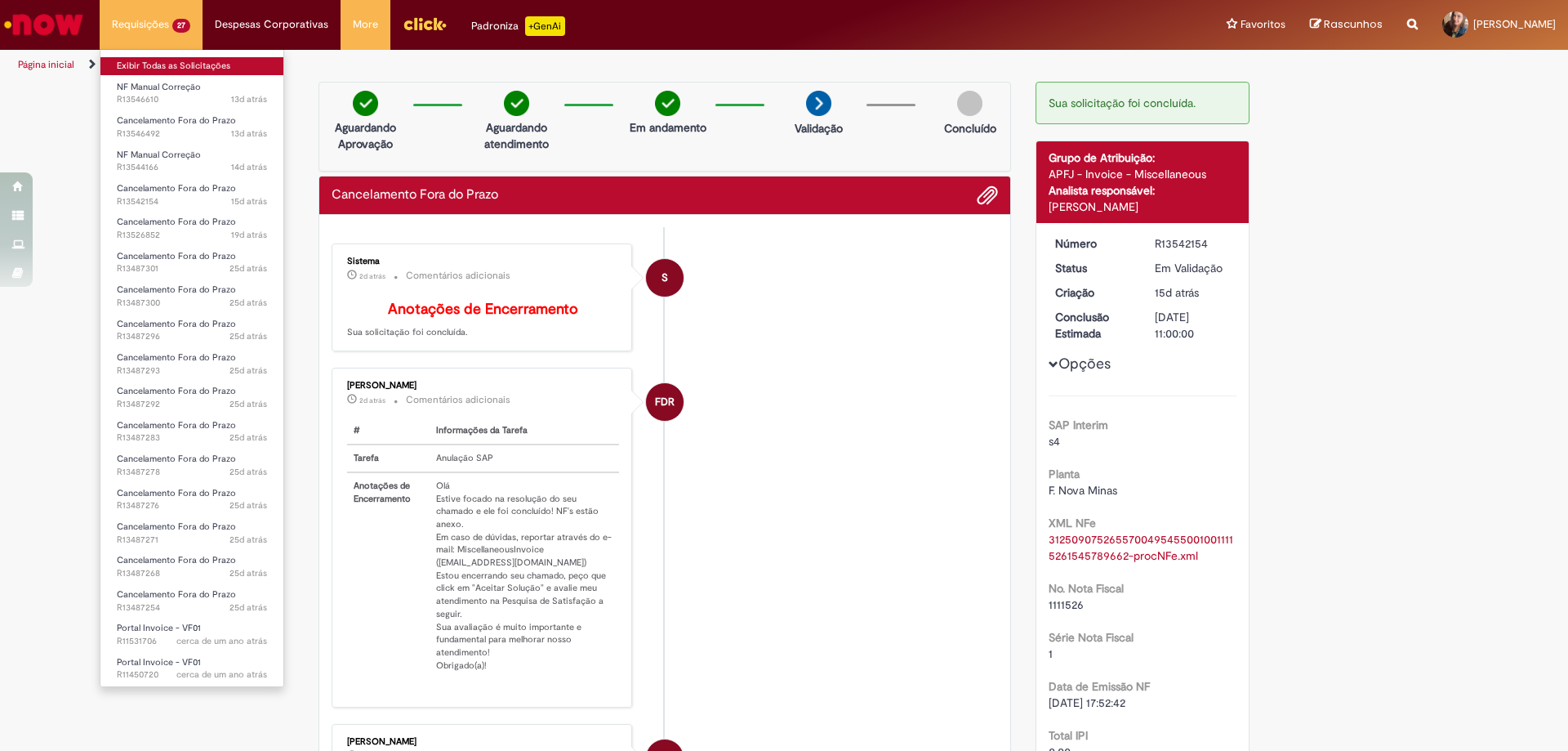
click at [152, 61] on link "Exibir Todas as Solicitações" at bounding box center [192, 67] width 183 height 18
click at [154, 61] on link "Exibir Todas as Solicitações" at bounding box center [192, 67] width 183 height 18
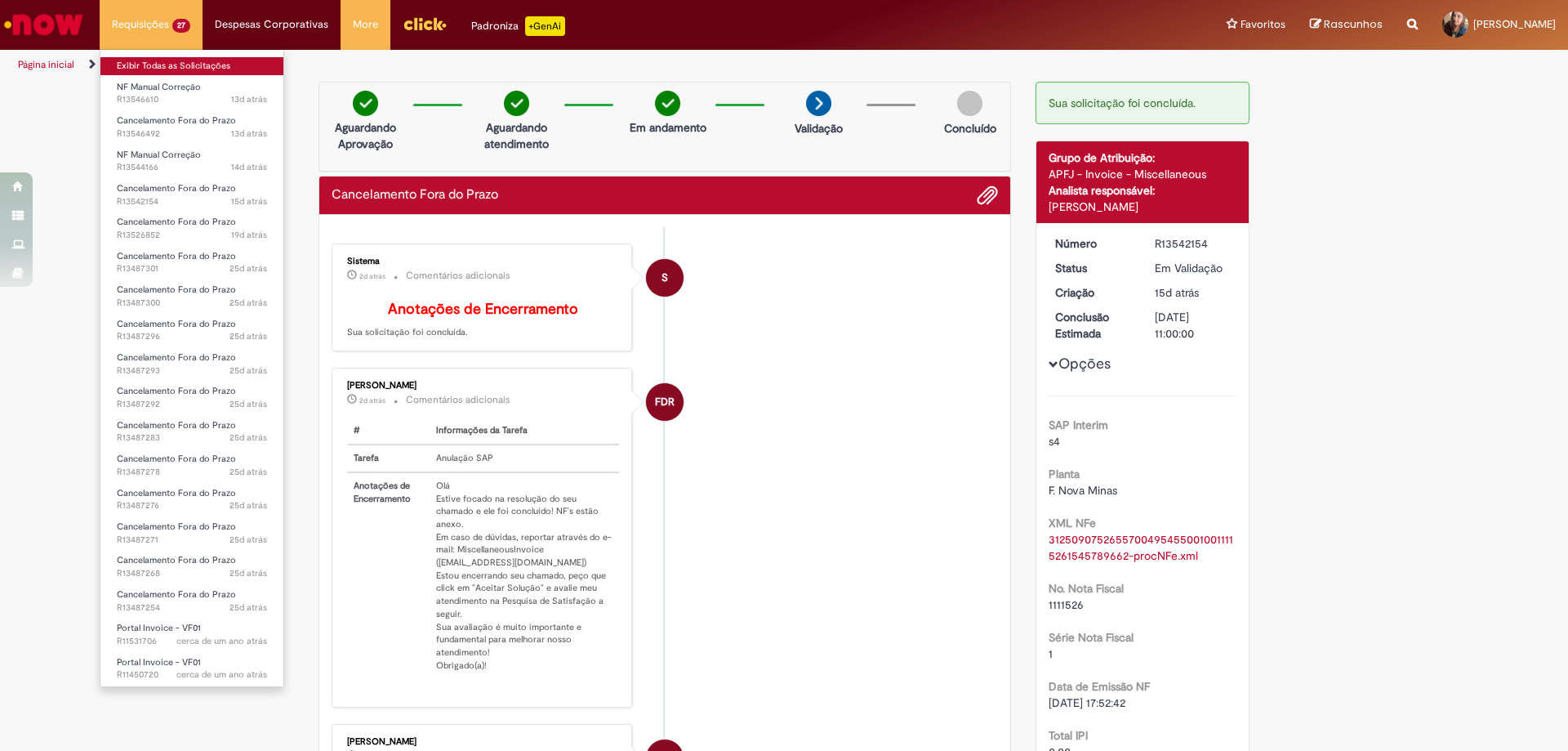
click at [154, 61] on link "Exibir Todas as Solicitações" at bounding box center [192, 67] width 183 height 18
click at [158, 61] on link "Exibir Todas as Solicitações" at bounding box center [192, 67] width 183 height 18
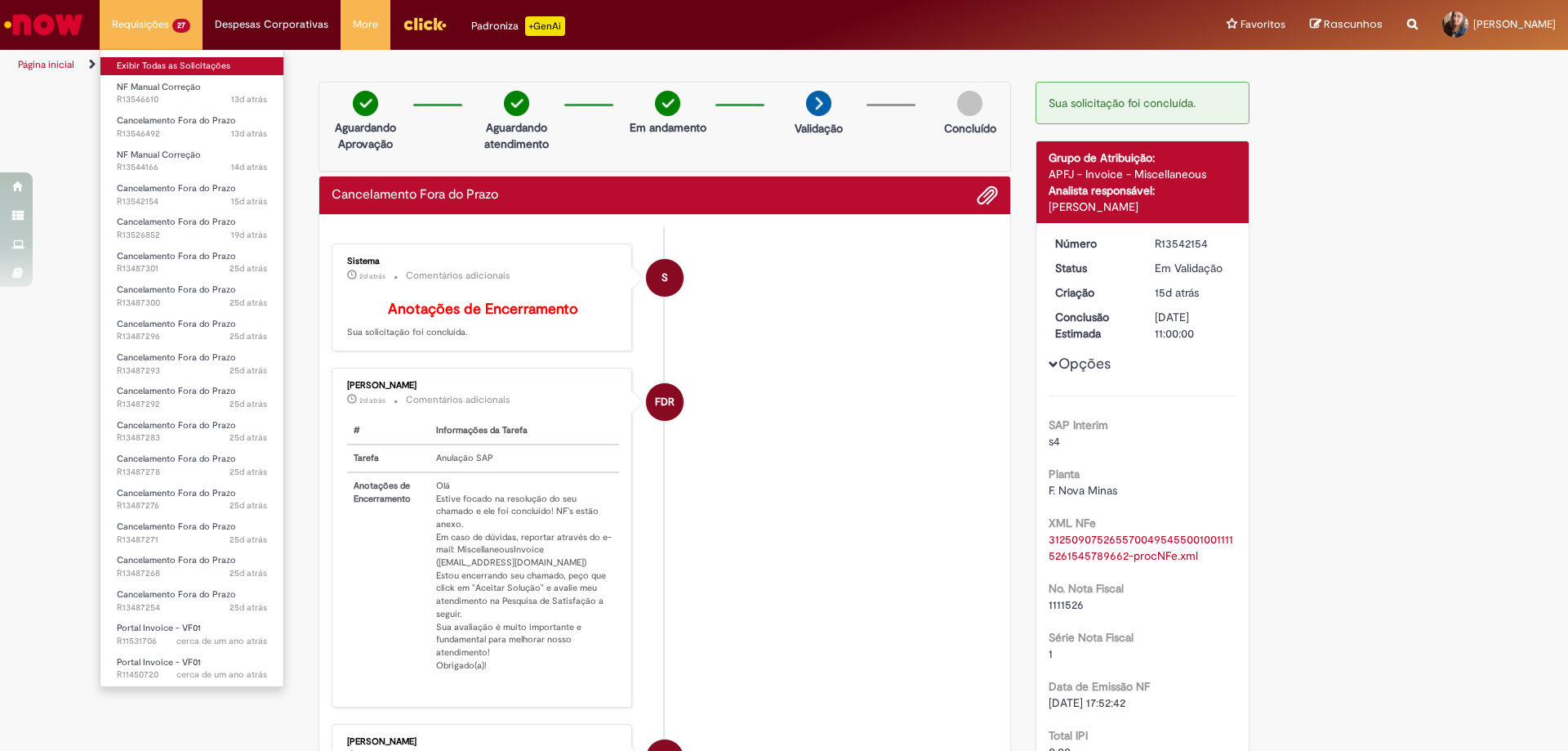
click at [158, 61] on link "Exibir Todas as Solicitações" at bounding box center [192, 67] width 183 height 18
click at [159, 61] on link "Exibir Todas as Solicitações" at bounding box center [192, 67] width 183 height 18
click at [160, 61] on link "Exibir Todas as Solicitações" at bounding box center [192, 67] width 183 height 18
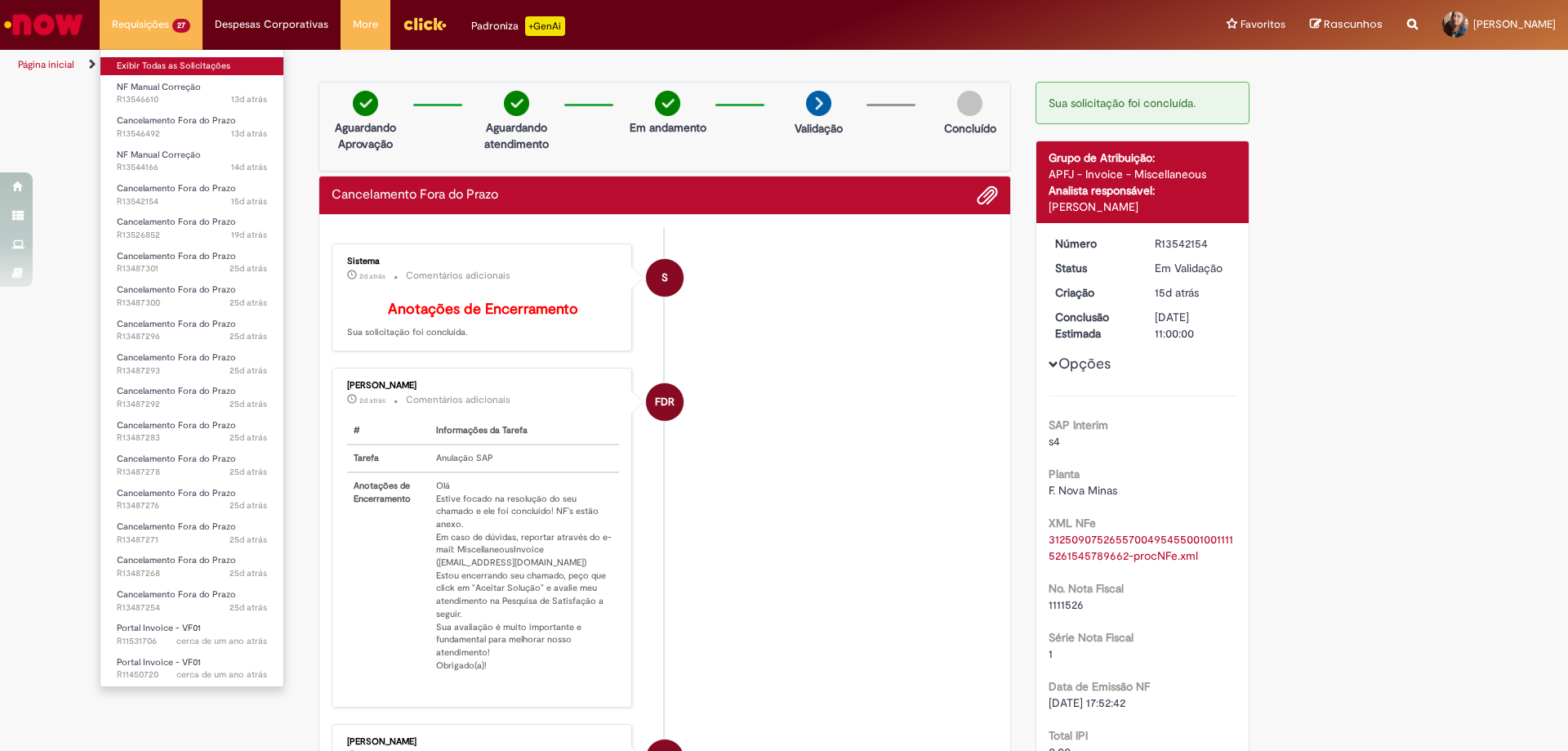
click at [160, 61] on link "Exibir Todas as Solicitações" at bounding box center [192, 67] width 183 height 18
click at [161, 61] on link "Exibir Todas as Solicitações" at bounding box center [192, 67] width 183 height 18
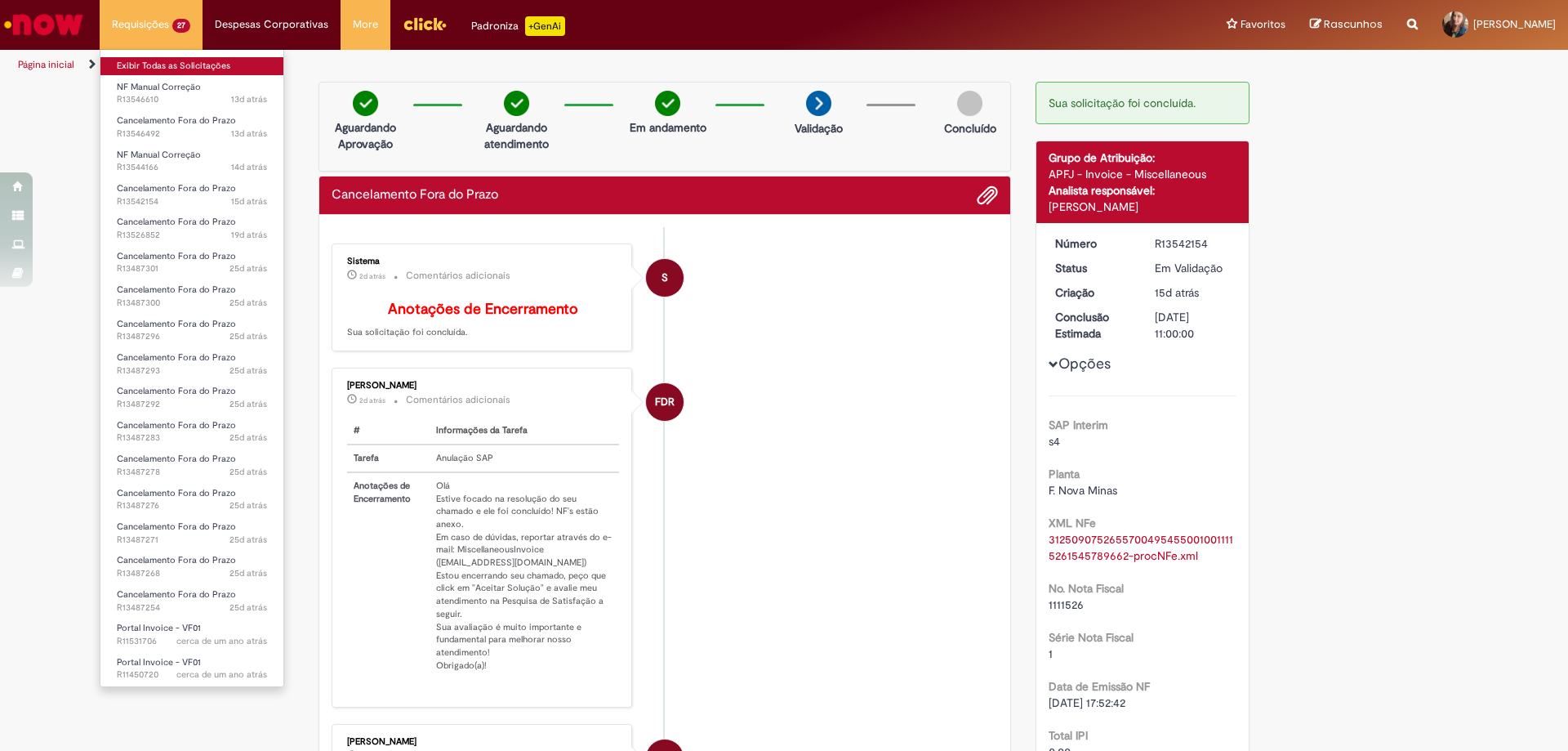
drag, startPoint x: 132, startPoint y: 17, endPoint x: 158, endPoint y: 68, distance: 57.2
click at [135, 20] on li "Requisições 27 Exibir Todas as Solicitações NF Manual Correção 13d atrás 13 dia…" at bounding box center [151, 24] width 103 height 49
click at [159, 71] on link "Exibir Todas as Solicitações" at bounding box center [192, 67] width 183 height 18
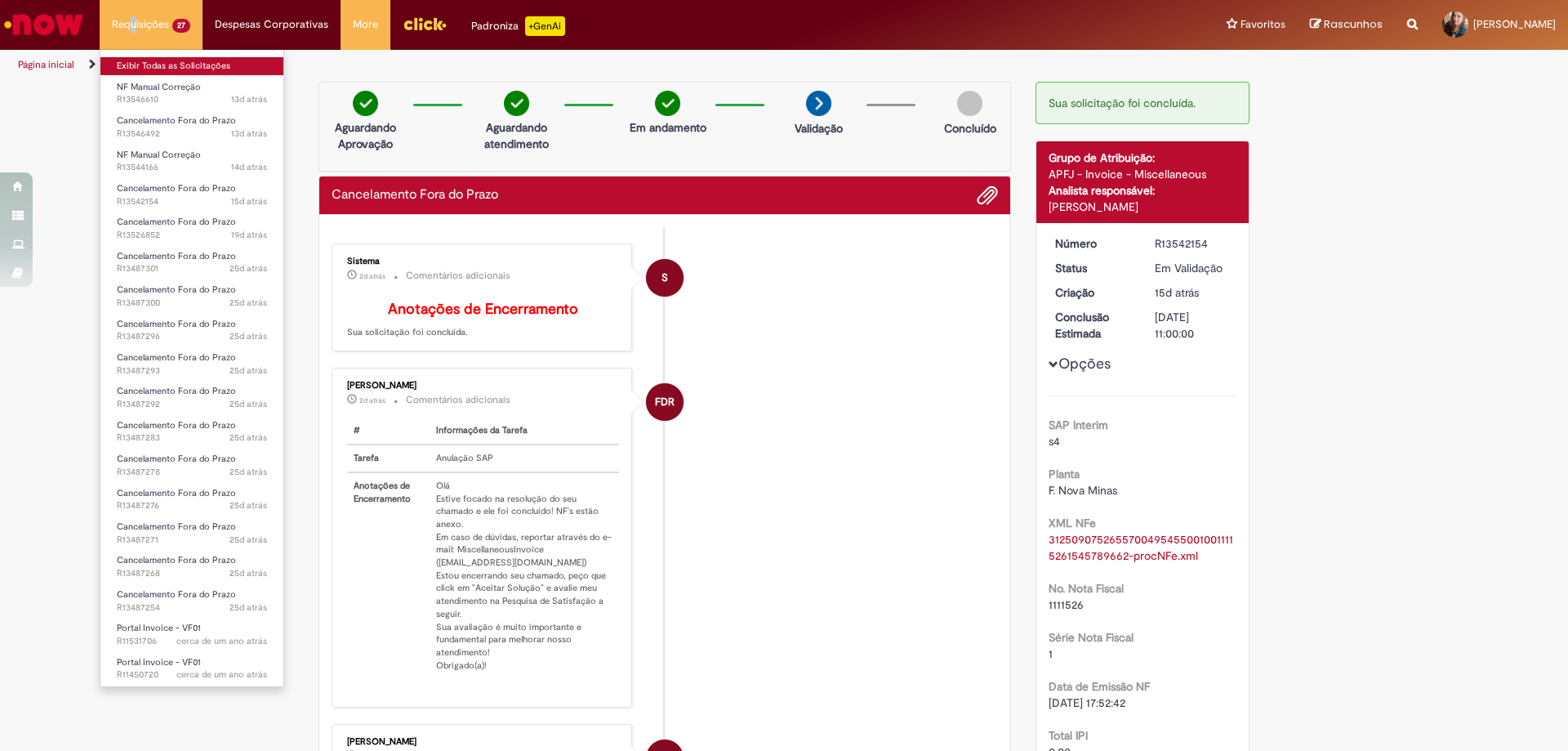
click at [159, 71] on link "Exibir Todas as Solicitações" at bounding box center [192, 67] width 183 height 18
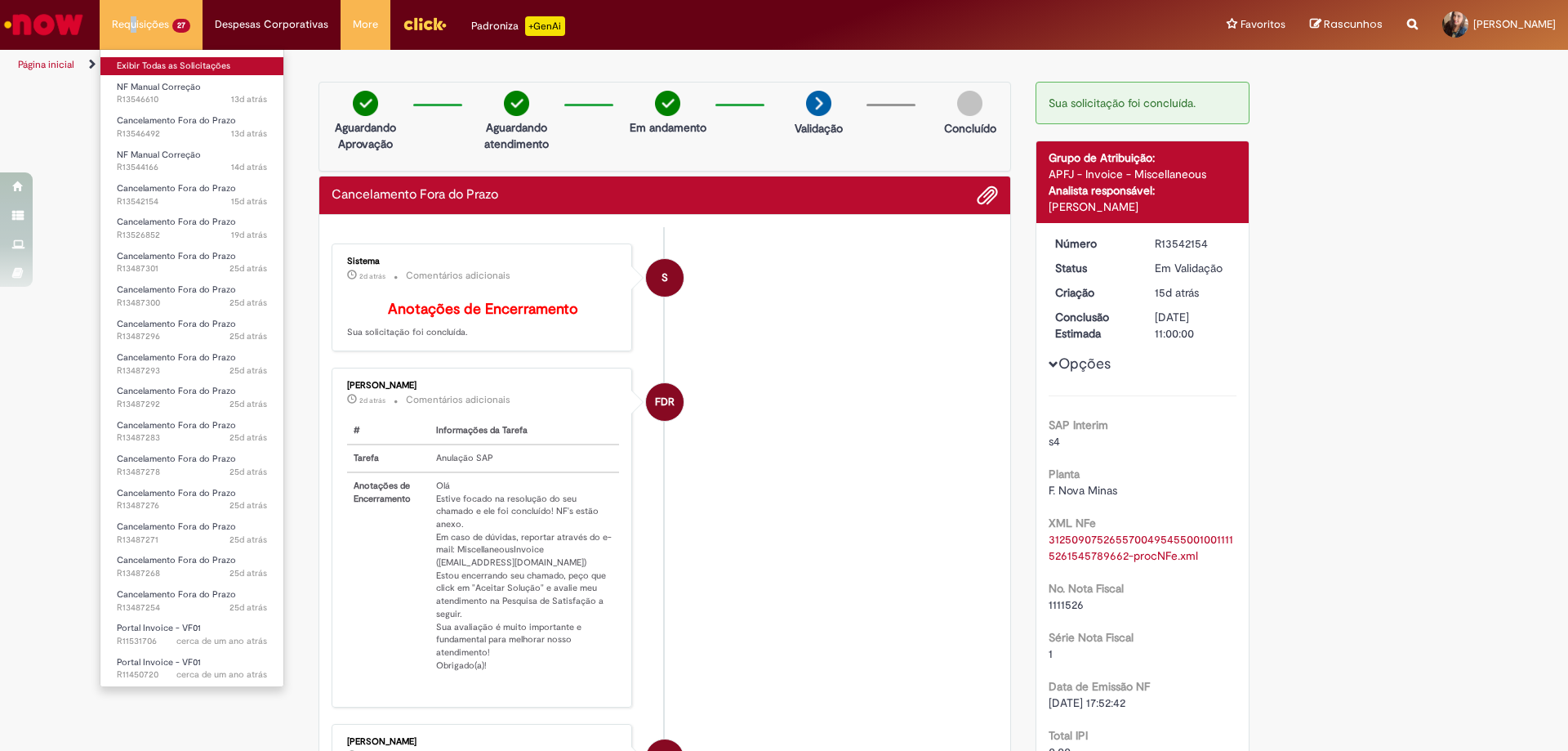
click at [159, 71] on link "Exibir Todas as Solicitações" at bounding box center [192, 67] width 183 height 18
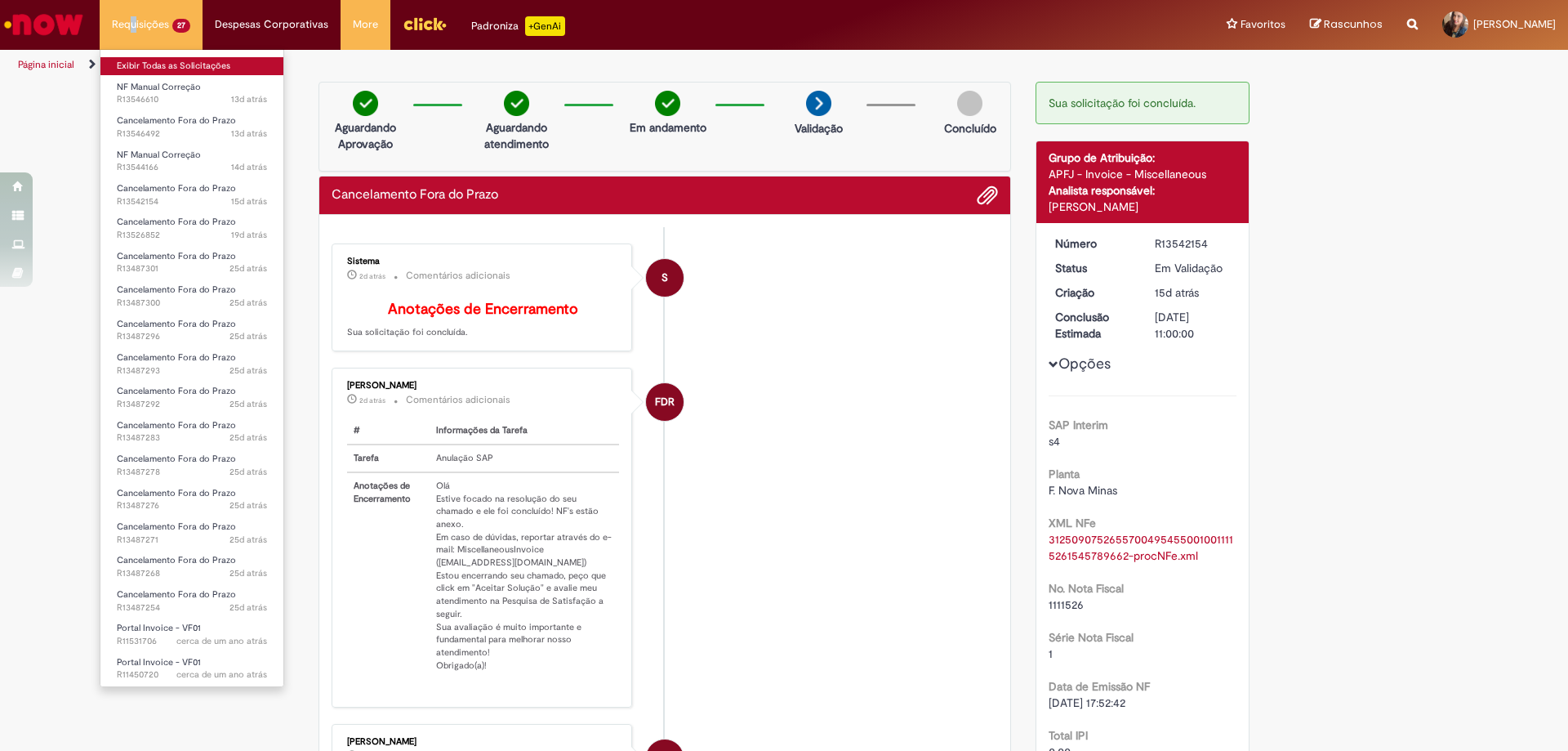
click at [159, 71] on link "Exibir Todas as Solicitações" at bounding box center [192, 67] width 183 height 18
click at [160, 71] on link "Exibir Todas as Solicitações" at bounding box center [192, 67] width 183 height 18
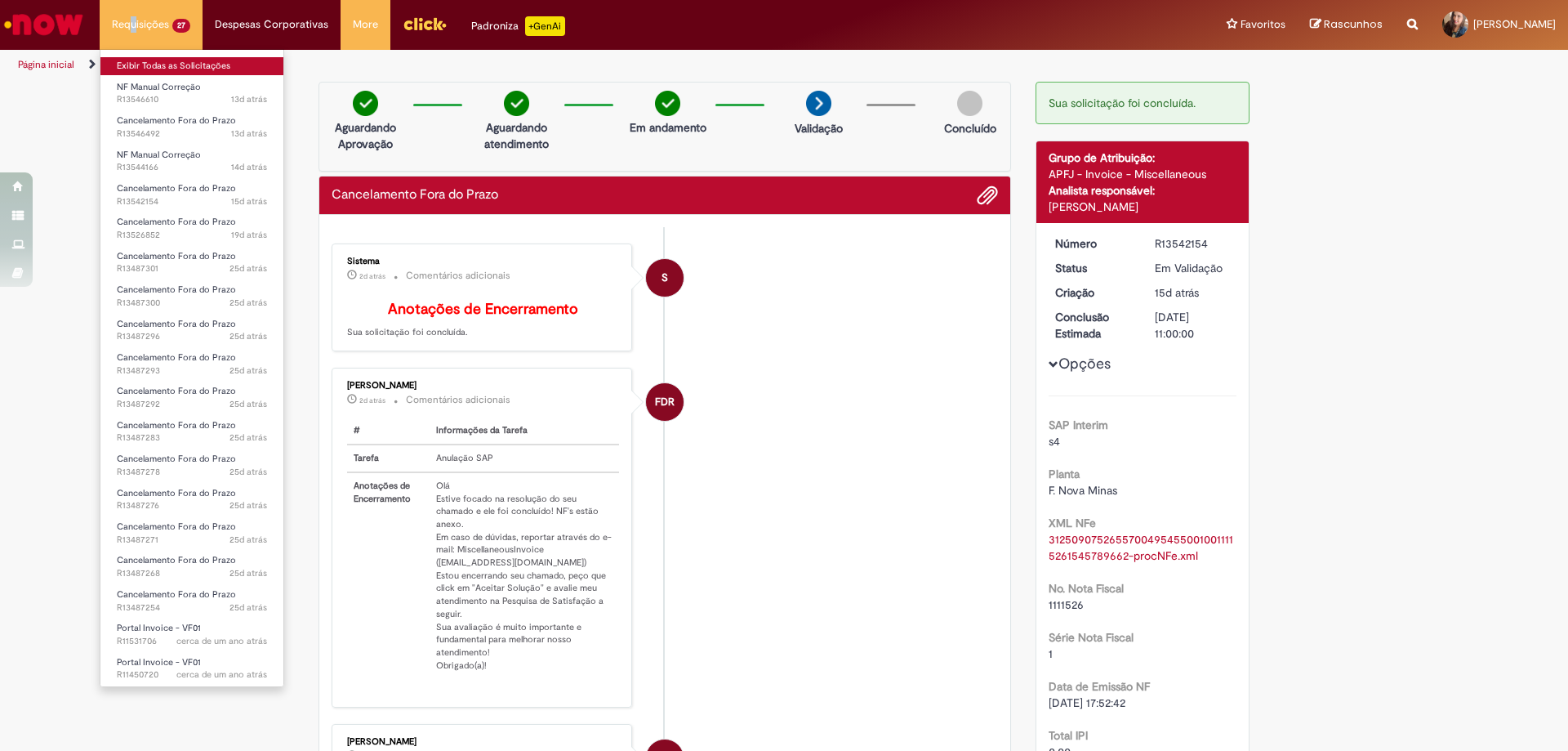
click at [160, 71] on link "Exibir Todas as Solicitações" at bounding box center [192, 67] width 183 height 18
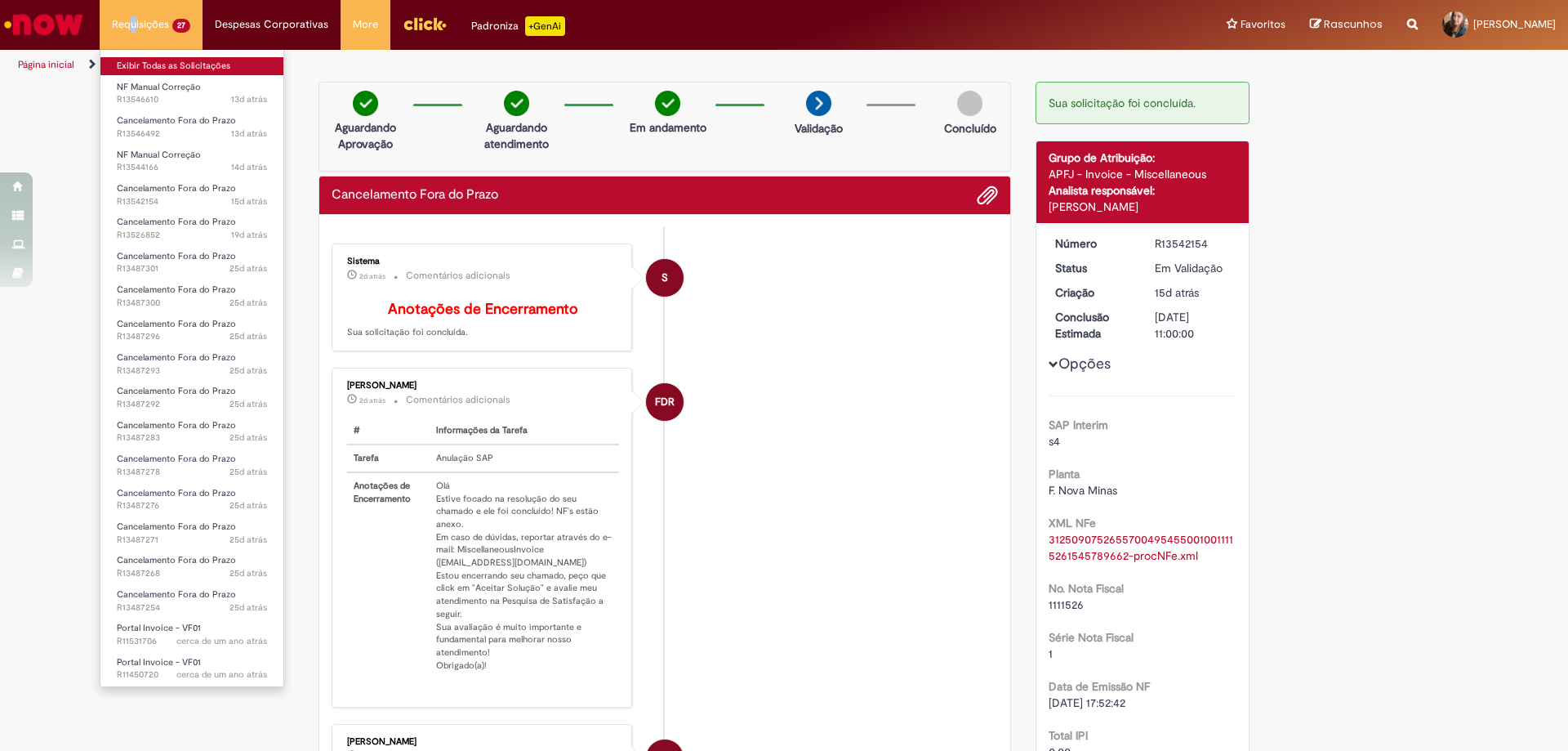
click at [160, 71] on link "Exibir Todas as Solicitações" at bounding box center [192, 67] width 183 height 18
click at [161, 71] on link "Exibir Todas as Solicitações" at bounding box center [192, 67] width 183 height 18
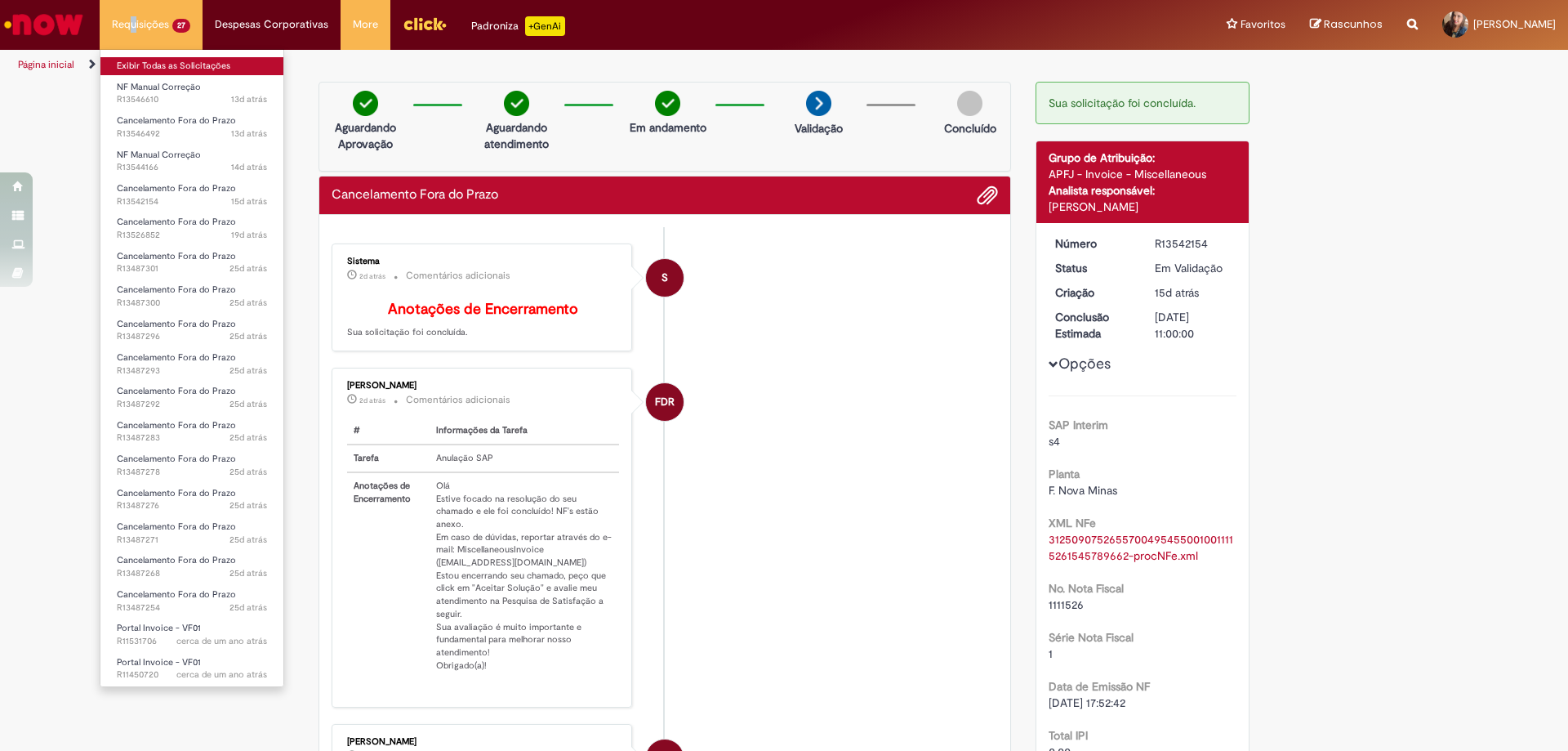
click at [161, 71] on link "Exibir Todas as Solicitações" at bounding box center [192, 67] width 183 height 18
click at [160, 71] on link "Exibir Todas as Solicitações" at bounding box center [192, 67] width 183 height 18
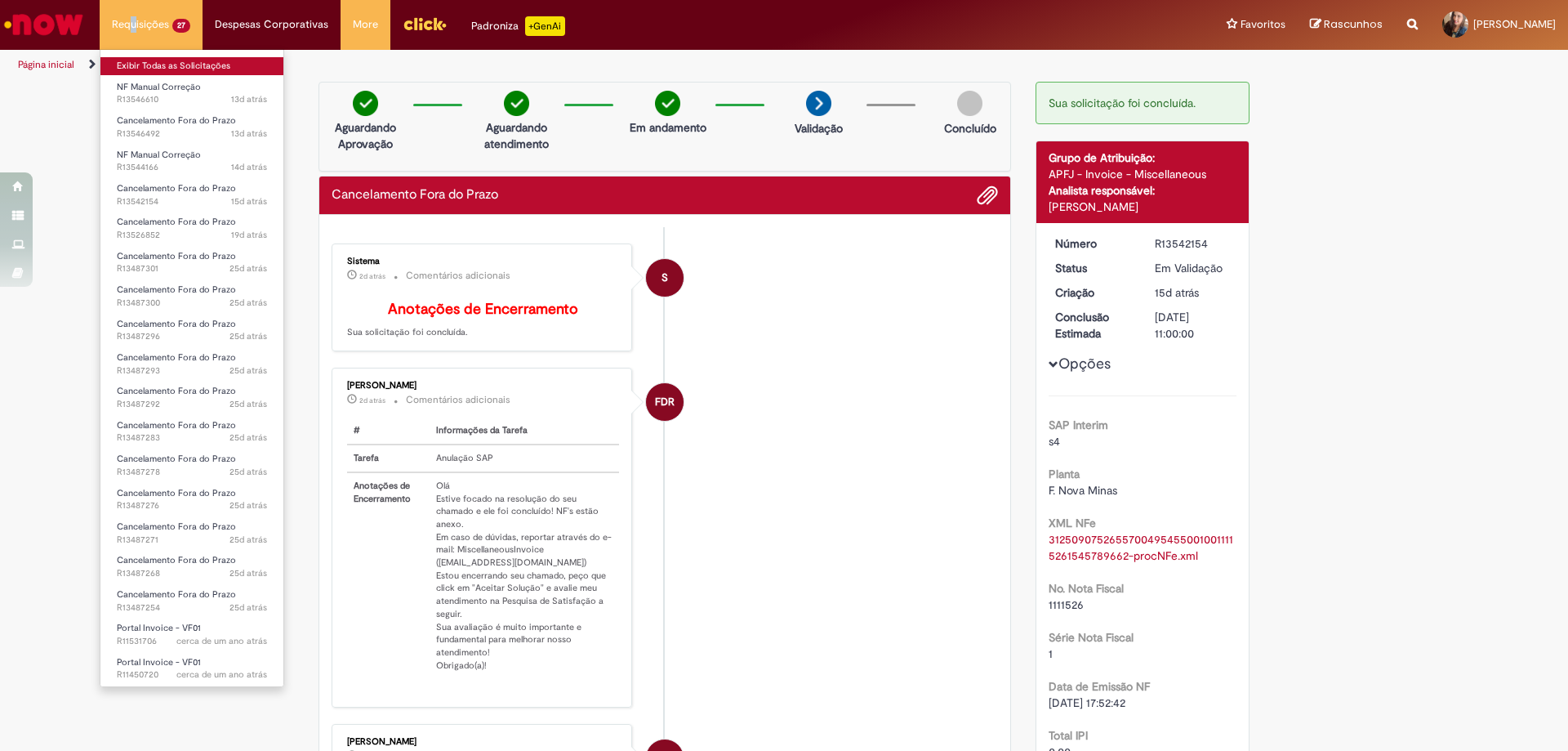
click at [160, 71] on link "Exibir Todas as Solicitações" at bounding box center [192, 67] width 183 height 18
click at [180, 62] on link "Exibir Todas as Solicitações" at bounding box center [192, 67] width 183 height 18
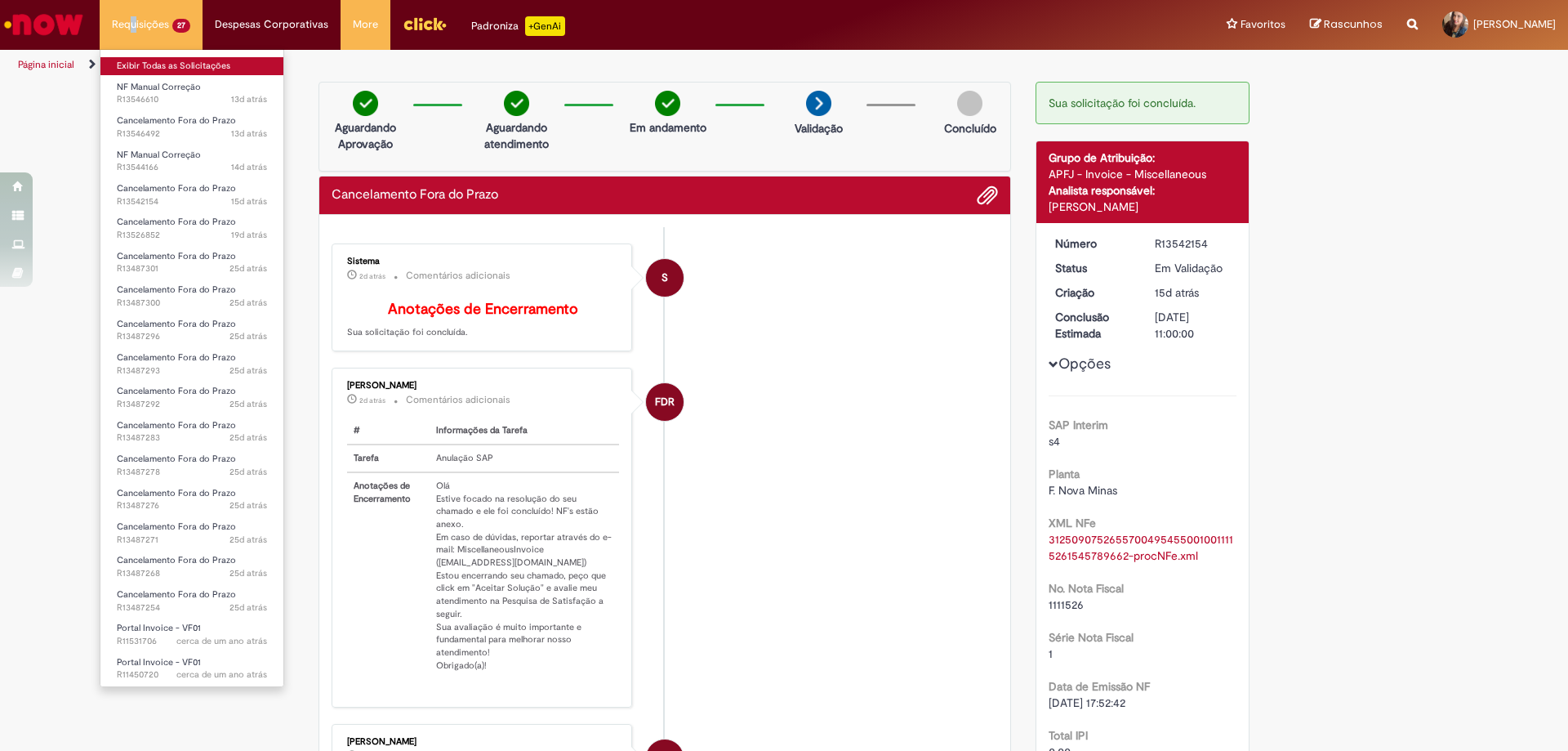
click at [180, 62] on link "Exibir Todas as Solicitações" at bounding box center [192, 67] width 183 height 18
click at [158, 30] on li "Requisições 27 Exibir Todas as Solicitações NF Manual Correção 13d atrás 13 dia…" at bounding box center [151, 24] width 103 height 49
click at [158, 24] on li "Requisições 27 Exibir Todas as Solicitações NF Manual Correção 13d atrás 13 dia…" at bounding box center [151, 24] width 103 height 49
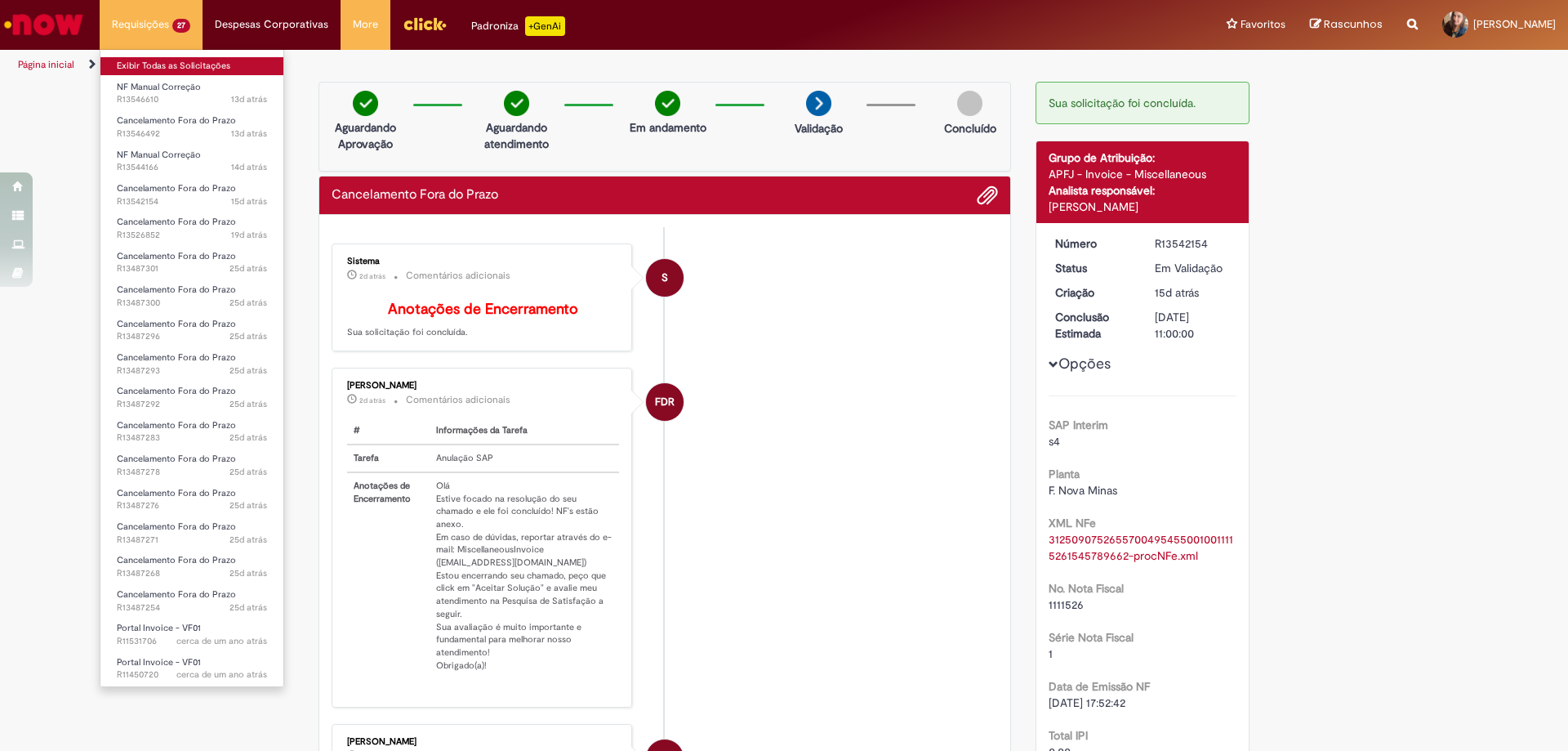
click at [171, 67] on link "Exibir Todas as Solicitações" at bounding box center [192, 67] width 183 height 18
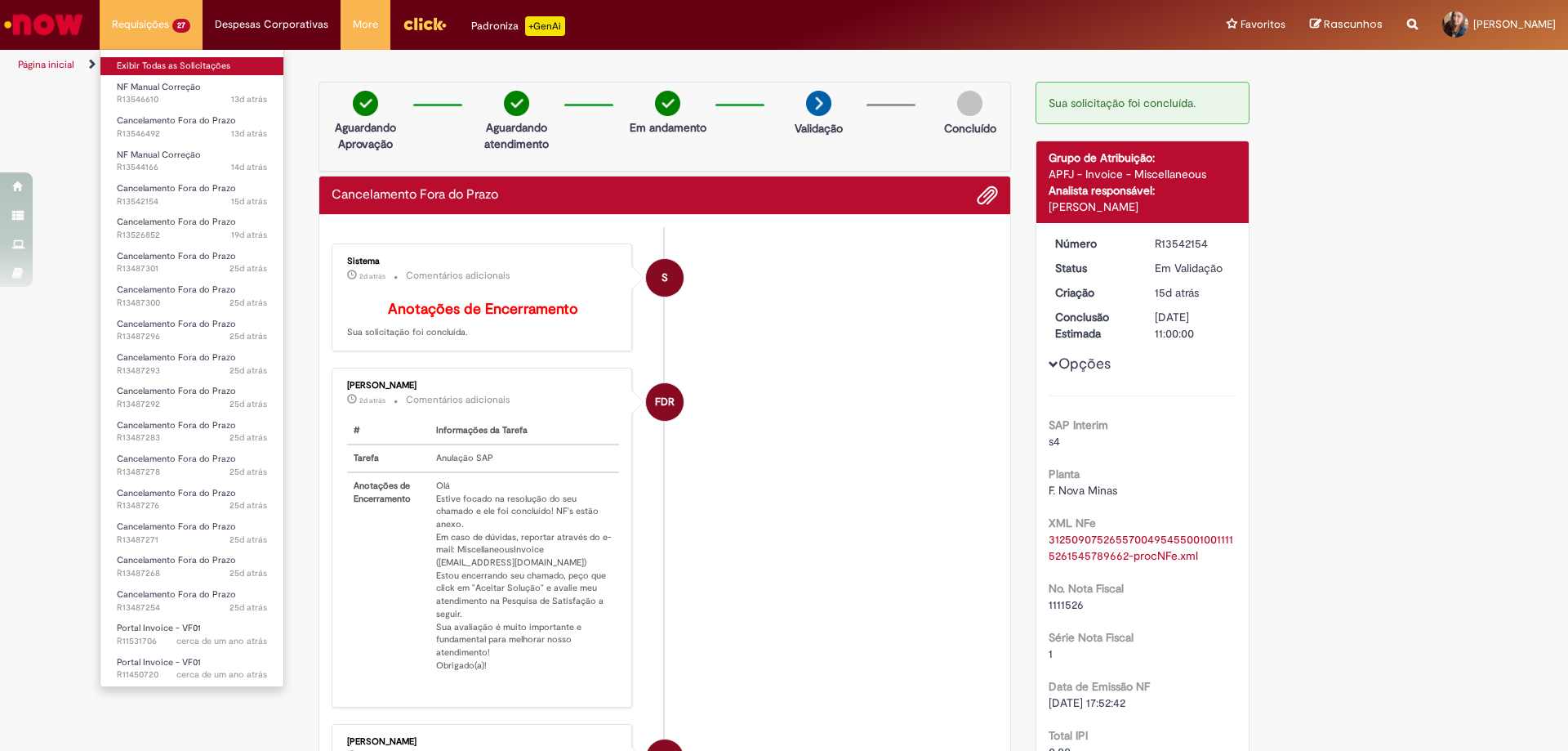
click at [171, 67] on link "Exibir Todas as Solicitações" at bounding box center [192, 67] width 183 height 18
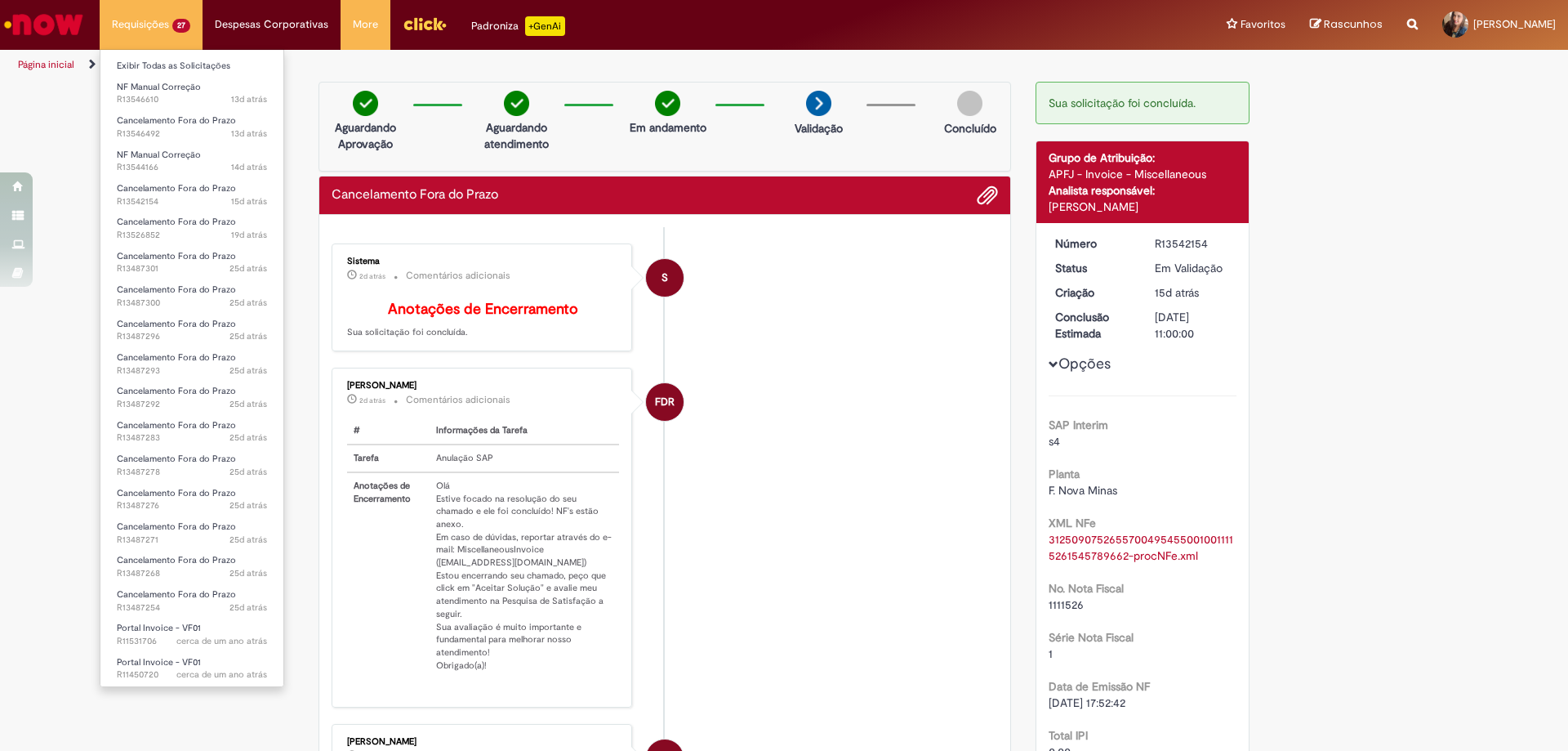
click at [172, 16] on li "Requisições 27 Exibir Todas as Solicitações NF Manual Correção 13d atrás 13 dia…" at bounding box center [151, 24] width 103 height 49
click at [189, 62] on link "Exibir Todas as Solicitações" at bounding box center [192, 67] width 183 height 18
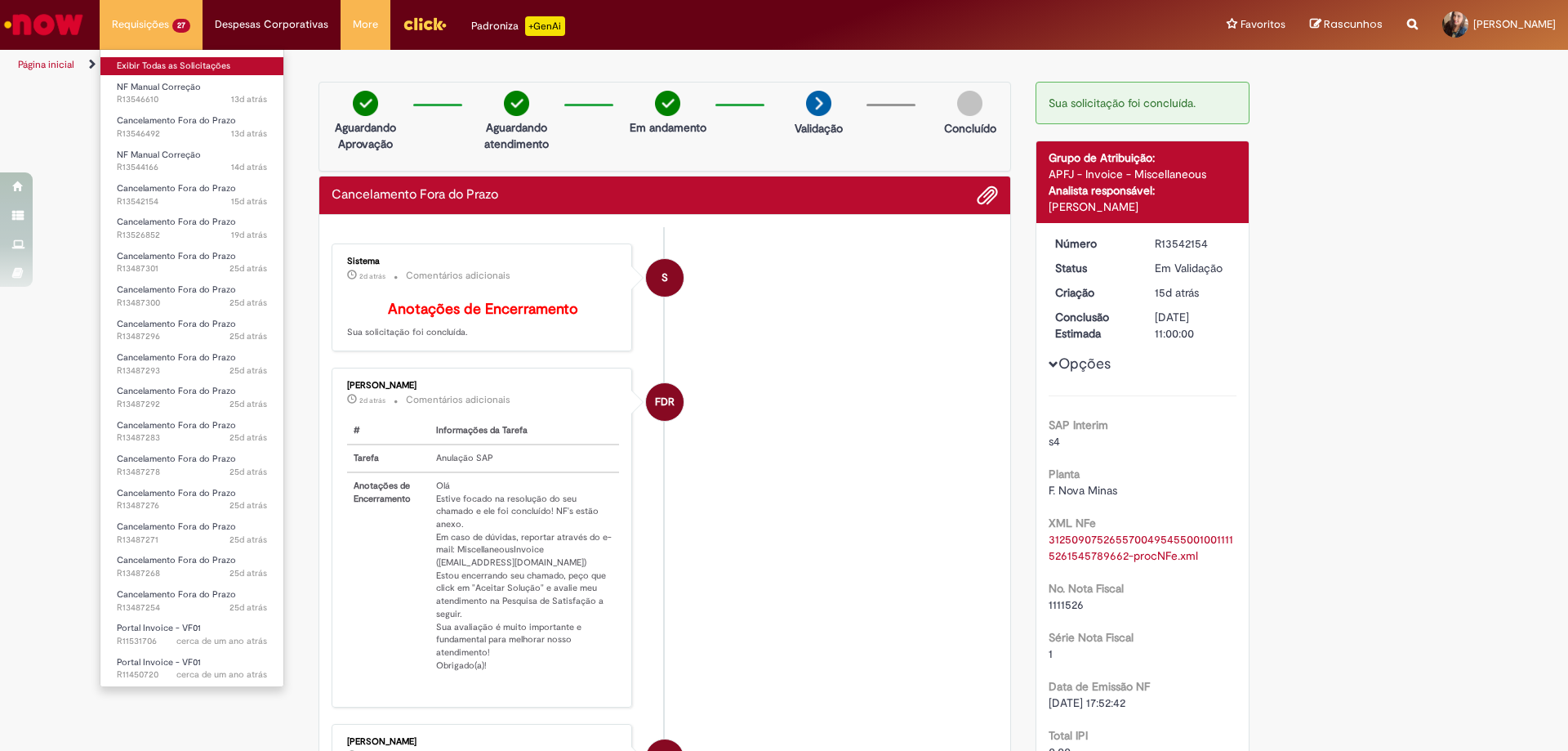
click at [189, 62] on link "Exibir Todas as Solicitações" at bounding box center [192, 67] width 183 height 18
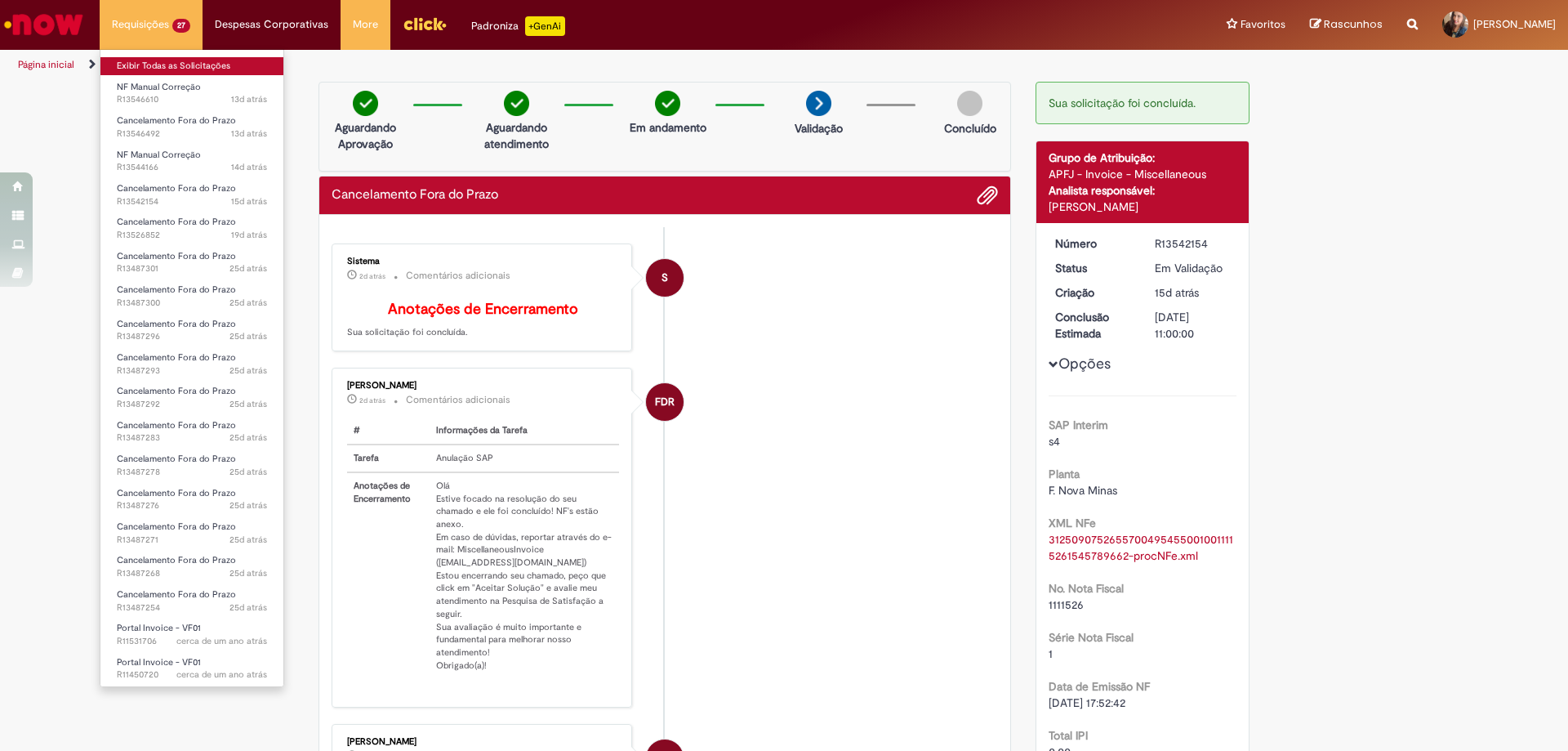
click at [189, 62] on link "Exibir Todas as Solicitações" at bounding box center [192, 67] width 183 height 18
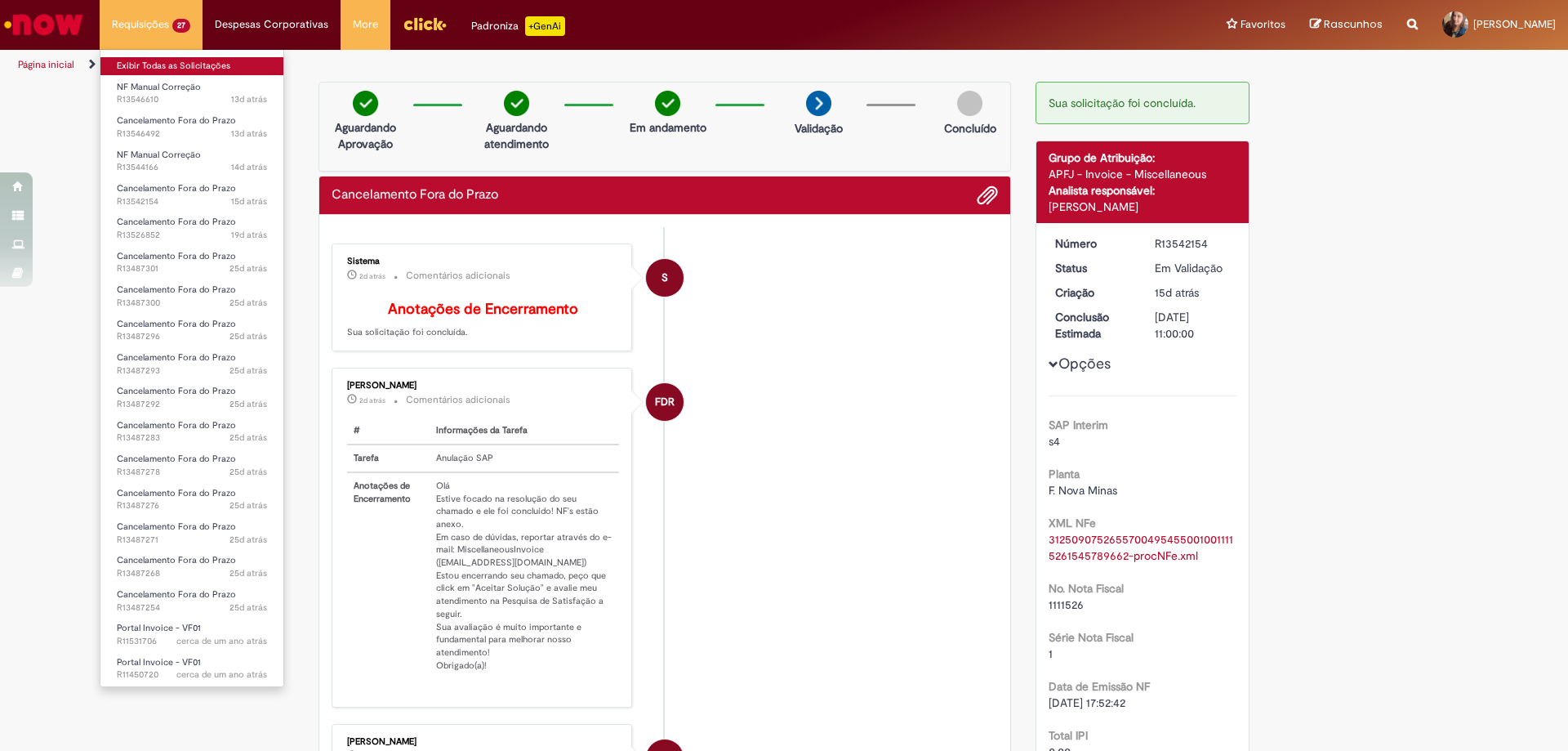
click at [189, 62] on link "Exibir Todas as Solicitações" at bounding box center [192, 67] width 183 height 18
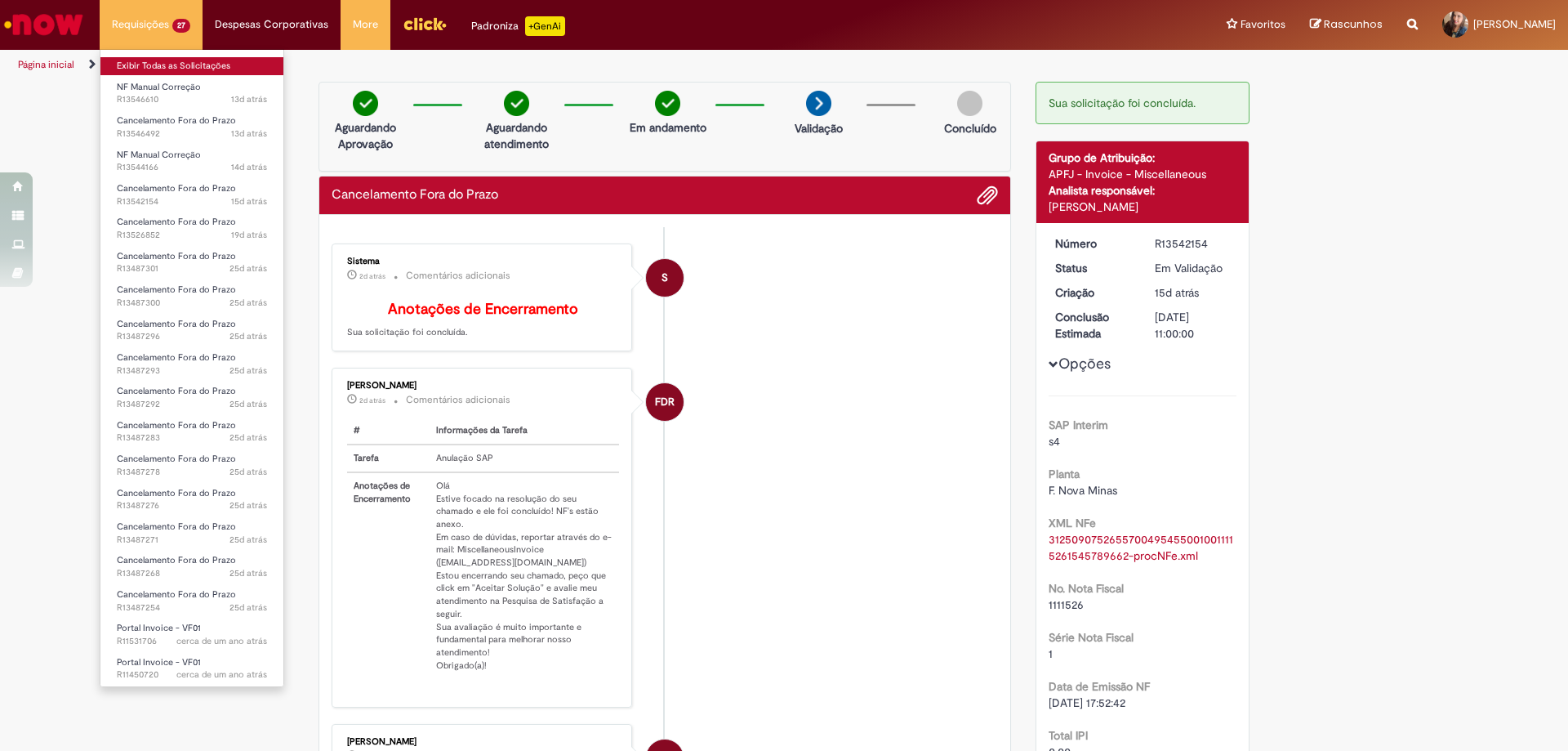
click at [189, 62] on link "Exibir Todas as Solicitações" at bounding box center [192, 67] width 183 height 18
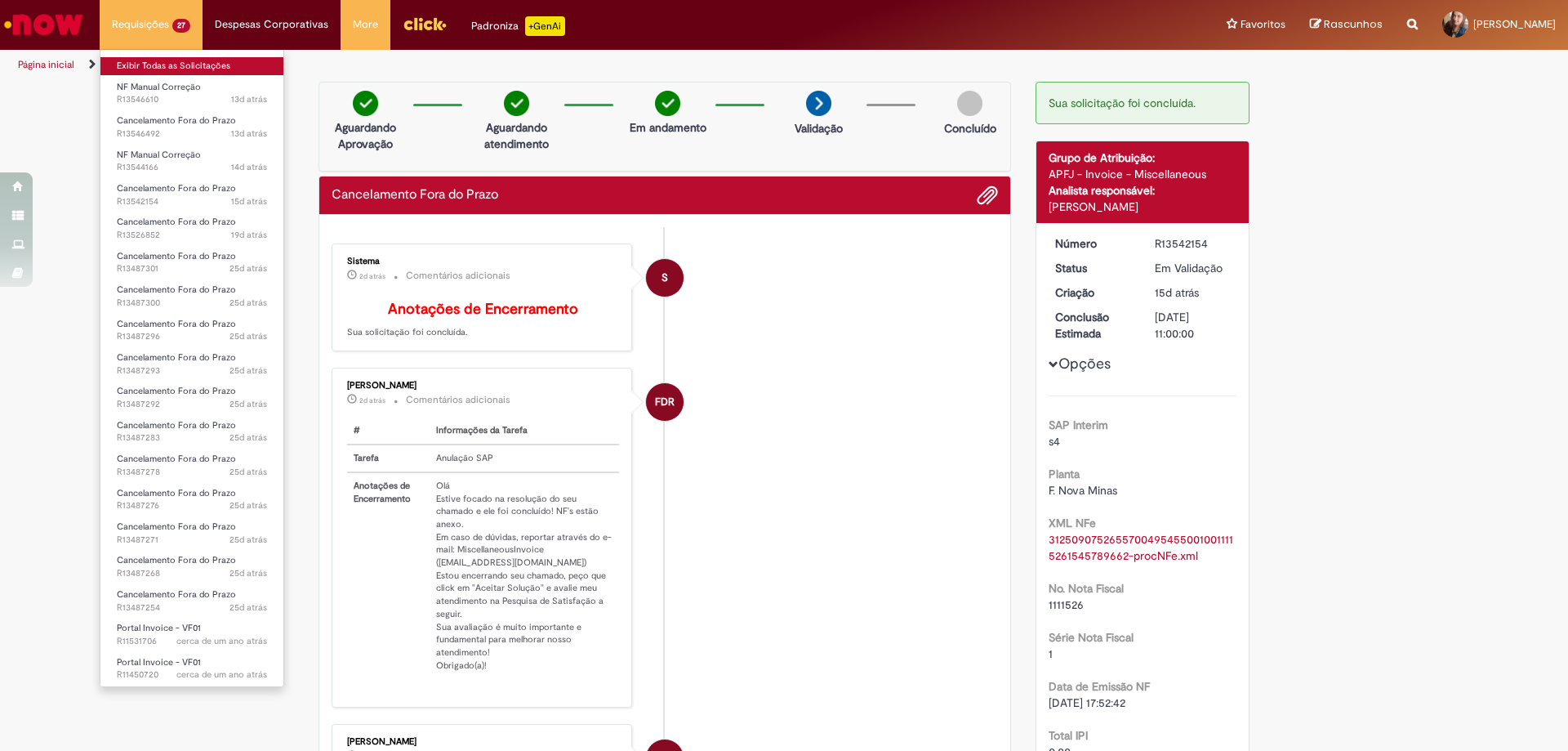
click at [190, 62] on link "Exibir Todas as Solicitações" at bounding box center [192, 67] width 183 height 18
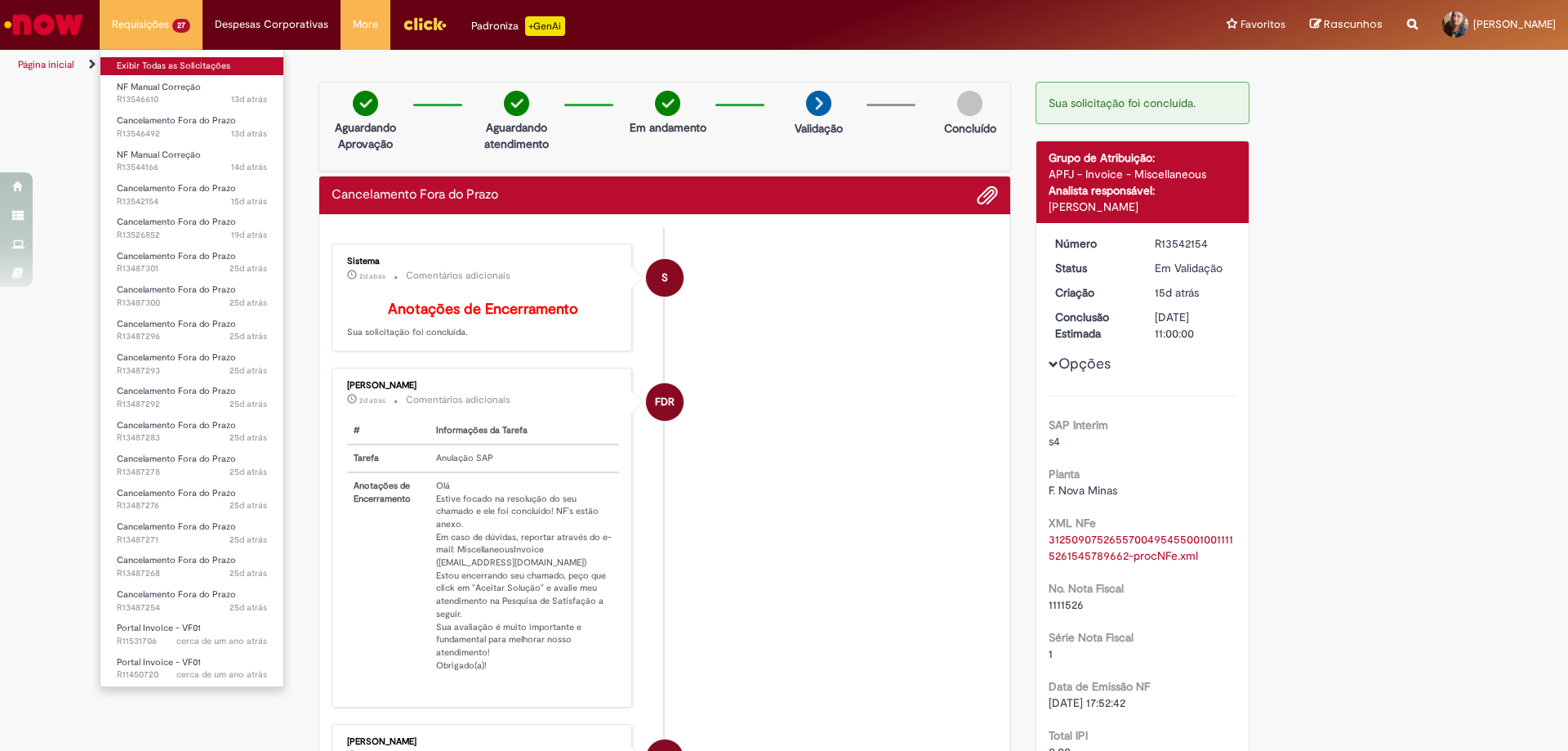
click at [190, 62] on link "Exibir Todas as Solicitações" at bounding box center [192, 67] width 183 height 18
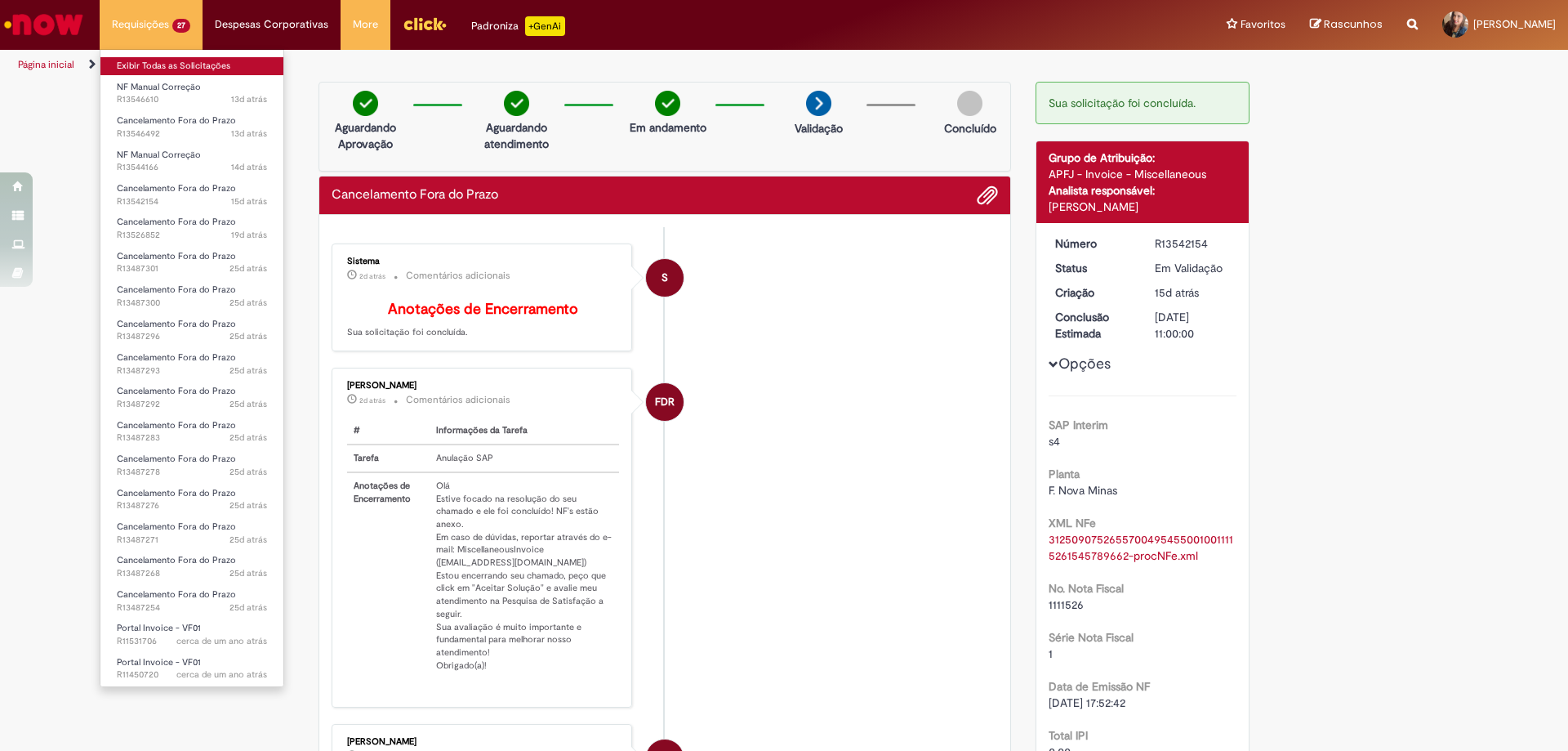
click at [190, 62] on link "Exibir Todas as Solicitações" at bounding box center [192, 67] width 183 height 18
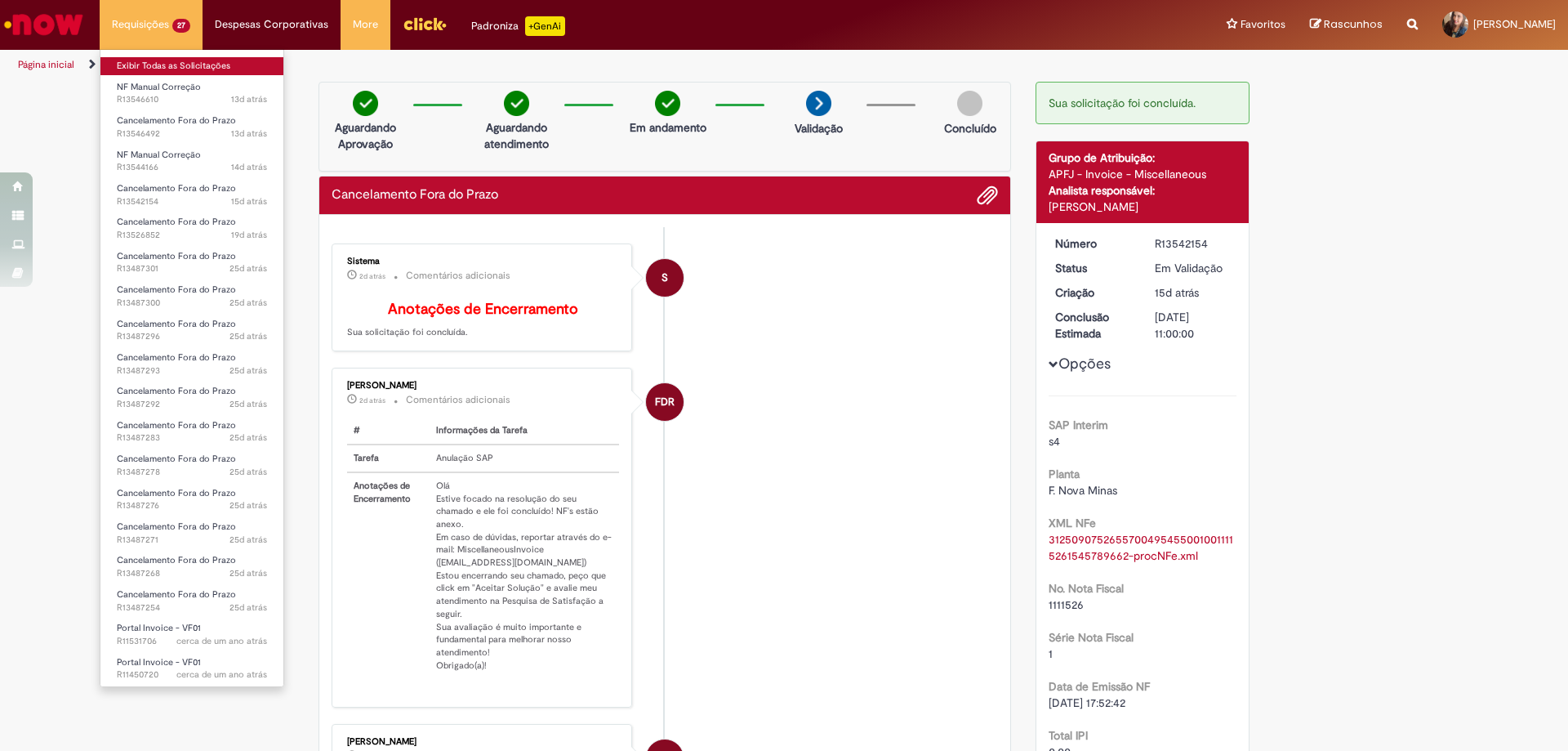
click at [190, 62] on link "Exibir Todas as Solicitações" at bounding box center [192, 67] width 183 height 18
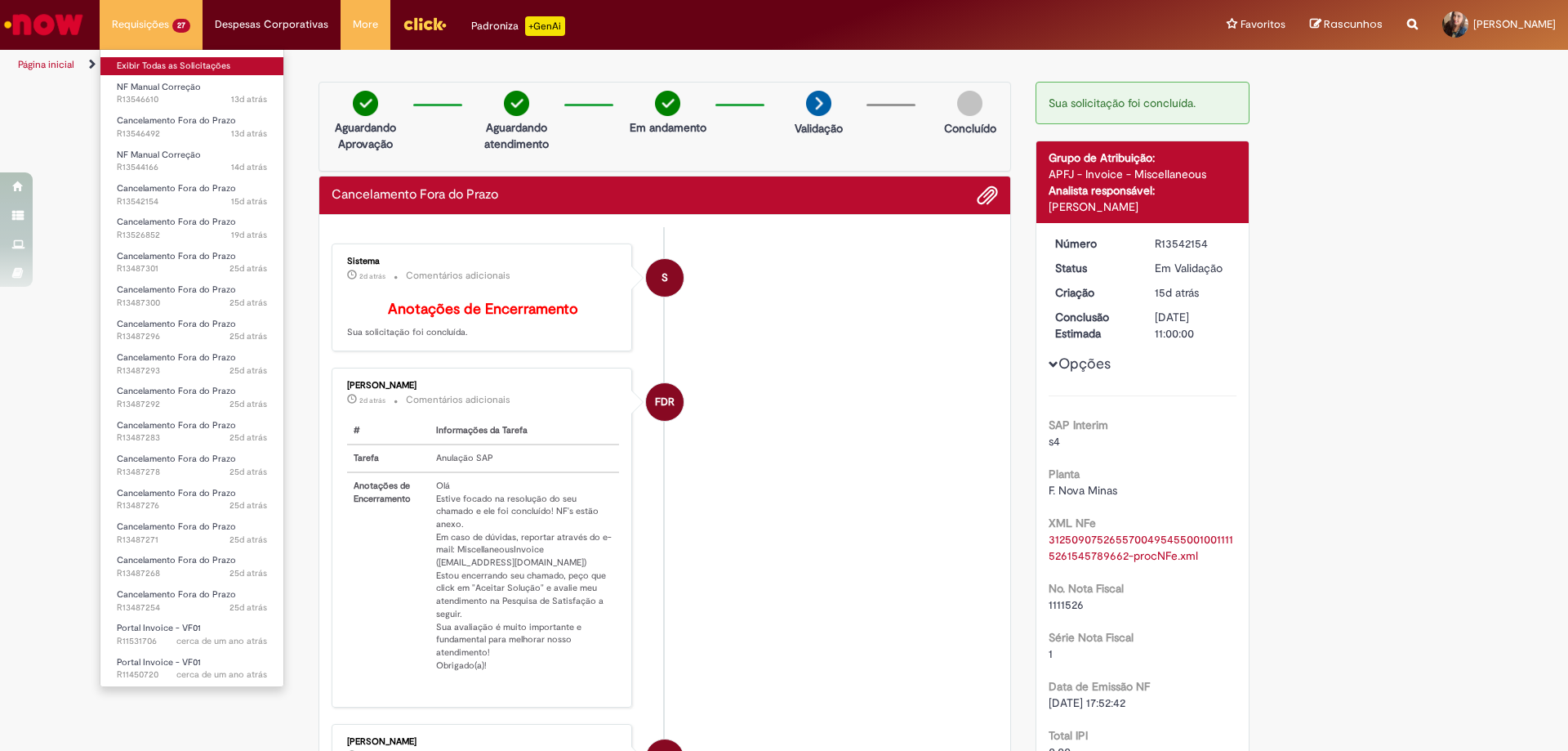
click at [190, 62] on link "Exibir Todas as Solicitações" at bounding box center [192, 67] width 183 height 18
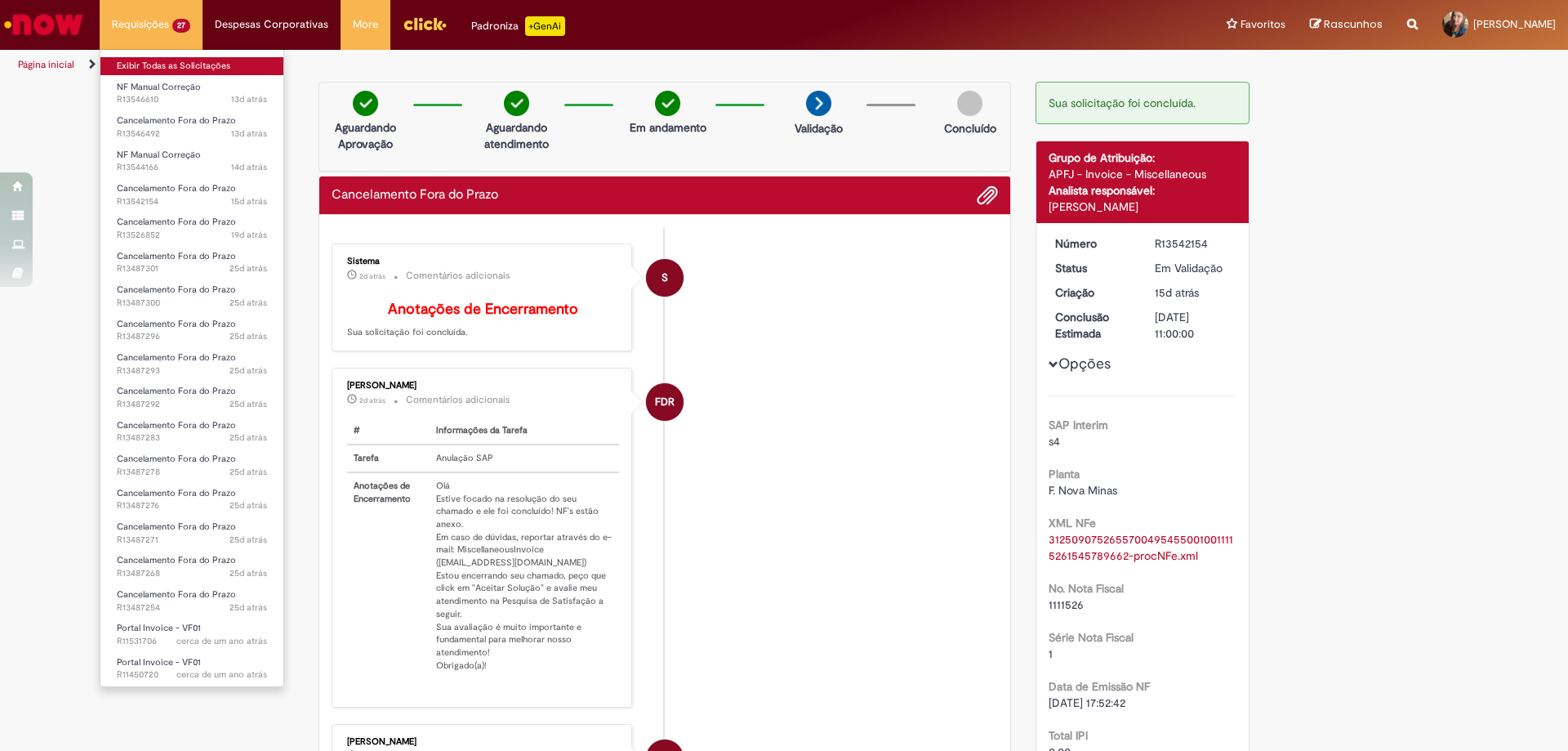
click at [190, 62] on link "Exibir Todas as Solicitações" at bounding box center [192, 67] width 183 height 18
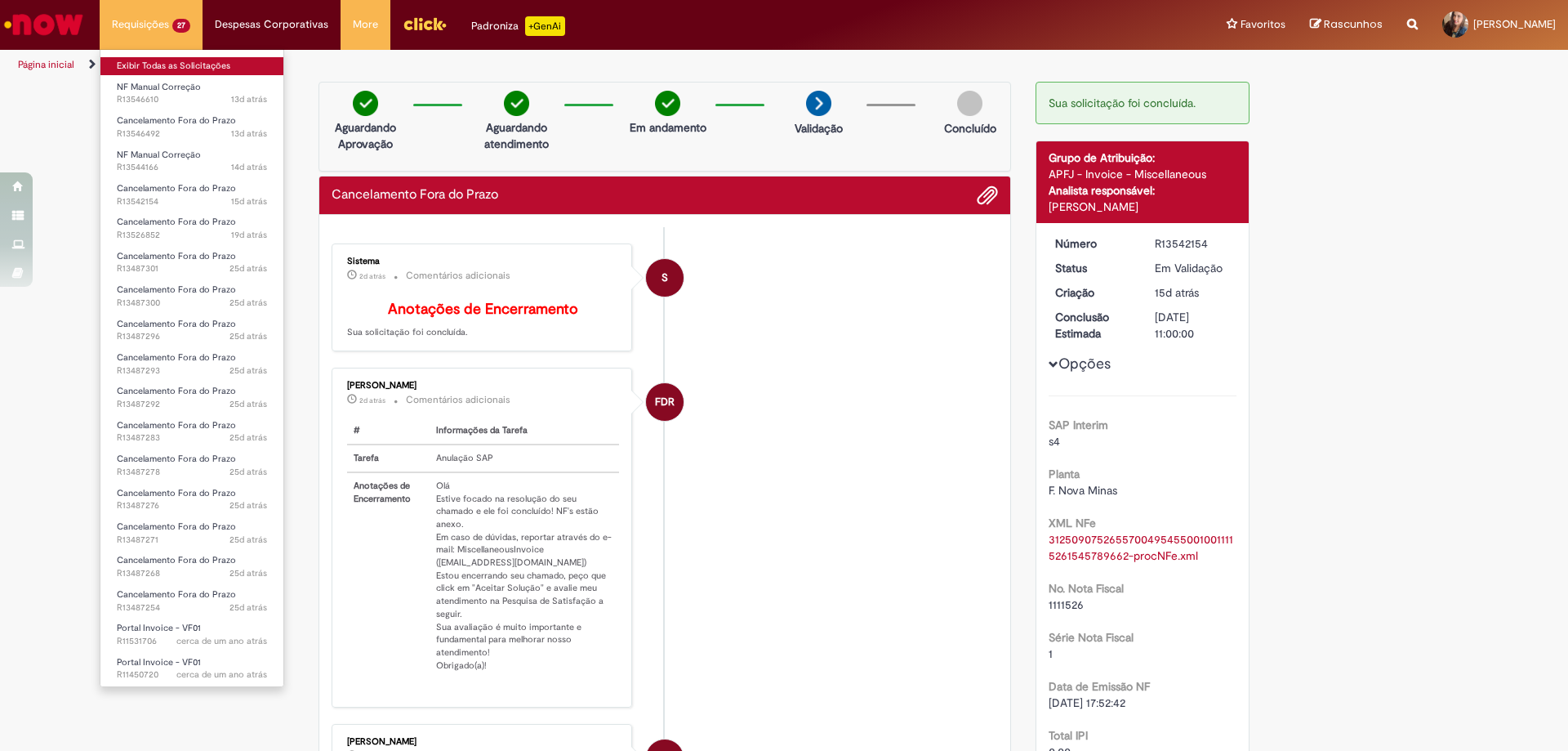
click at [190, 62] on link "Exibir Todas as Solicitações" at bounding box center [192, 67] width 183 height 18
click at [191, 62] on link "Exibir Todas as Solicitações" at bounding box center [192, 67] width 183 height 18
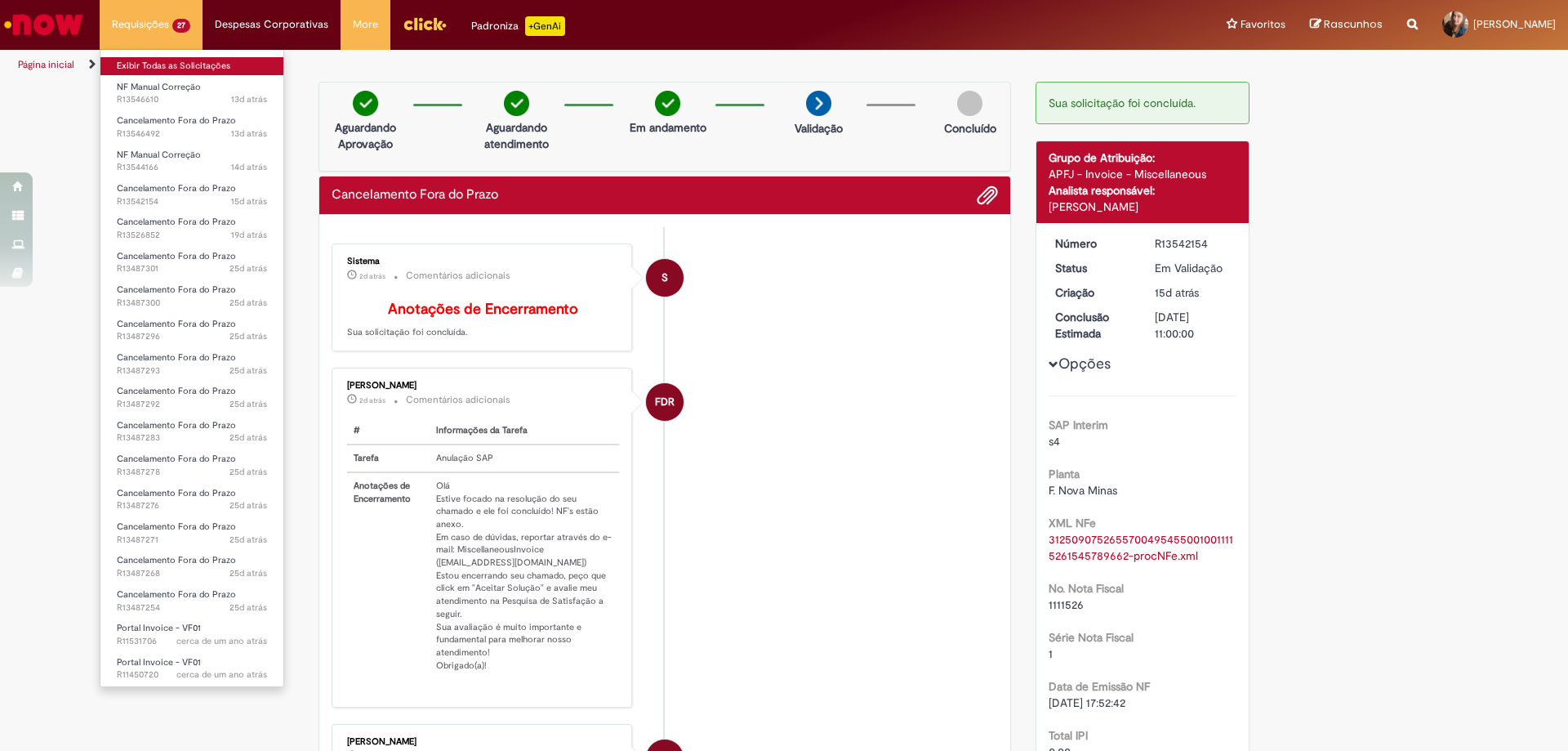
click at [191, 62] on link "Exibir Todas as Solicitações" at bounding box center [192, 67] width 183 height 18
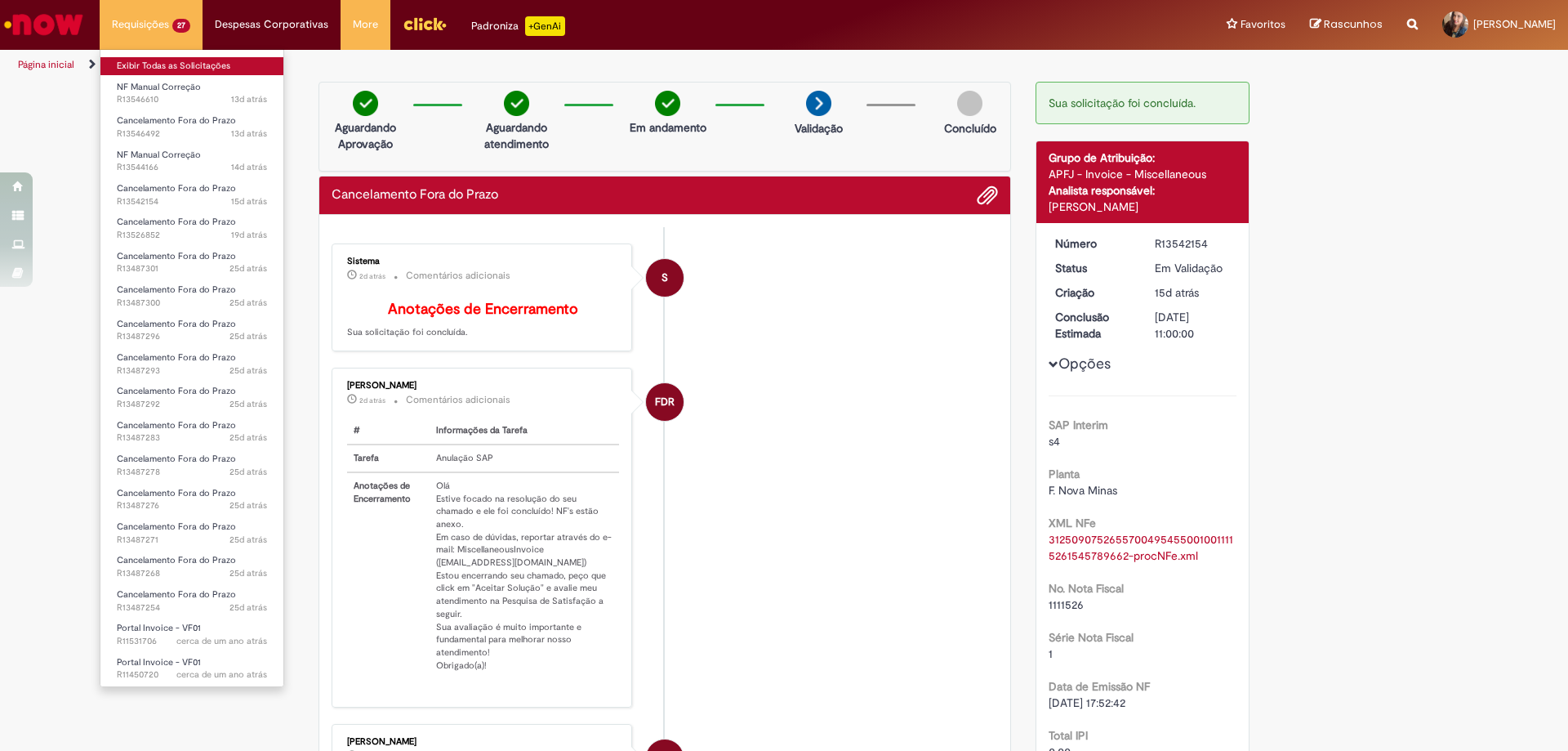
click at [191, 62] on link "Exibir Todas as Solicitações" at bounding box center [192, 67] width 183 height 18
click
